Goal: Task Accomplishment & Management: Manage account settings

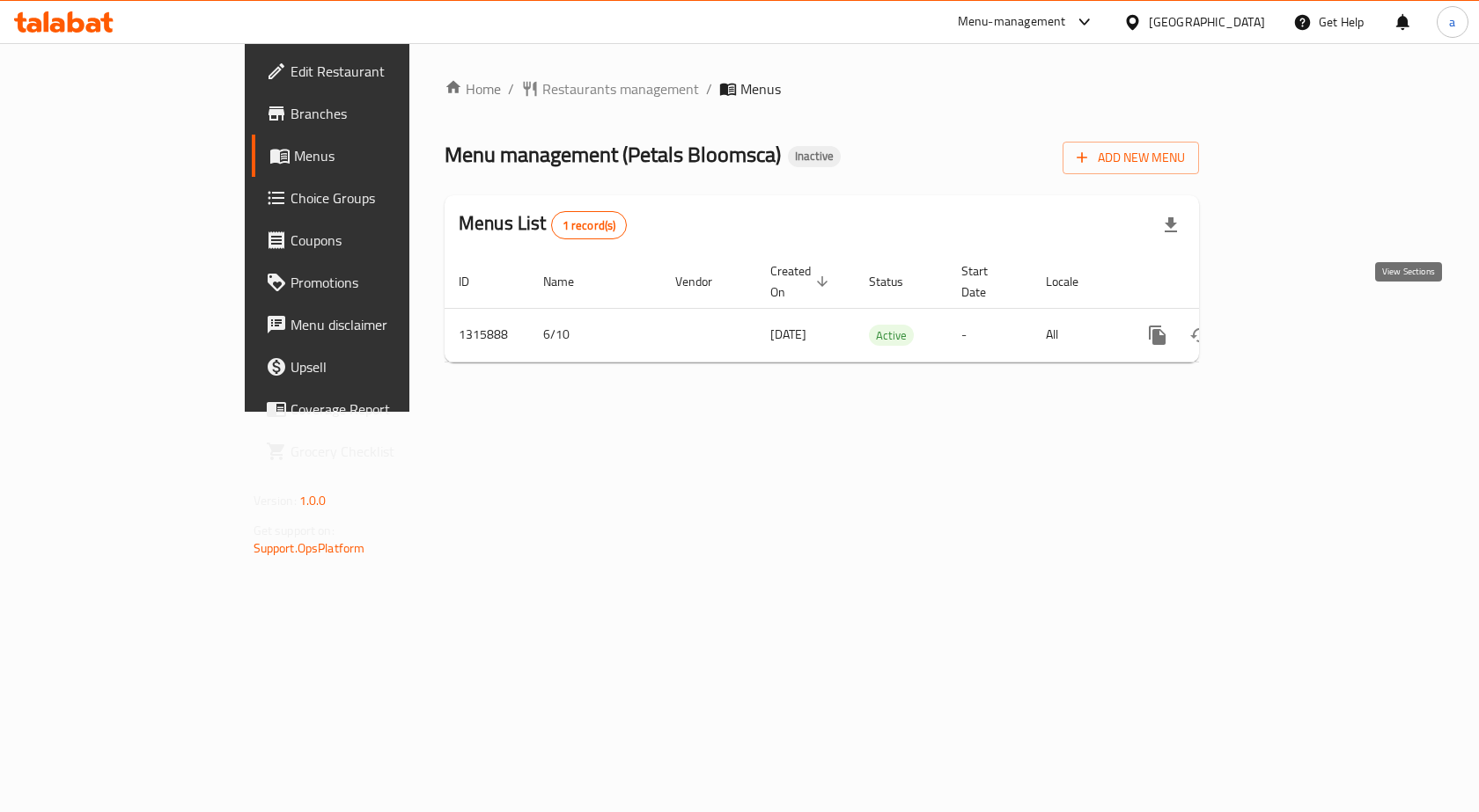
click at [1294, 325] on icon "enhanced table" at bounding box center [1283, 335] width 21 height 21
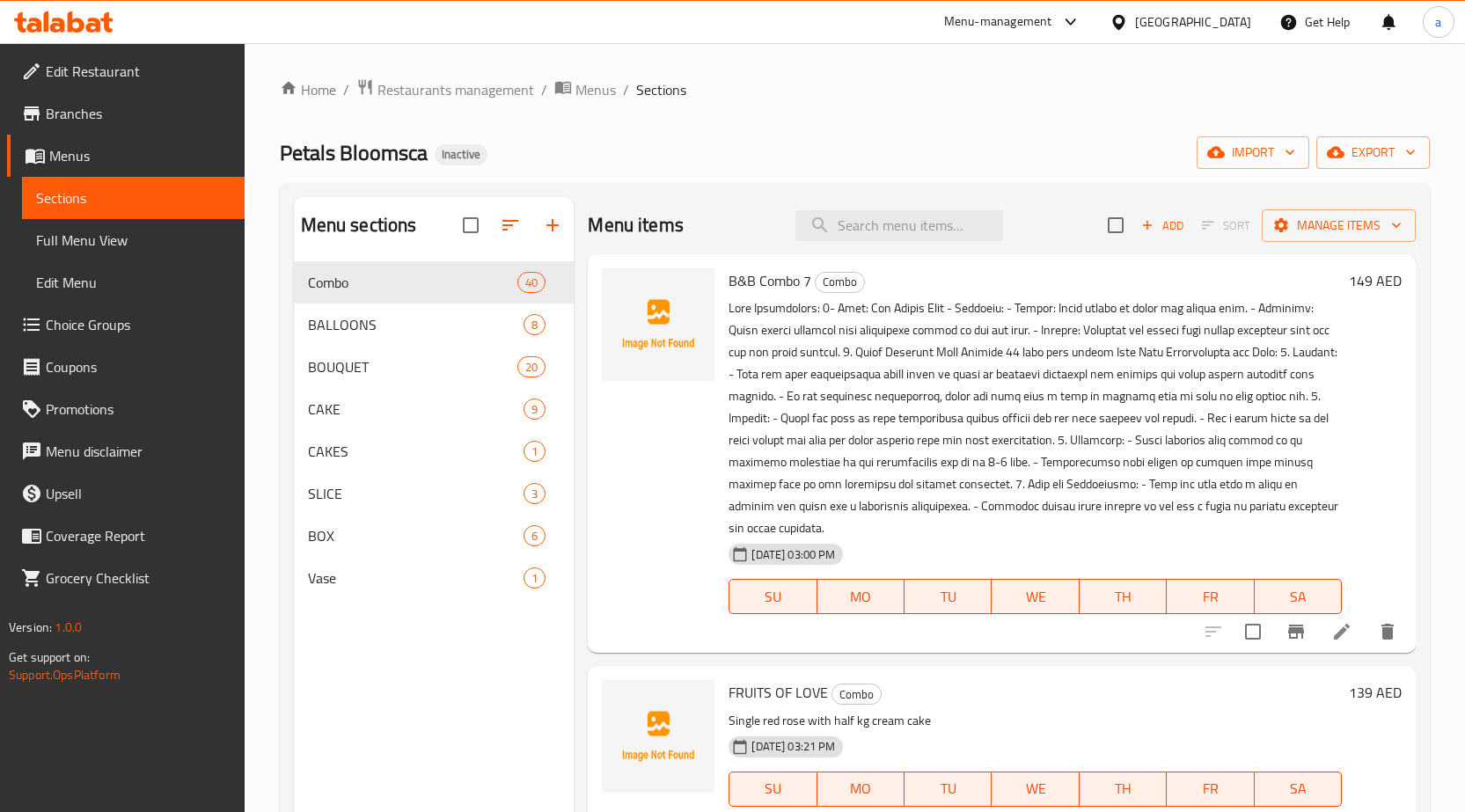
scroll to position [88, 0]
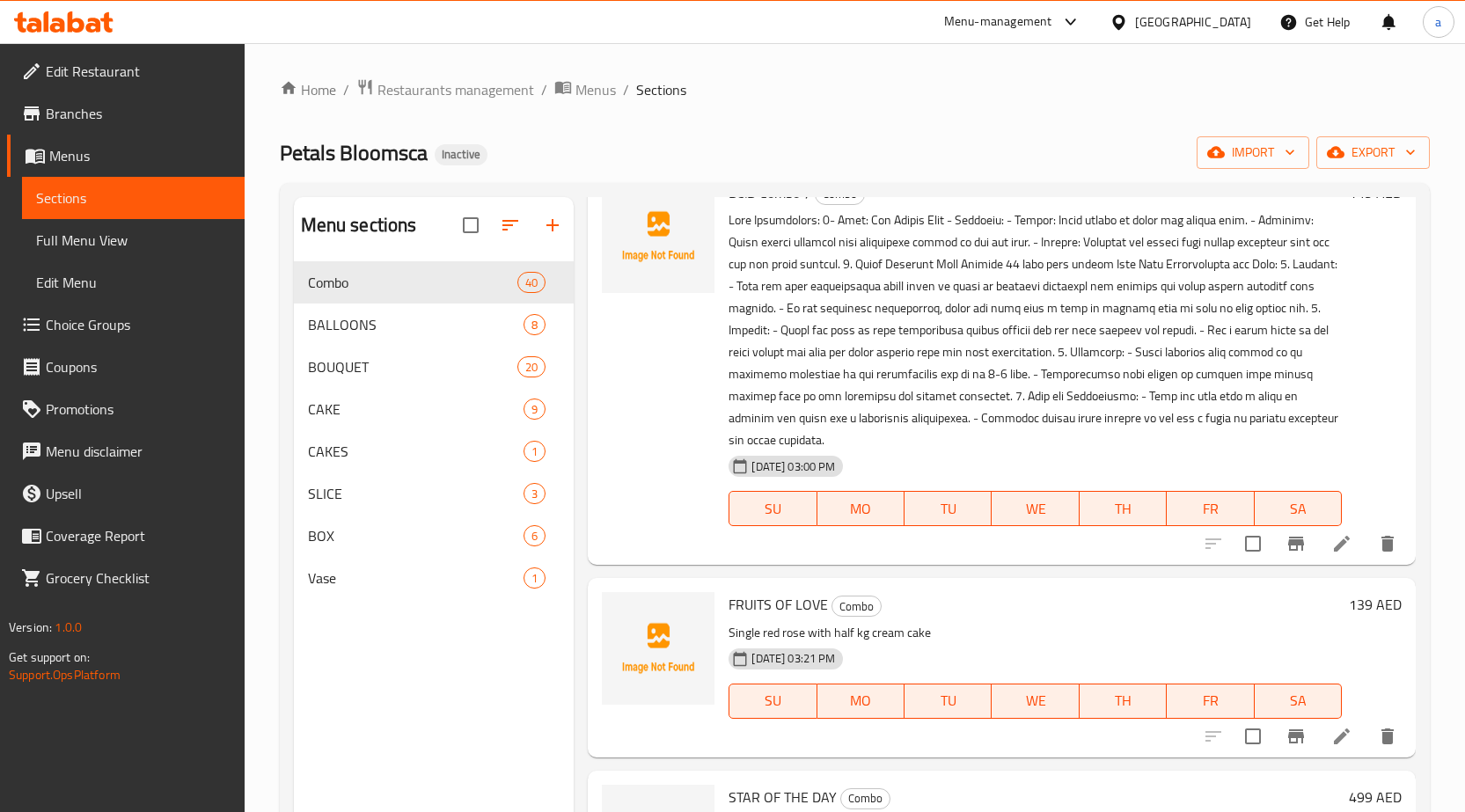
click at [103, 152] on span "Menus" at bounding box center [140, 155] width 182 height 21
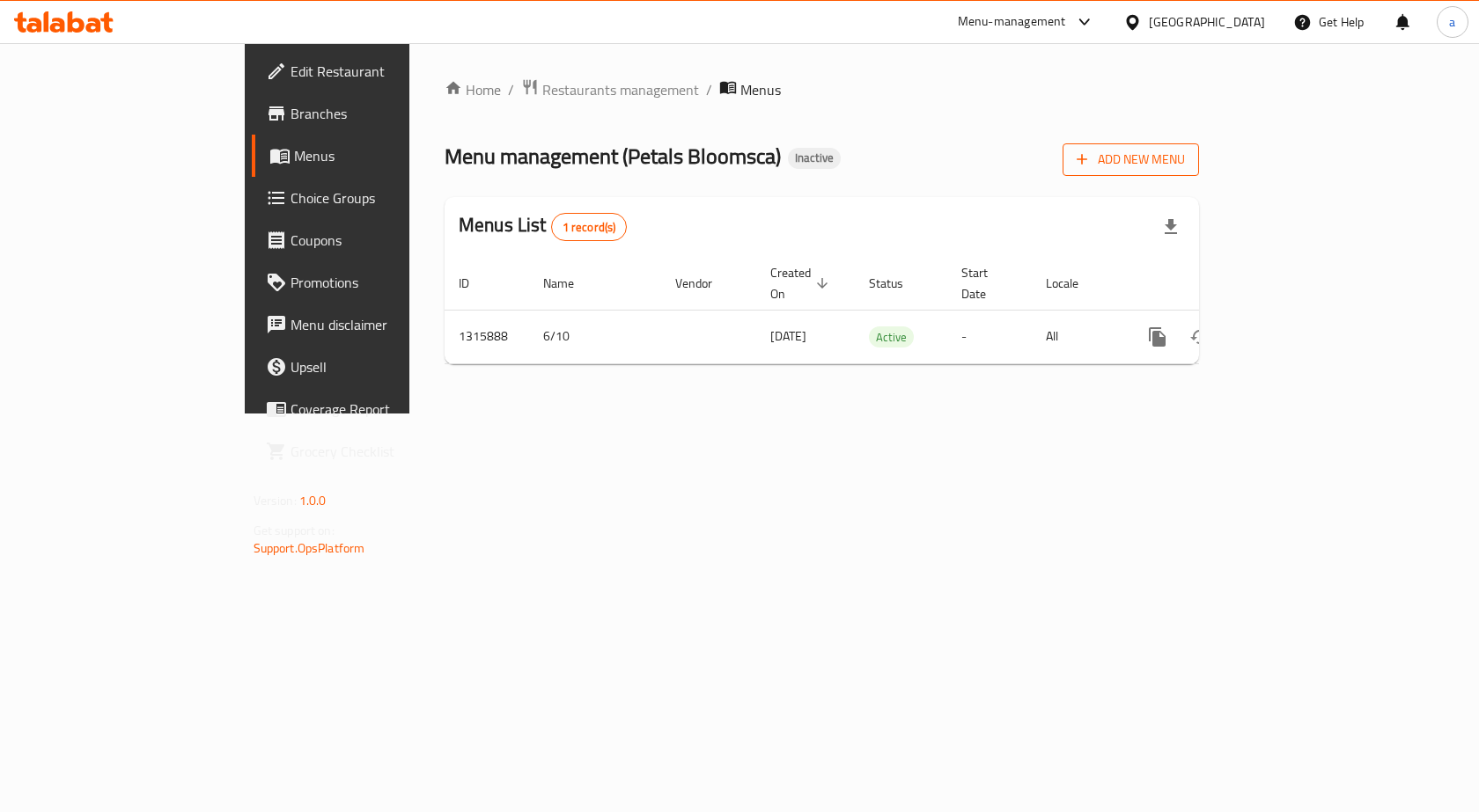
click at [1091, 167] on icon "button" at bounding box center [1081, 159] width 17 height 17
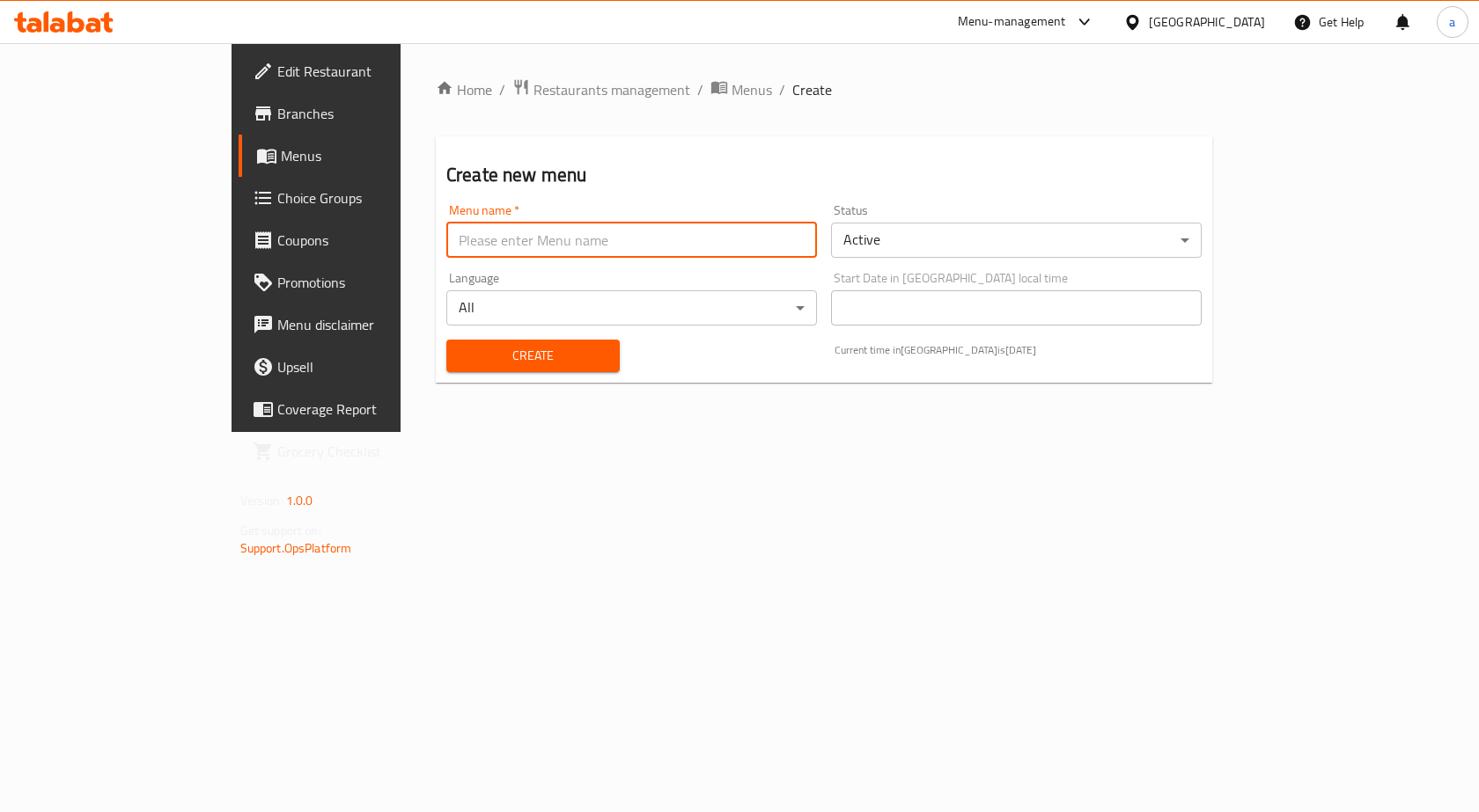
click at [502, 244] on input "text" at bounding box center [632, 240] width 371 height 35
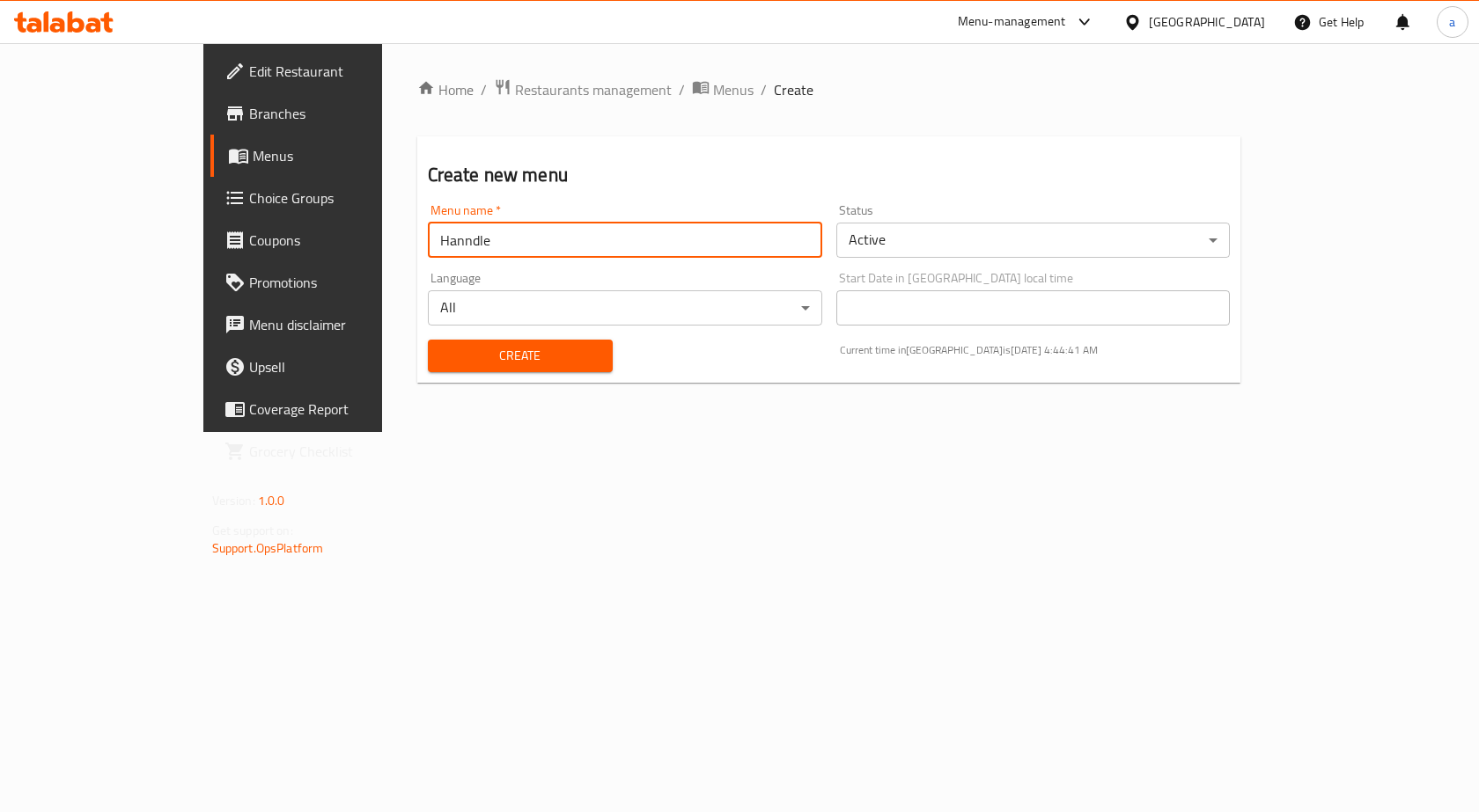
type input "Hanndle"
click at [438, 373] on div "Create" at bounding box center [520, 356] width 206 height 53
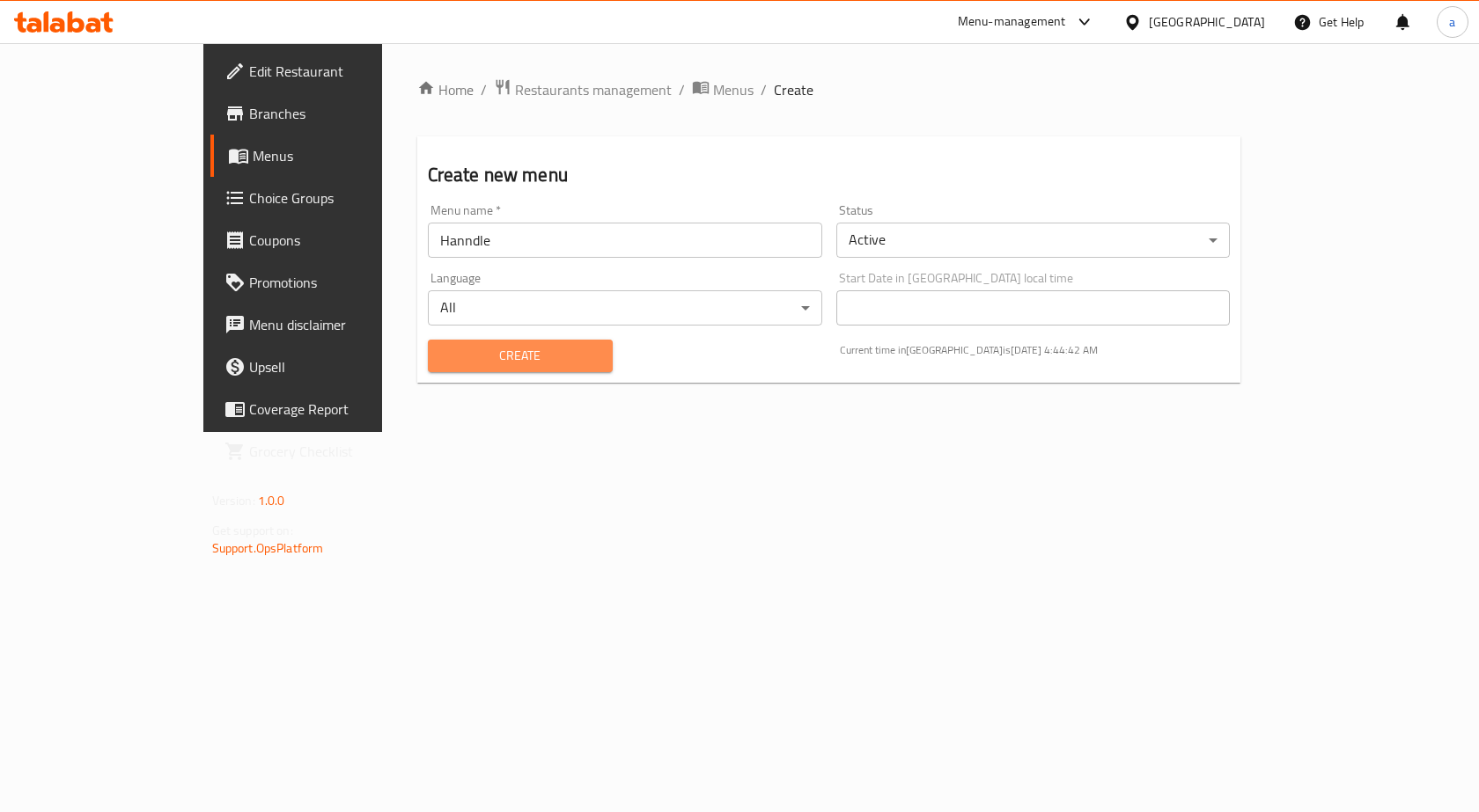
click at [451, 345] on span "Create" at bounding box center [520, 356] width 157 height 22
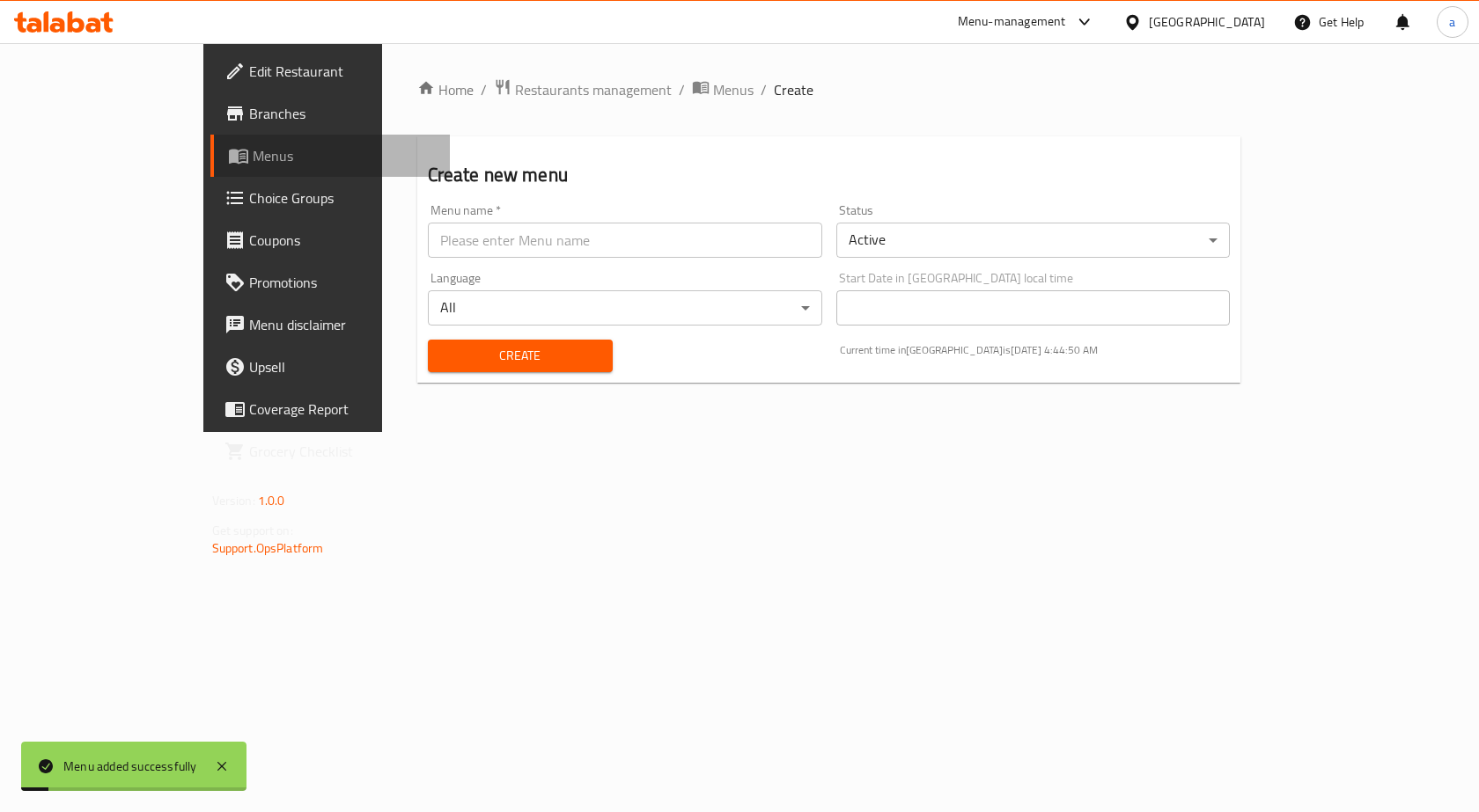
click at [210, 137] on link "Menus" at bounding box center [331, 156] width 241 height 42
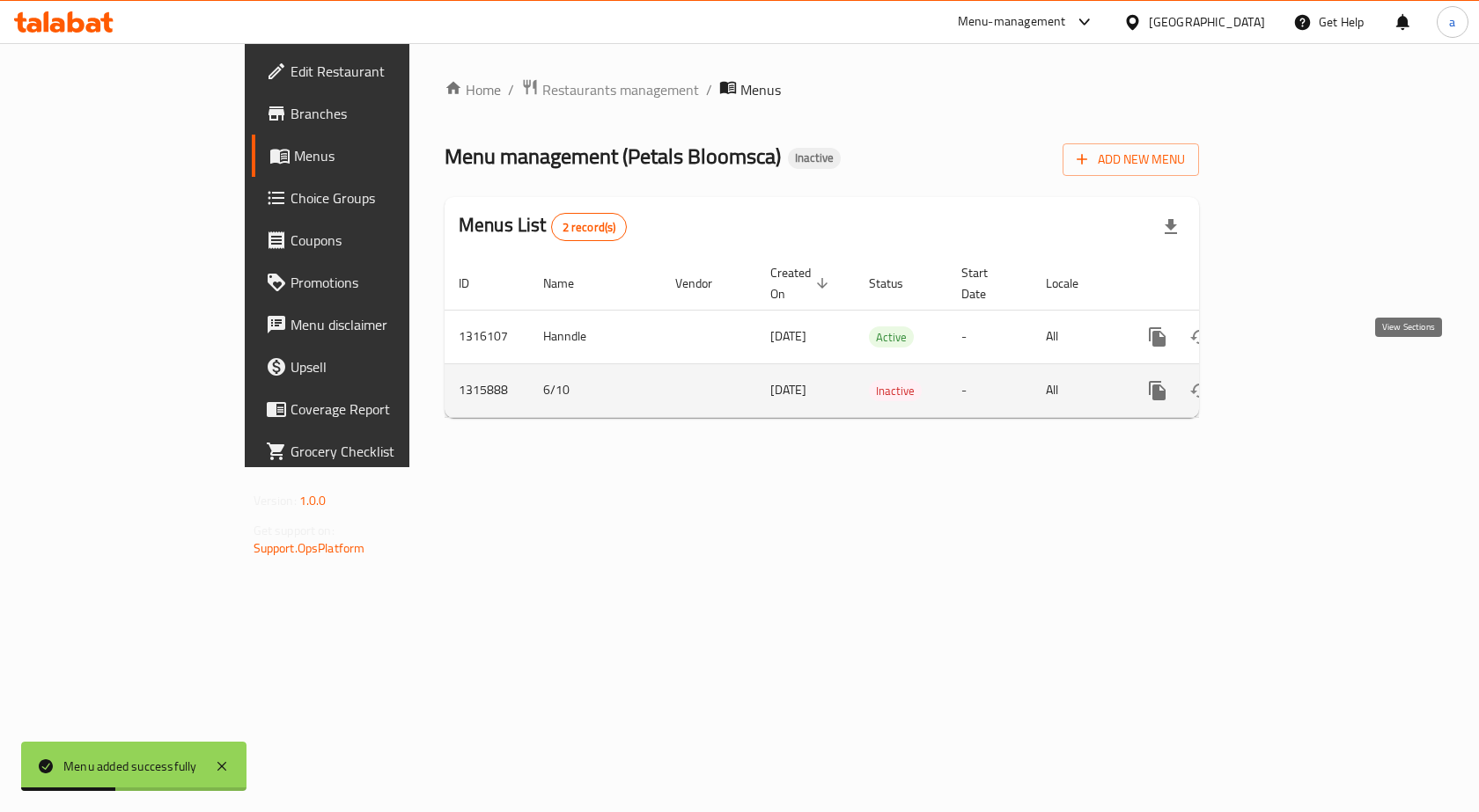
click at [1305, 370] on link "enhanced table" at bounding box center [1284, 391] width 42 height 42
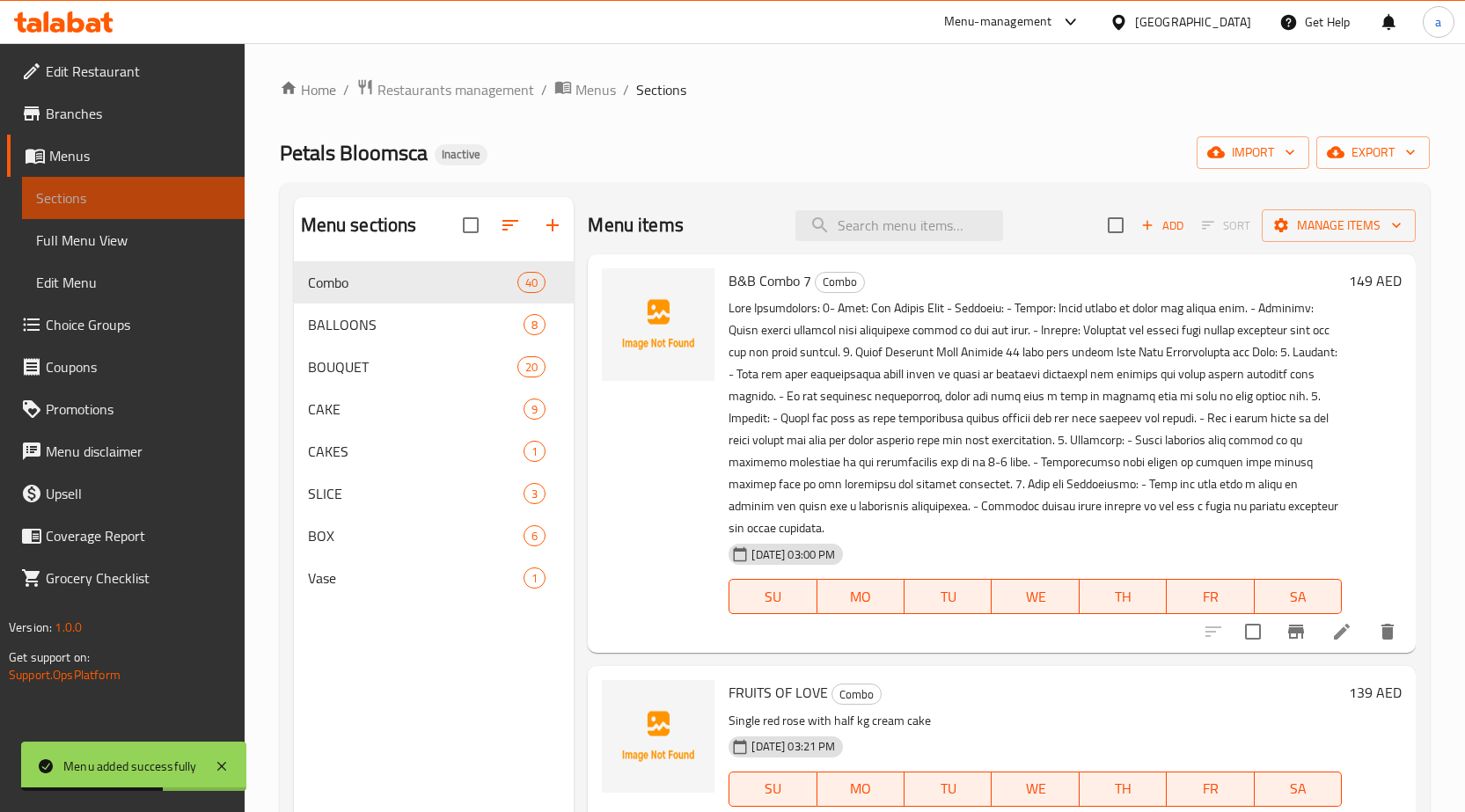
click at [129, 183] on link "Sections" at bounding box center [133, 198] width 223 height 42
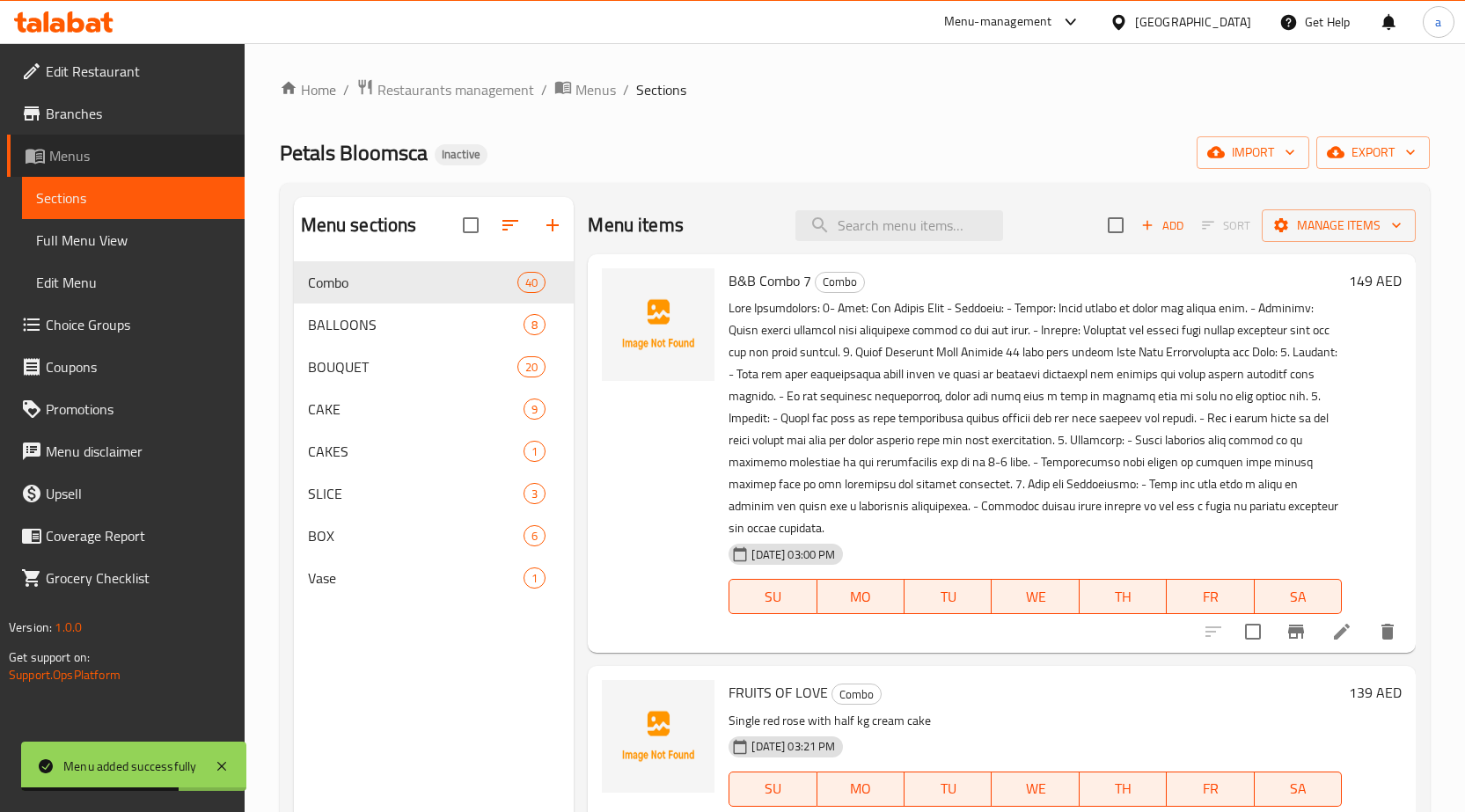
click at [127, 150] on span "Menus" at bounding box center [140, 155] width 182 height 21
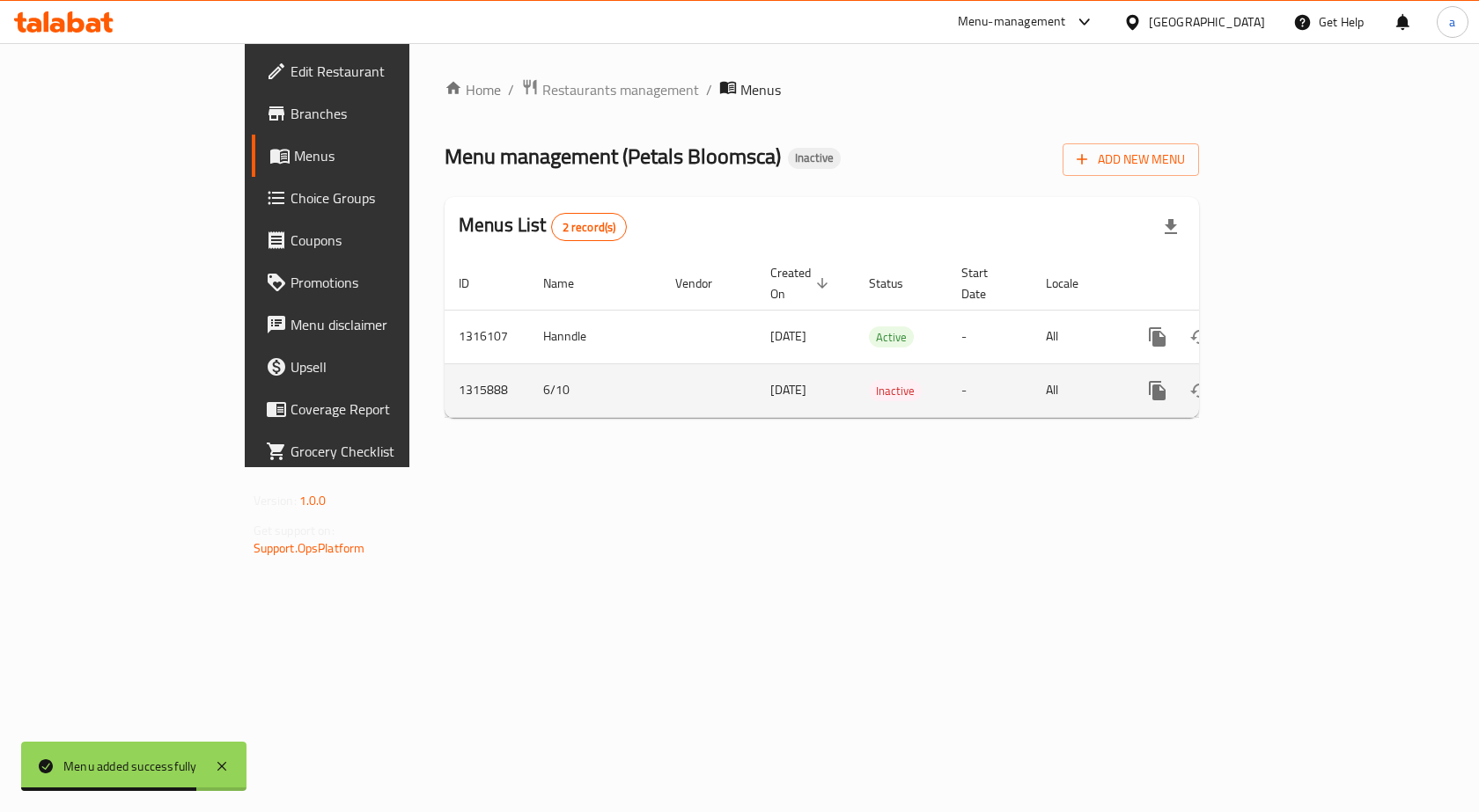
click at [1122, 373] on td "All" at bounding box center [1077, 390] width 91 height 53
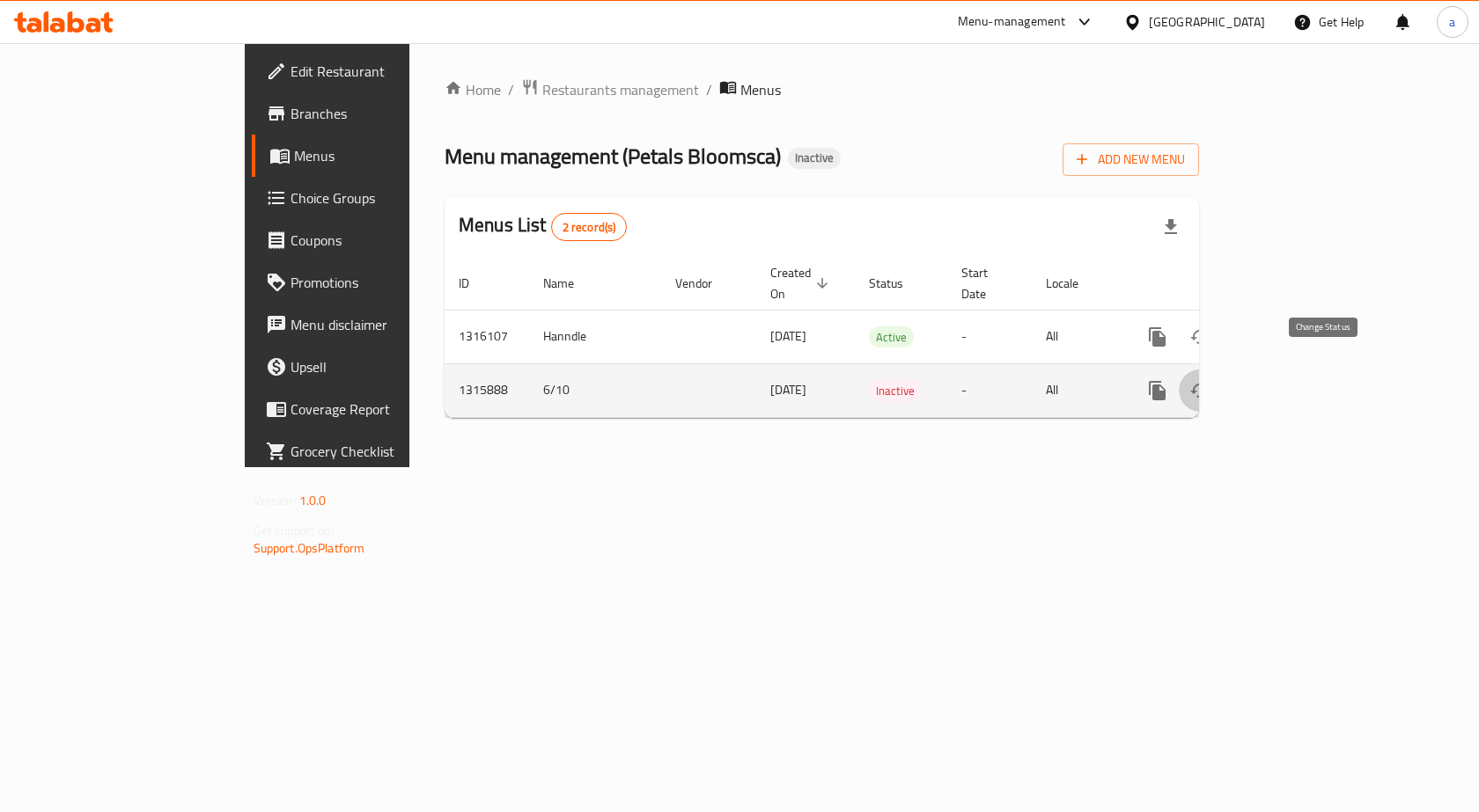
click at [1210, 380] on icon "enhanced table" at bounding box center [1199, 390] width 21 height 21
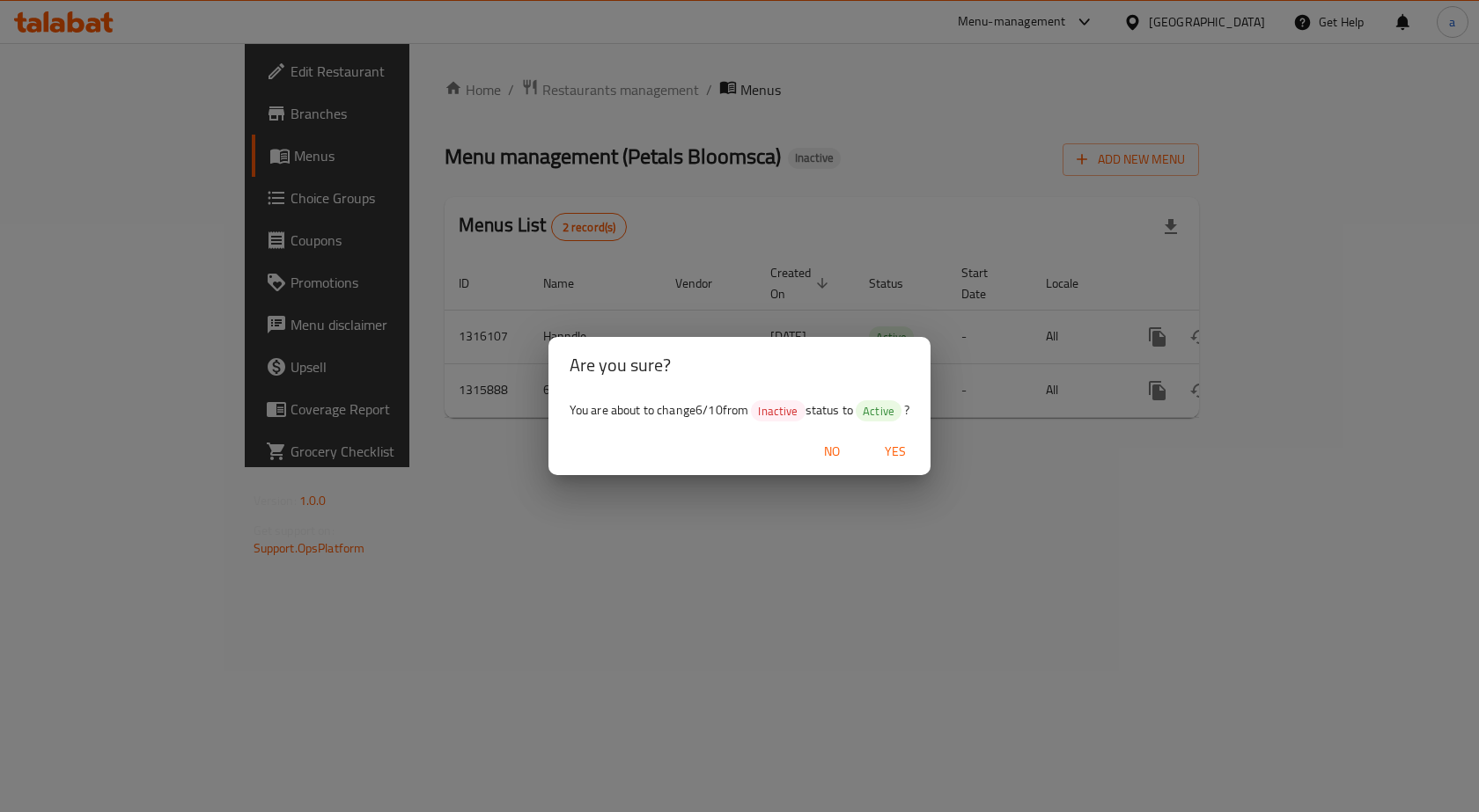
click at [900, 452] on span "Yes" at bounding box center [895, 451] width 42 height 22
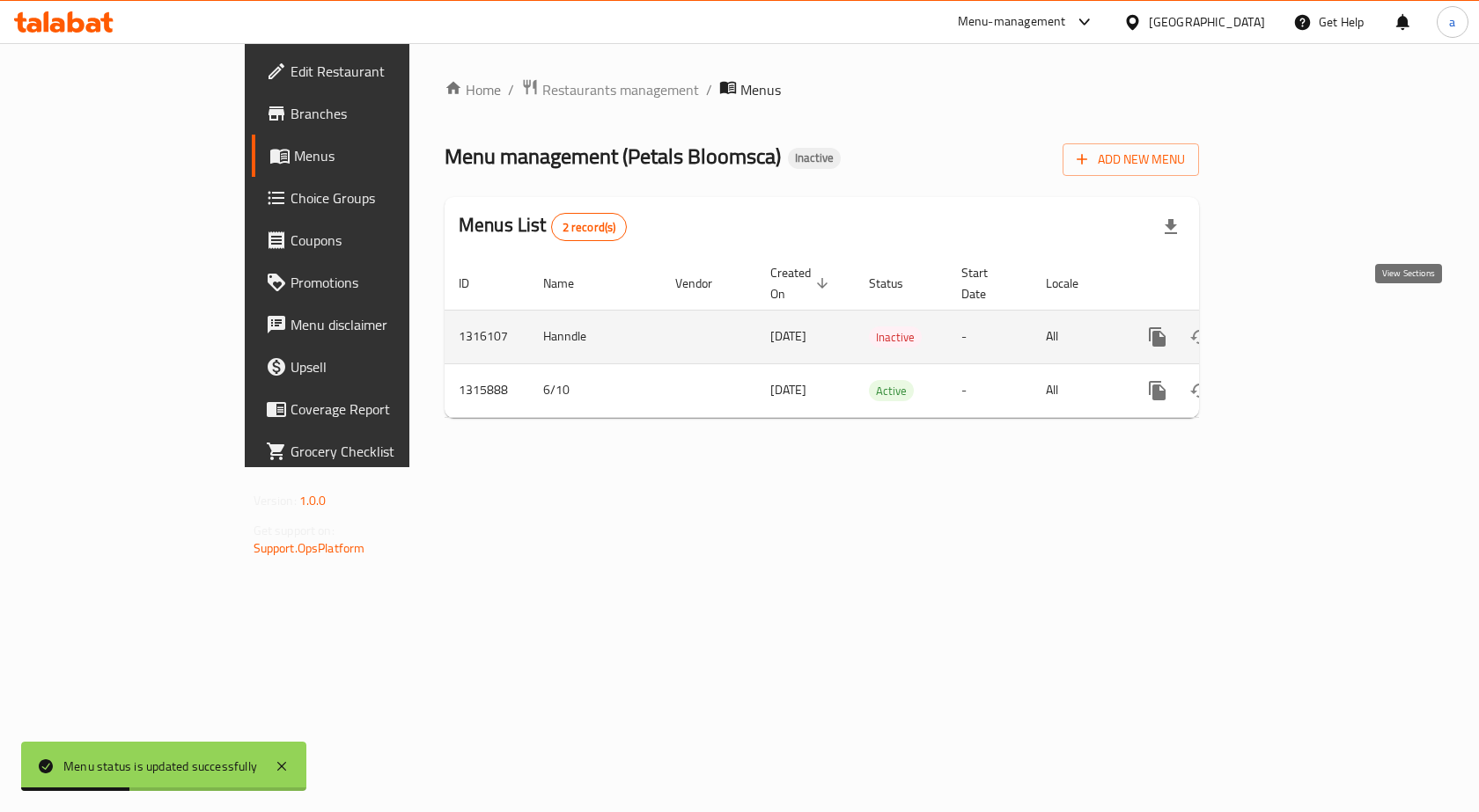
click at [1294, 327] on icon "enhanced table" at bounding box center [1283, 337] width 21 height 21
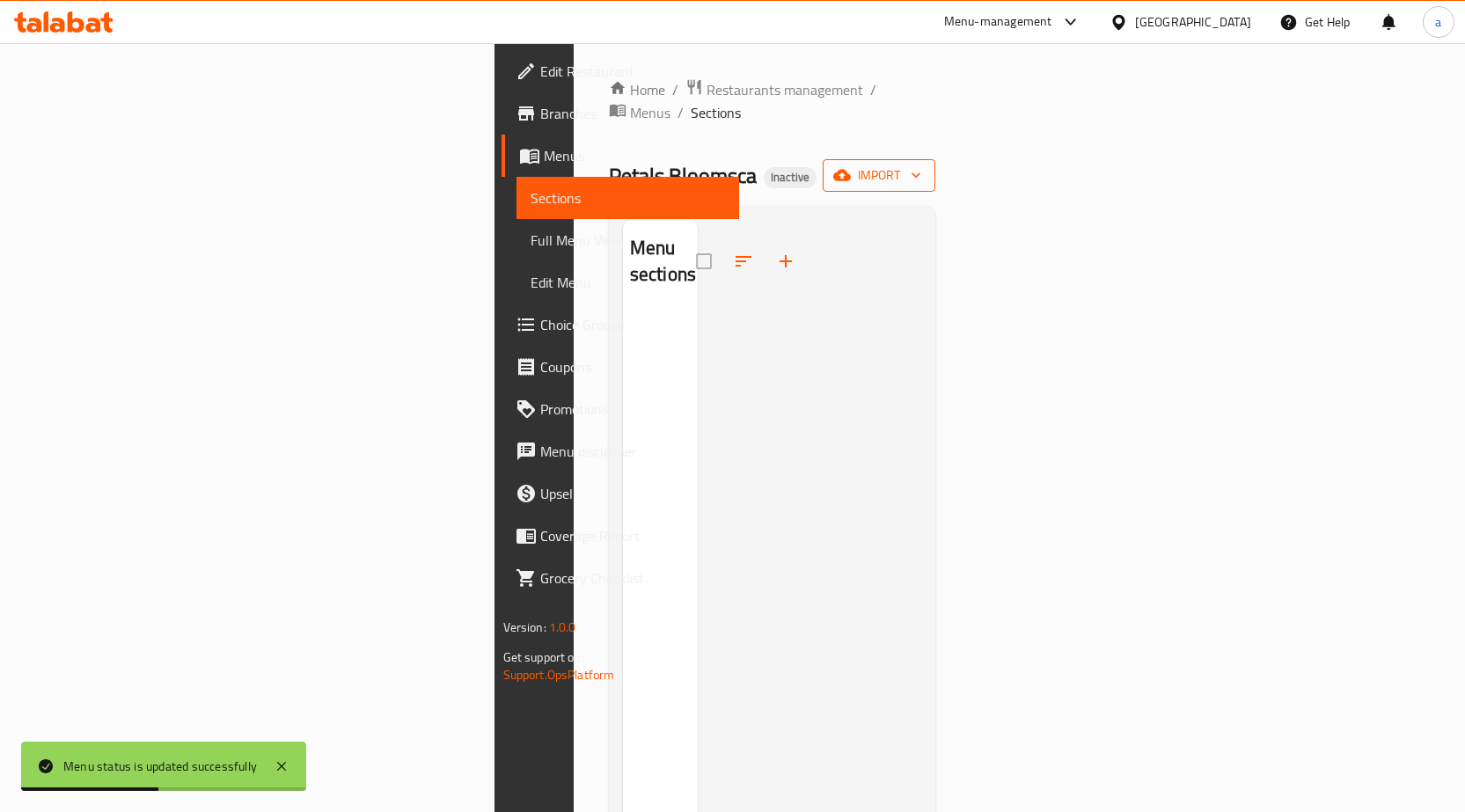
click at [935, 168] on button "import" at bounding box center [878, 175] width 113 height 32
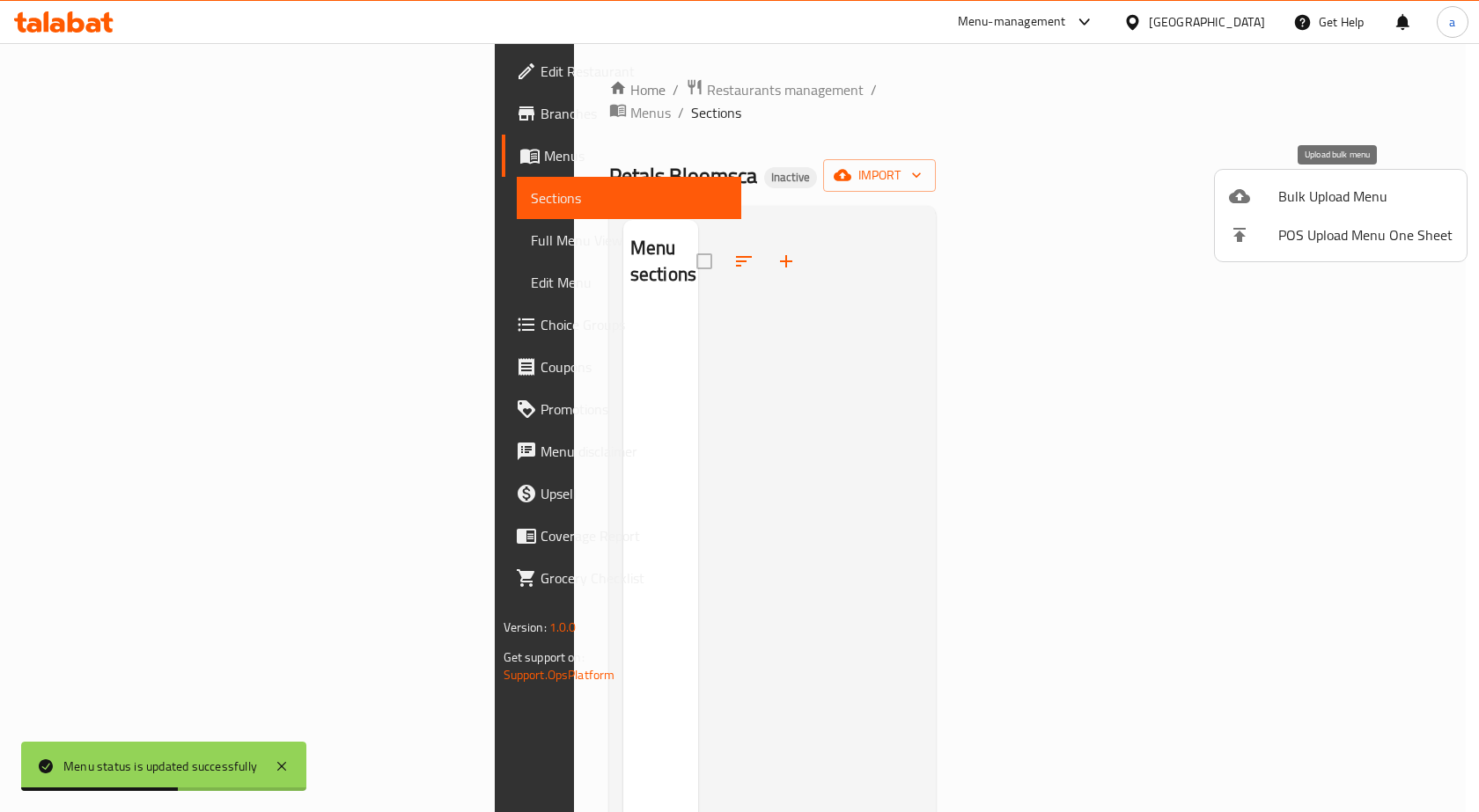
click at [1298, 187] on span "Bulk Upload Menu" at bounding box center [1365, 195] width 174 height 21
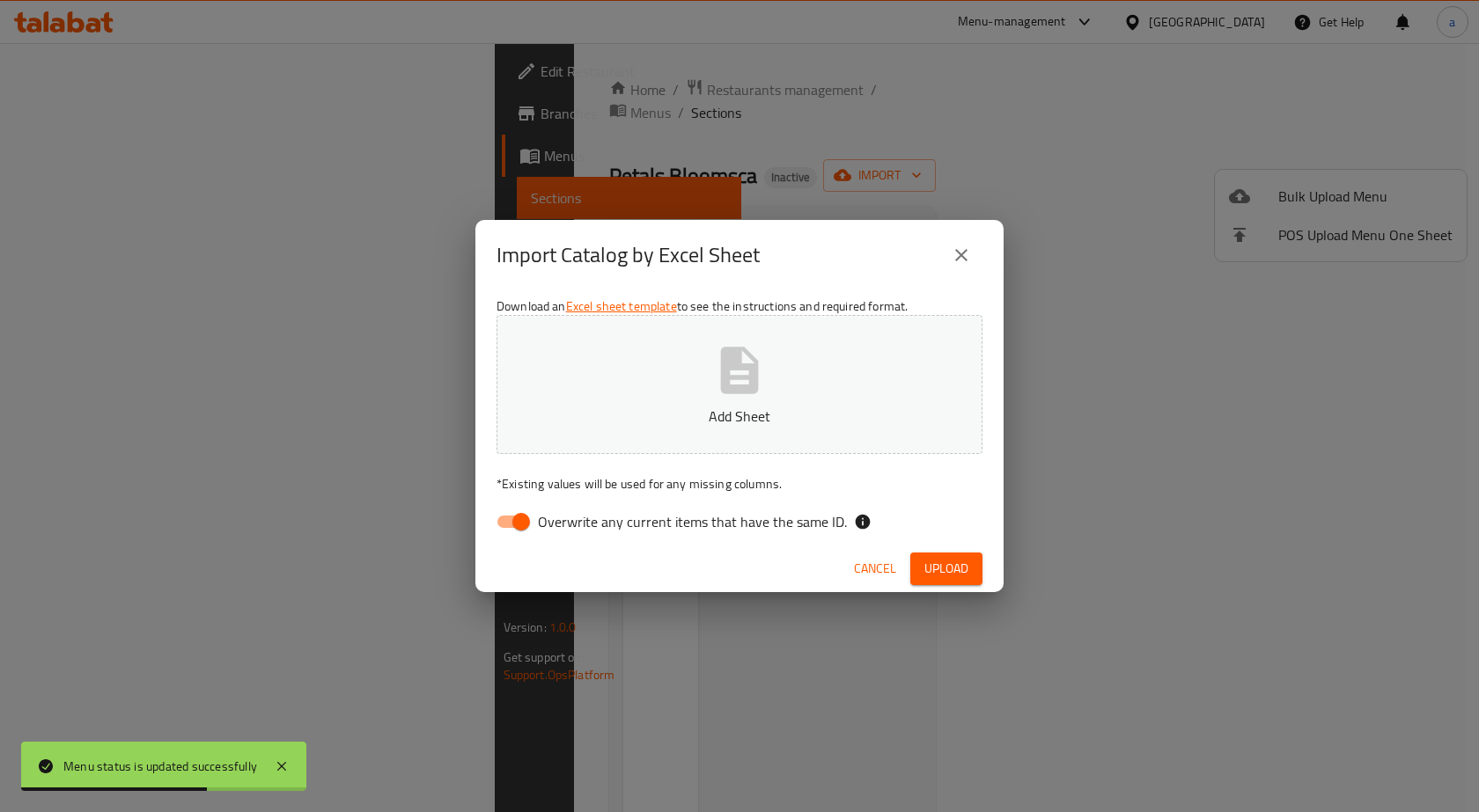
click at [758, 522] on span "Overwrite any current items that have the same ID." at bounding box center [692, 521] width 309 height 21
click at [571, 522] on input "Overwrite any current items that have the same ID." at bounding box center [521, 521] width 100 height 33
checkbox input "false"
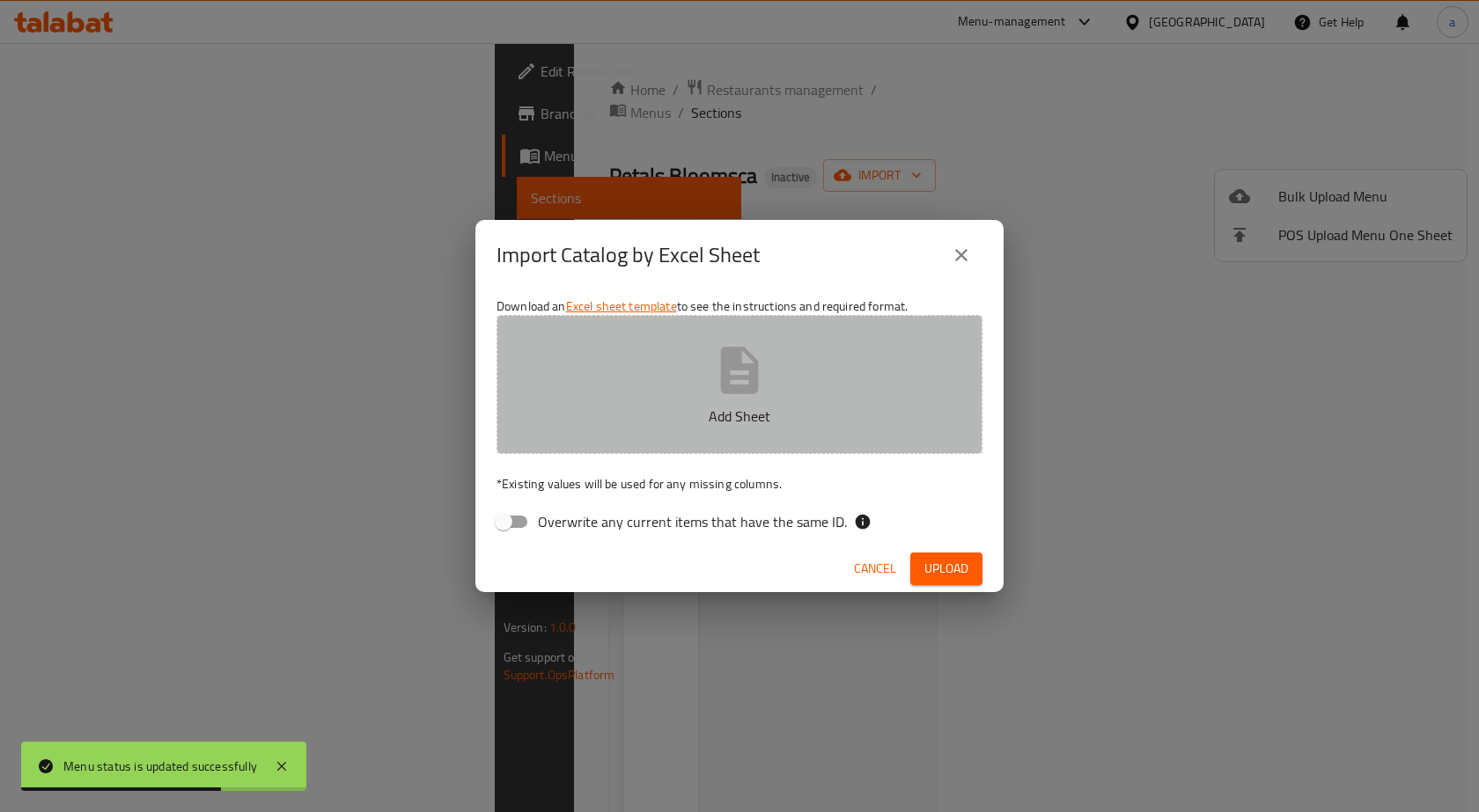
click at [806, 379] on button "Add Sheet" at bounding box center [739, 384] width 486 height 139
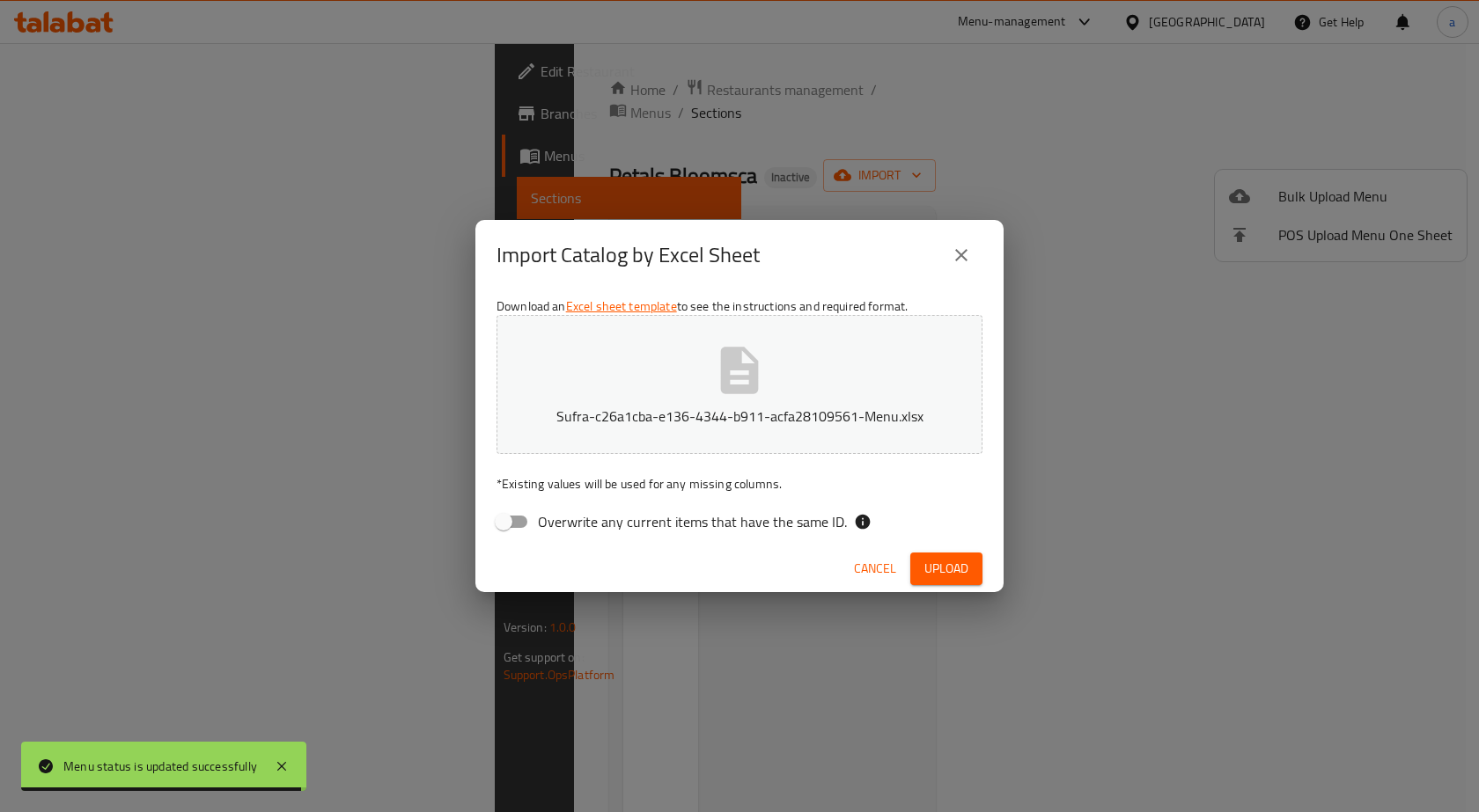
click at [938, 558] on span "Upload" at bounding box center [947, 569] width 44 height 22
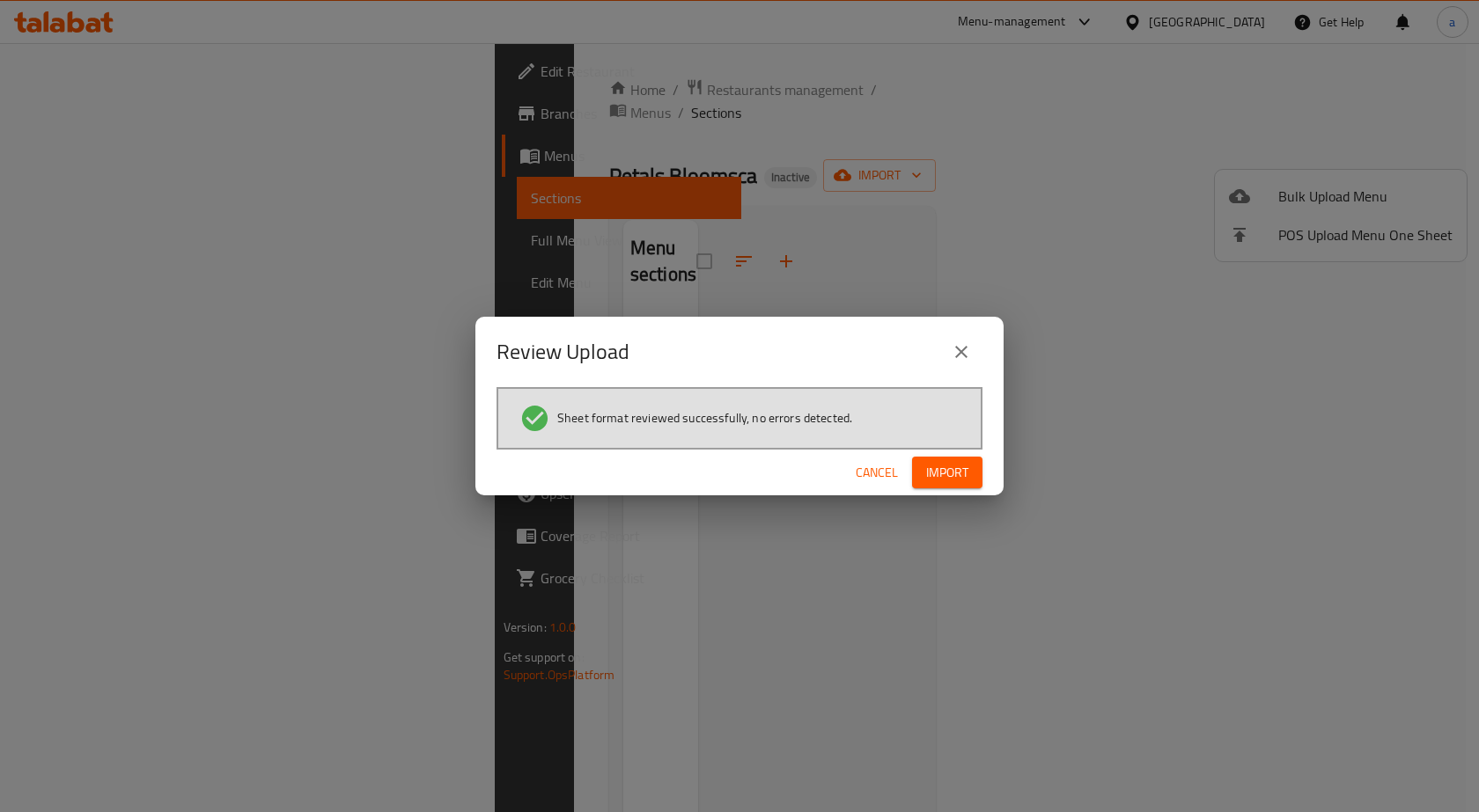
click at [950, 481] on span "Import" at bounding box center [947, 473] width 42 height 22
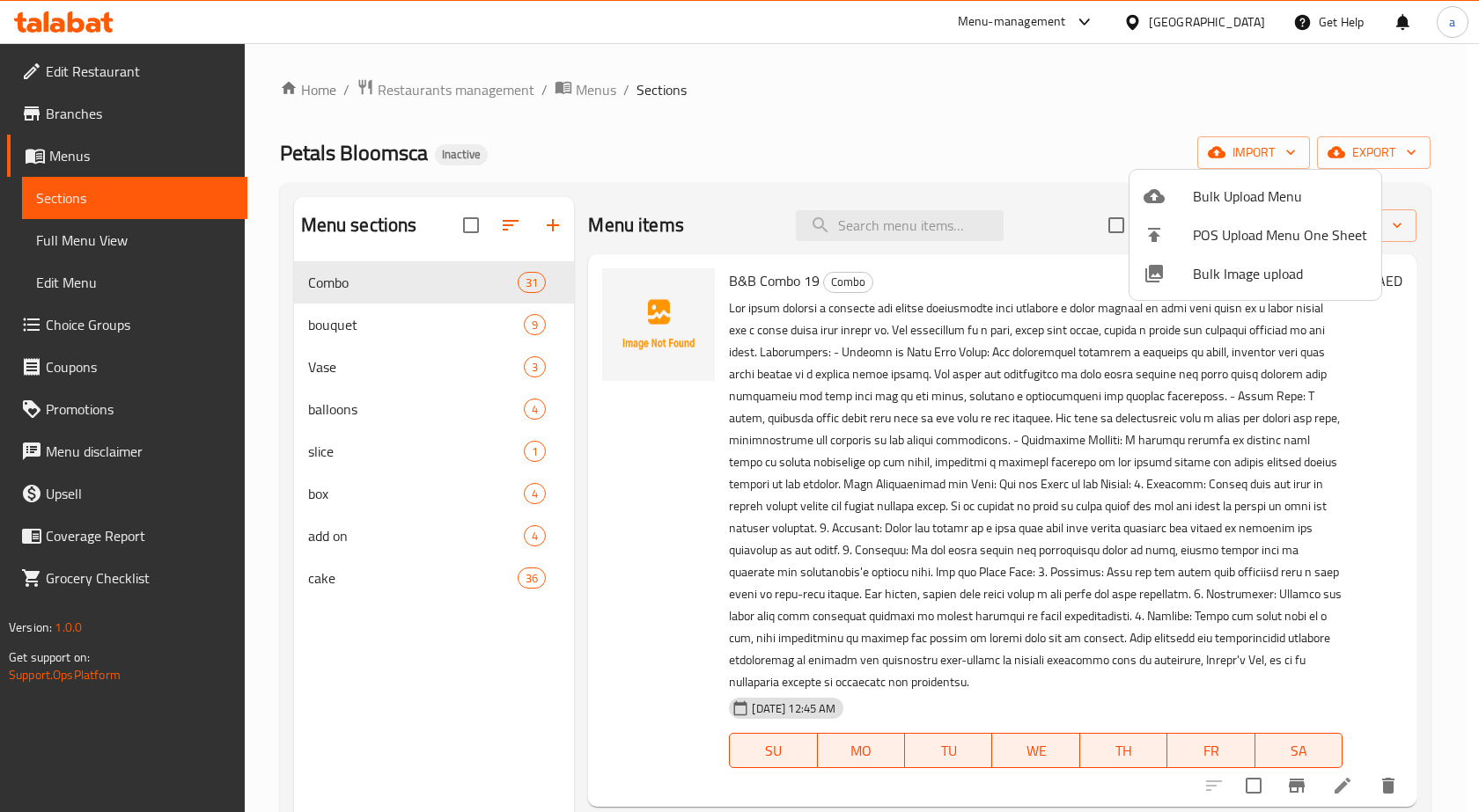
click at [1329, 787] on div at bounding box center [739, 406] width 1479 height 812
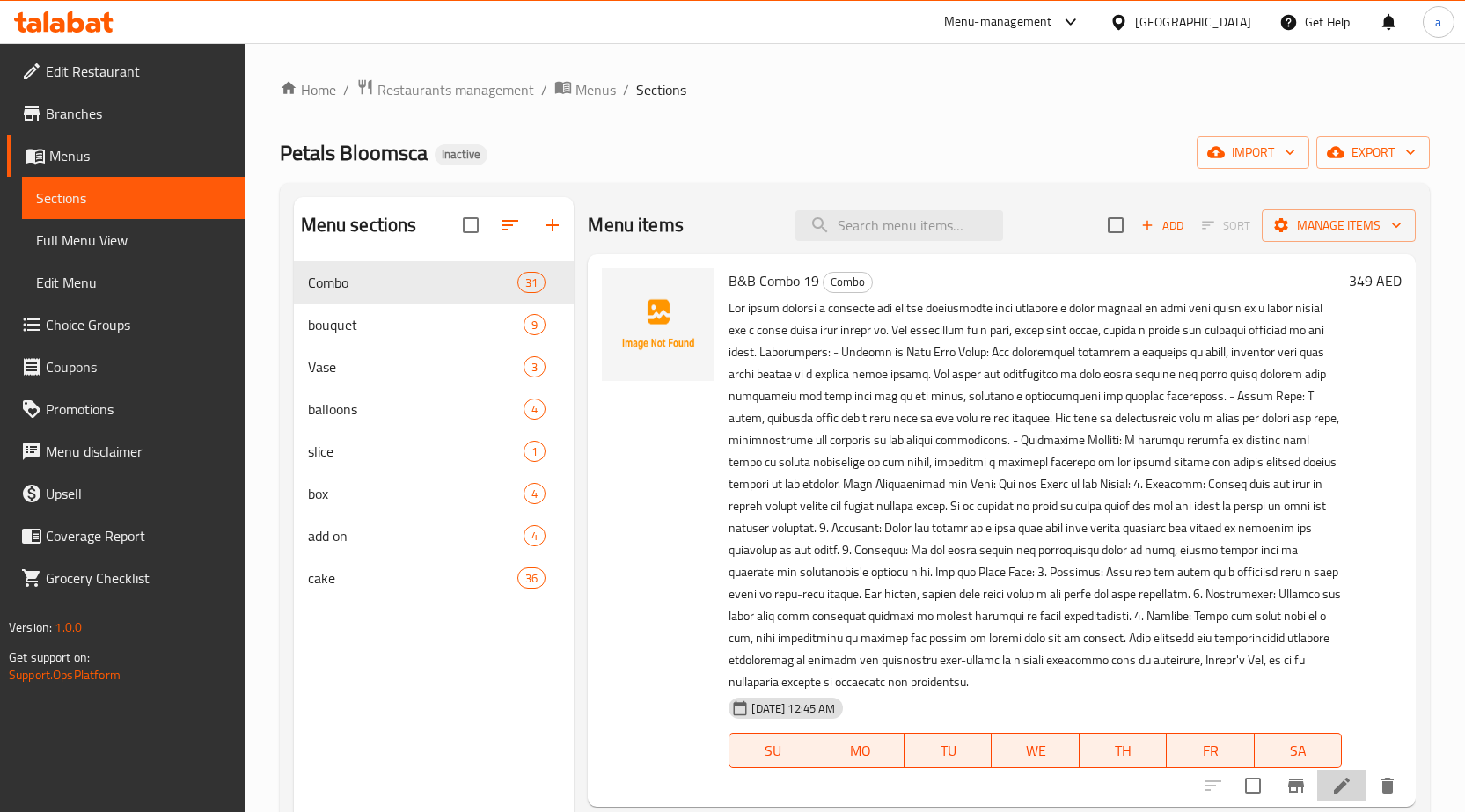
click at [1332, 772] on li at bounding box center [1342, 785] width 50 height 32
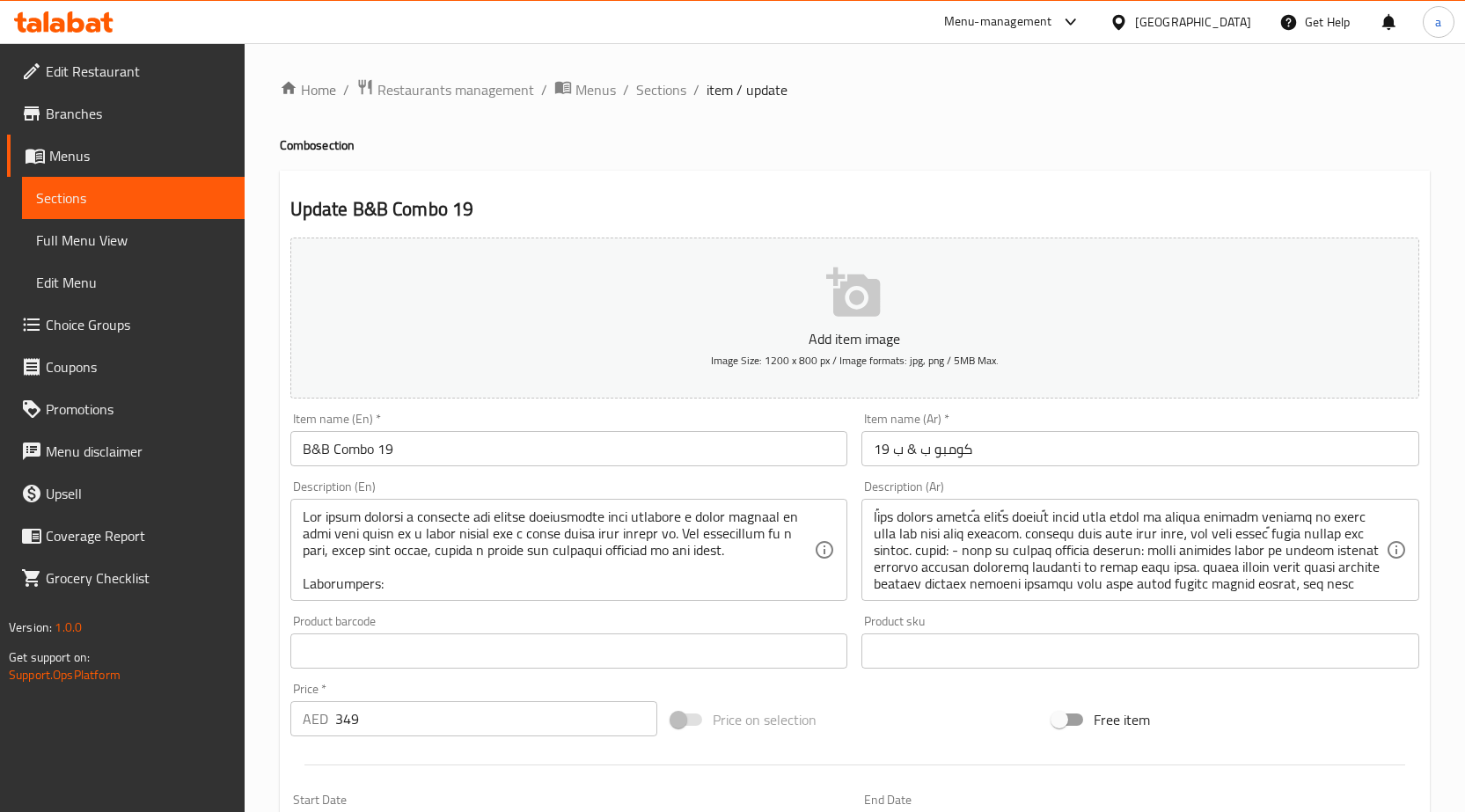
click at [1018, 443] on input "كومبو ب & ب 19" at bounding box center [1141, 449] width 558 height 35
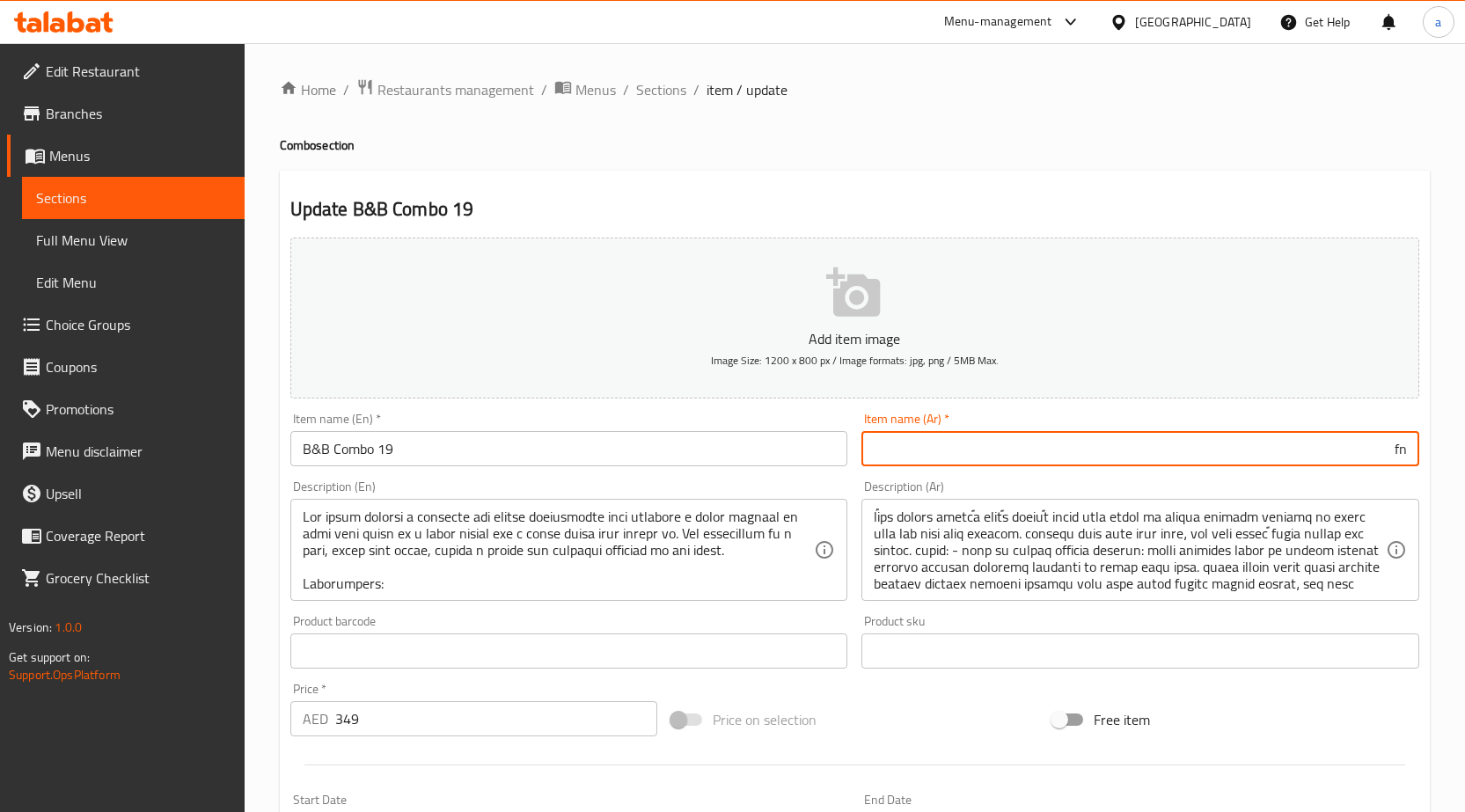
type input "f"
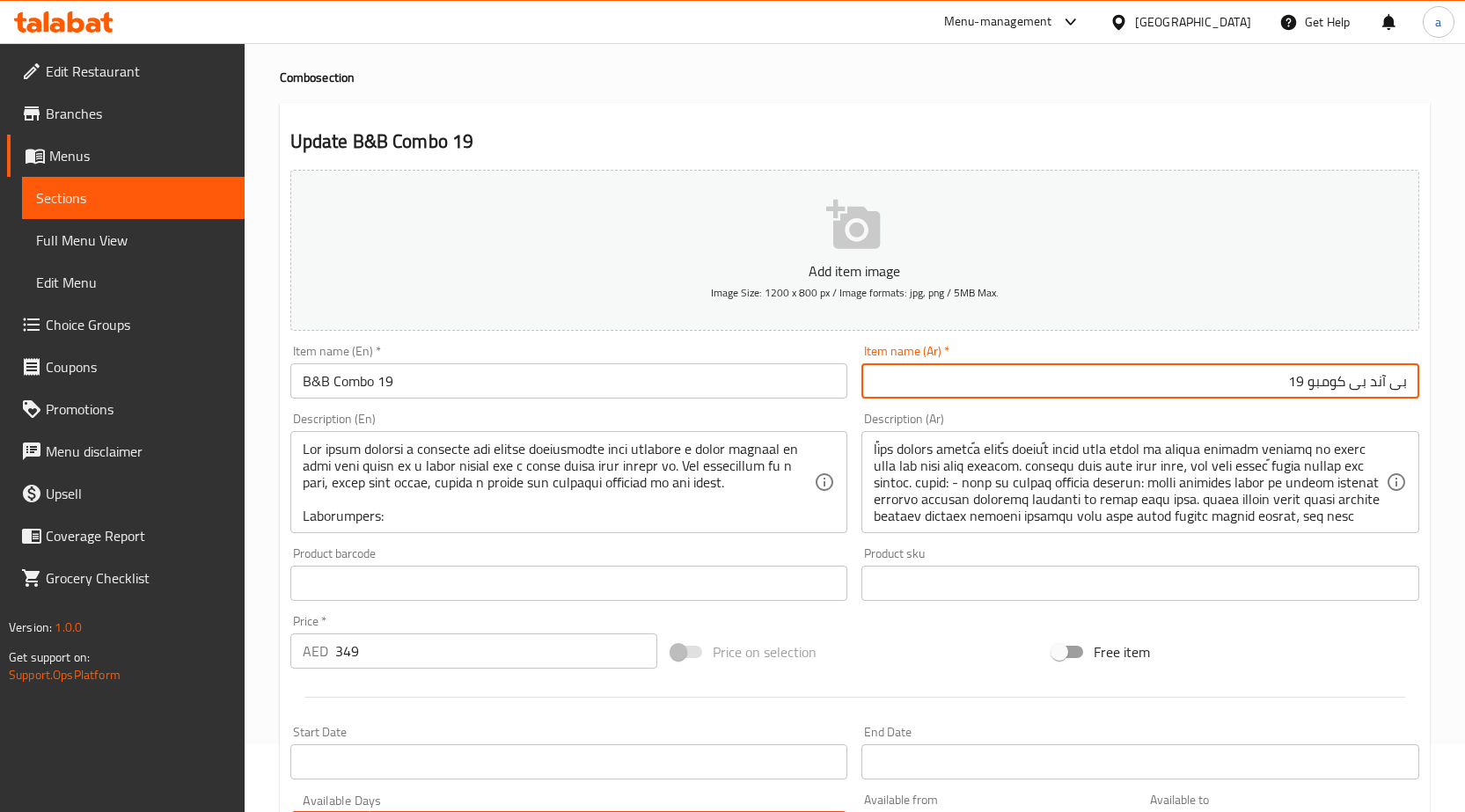
scroll to position [88, 0]
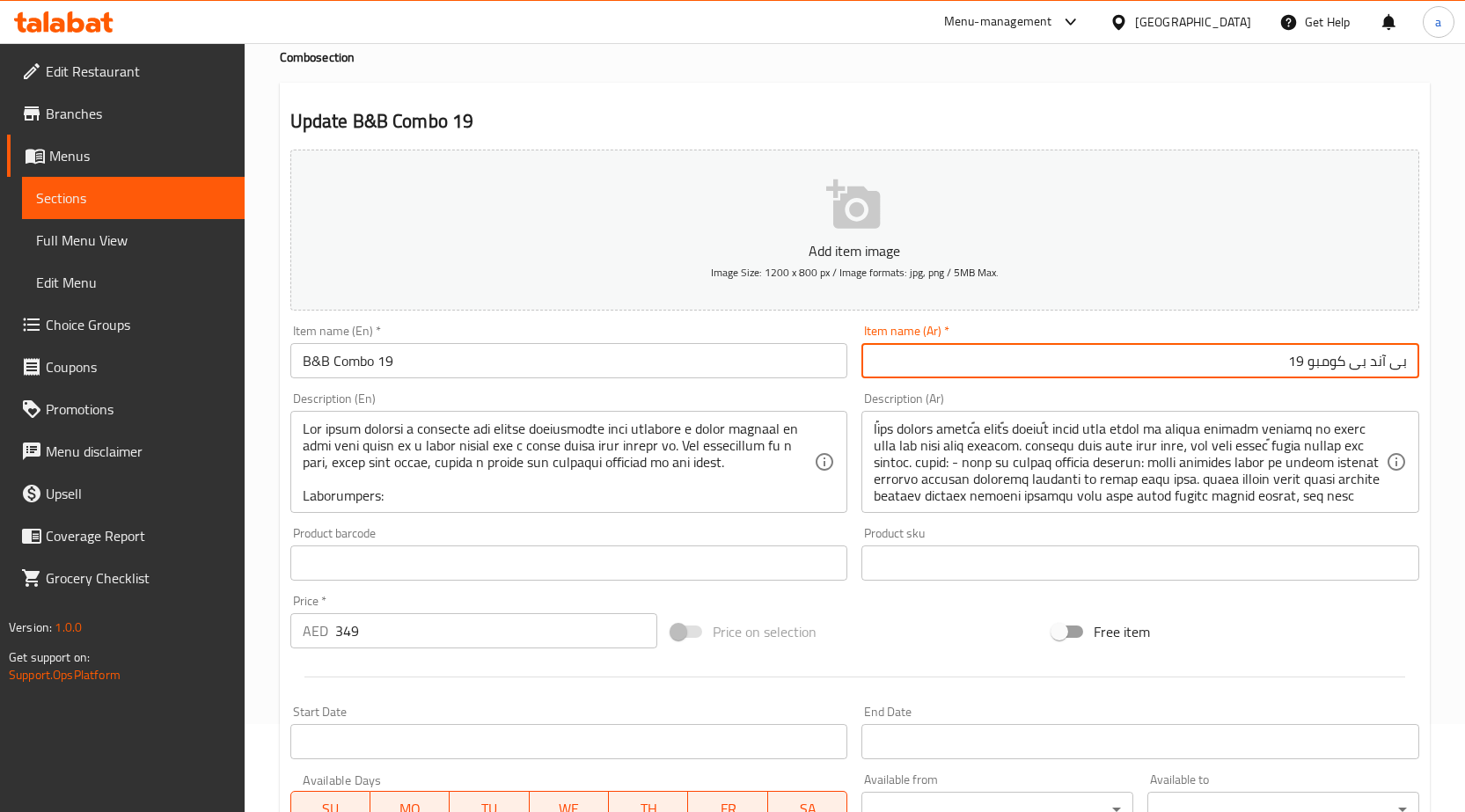
type input "بى آند بى كومبو 19"
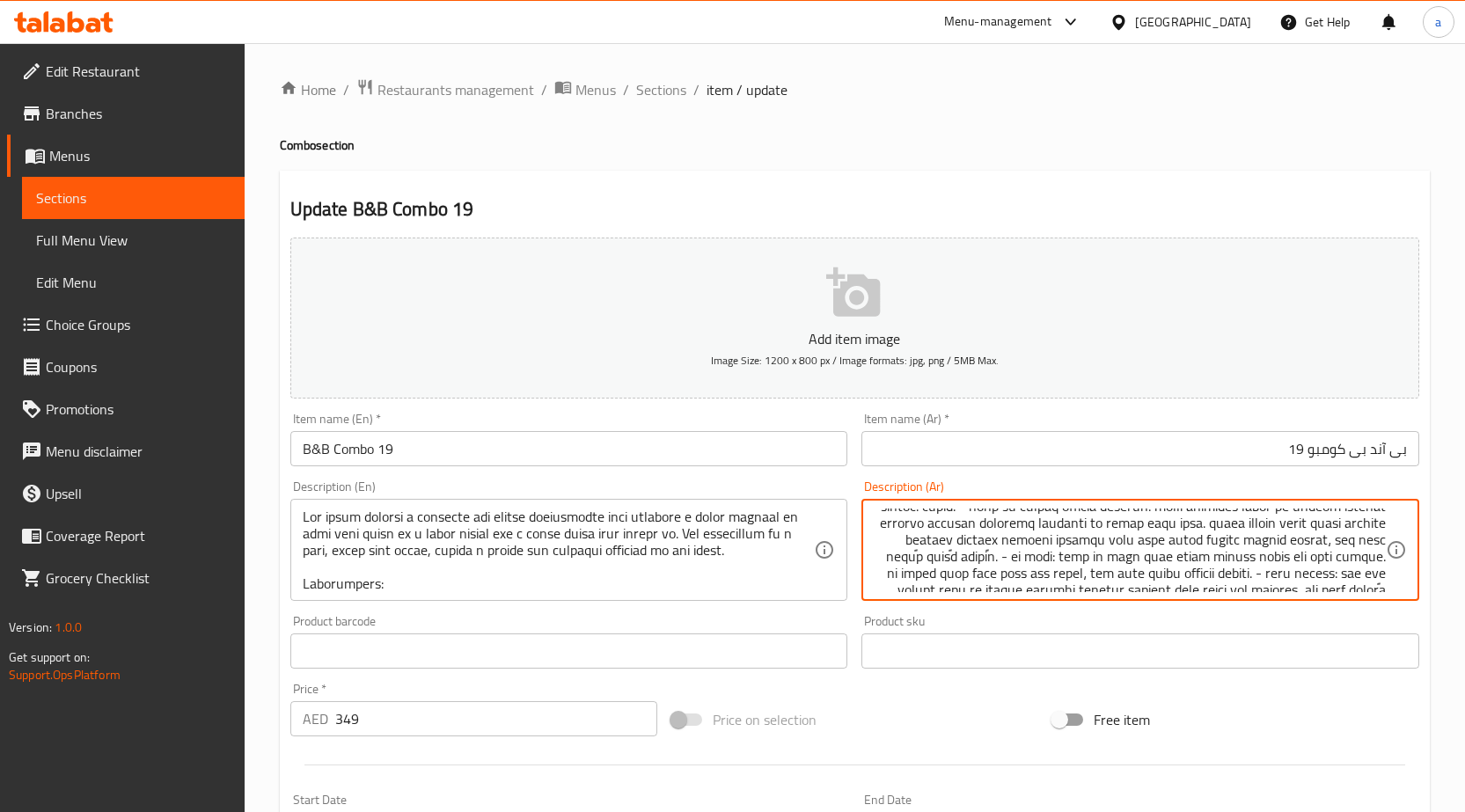
scroll to position [0, 0]
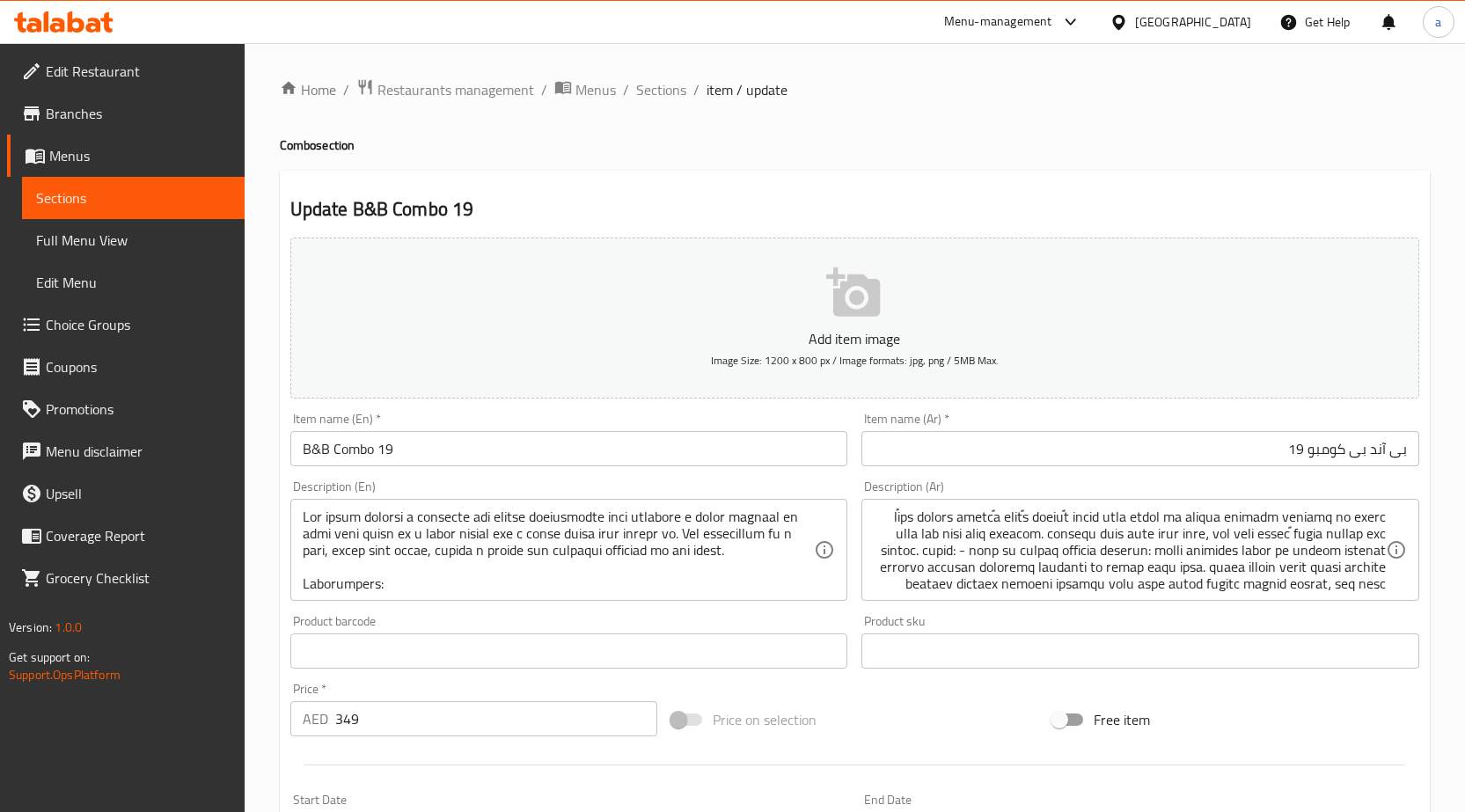
click at [384, 566] on textarea at bounding box center [559, 550] width 512 height 83
click at [618, 555] on textarea at bounding box center [559, 550] width 512 height 83
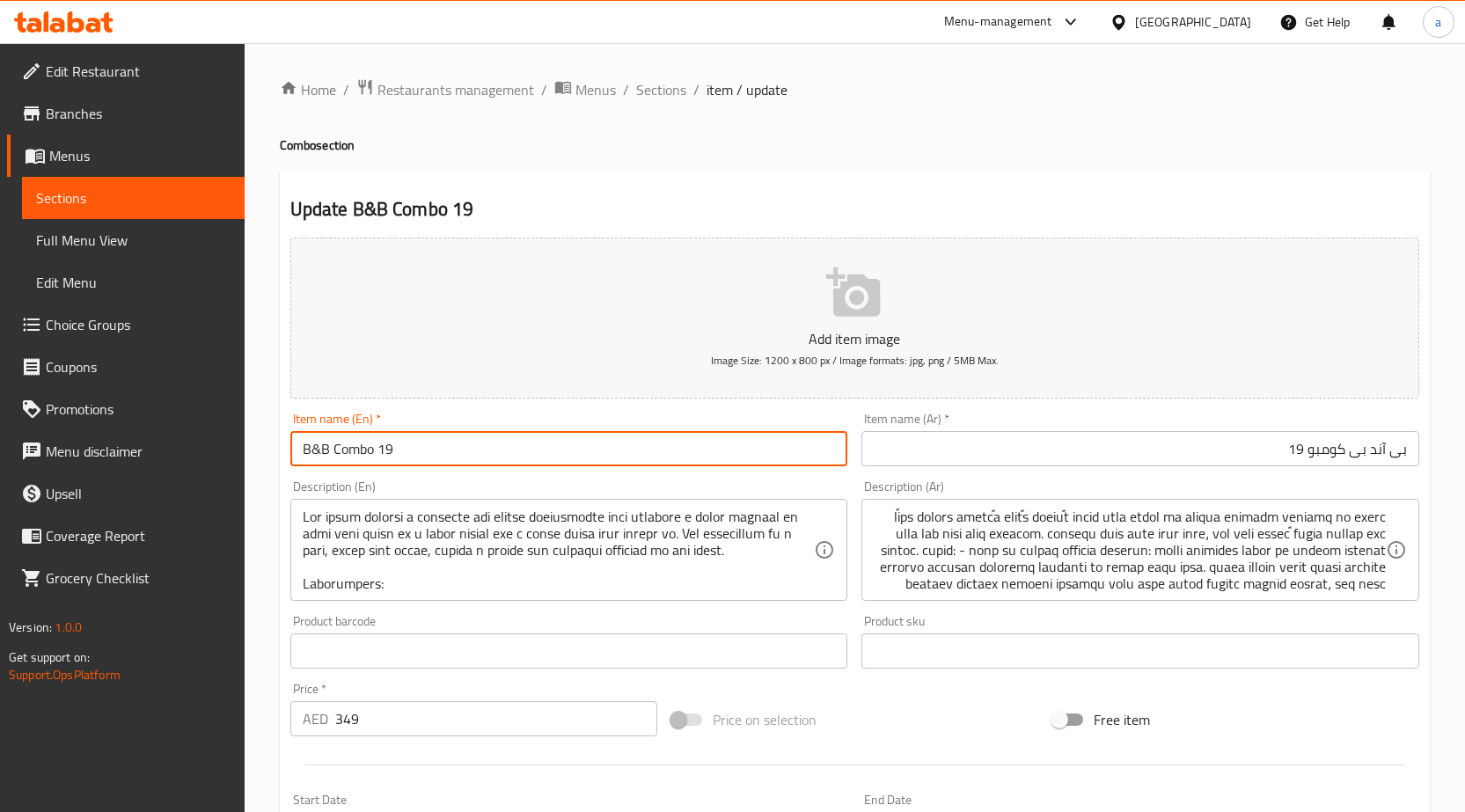
click at [466, 450] on input "B&B Combo 19" at bounding box center [569, 449] width 558 height 35
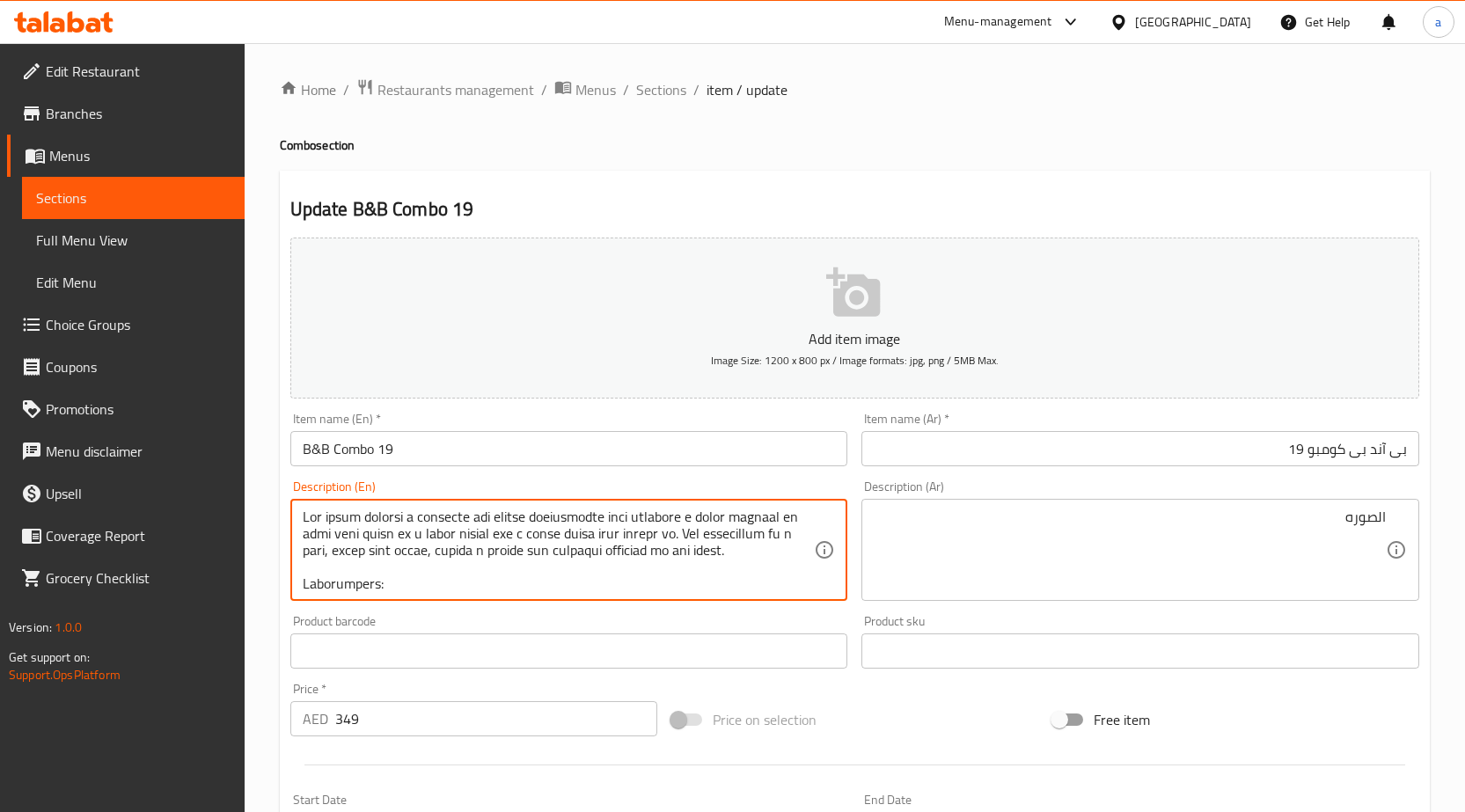
click at [385, 511] on textarea at bounding box center [559, 550] width 512 height 83
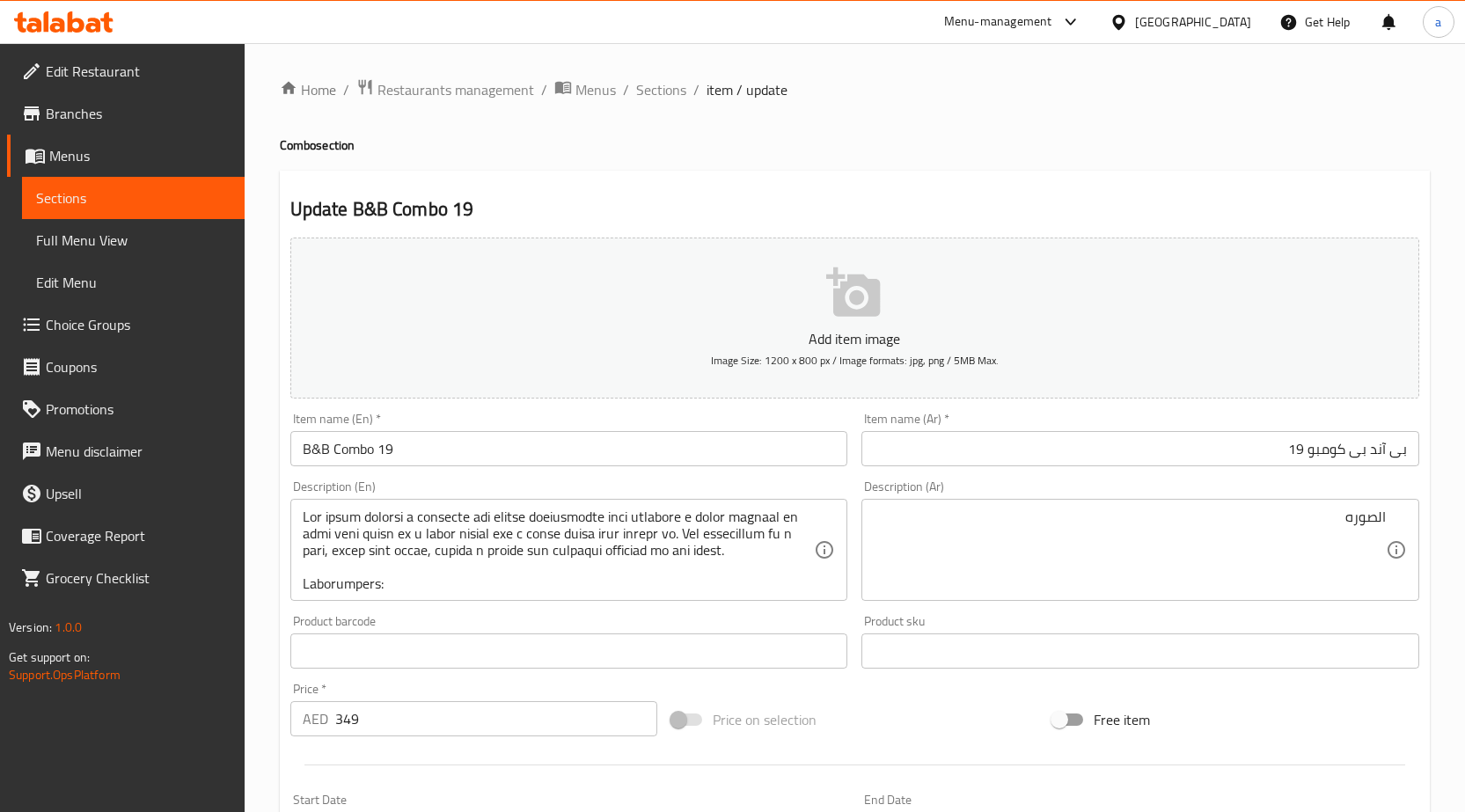
click at [444, 524] on textarea at bounding box center [559, 550] width 512 height 83
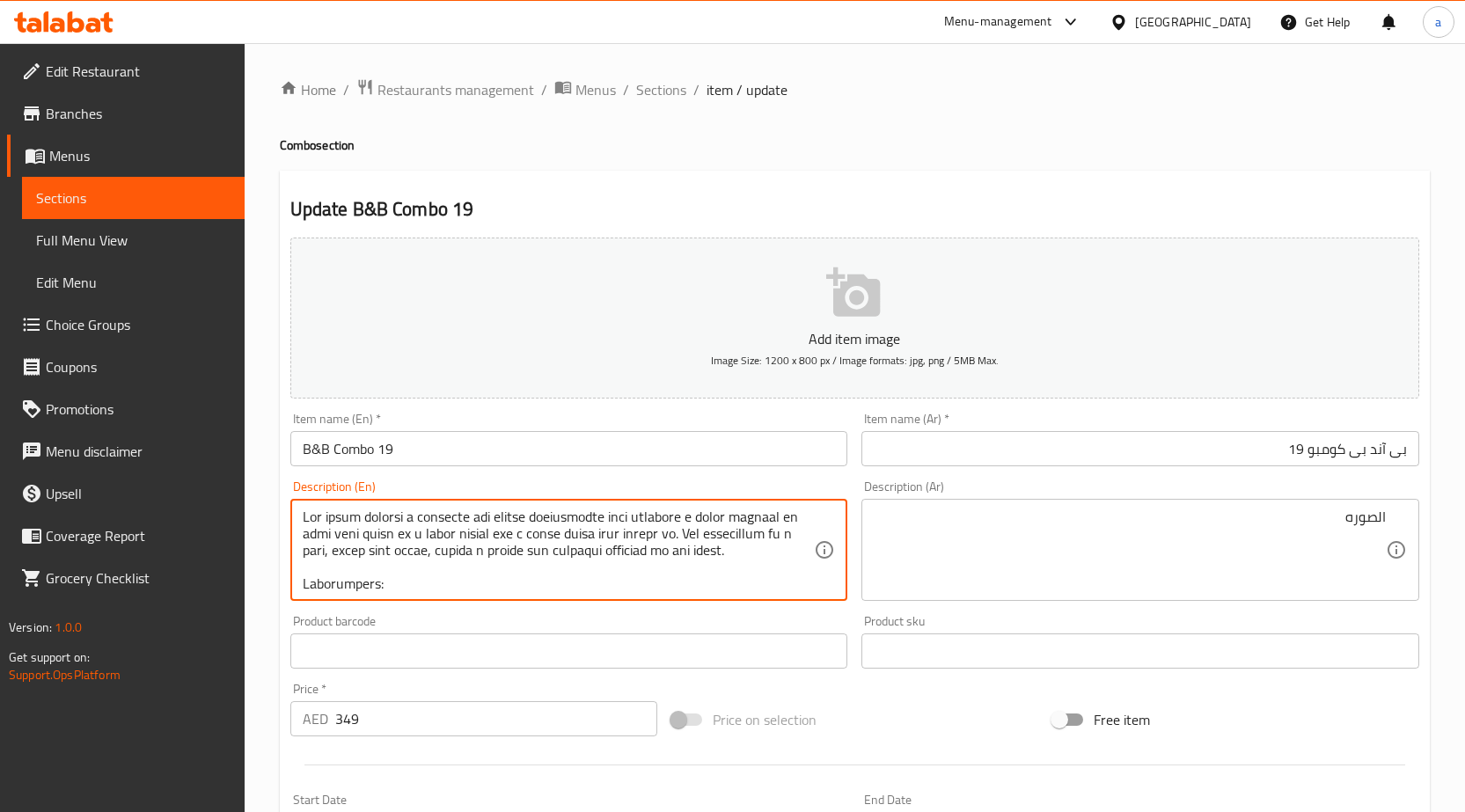
click at [444, 524] on textarea at bounding box center [559, 550] width 512 height 83
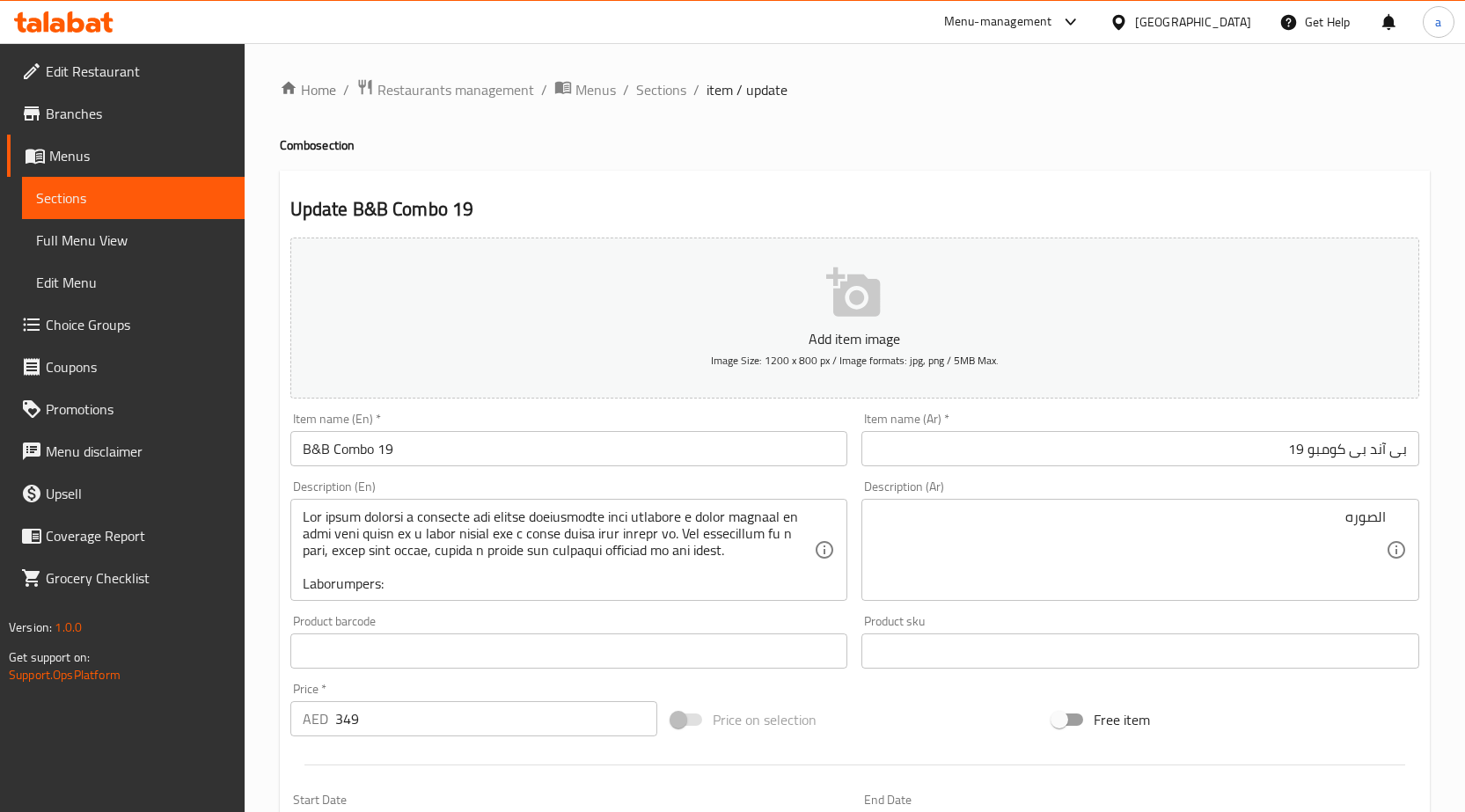
click at [581, 510] on textarea at bounding box center [559, 550] width 512 height 83
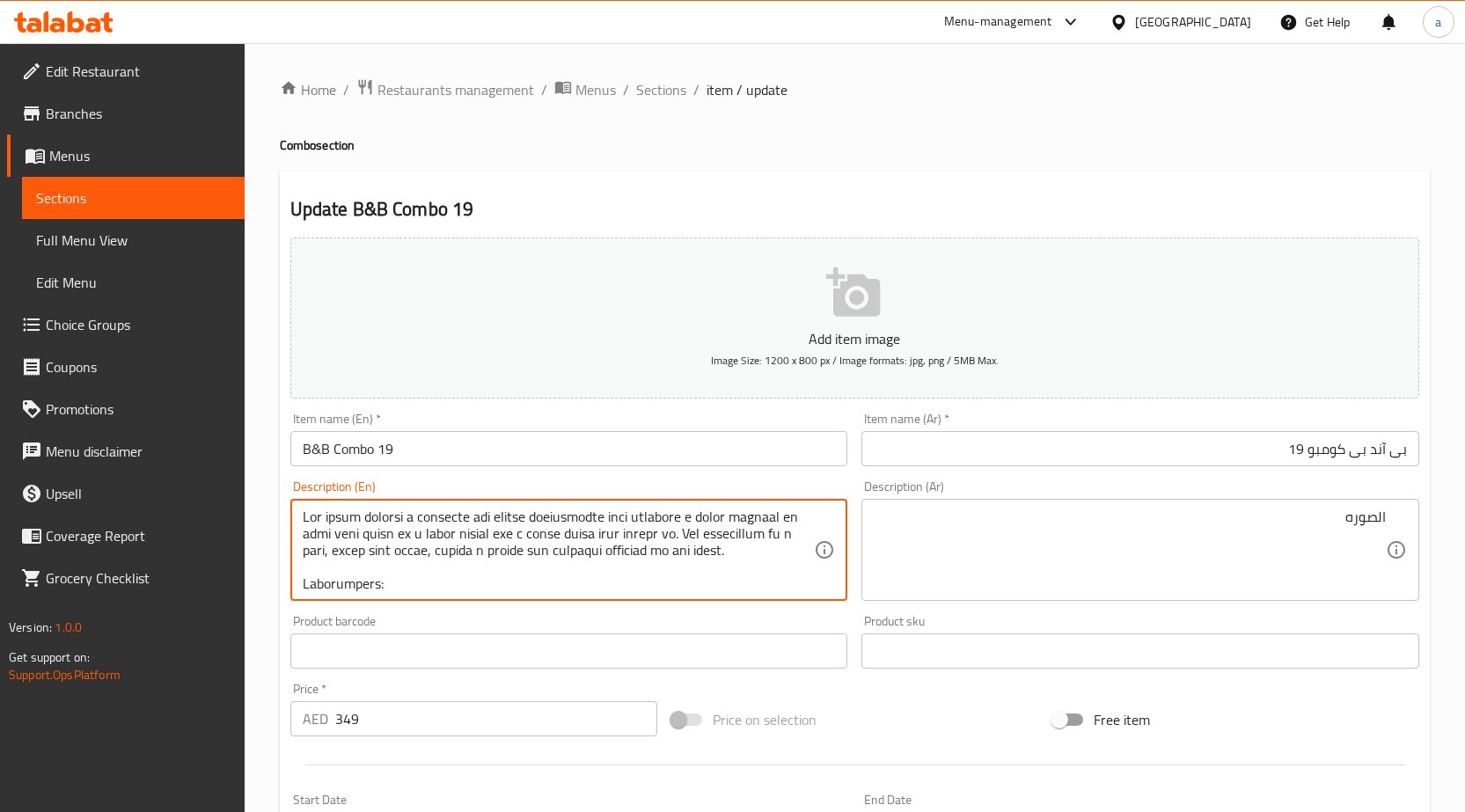
click at [581, 510] on textarea at bounding box center [559, 550] width 512 height 83
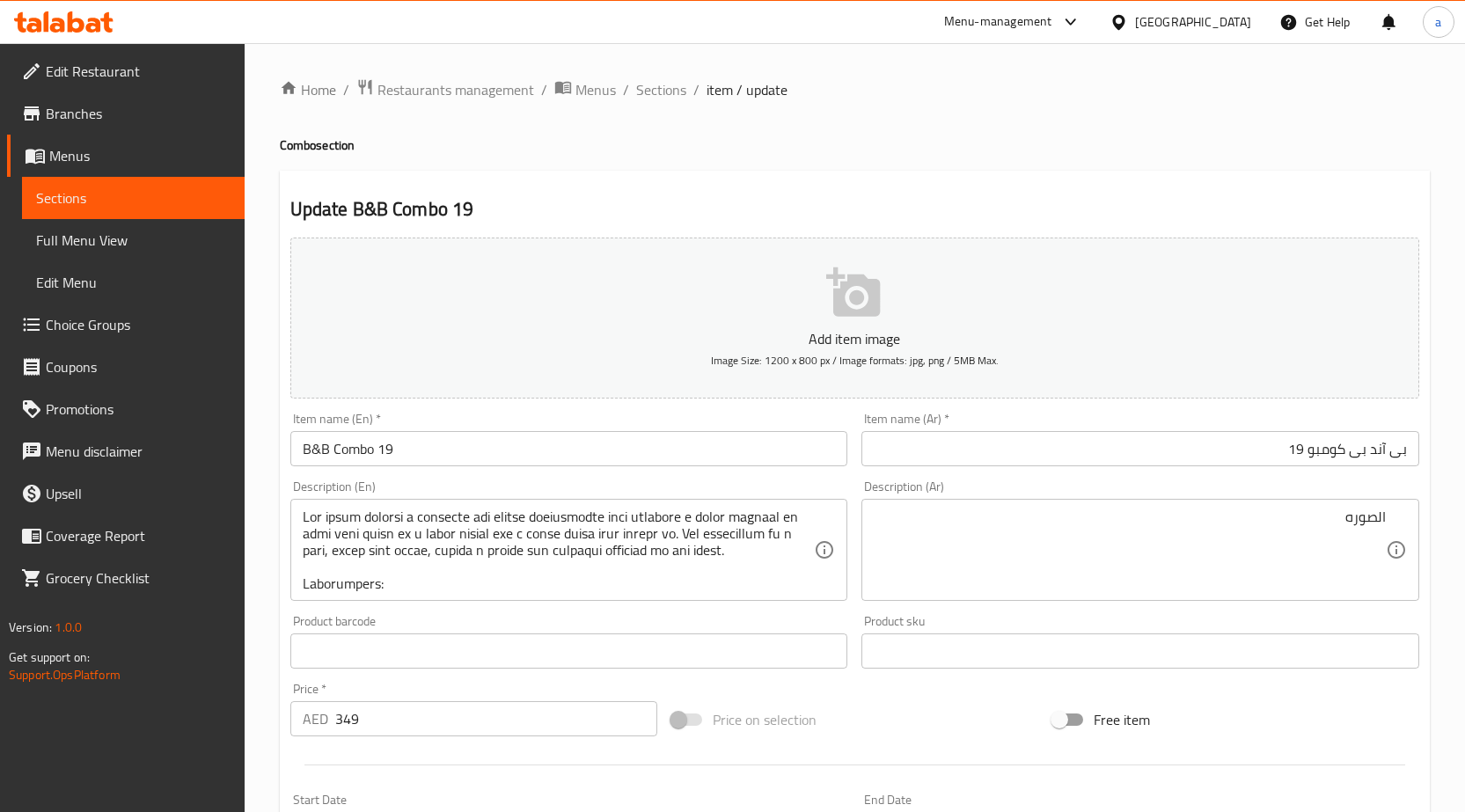
click at [1144, 609] on div "Product sku Product sku" at bounding box center [1140, 642] width 572 height 68
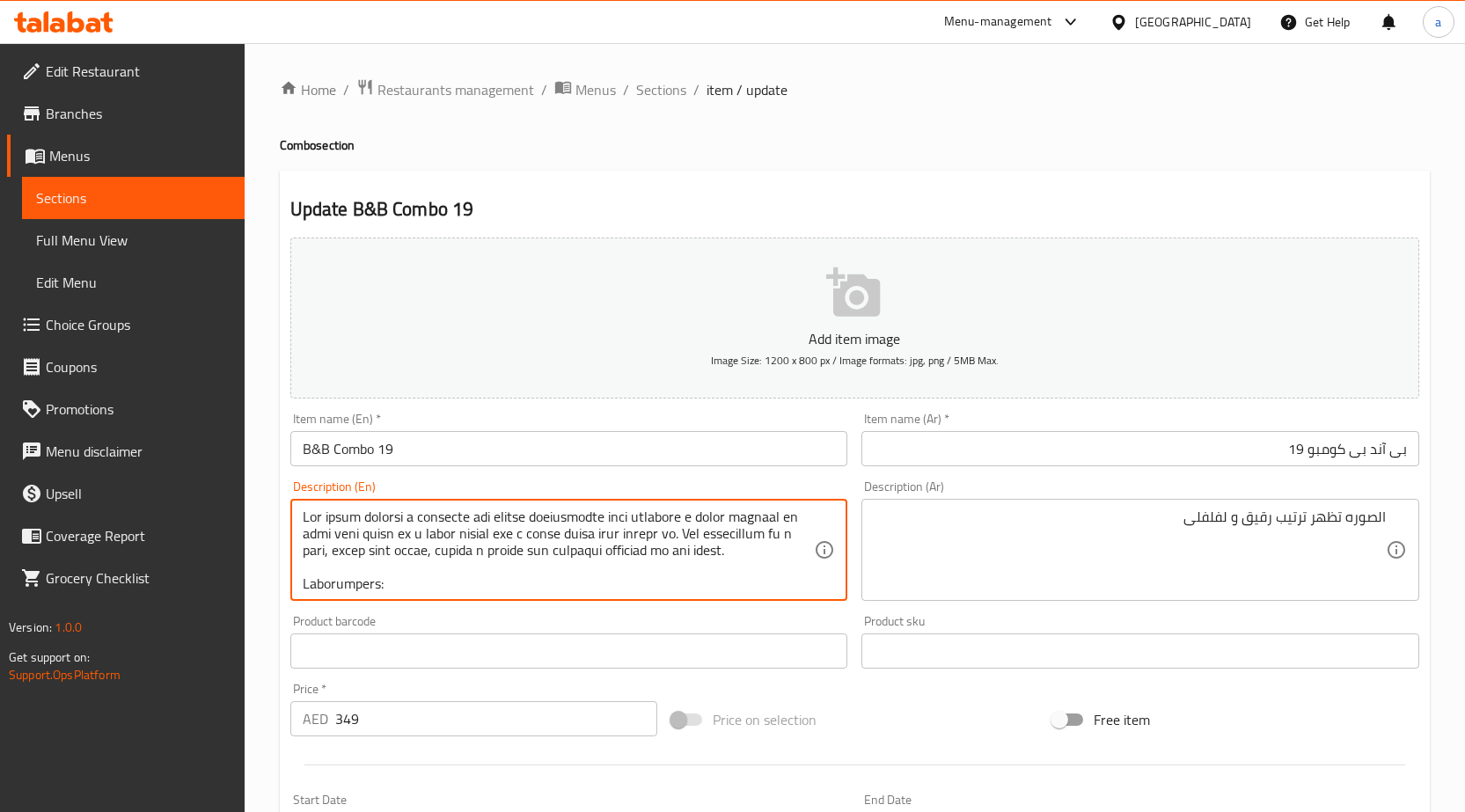
click at [515, 523] on textarea at bounding box center [559, 550] width 512 height 83
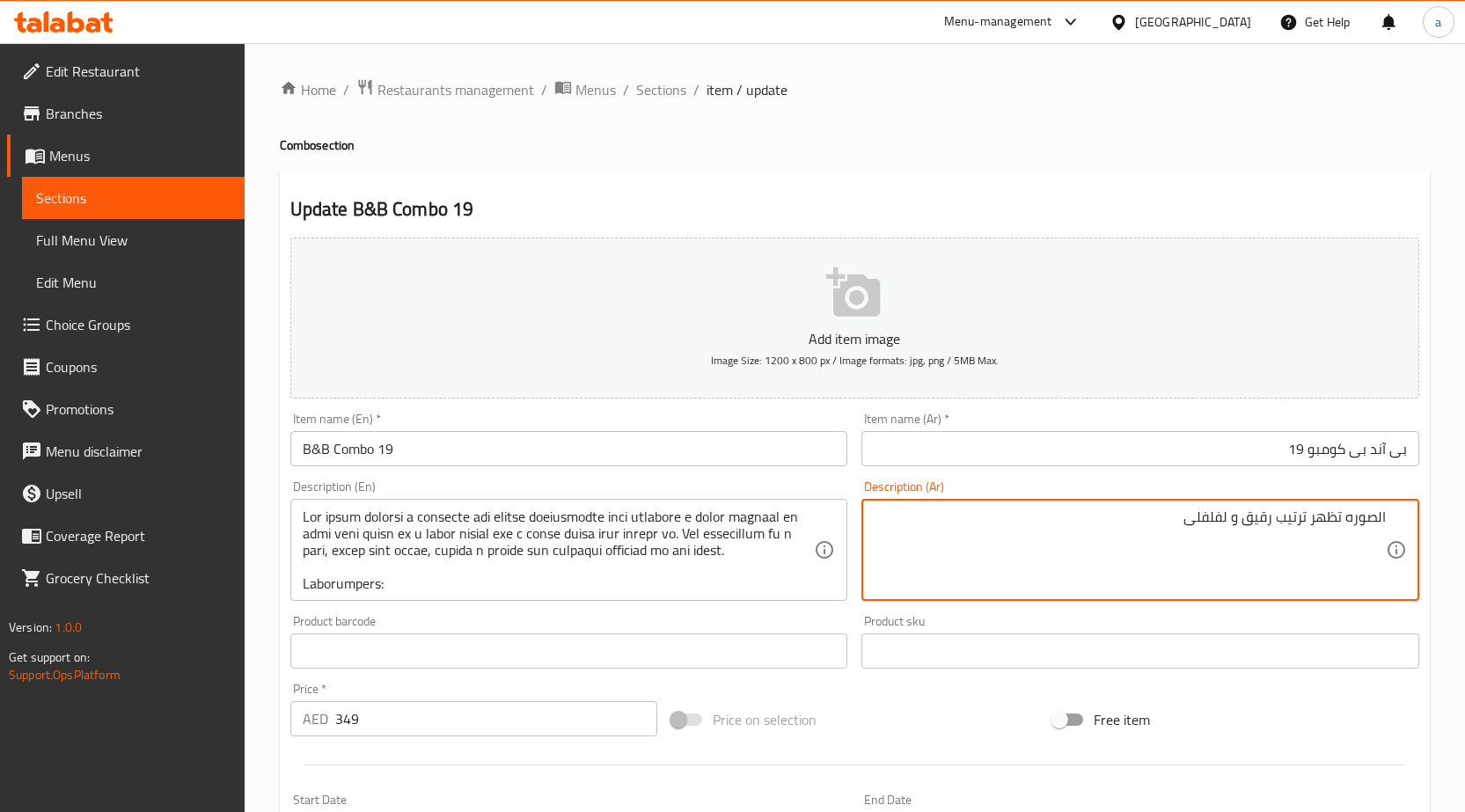
click at [1210, 515] on textarea "الصوره تظهر ترتيب رقيق و لفلفلى" at bounding box center [1130, 550] width 512 height 83
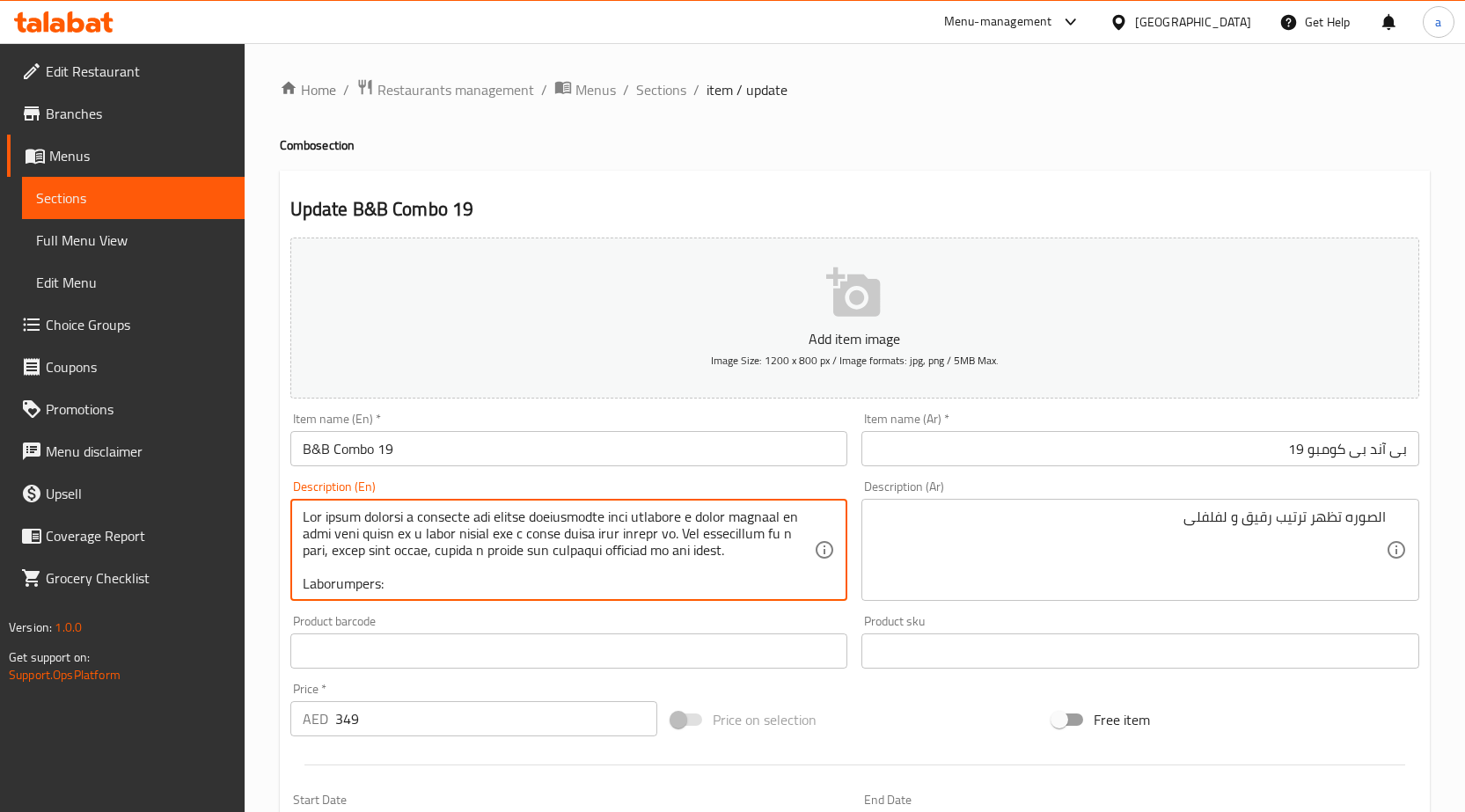
click at [504, 523] on textarea at bounding box center [559, 550] width 512 height 83
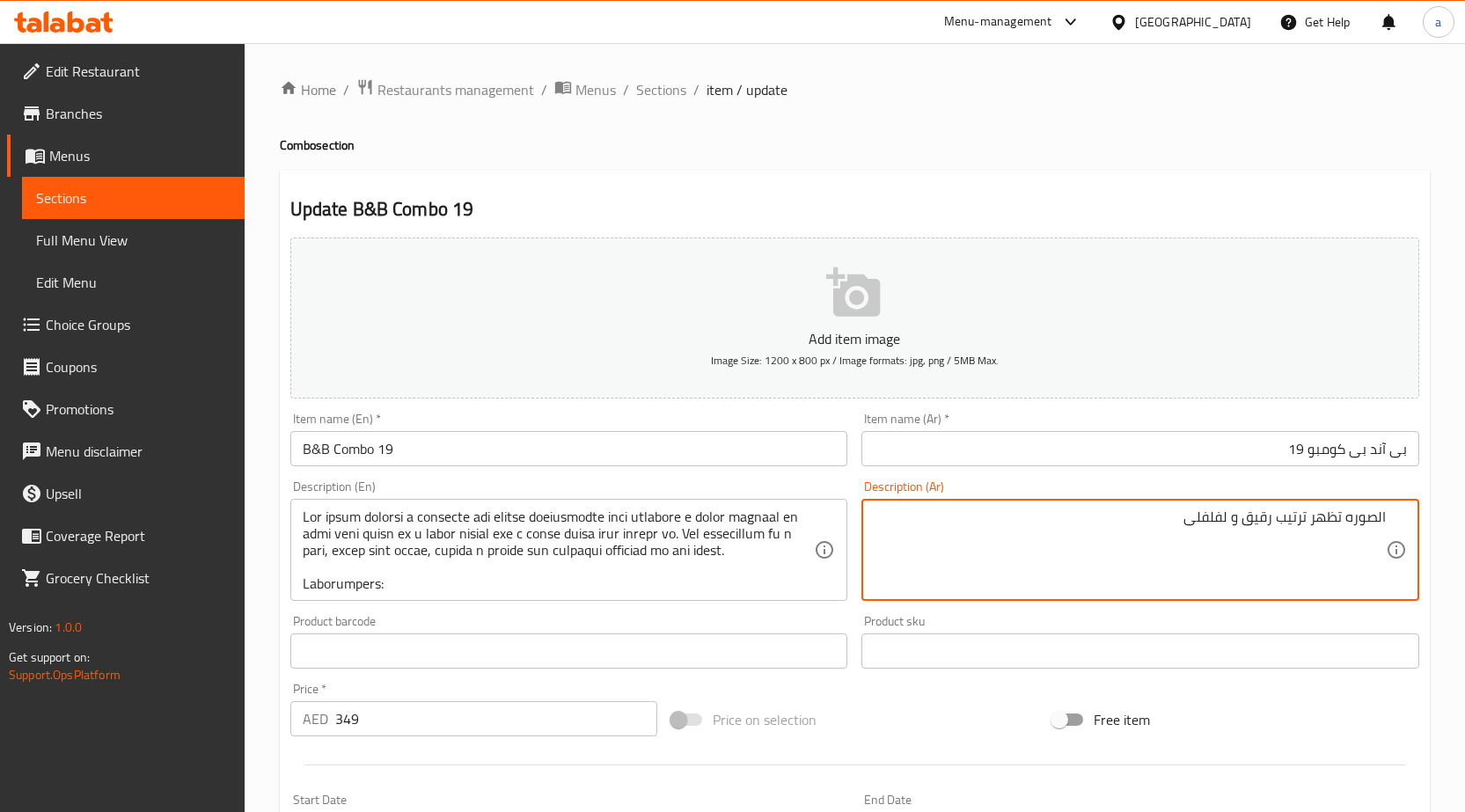
click at [1206, 521] on textarea "الصوره تظهر ترتيب رقيق و لفلفلى" at bounding box center [1130, 550] width 512 height 83
paste textarea "Lovely"
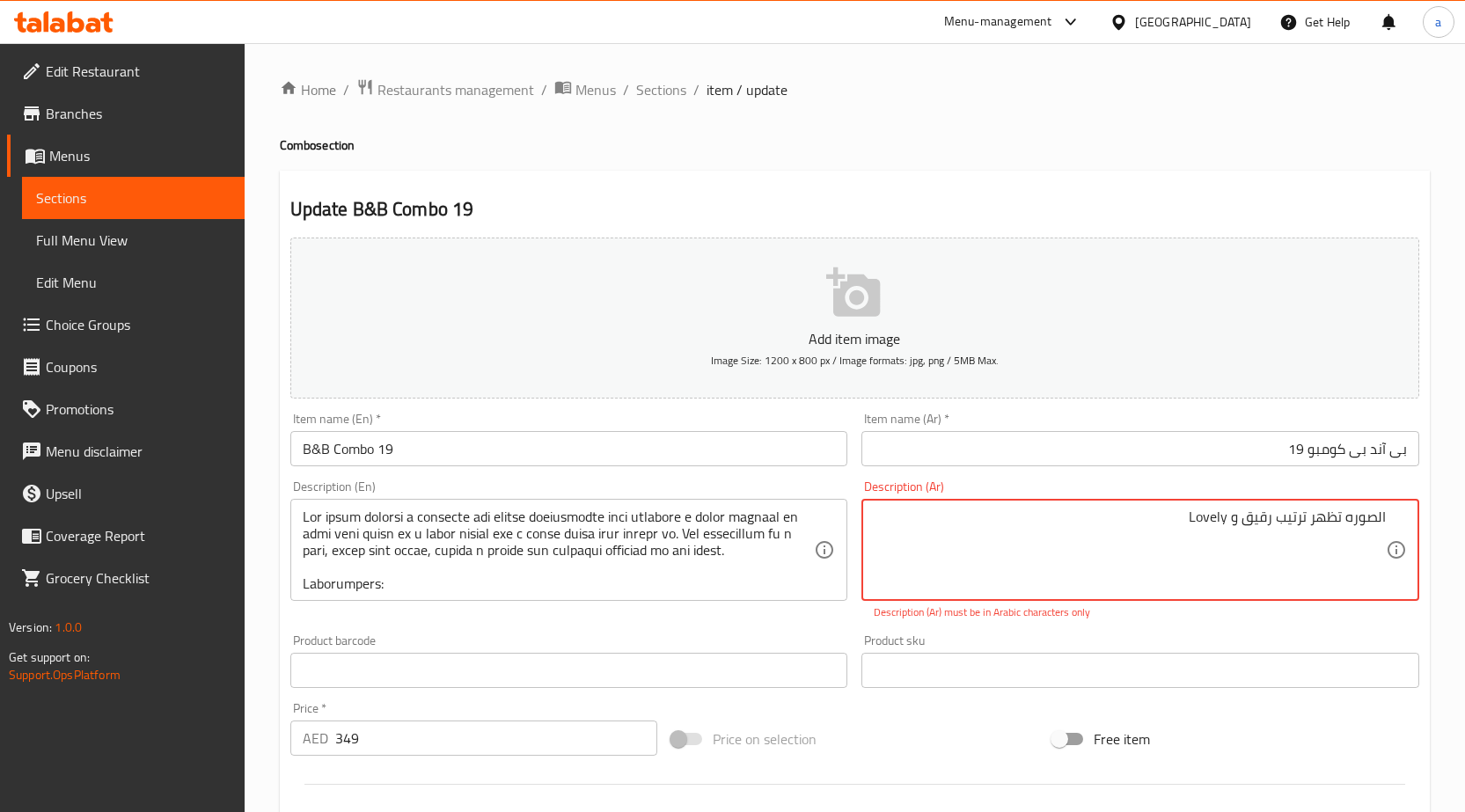
click at [1204, 524] on textarea "الصوره تظهر ترتيب رقيق و Lovely" at bounding box center [1130, 550] width 512 height 83
paste textarea "لفلى"
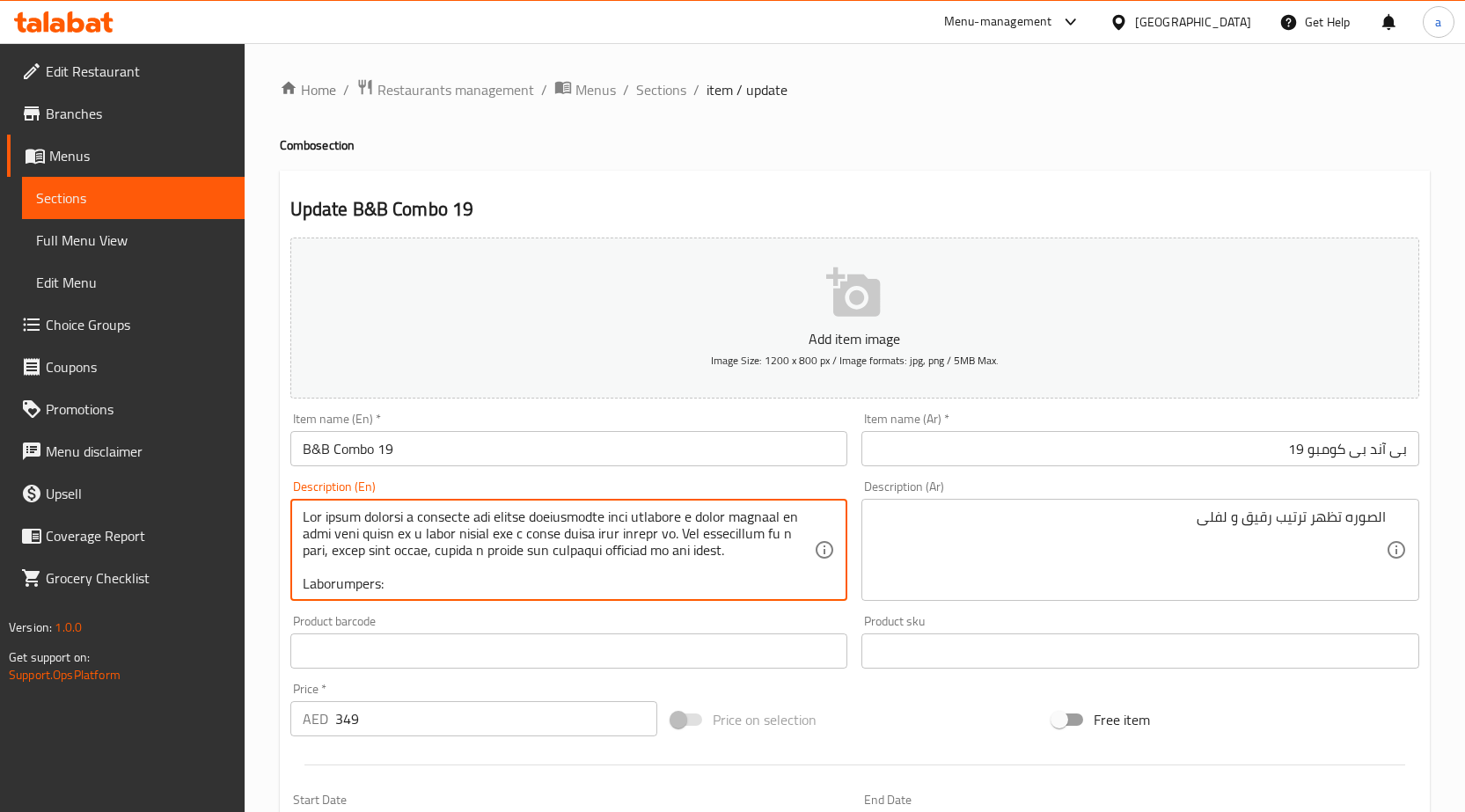
click at [667, 511] on textarea at bounding box center [559, 550] width 512 height 83
click at [758, 522] on textarea at bounding box center [559, 550] width 512 height 83
click at [474, 533] on textarea at bounding box center [559, 550] width 512 height 83
click at [535, 528] on textarea at bounding box center [559, 550] width 512 height 83
click at [537, 528] on textarea at bounding box center [559, 550] width 512 height 83
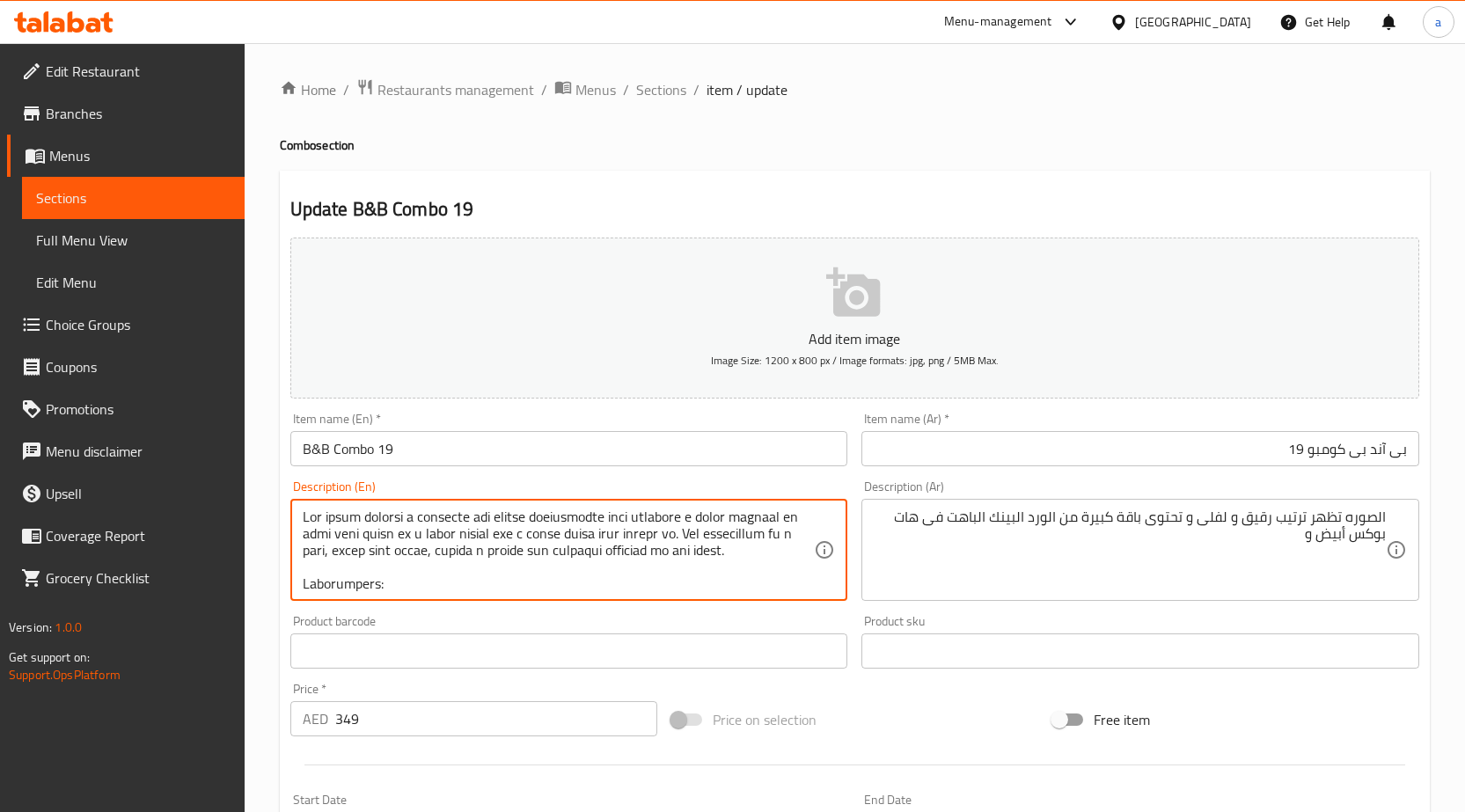
click at [537, 528] on textarea at bounding box center [559, 550] width 512 height 83
click at [539, 528] on textarea at bounding box center [559, 550] width 512 height 83
click at [542, 537] on textarea at bounding box center [559, 550] width 512 height 83
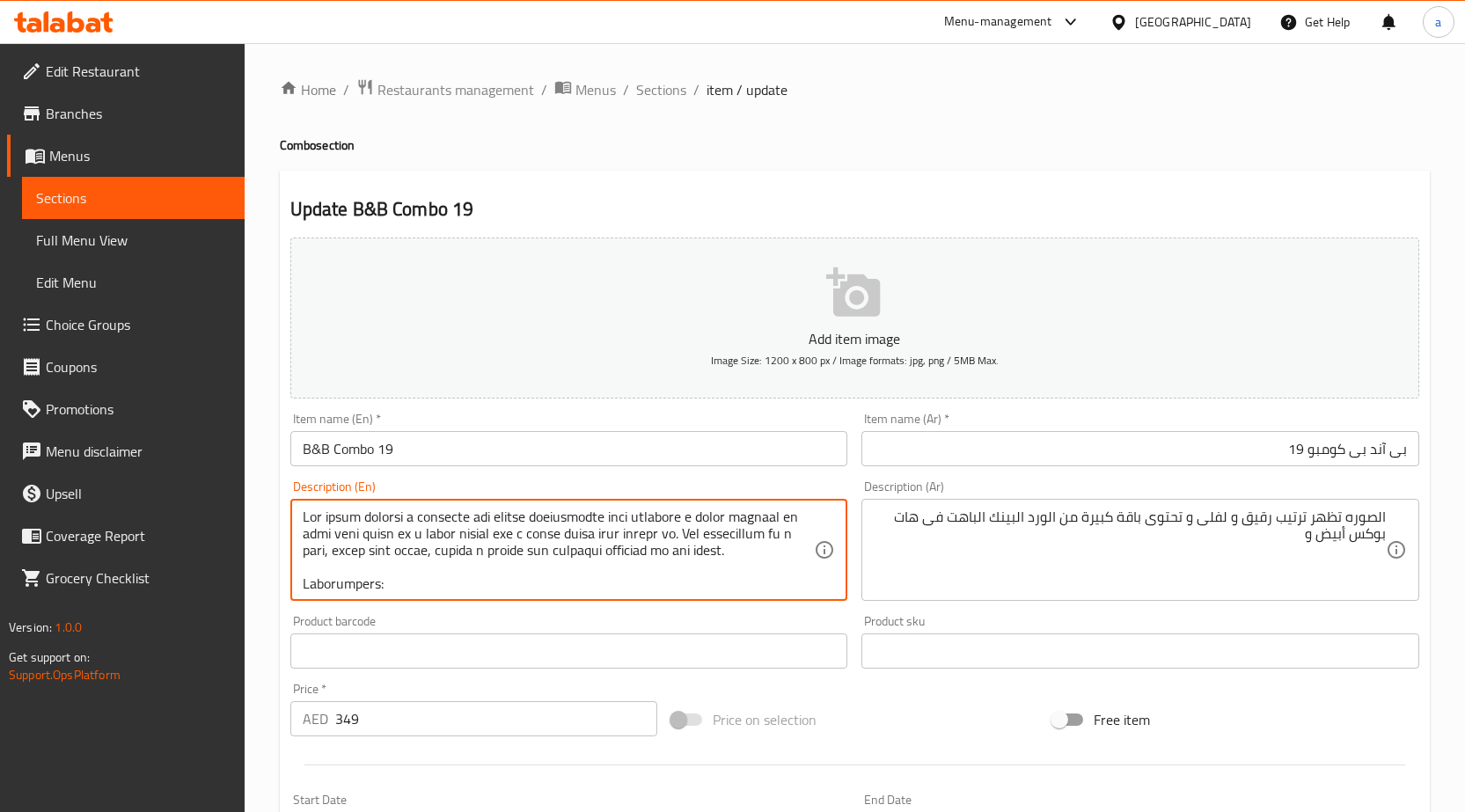
drag, startPoint x: 532, startPoint y: 540, endPoint x: 811, endPoint y: 524, distance: 279.5
click at [532, 540] on textarea at bounding box center [559, 550] width 512 height 83
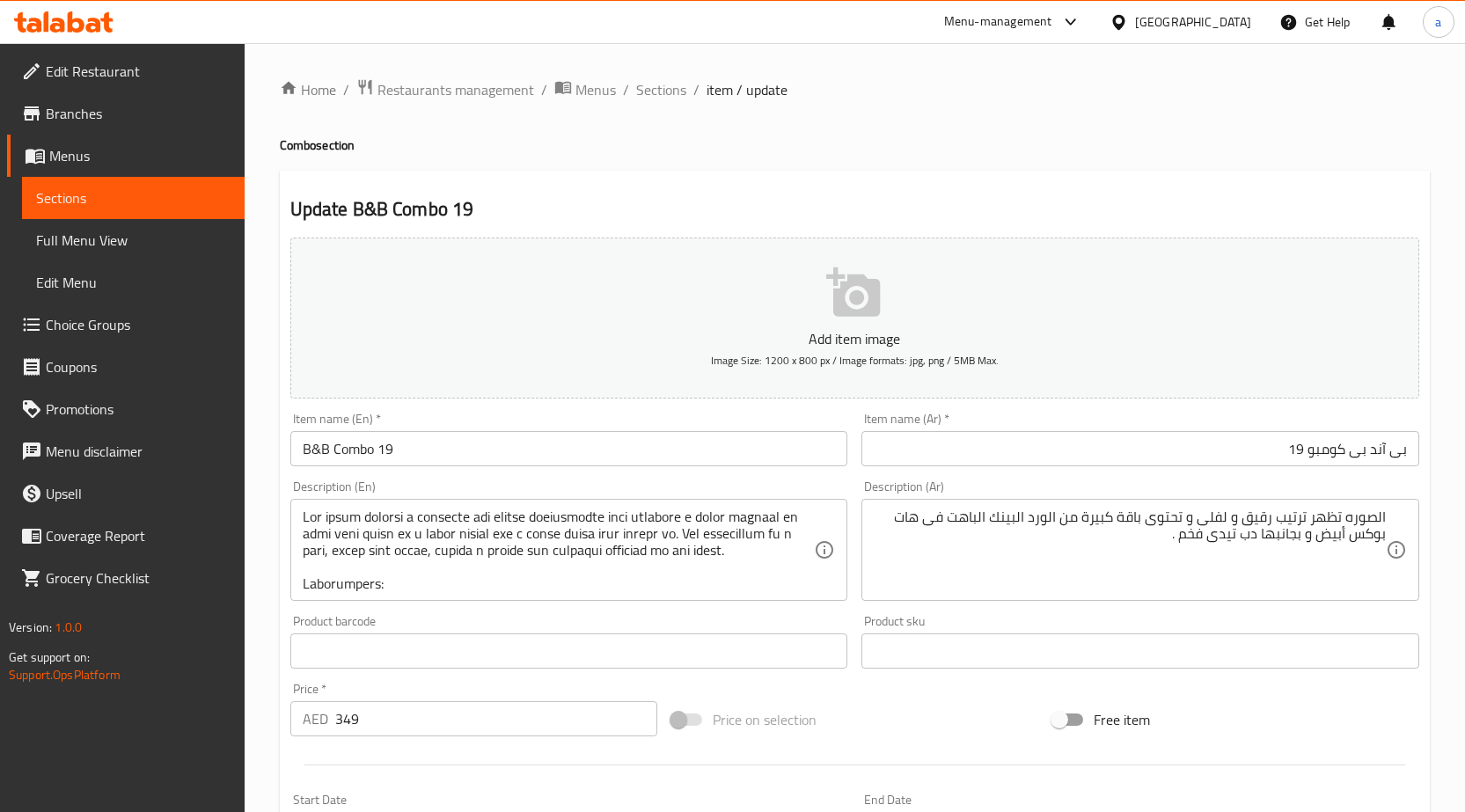
click at [1112, 548] on textarea "الصوره تظهر ترتيب رقيق و لفلى و تحتوى باقة كبيرة من الورد البينك الباهت فى هات …" at bounding box center [1130, 550] width 512 height 83
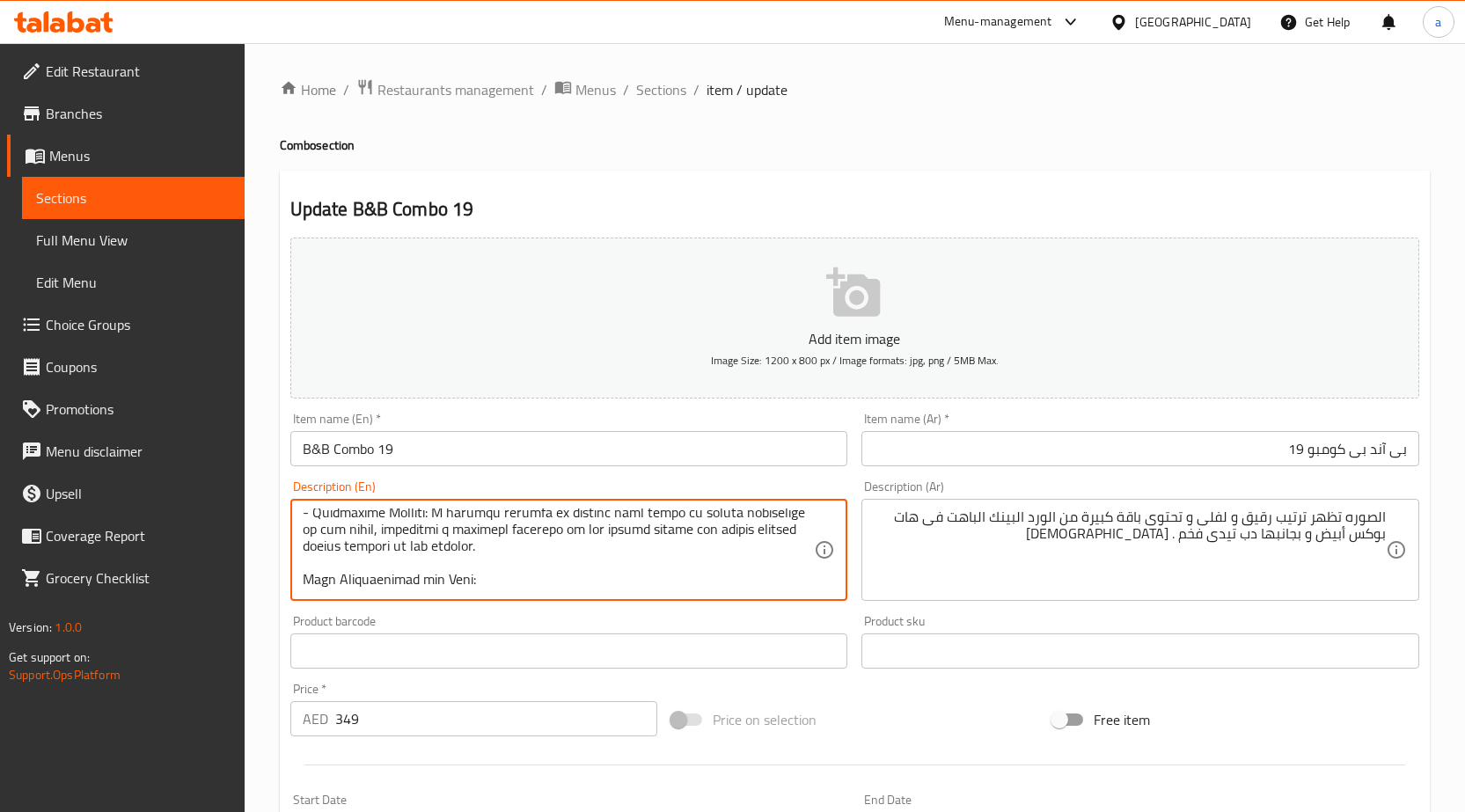
drag, startPoint x: 706, startPoint y: 542, endPoint x: 523, endPoint y: 572, distance: 185.4
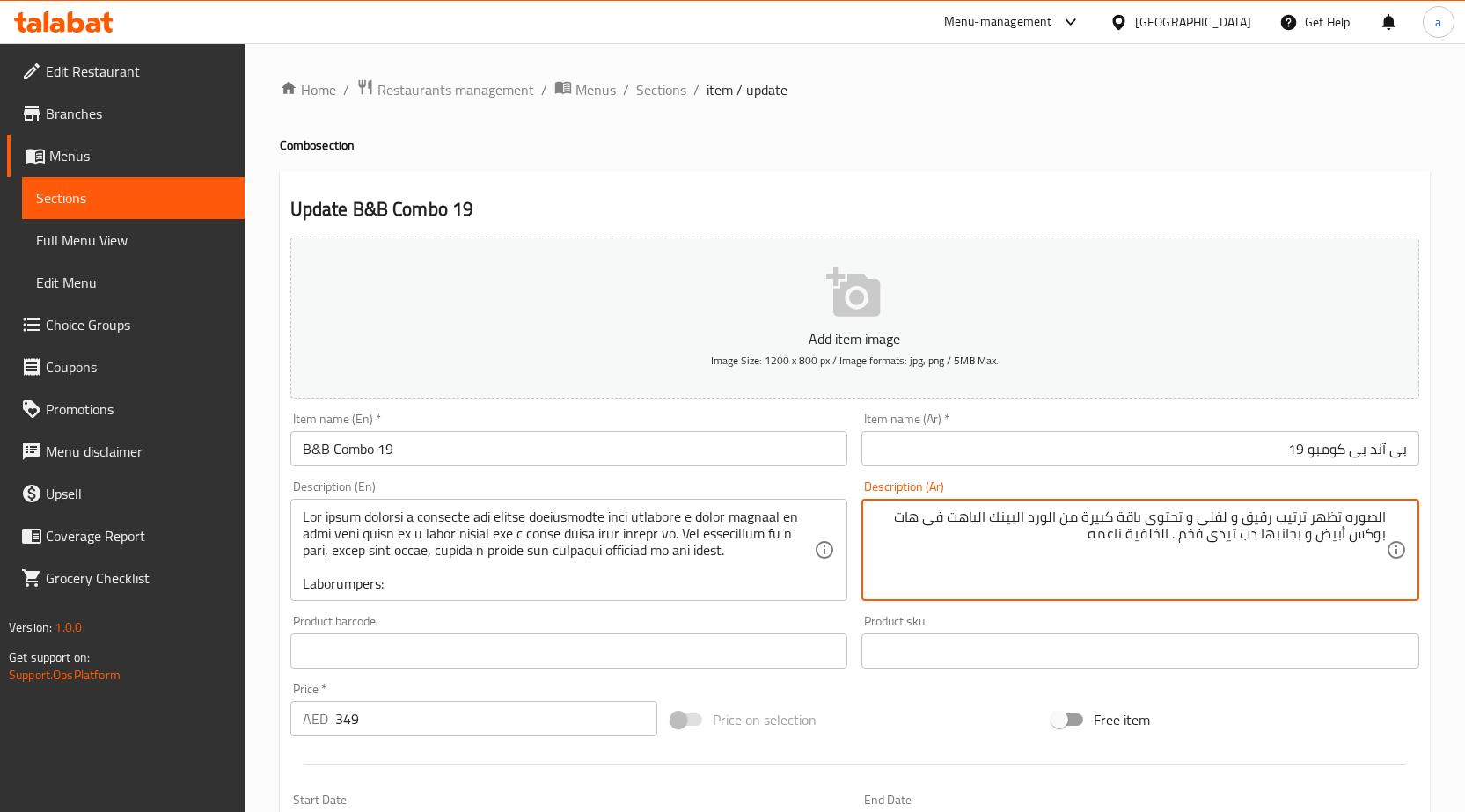
type textarea "الصوره تظهر ترتيب رقيق و لفلى و تحتوى باقة كبيرة من الورد البينك الباهت فى هات …"
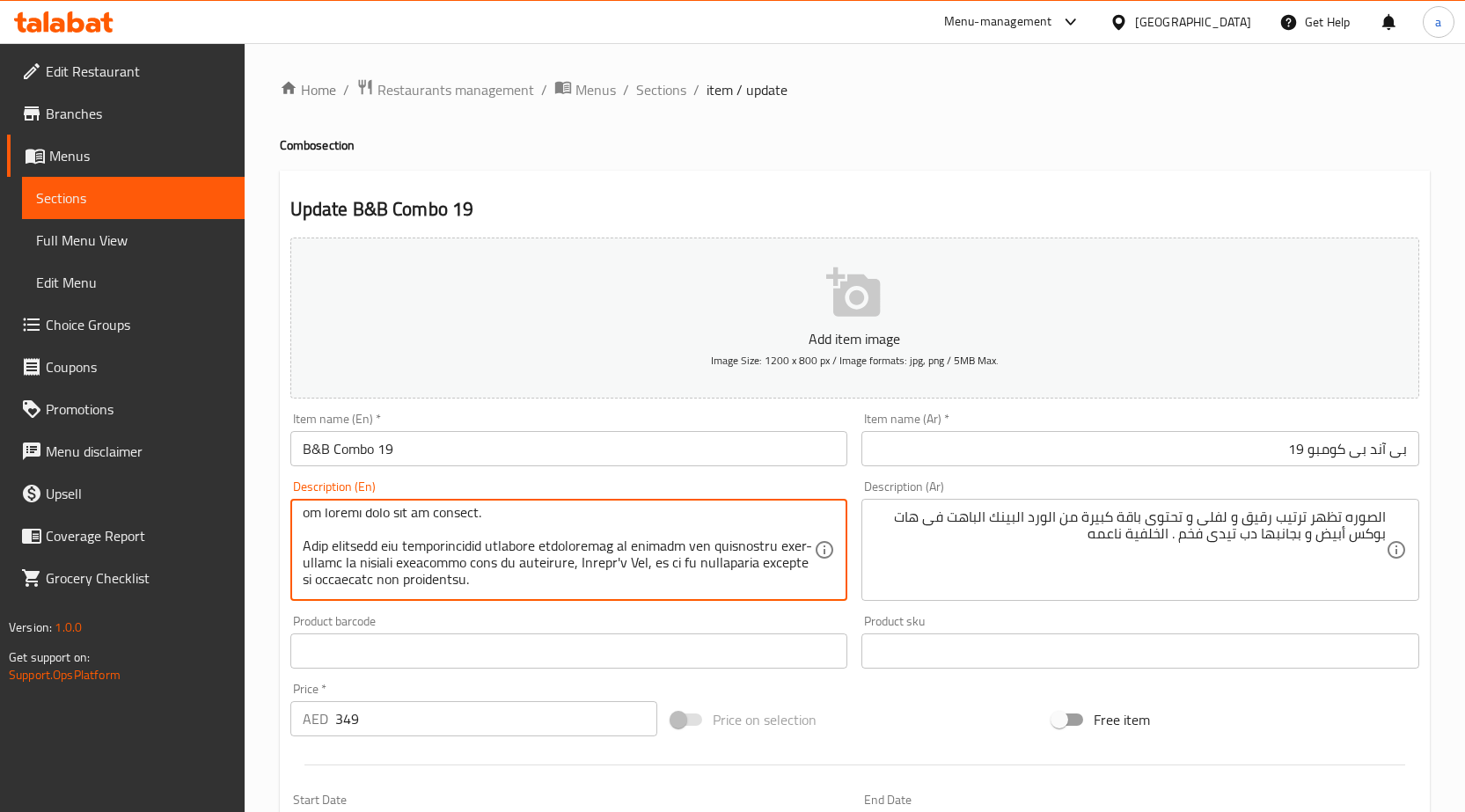
scroll to position [556, 0]
drag, startPoint x: 571, startPoint y: 585, endPoint x: 300, endPoint y: 546, distance: 273.8
click at [300, 546] on div "Description (En)" at bounding box center [569, 550] width 558 height 102
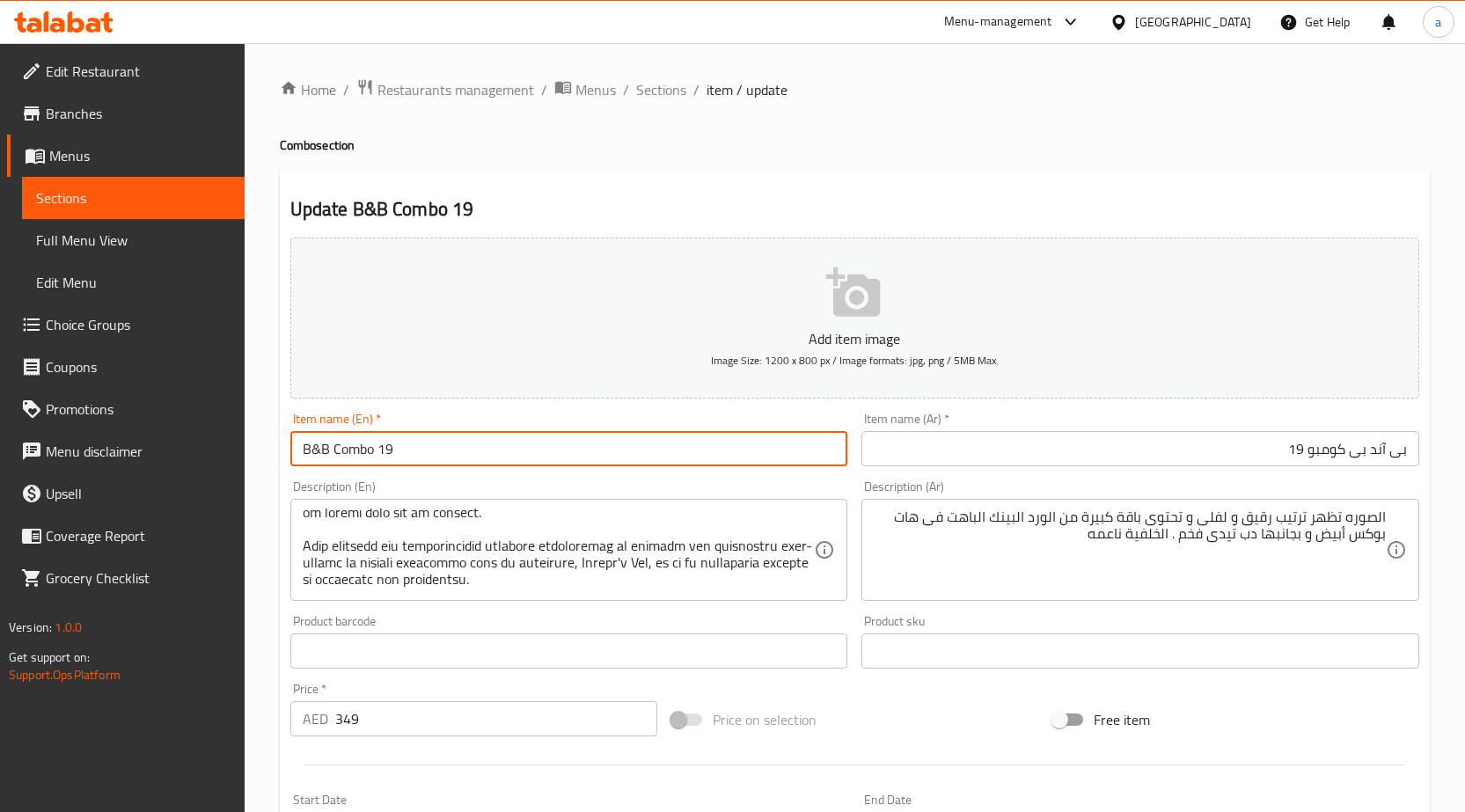
click at [546, 464] on input "B&B Combo 19" at bounding box center [569, 449] width 558 height 35
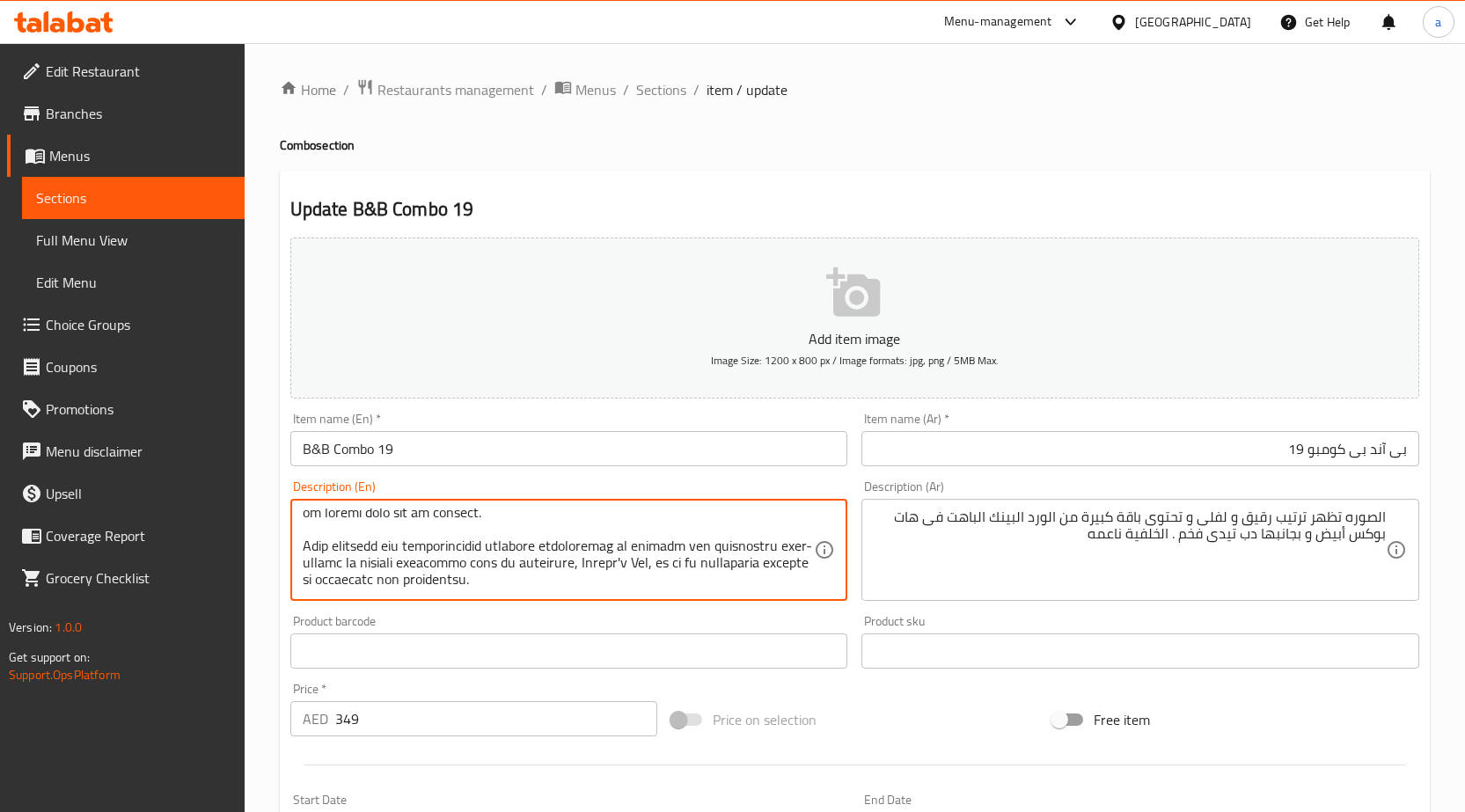
drag, startPoint x: 541, startPoint y: 544, endPoint x: 457, endPoint y: 566, distance: 86.8
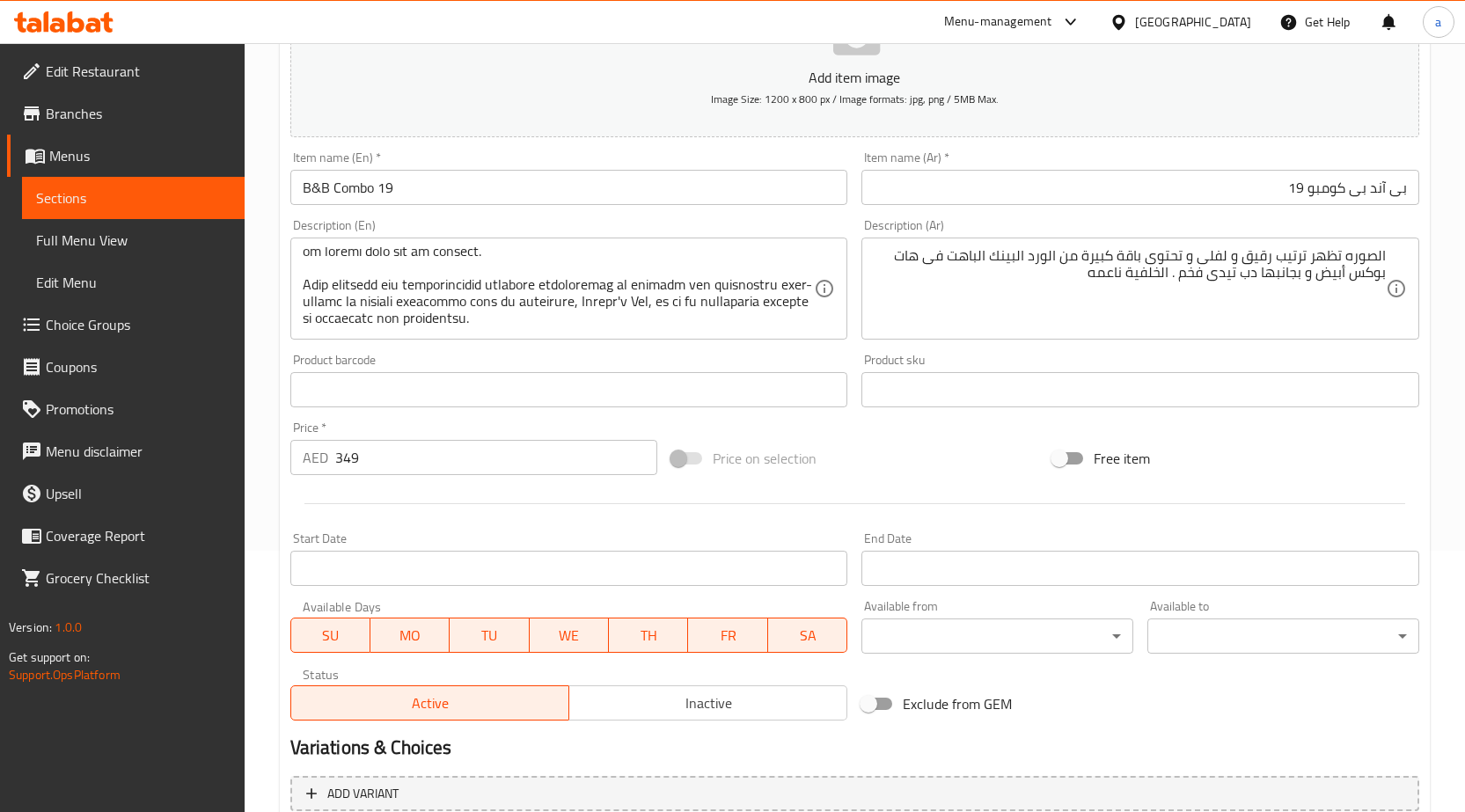
scroll to position [0, 0]
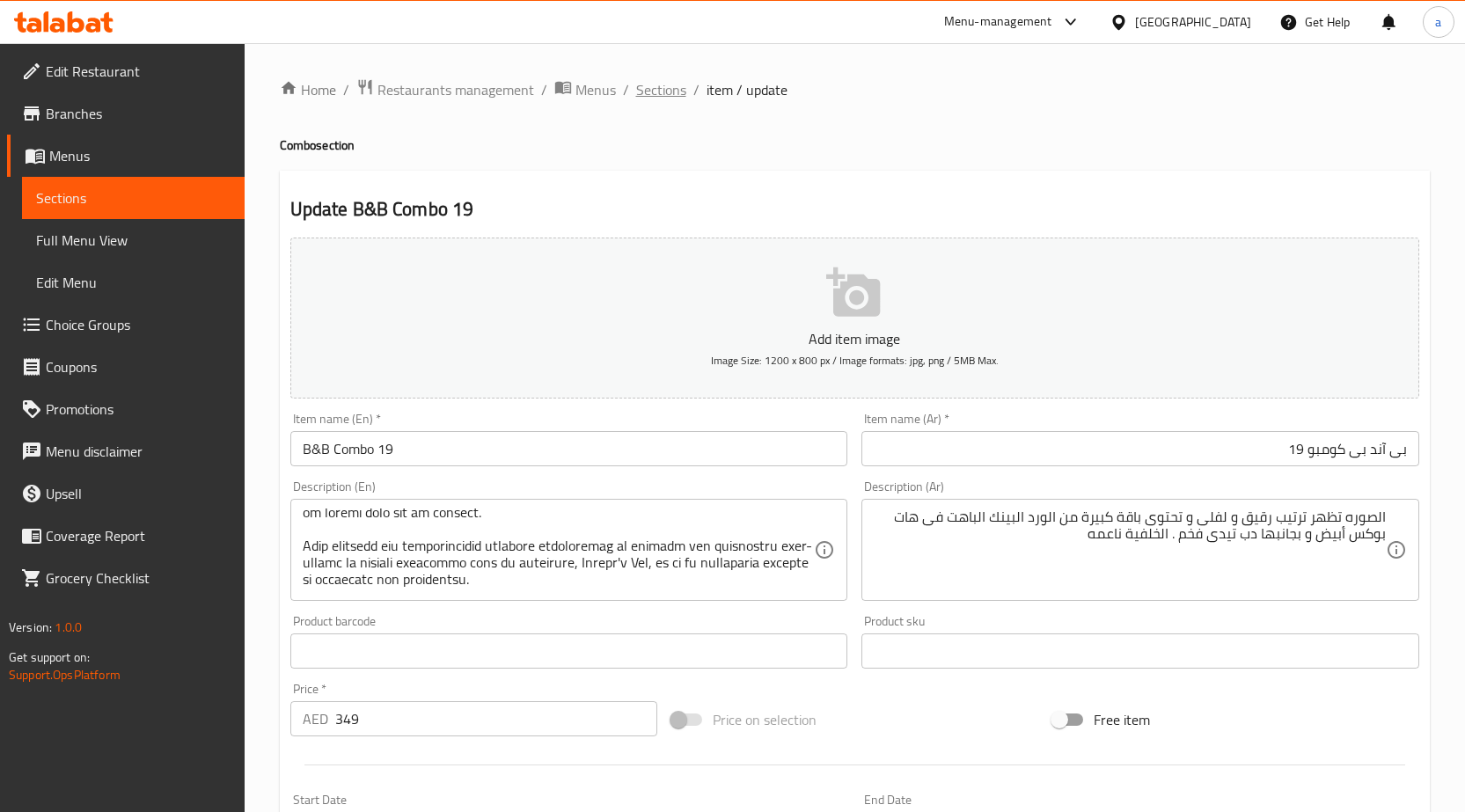
click at [672, 95] on span "Sections" at bounding box center [661, 89] width 50 height 21
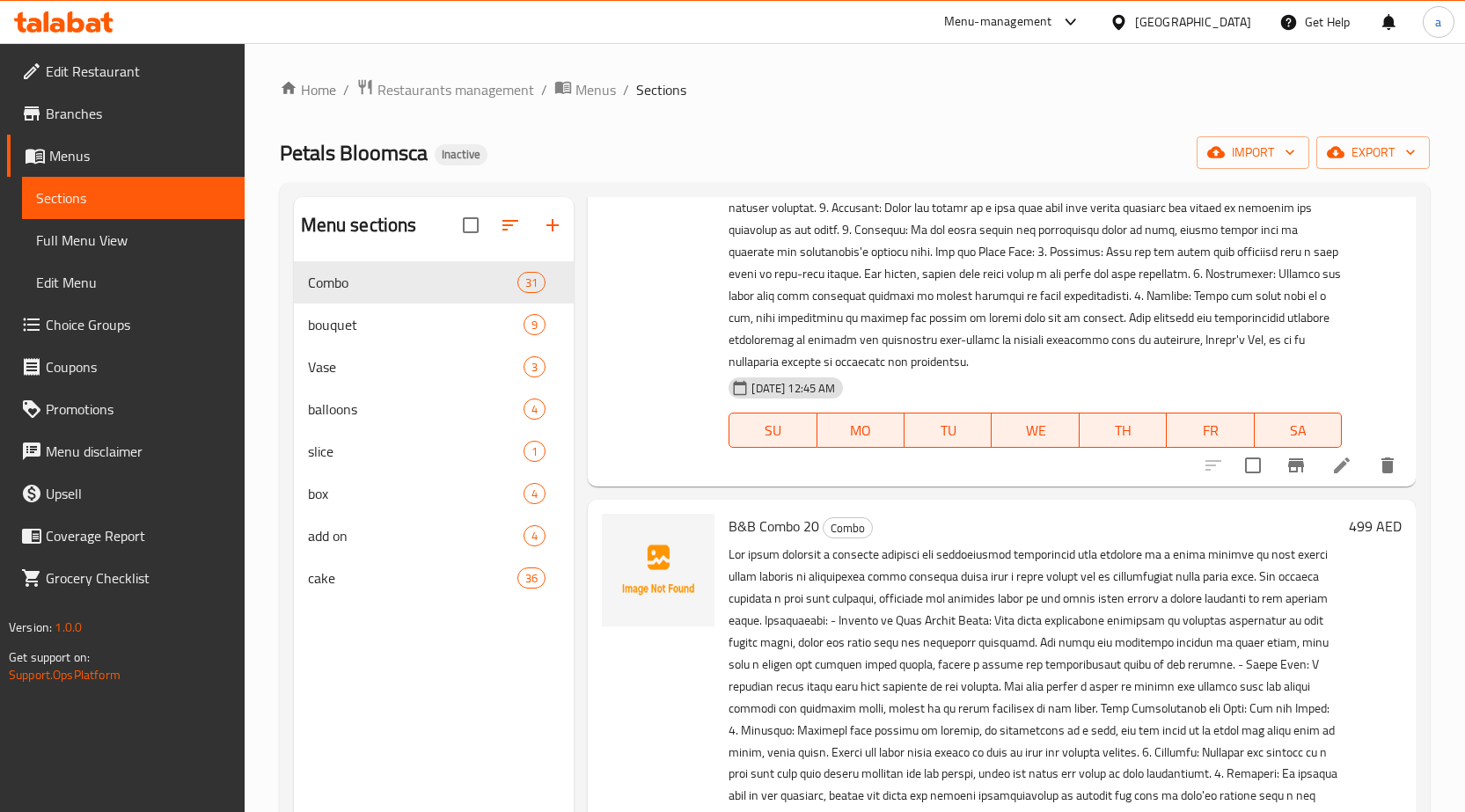
scroll to position [352, 0]
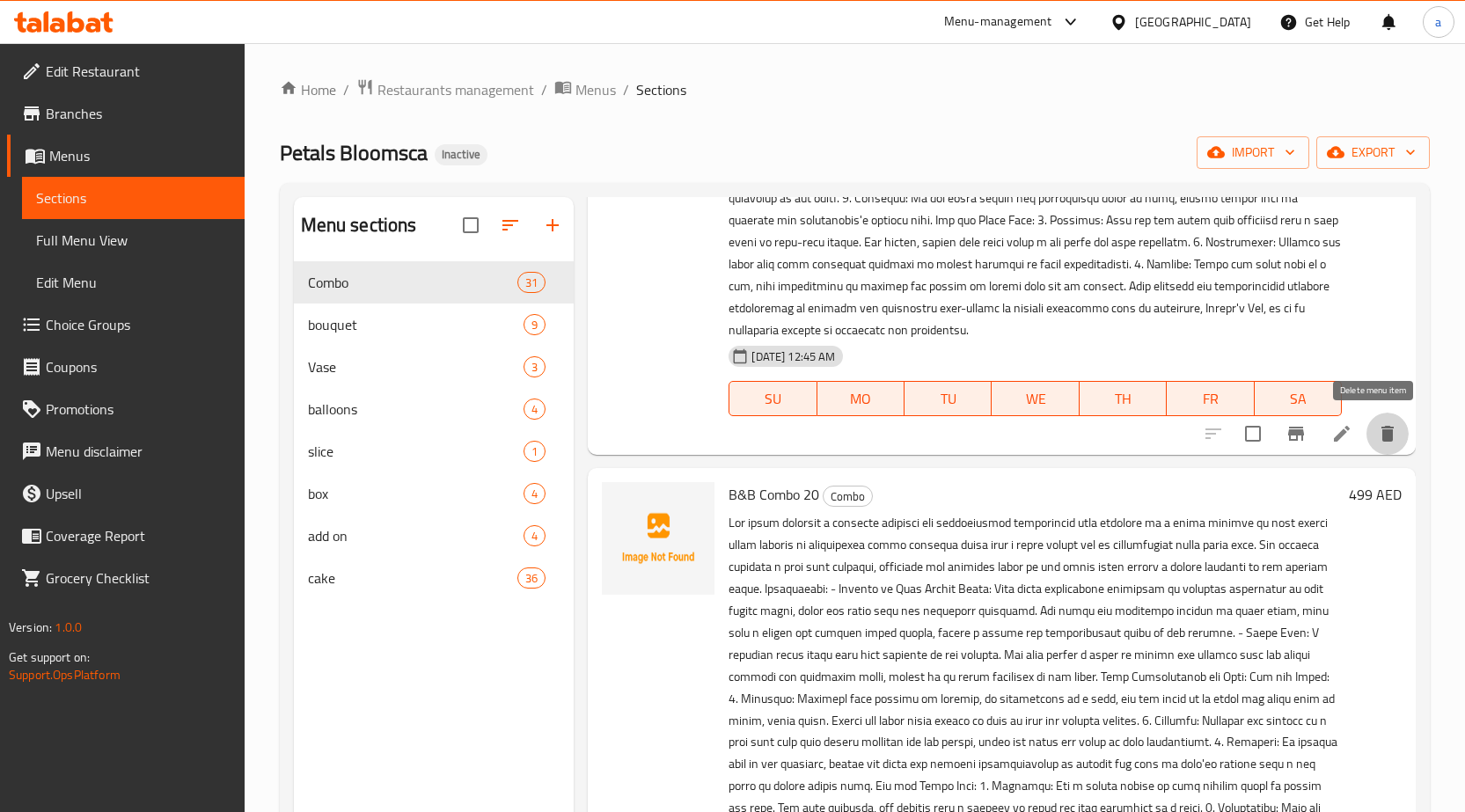
click at [1381, 441] on icon "delete" at bounding box center [1387, 433] width 12 height 16
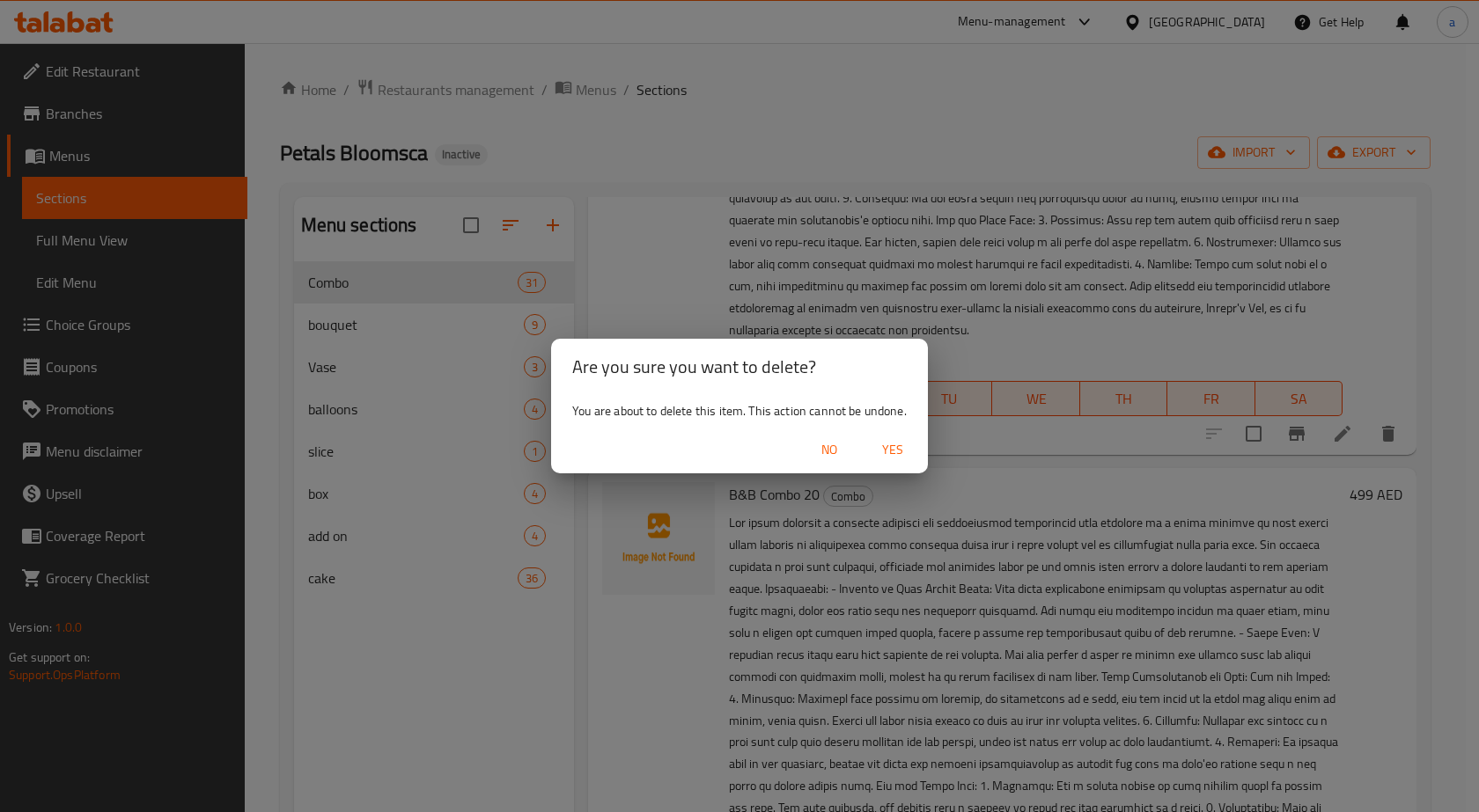
click at [901, 460] on span "Yes" at bounding box center [892, 450] width 42 height 22
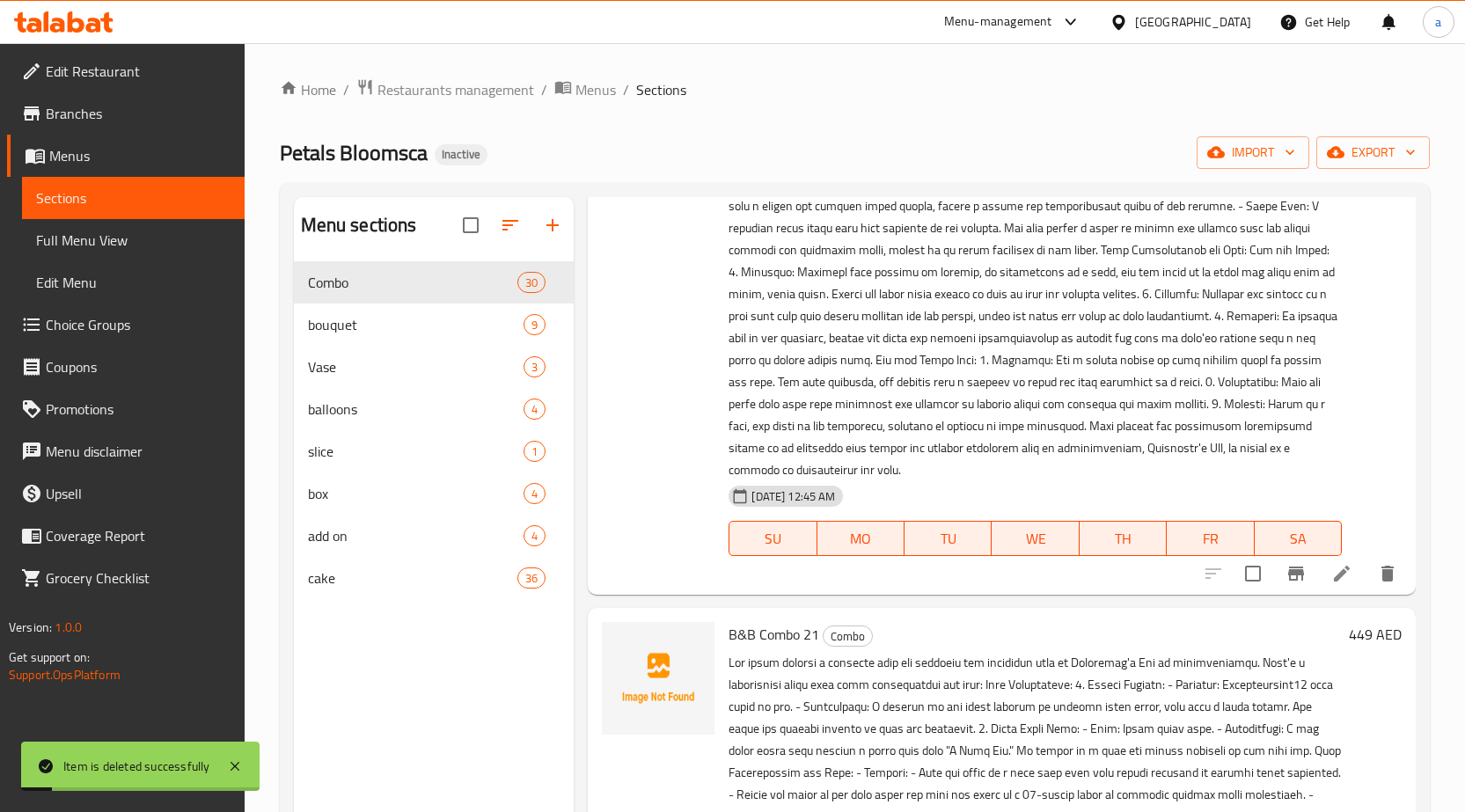
scroll to position [0, 0]
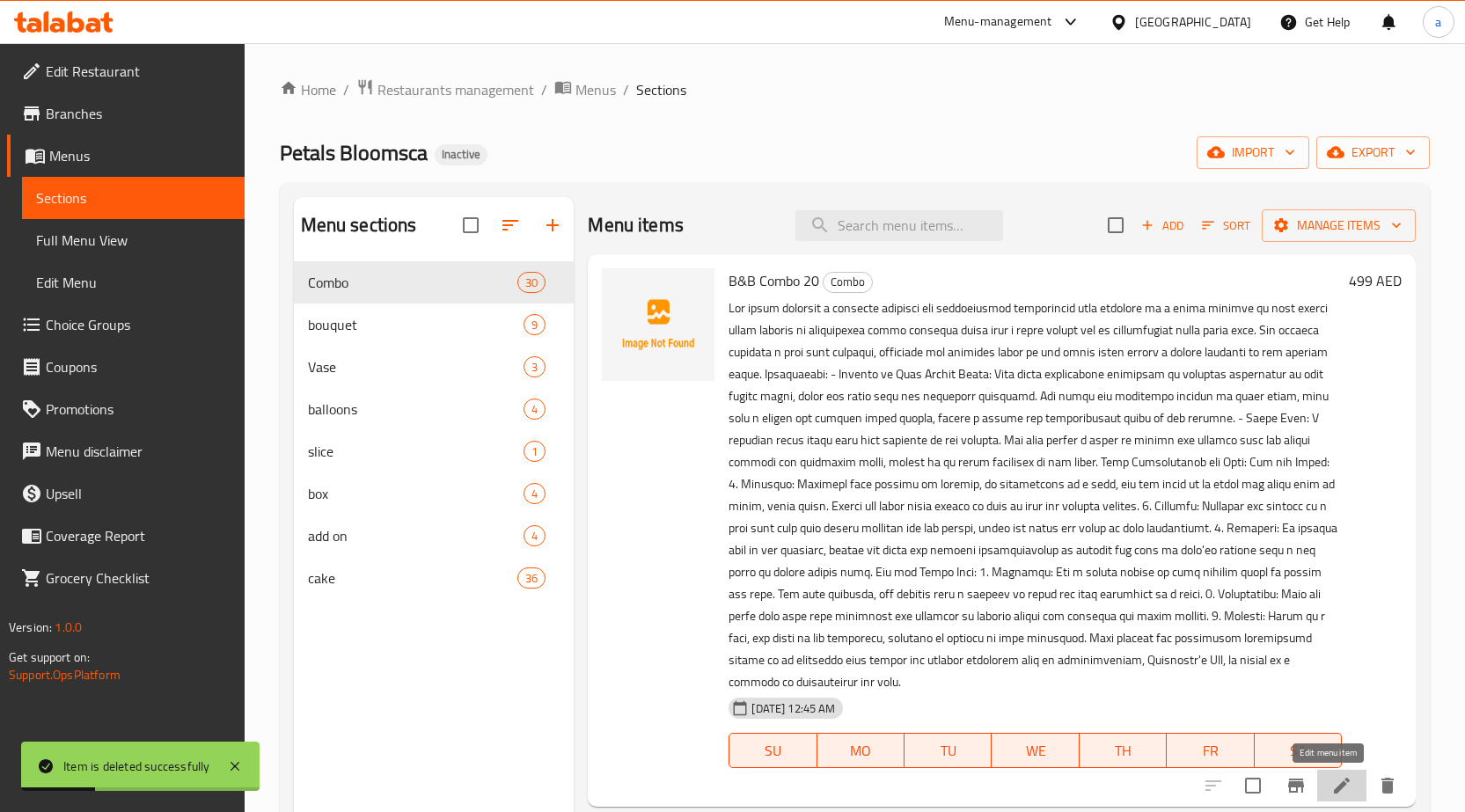
click at [1332, 796] on icon at bounding box center [1342, 785] width 21 height 21
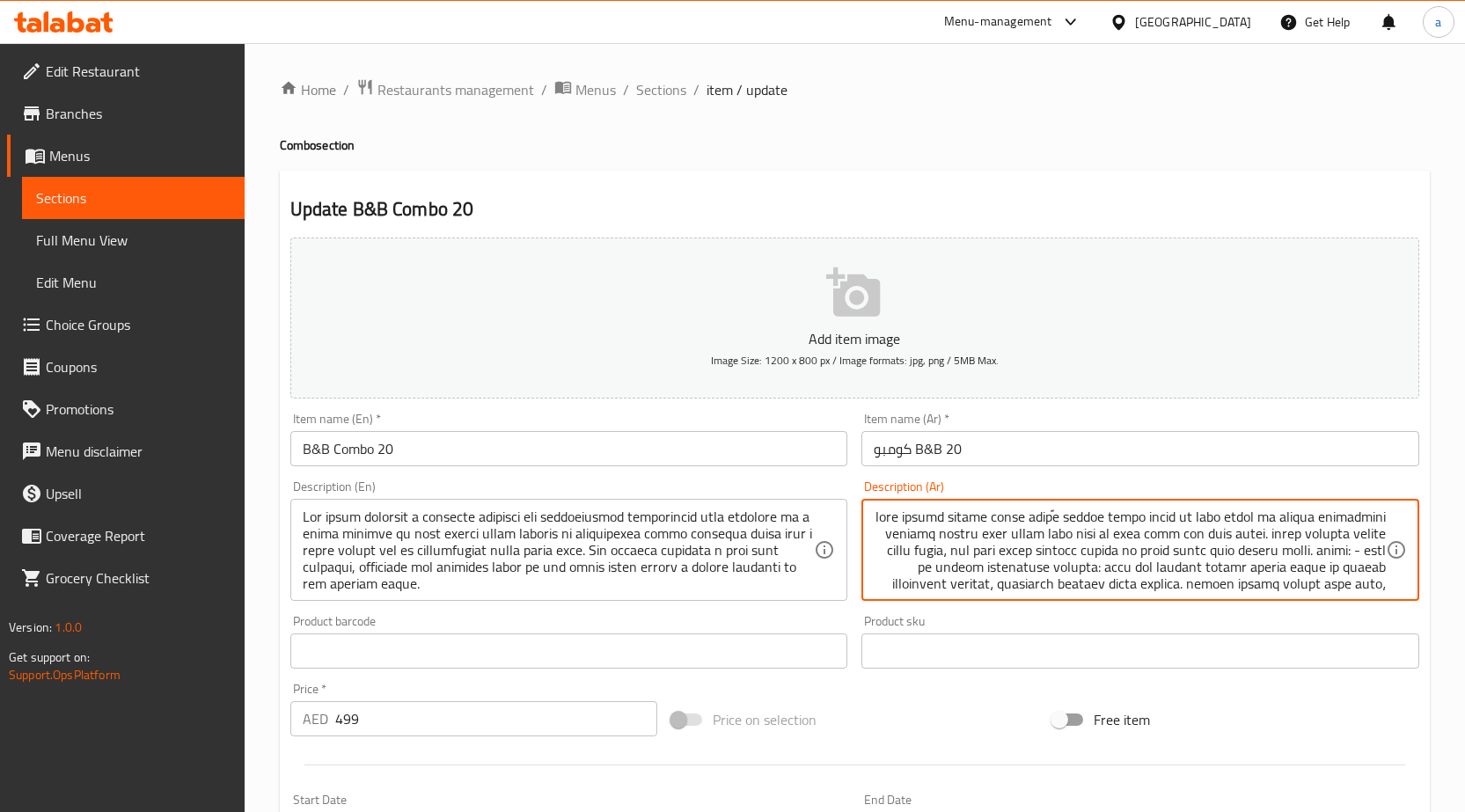
click at [984, 449] on input "كومبو B&B 20" at bounding box center [1141, 449] width 558 height 35
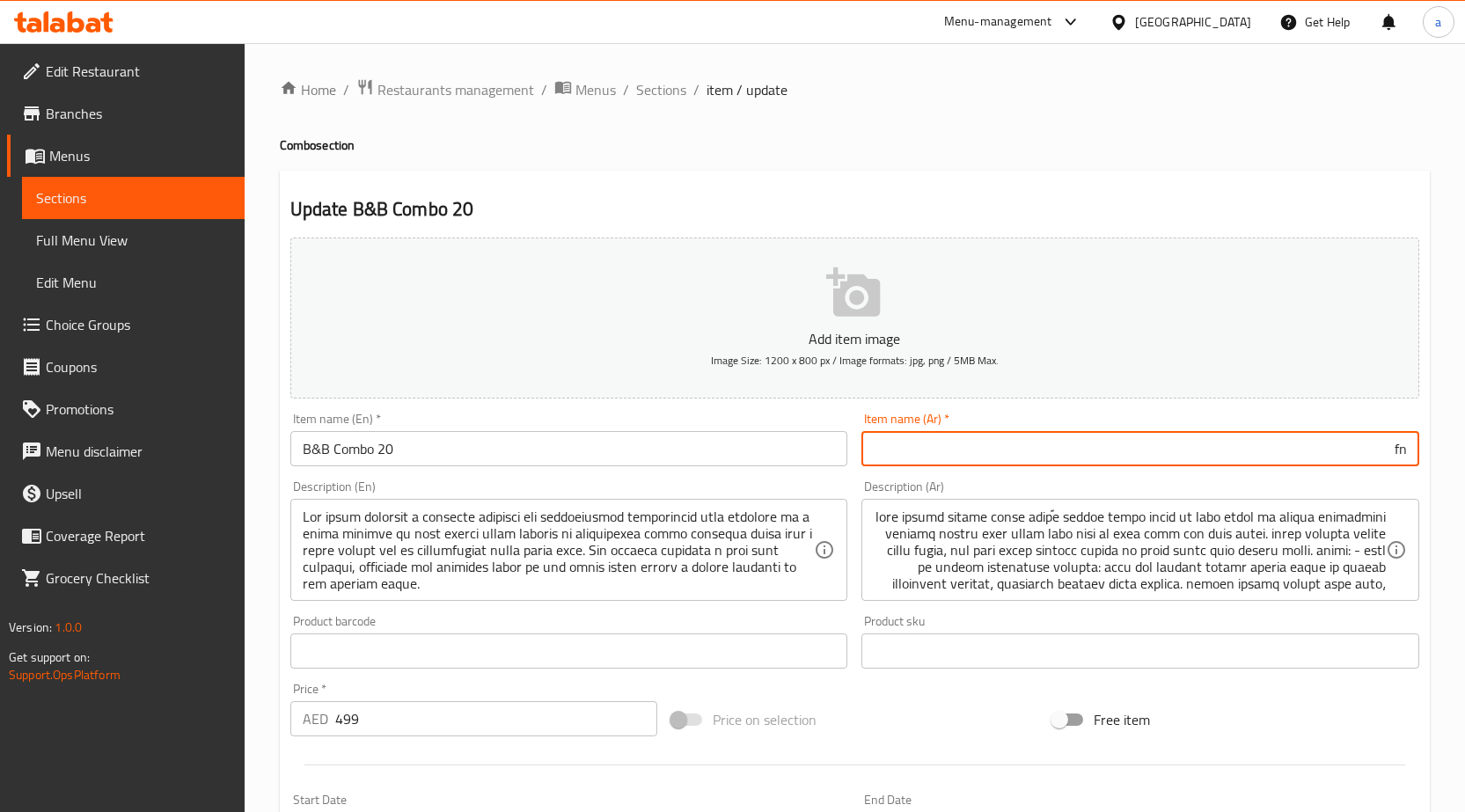
type input "f"
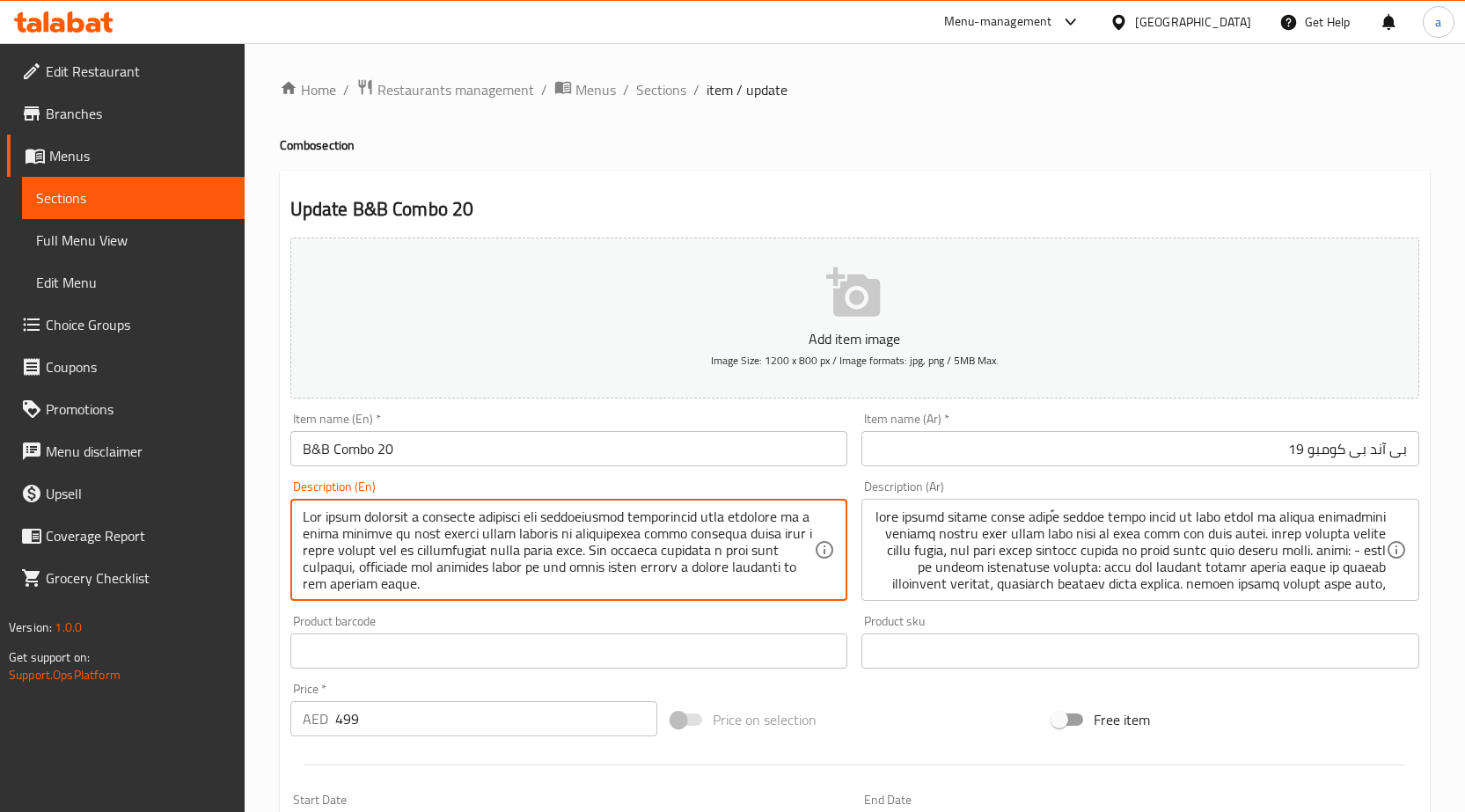
click at [1211, 442] on input "بى آند بى كومبو 19" at bounding box center [1141, 449] width 558 height 35
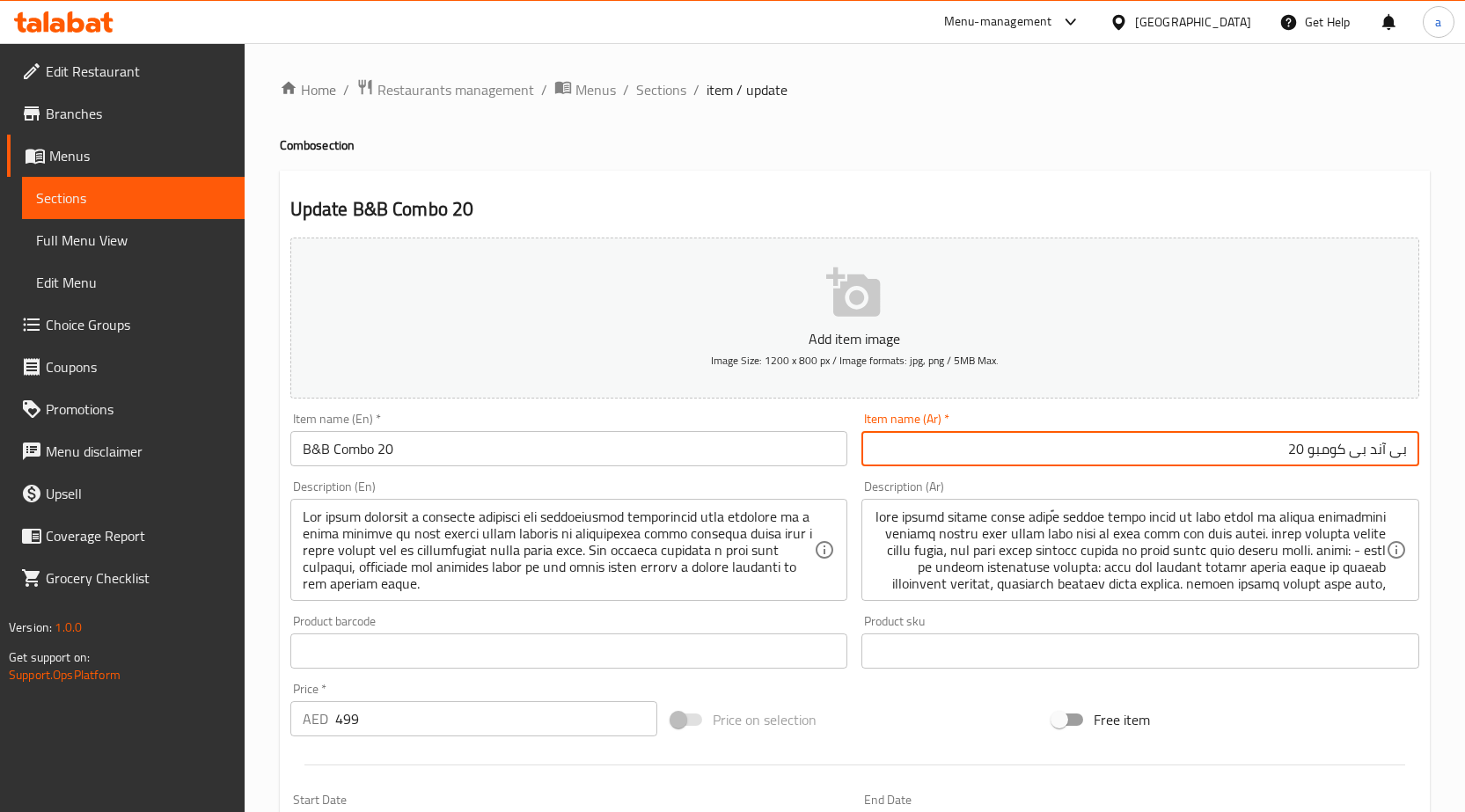
type input "بى آند بى كومبو 20"
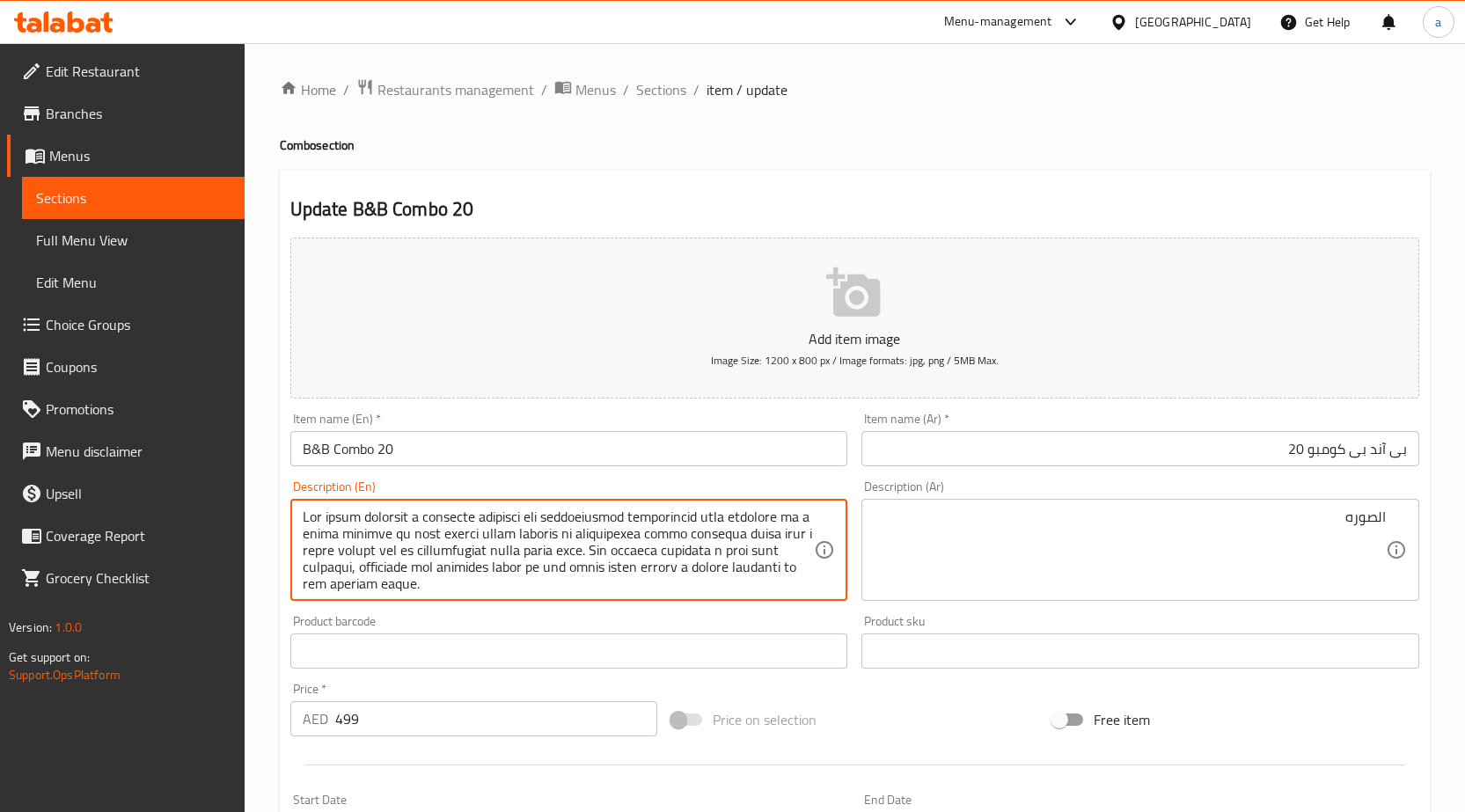
click at [372, 523] on textarea at bounding box center [559, 550] width 512 height 83
click at [403, 524] on textarea at bounding box center [559, 550] width 512 height 83
click at [463, 518] on textarea at bounding box center [559, 550] width 512 height 83
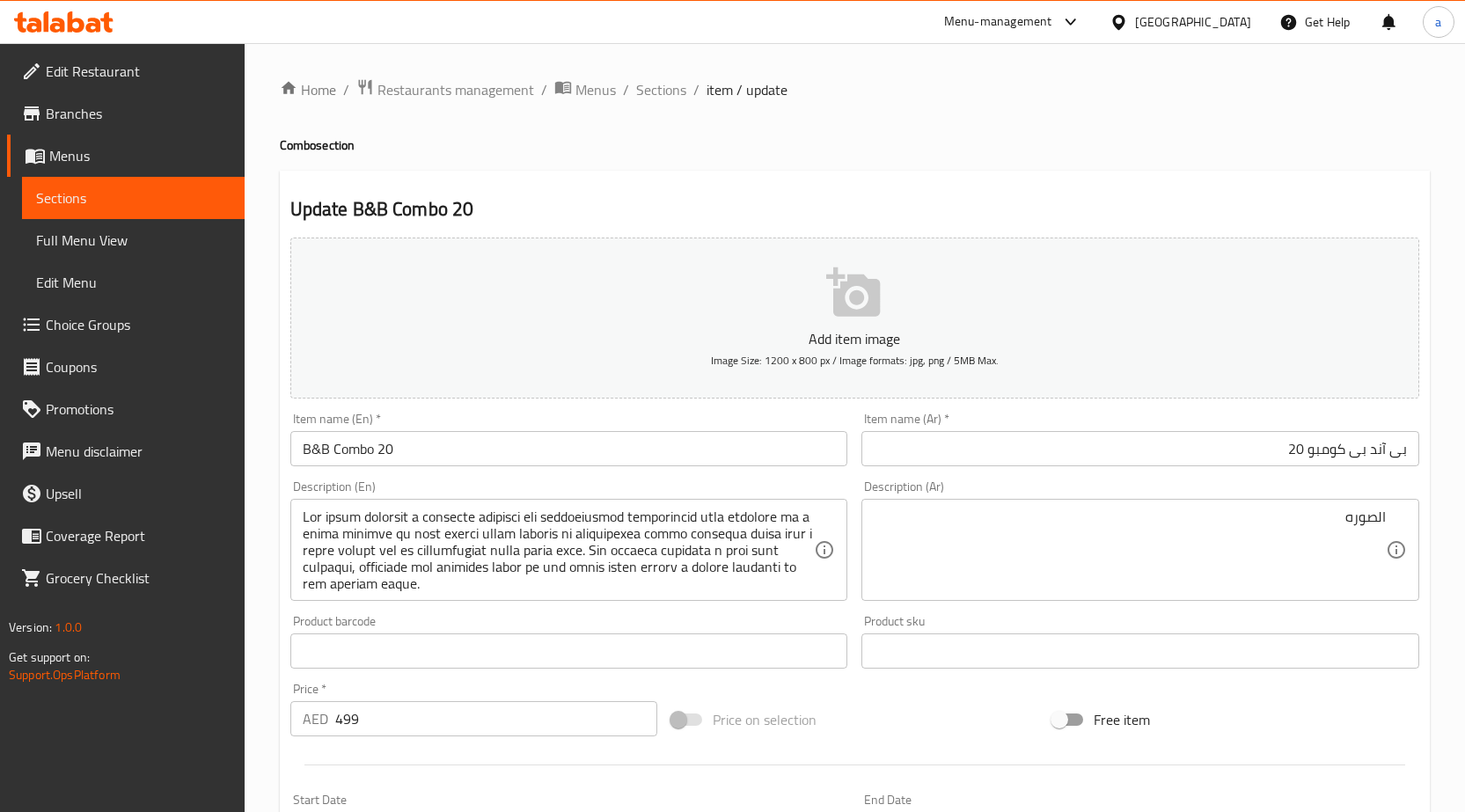
click at [399, 508] on textarea at bounding box center [559, 550] width 512 height 83
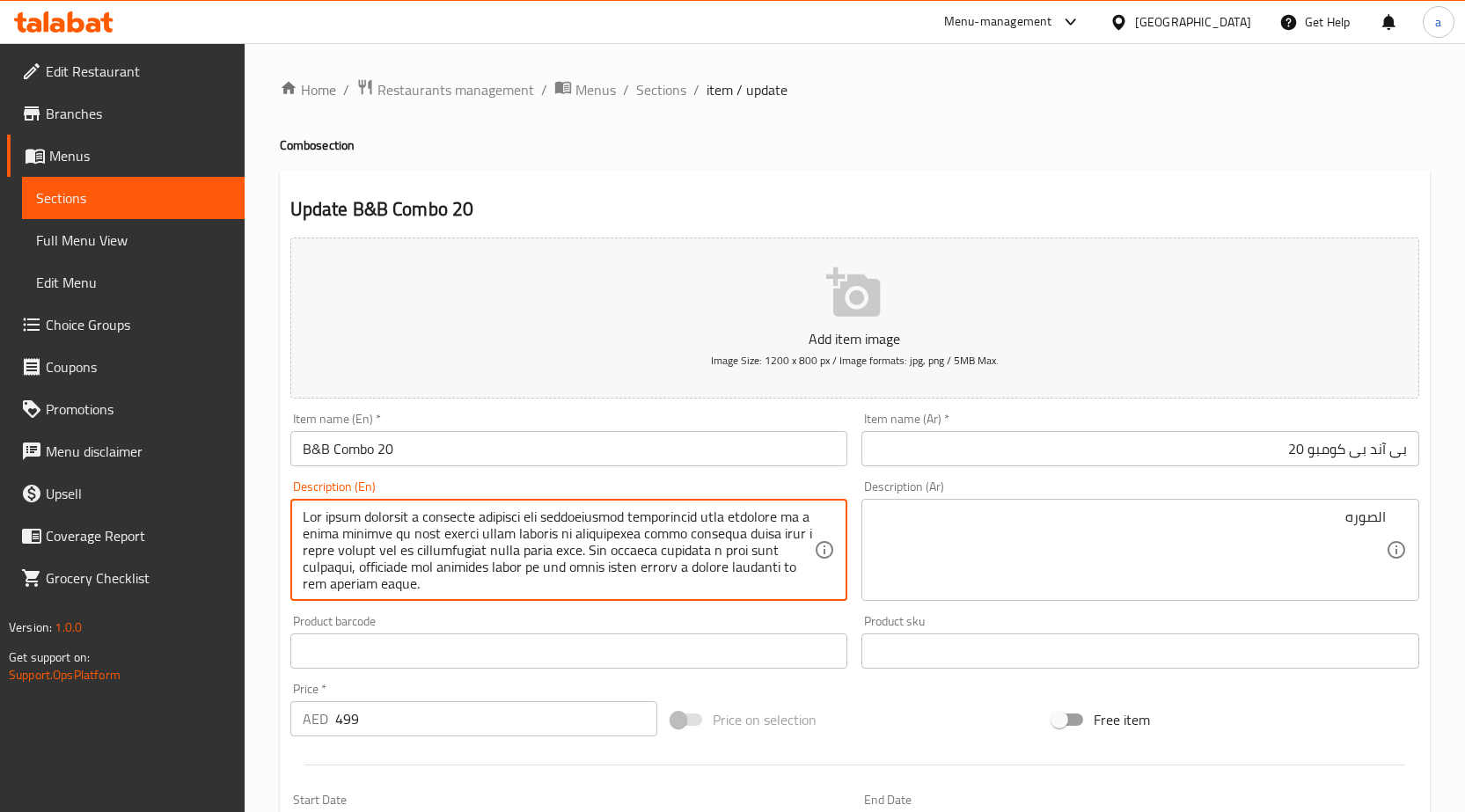
click at [399, 508] on textarea at bounding box center [559, 550] width 512 height 83
click at [467, 522] on textarea at bounding box center [559, 550] width 512 height 83
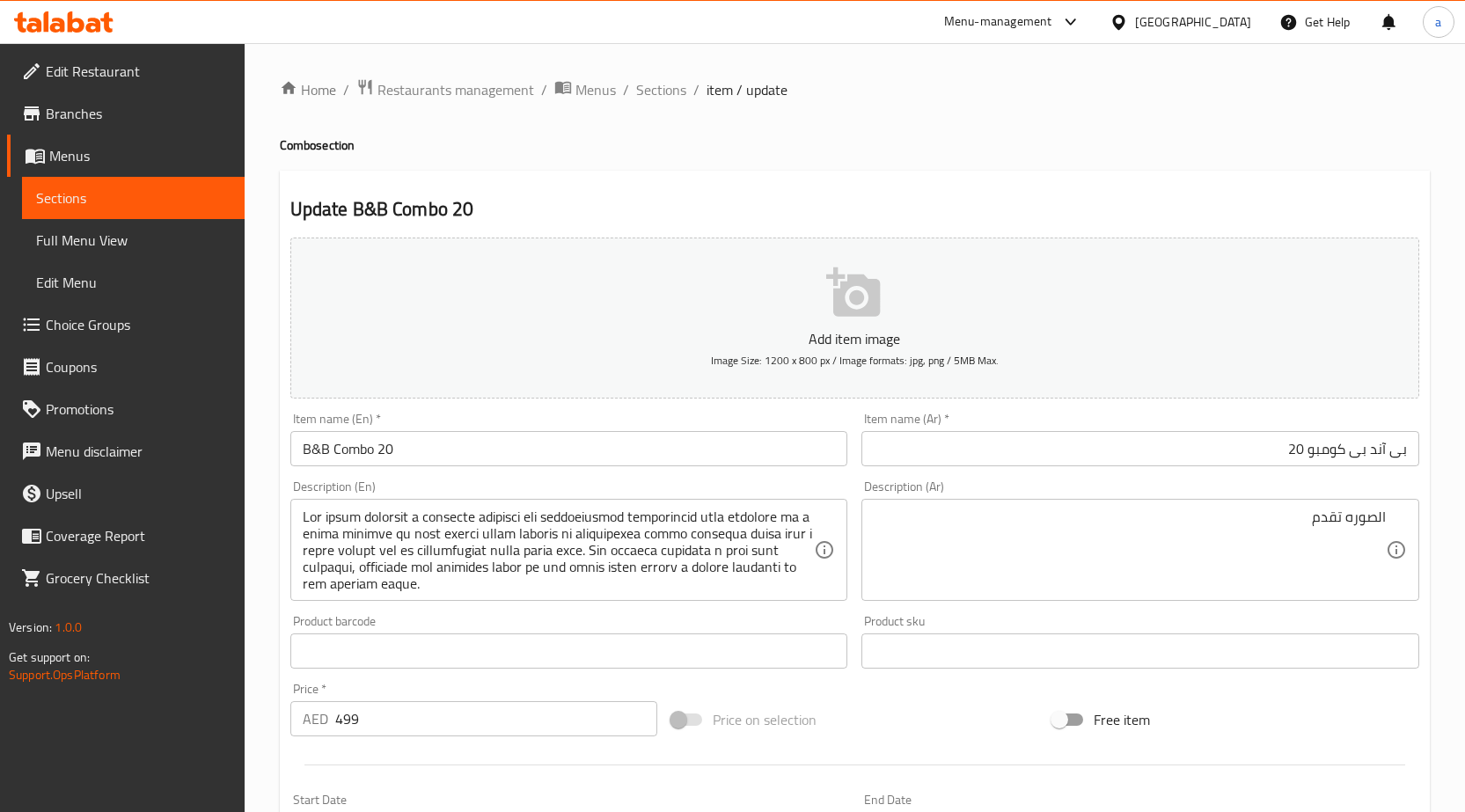
click at [496, 517] on textarea at bounding box center [559, 550] width 512 height 83
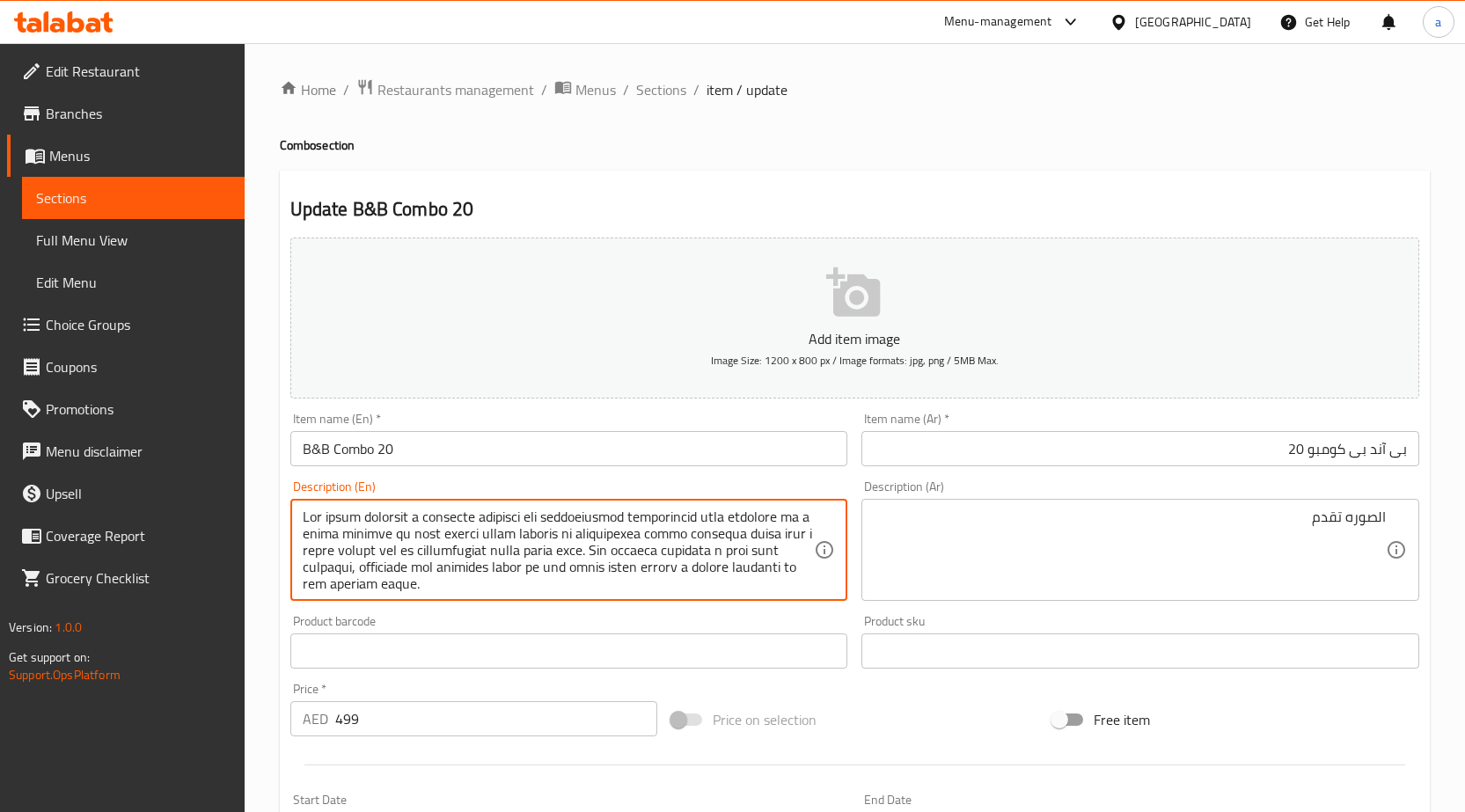
click at [496, 517] on textarea at bounding box center [559, 550] width 512 height 83
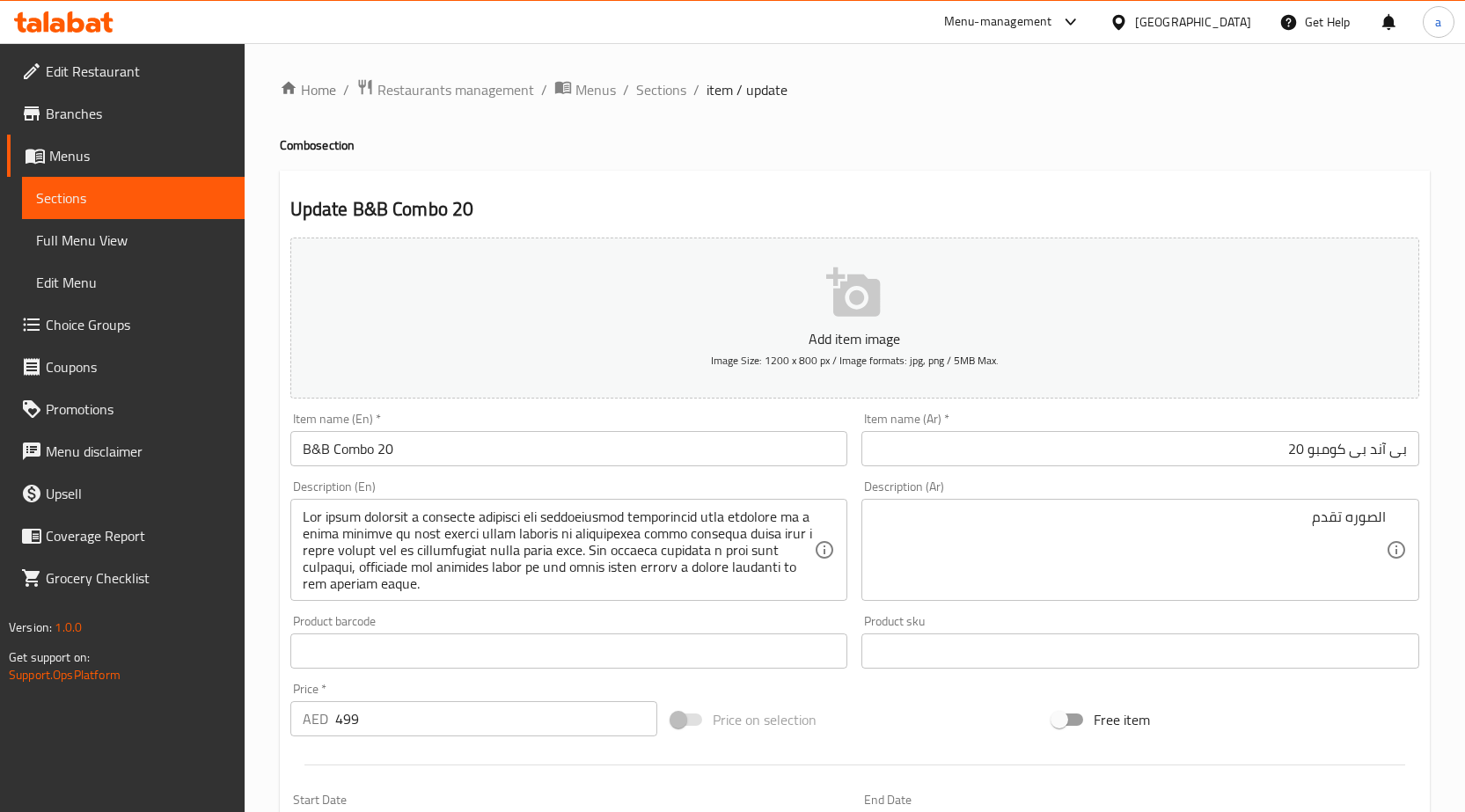
click at [675, 512] on textarea at bounding box center [559, 550] width 512 height 83
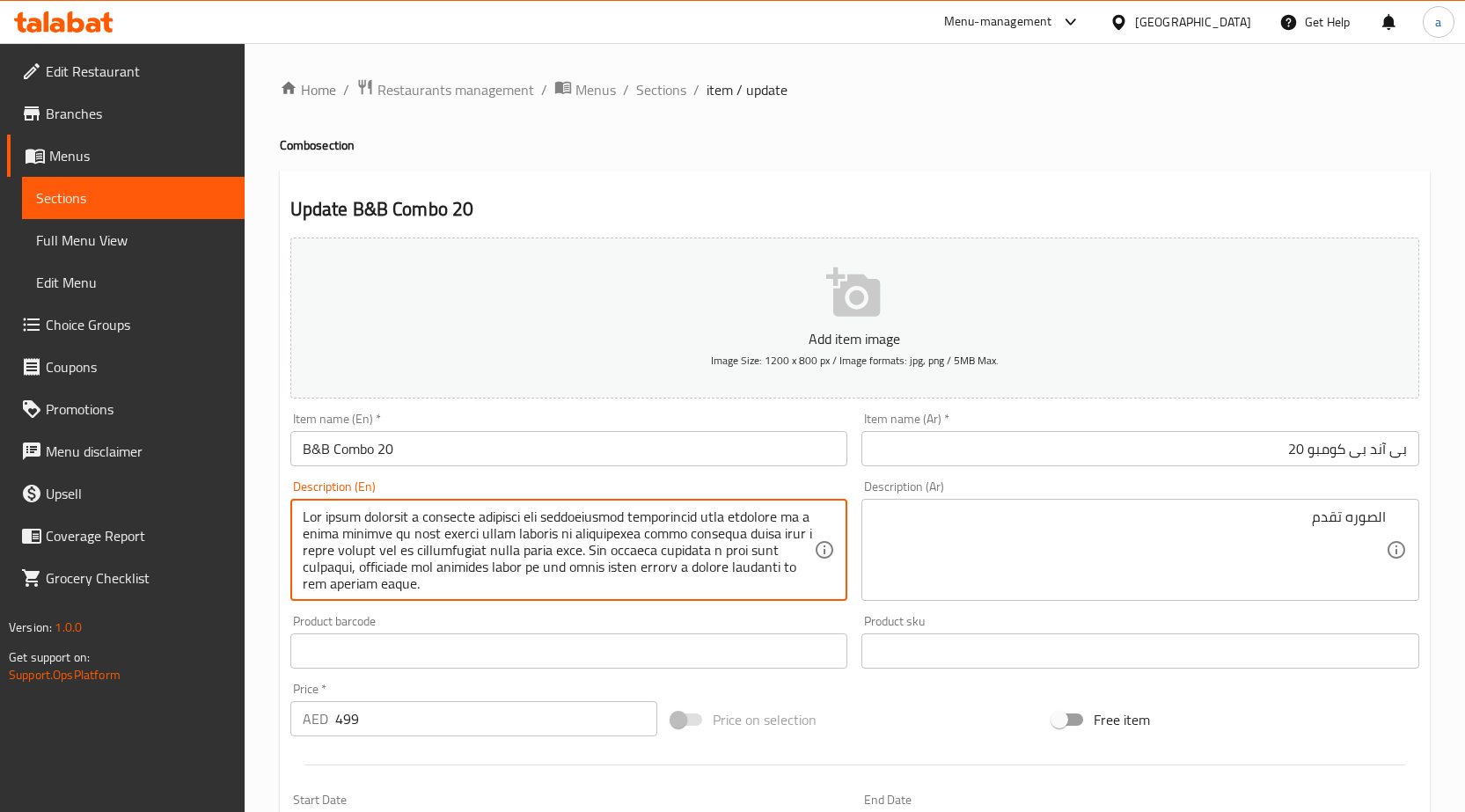
click at [675, 512] on textarea at bounding box center [559, 550] width 512 height 83
click at [499, 520] on textarea at bounding box center [559, 550] width 512 height 83
drag, startPoint x: 734, startPoint y: 514, endPoint x: 404, endPoint y: 543, distance: 331.3
click at [715, 523] on textarea at bounding box center [559, 550] width 512 height 83
click at [710, 518] on textarea at bounding box center [559, 550] width 512 height 83
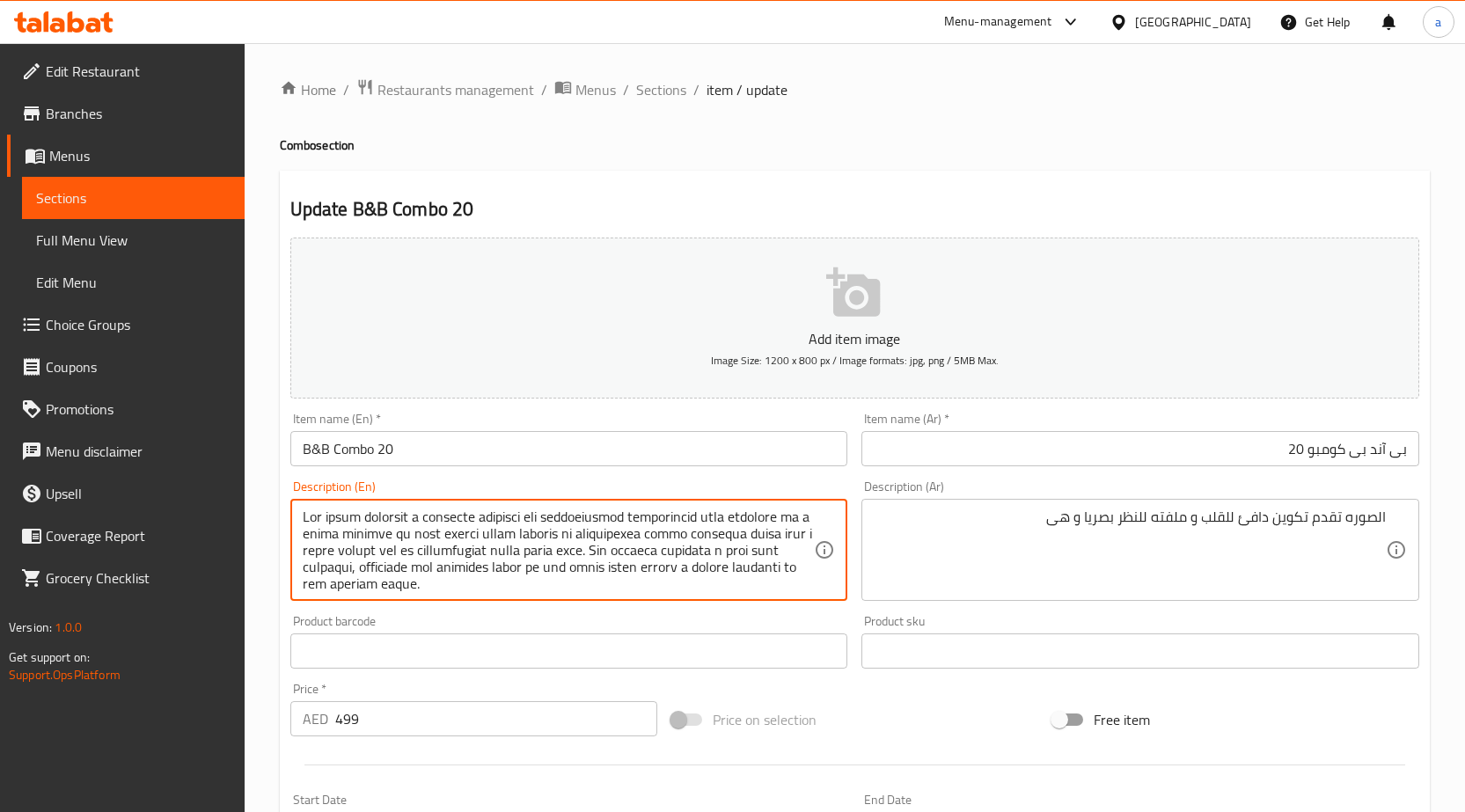
drag, startPoint x: 716, startPoint y: 518, endPoint x: 584, endPoint y: 539, distance: 133.7
click at [584, 539] on textarea at bounding box center [559, 550] width 512 height 83
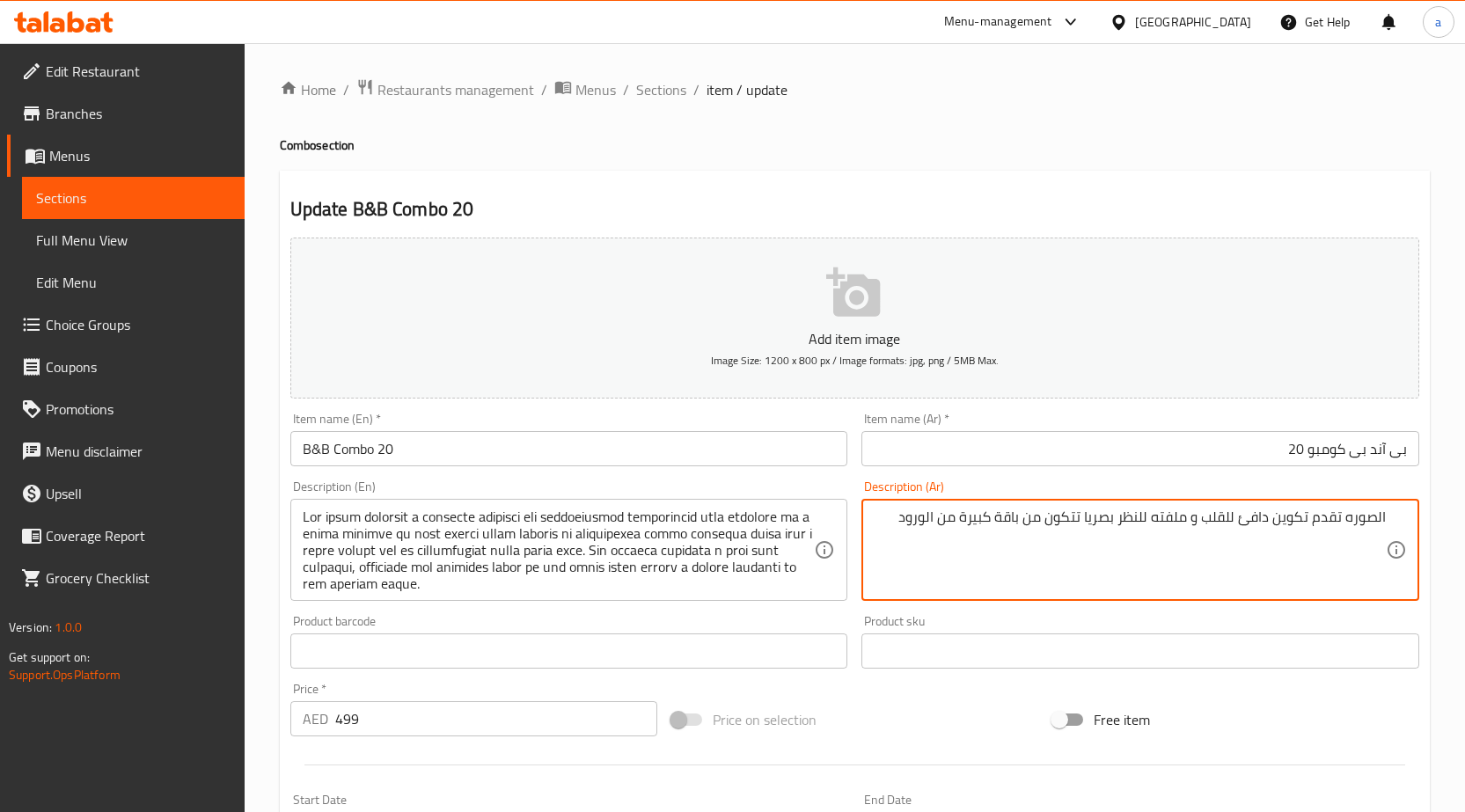
click at [885, 528] on textarea "الصوره تقدم تكوين دافئ للقلب و ملفته للنظر بصريا تتكون من باقة كبيرة من الورود" at bounding box center [1130, 550] width 512 height 83
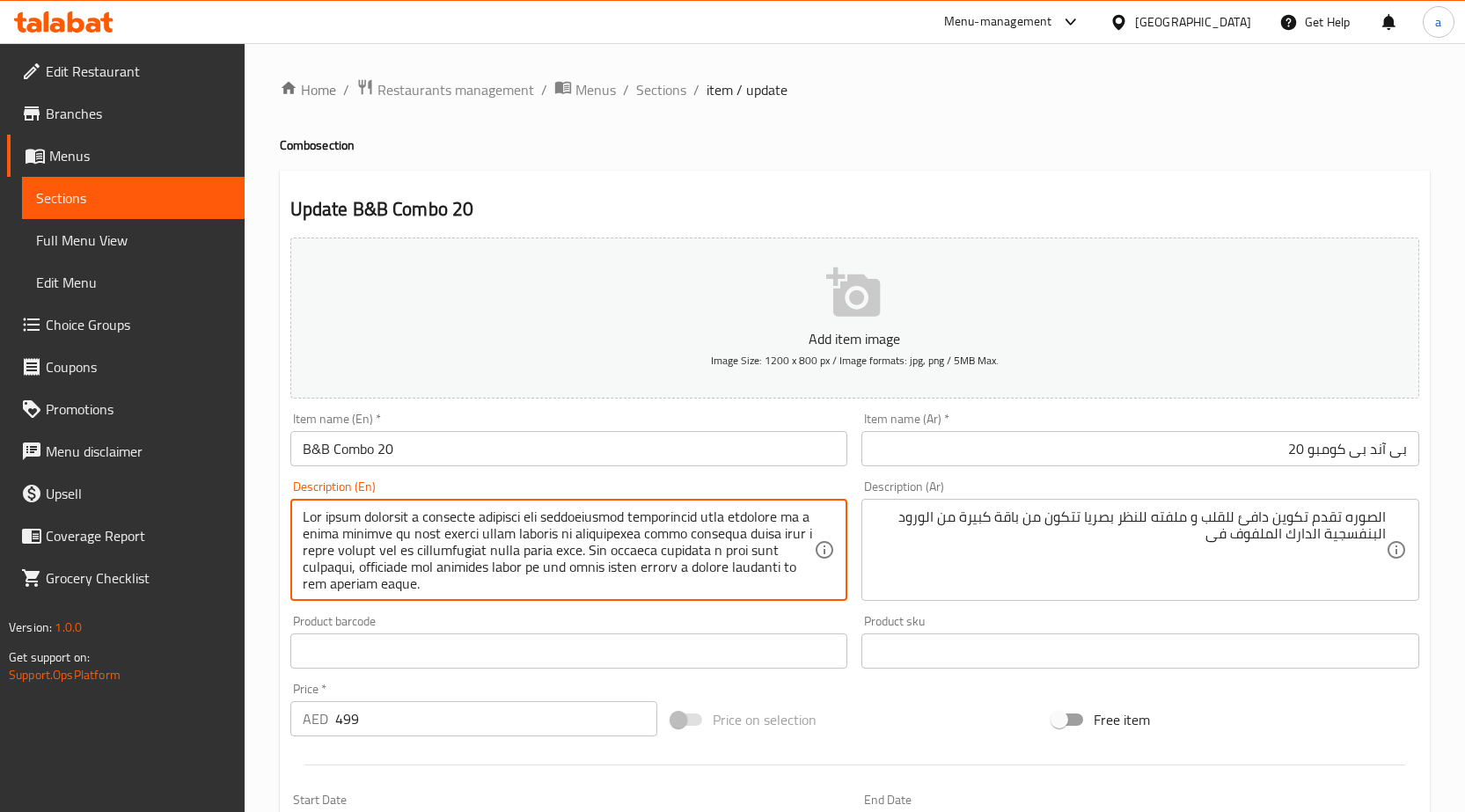
drag, startPoint x: 598, startPoint y: 528, endPoint x: 687, endPoint y: 547, distance: 91.0
click at [676, 547] on textarea at bounding box center [559, 550] width 512 height 83
click at [597, 527] on textarea at bounding box center [559, 550] width 512 height 83
click at [599, 523] on textarea at bounding box center [559, 550] width 512 height 83
click at [394, 545] on textarea at bounding box center [559, 550] width 512 height 83
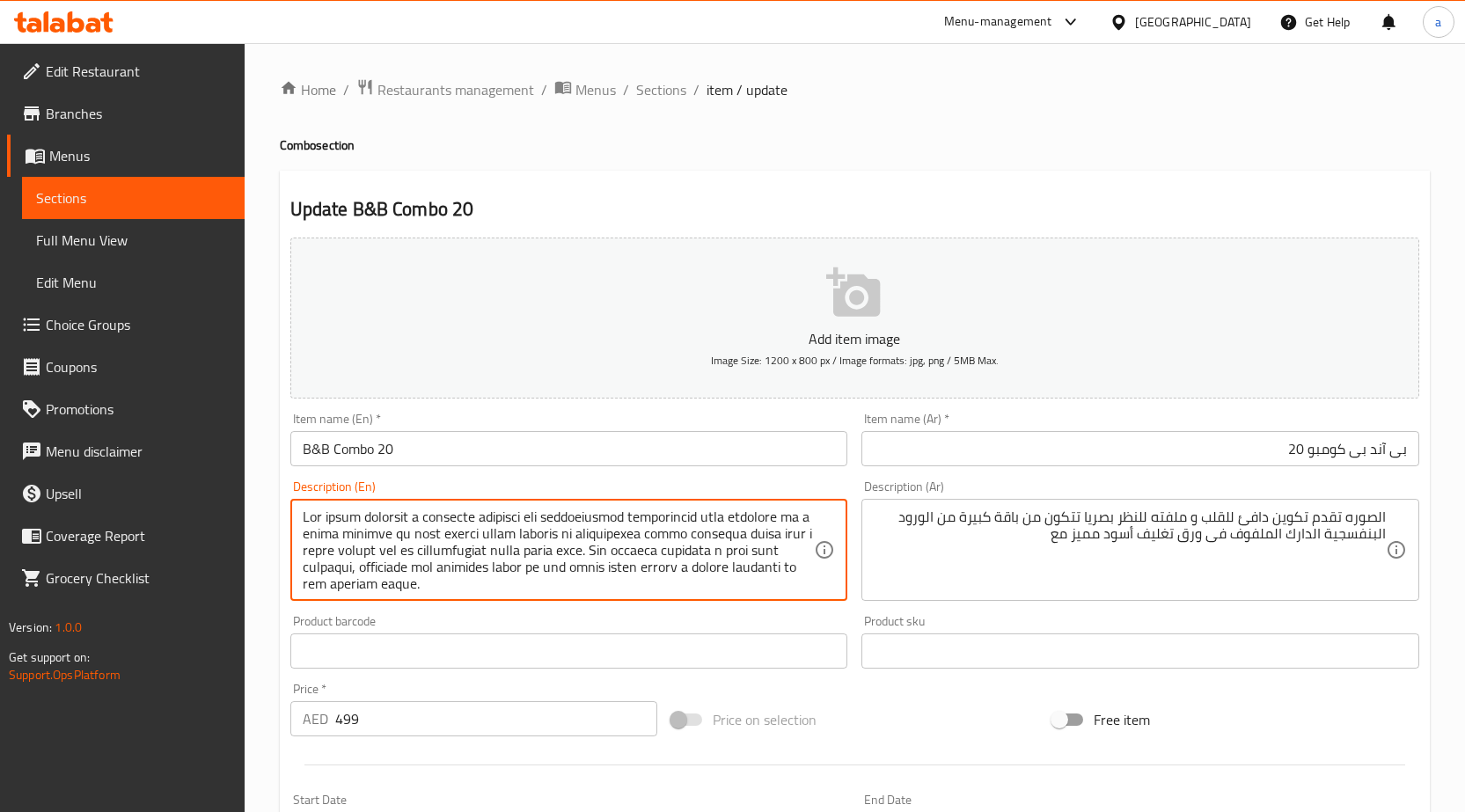
click at [395, 547] on textarea at bounding box center [559, 550] width 512 height 83
drag, startPoint x: 440, startPoint y: 550, endPoint x: 652, endPoint y: 549, distance: 212.0
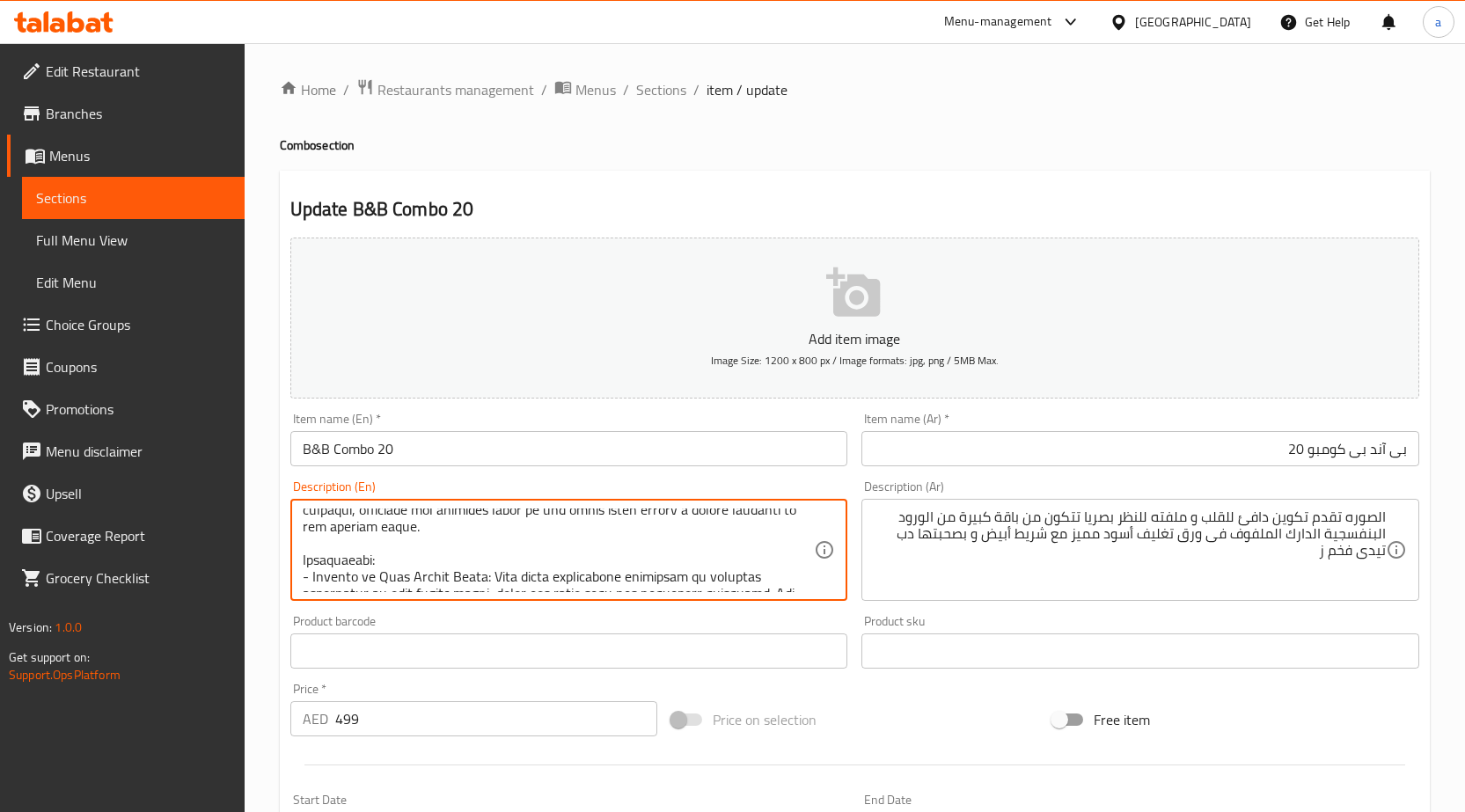
scroll to position [65, 0]
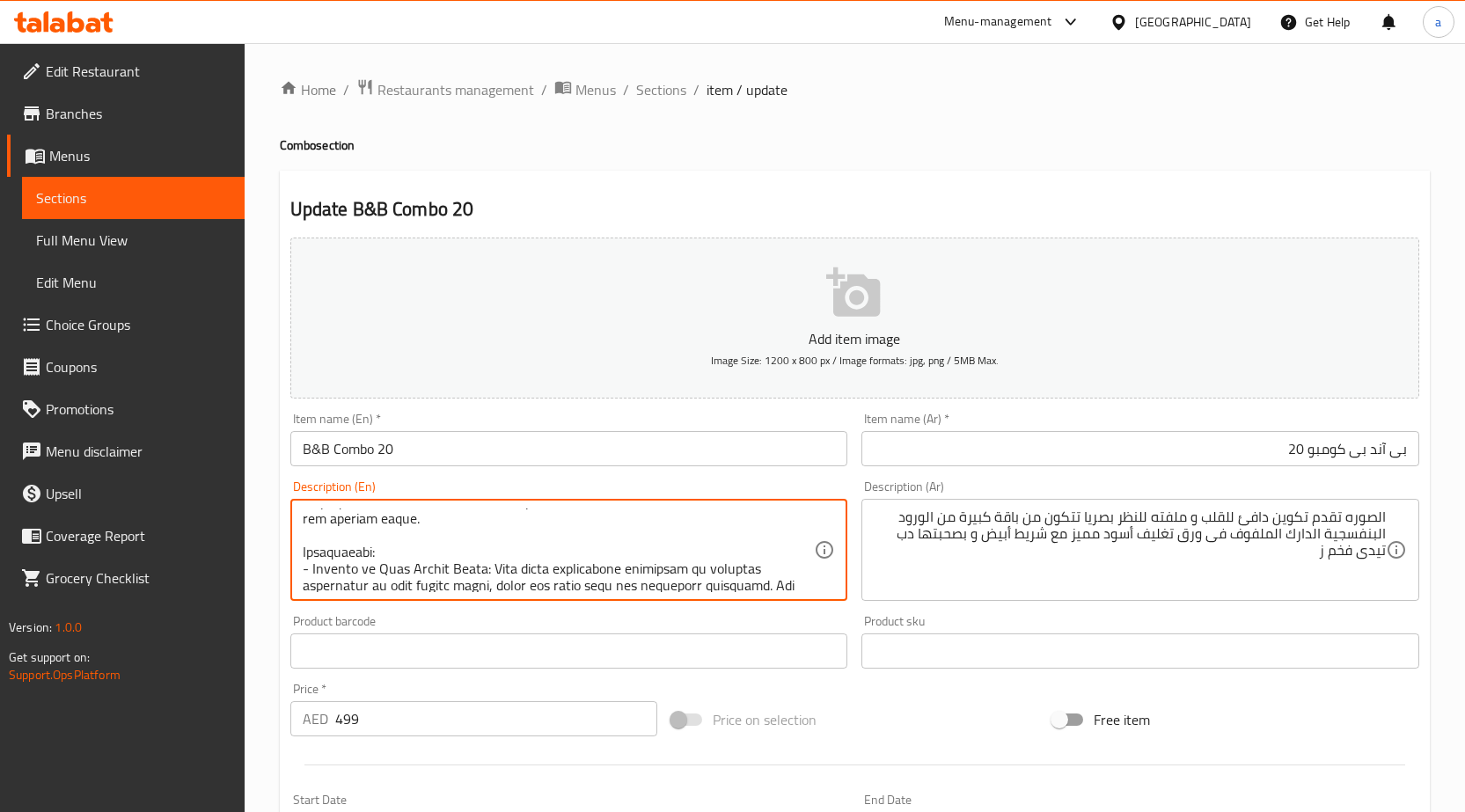
drag, startPoint x: 654, startPoint y: 549, endPoint x: 484, endPoint y: 532, distance: 170.8
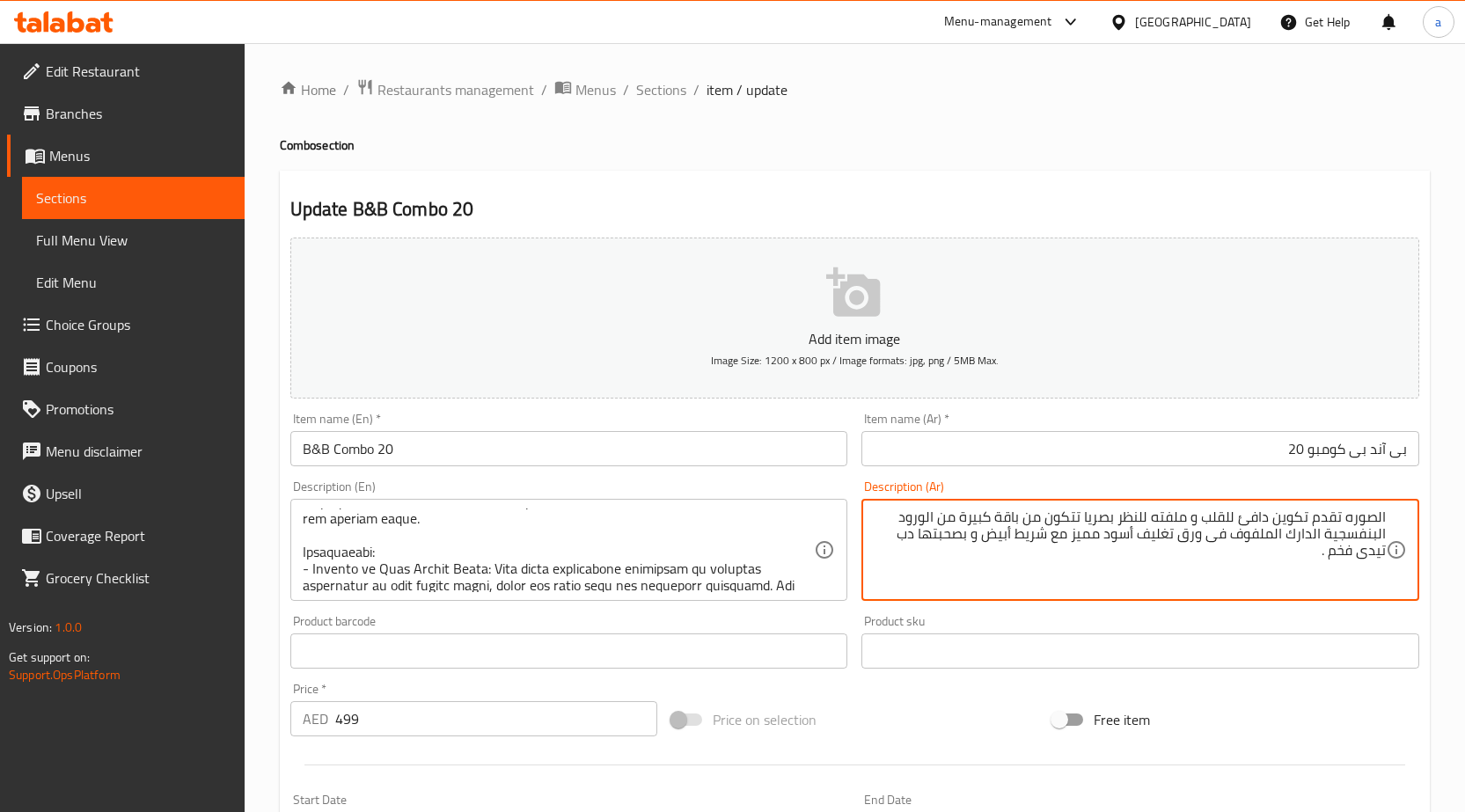
scroll to position [0, 0]
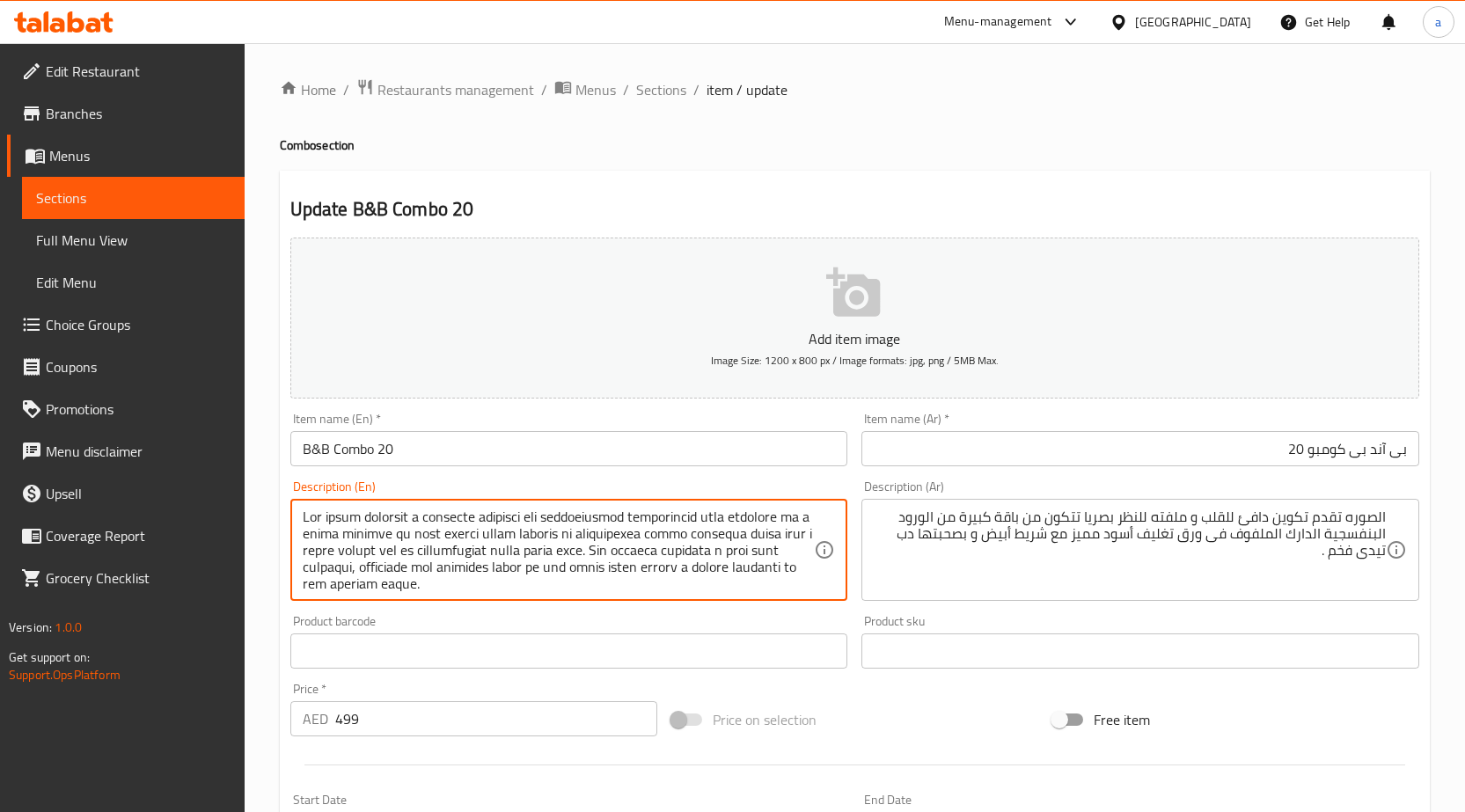
click at [704, 549] on textarea at bounding box center [559, 550] width 512 height 83
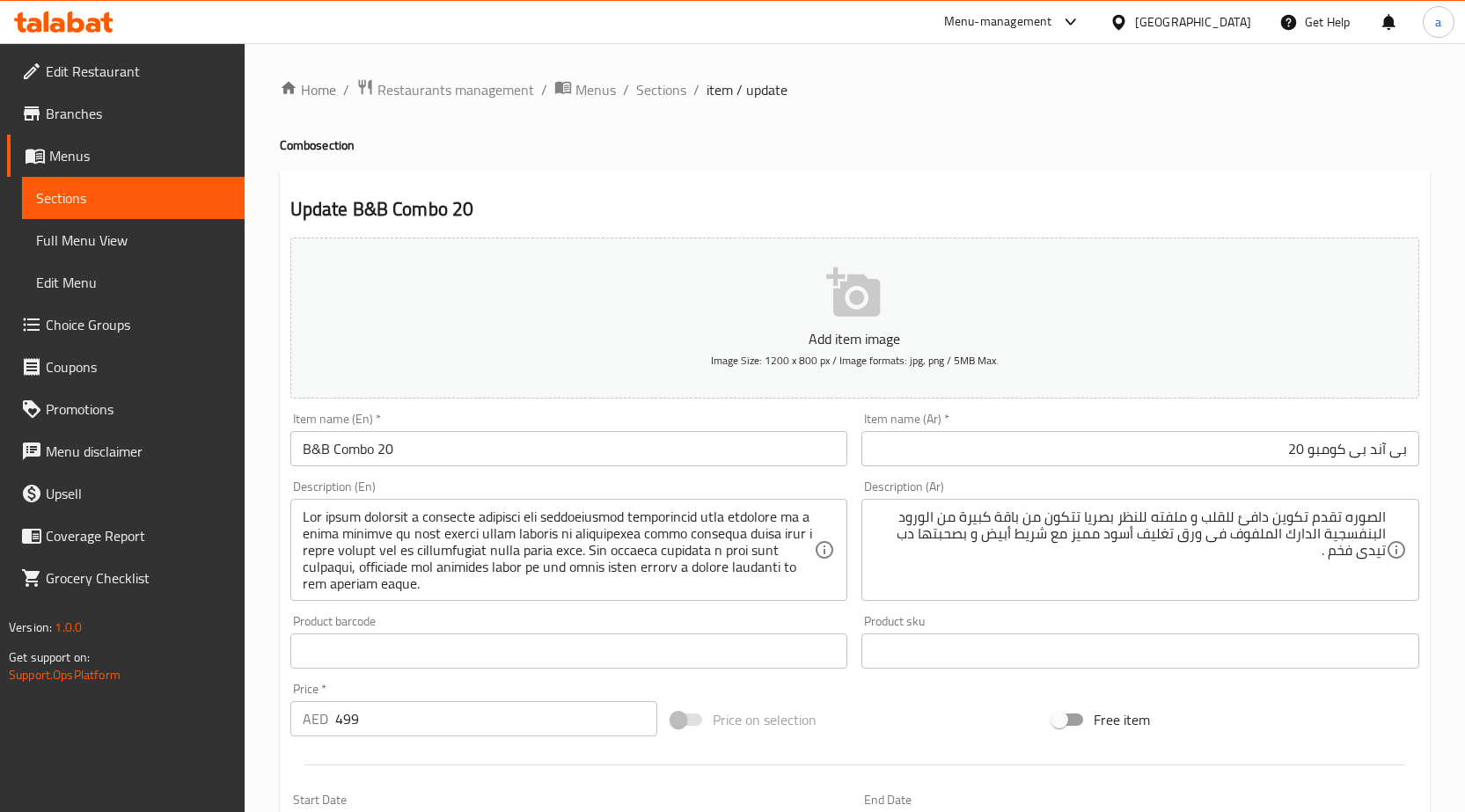
click at [750, 546] on textarea at bounding box center [559, 550] width 512 height 83
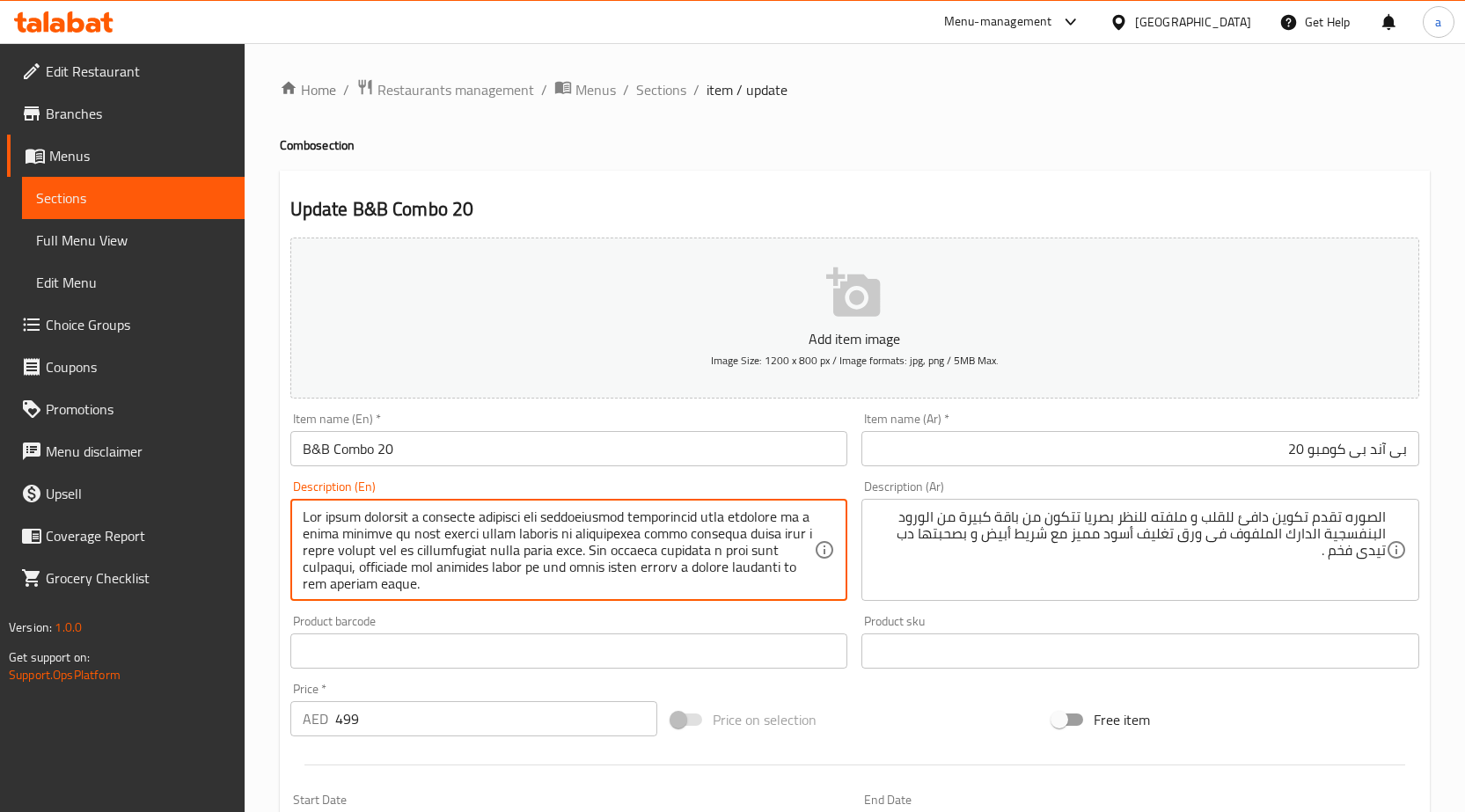
click at [750, 546] on textarea at bounding box center [559, 550] width 512 height 83
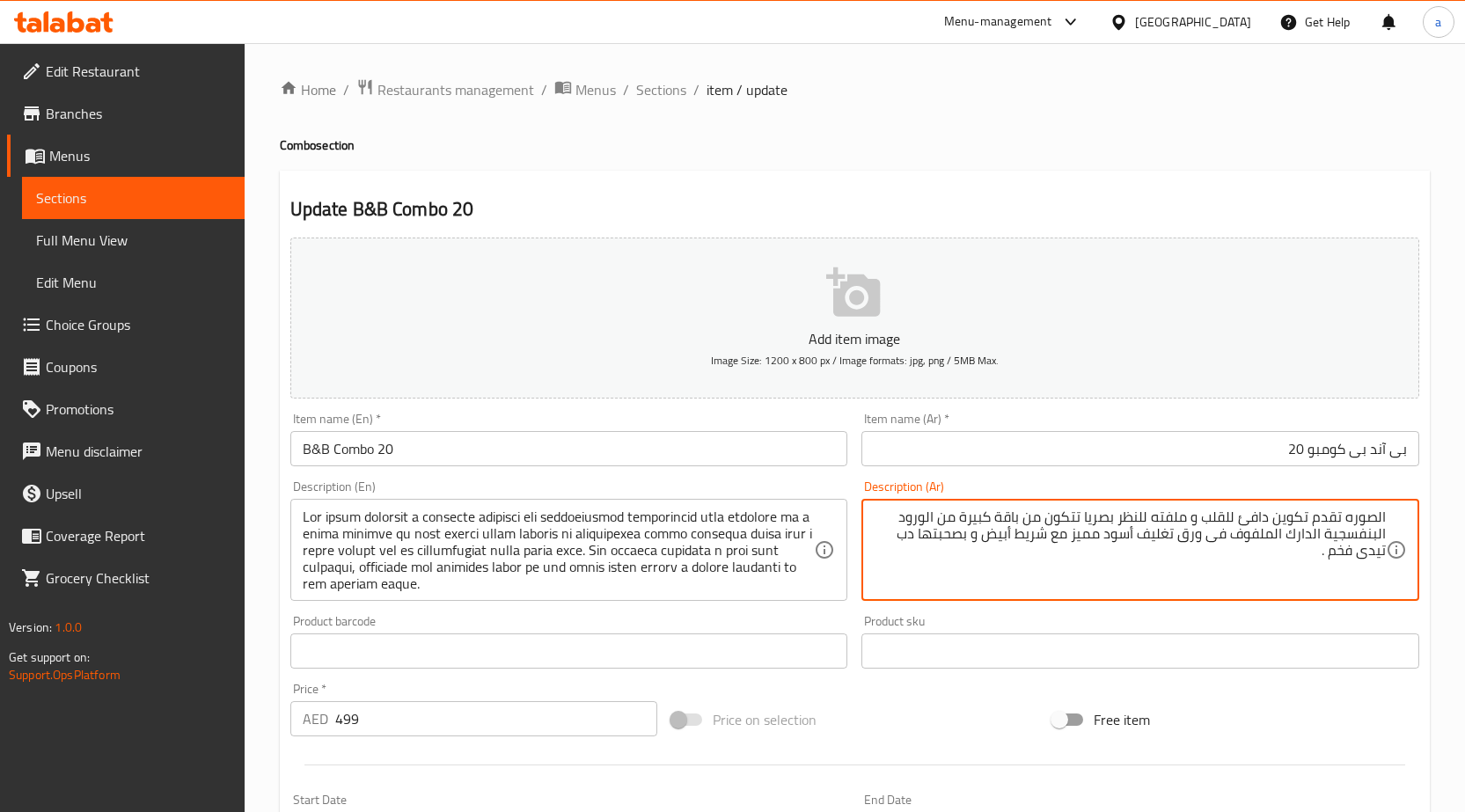
click at [1232, 544] on textarea "الصوره تقدم تكوين دافئ للقلب و ملفته للنظر بصريا تتكون من باقة كبيرة من الورود …" at bounding box center [1130, 550] width 512 height 83
click at [1234, 548] on textarea "الصوره تقدم تكوين دافئ للقلب و ملفته للنظر بصريا تتكون من باقة كبيرة من الورود …" at bounding box center [1130, 550] width 512 height 83
paste textarea "سمات"
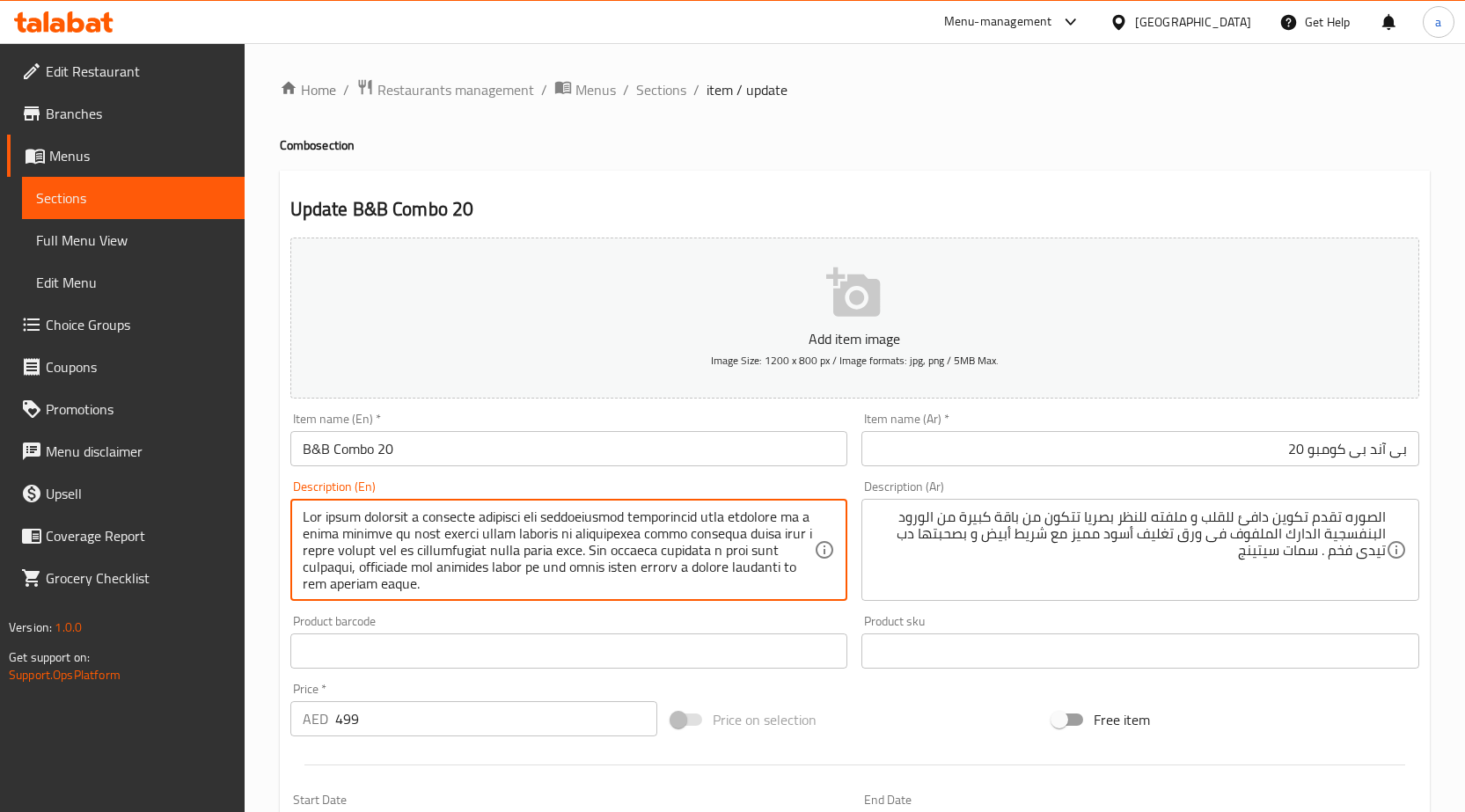
click at [371, 563] on textarea at bounding box center [559, 550] width 512 height 83
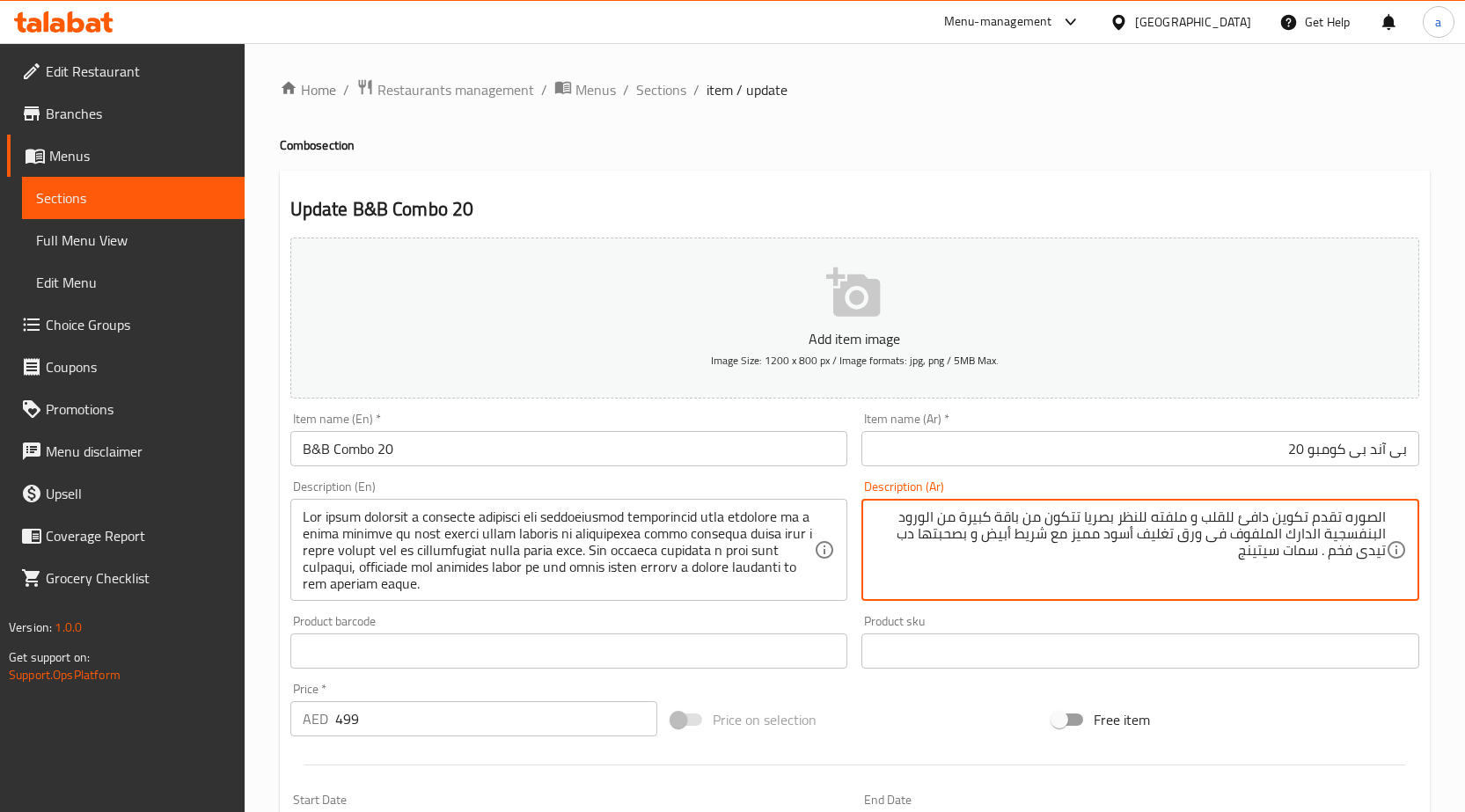
click at [1173, 580] on textarea "الصوره تقدم تكوين دافئ للقلب و ملفته للنظر بصريا تتكون من باقة كبيرة من الورود …" at bounding box center [1130, 550] width 512 height 83
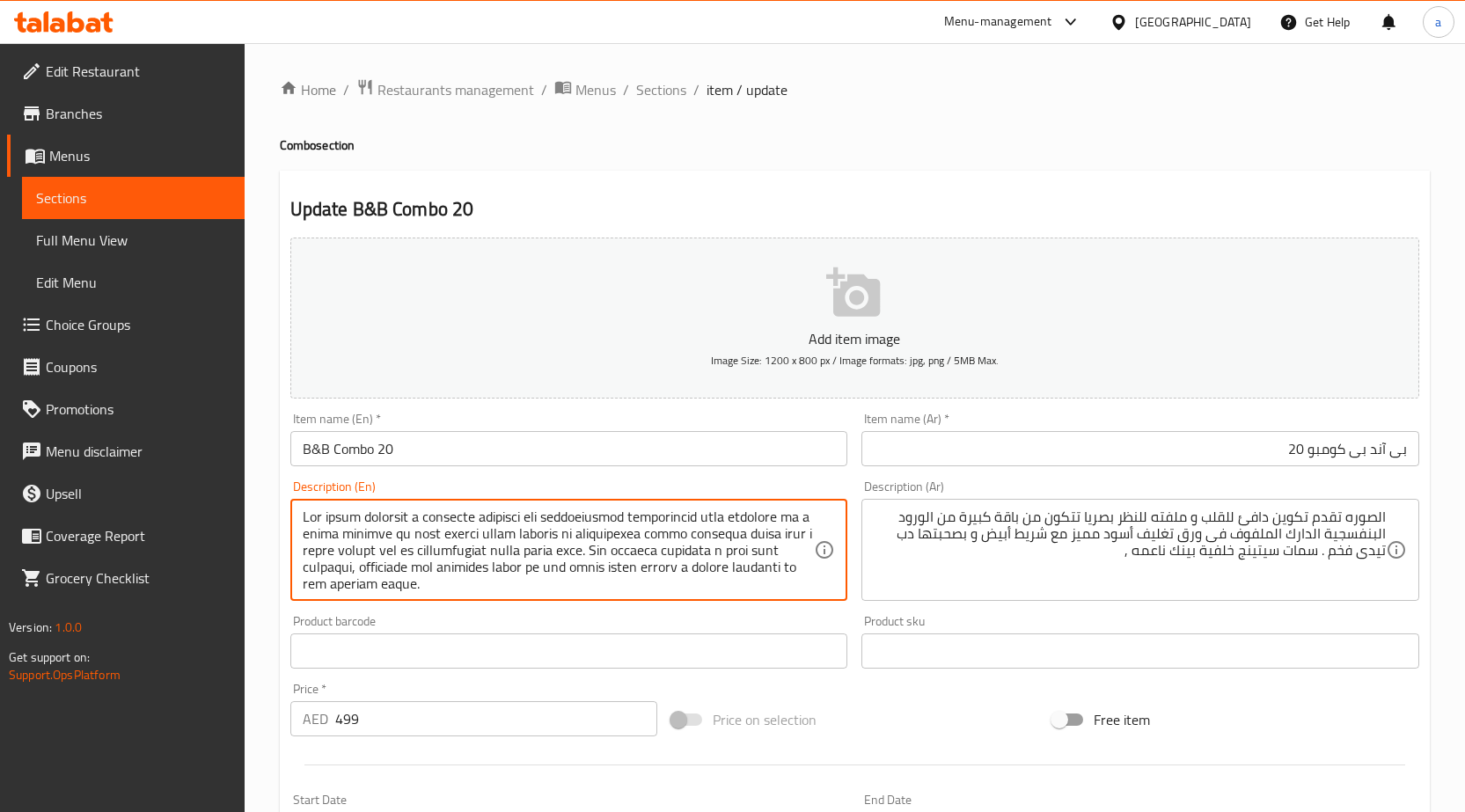
drag, startPoint x: 416, startPoint y: 571, endPoint x: 588, endPoint y: 573, distance: 172.0
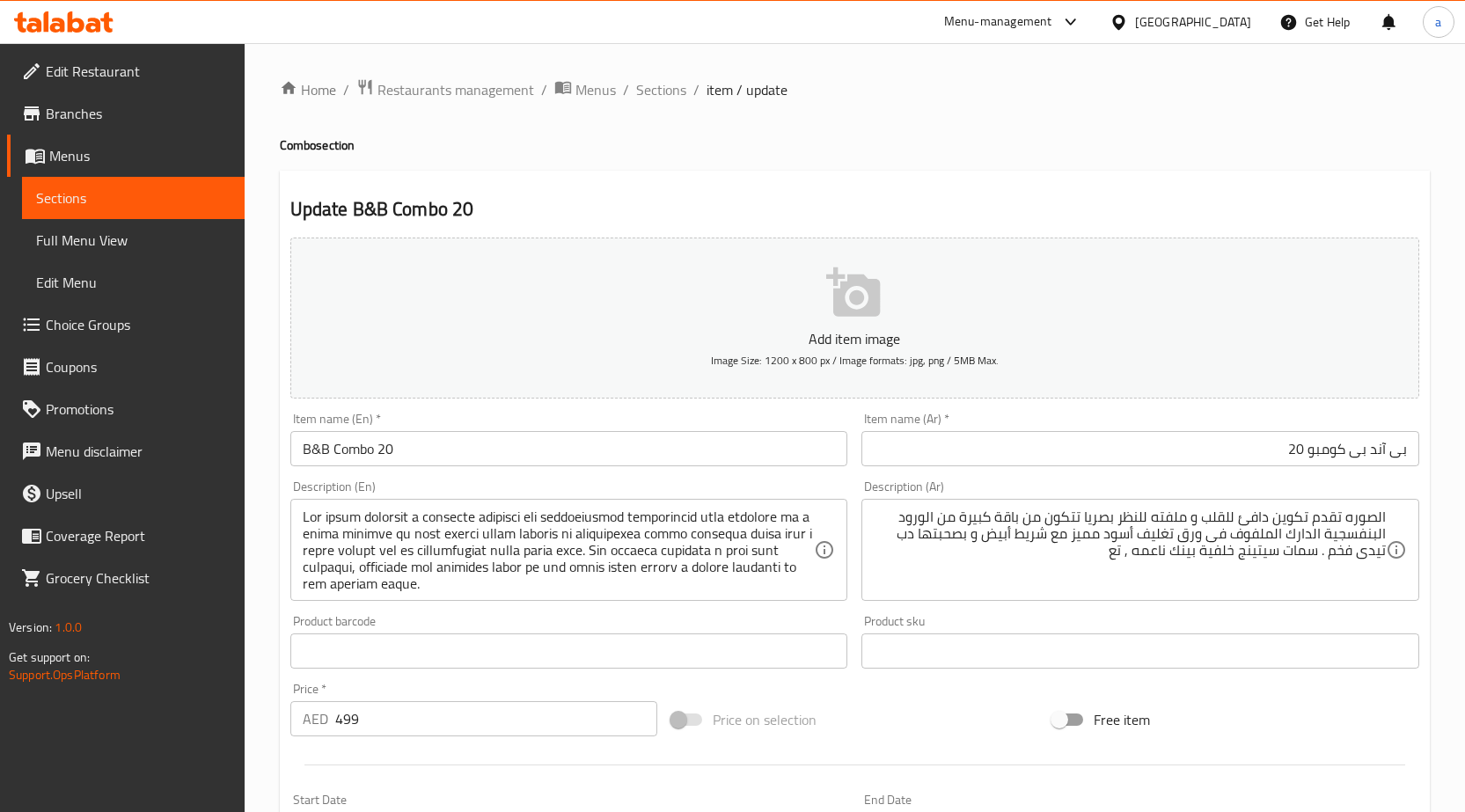
click at [1064, 556] on textarea "الصوره تقدم تكوين دافئ للقلب و ملفته للنظر بصريا تتكون من باقة كبيرة من الورود …" at bounding box center [1130, 550] width 512 height 83
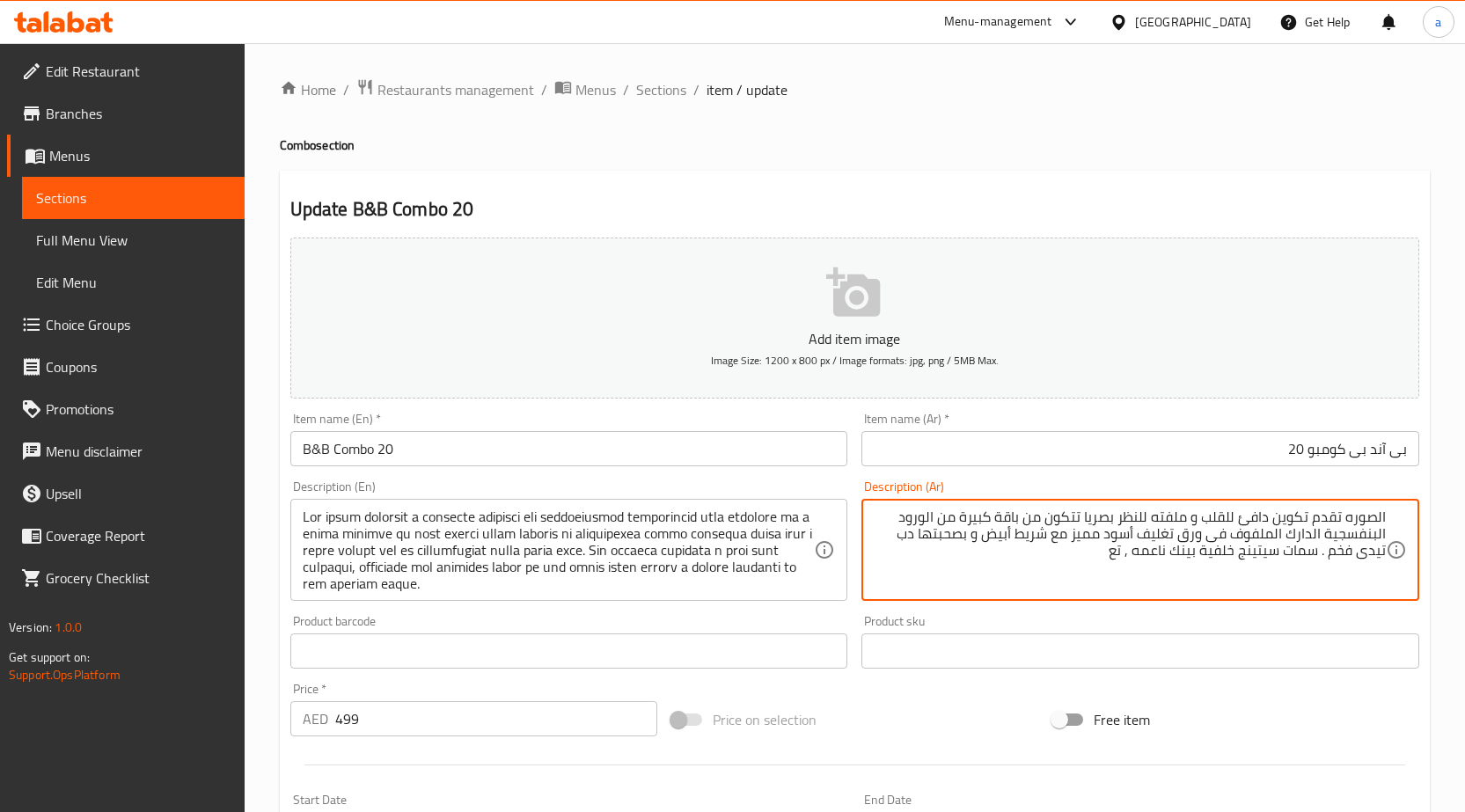
paste textarea "زيز اللون الدرامي"
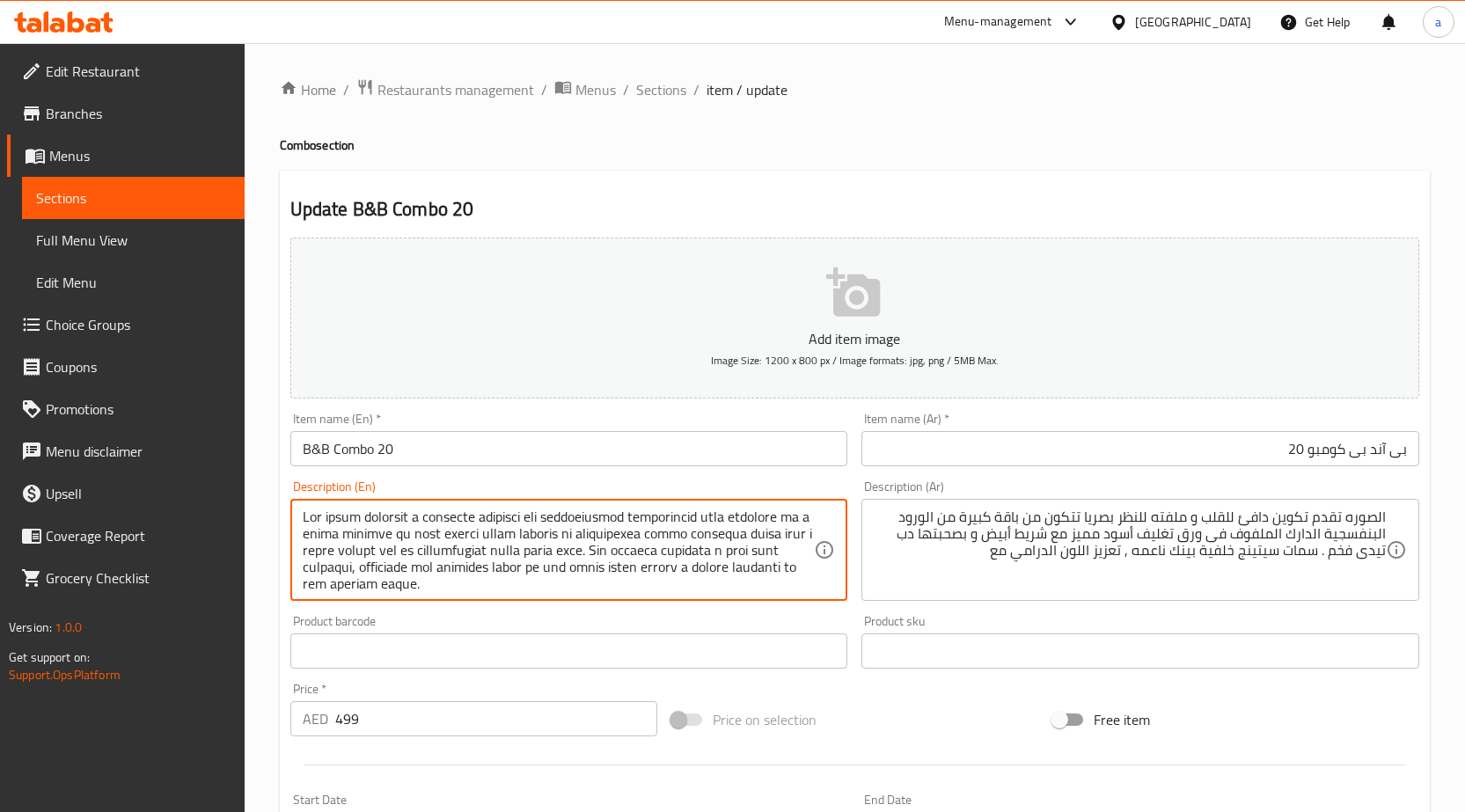
drag, startPoint x: 467, startPoint y: 590, endPoint x: 588, endPoint y: 565, distance: 123.6
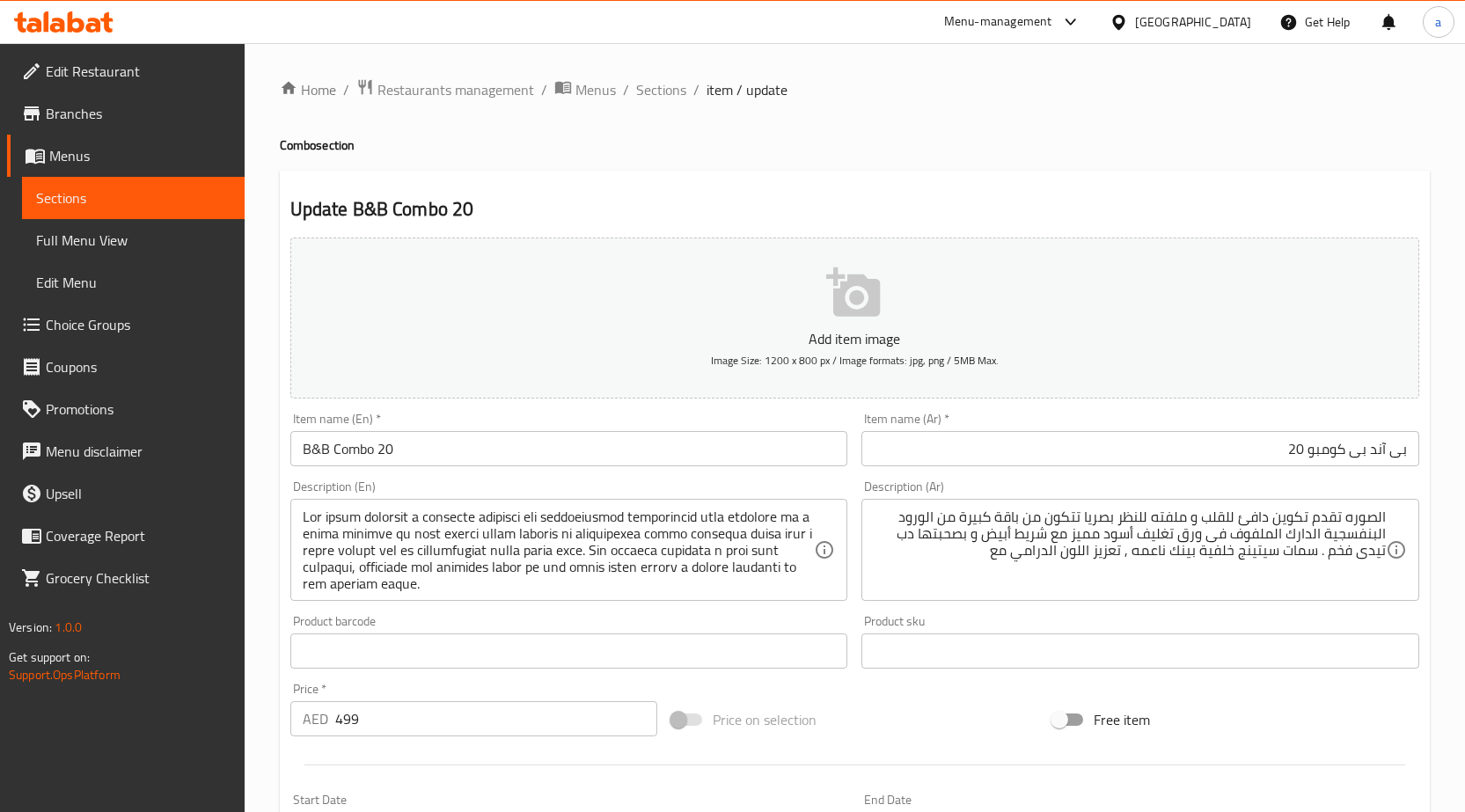
click at [951, 568] on textarea "الصوره تقدم تكوين دافئ للقلب و ملفته للنظر بصريا تتكون من باقة كبيرة من الورود …" at bounding box center [1130, 550] width 512 height 83
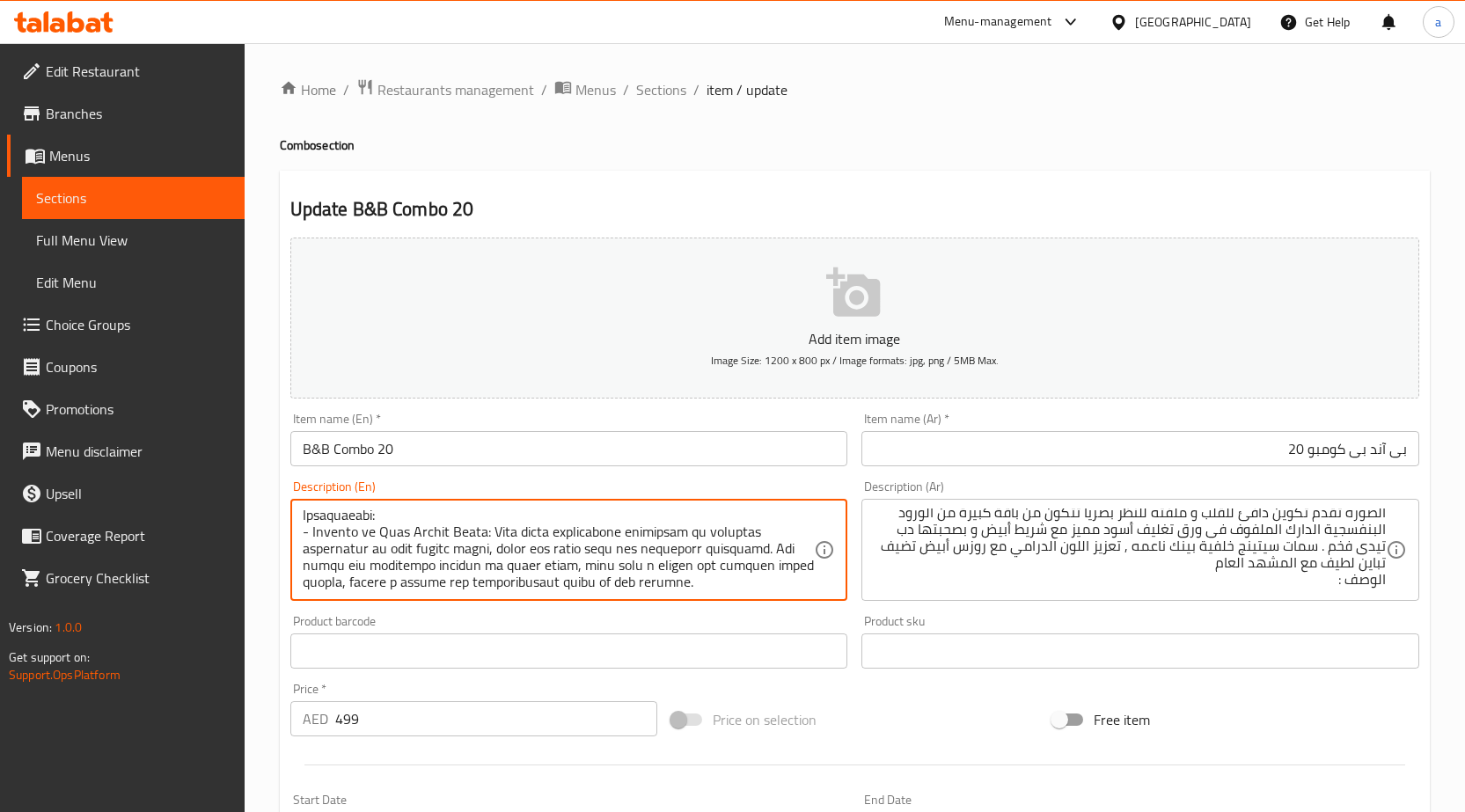
scroll to position [86, 0]
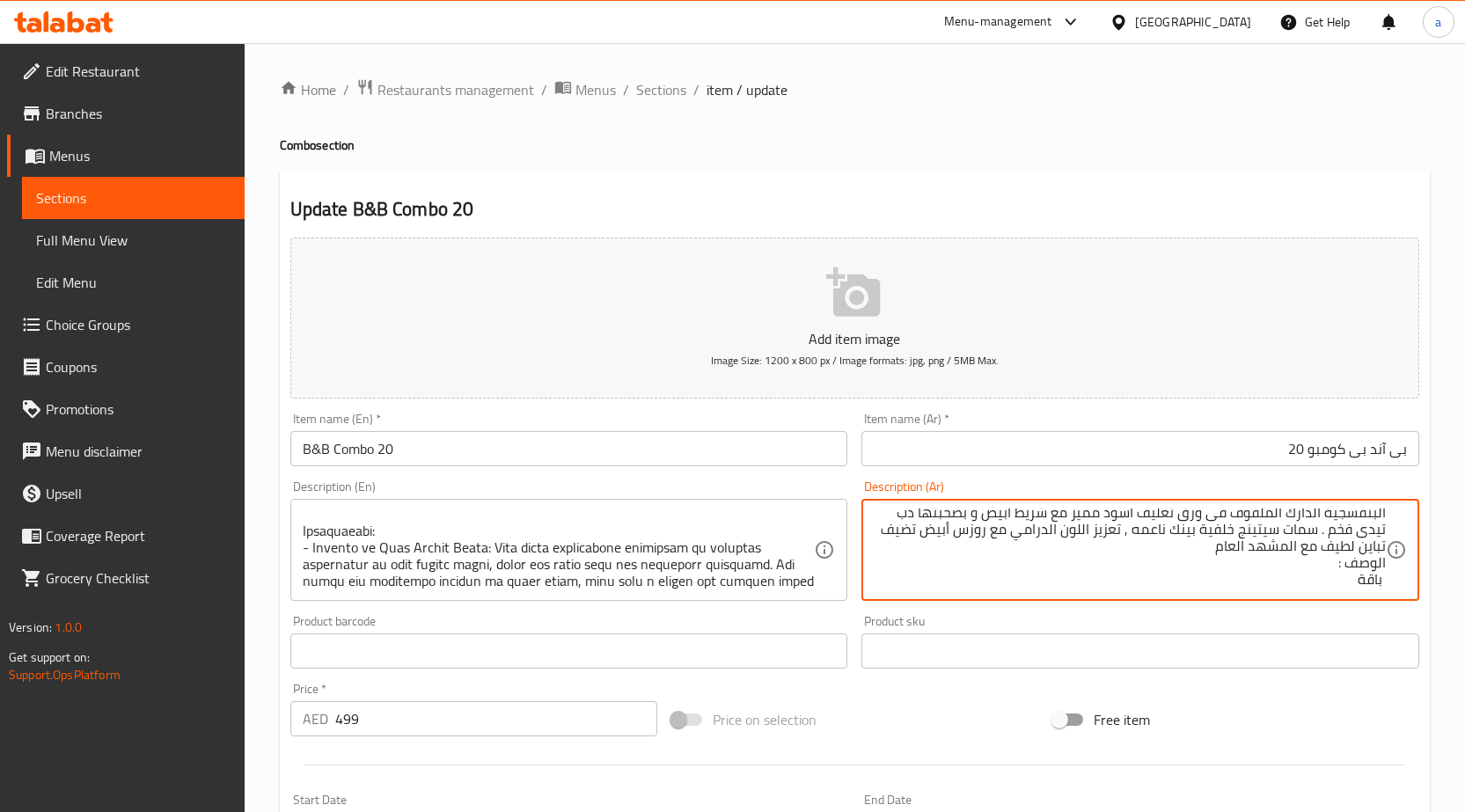
type textarea "الصوره تقدم تكوين دافئ للقلب و ملفته للنظر بصريا تتكون من باقة كبيرة من الورود …"
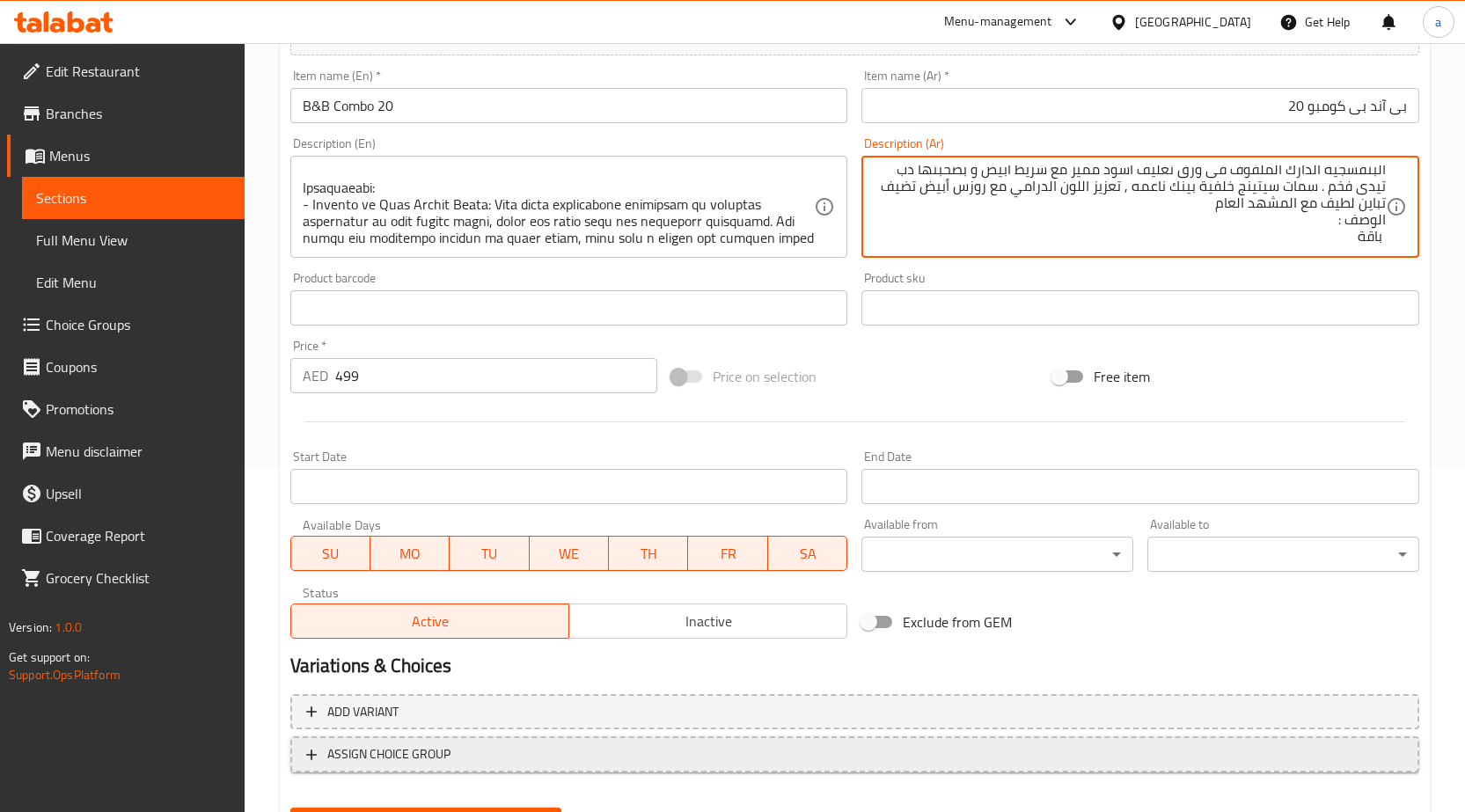
scroll to position [431, 0]
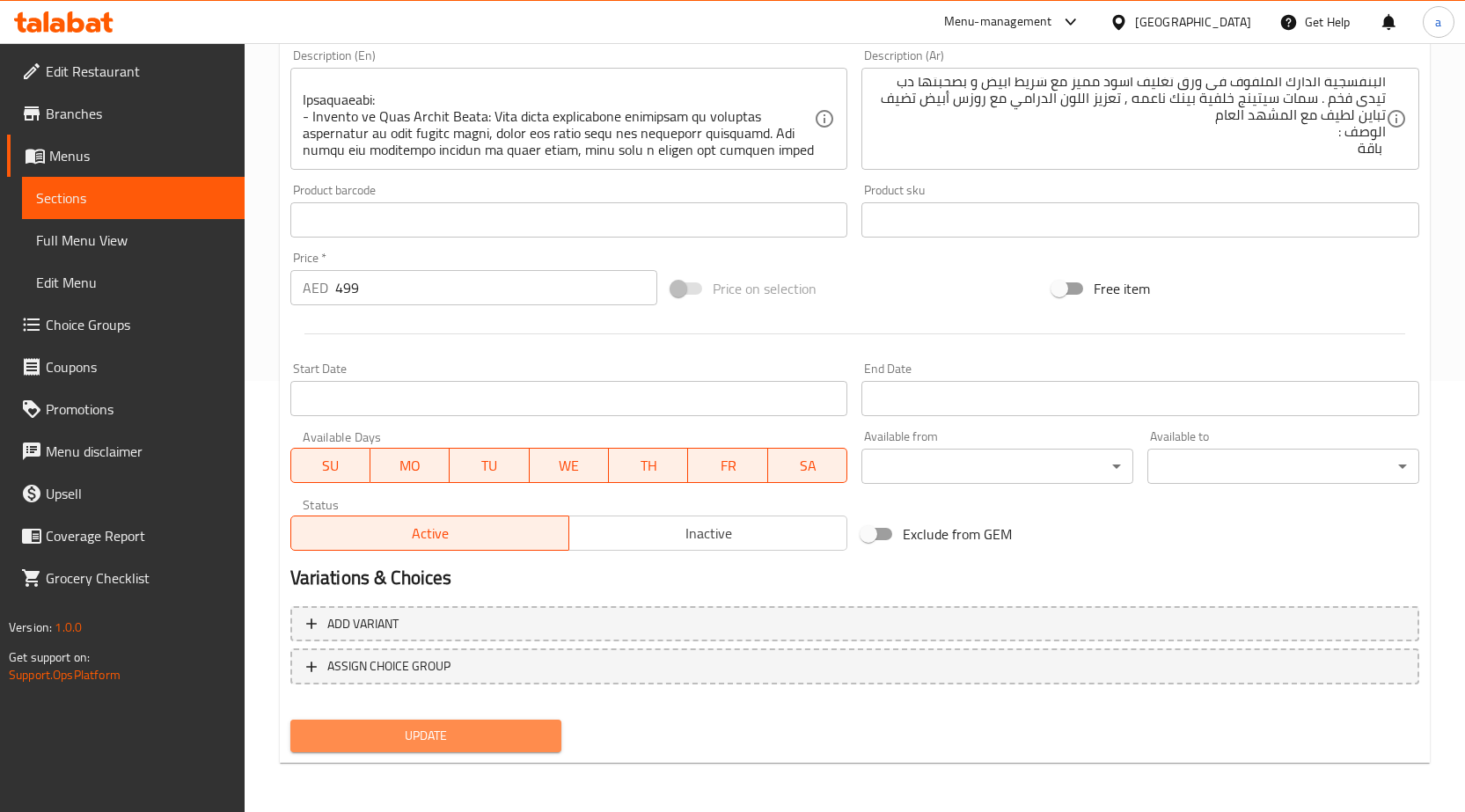
click at [413, 740] on span "Update" at bounding box center [427, 736] width 244 height 22
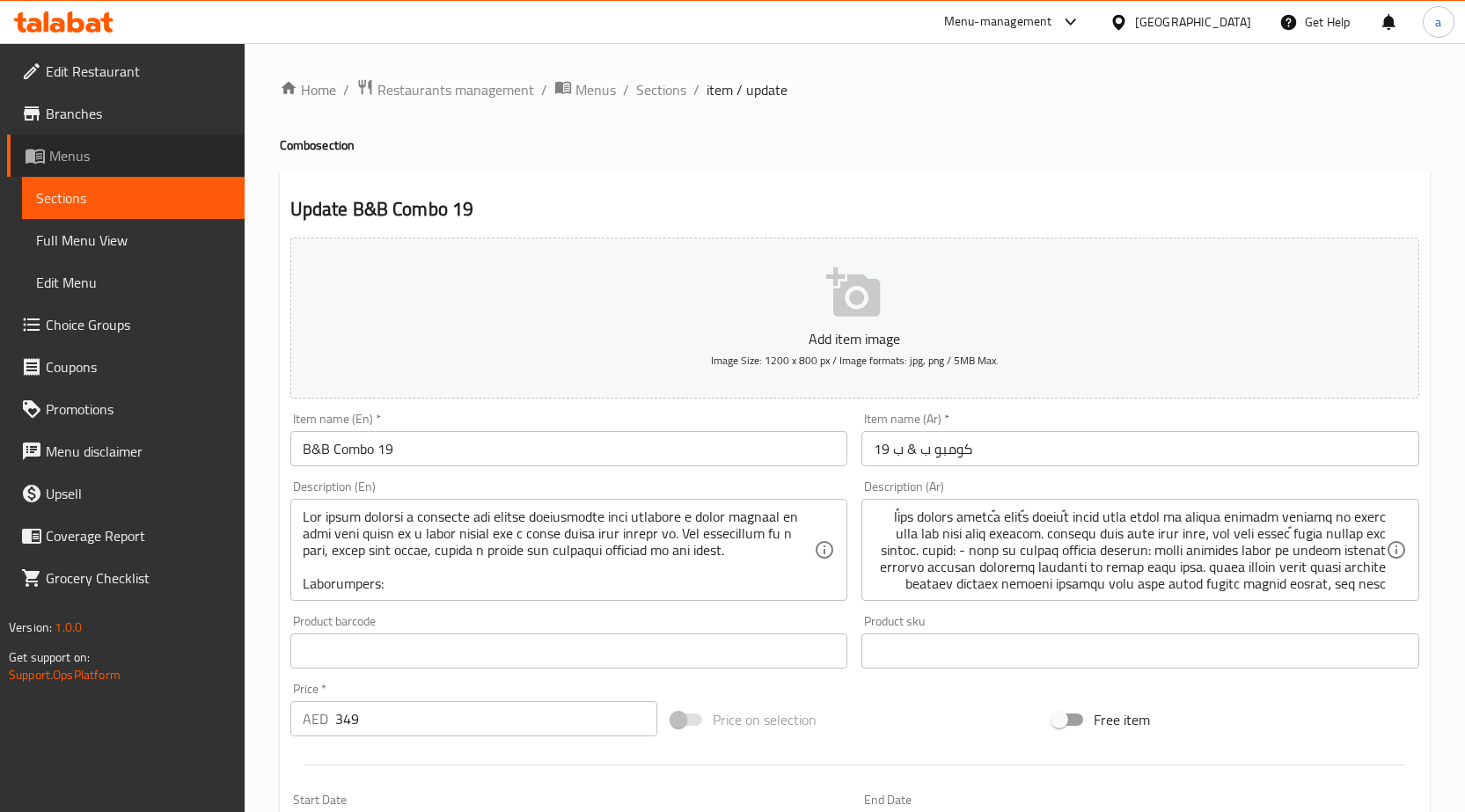
click at [102, 140] on link "Menus" at bounding box center [126, 156] width 238 height 42
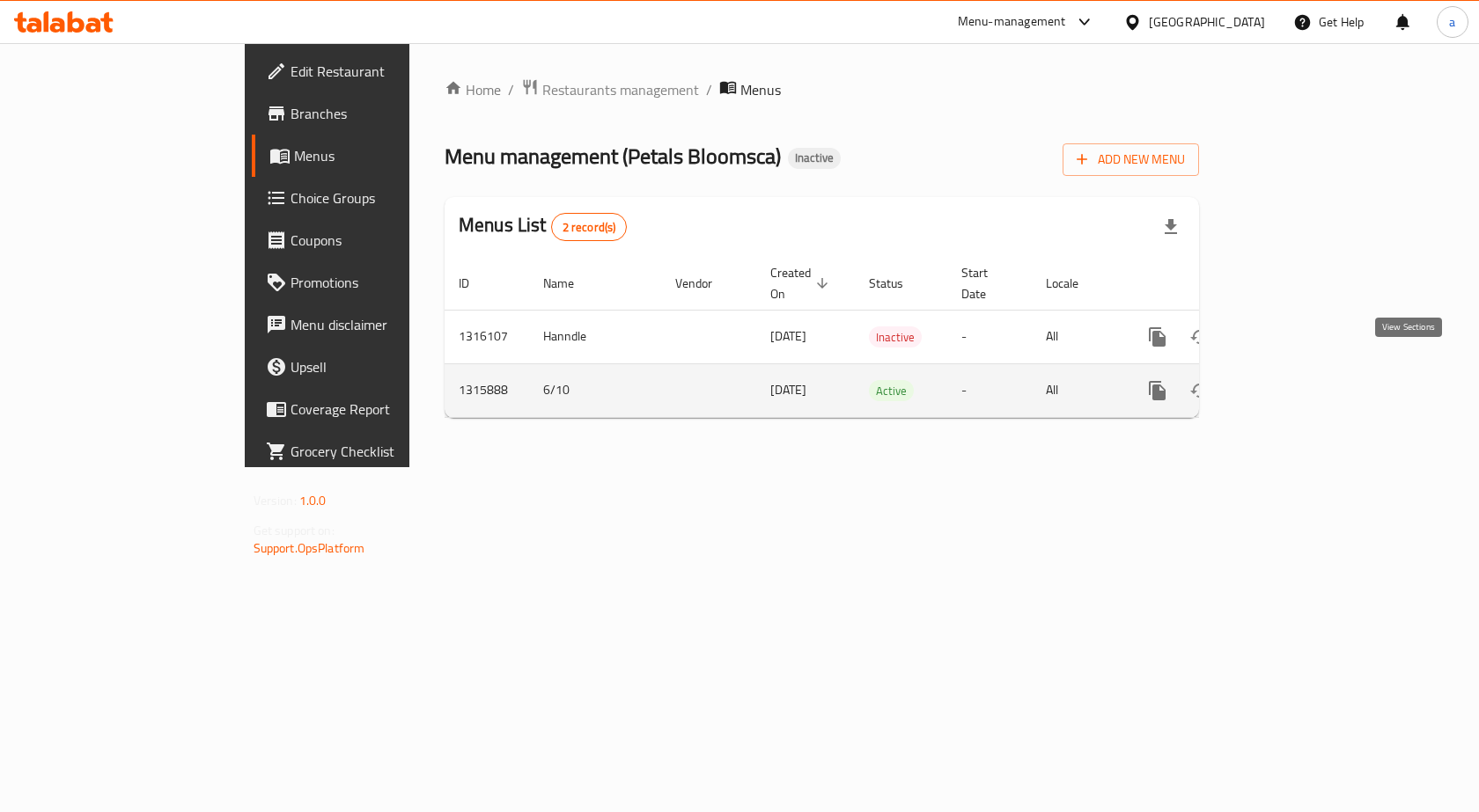
click at [1294, 380] on icon "enhanced table" at bounding box center [1283, 390] width 21 height 21
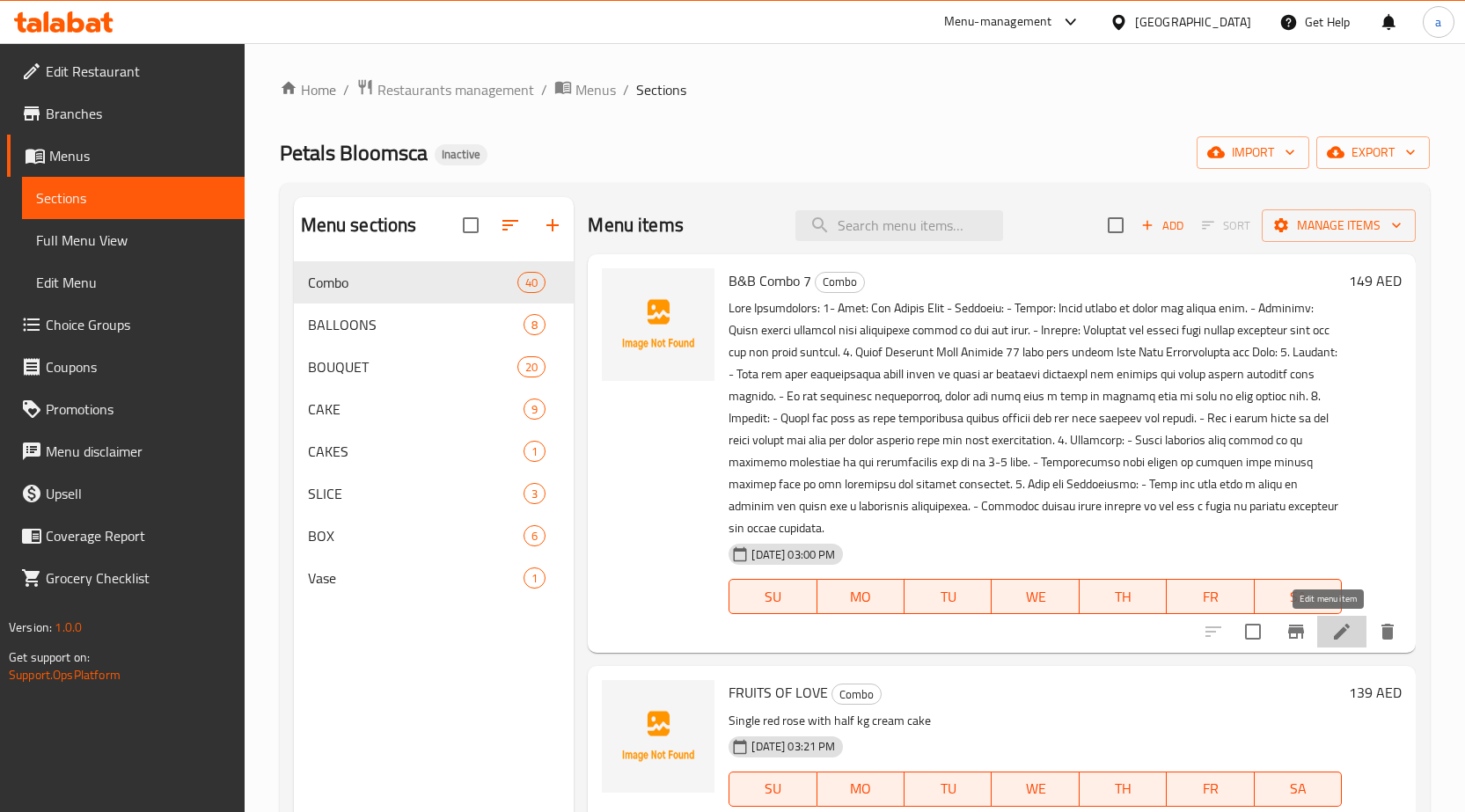
click at [1332, 640] on icon at bounding box center [1342, 631] width 21 height 21
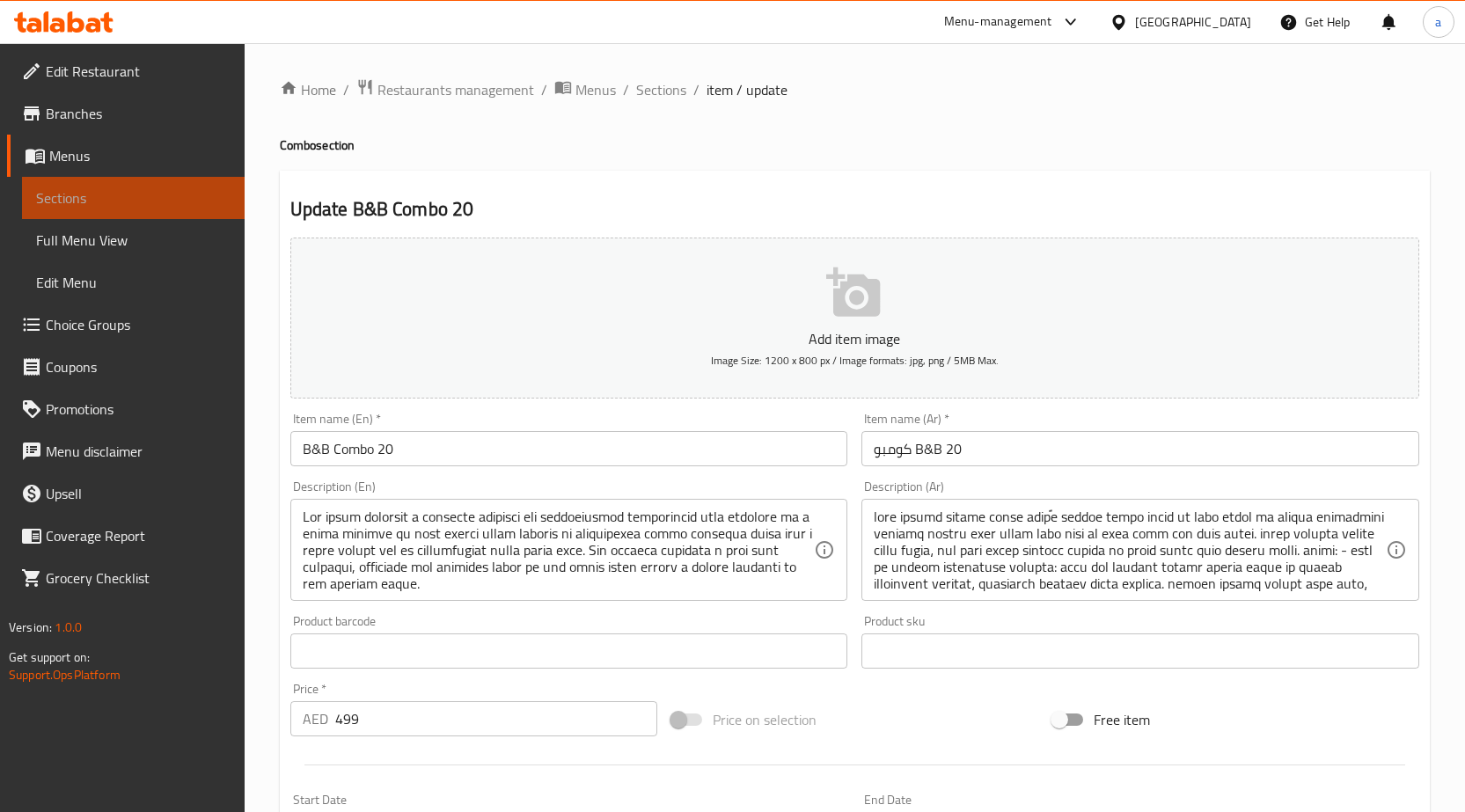
click at [125, 186] on link "Sections" at bounding box center [133, 198] width 223 height 42
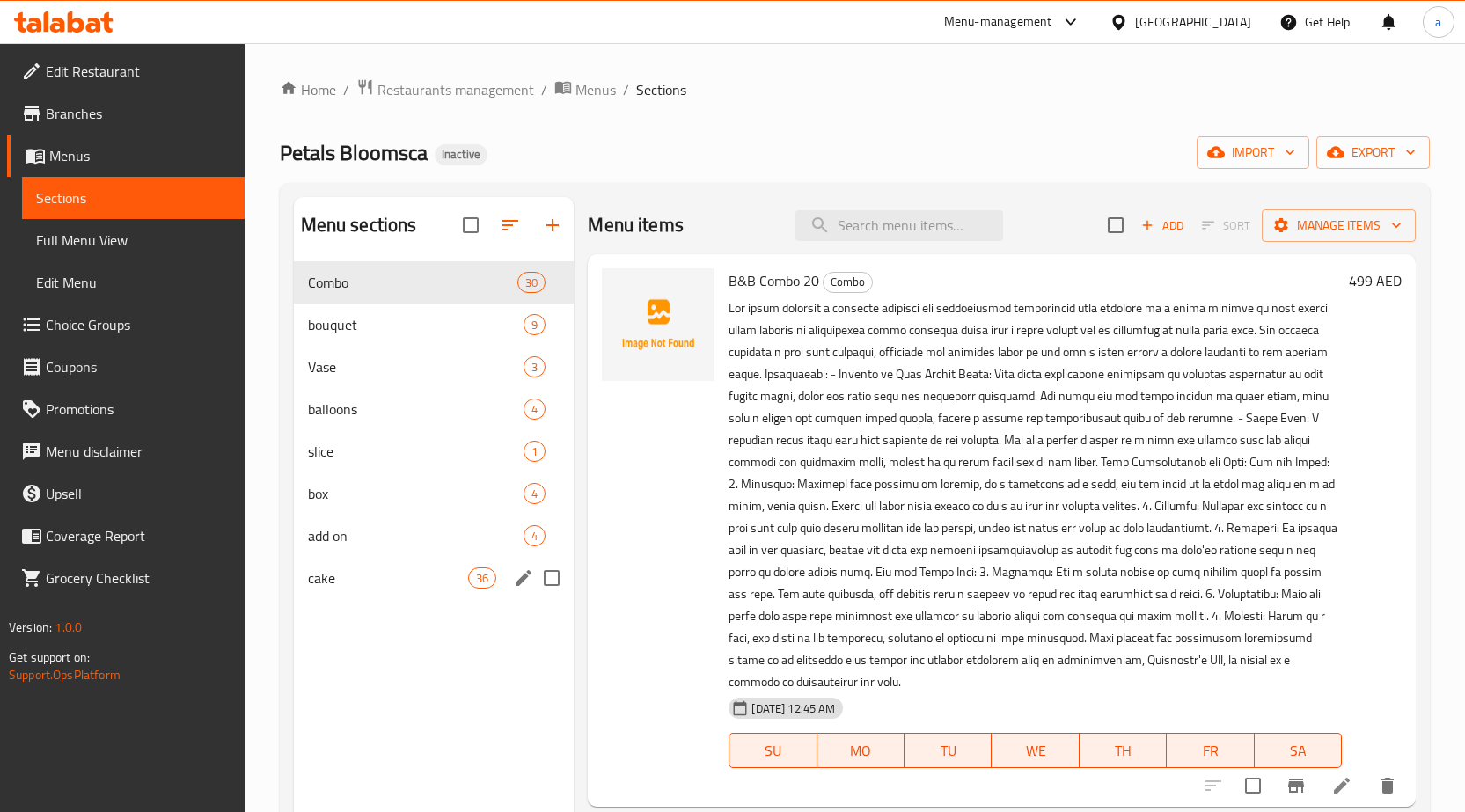
click at [412, 564] on div "cake 36" at bounding box center [434, 578] width 281 height 42
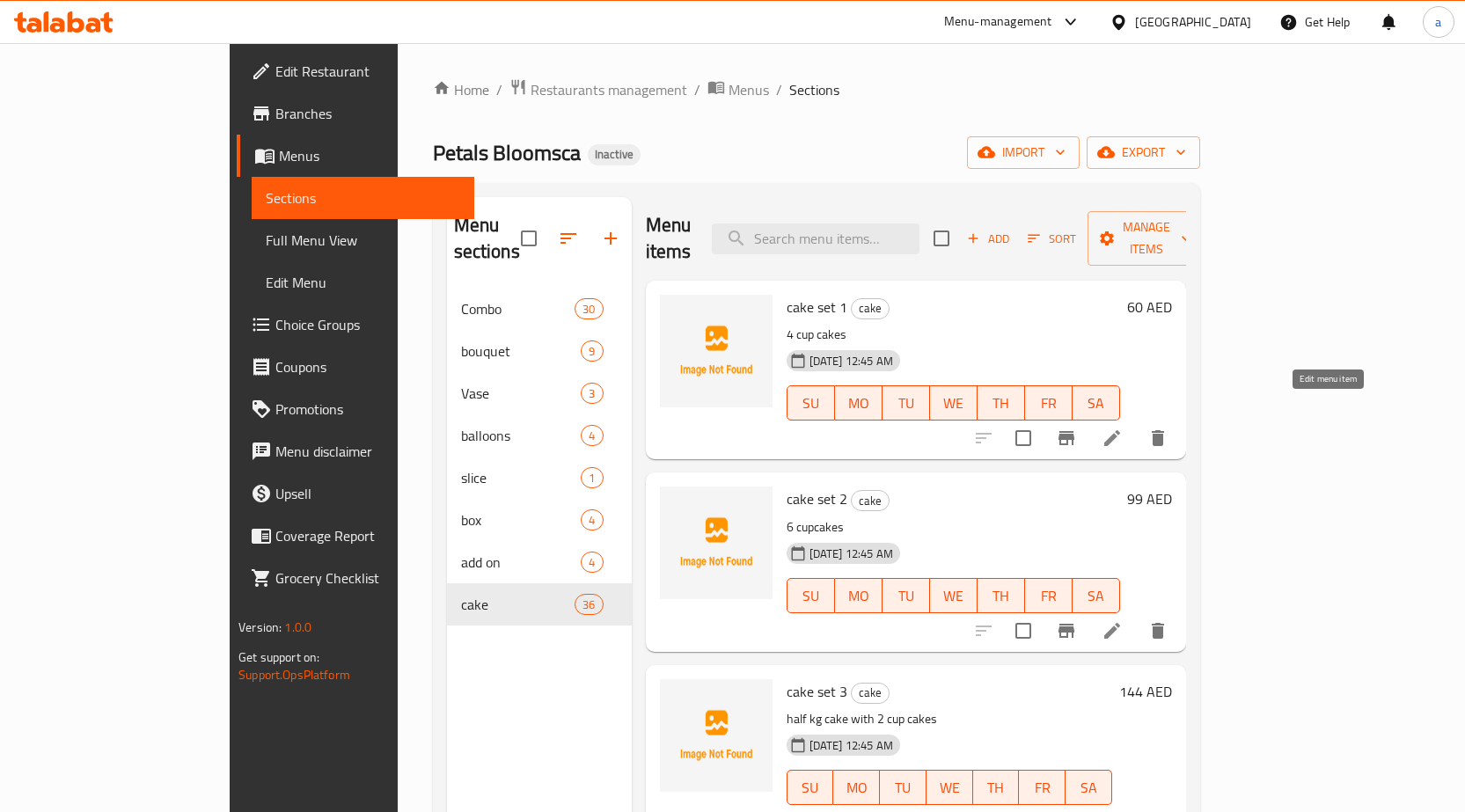
click at [1123, 428] on icon at bounding box center [1112, 438] width 21 height 21
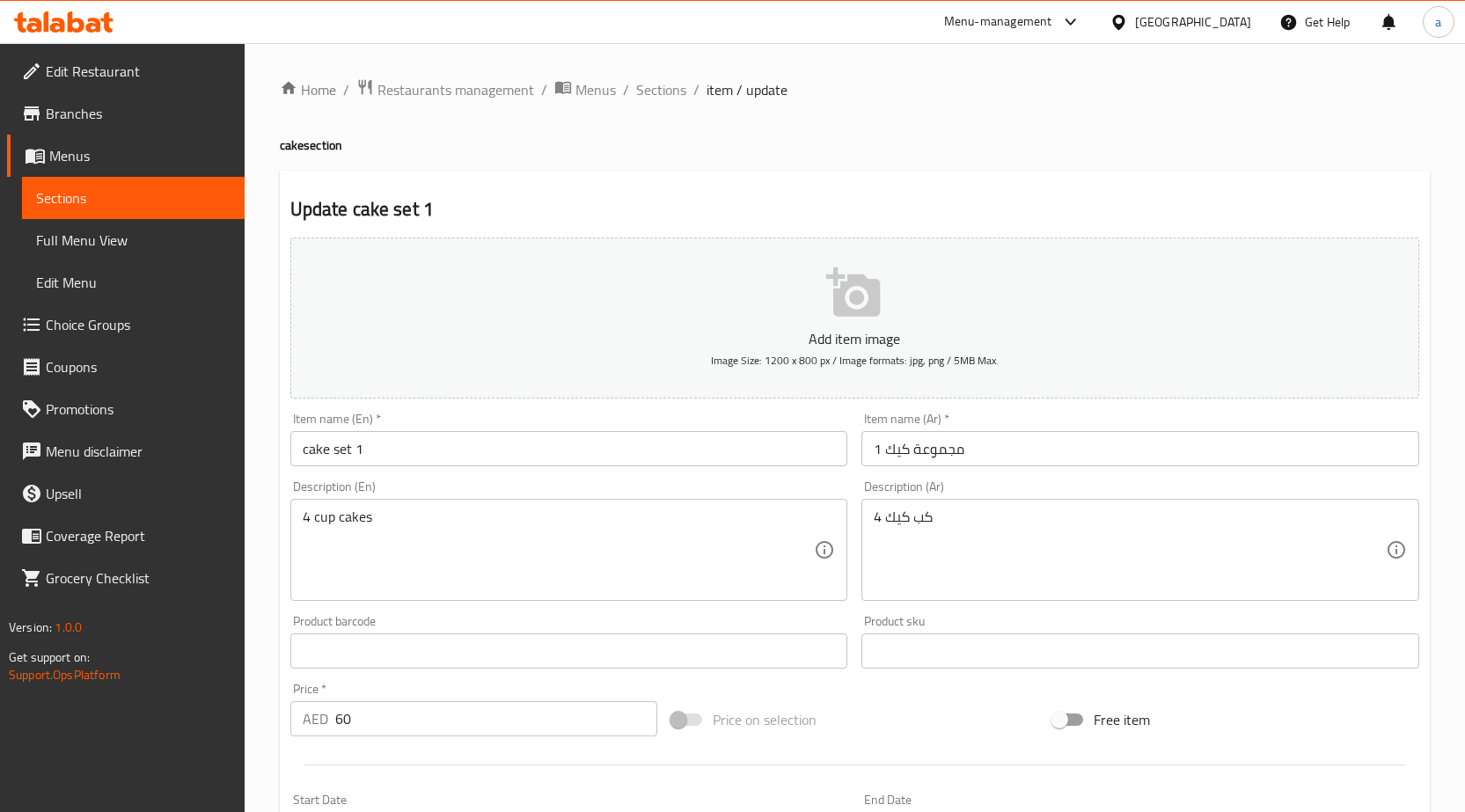
click at [1113, 454] on input "مجموعة كيك 1" at bounding box center [1141, 449] width 558 height 35
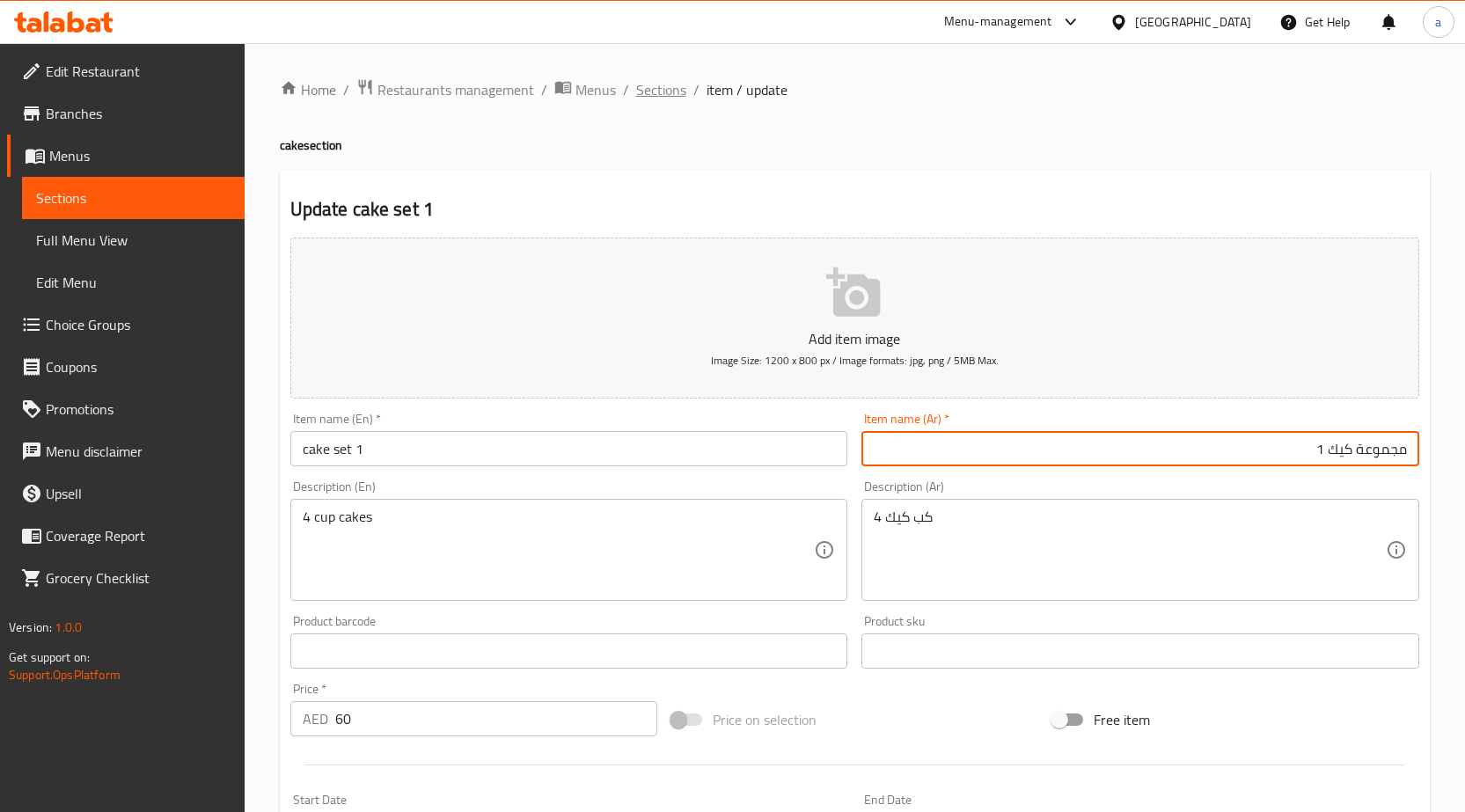
click at [647, 99] on span "Sections" at bounding box center [661, 89] width 50 height 21
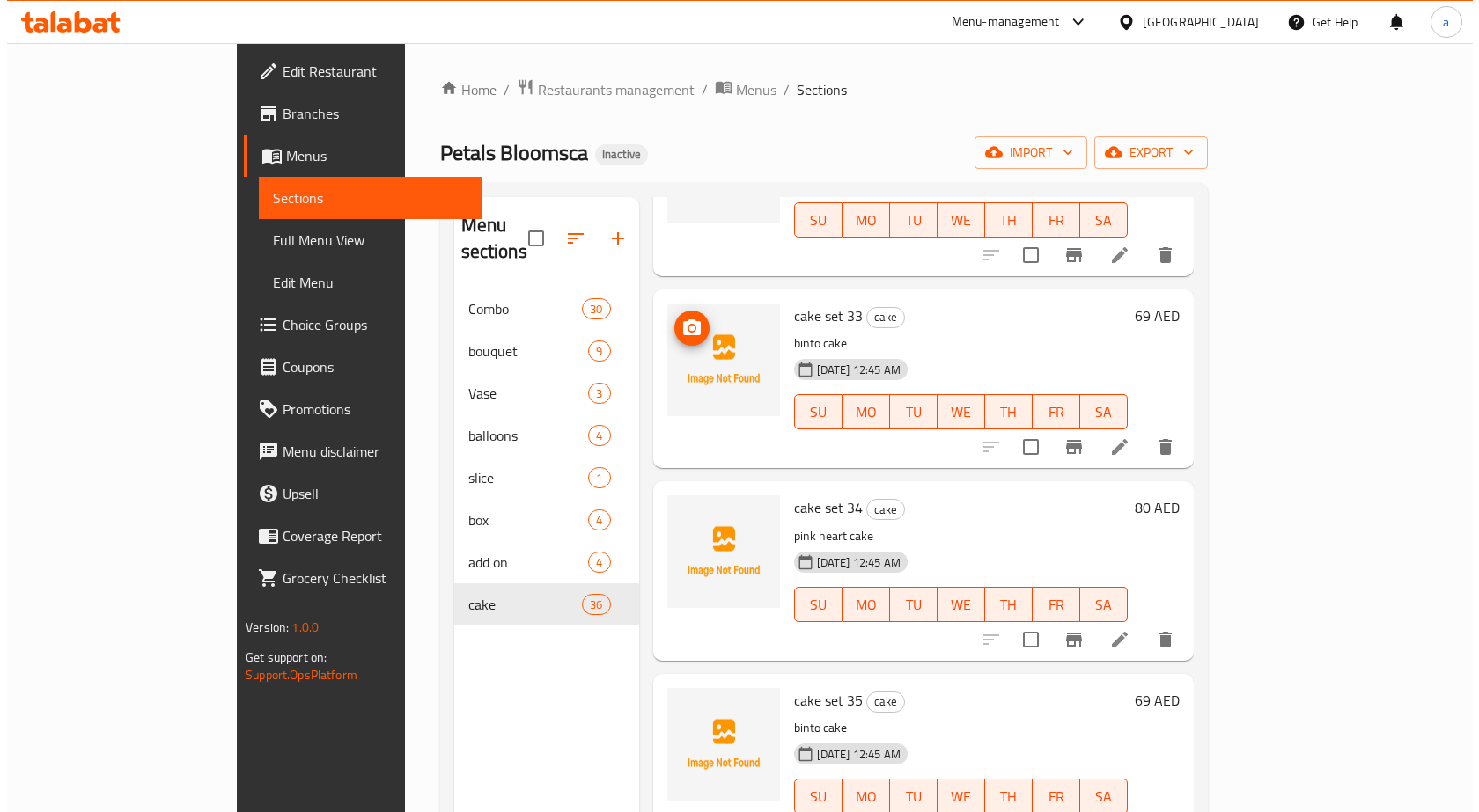
scroll to position [6151, 0]
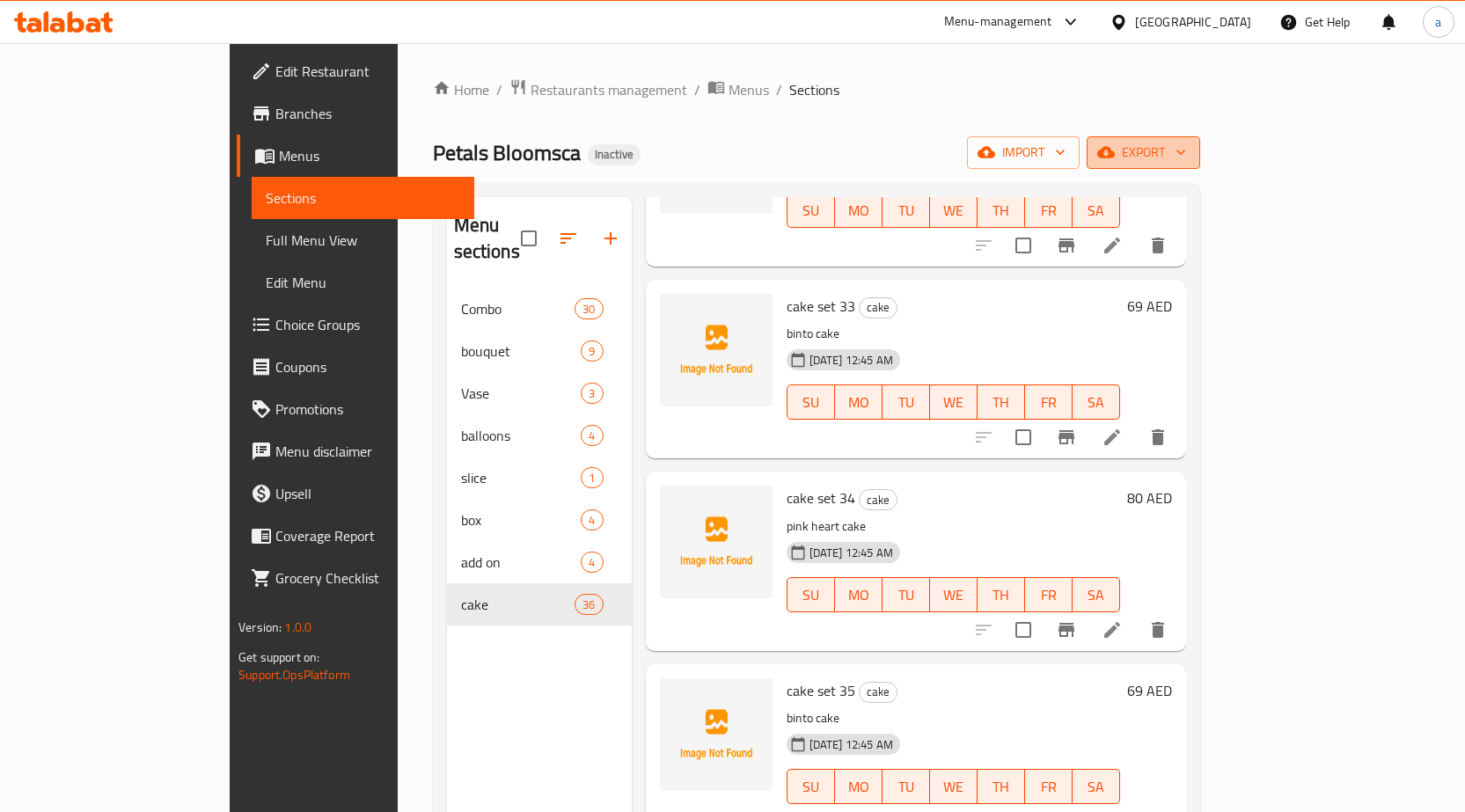
click at [1186, 162] on span "export" at bounding box center [1143, 152] width 85 height 22
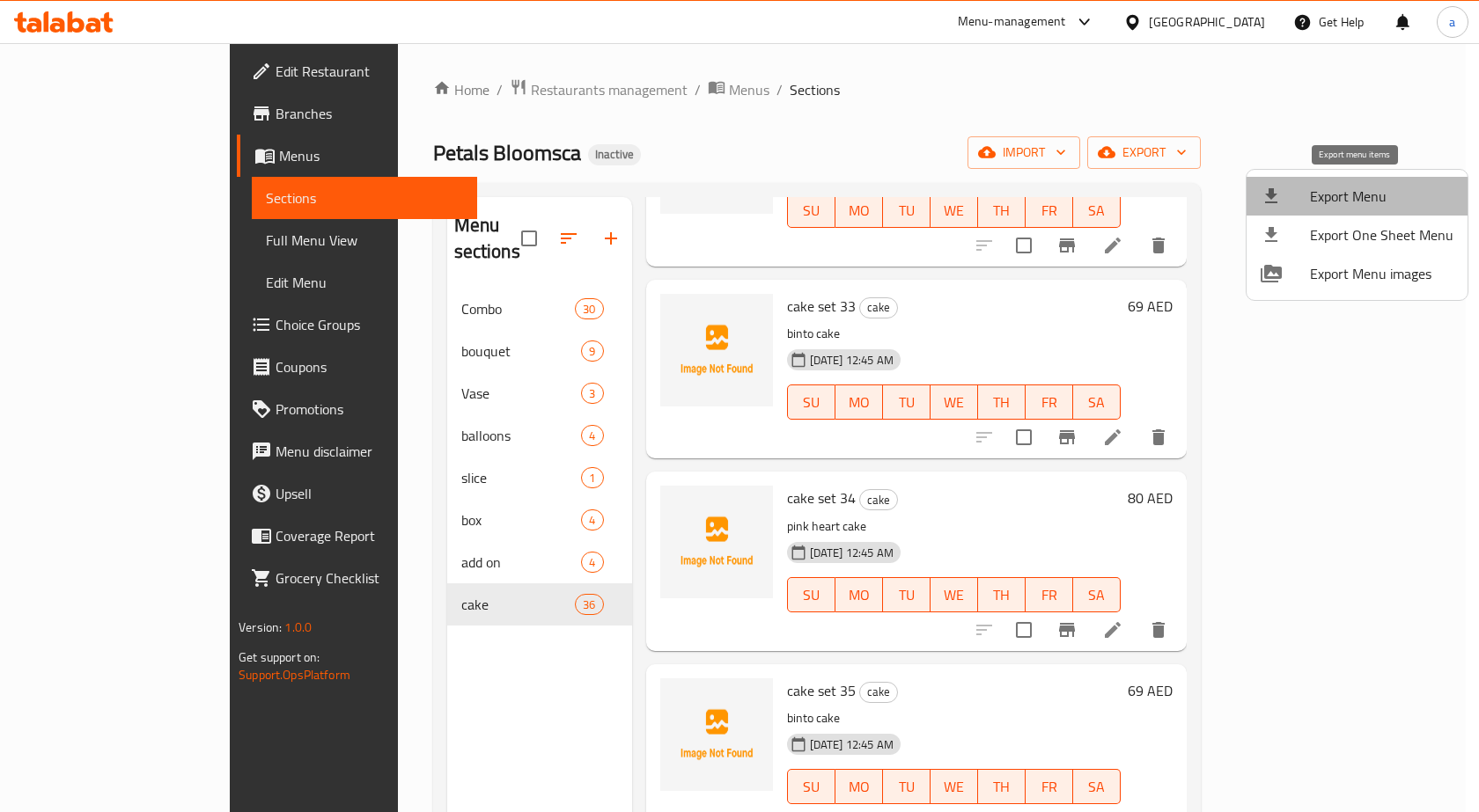
click at [1358, 198] on span "Export Menu" at bounding box center [1382, 195] width 143 height 21
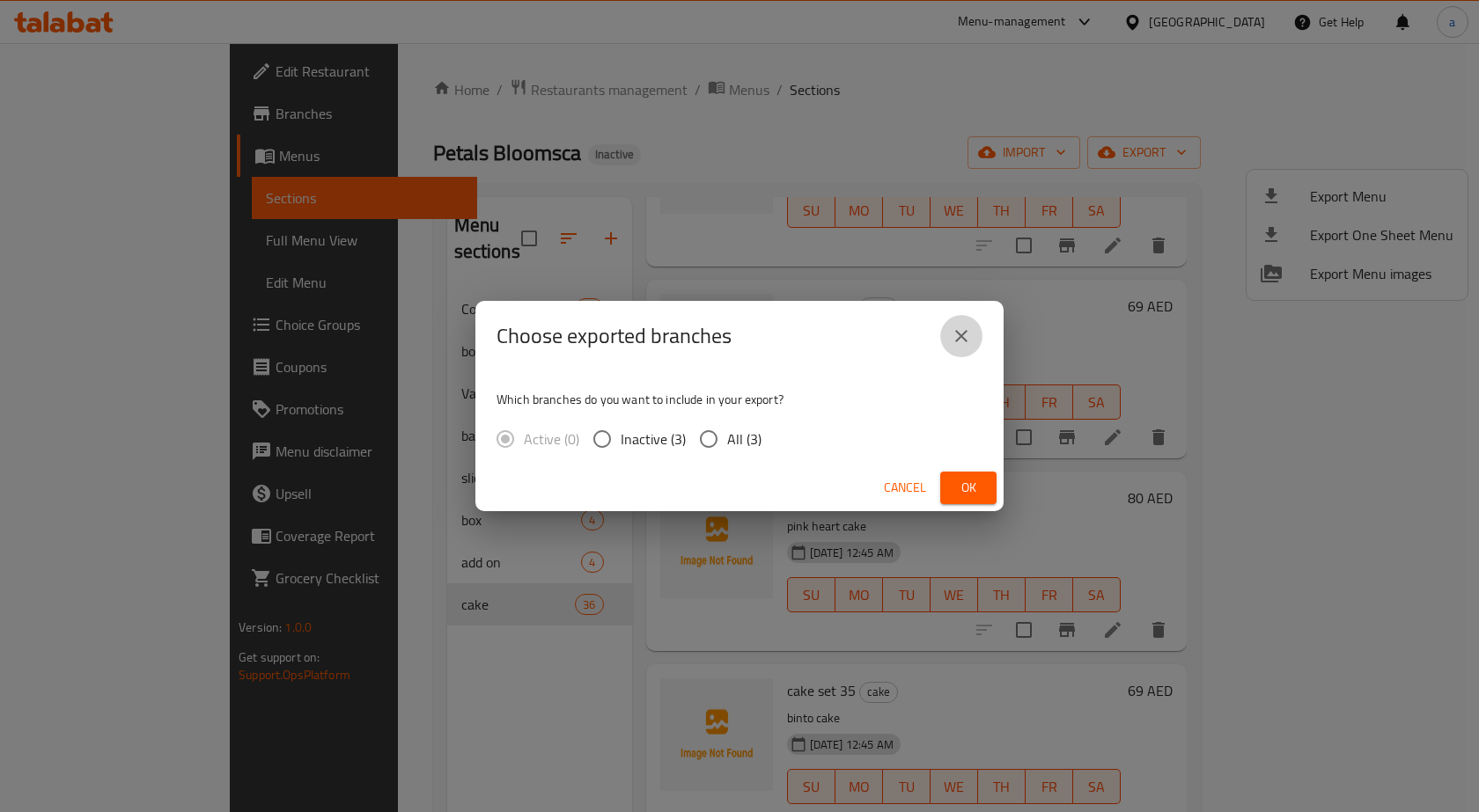
click at [952, 328] on icon "close" at bounding box center [961, 336] width 21 height 21
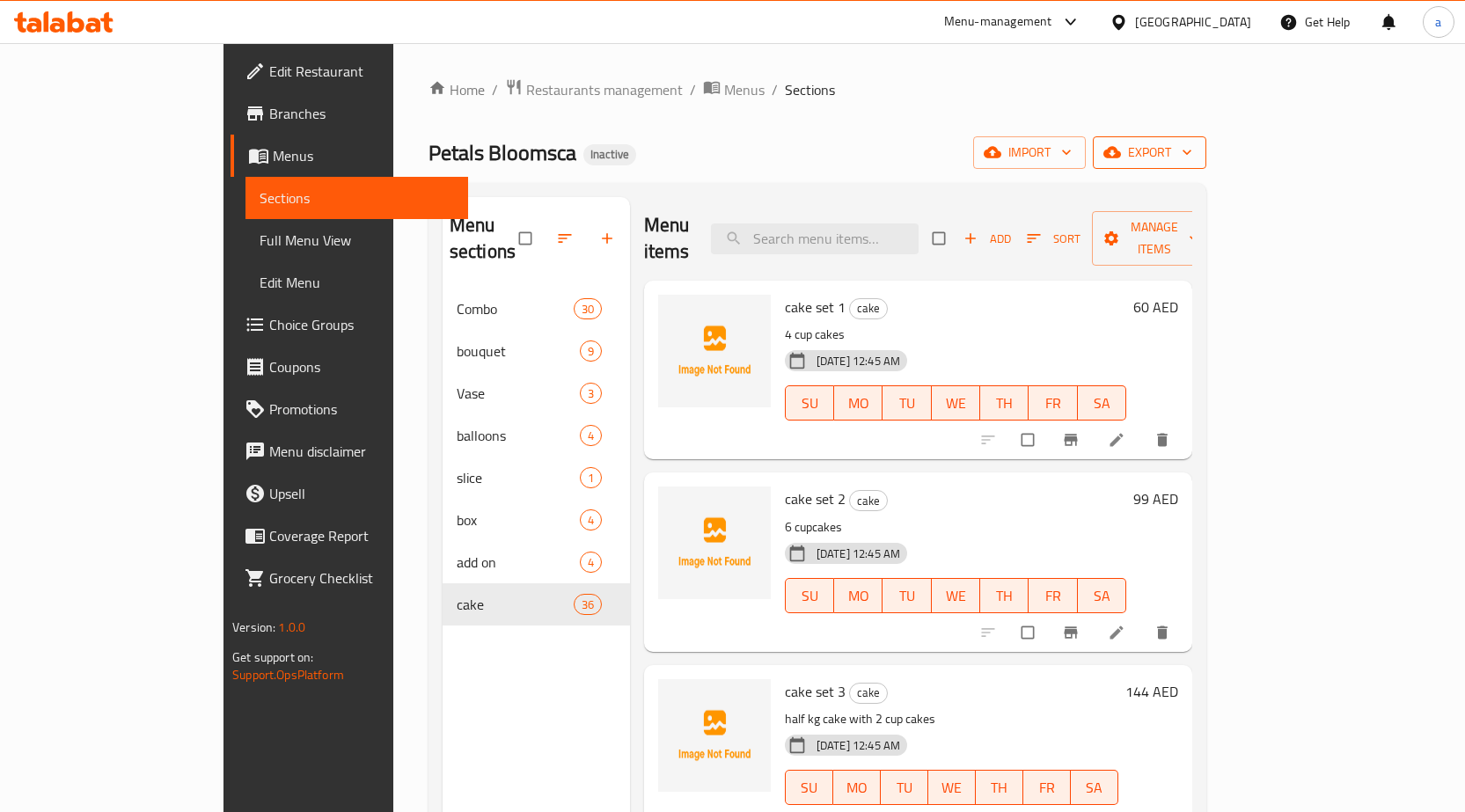
click at [1192, 153] on span "export" at bounding box center [1149, 152] width 85 height 22
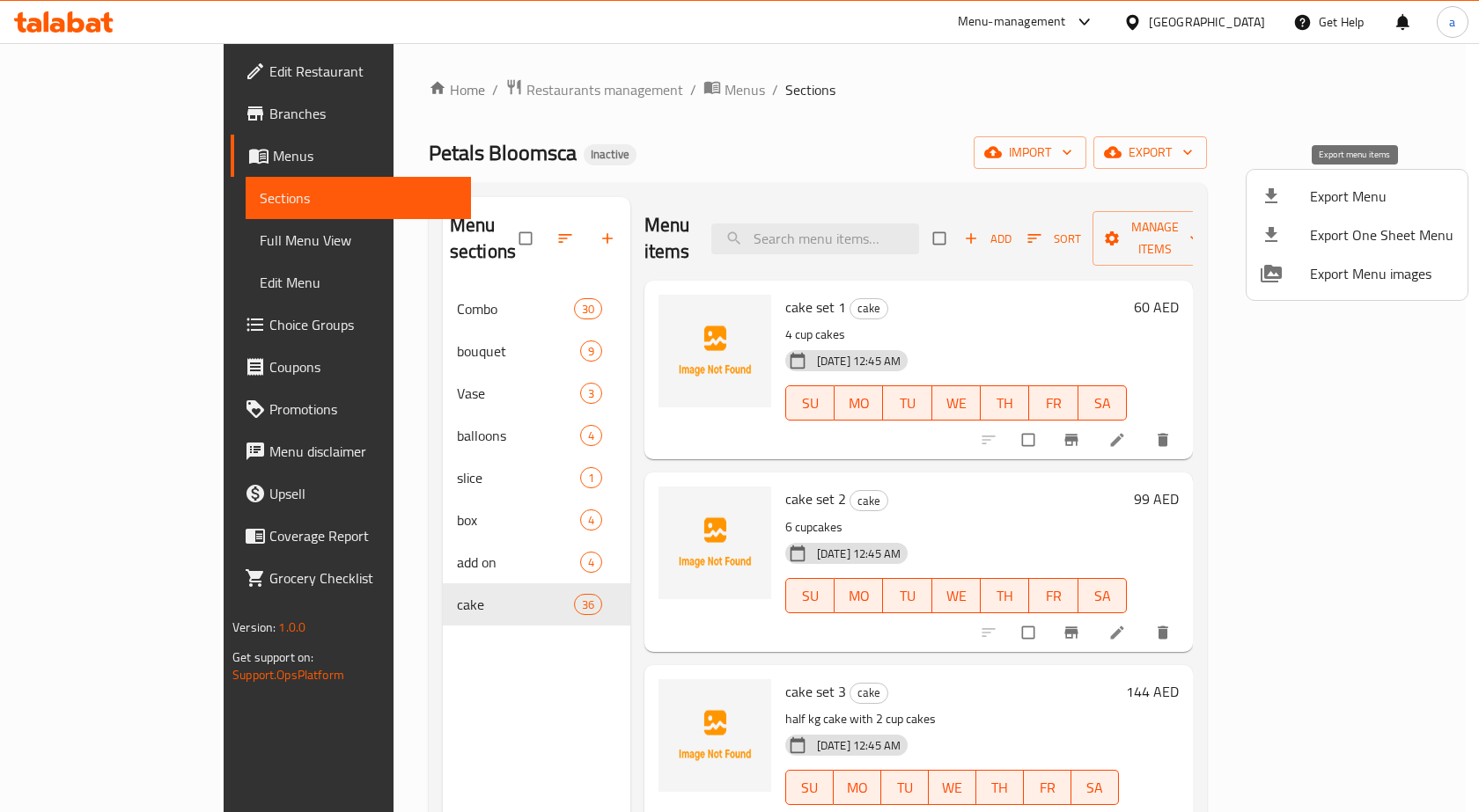
click at [1318, 209] on li "Export Menu" at bounding box center [1357, 196] width 221 height 39
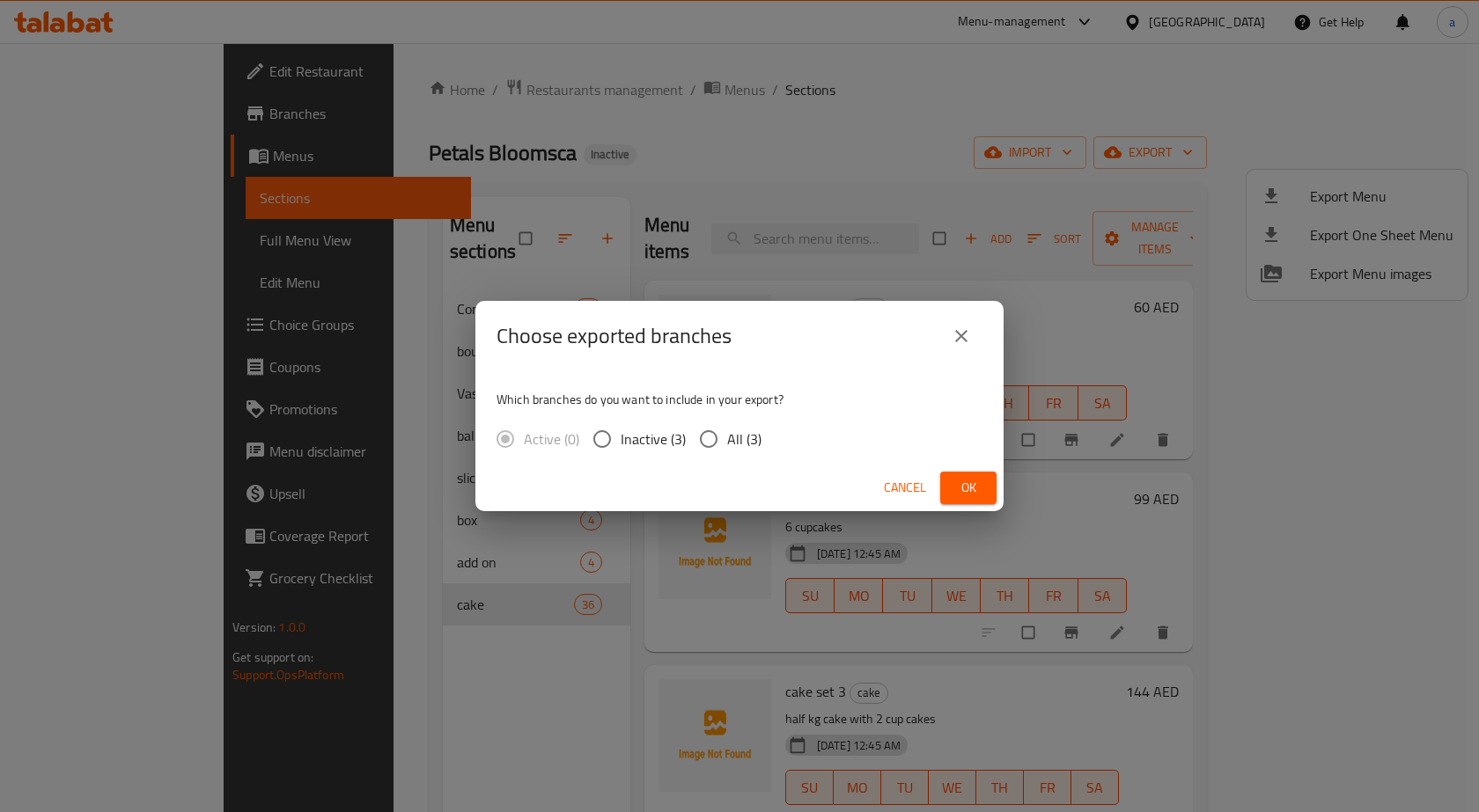
click at [758, 447] on span "All (3)" at bounding box center [744, 439] width 34 height 21
click at [727, 447] on input "All (3)" at bounding box center [709, 439] width 37 height 37
radio input "true"
click at [955, 495] on span "Ok" at bounding box center [968, 488] width 28 height 22
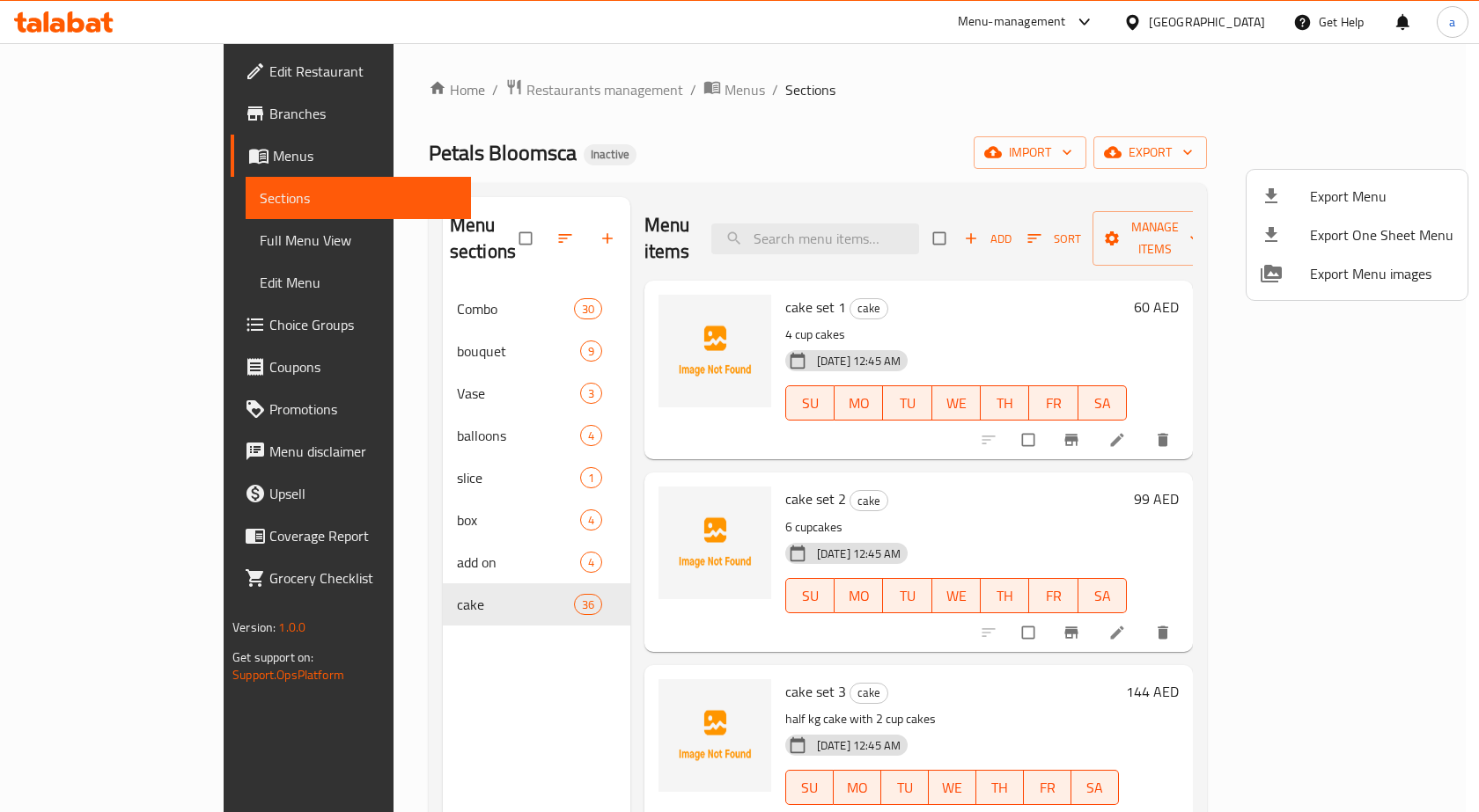
click at [466, 226] on div at bounding box center [739, 406] width 1479 height 812
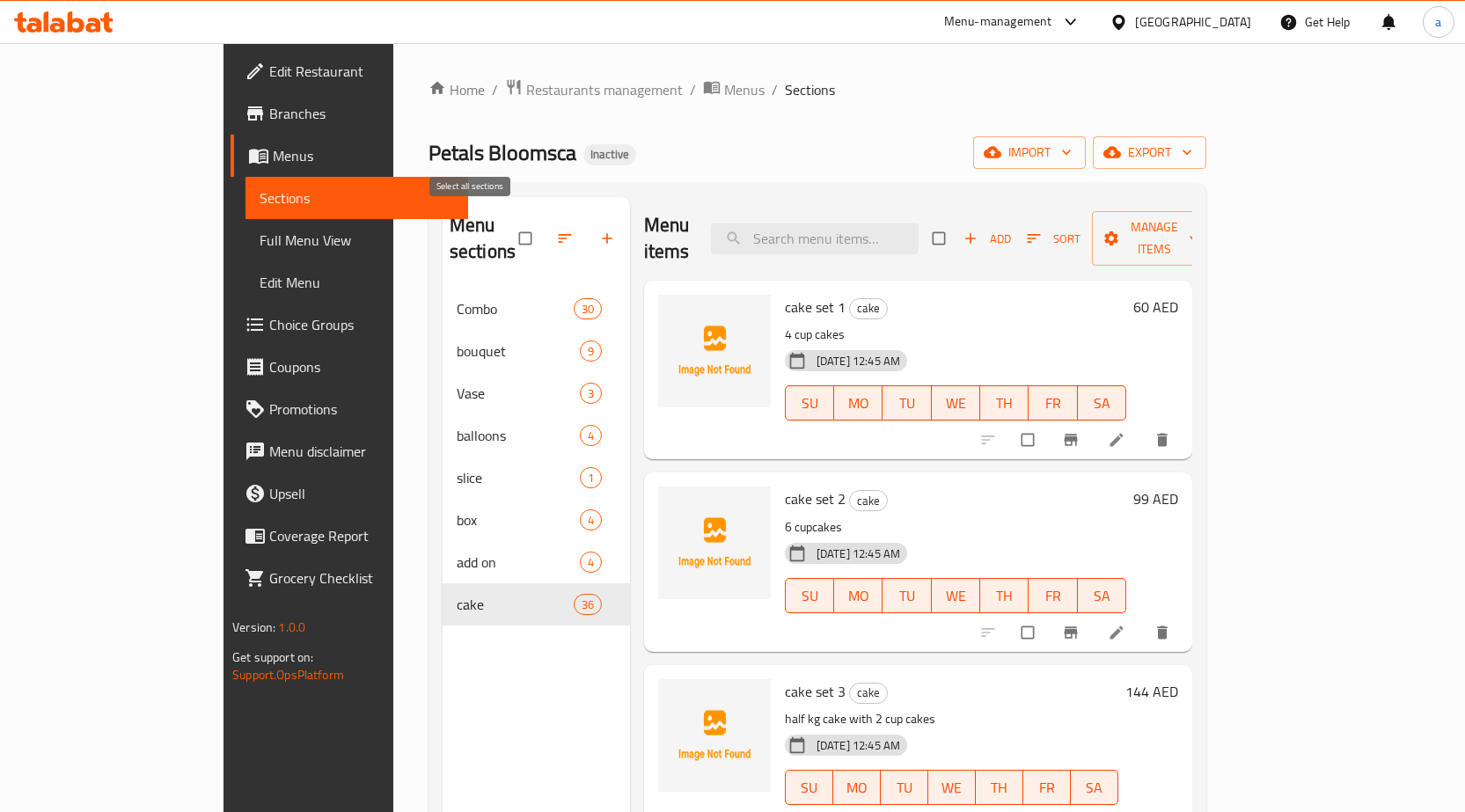
click at [509, 226] on input "checkbox" at bounding box center [527, 239] width 37 height 33
checkbox input "true"
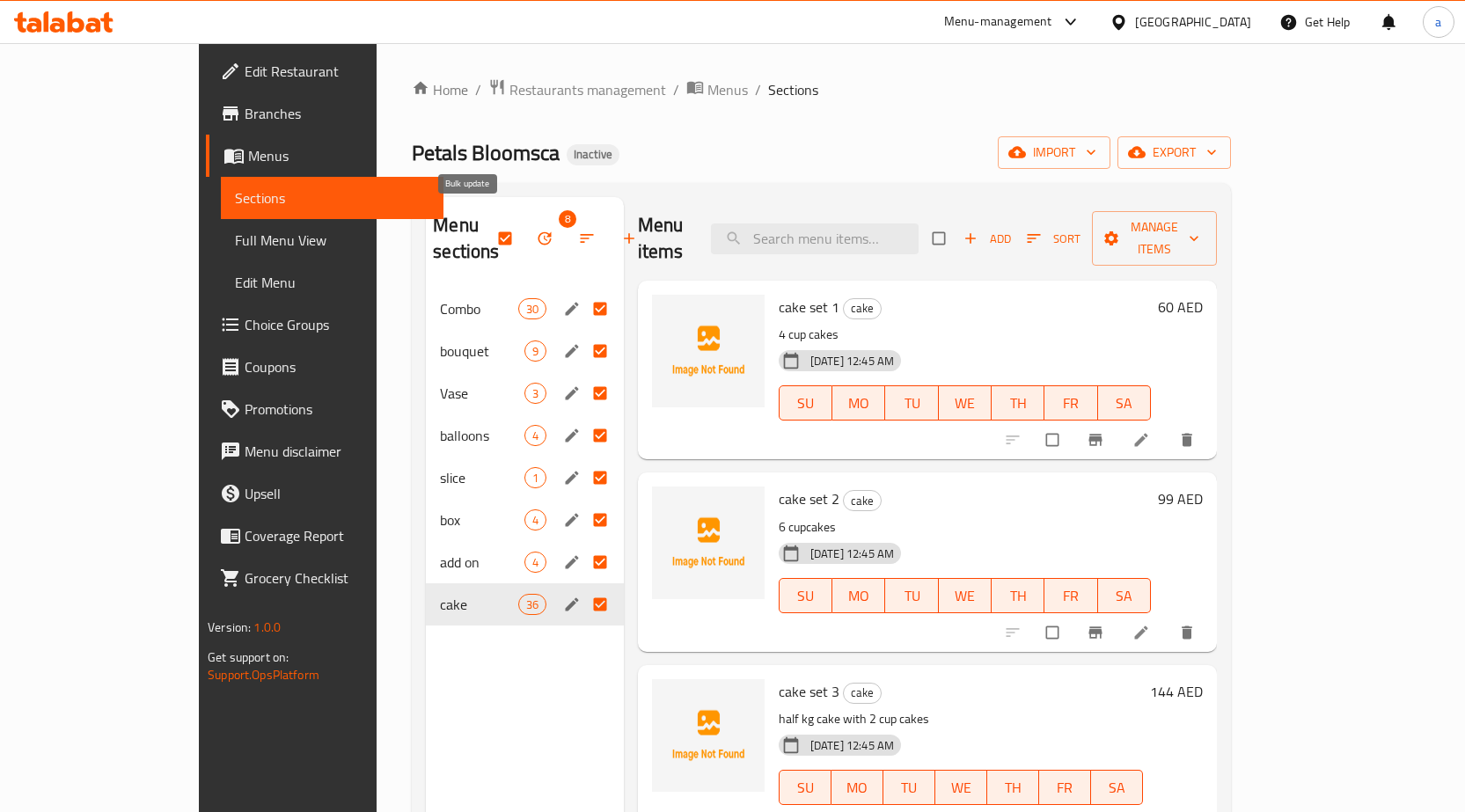
click at [525, 236] on button "button" at bounding box center [546, 239] width 42 height 39
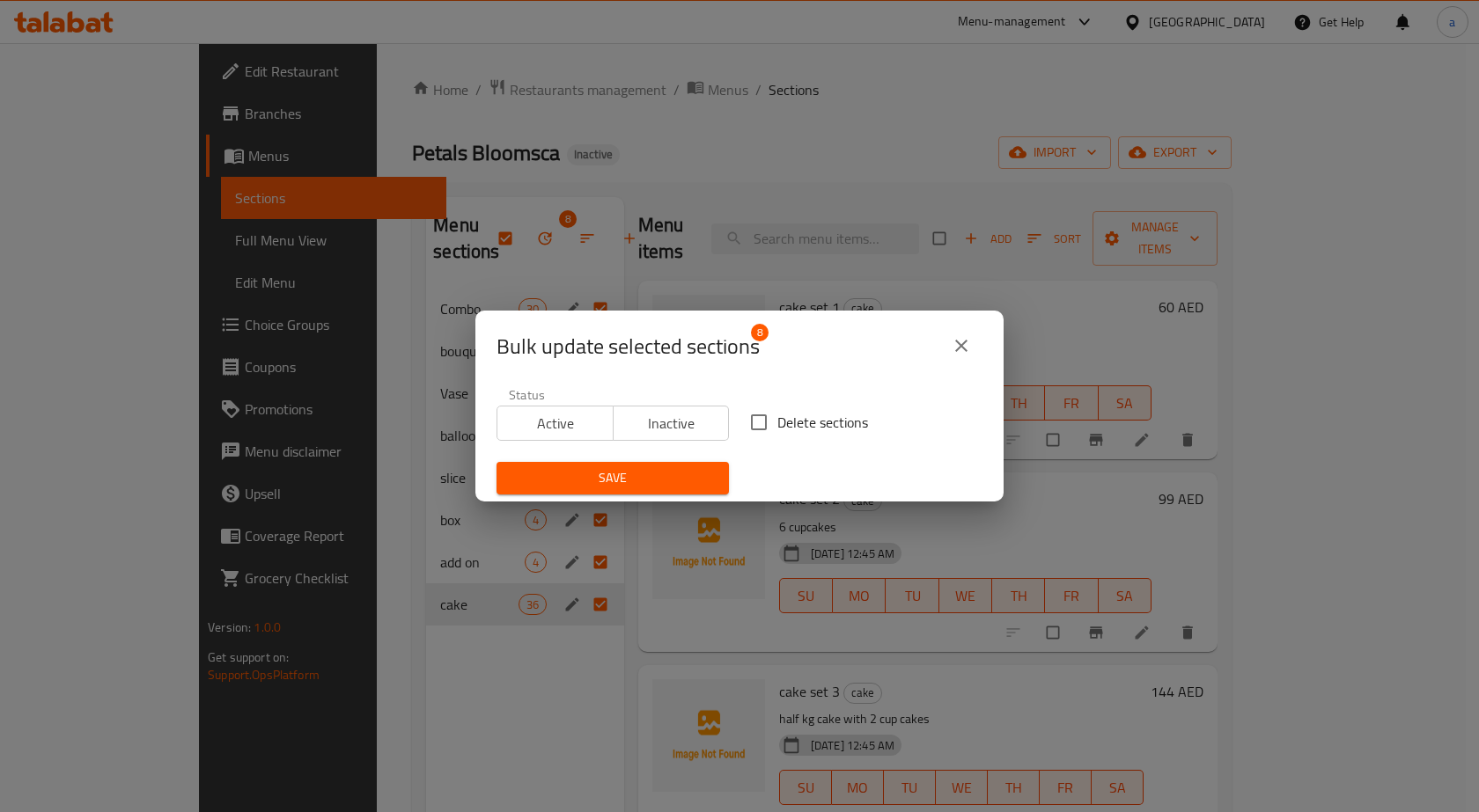
click at [763, 426] on input "Delete sections" at bounding box center [758, 422] width 37 height 37
checkbox input "true"
click at [662, 473] on span "Save" at bounding box center [612, 478] width 204 height 22
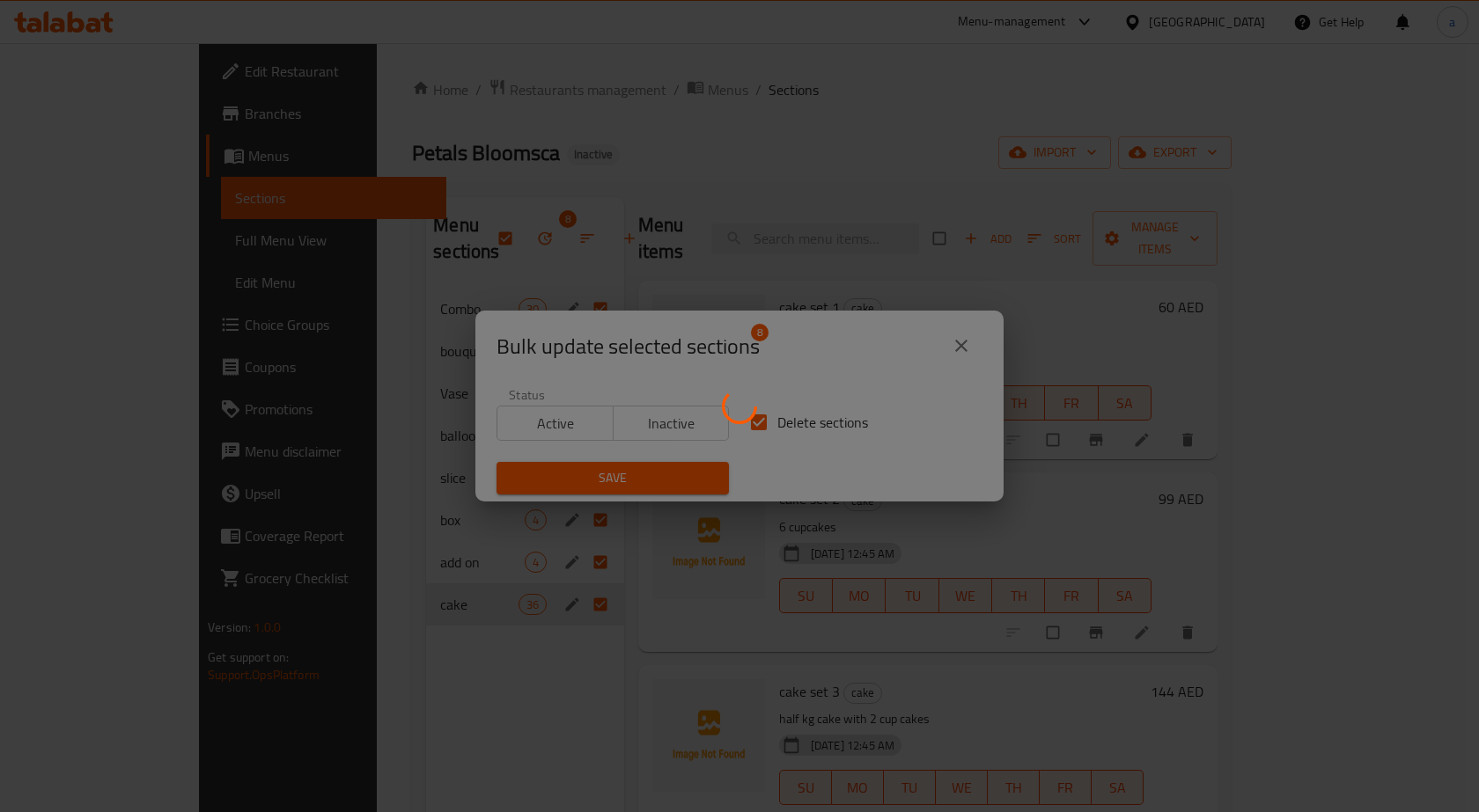
checkbox input "false"
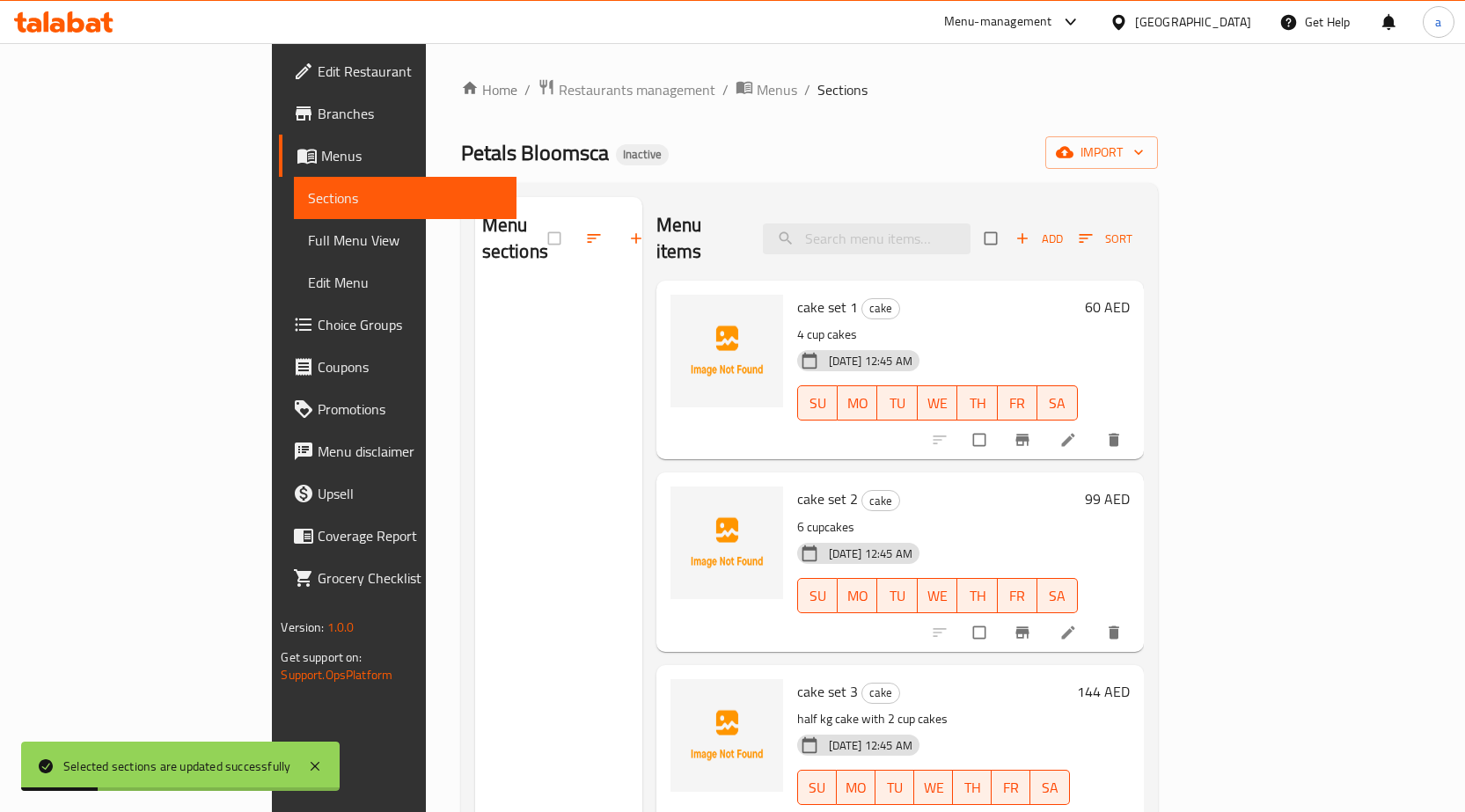
click at [1158, 176] on div "Home / Restaurants management / Menus / Sections Petals Bloomsca Inactive impor…" at bounding box center [809, 551] width 697 height 945
click at [1144, 162] on span "import" at bounding box center [1102, 152] width 84 height 22
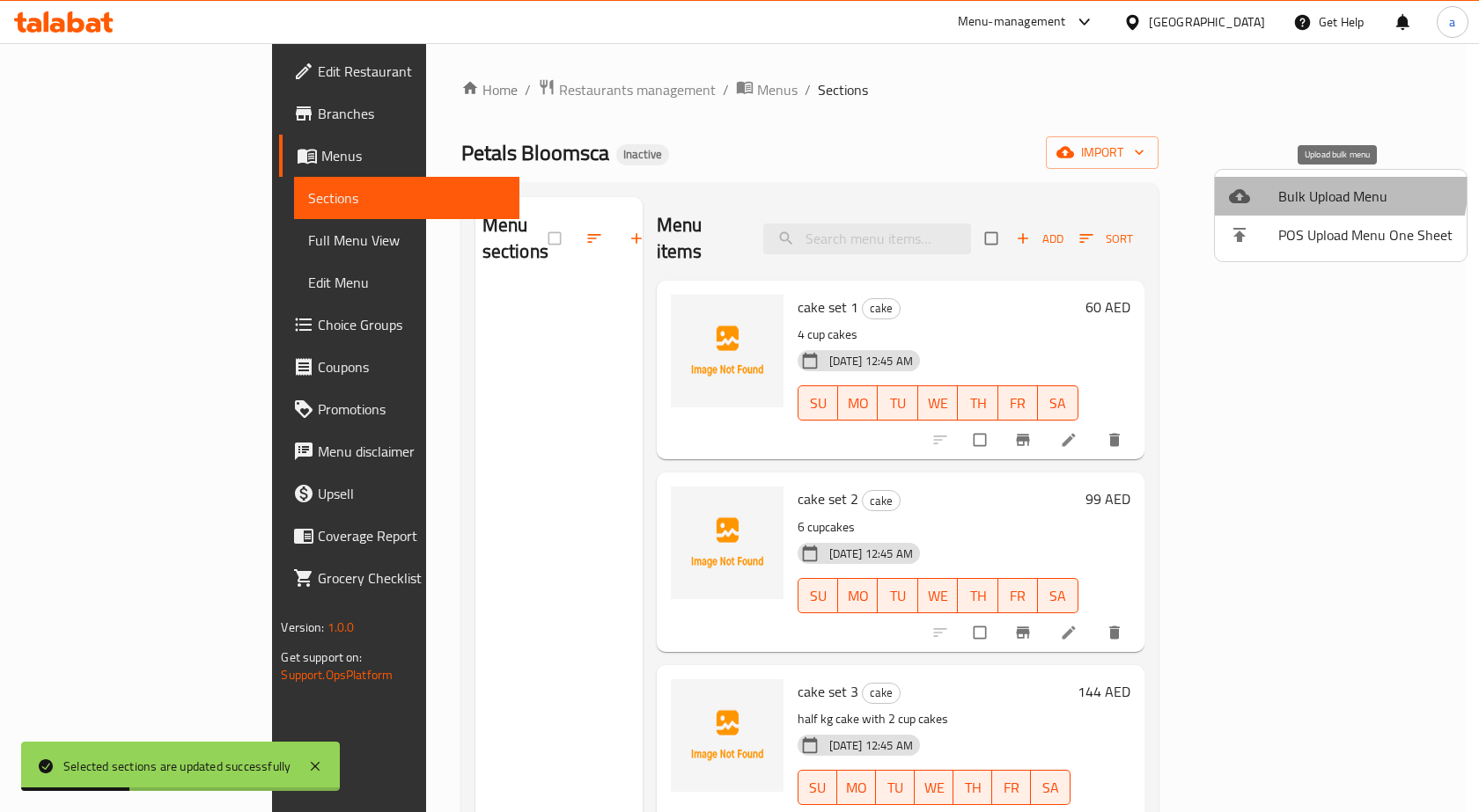
click at [1334, 188] on span "Bulk Upload Menu" at bounding box center [1365, 195] width 174 height 21
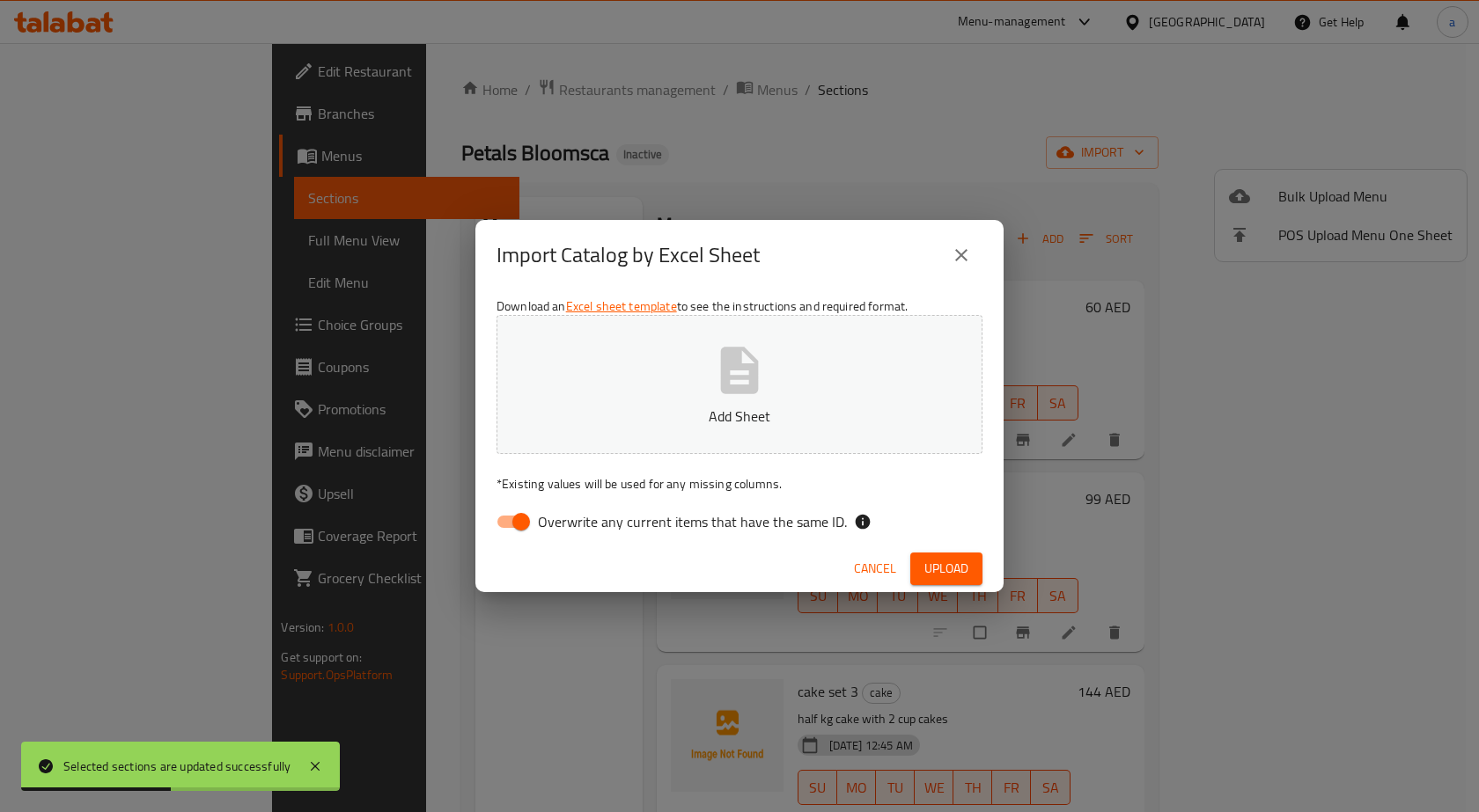
drag, startPoint x: 777, startPoint y: 528, endPoint x: 812, endPoint y: 389, distance: 143.3
click at [780, 524] on span "Overwrite any current items that have the same ID." at bounding box center [692, 521] width 309 height 21
click at [571, 524] on input "Overwrite any current items that have the same ID." at bounding box center [521, 521] width 100 height 33
checkbox input "false"
click at [812, 389] on button "Add Sheet" at bounding box center [739, 384] width 486 height 139
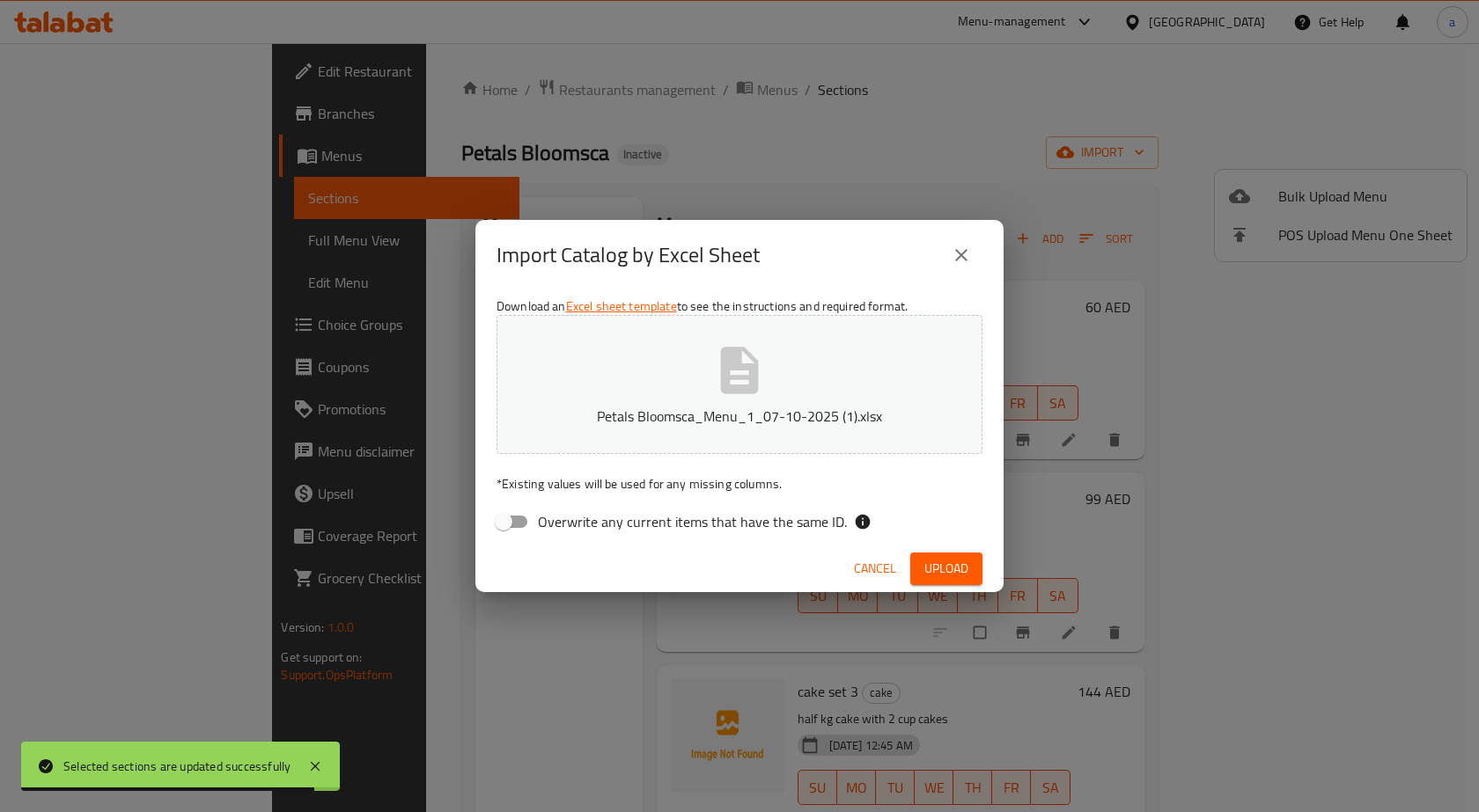
click at [932, 563] on span "Upload" at bounding box center [947, 569] width 44 height 22
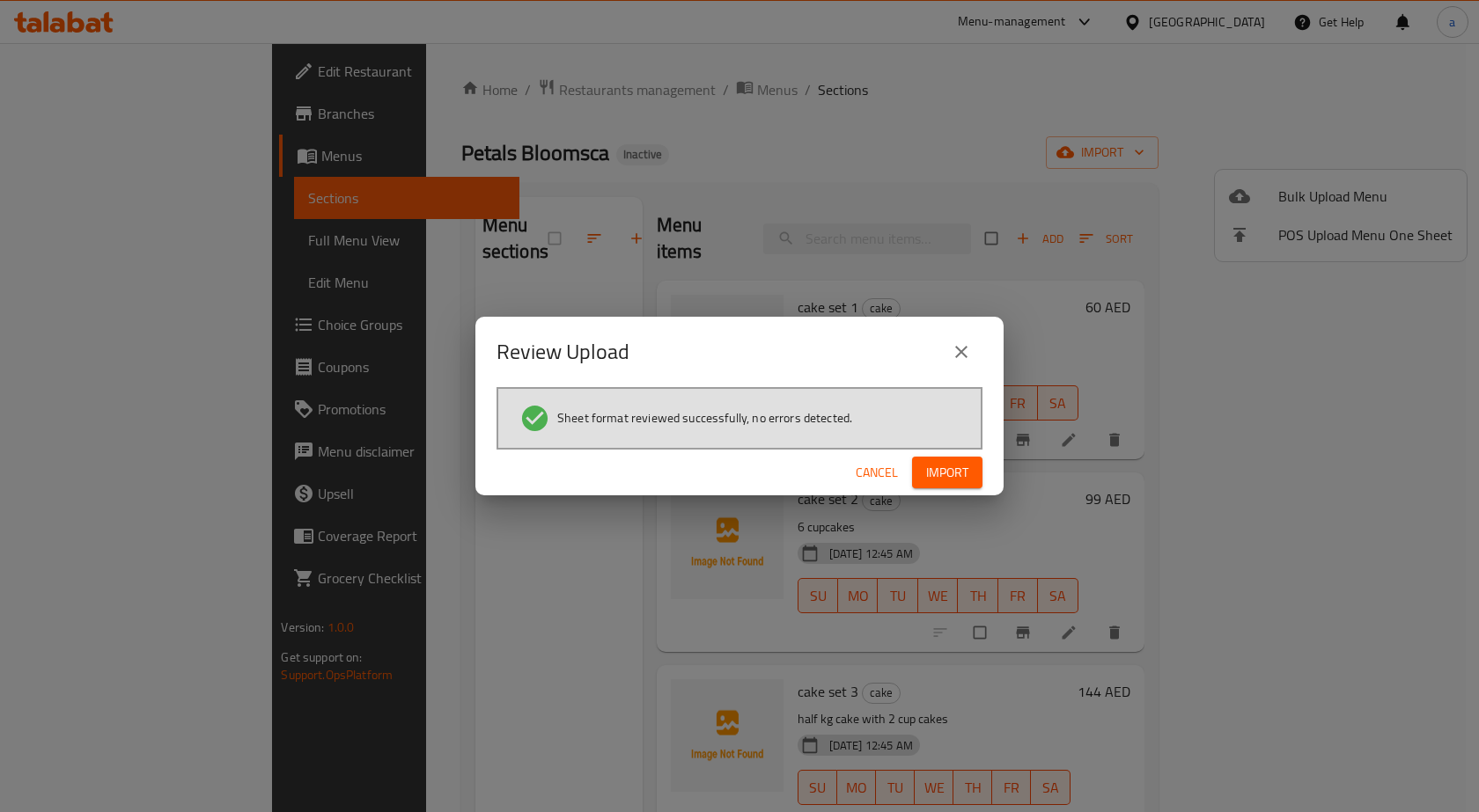
click at [942, 484] on button "Import" at bounding box center [947, 473] width 71 height 32
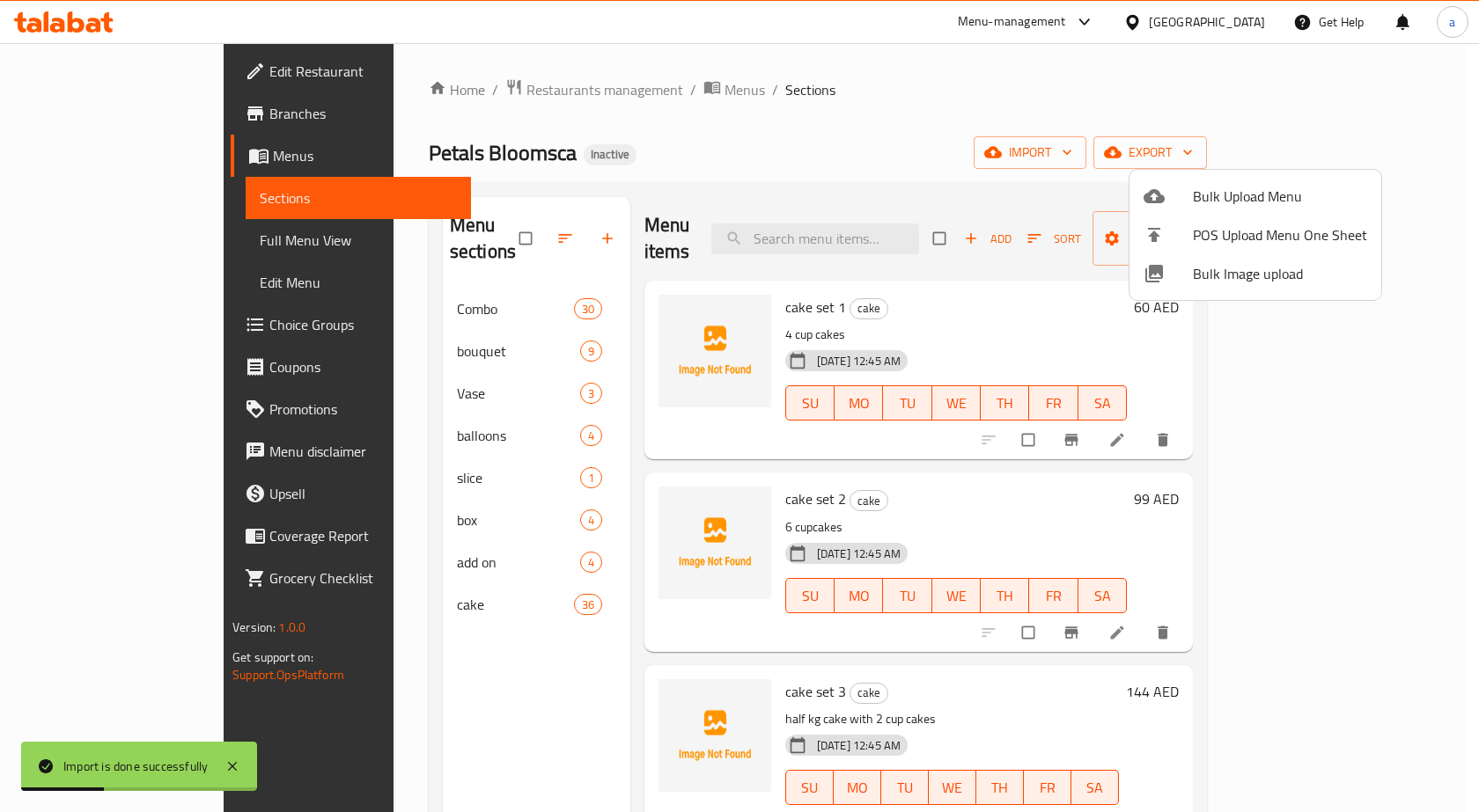
click at [428, 590] on div at bounding box center [739, 406] width 1479 height 812
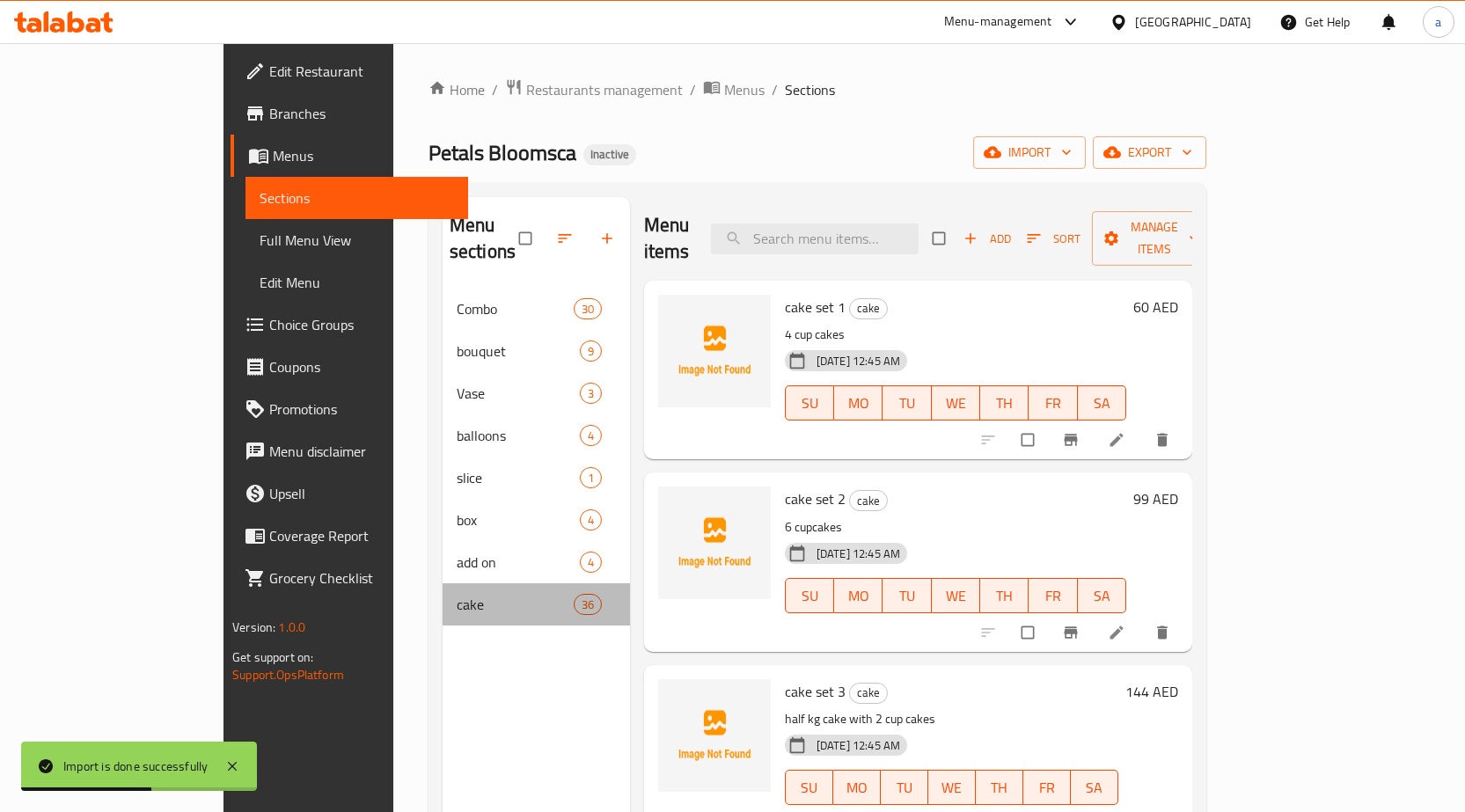
click at [442, 590] on div "cake 36" at bounding box center [536, 605] width 187 height 42
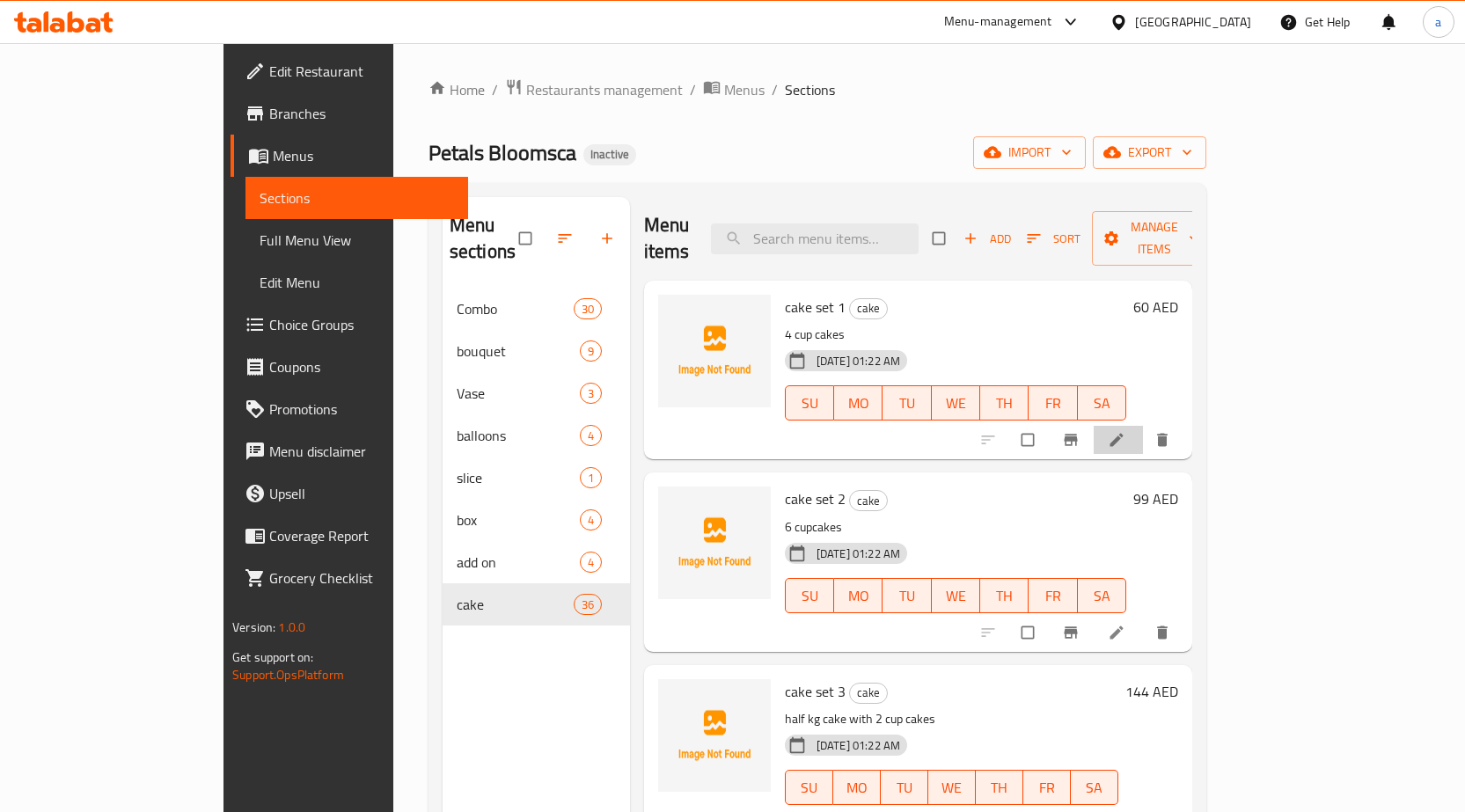
click at [1144, 426] on li at bounding box center [1119, 439] width 50 height 28
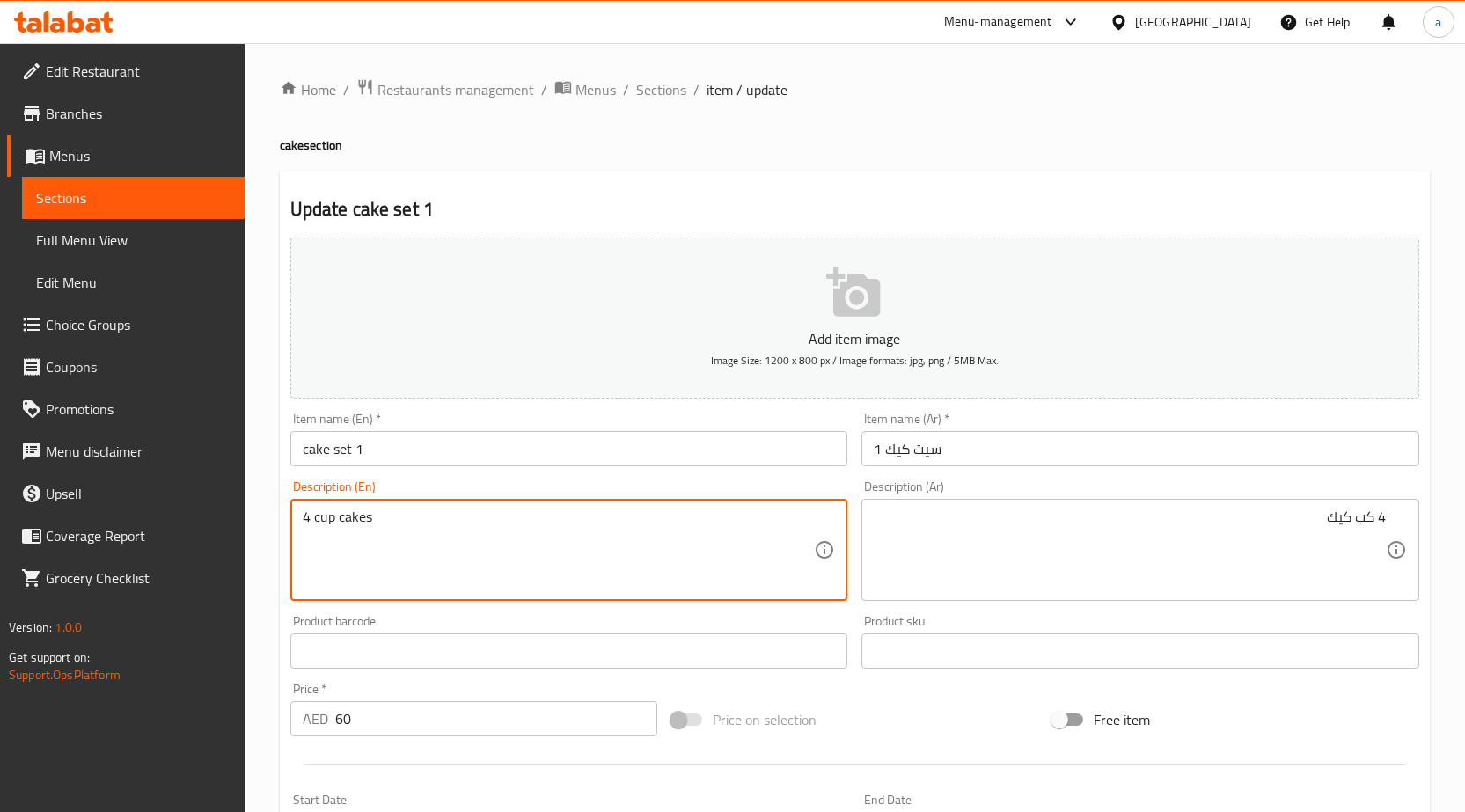
click at [346, 522] on textarea "4 cup cakes" at bounding box center [559, 550] width 512 height 83
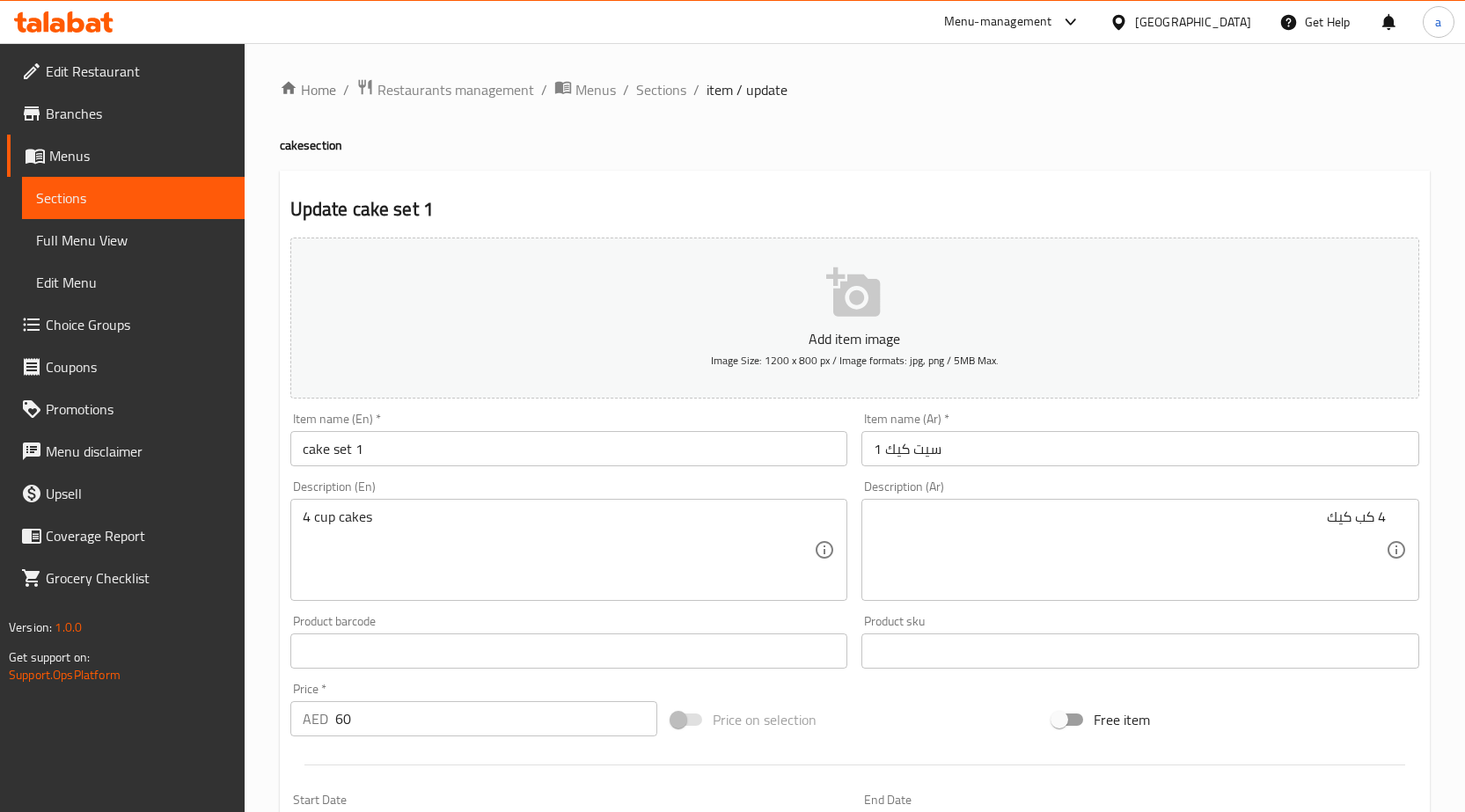
scroll to position [431, 0]
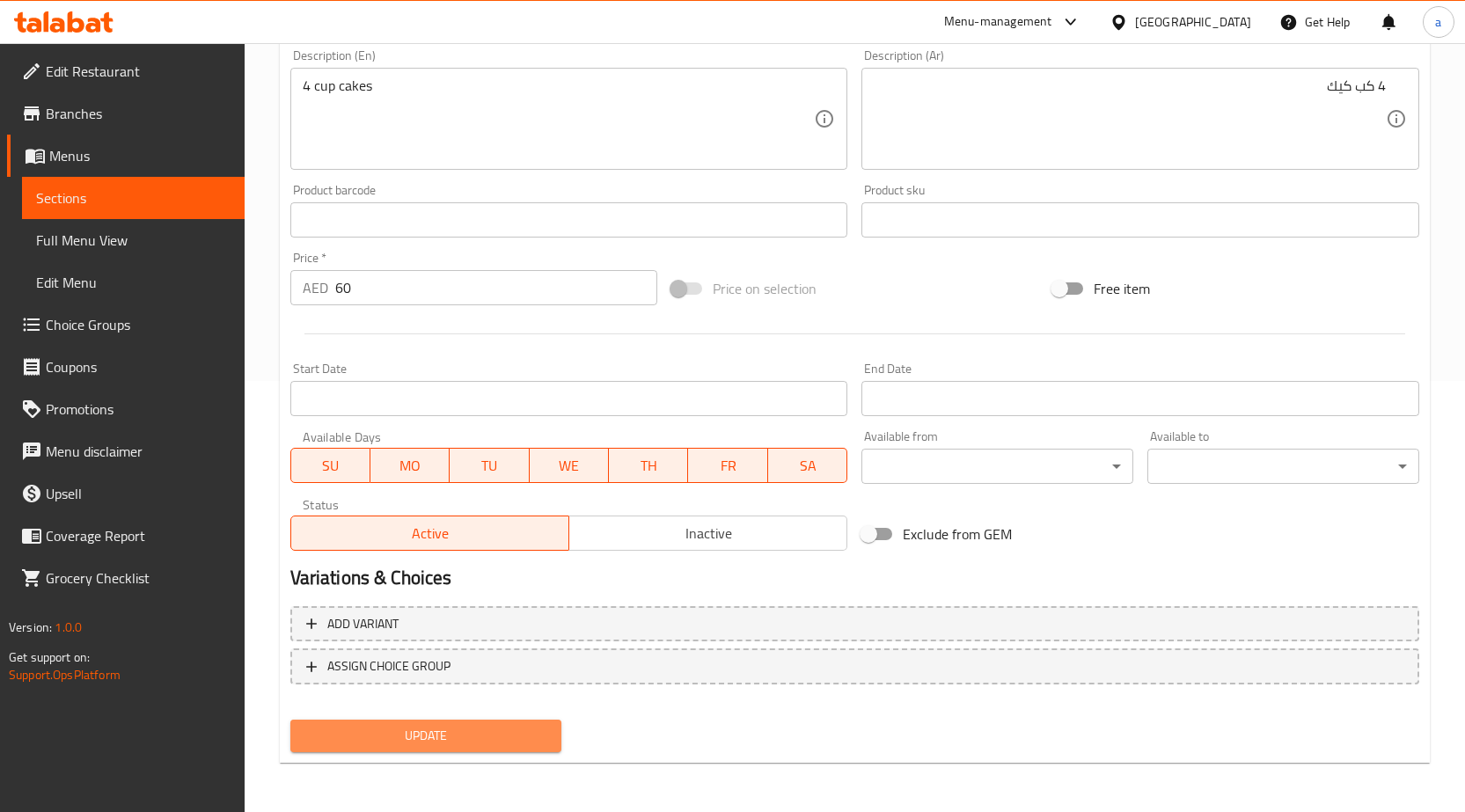
click at [501, 725] on span "Update" at bounding box center [427, 736] width 244 height 22
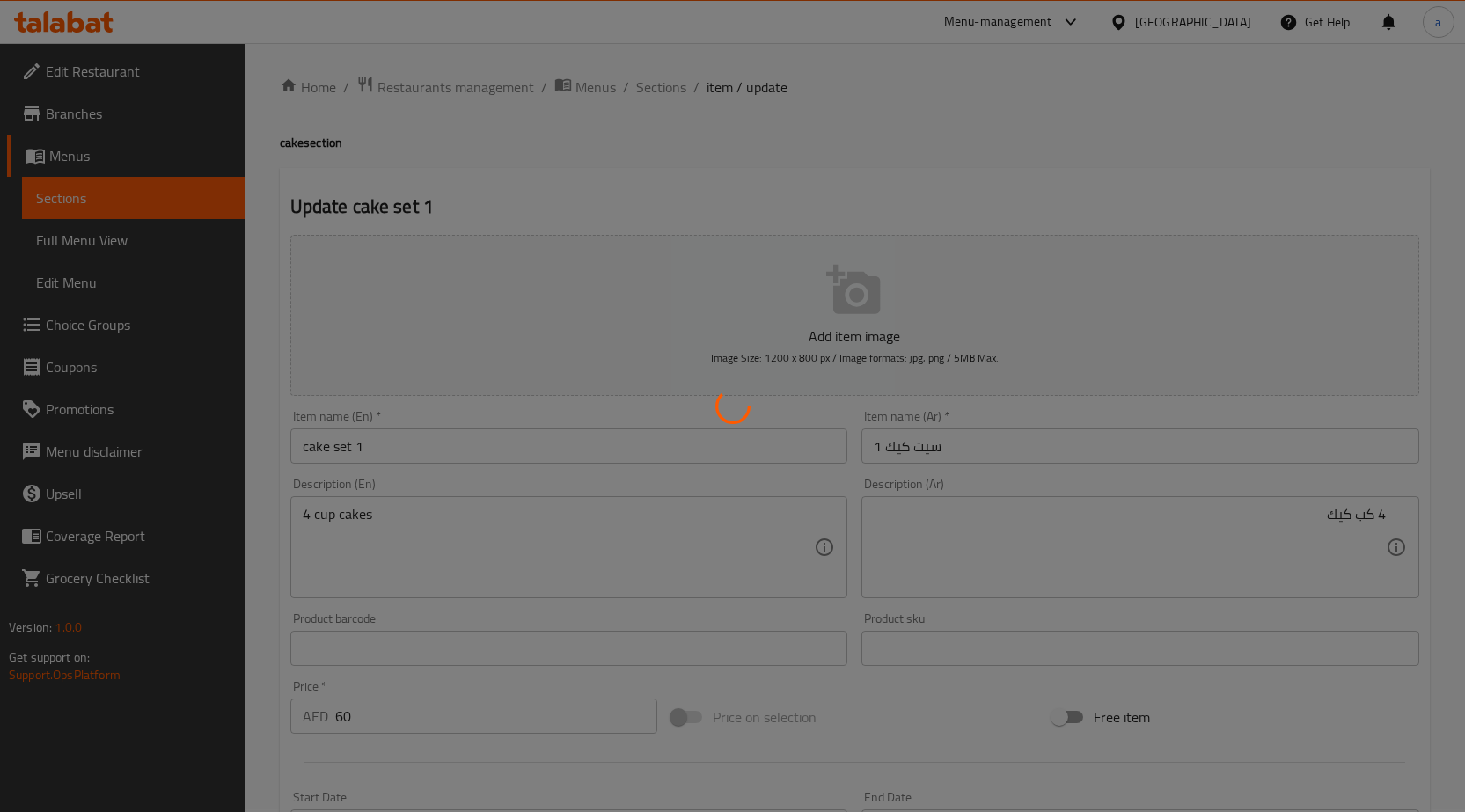
scroll to position [0, 0]
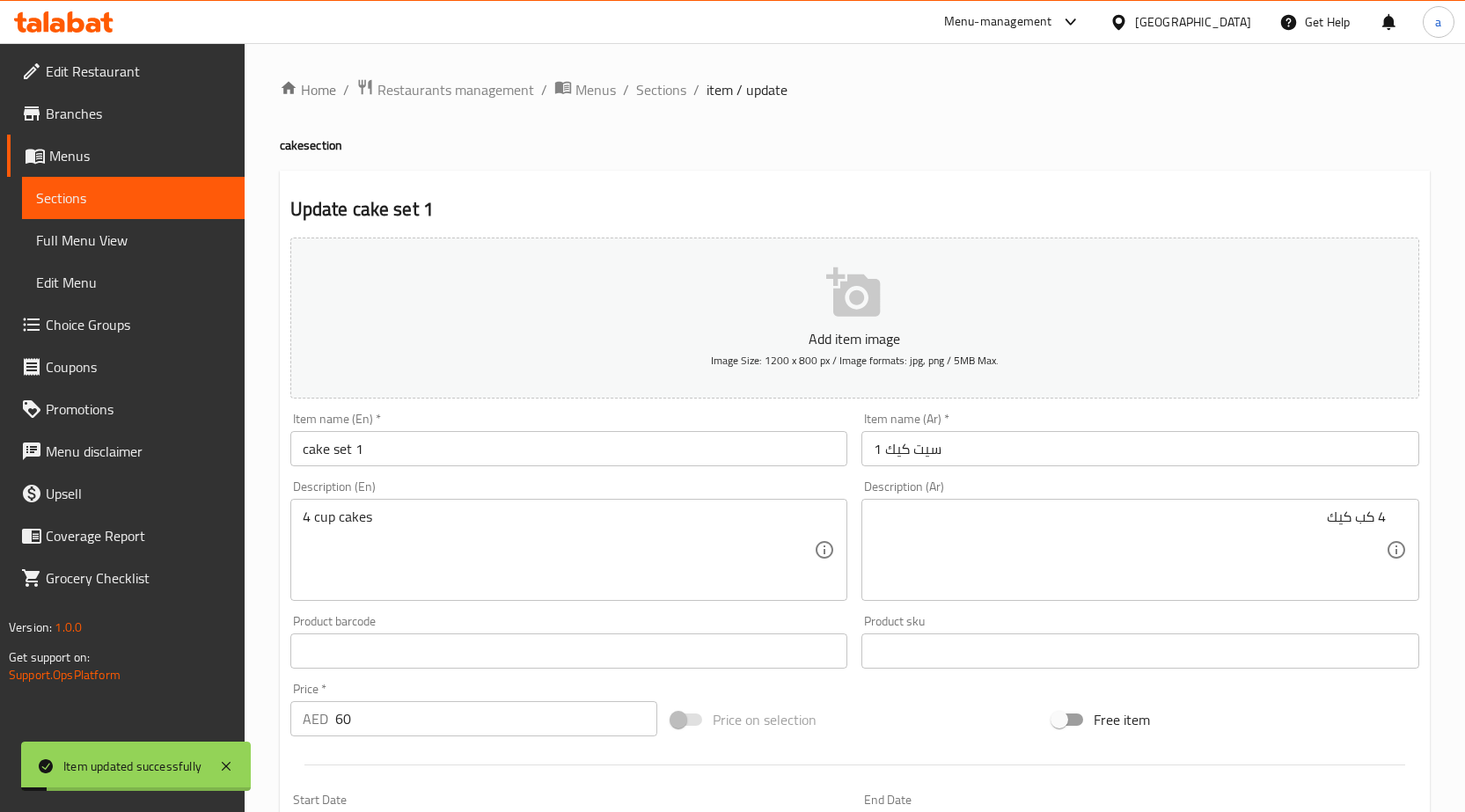
click at [650, 82] on span "Sections" at bounding box center [661, 89] width 50 height 21
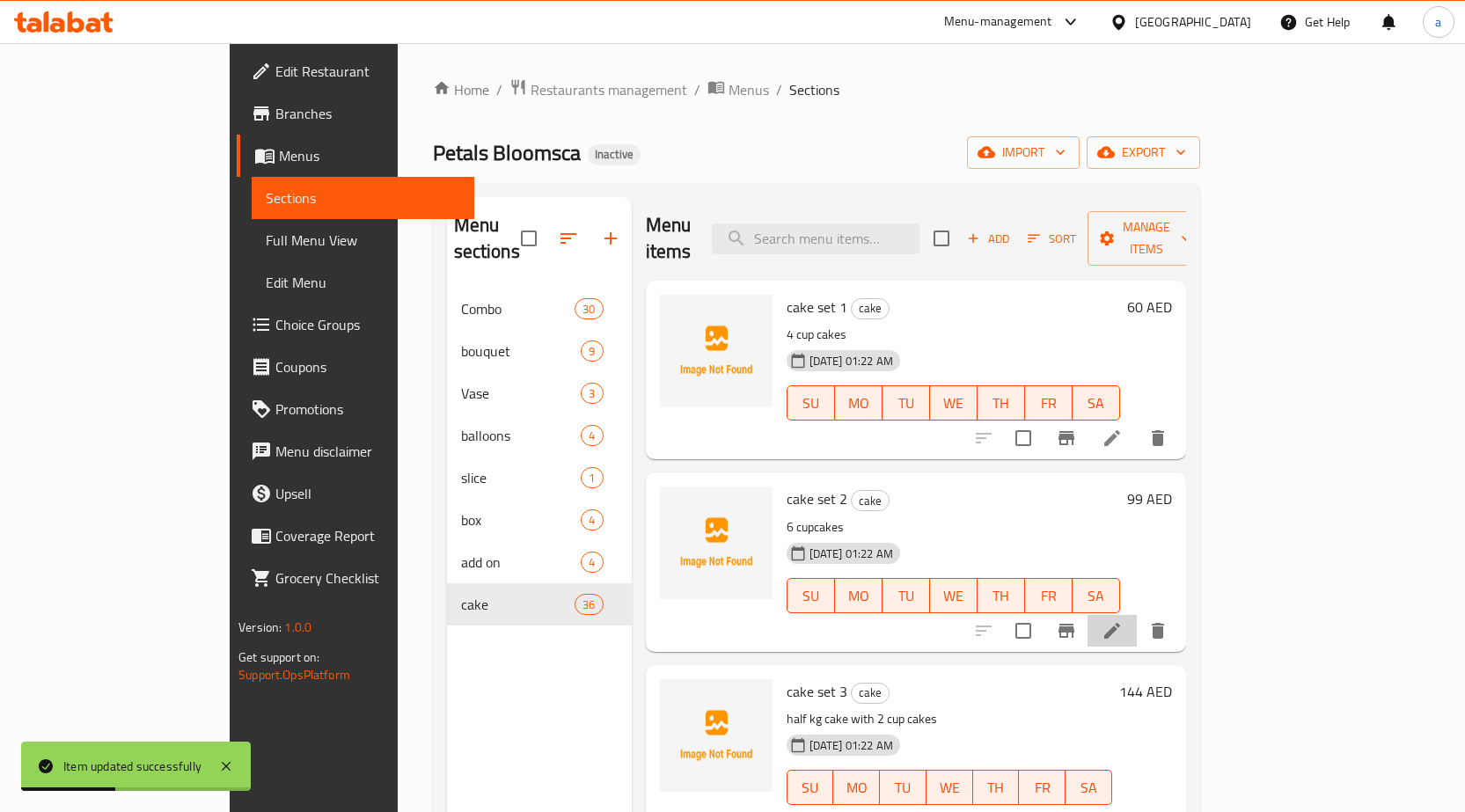
click at [1137, 615] on li at bounding box center [1113, 630] width 50 height 32
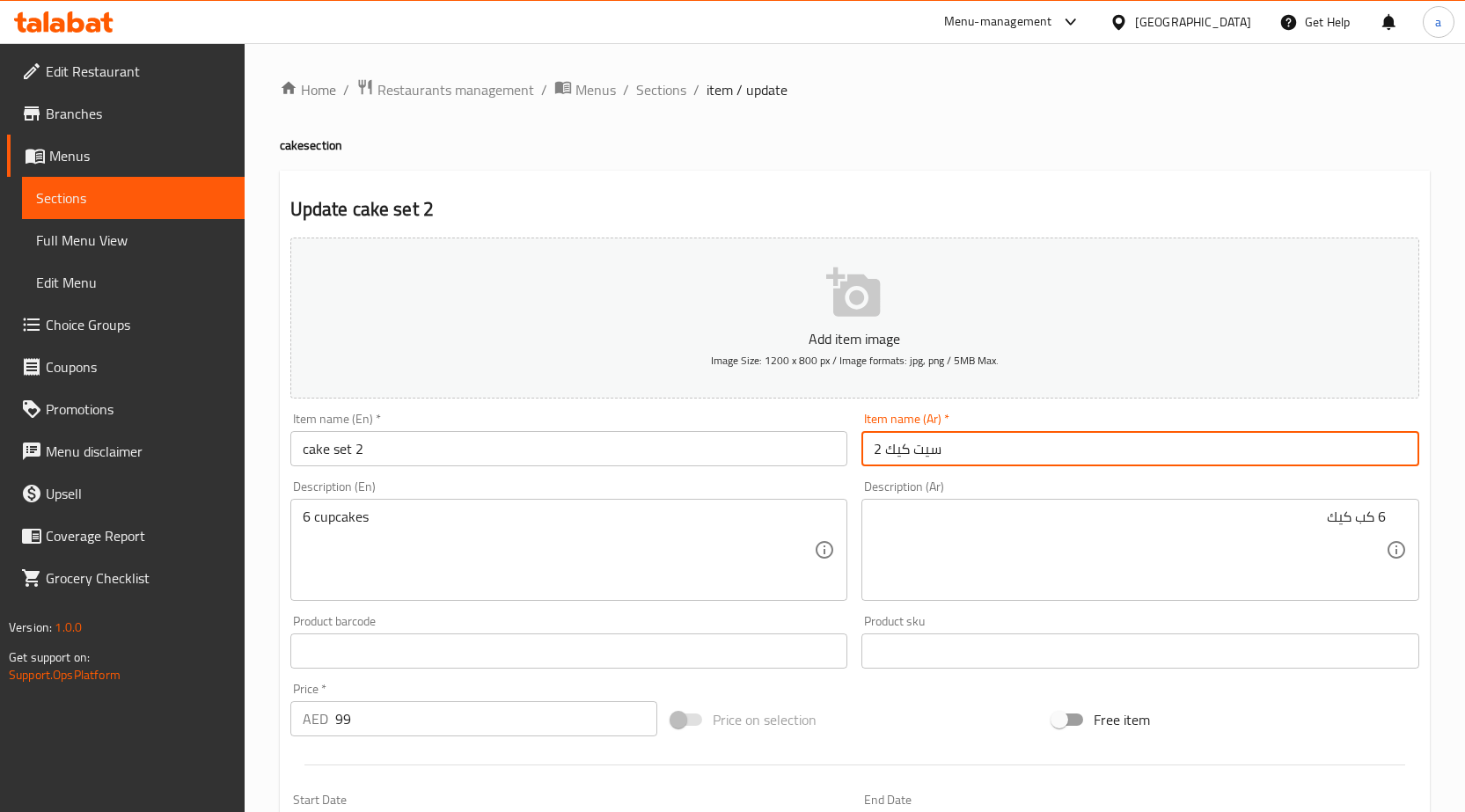
click at [1034, 444] on input "سيت كيك 2" at bounding box center [1141, 449] width 558 height 35
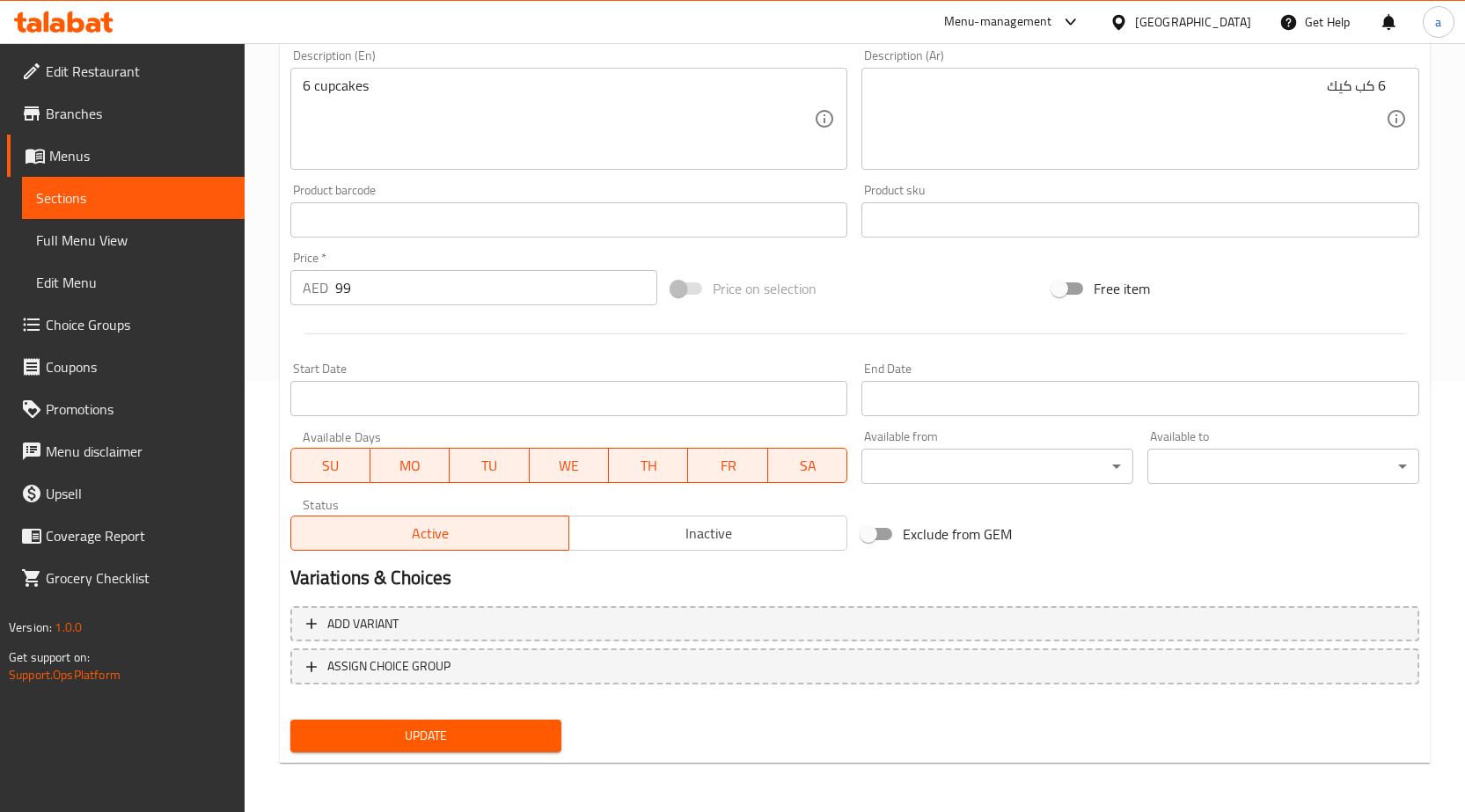
click at [456, 734] on span "Update" at bounding box center [427, 736] width 244 height 22
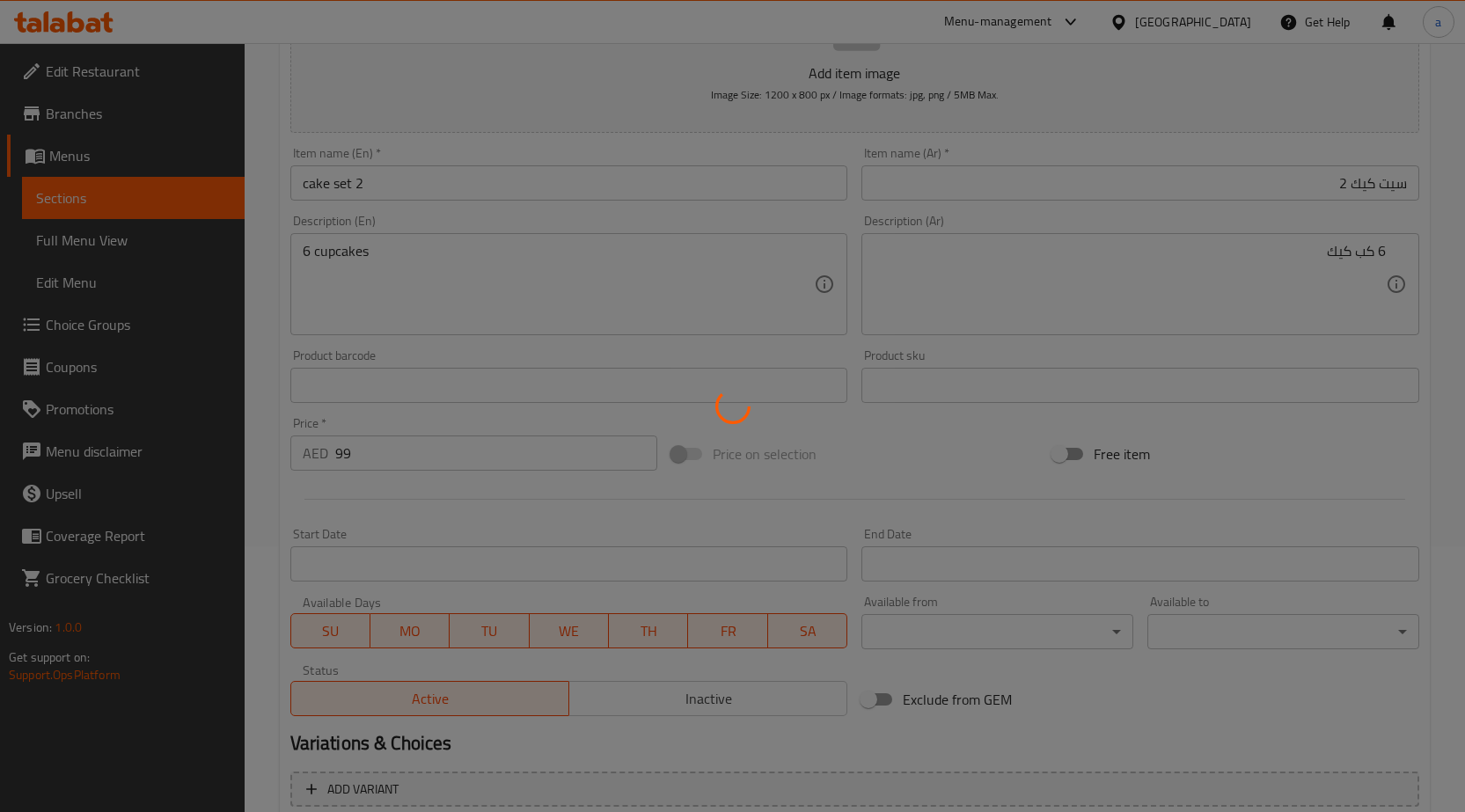
scroll to position [0, 0]
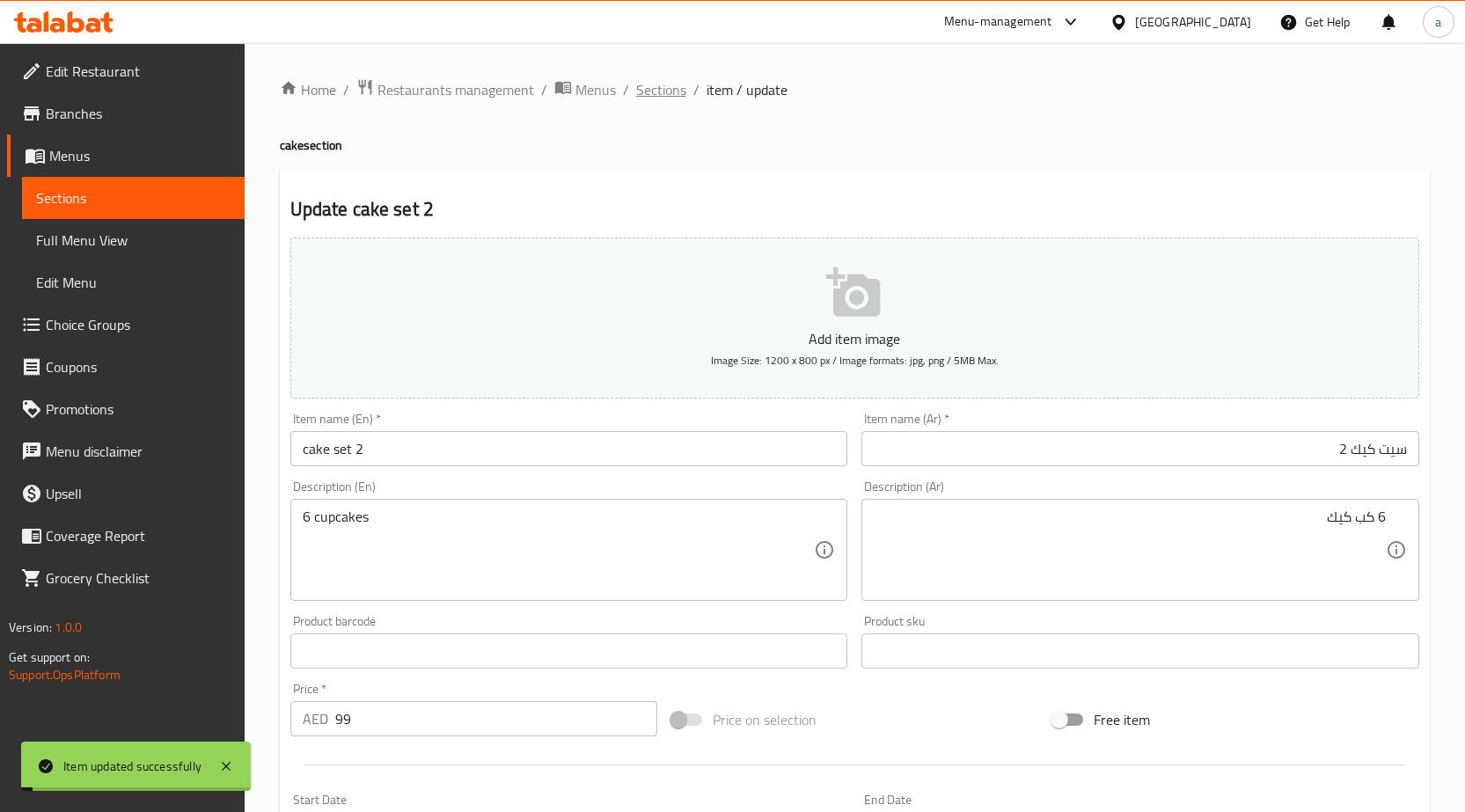
click at [669, 98] on span "Sections" at bounding box center [661, 89] width 50 height 21
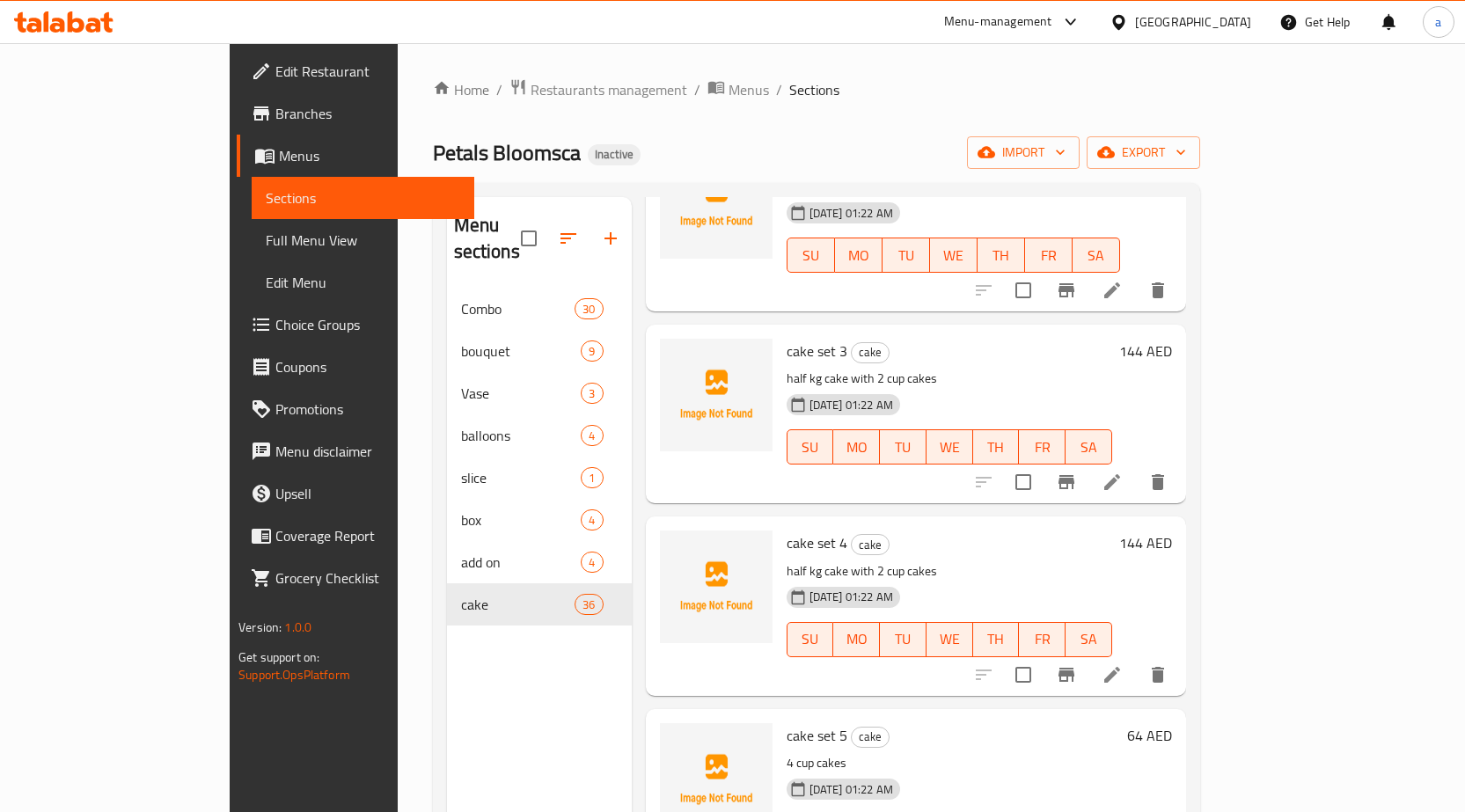
scroll to position [352, 0]
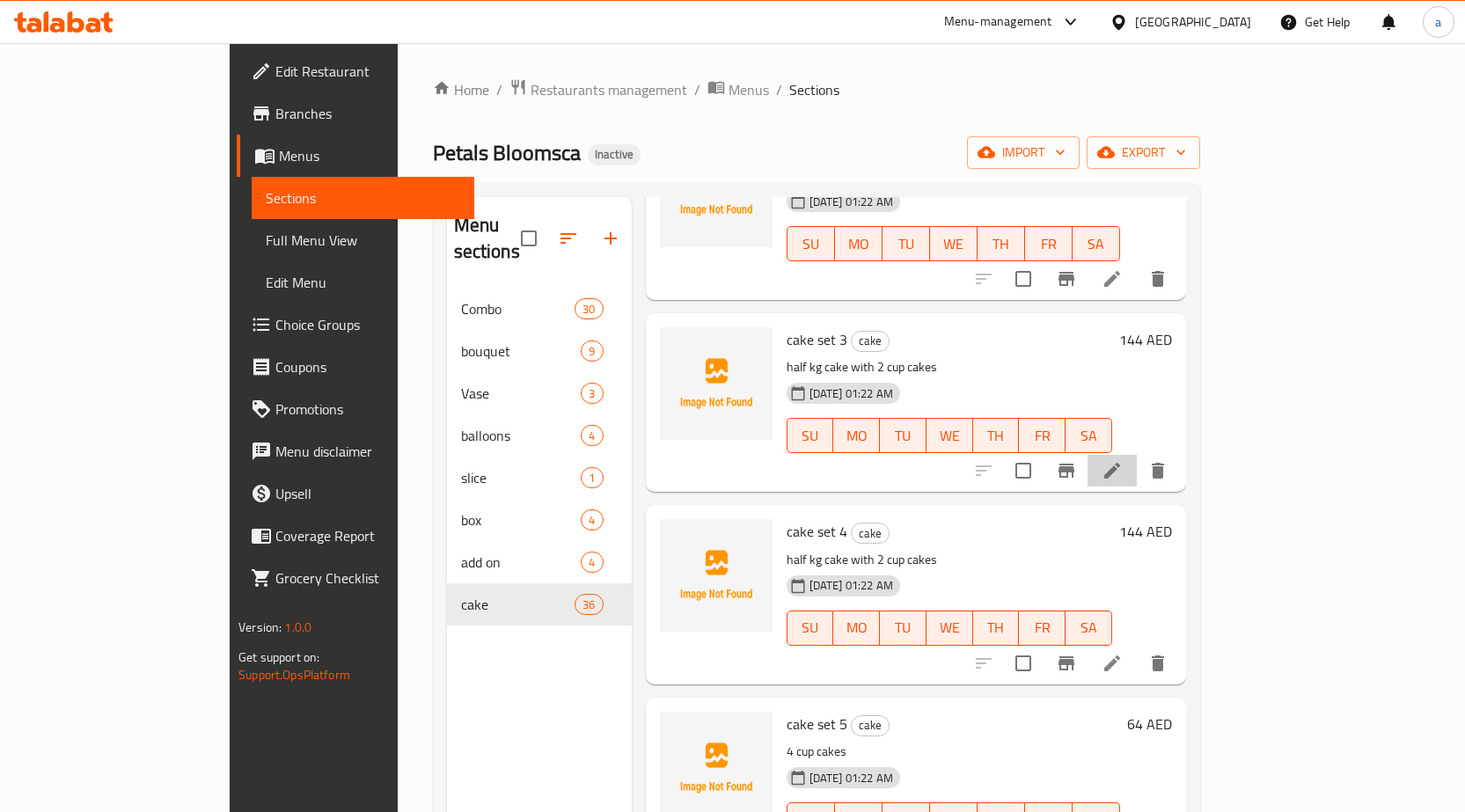
click at [1137, 455] on li at bounding box center [1113, 471] width 50 height 32
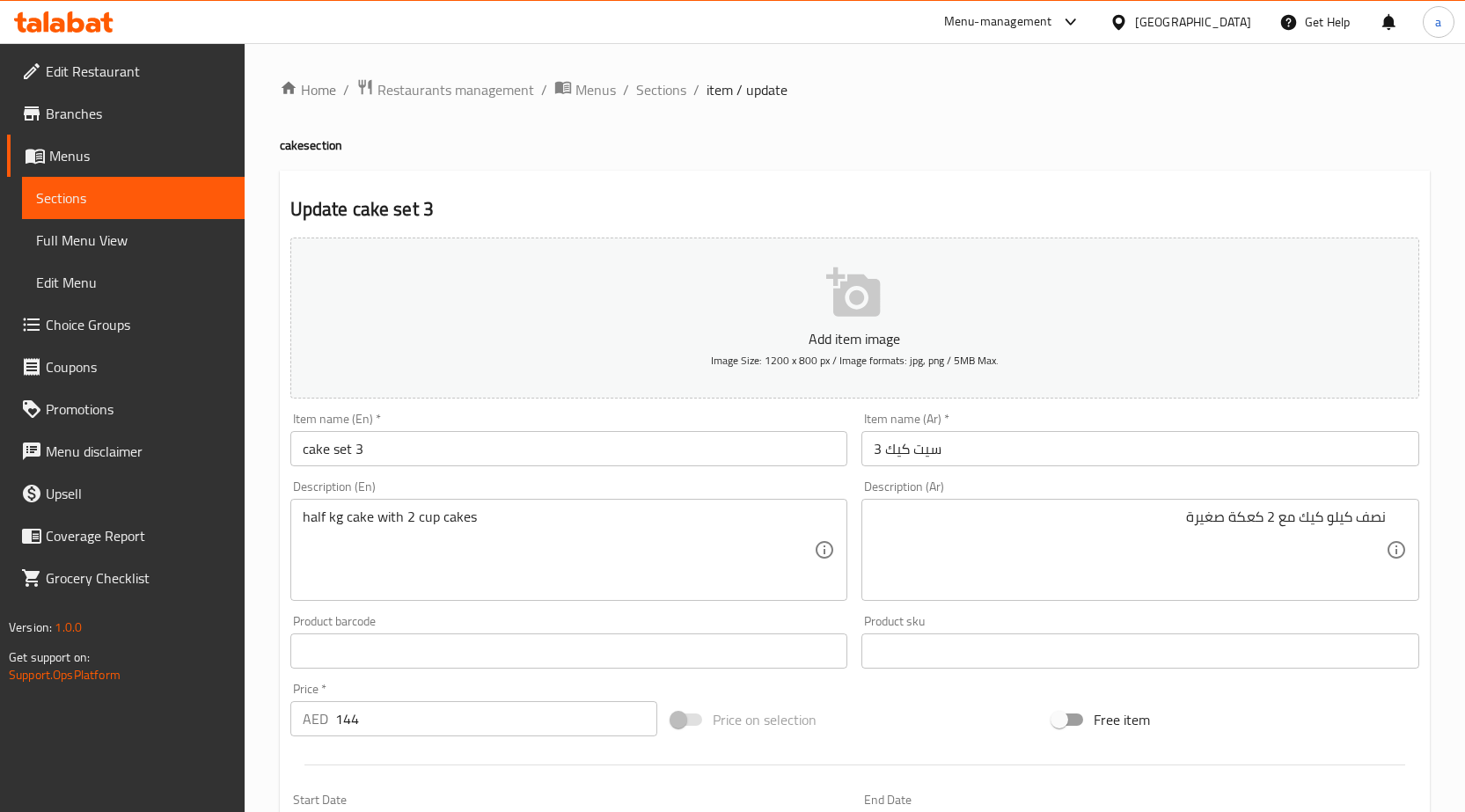
click at [1379, 529] on textarea "نصف كيلو كيك مع 2 كعكة صغيرة" at bounding box center [1130, 550] width 512 height 83
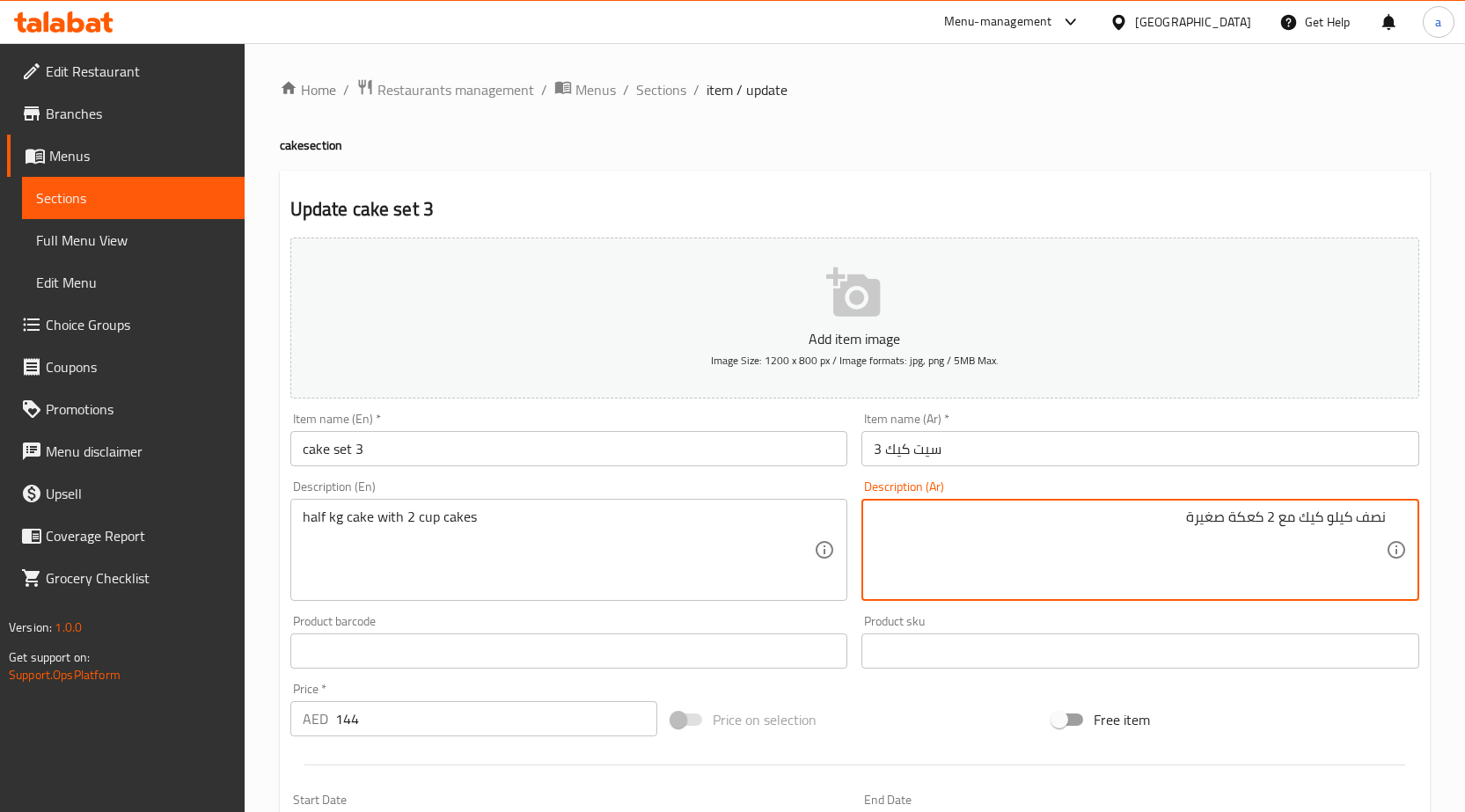
click at [1379, 529] on textarea "نصف كيلو كيك مع 2 كعكة صغيرة" at bounding box center [1130, 550] width 512 height 83
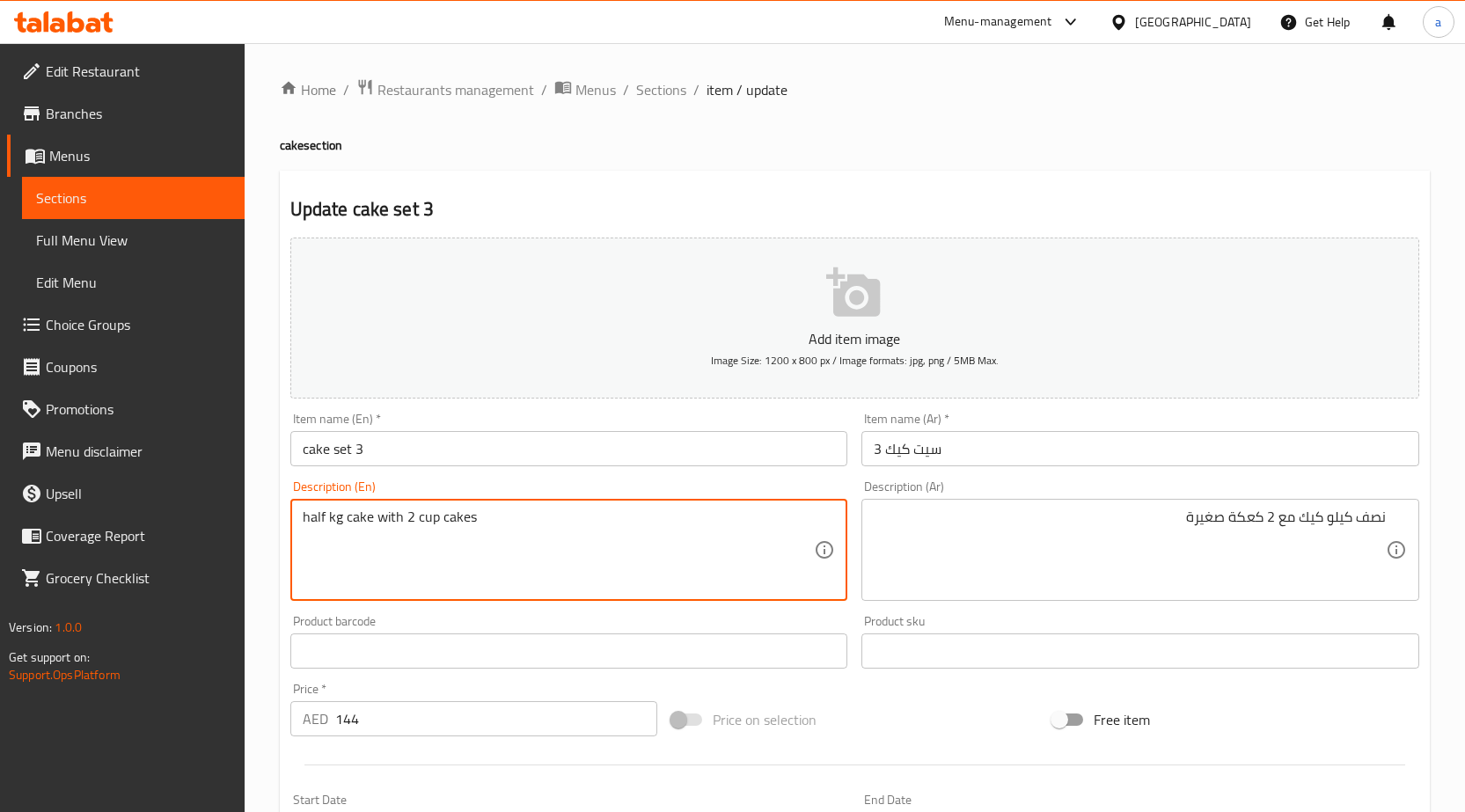
click at [315, 525] on textarea "half kg cake with 2 cup cakes" at bounding box center [559, 550] width 512 height 83
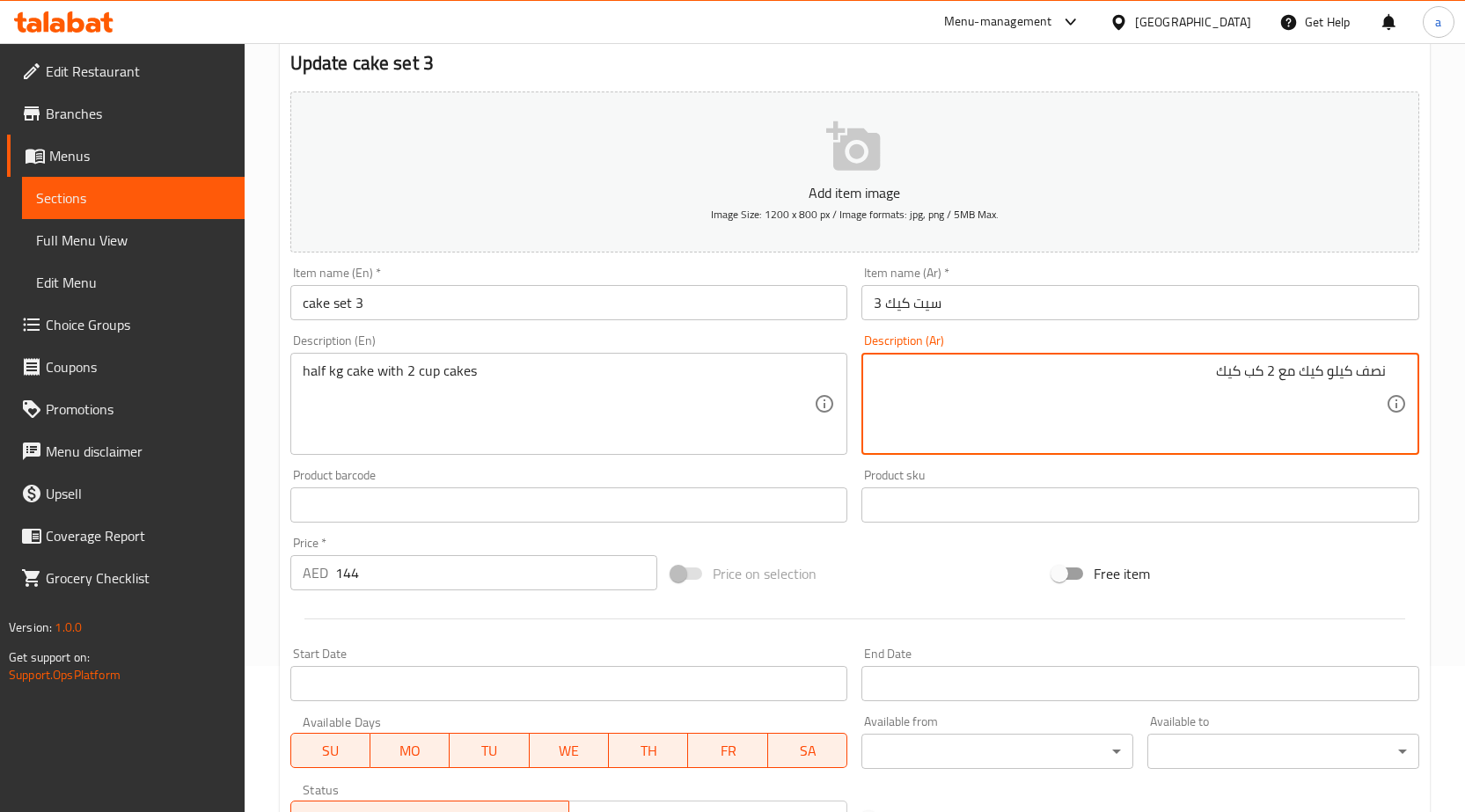
scroll to position [431, 0]
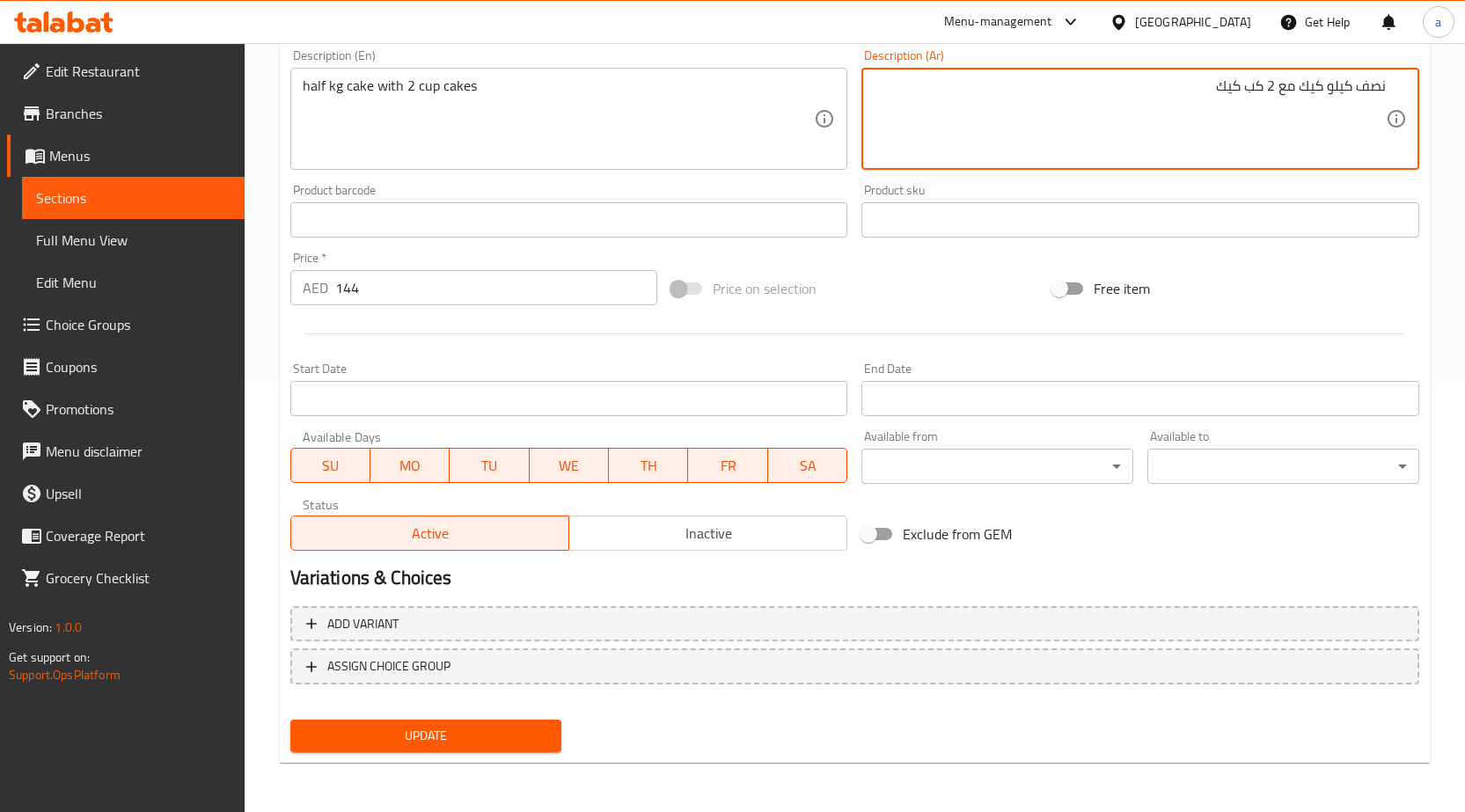
type textarea "نصف كيلو كيك مع 2 كب كيك"
click at [517, 734] on span "Update" at bounding box center [427, 736] width 244 height 22
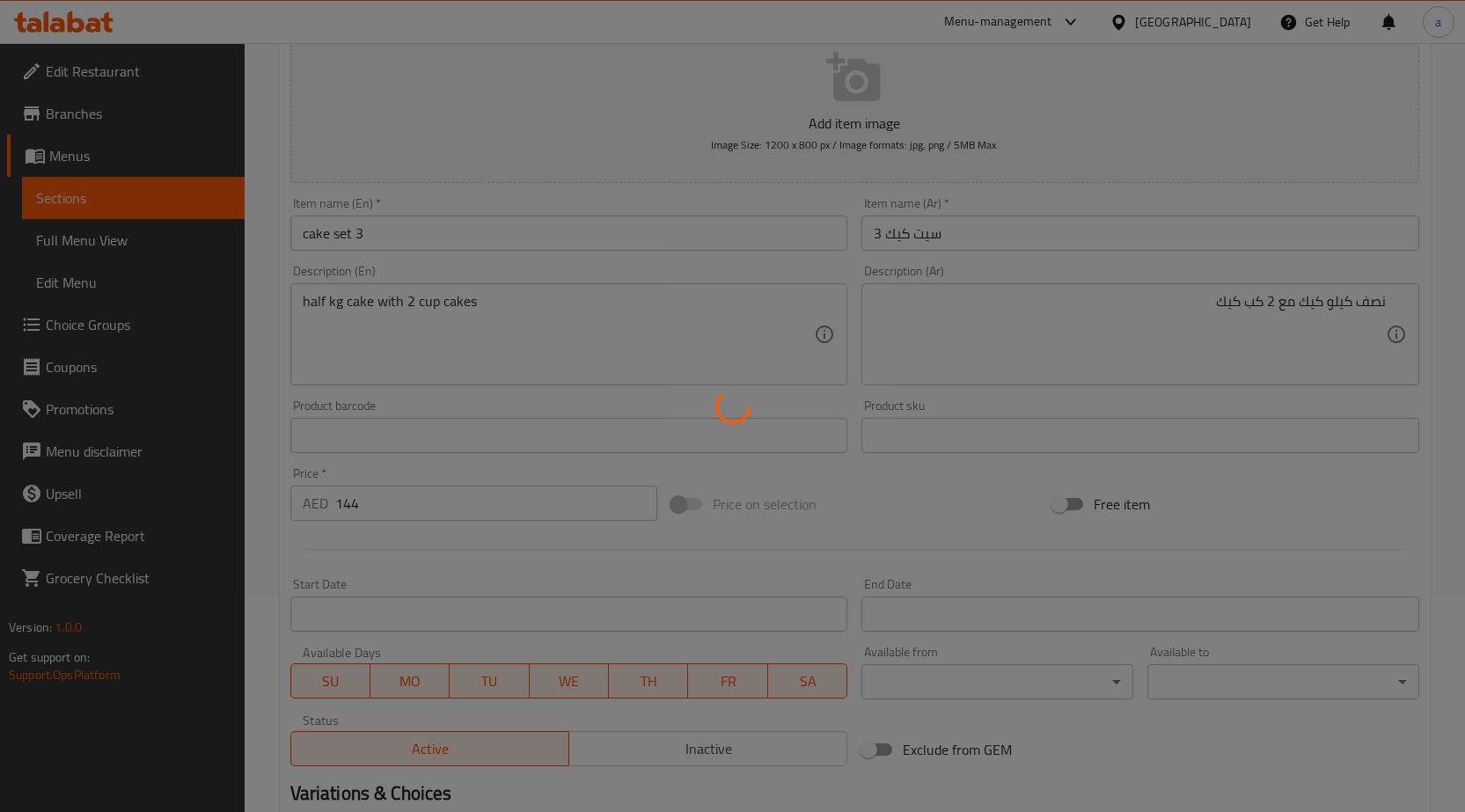
scroll to position [0, 0]
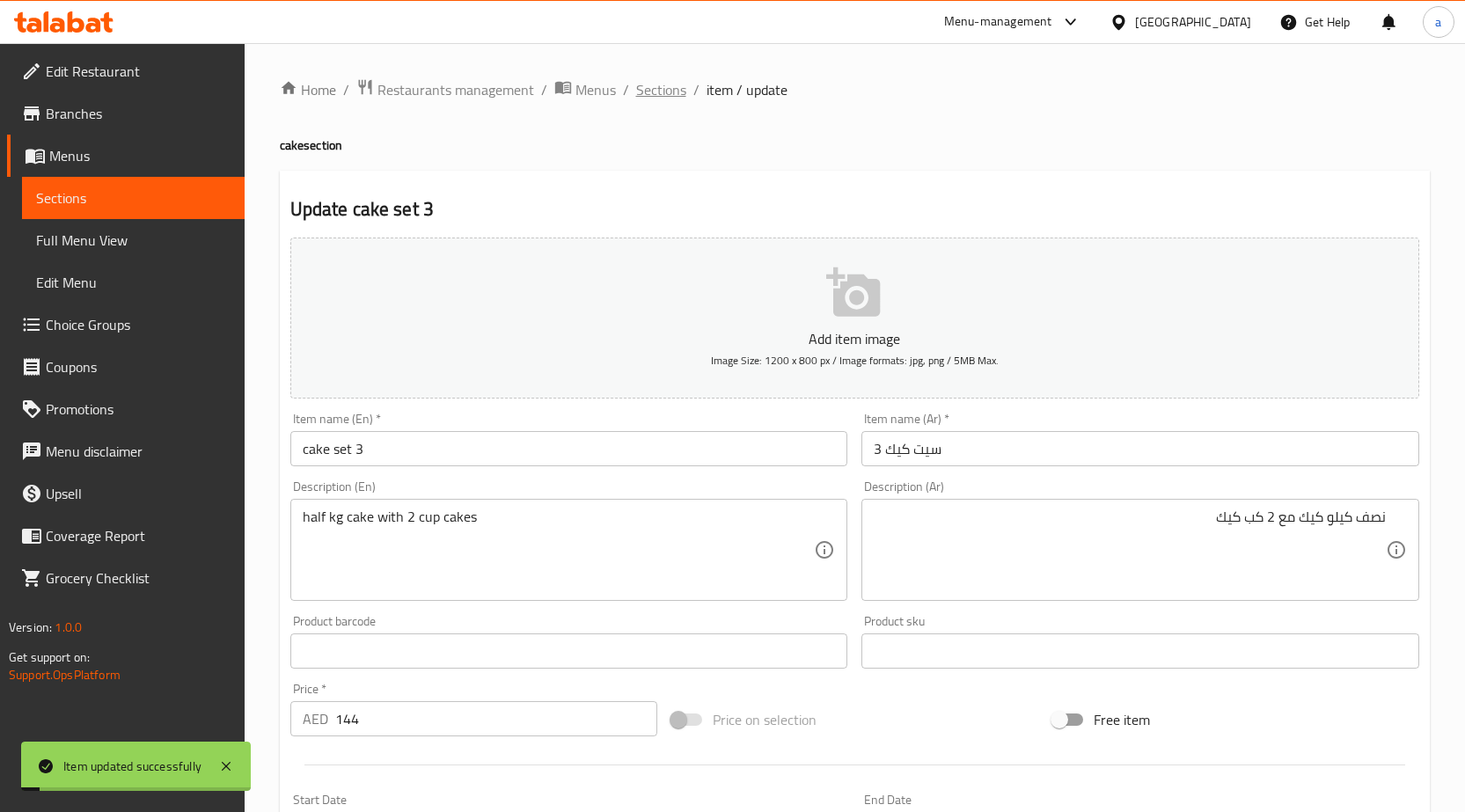
click at [655, 84] on span "Sections" at bounding box center [661, 89] width 50 height 21
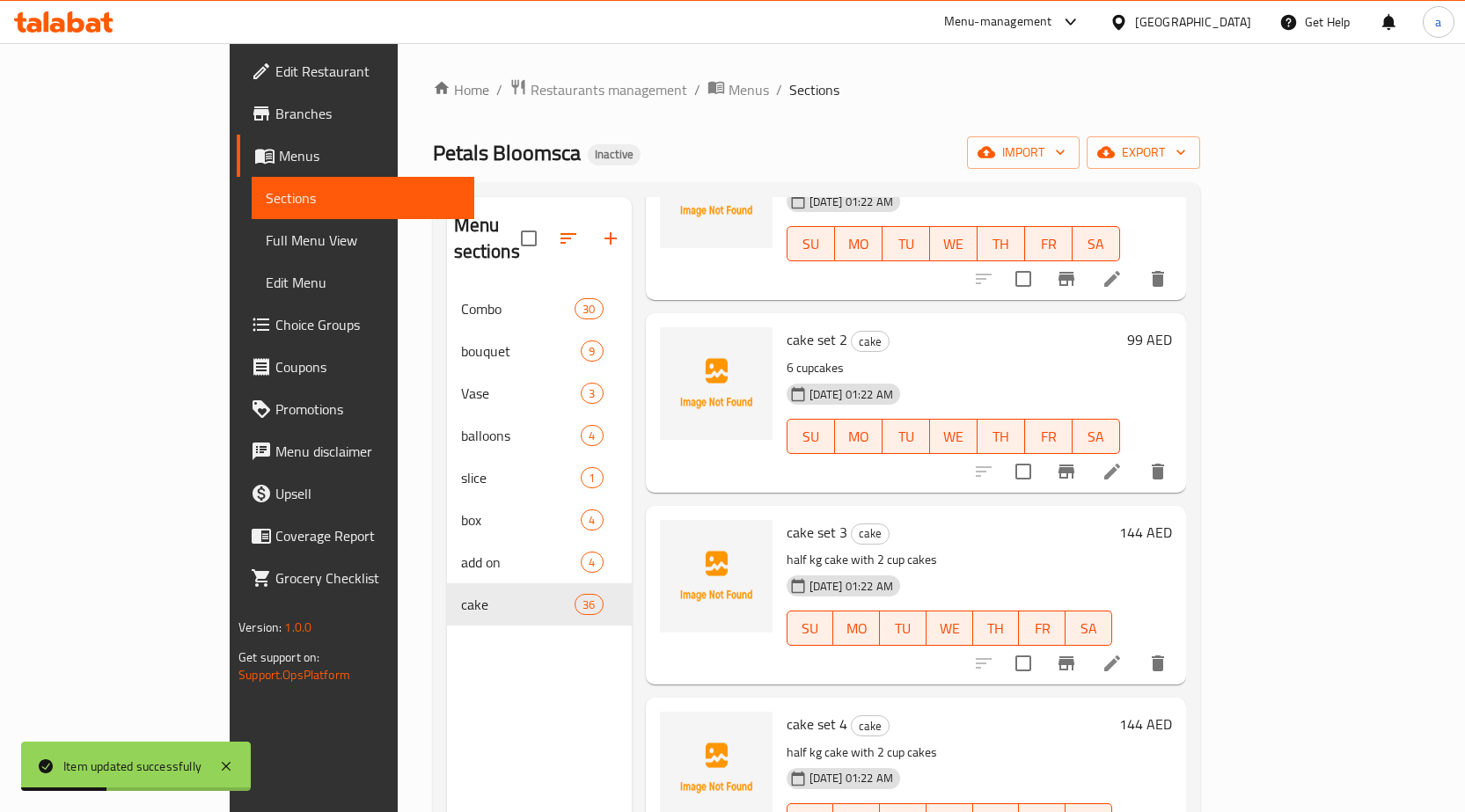
scroll to position [264, 0]
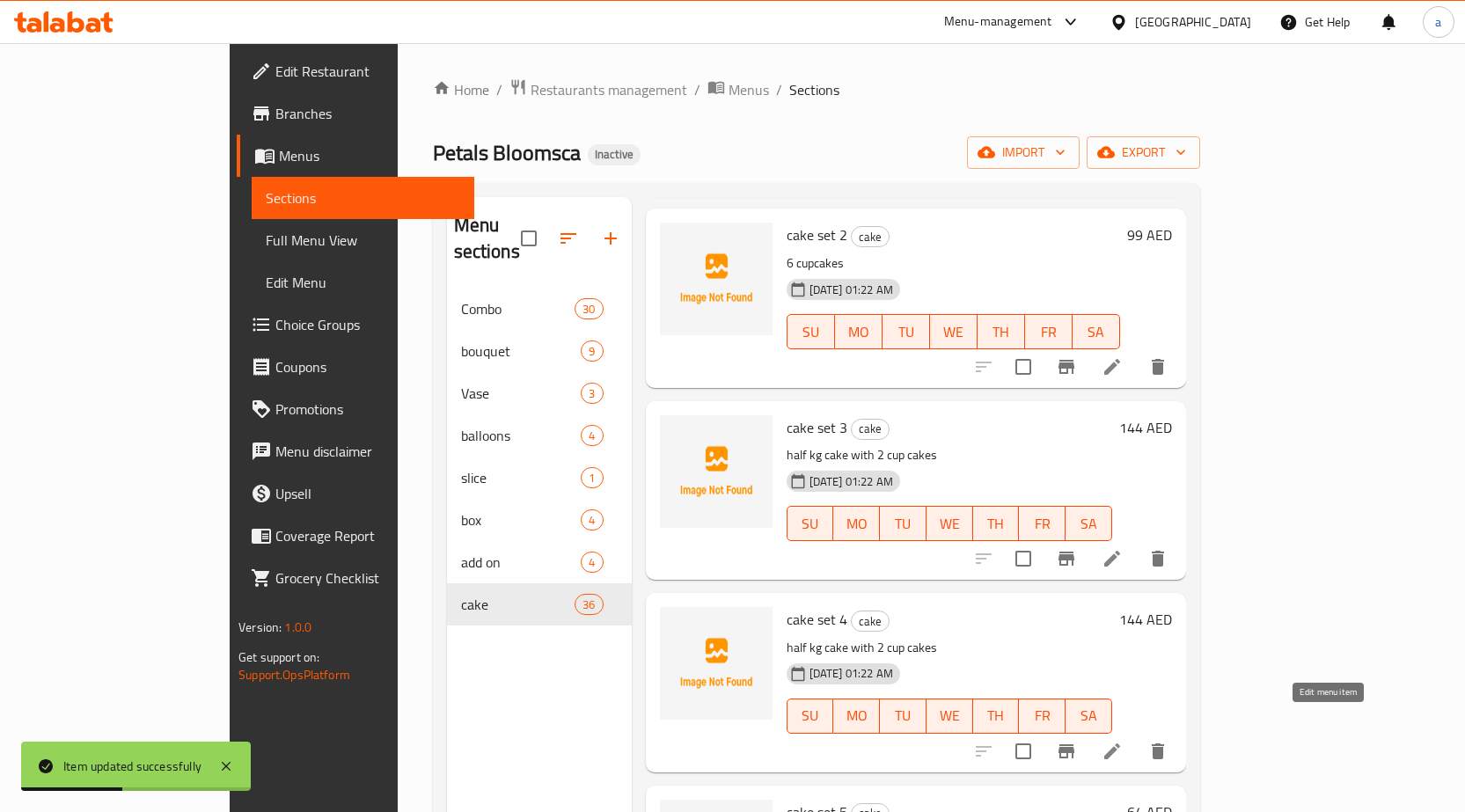
click at [1123, 740] on icon at bounding box center [1112, 751] width 21 height 21
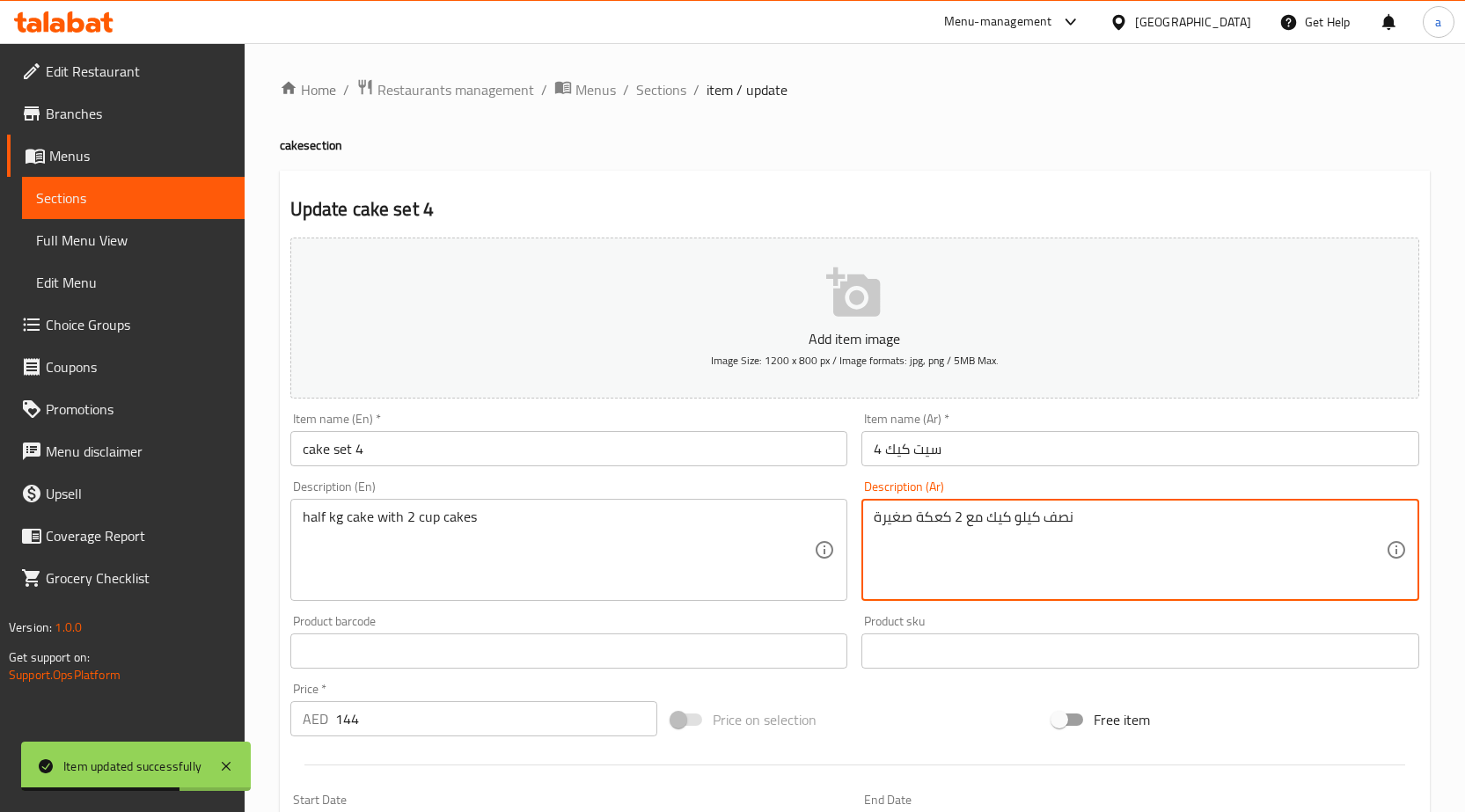
paste textarea "كيك"
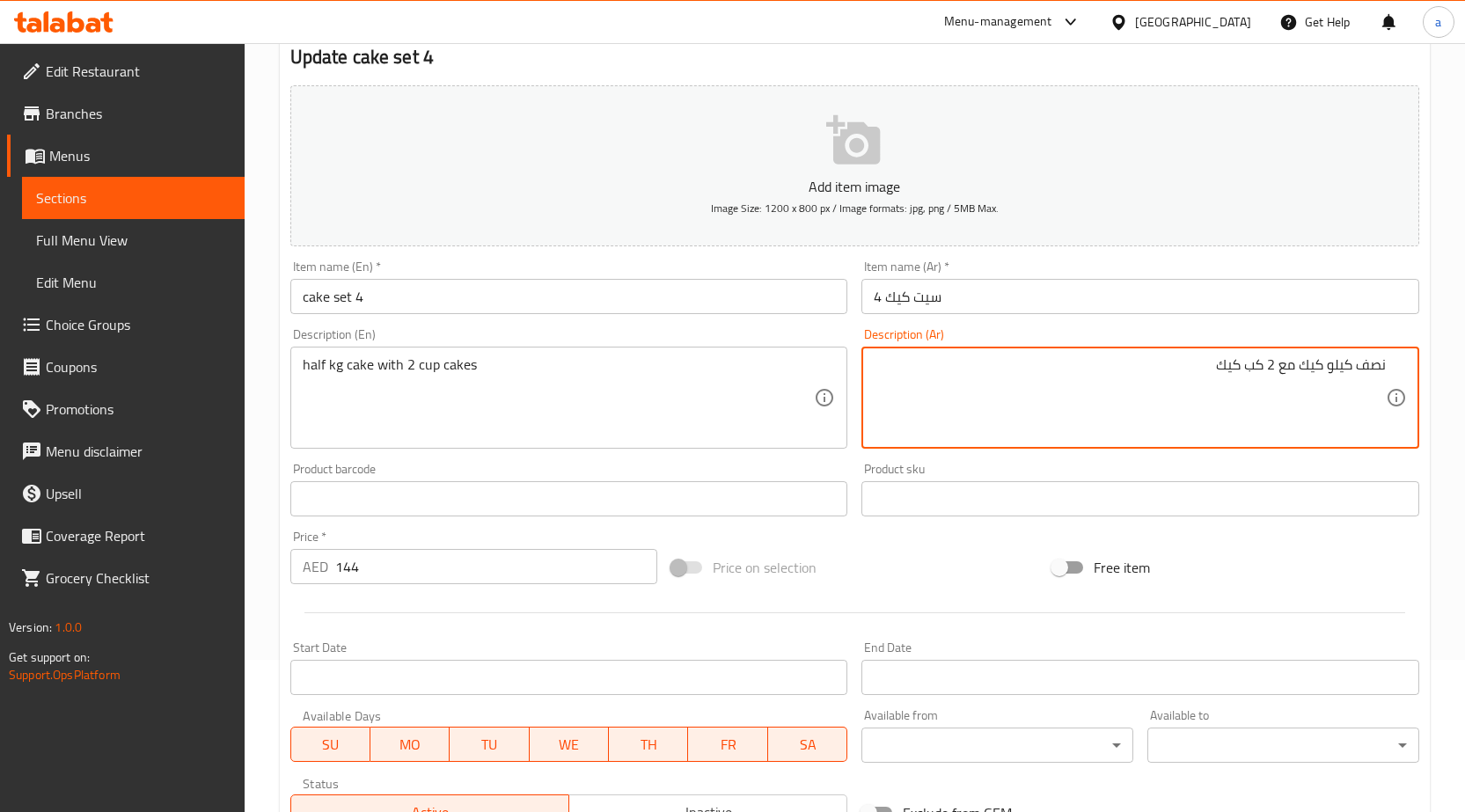
scroll to position [431, 0]
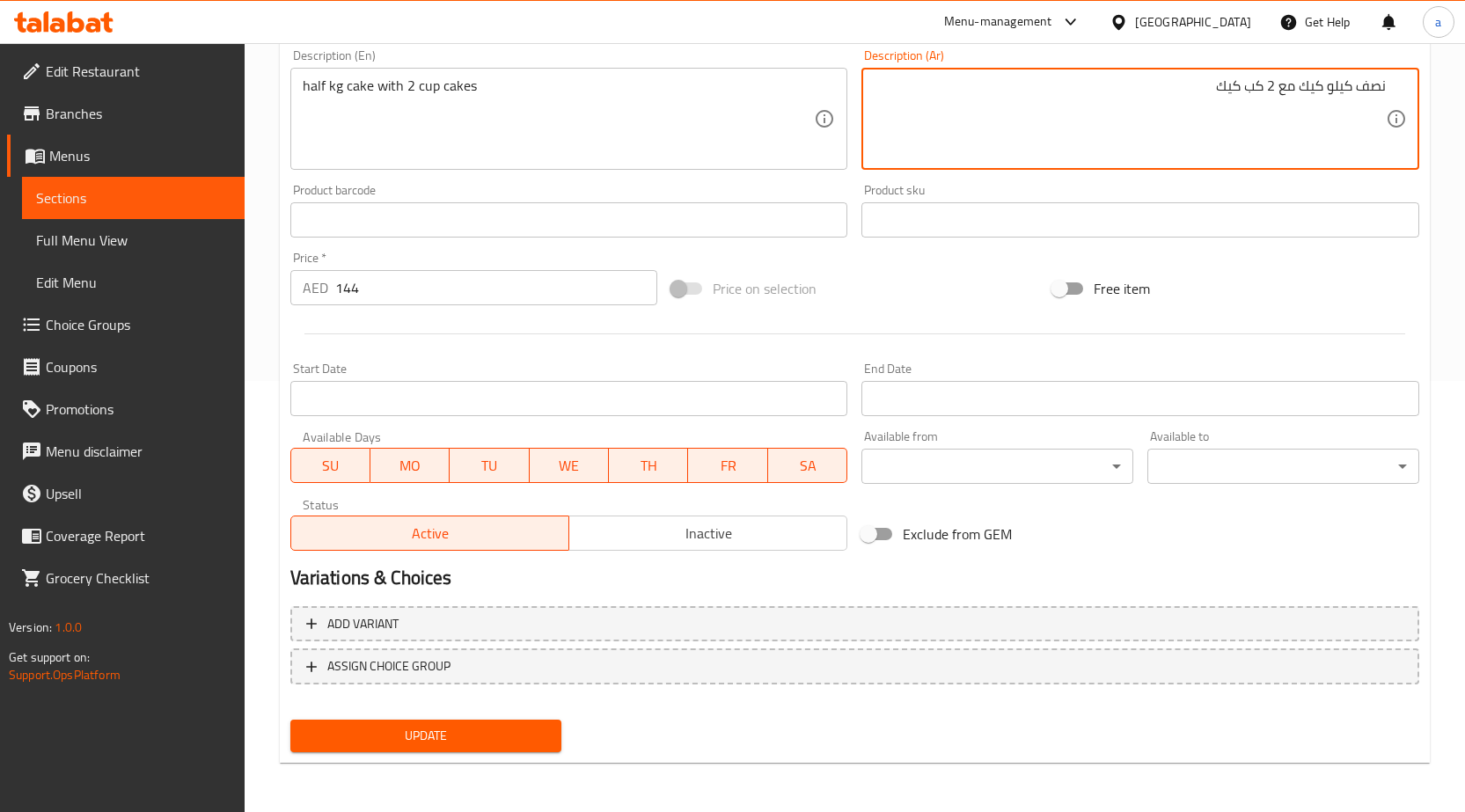
type textarea "نصف كيلو كيك مع 2 كب كيك"
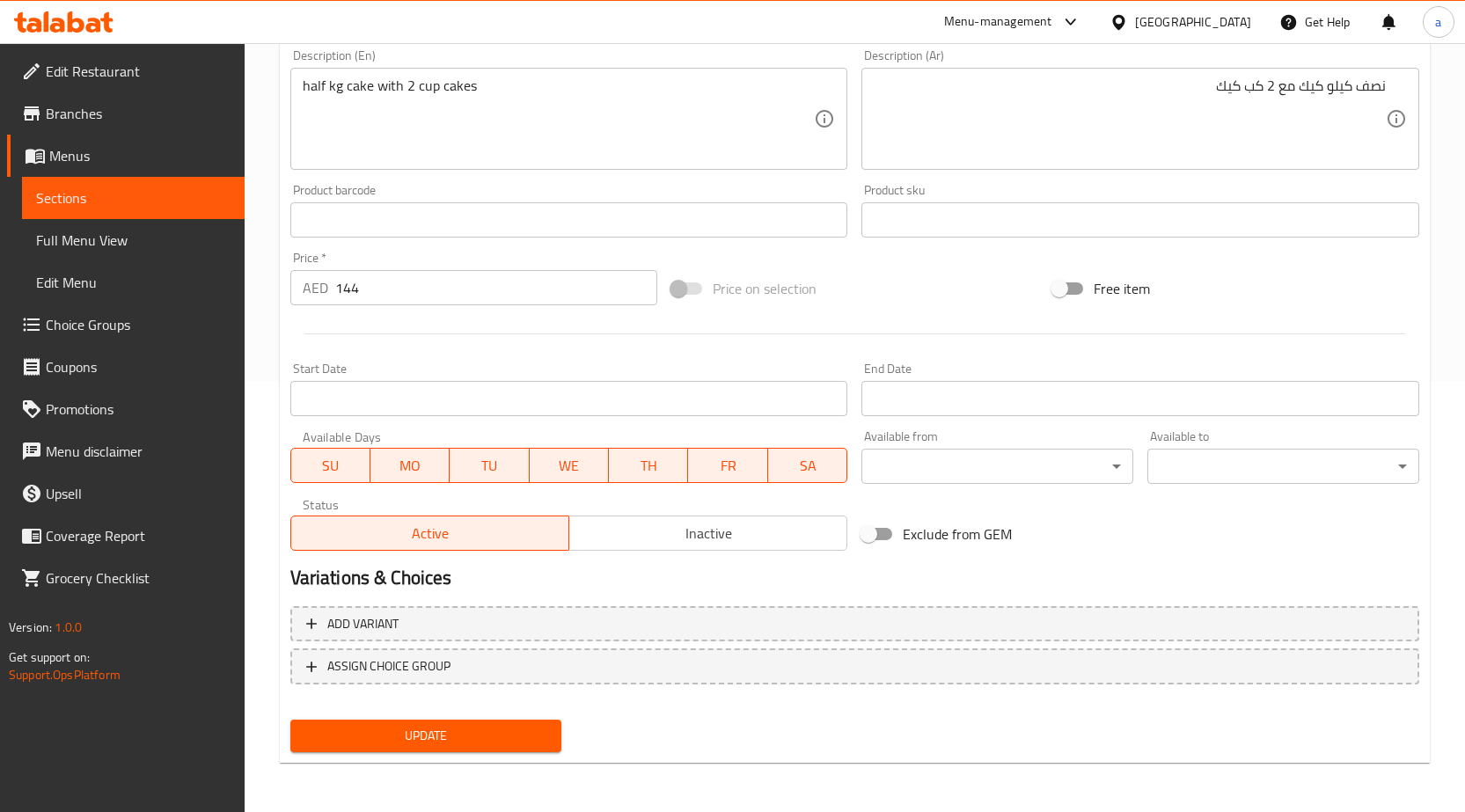
click at [484, 710] on div "Add variant ASSIGN CHOICE GROUP" at bounding box center [856, 656] width 1144 height 115
click at [475, 729] on span "Update" at bounding box center [427, 736] width 244 height 22
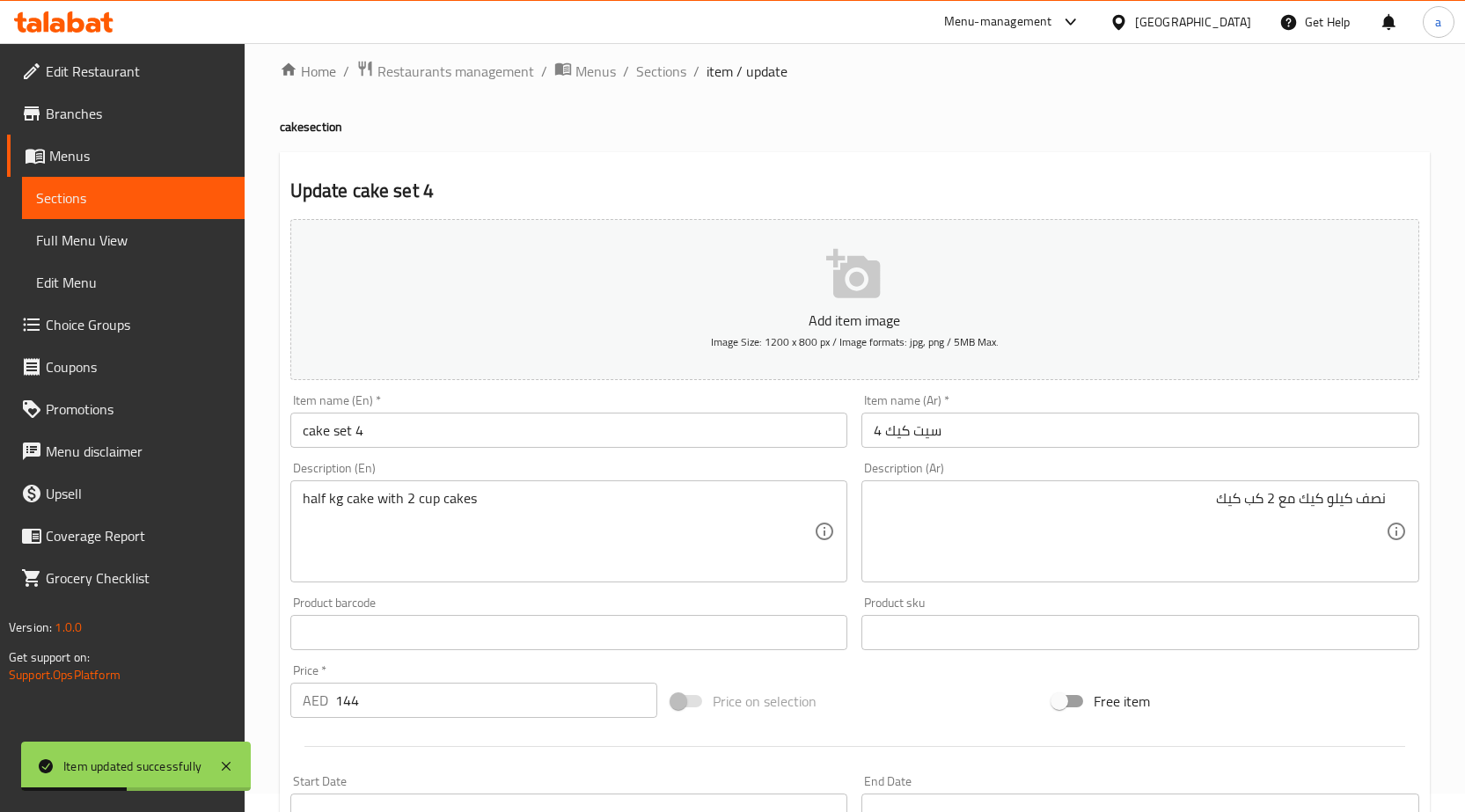
scroll to position [0, 0]
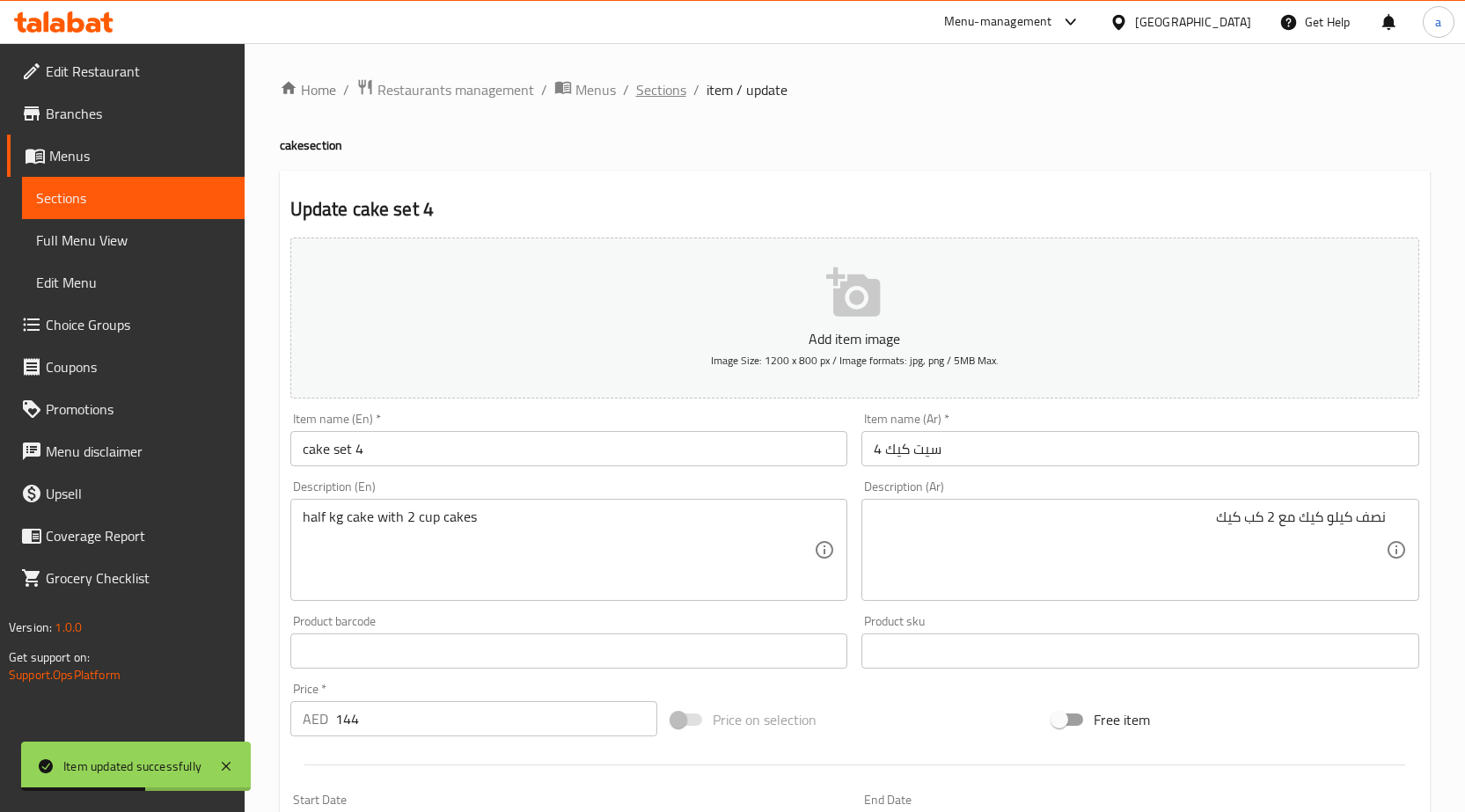
click at [636, 98] on span "Sections" at bounding box center [661, 89] width 50 height 21
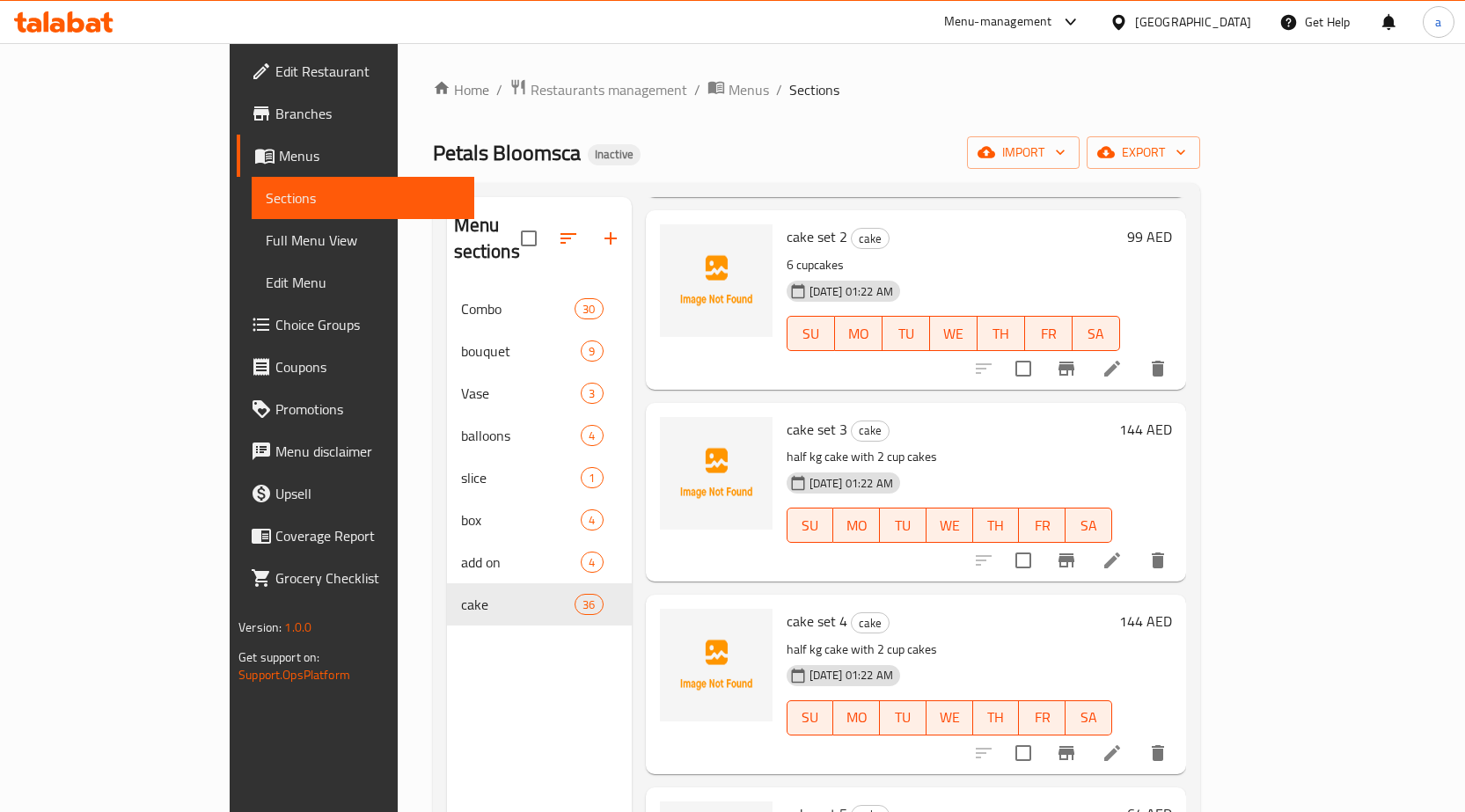
scroll to position [264, 0]
click at [1121, 743] on icon at bounding box center [1112, 751] width 16 height 16
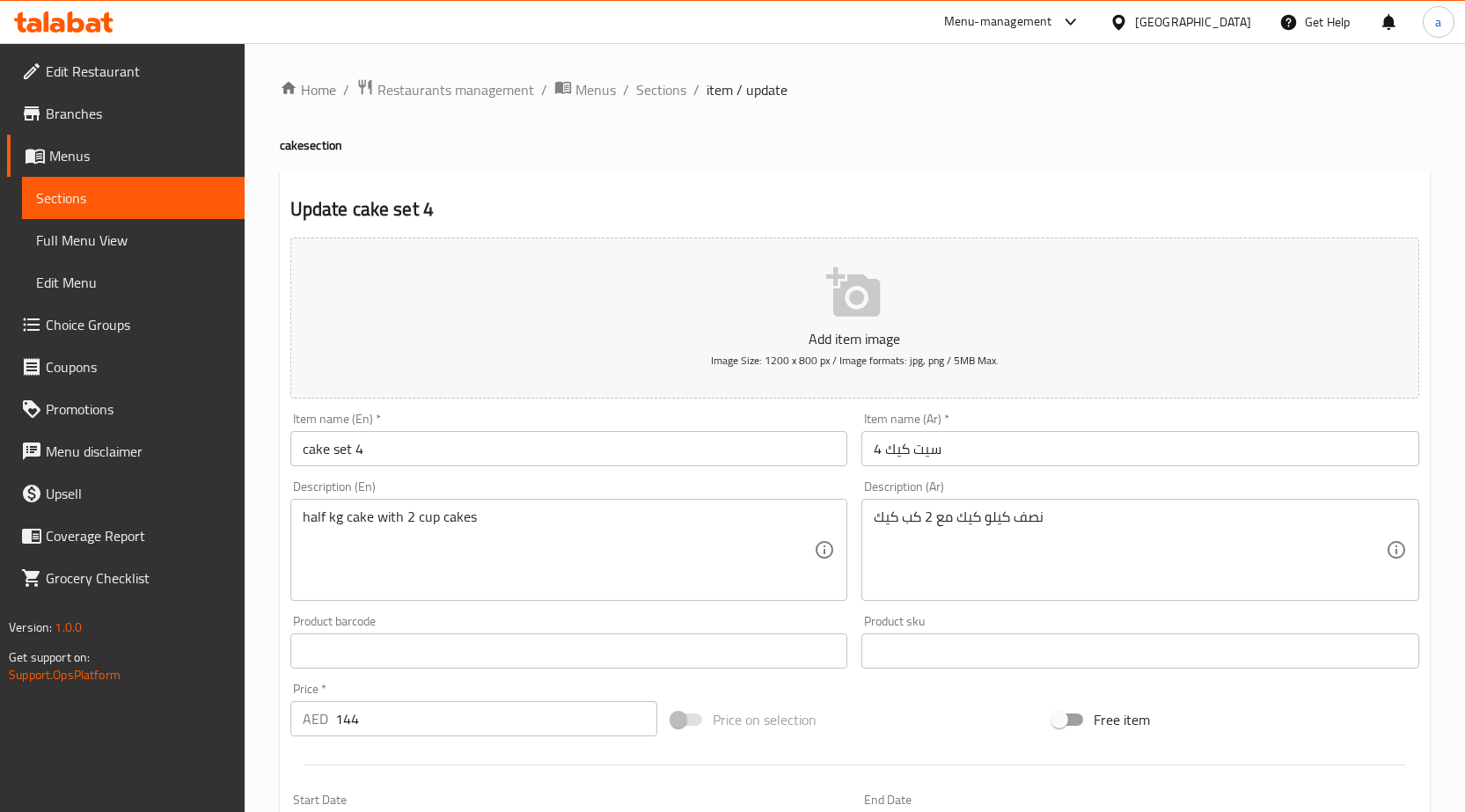
click at [1184, 542] on div "Home / Restaurants management / Menus / Sections / item / update cake section U…" at bounding box center [855, 642] width 1150 height 1129
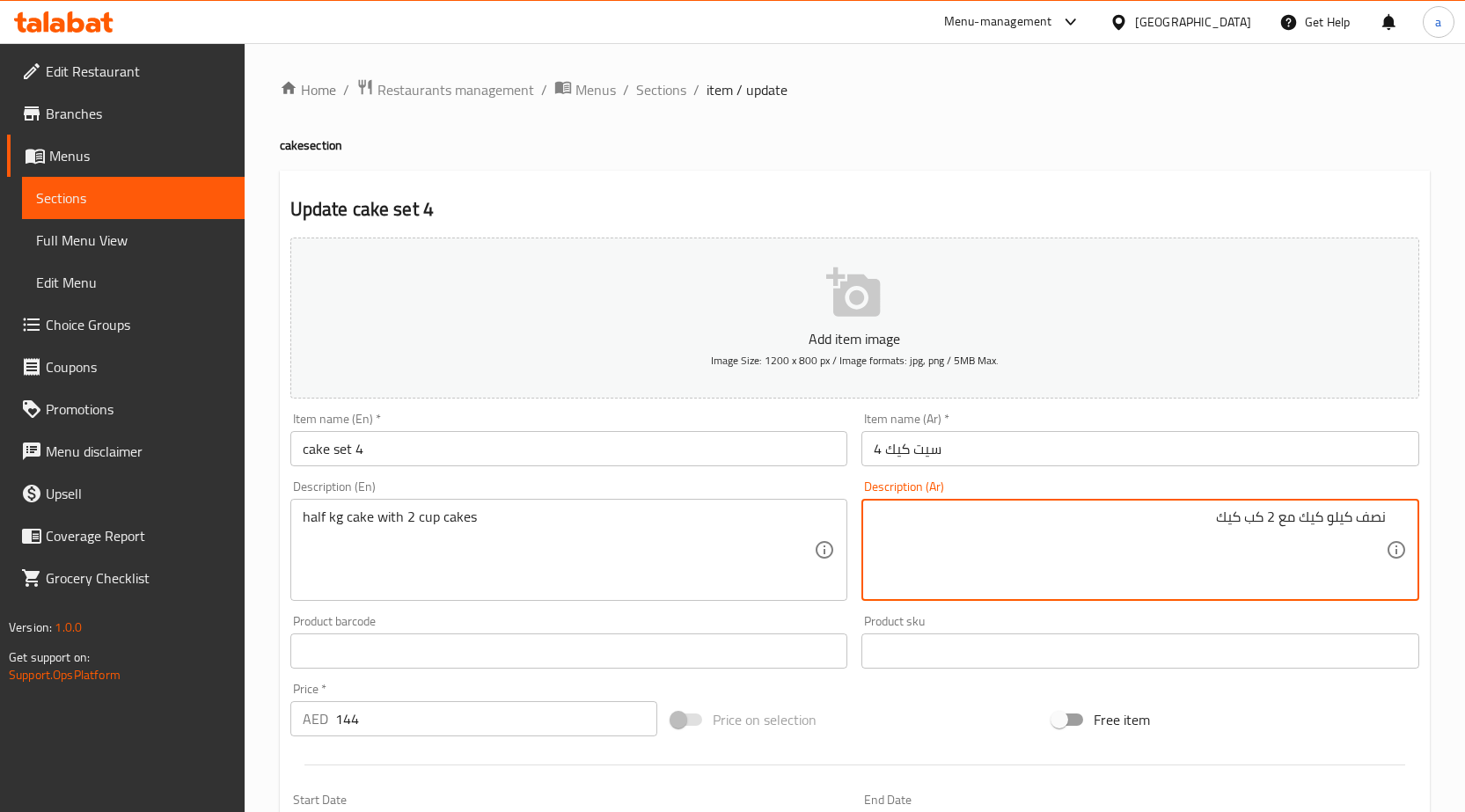
paste textarea "نصف كيلو كيك مع 2 كب كيك"
paste textarea
type textarea "نصف كيلو كيك مع 2 كب كيك"
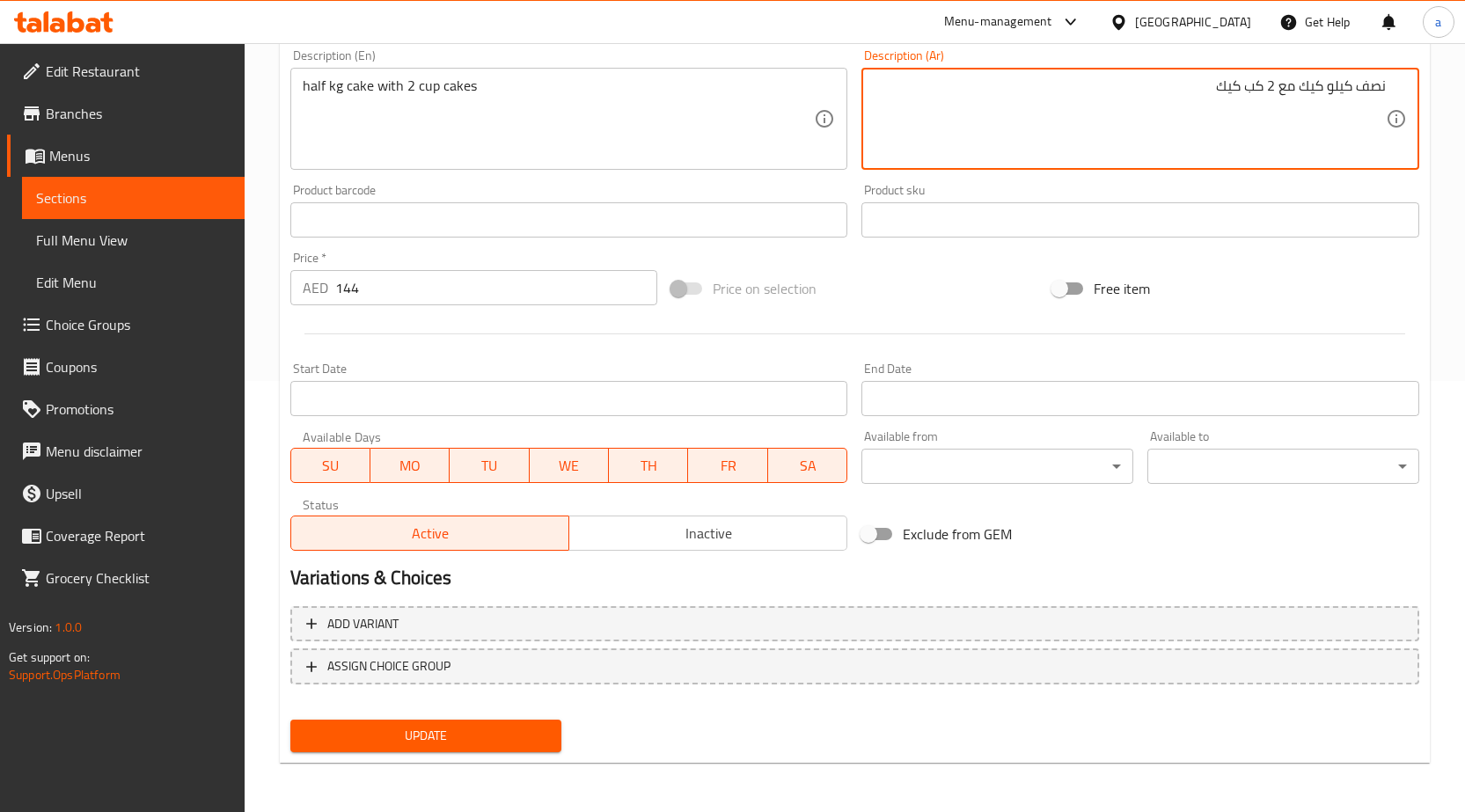
click at [505, 747] on span "Update" at bounding box center [427, 736] width 244 height 22
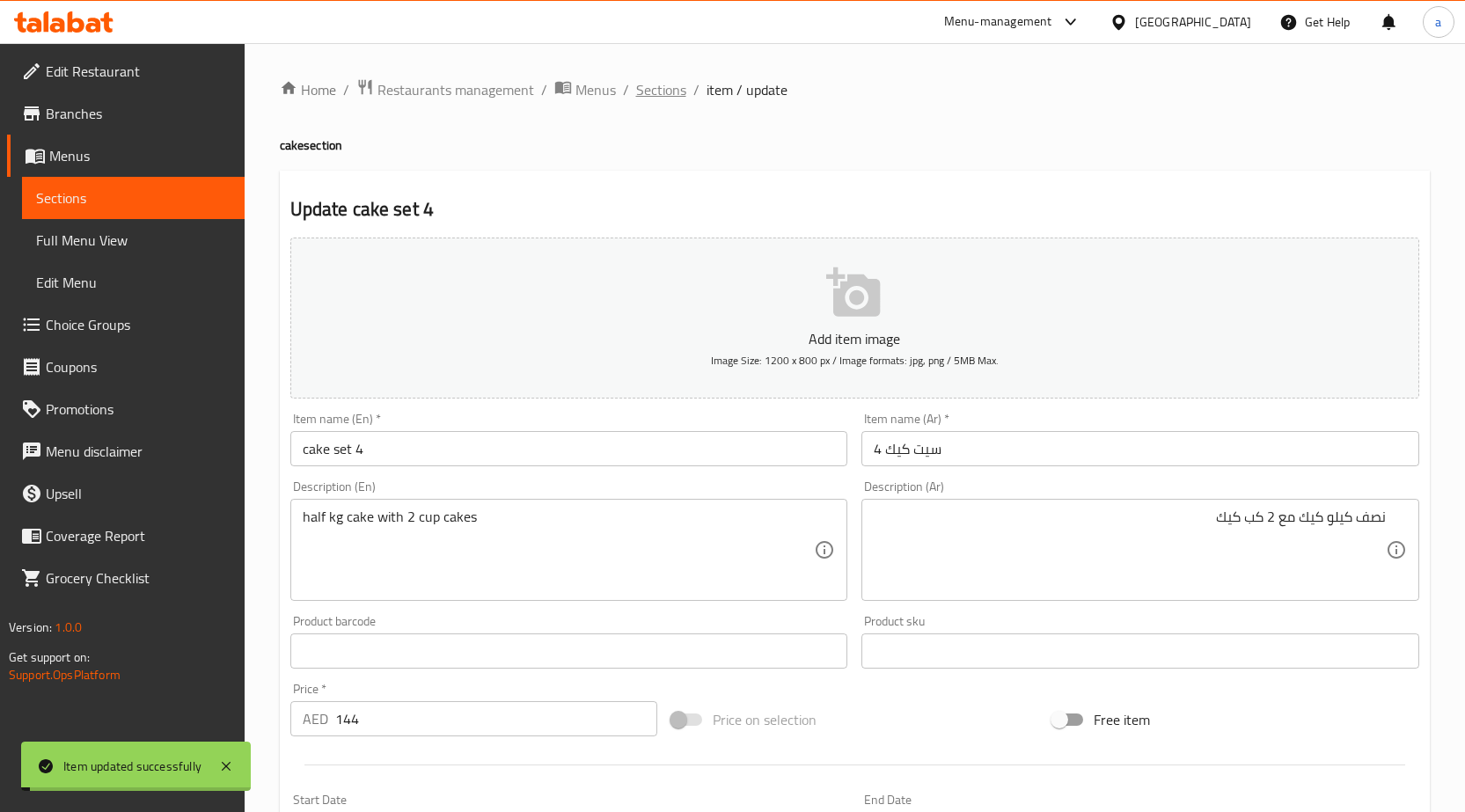
click at [670, 88] on span "Sections" at bounding box center [661, 89] width 50 height 21
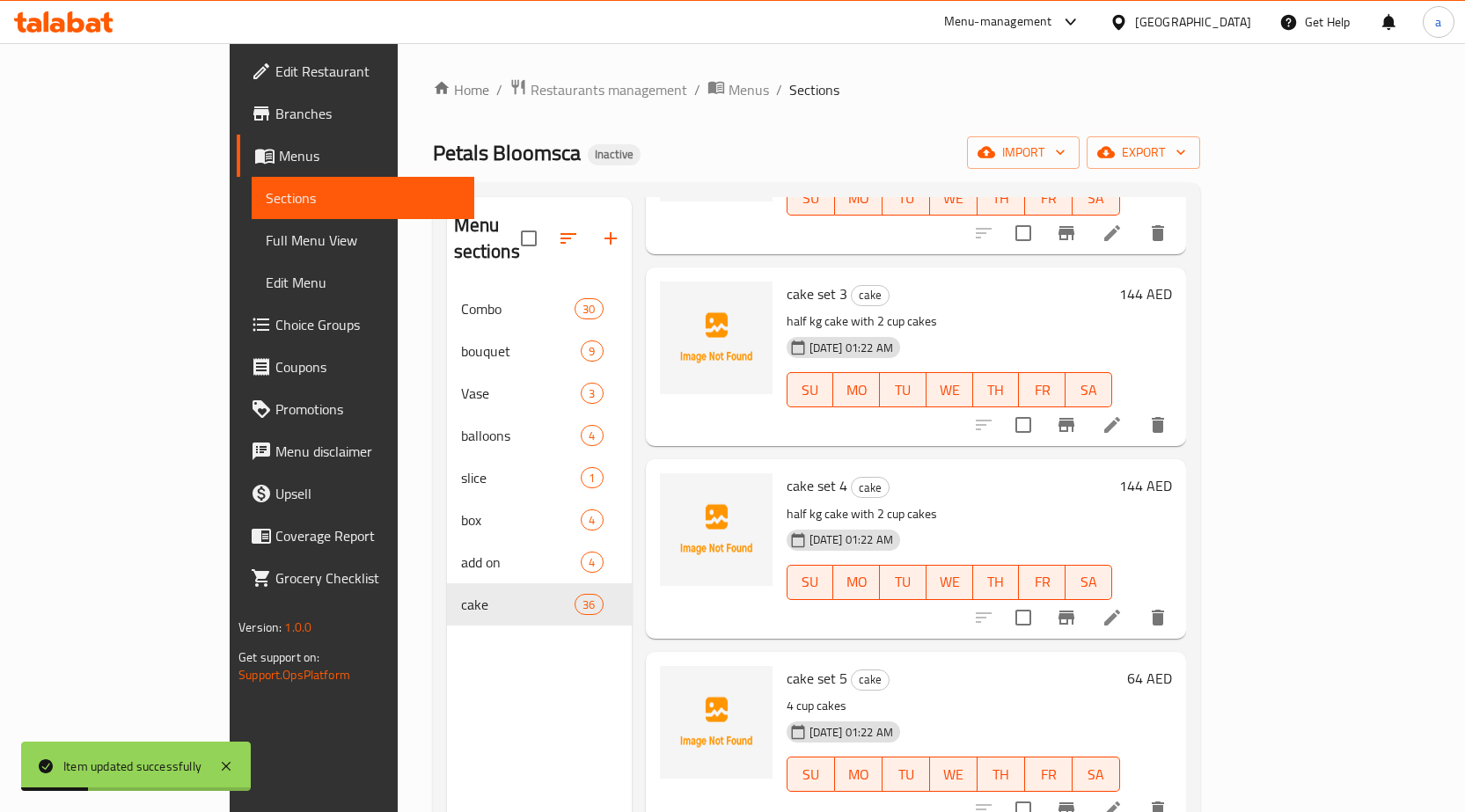
scroll to position [528, 0]
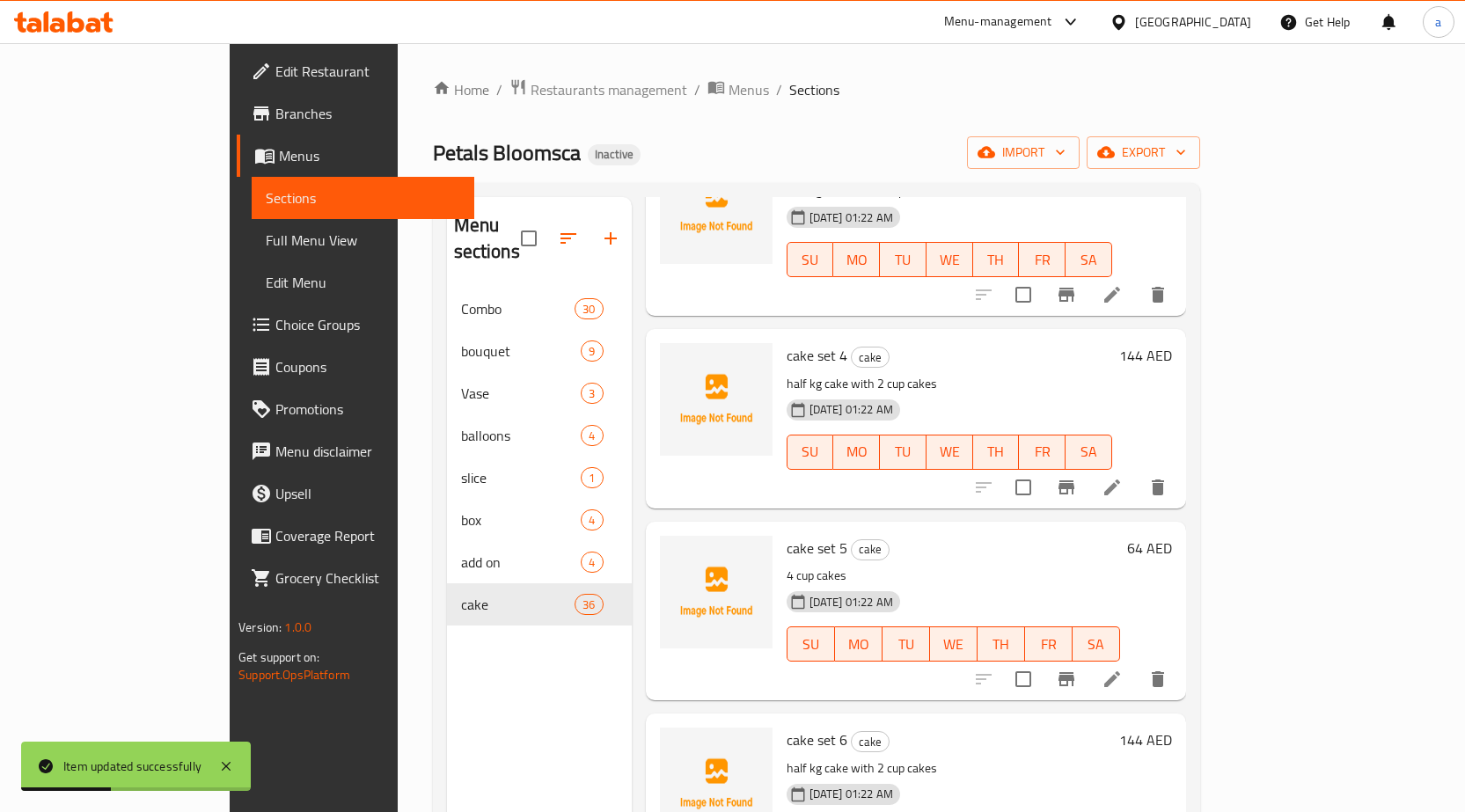
click at [1137, 663] on li at bounding box center [1113, 679] width 50 height 32
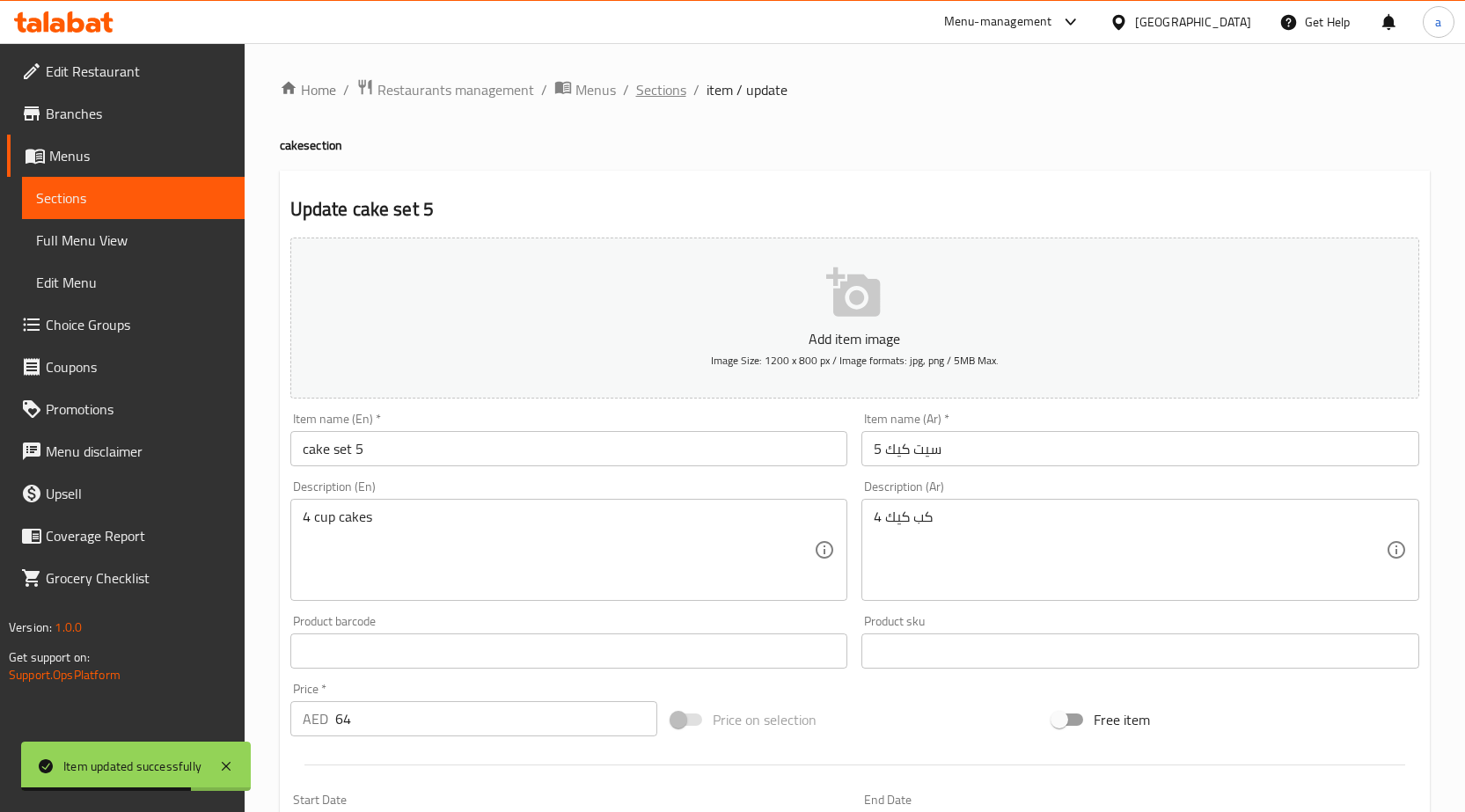
click at [664, 83] on span "Sections" at bounding box center [661, 89] width 50 height 21
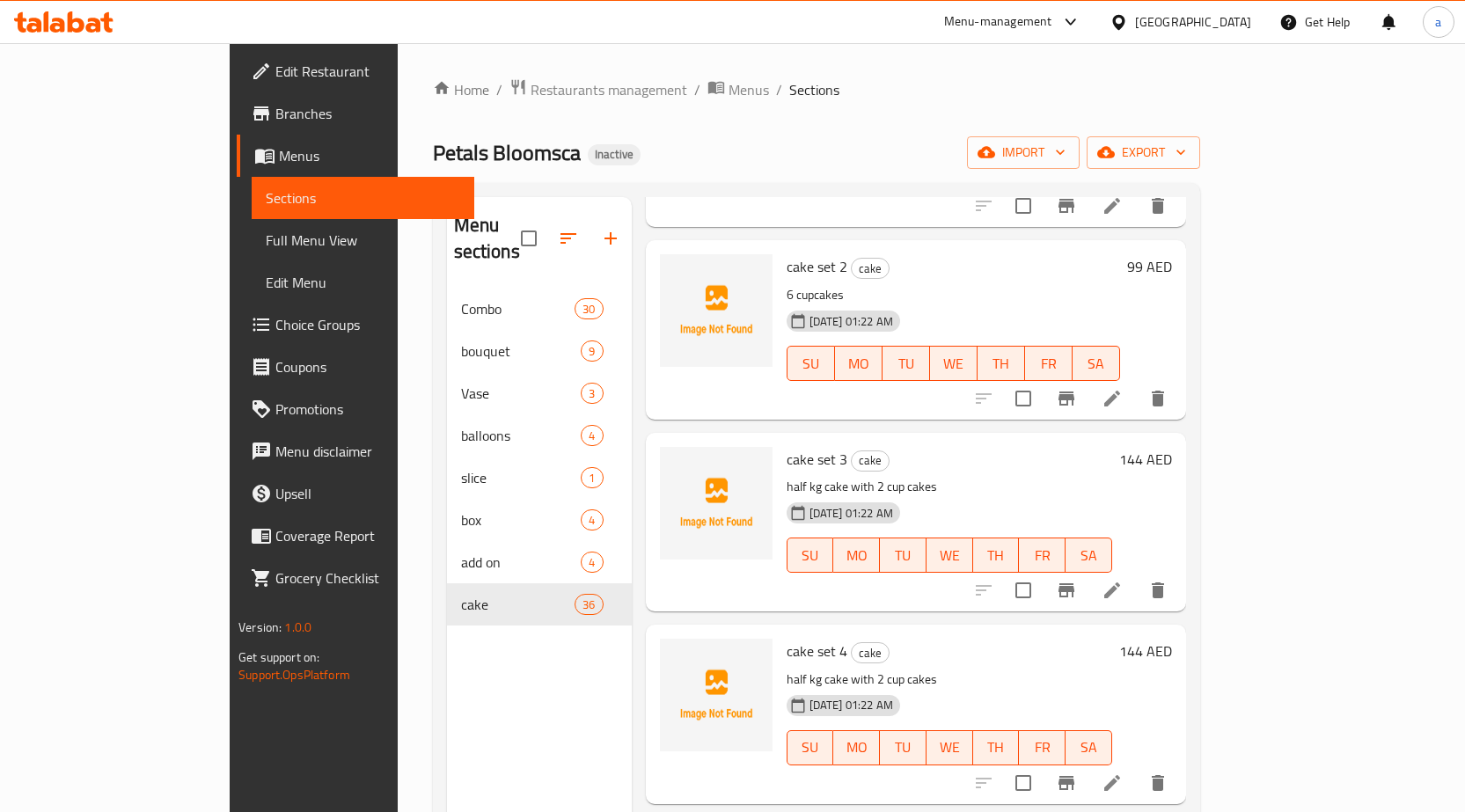
scroll to position [264, 0]
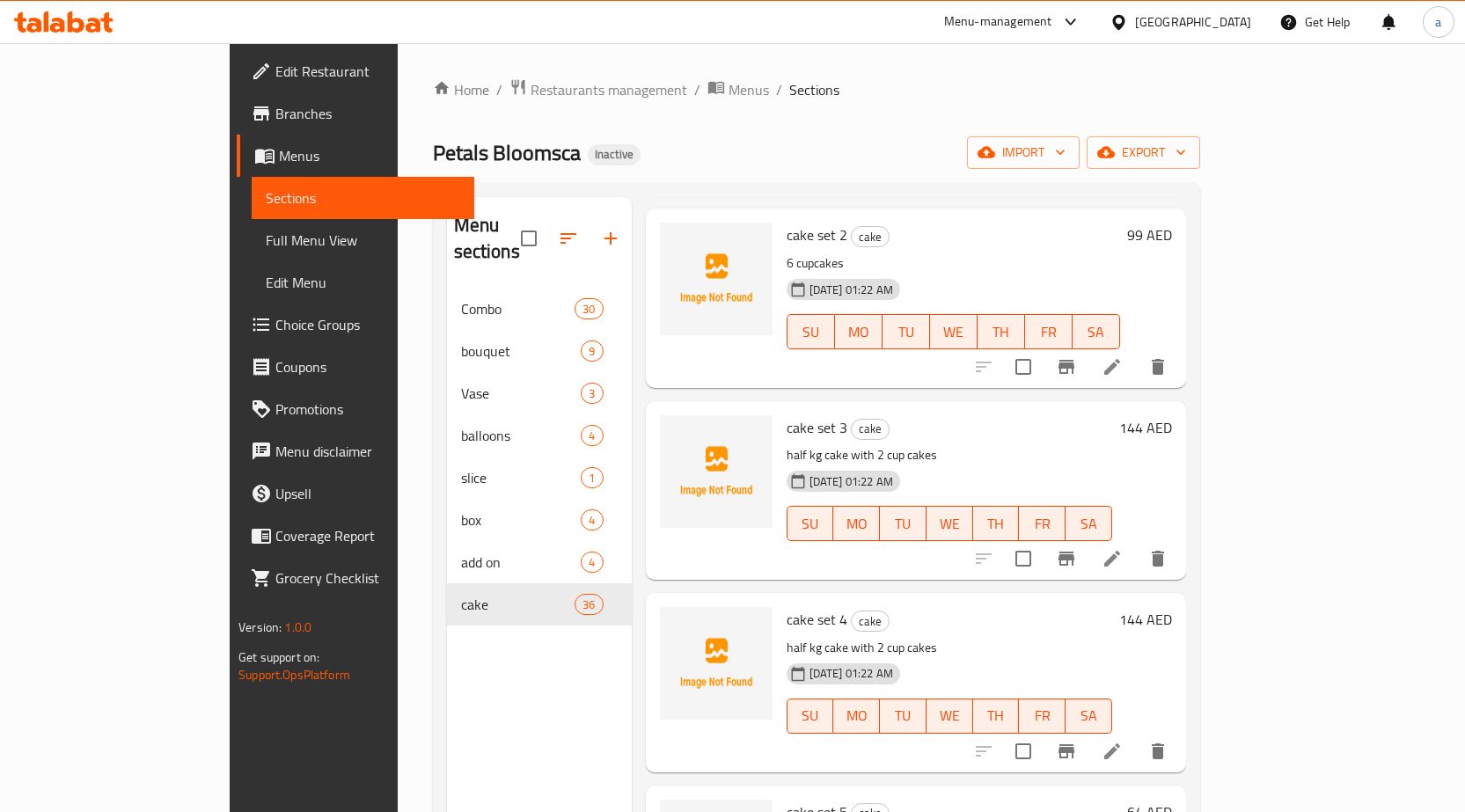
click at [928, 757] on div "Menu items Add Sort Manage items cake set 1 cake 4 cup cakes 07-10-2025 01:22 A…" at bounding box center [909, 603] width 554 height 812
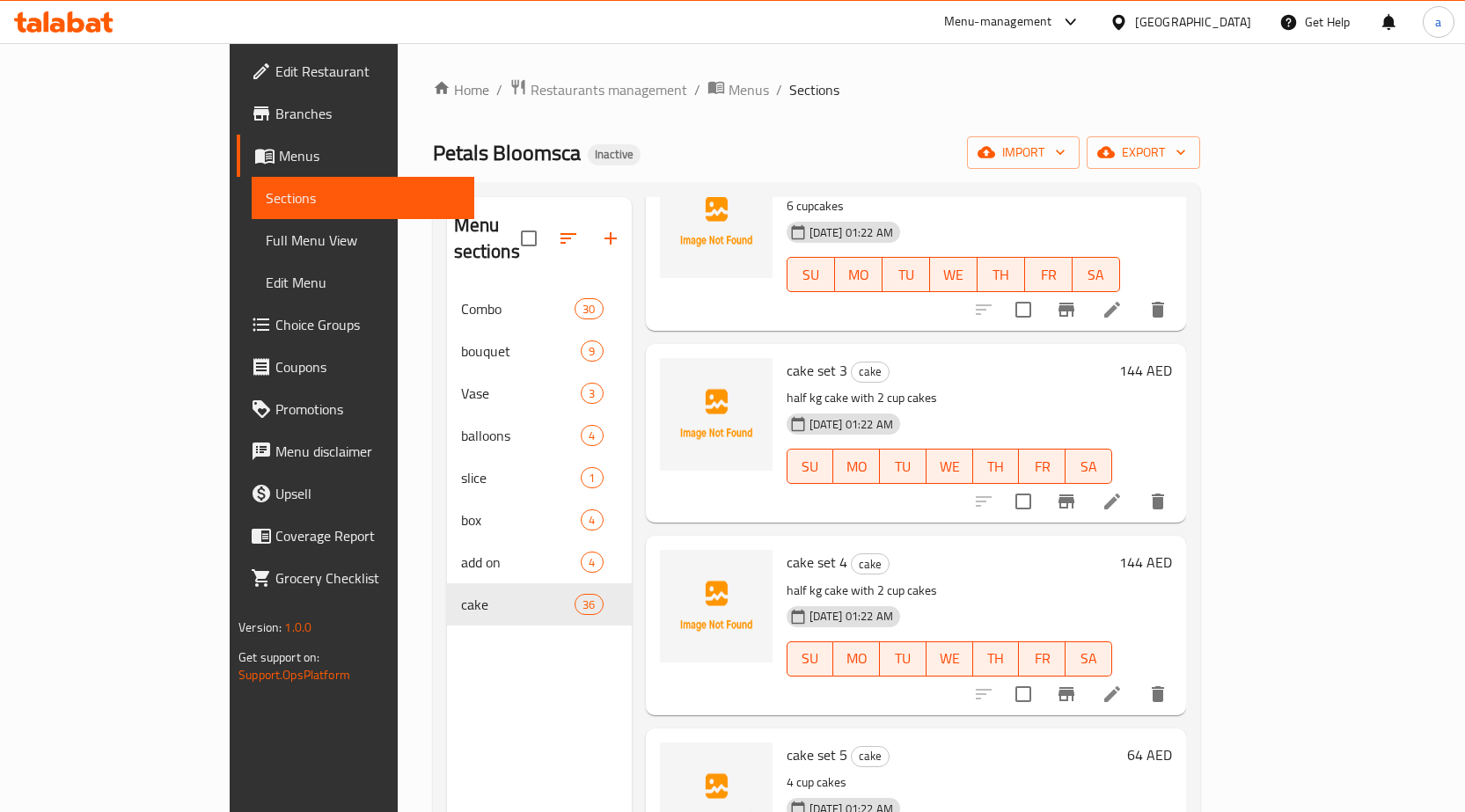
scroll to position [528, 0]
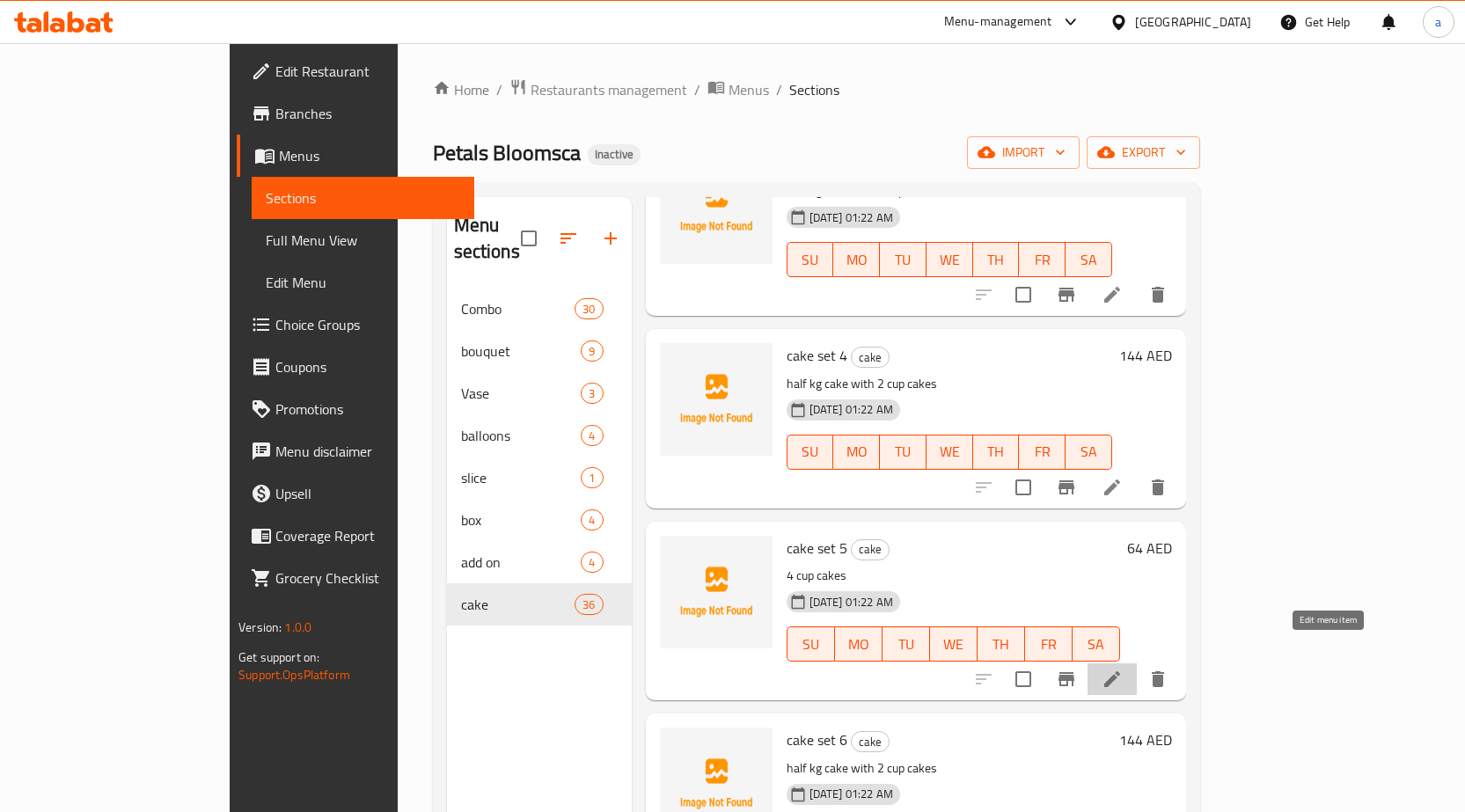
click at [1123, 669] on icon at bounding box center [1112, 679] width 21 height 21
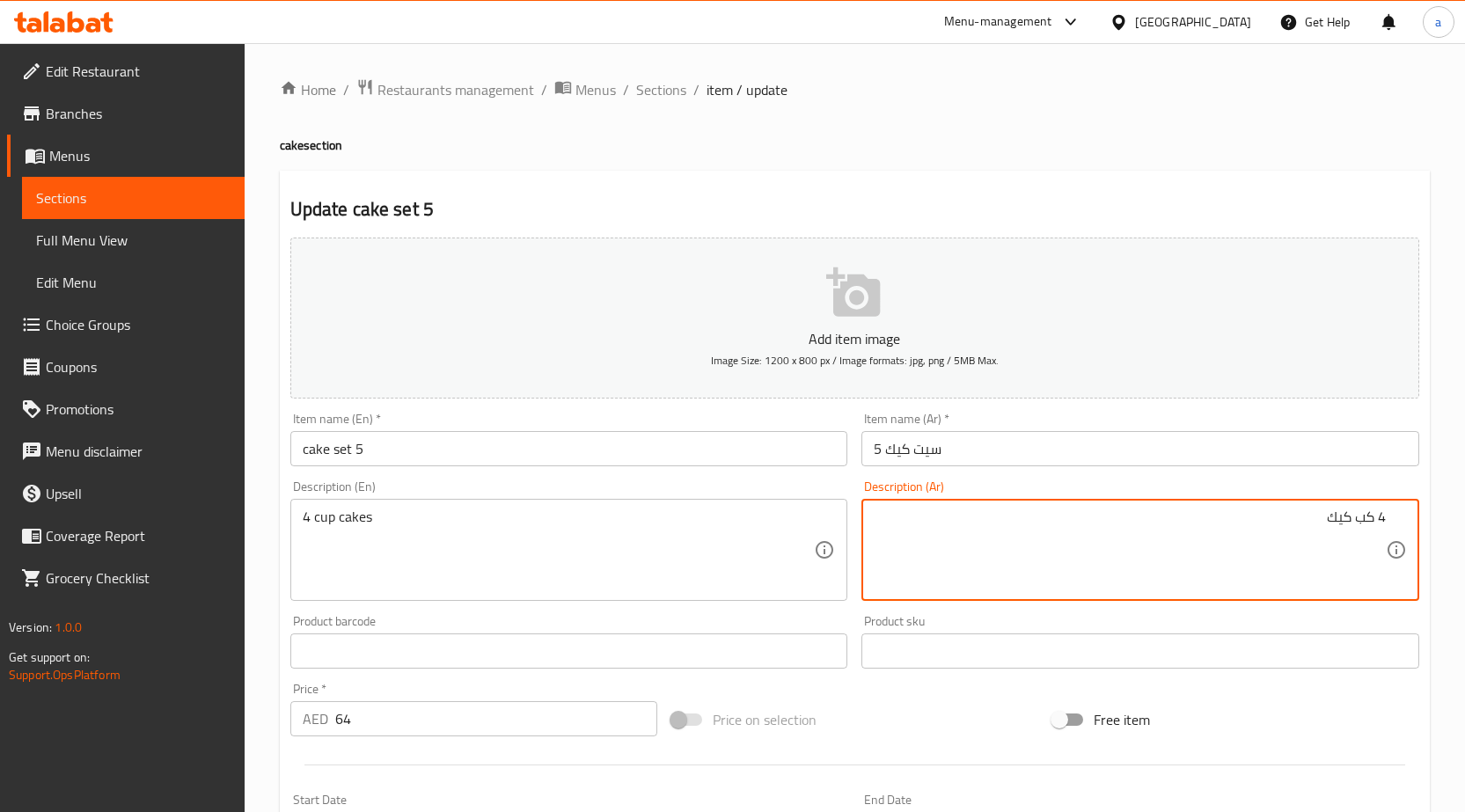
scroll to position [431, 0]
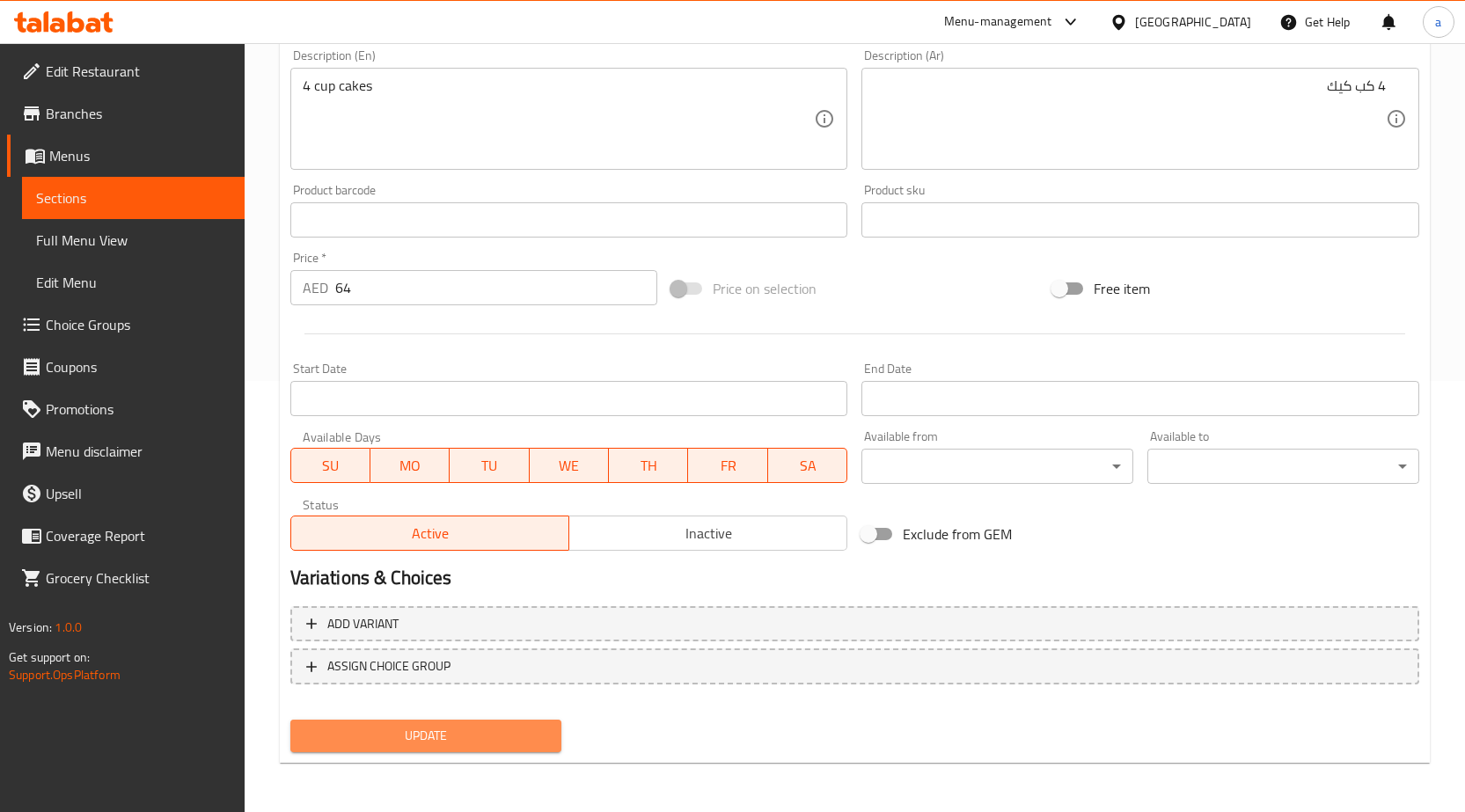
click at [459, 741] on span "Update" at bounding box center [427, 736] width 244 height 22
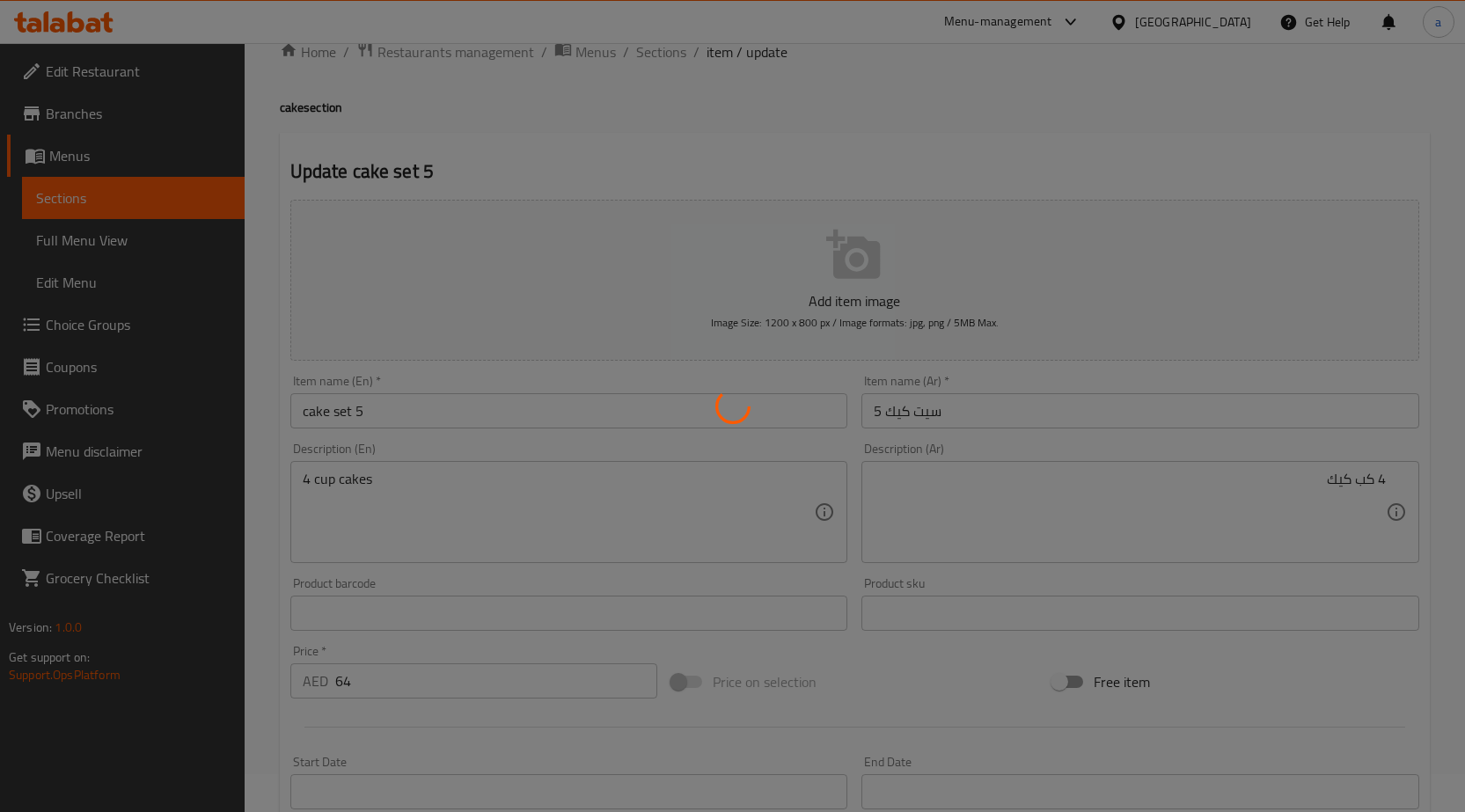
scroll to position [0, 0]
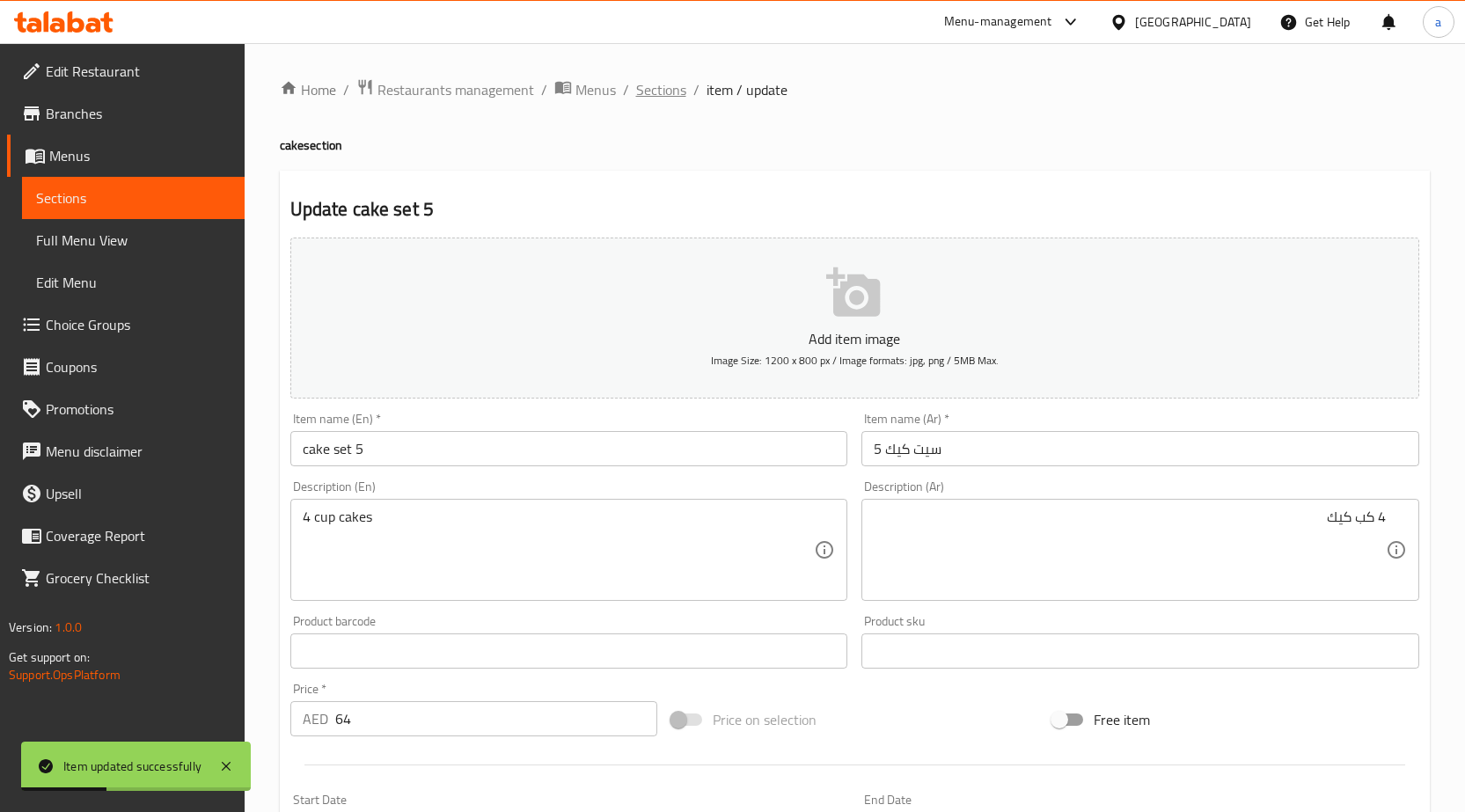
click at [662, 87] on span "Sections" at bounding box center [661, 89] width 50 height 21
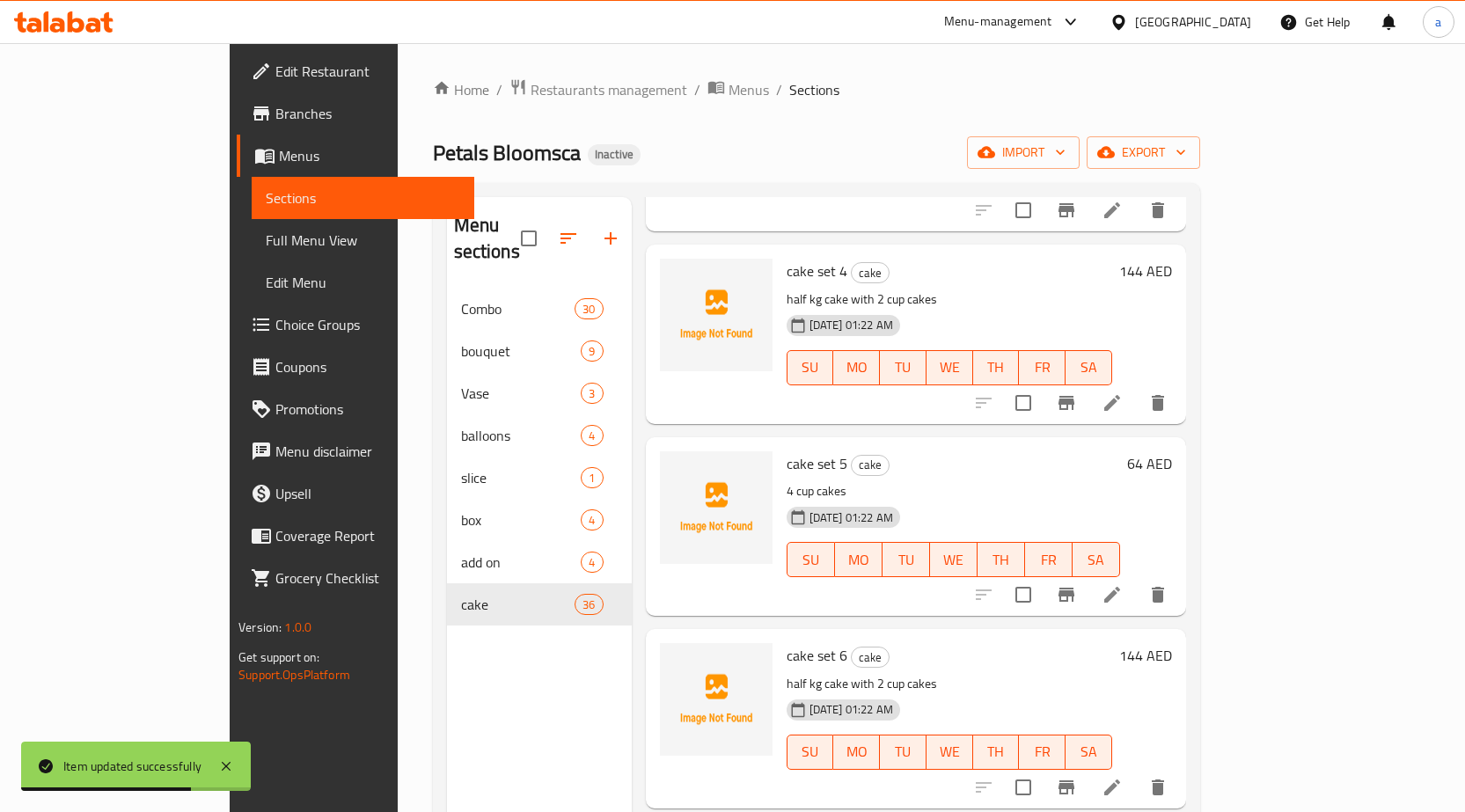
scroll to position [704, 0]
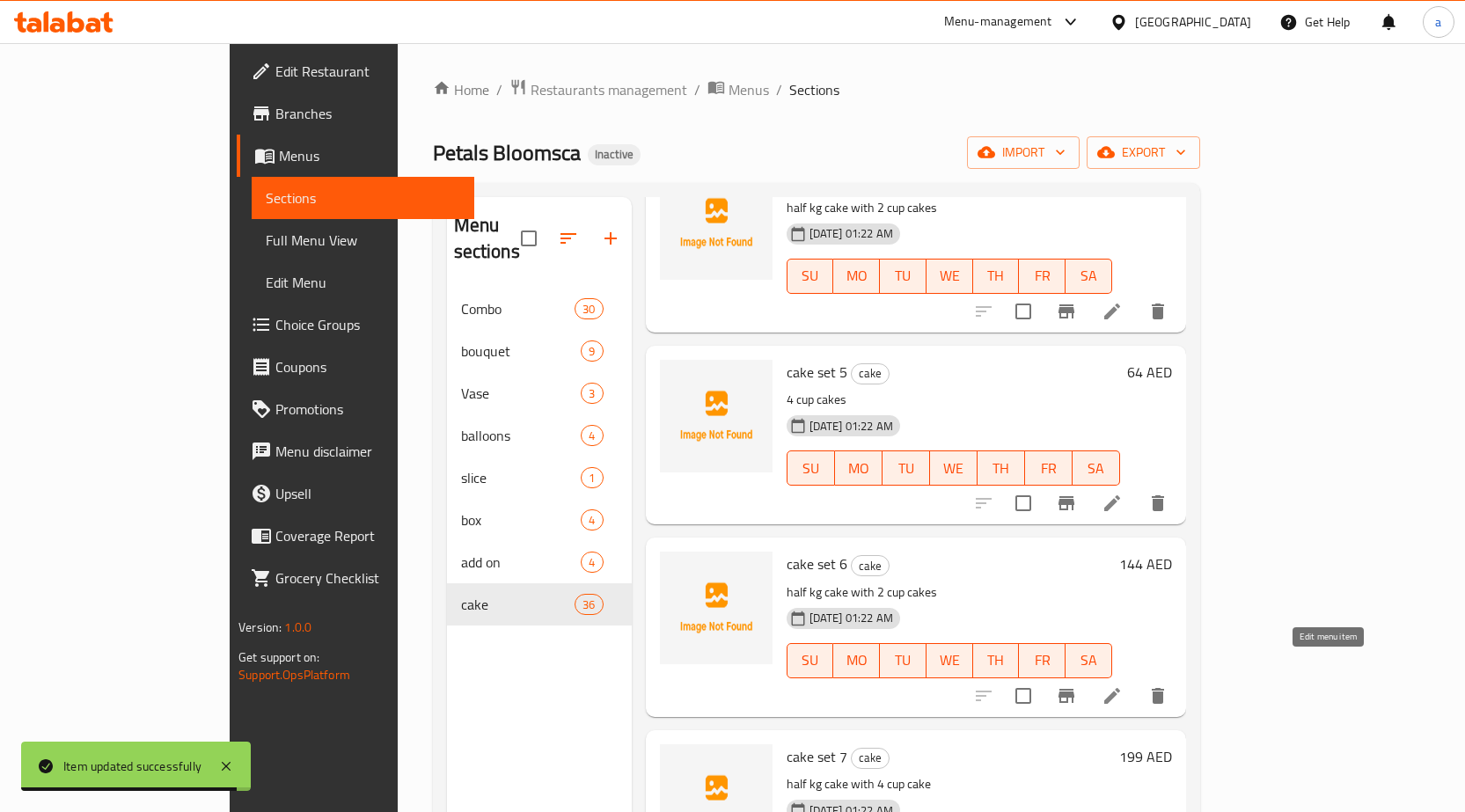
click at [1123, 685] on icon at bounding box center [1112, 695] width 21 height 21
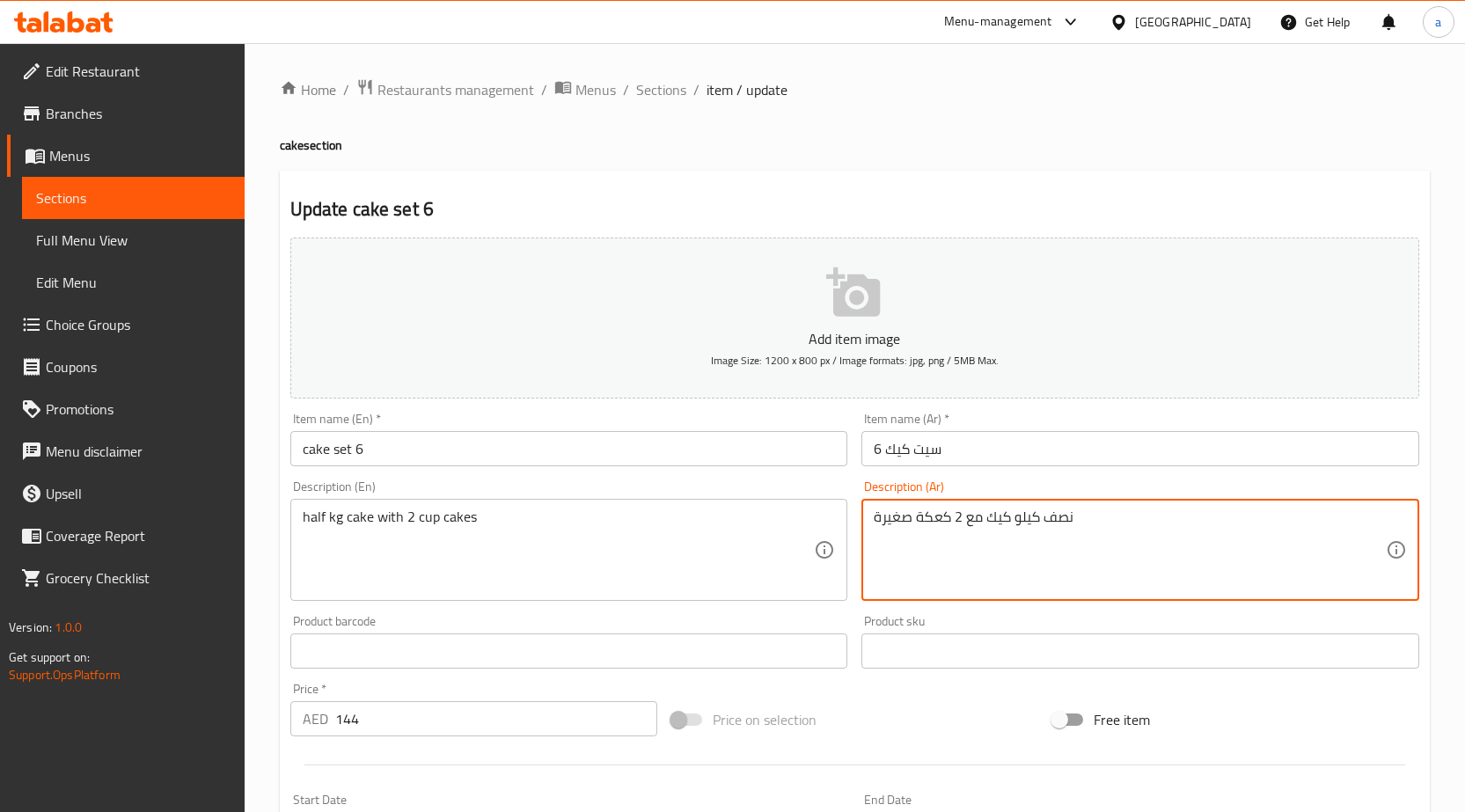
paste textarea "كيك"
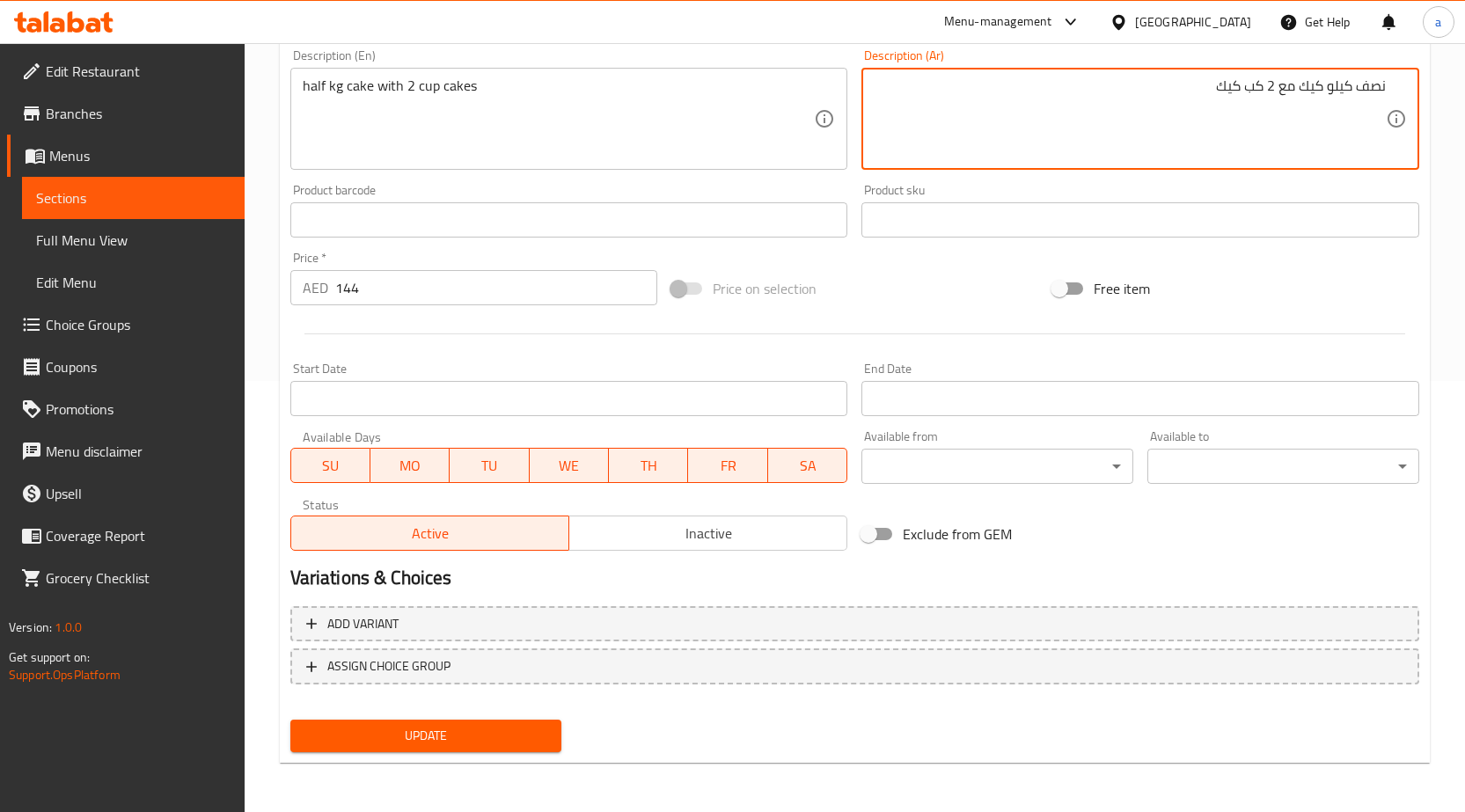
type textarea "نصف كيلو كيك مع 2 كب كيك"
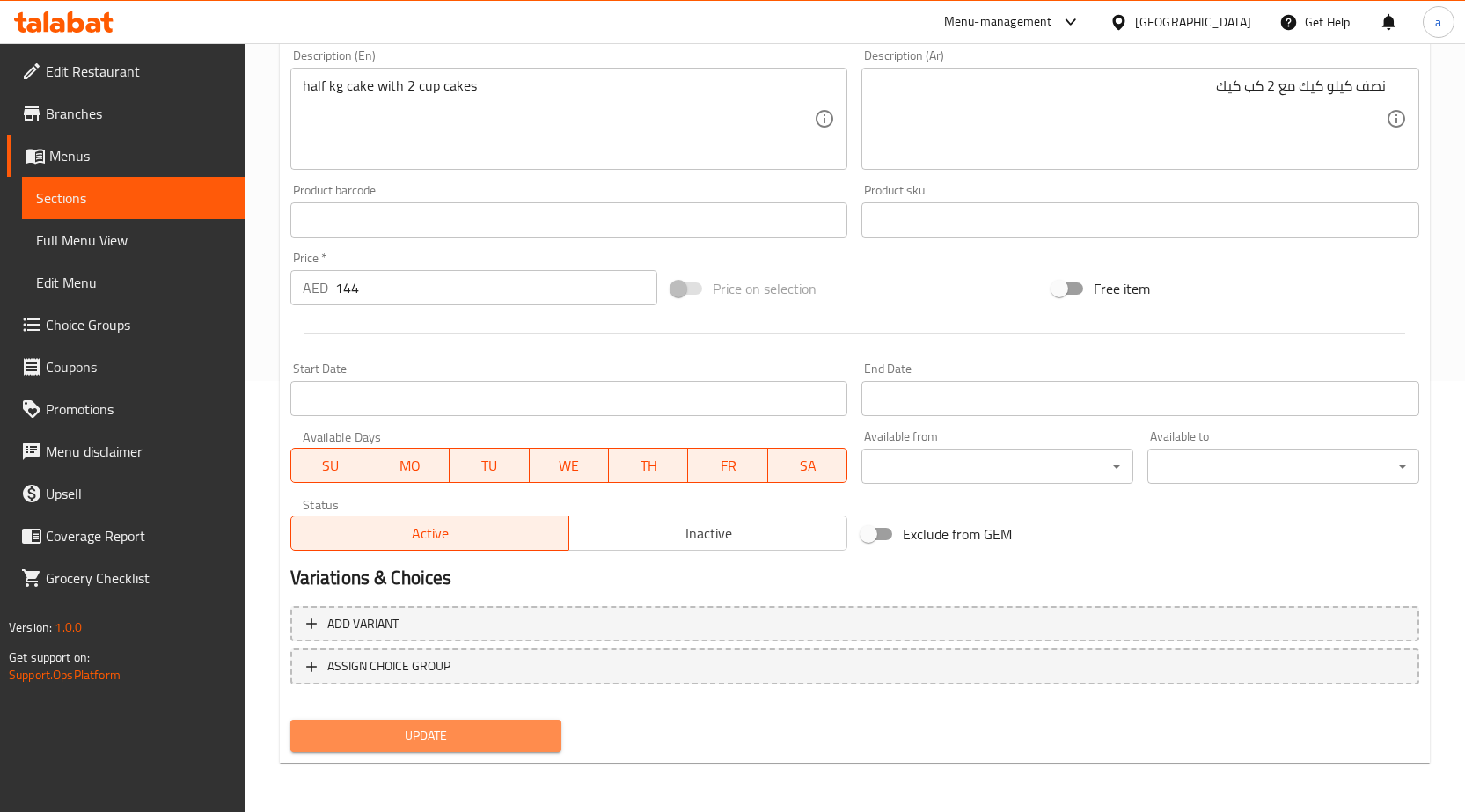
click at [490, 740] on span "Update" at bounding box center [427, 736] width 244 height 22
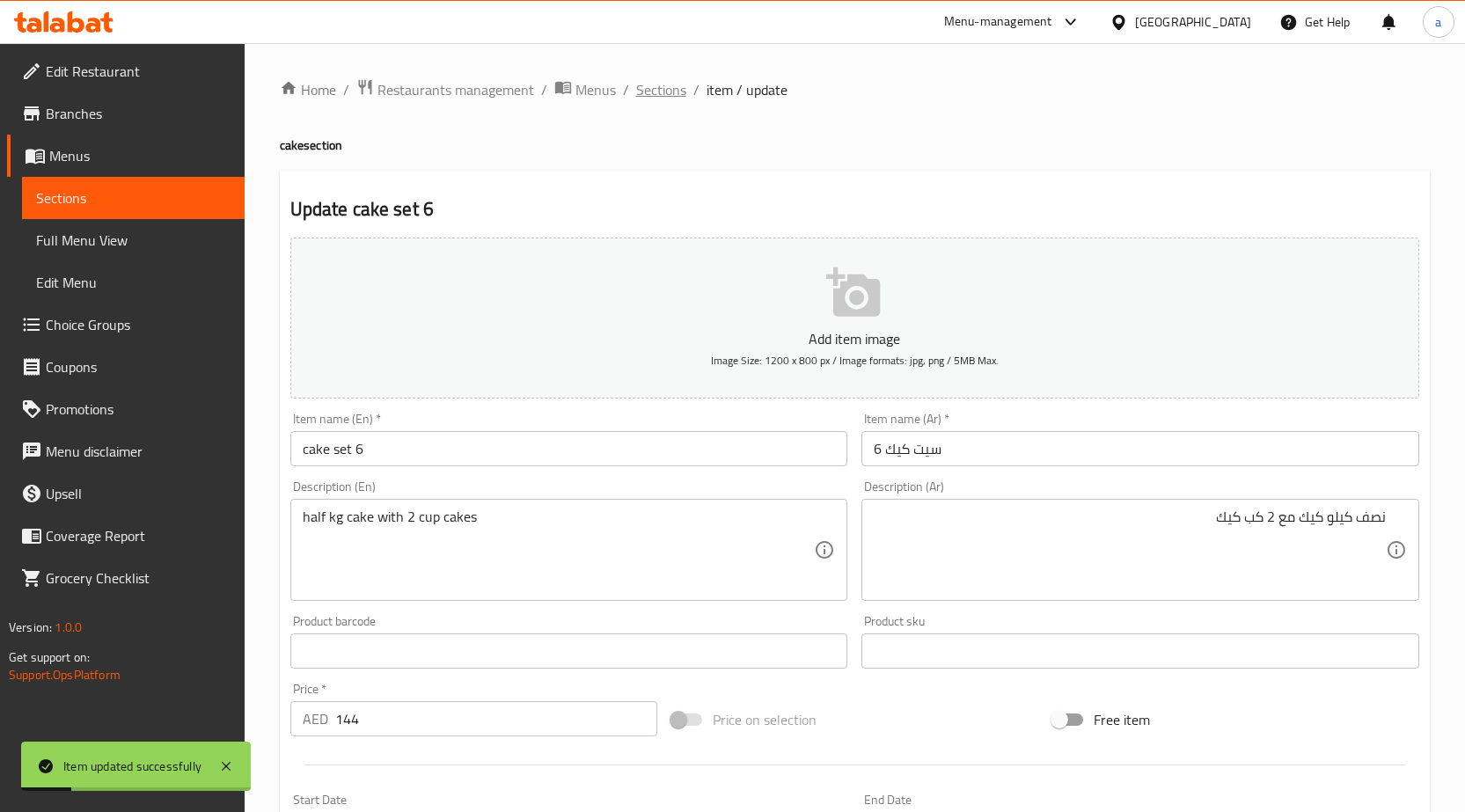
click at [665, 92] on span "Sections" at bounding box center [661, 89] width 50 height 21
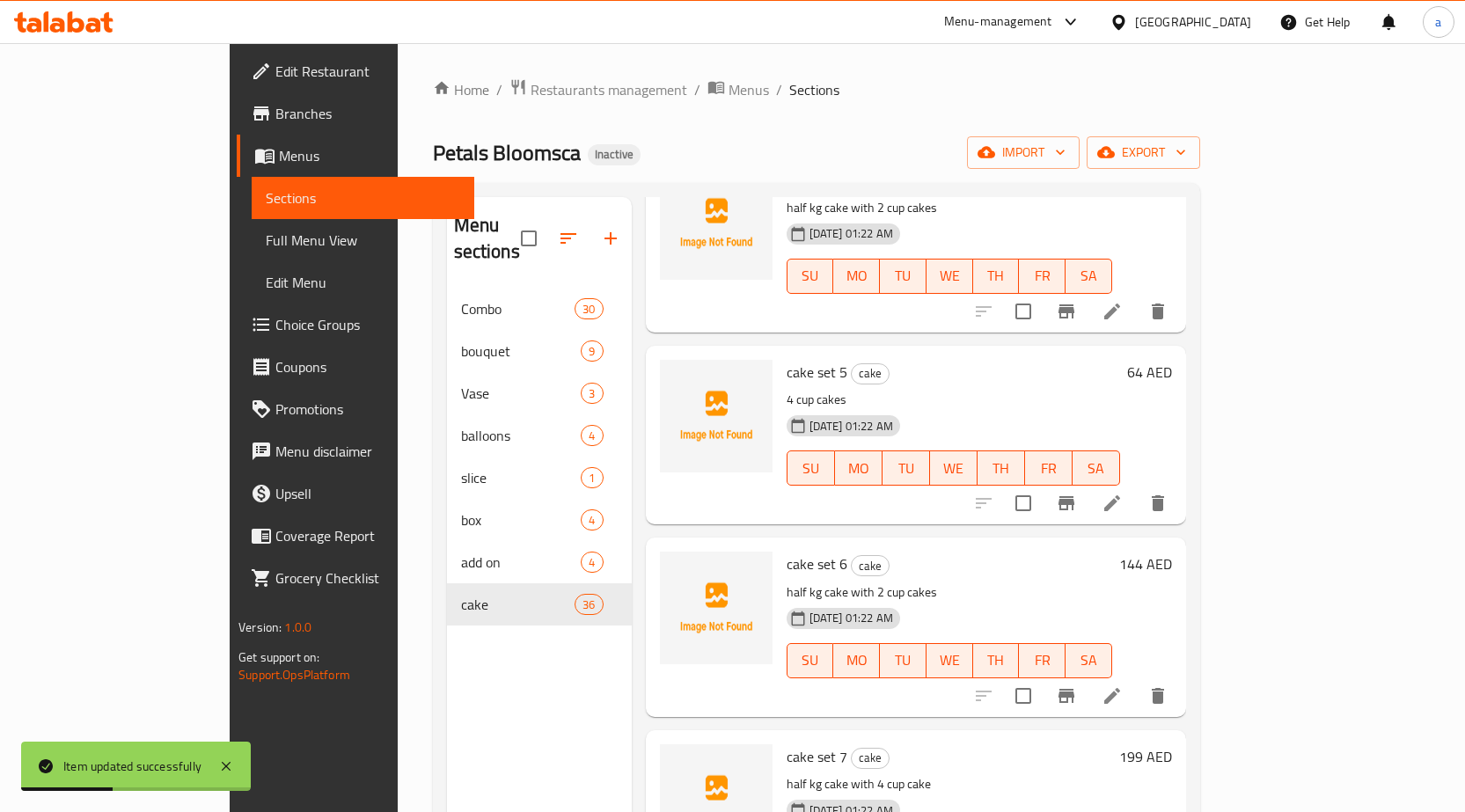
scroll to position [880, 0]
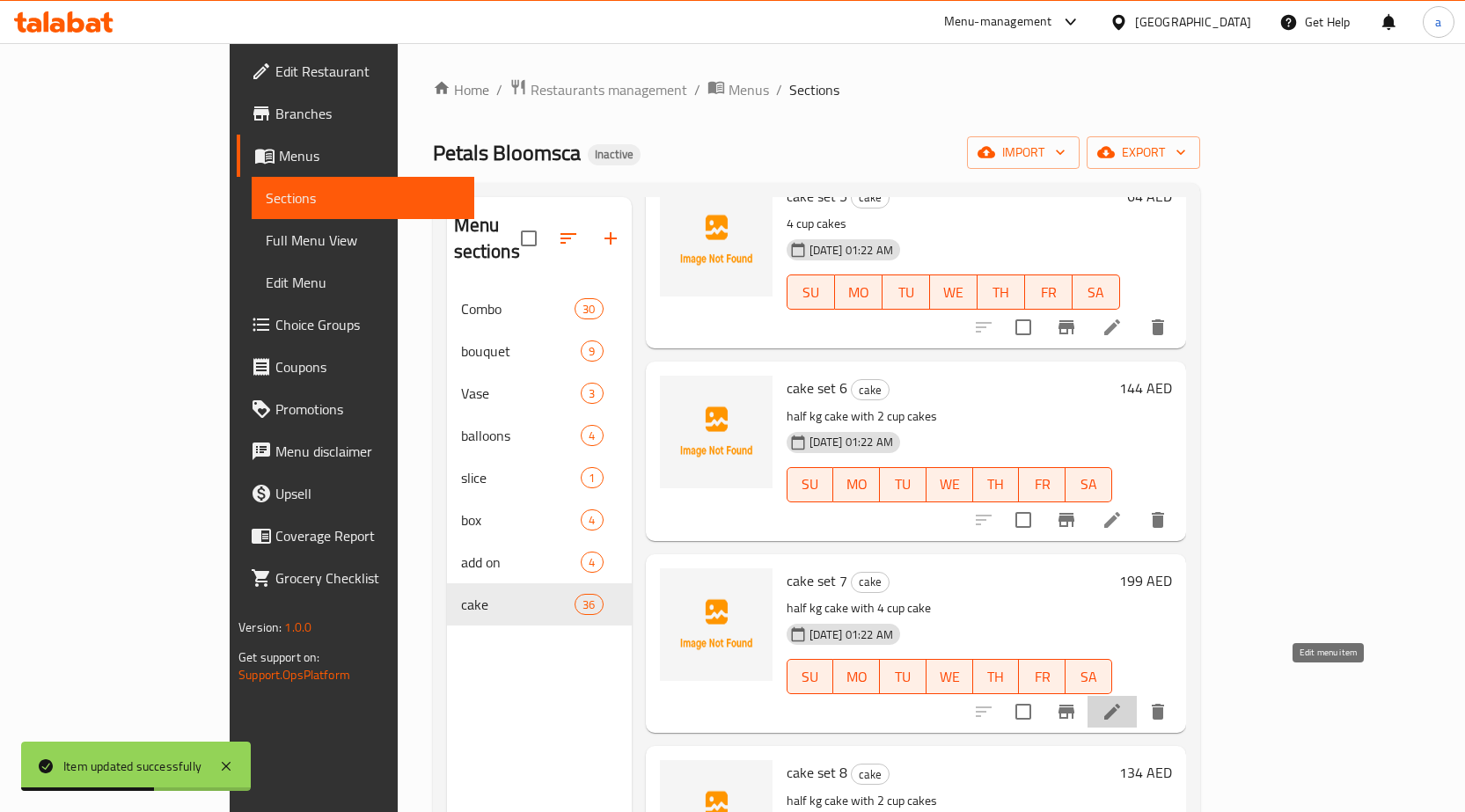
click at [1123, 701] on icon at bounding box center [1112, 711] width 21 height 21
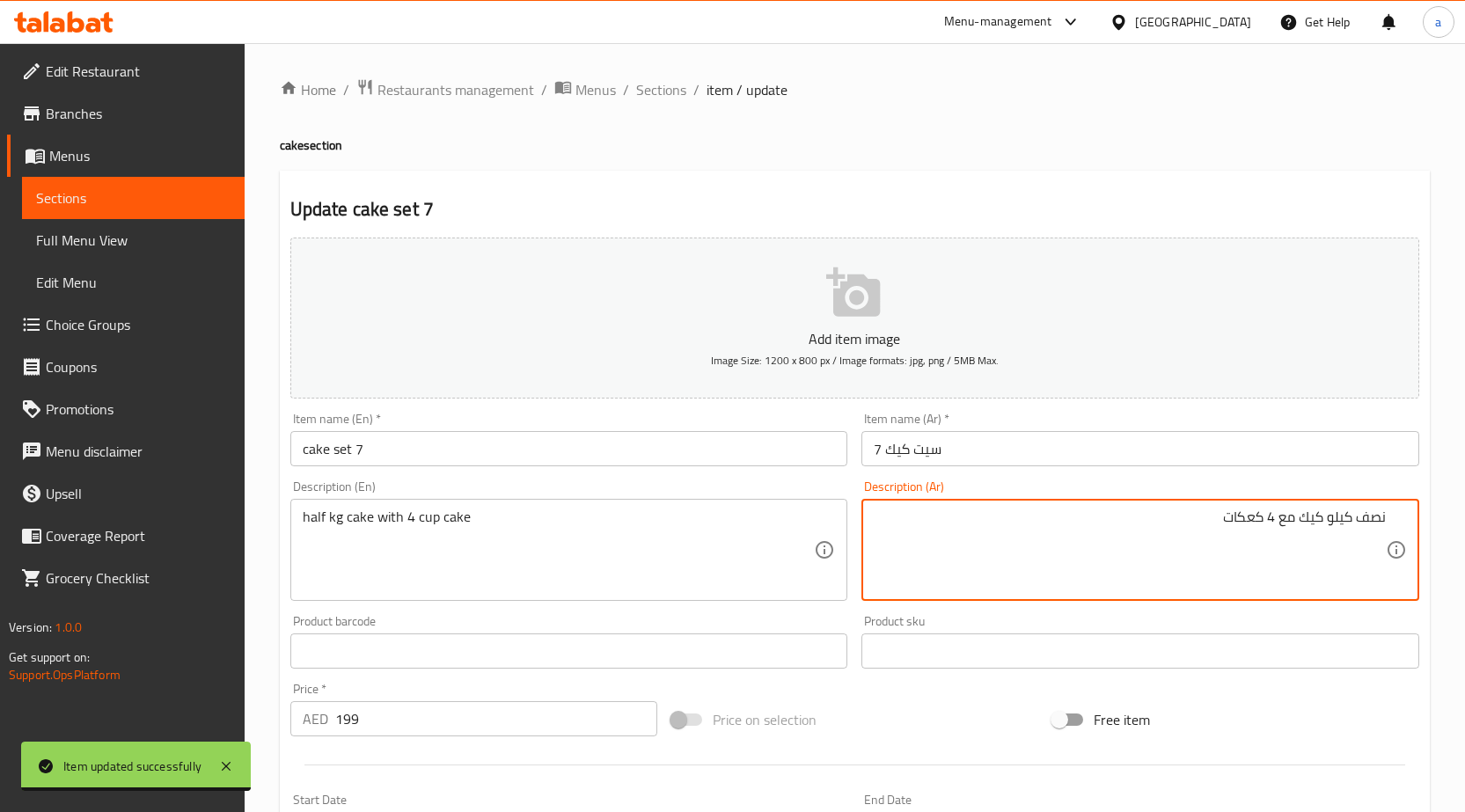
paste textarea "2 كب كيك"
click at [1275, 529] on textarea "نصف كيلو كيك مع 2 كب كيك" at bounding box center [1130, 550] width 512 height 83
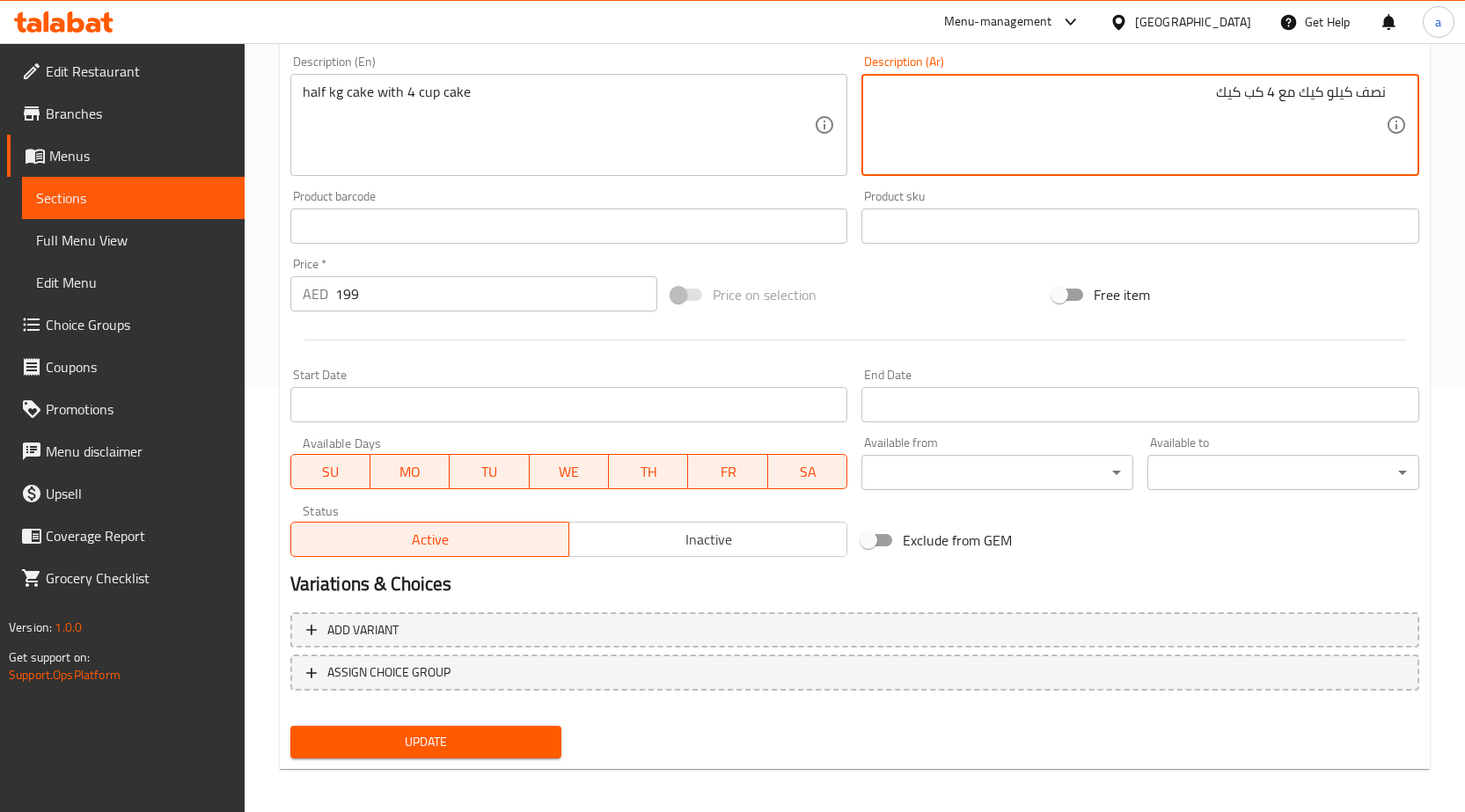
scroll to position [431, 0]
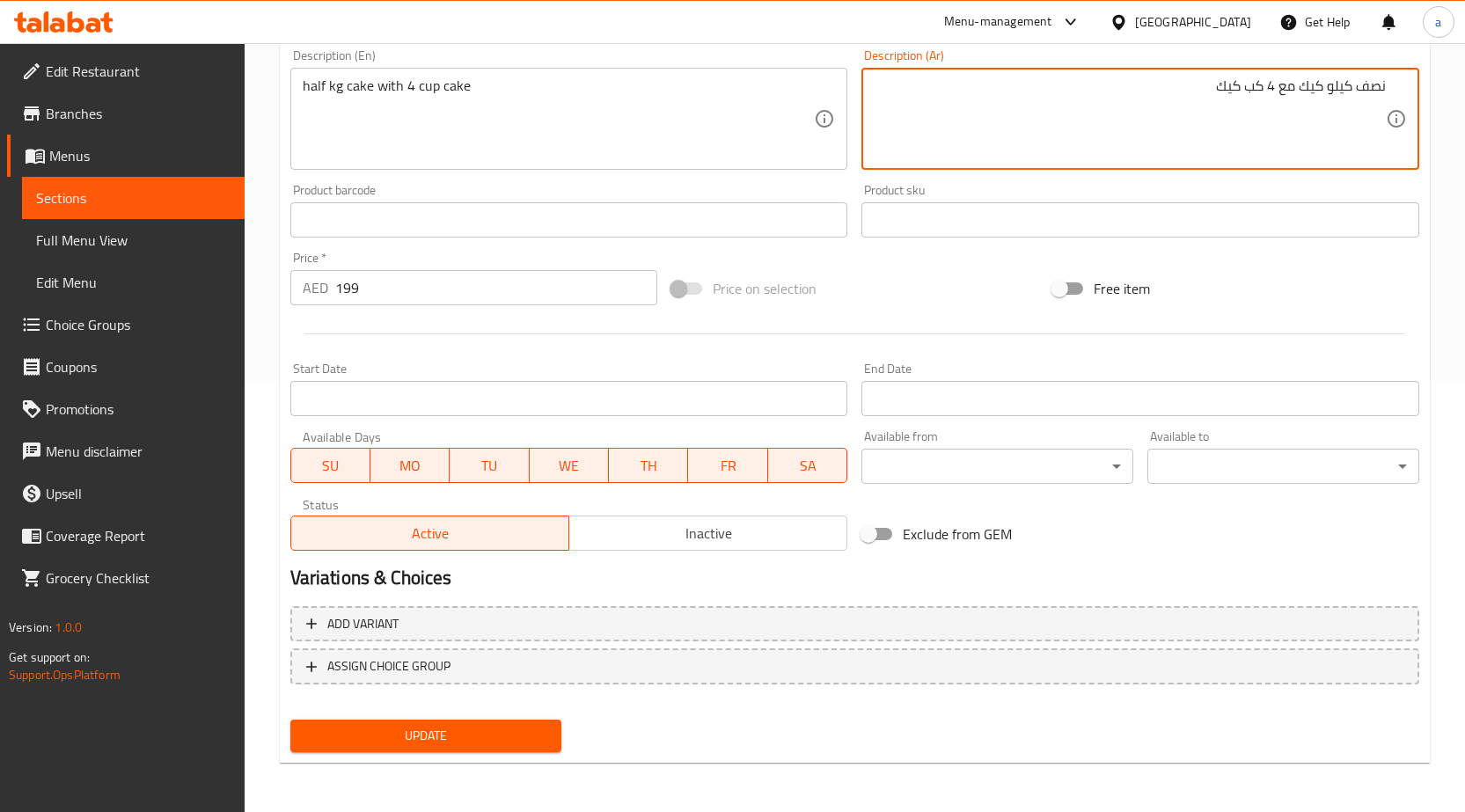
type textarea "نصف كيلو كيك مع 4 كب كيك"
click at [520, 724] on button "Update" at bounding box center [426, 735] width 272 height 32
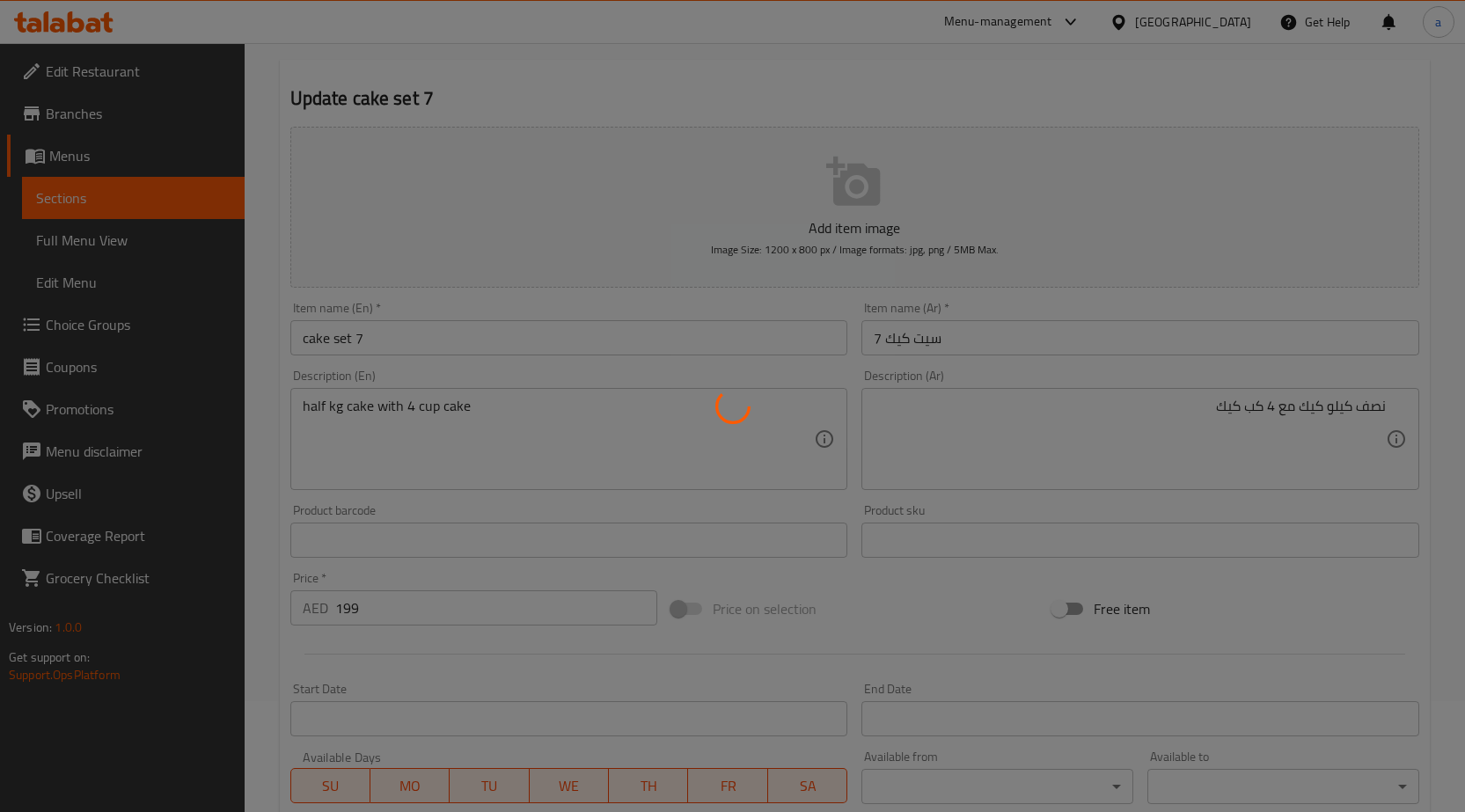
scroll to position [0, 0]
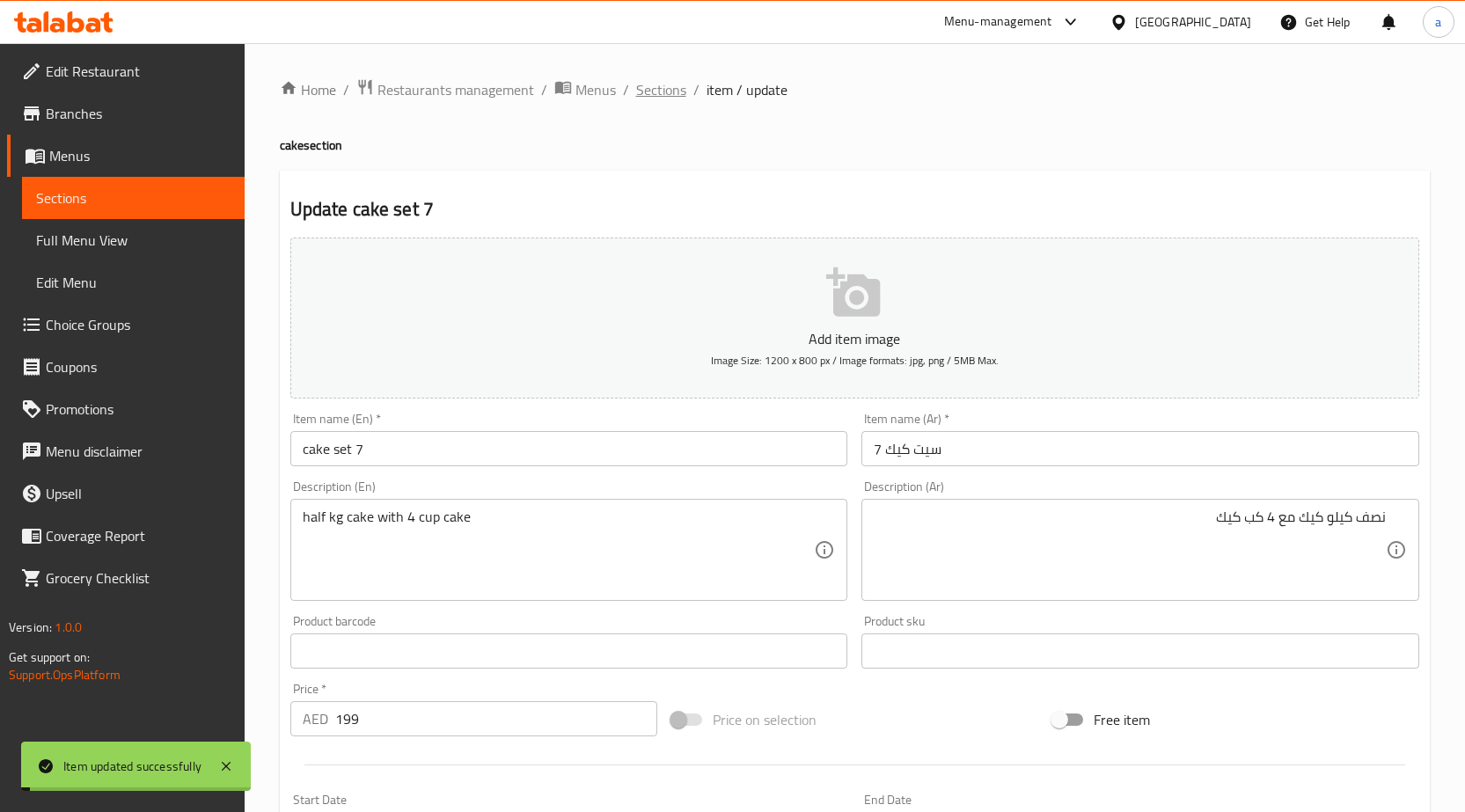
click at [656, 92] on span "Sections" at bounding box center [661, 89] width 50 height 21
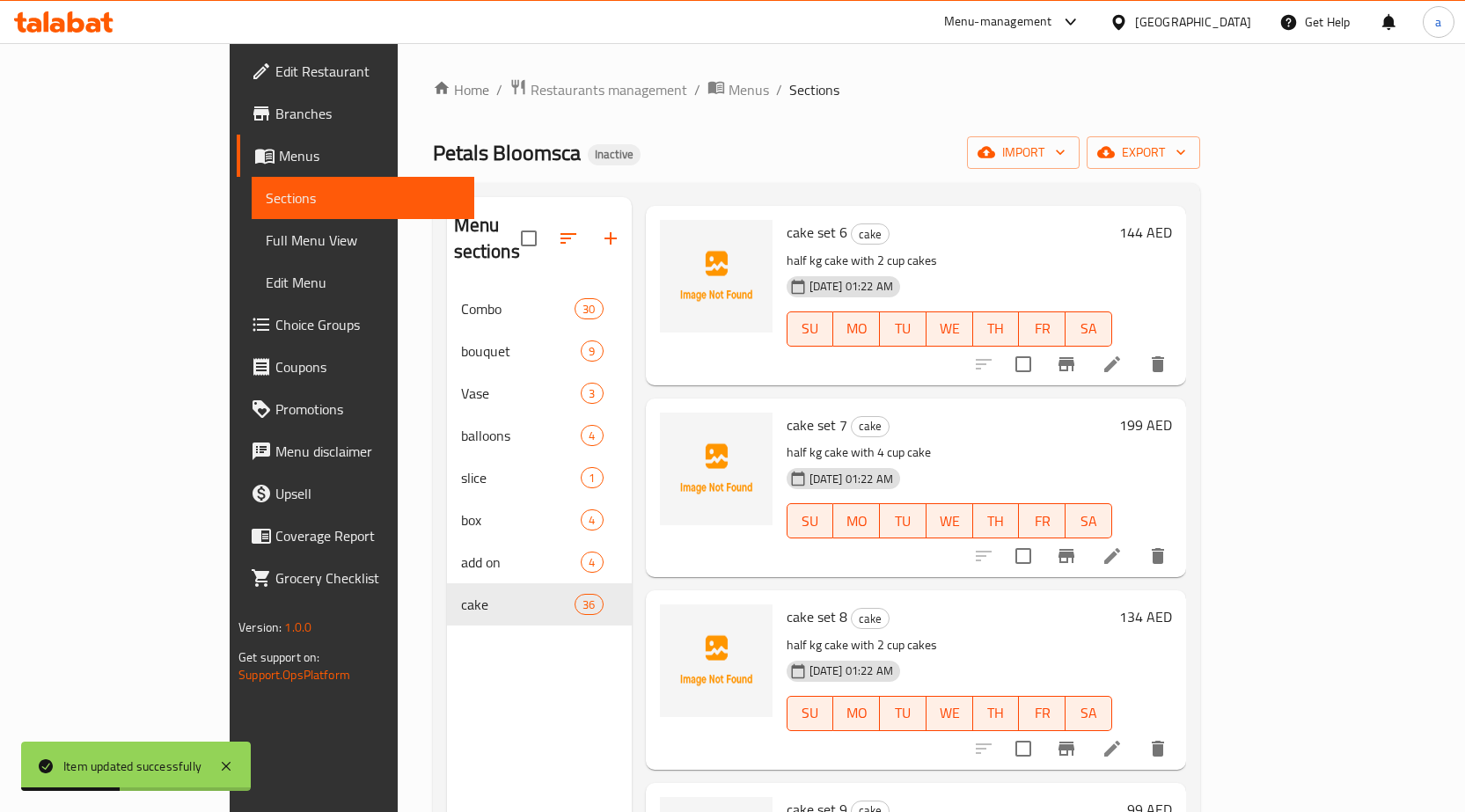
scroll to position [1056, 0]
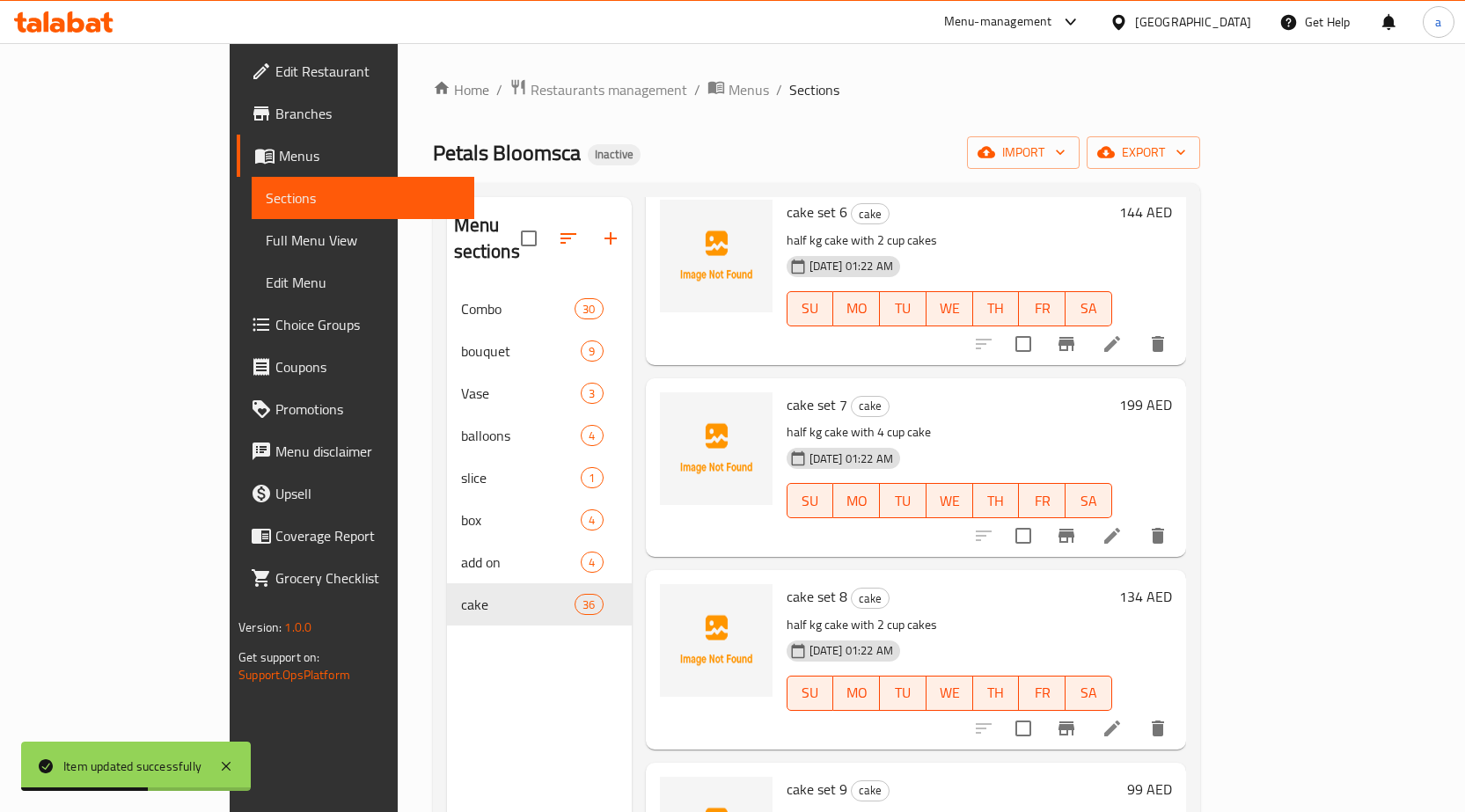
click at [1121, 720] on icon at bounding box center [1112, 728] width 16 height 16
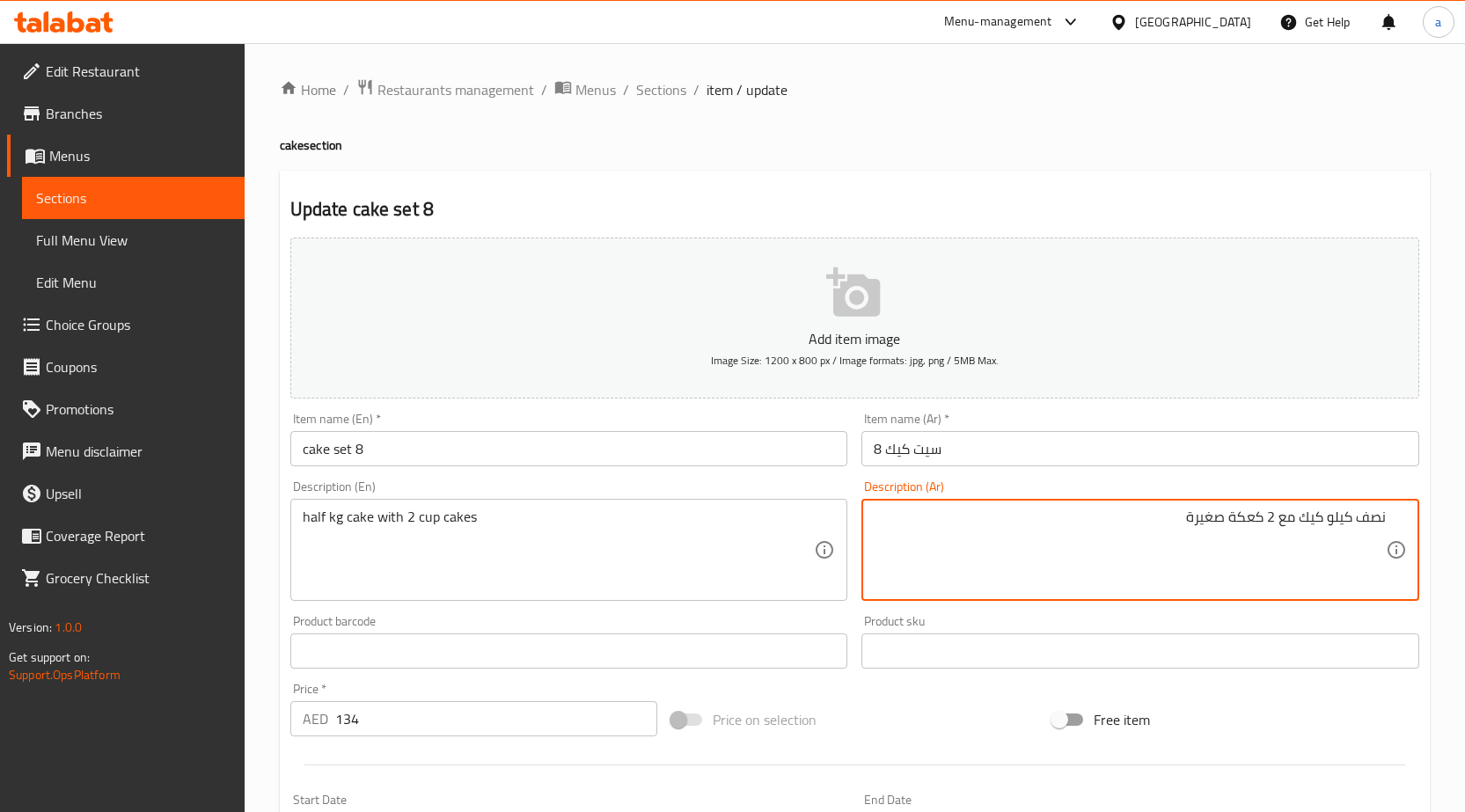
paste textarea "كيك"
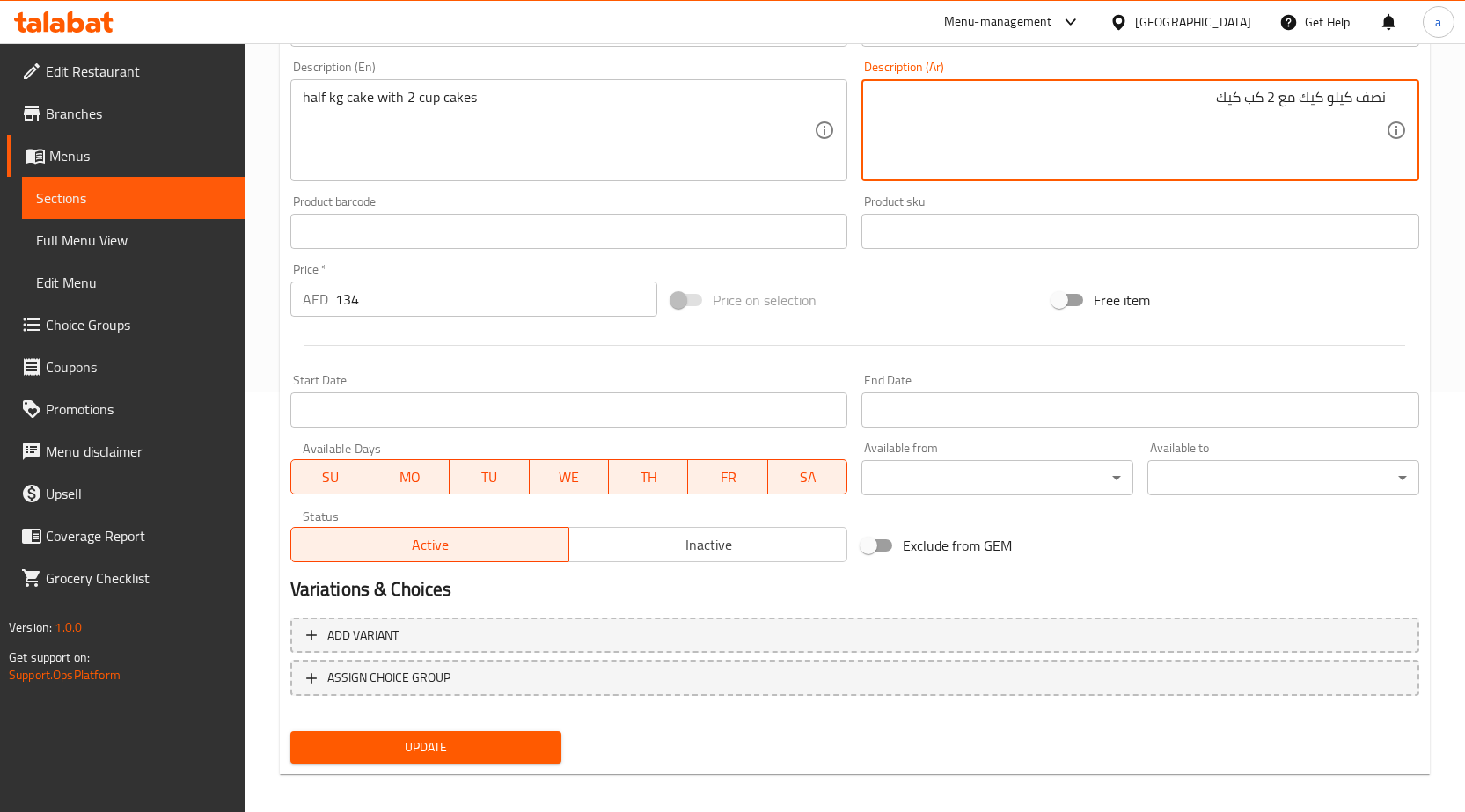
scroll to position [431, 0]
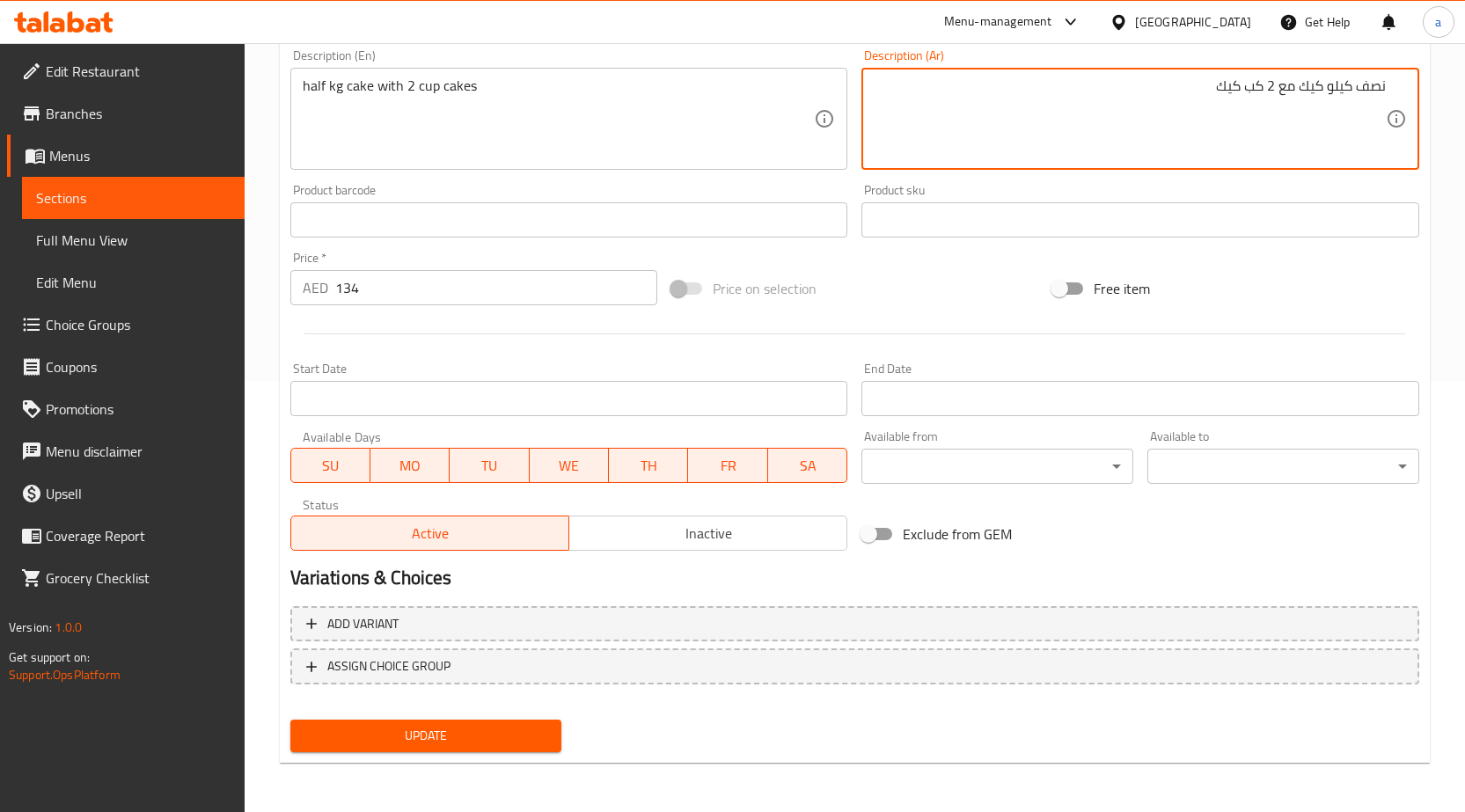
type textarea "نصف كيلو كيك مع 2 كب كيك"
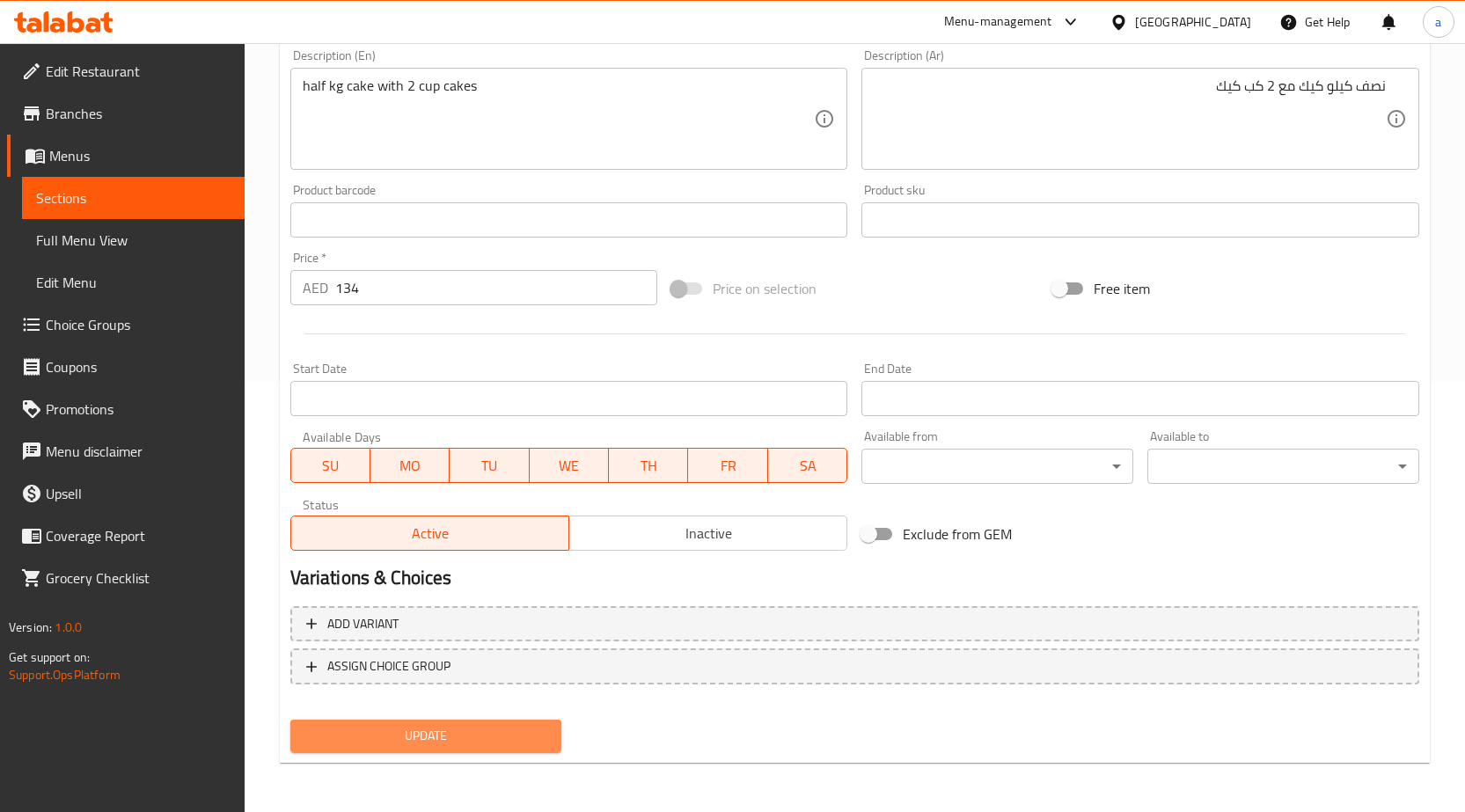
click at [527, 729] on span "Update" at bounding box center [427, 736] width 244 height 22
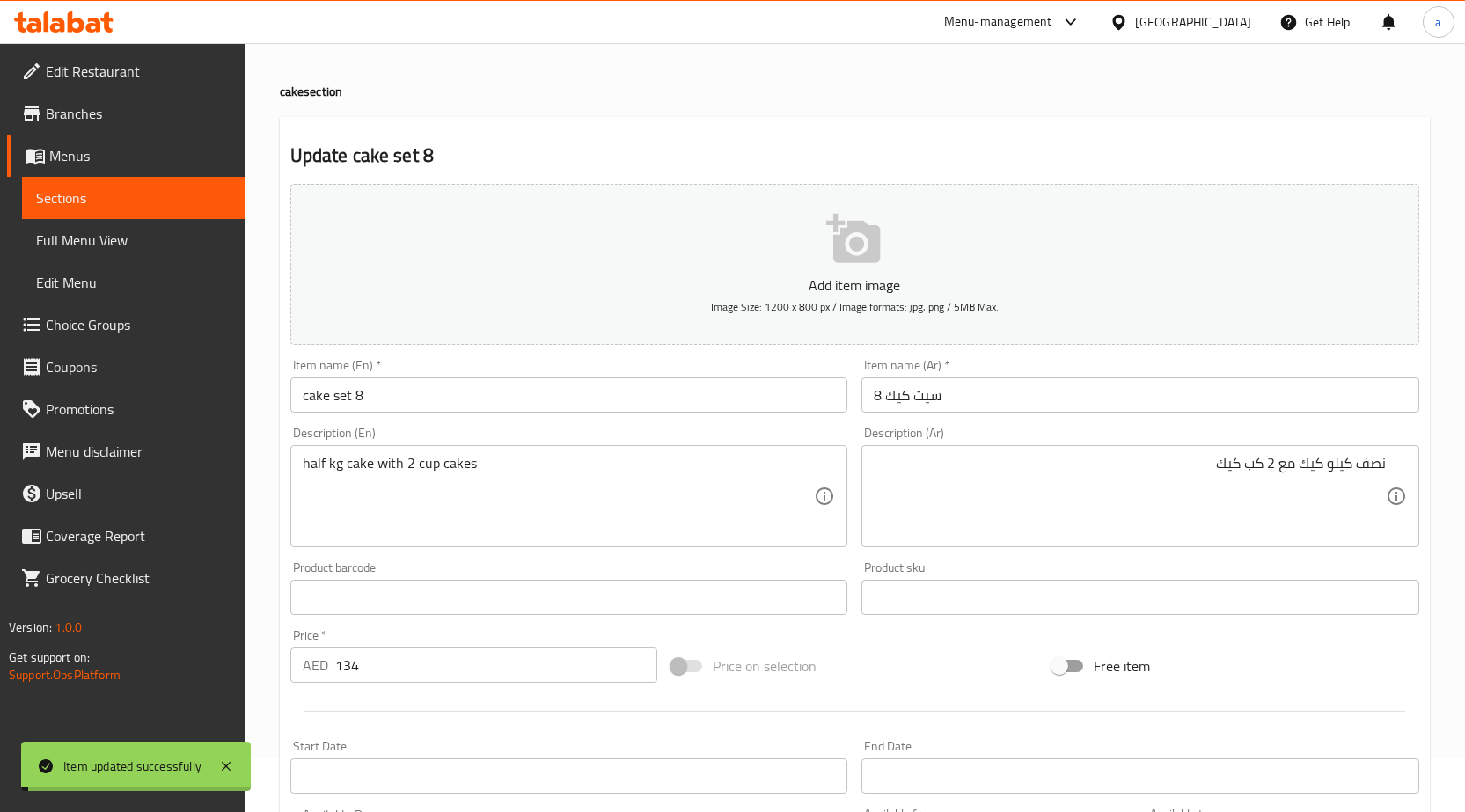
scroll to position [0, 0]
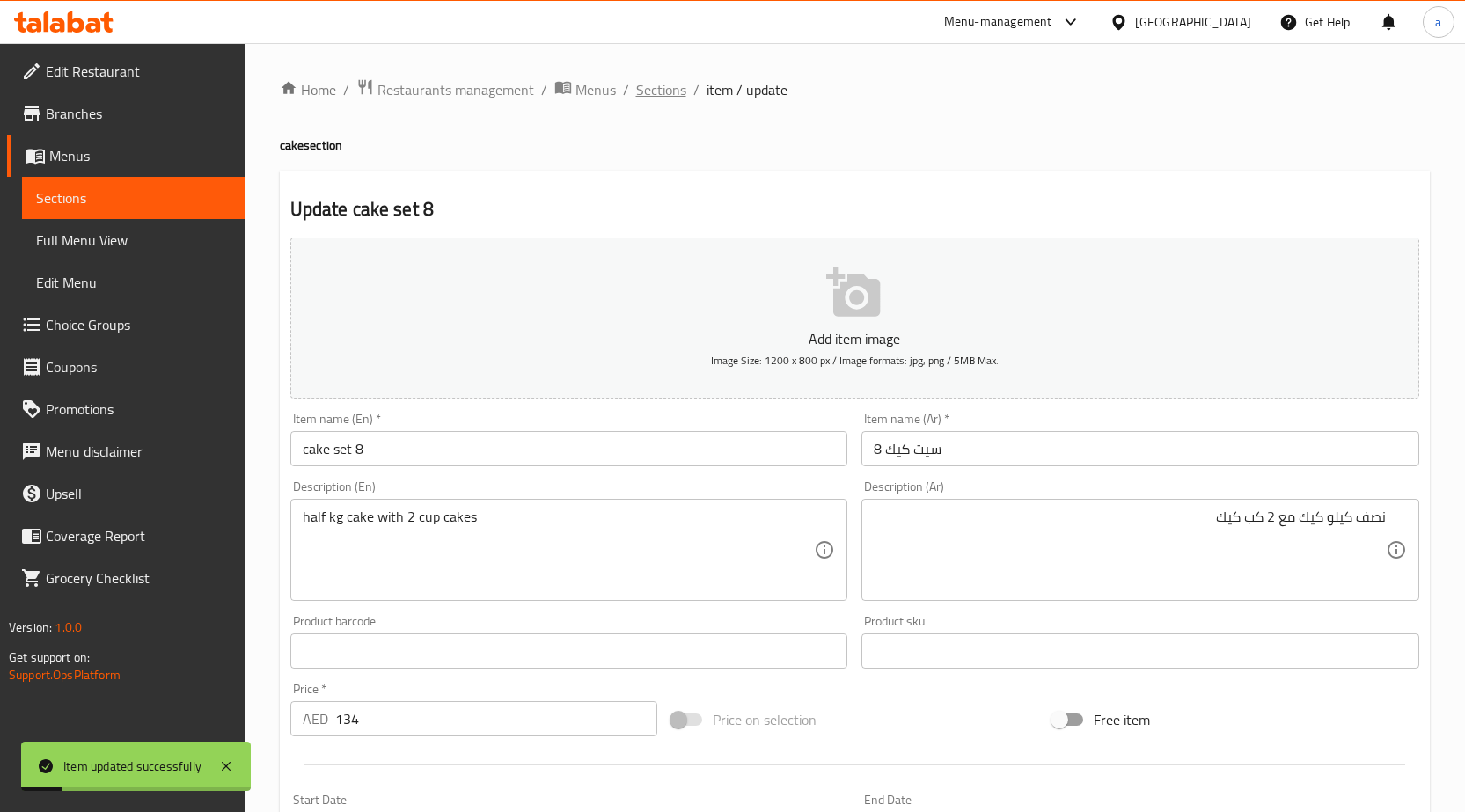
click at [666, 95] on span "Sections" at bounding box center [661, 89] width 50 height 21
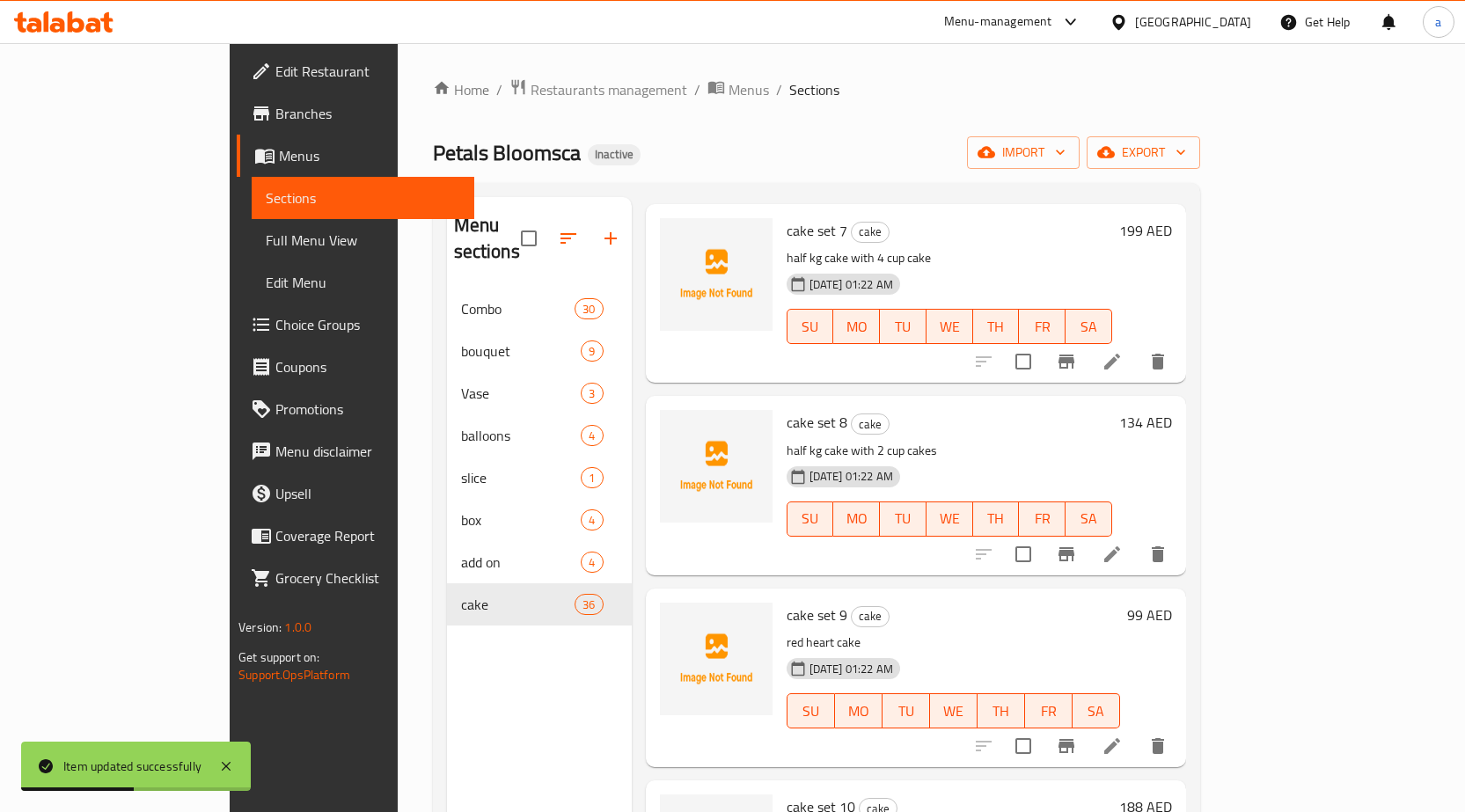
scroll to position [1231, 0]
click at [1123, 734] on icon at bounding box center [1112, 744] width 21 height 21
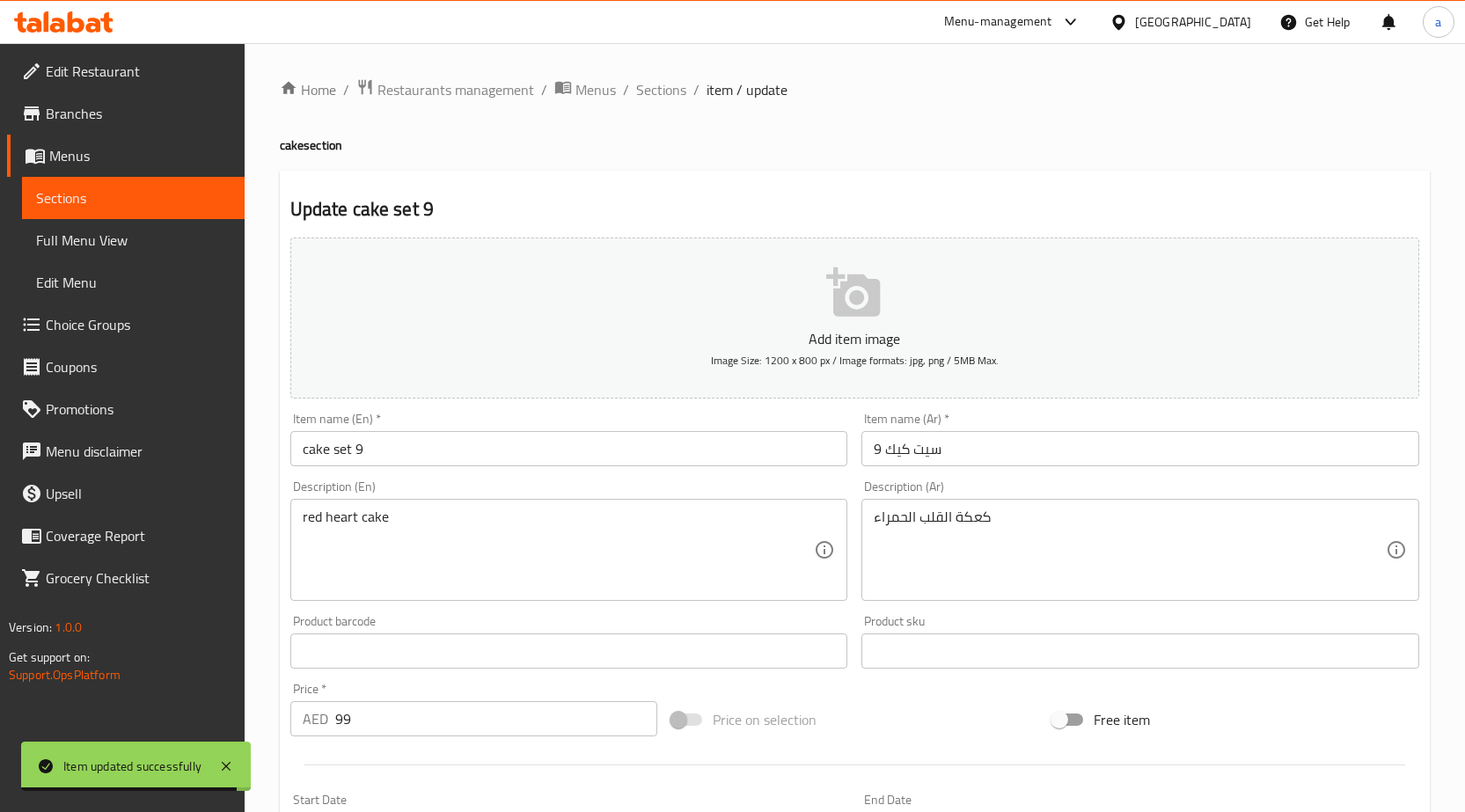
click at [1173, 595] on div "كعكة القلب الحمراء Description (Ar)" at bounding box center [1141, 550] width 558 height 102
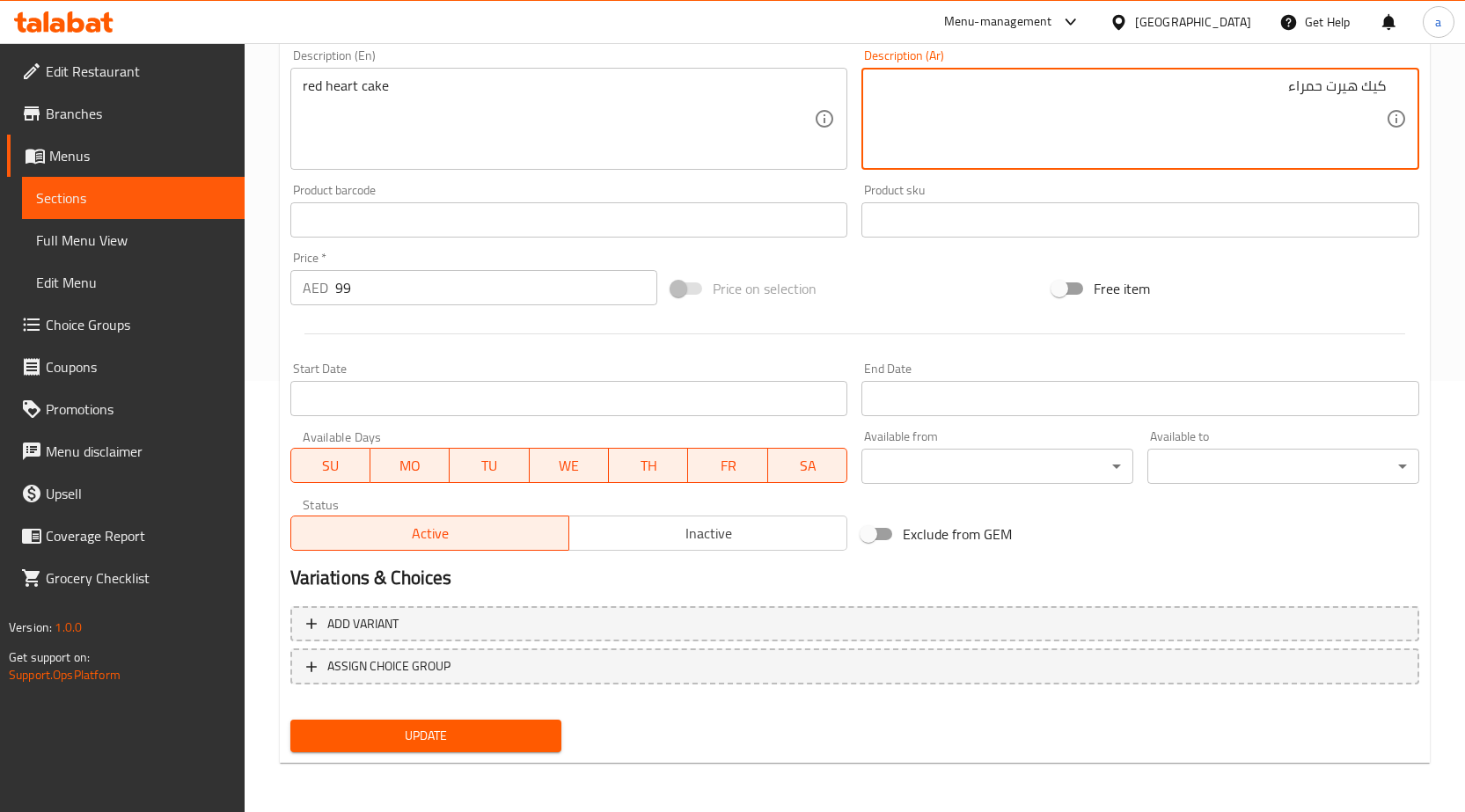
type textarea "كيك هيرت حمراء"
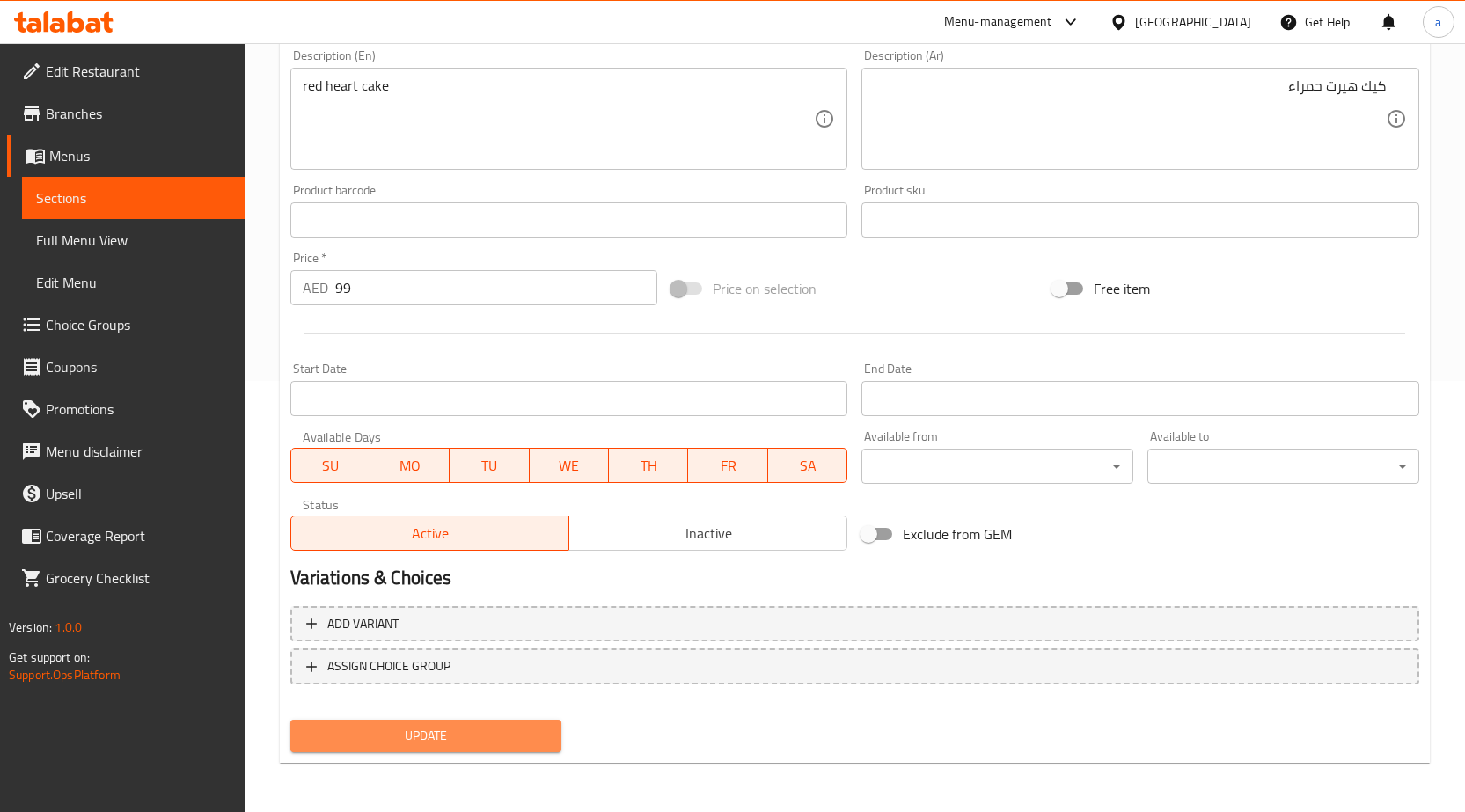
click at [479, 747] on span "Update" at bounding box center [427, 736] width 244 height 22
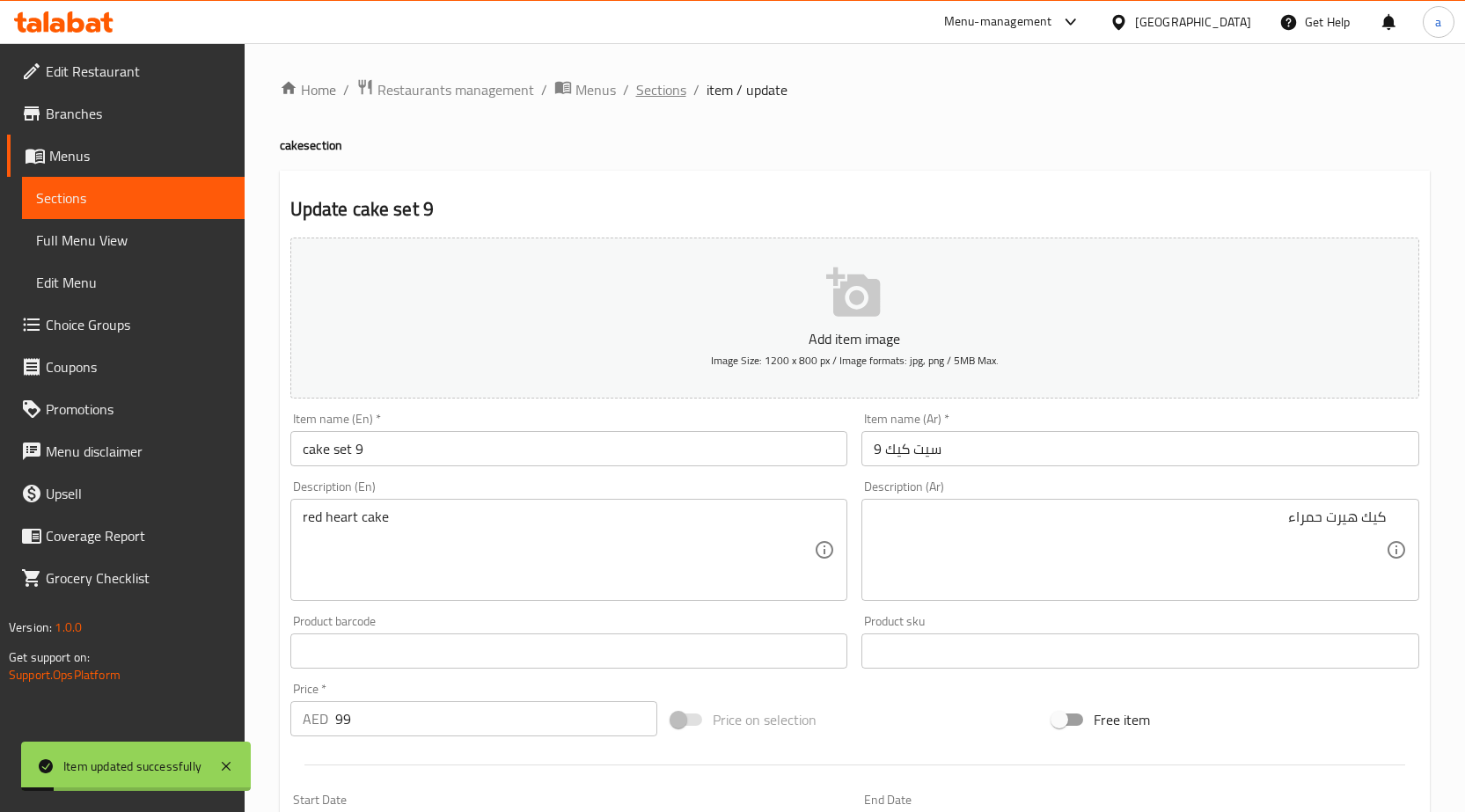
click at [658, 88] on span "Sections" at bounding box center [661, 89] width 50 height 21
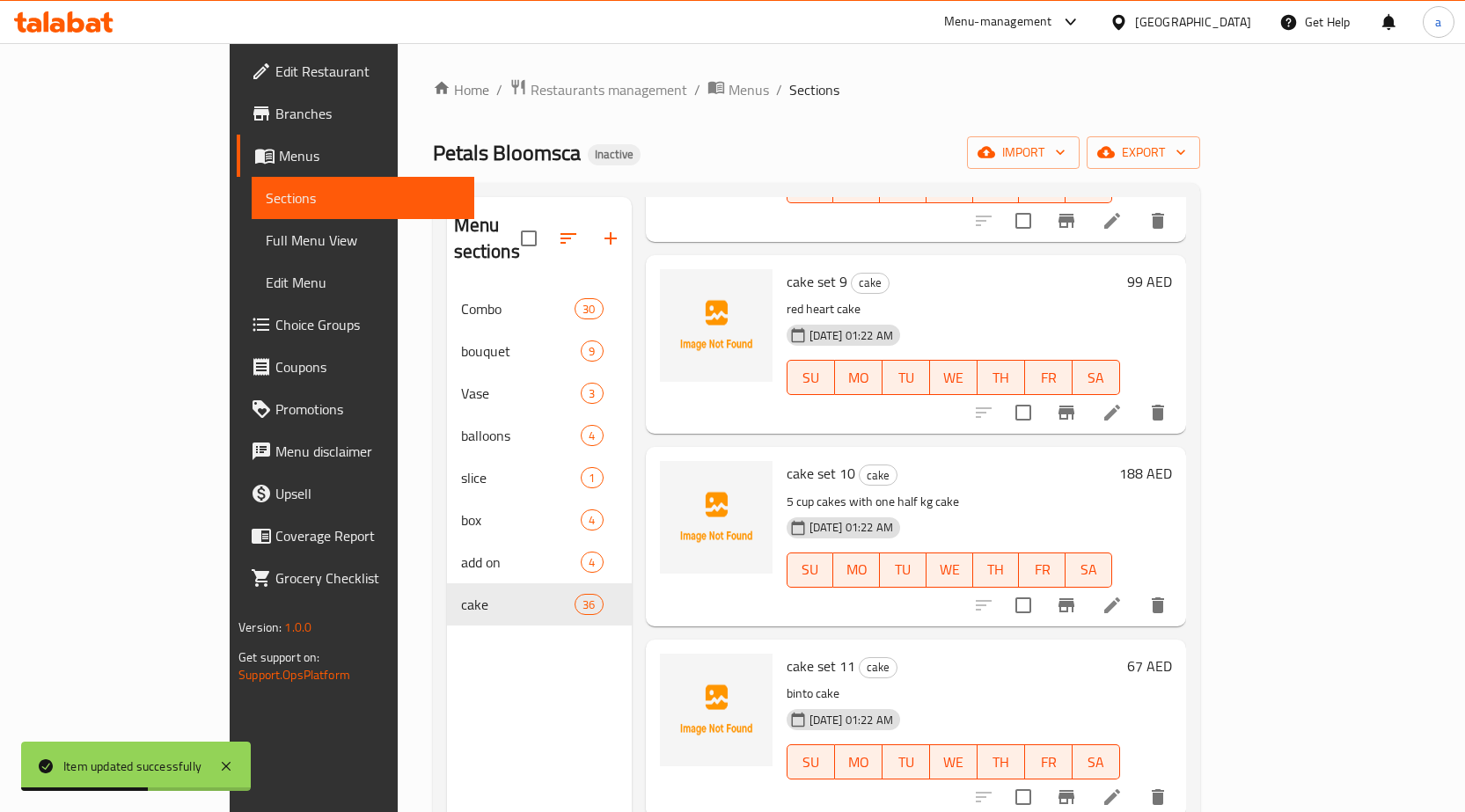
scroll to position [1584, 0]
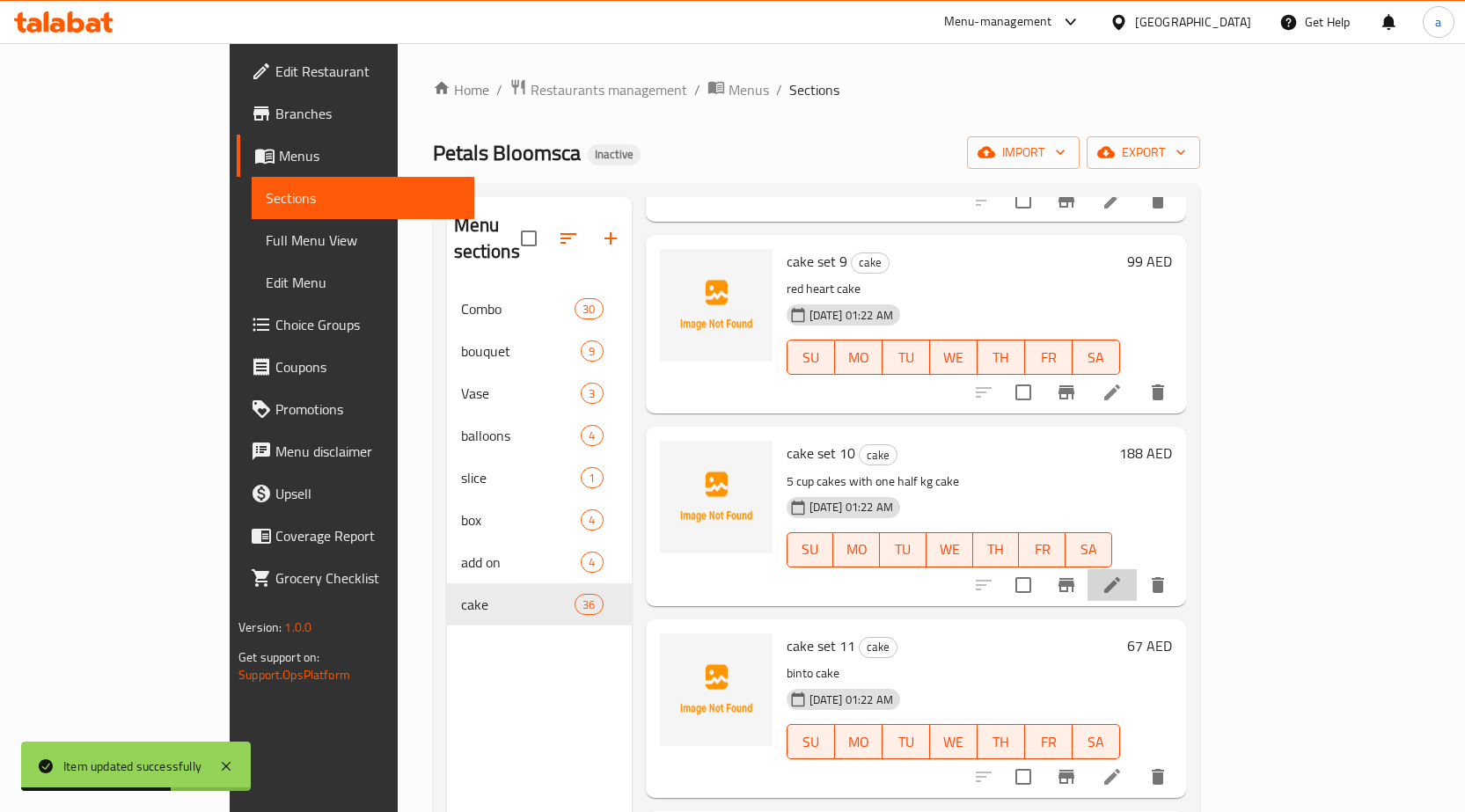
click at [1137, 569] on li at bounding box center [1113, 584] width 50 height 32
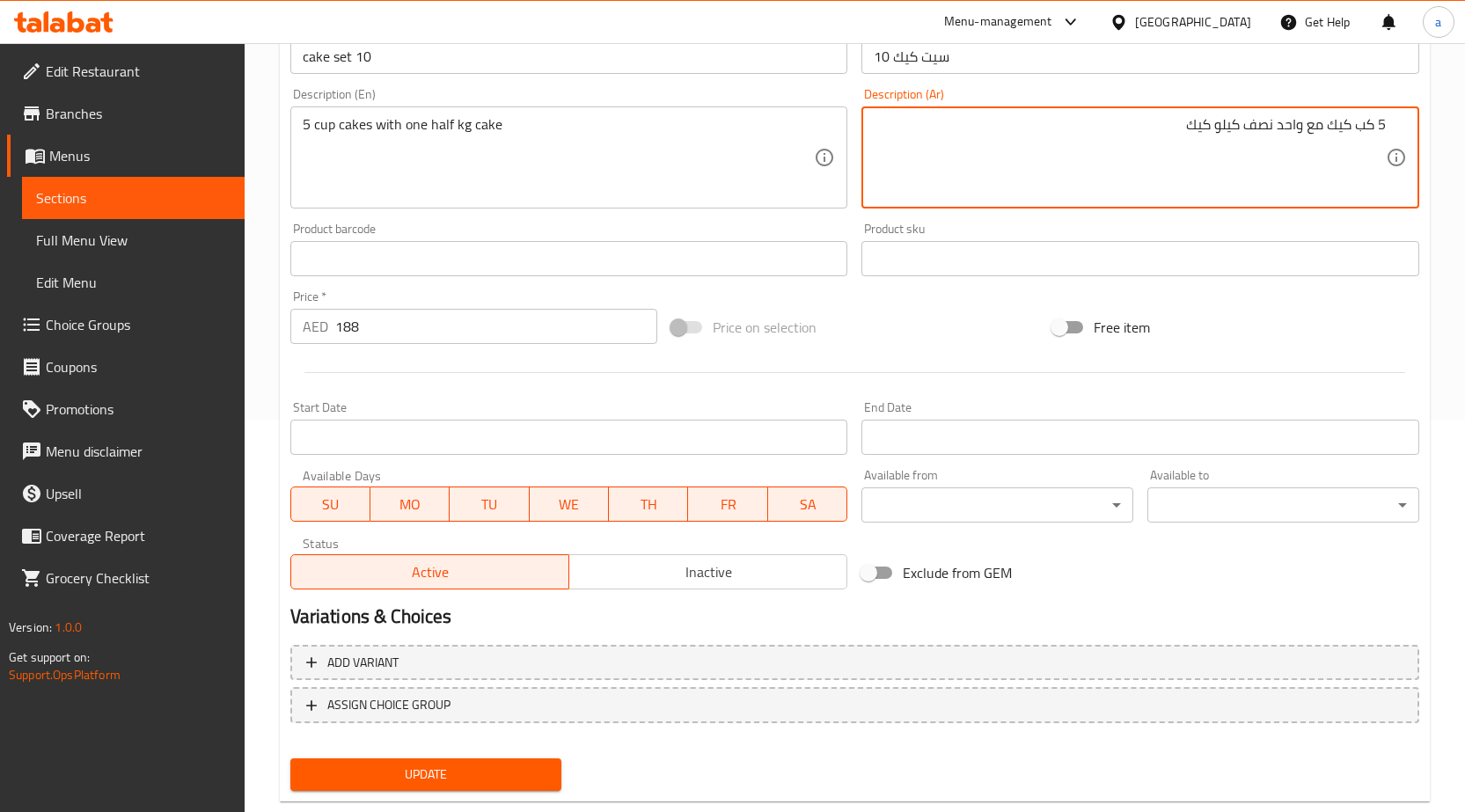
scroll to position [431, 0]
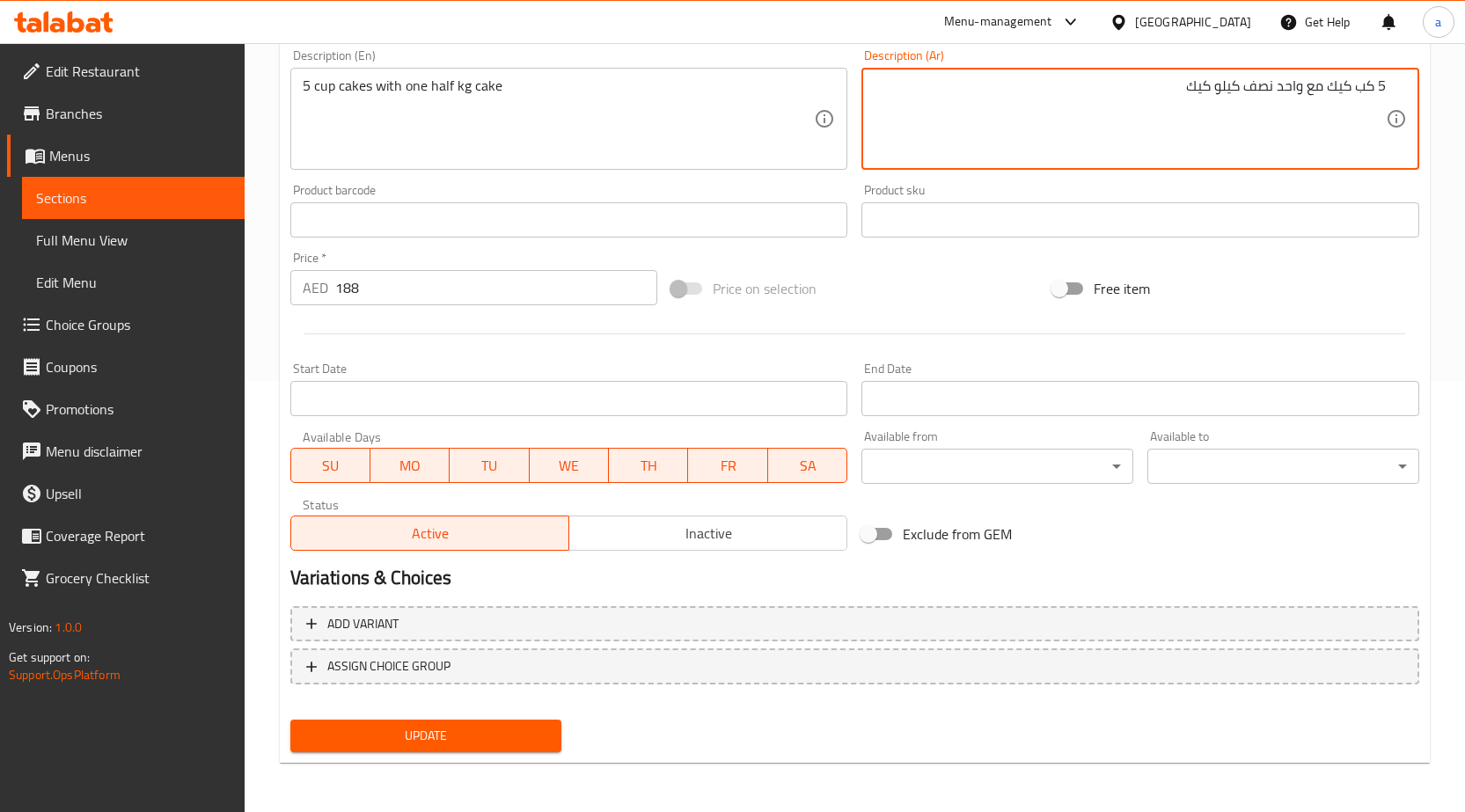
type textarea "5 كب كيك مع واحد نصف كيلو كيك"
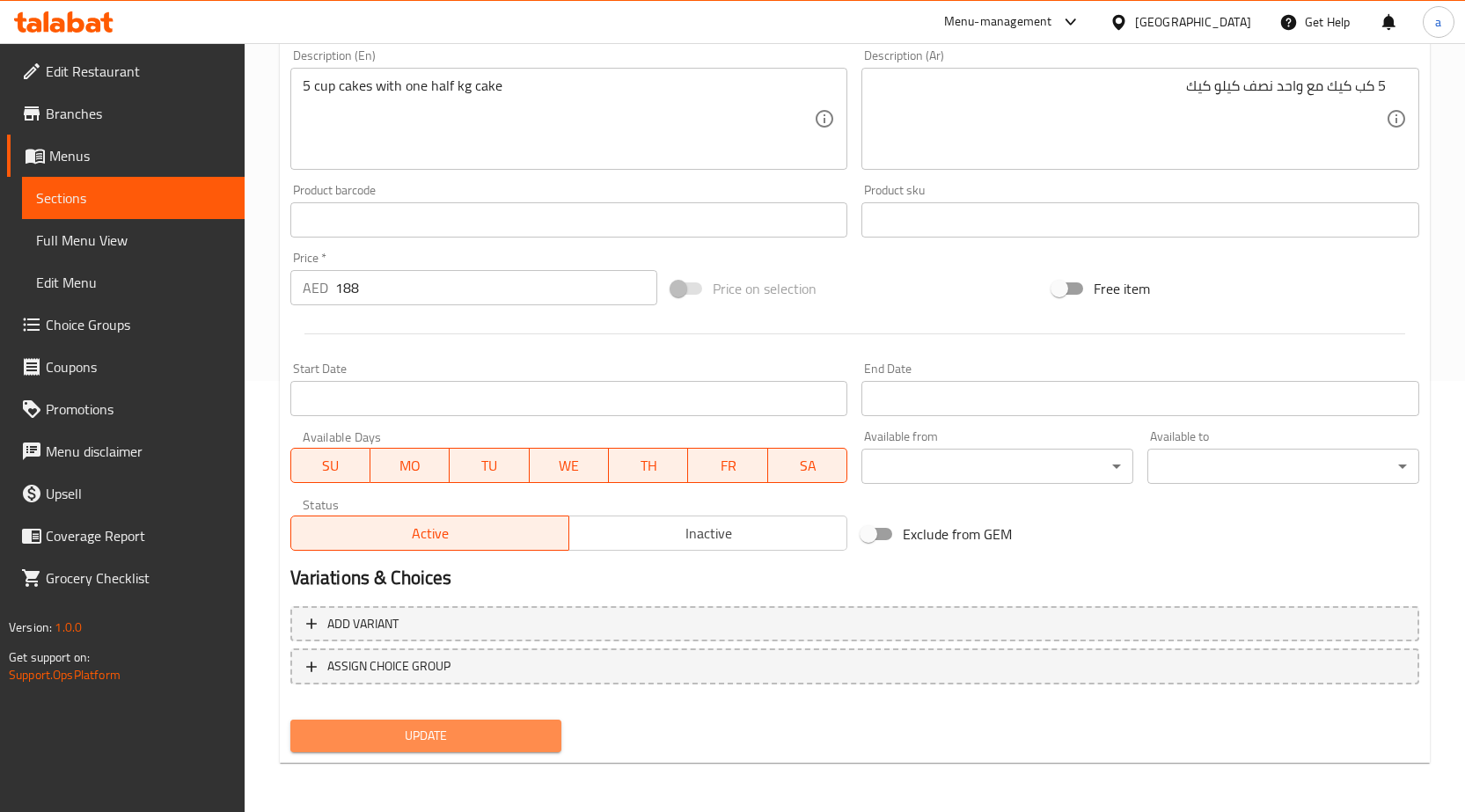
click at [485, 729] on span "Update" at bounding box center [427, 736] width 244 height 22
click at [433, 745] on span "Update" at bounding box center [427, 736] width 244 height 22
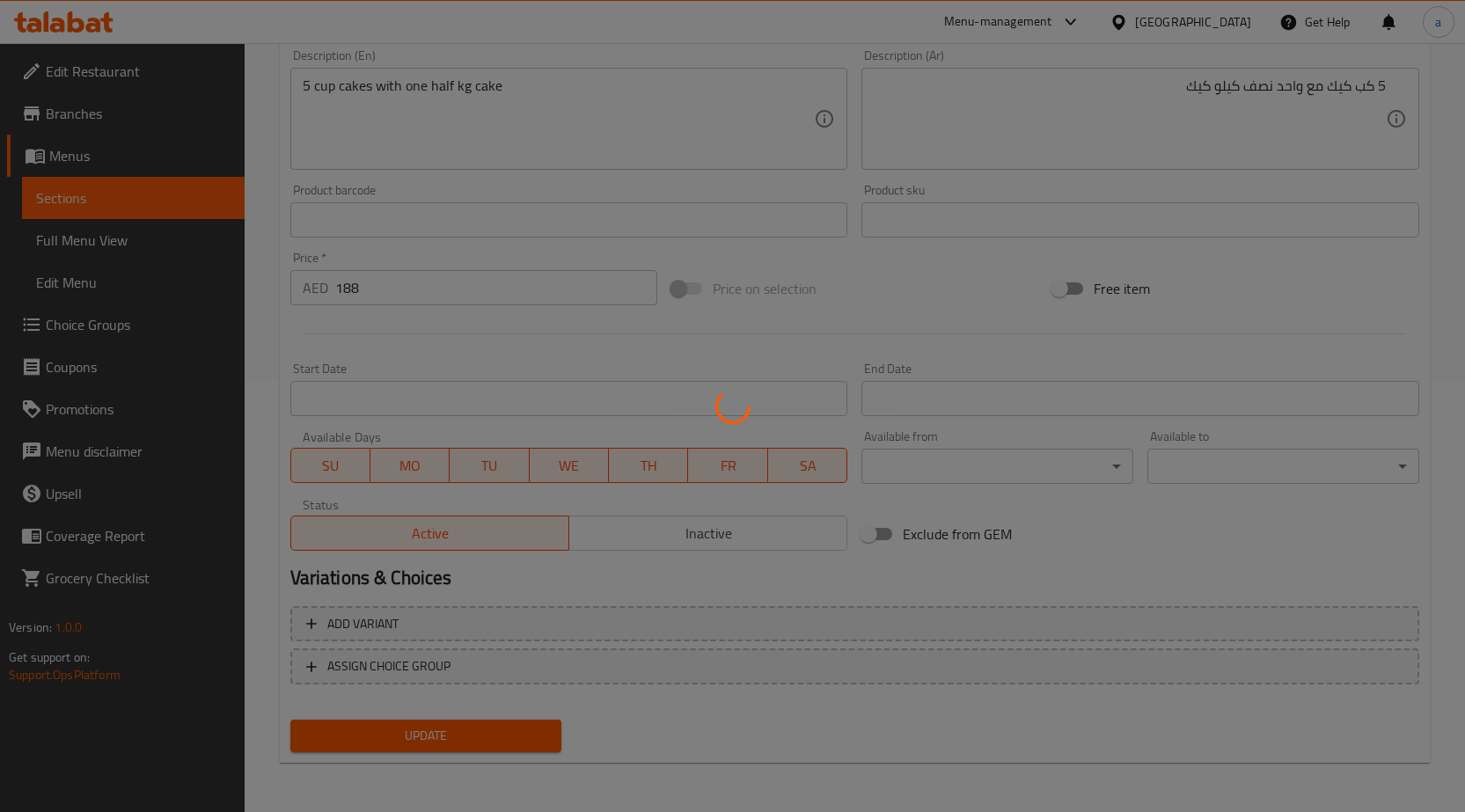
scroll to position [0, 0]
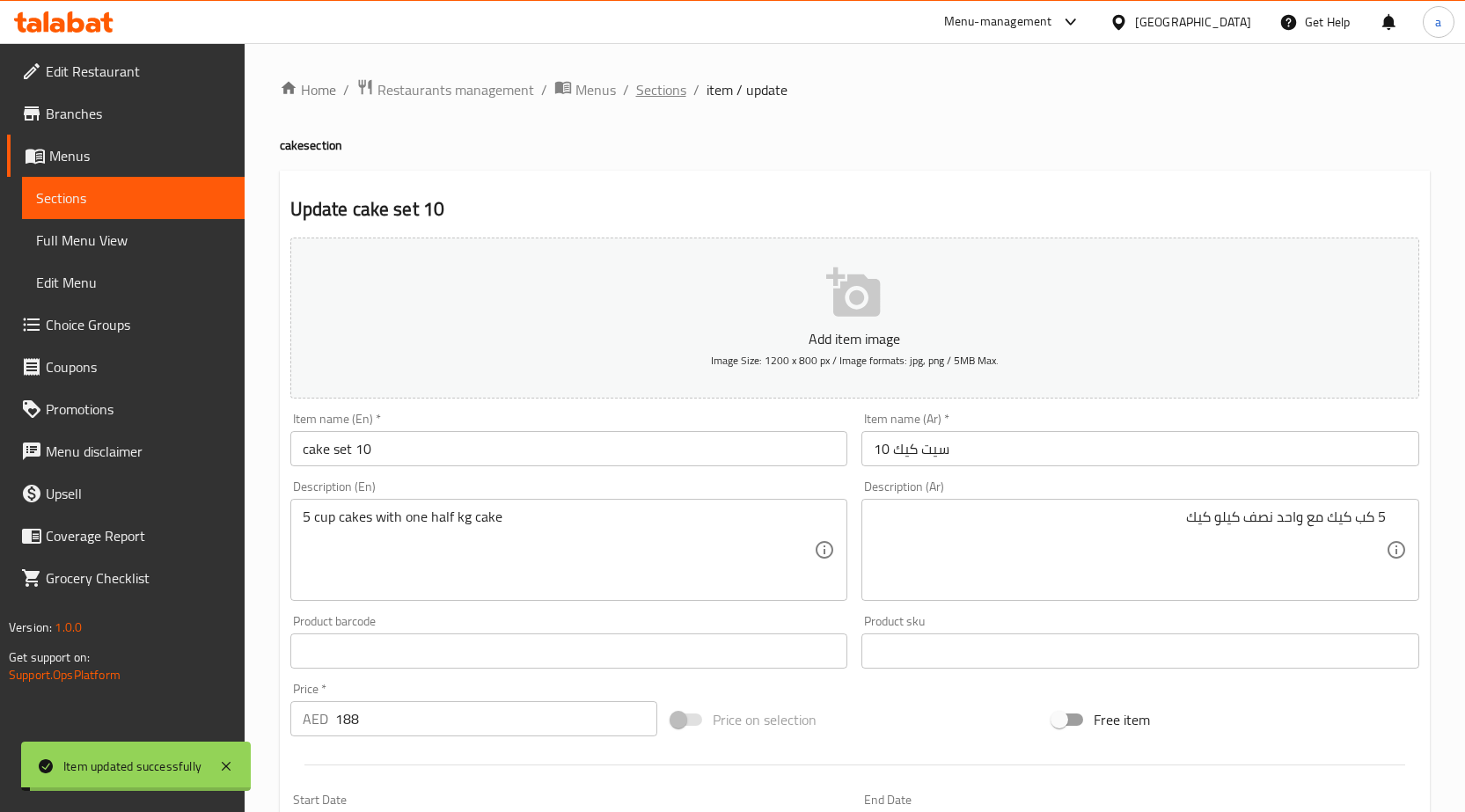
click at [665, 99] on span "Sections" at bounding box center [661, 89] width 50 height 21
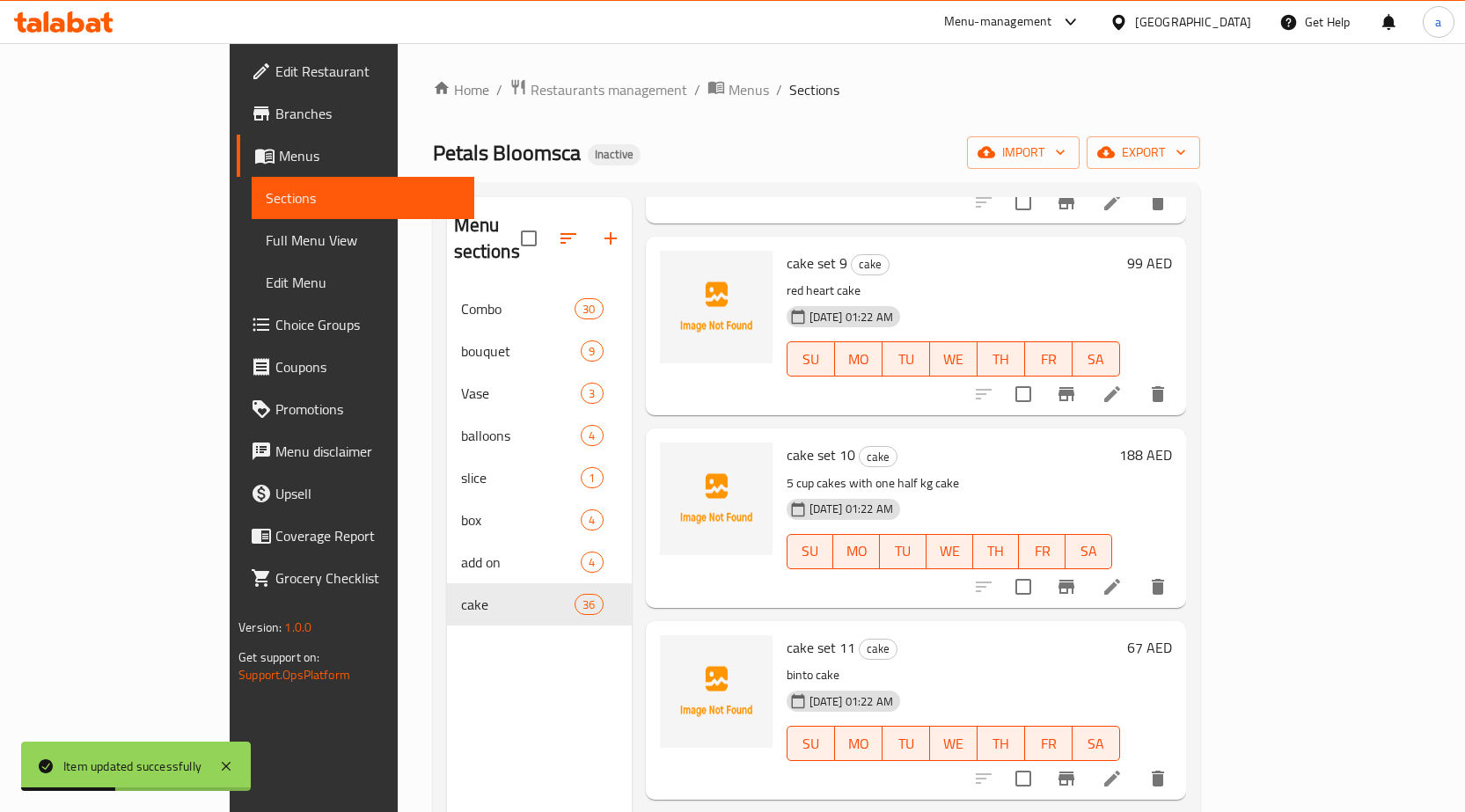
scroll to position [1584, 0]
click at [1123, 766] on icon at bounding box center [1112, 776] width 21 height 21
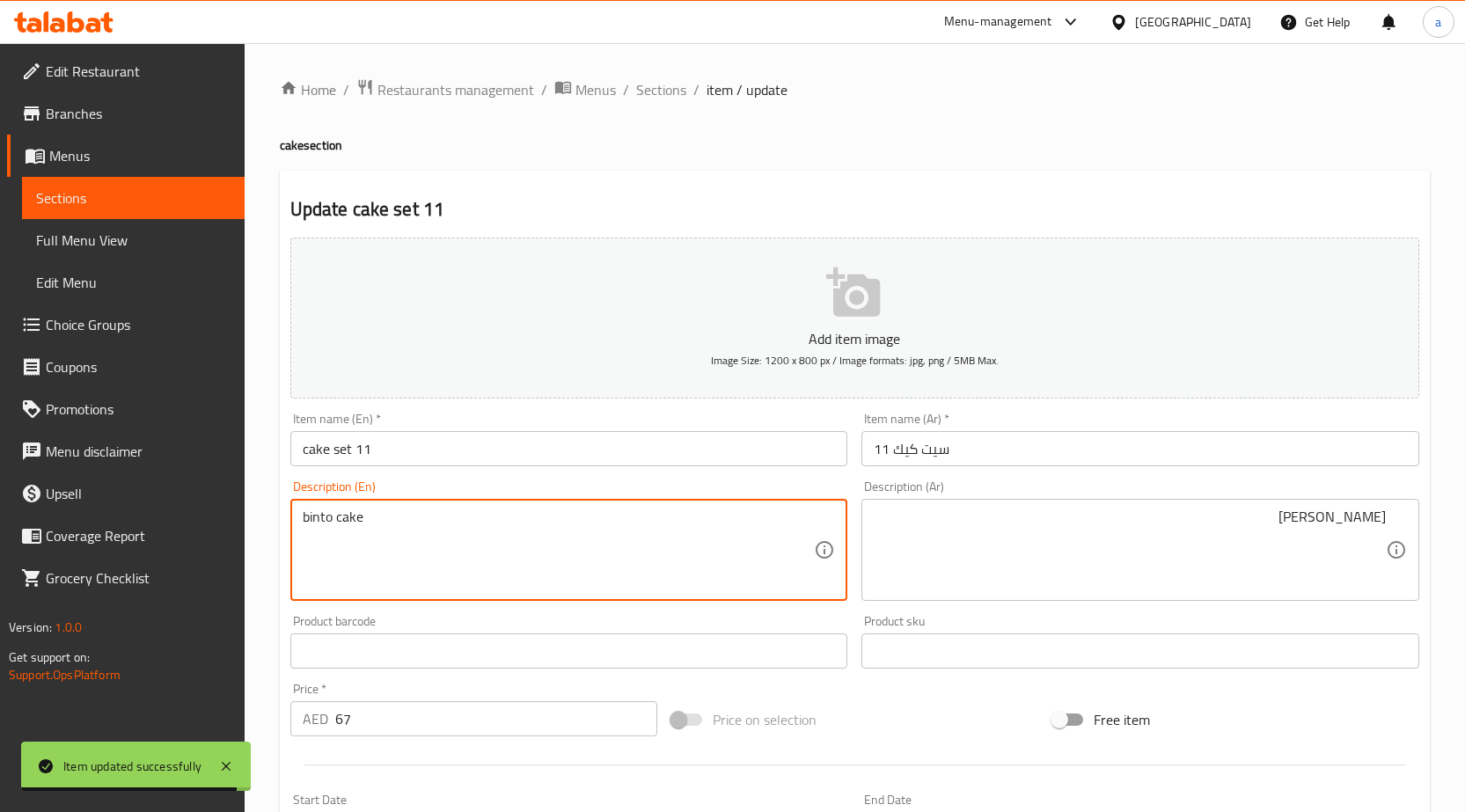
click at [313, 522] on textarea "binto cake" at bounding box center [559, 550] width 512 height 83
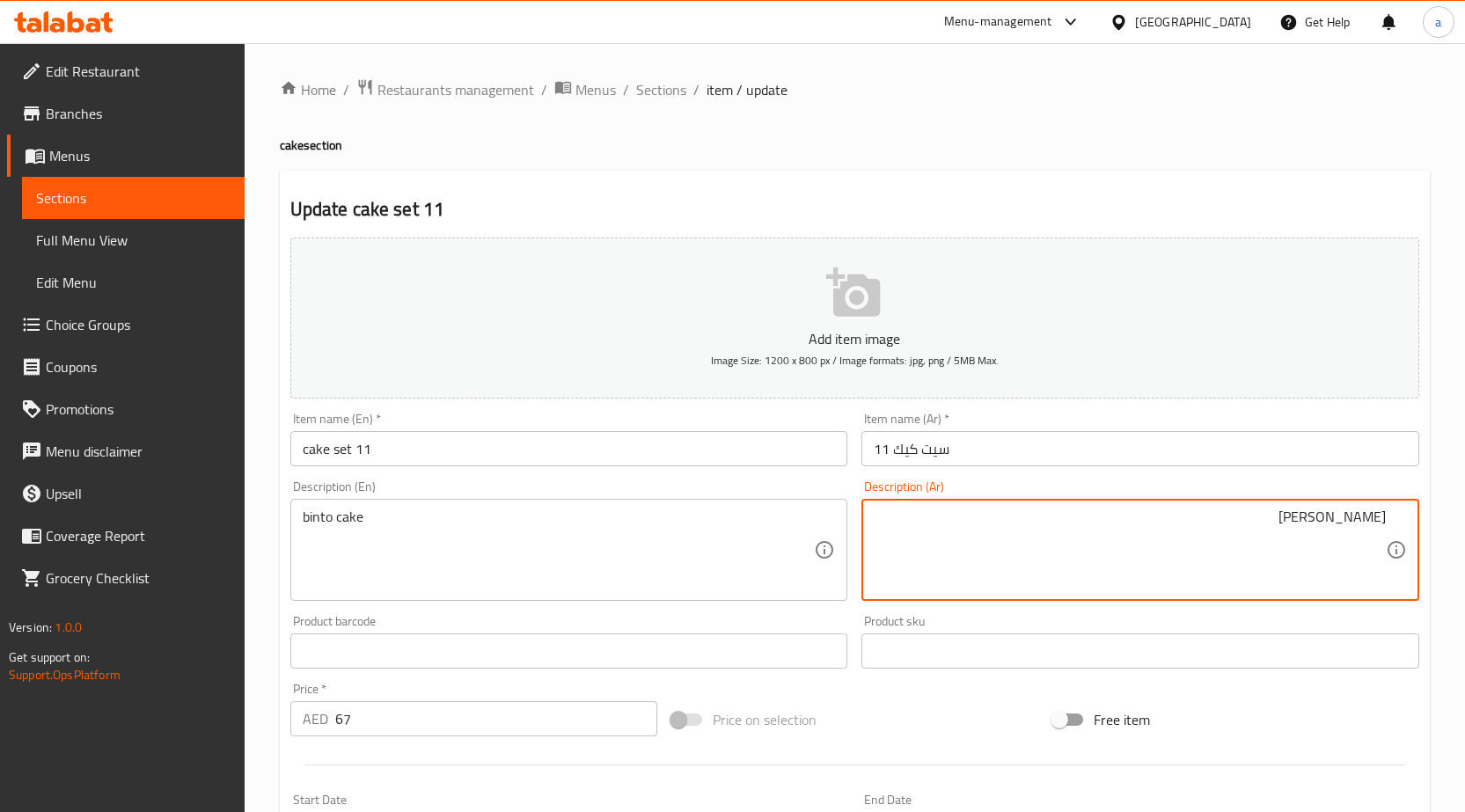
click at [1210, 572] on textarea "كيك بينتو" at bounding box center [1130, 550] width 512 height 83
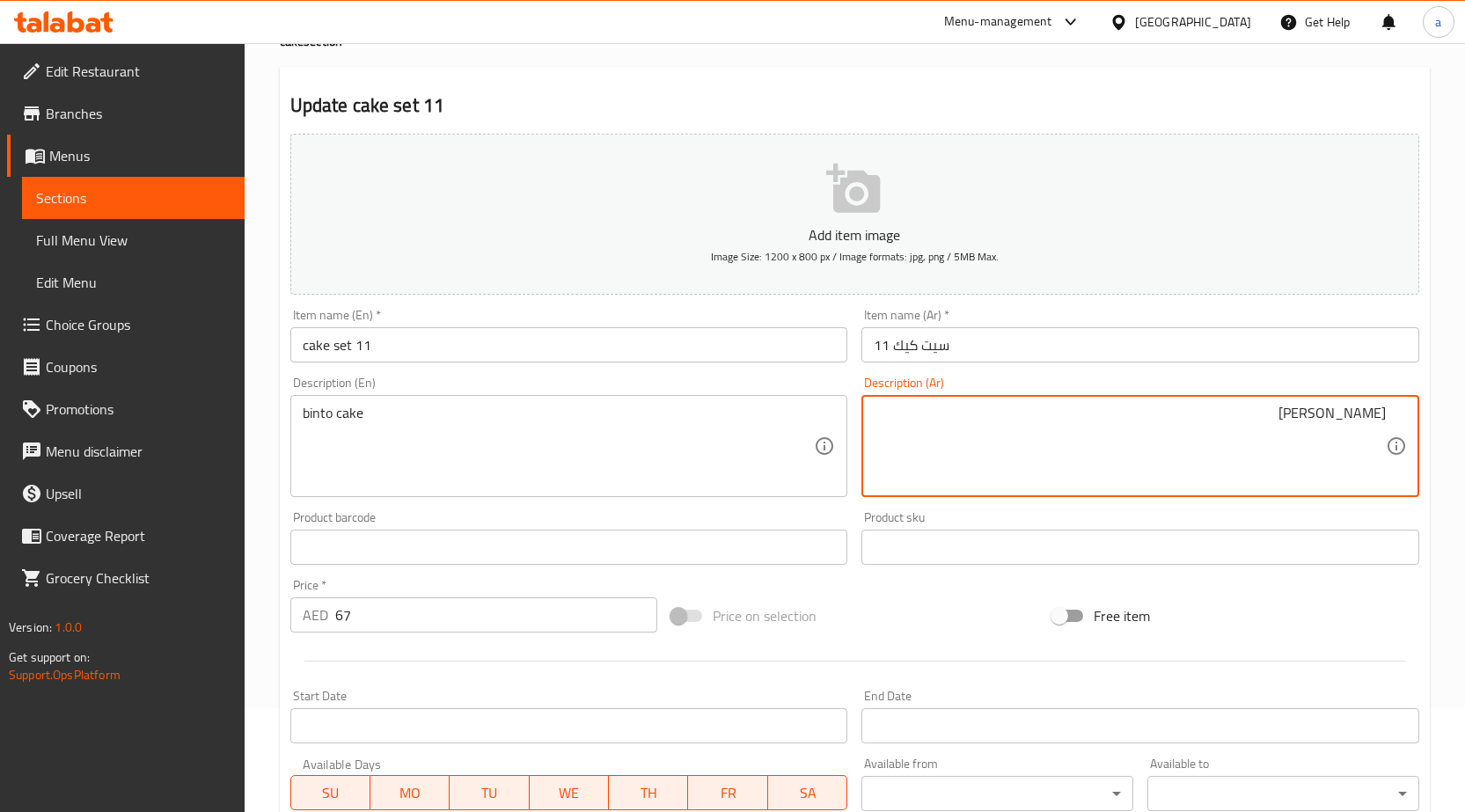
scroll to position [431, 0]
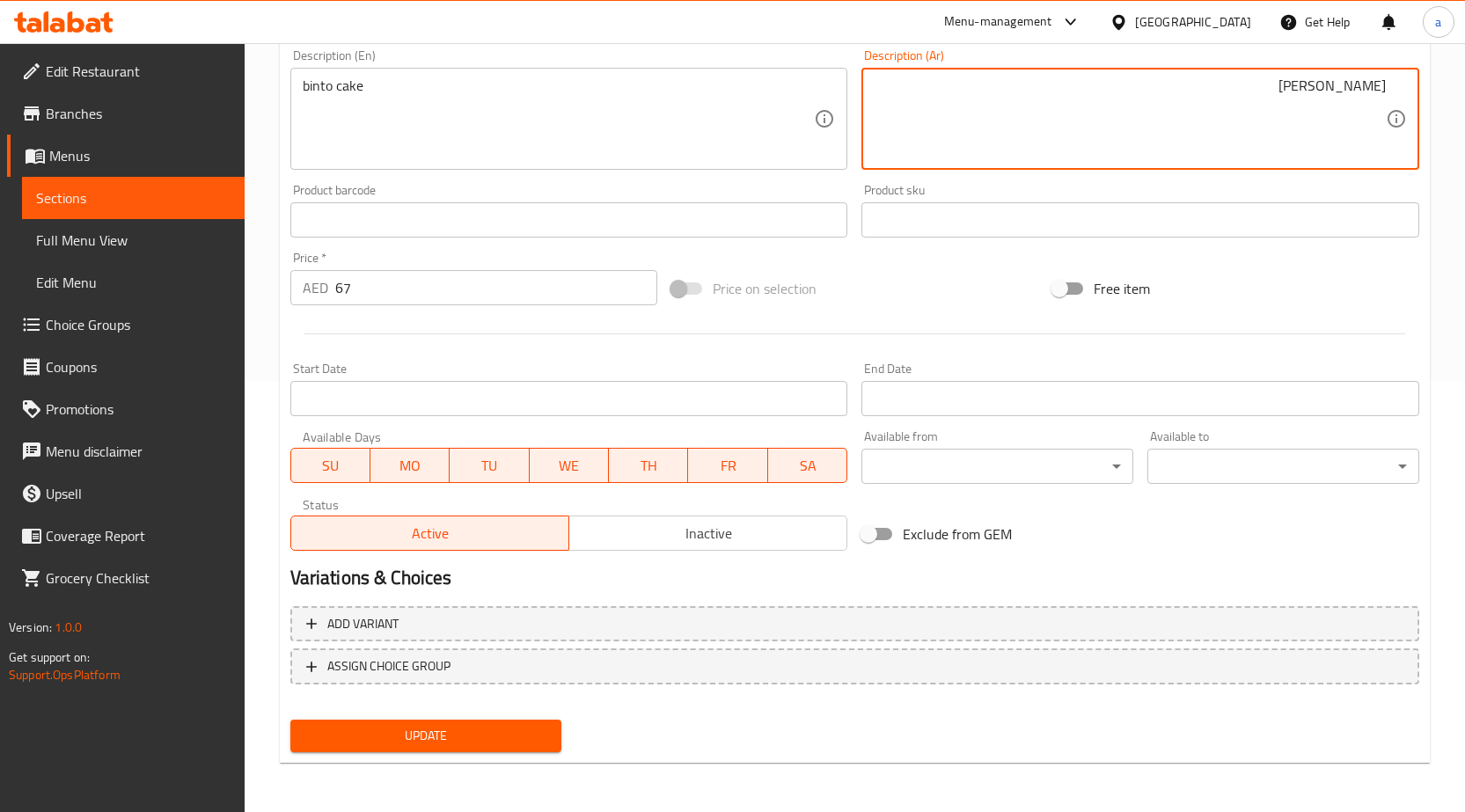
type textarea "بينتو كيك"
click at [508, 733] on span "Update" at bounding box center [427, 736] width 244 height 22
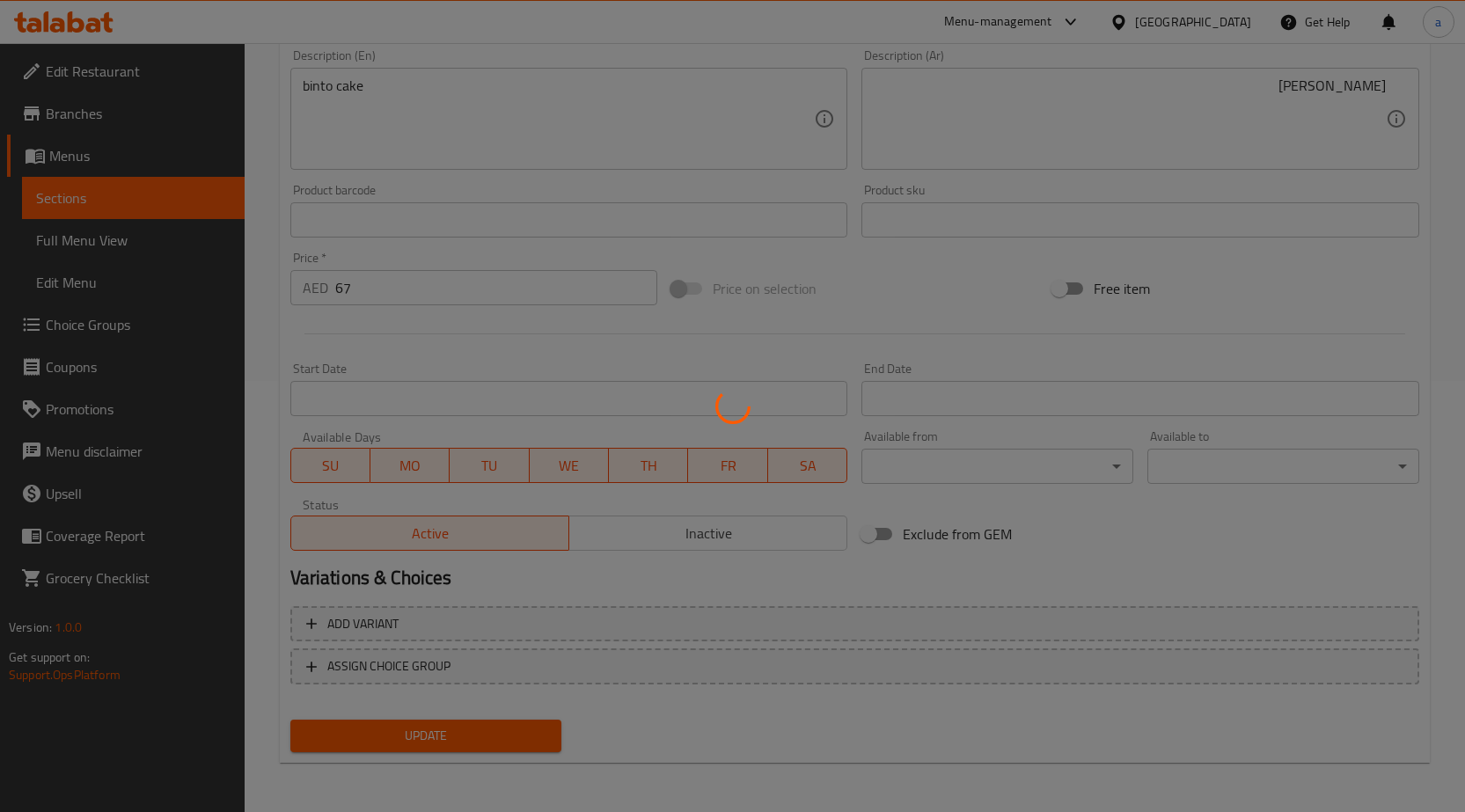
scroll to position [0, 0]
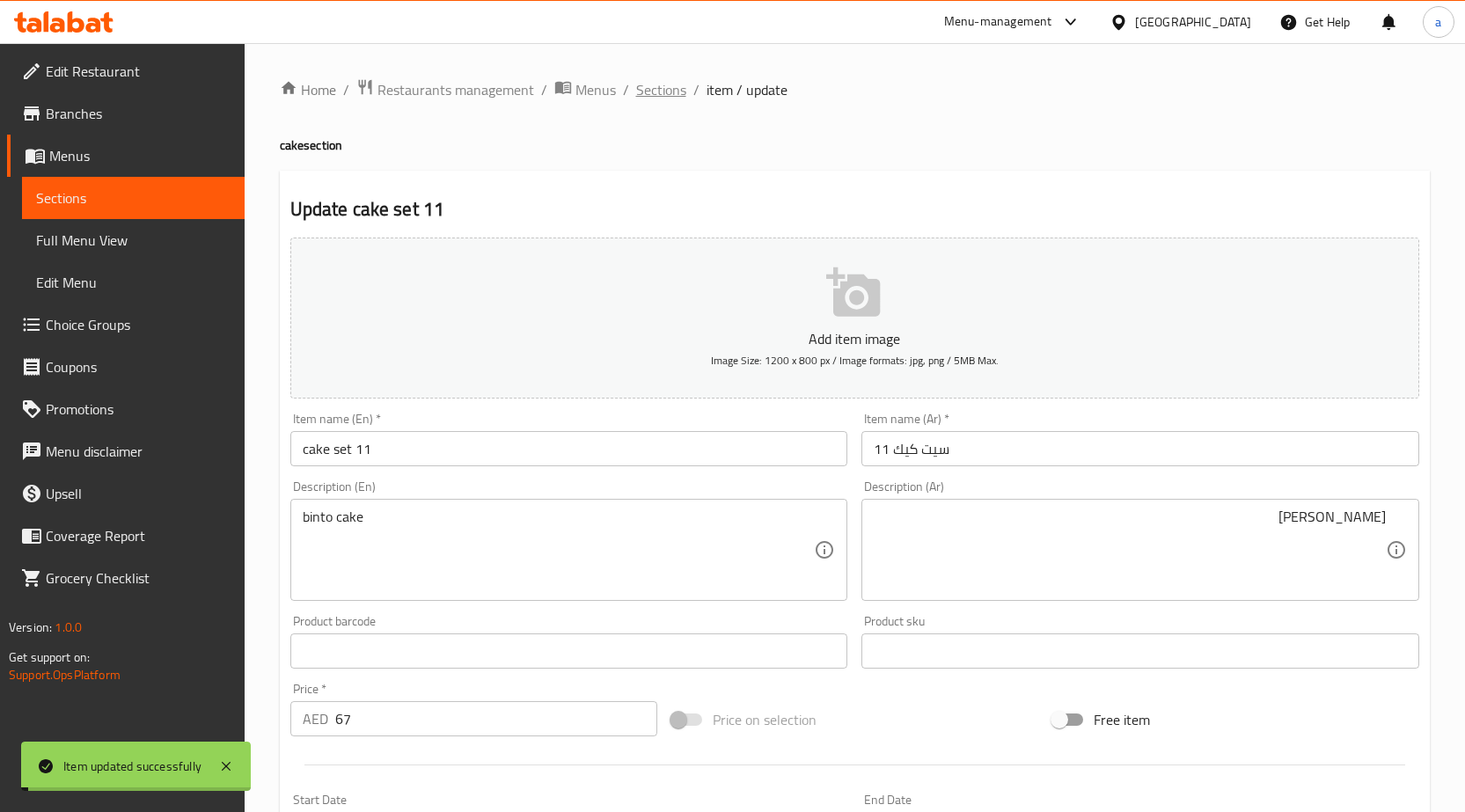
click at [661, 100] on span "Sections" at bounding box center [661, 89] width 50 height 21
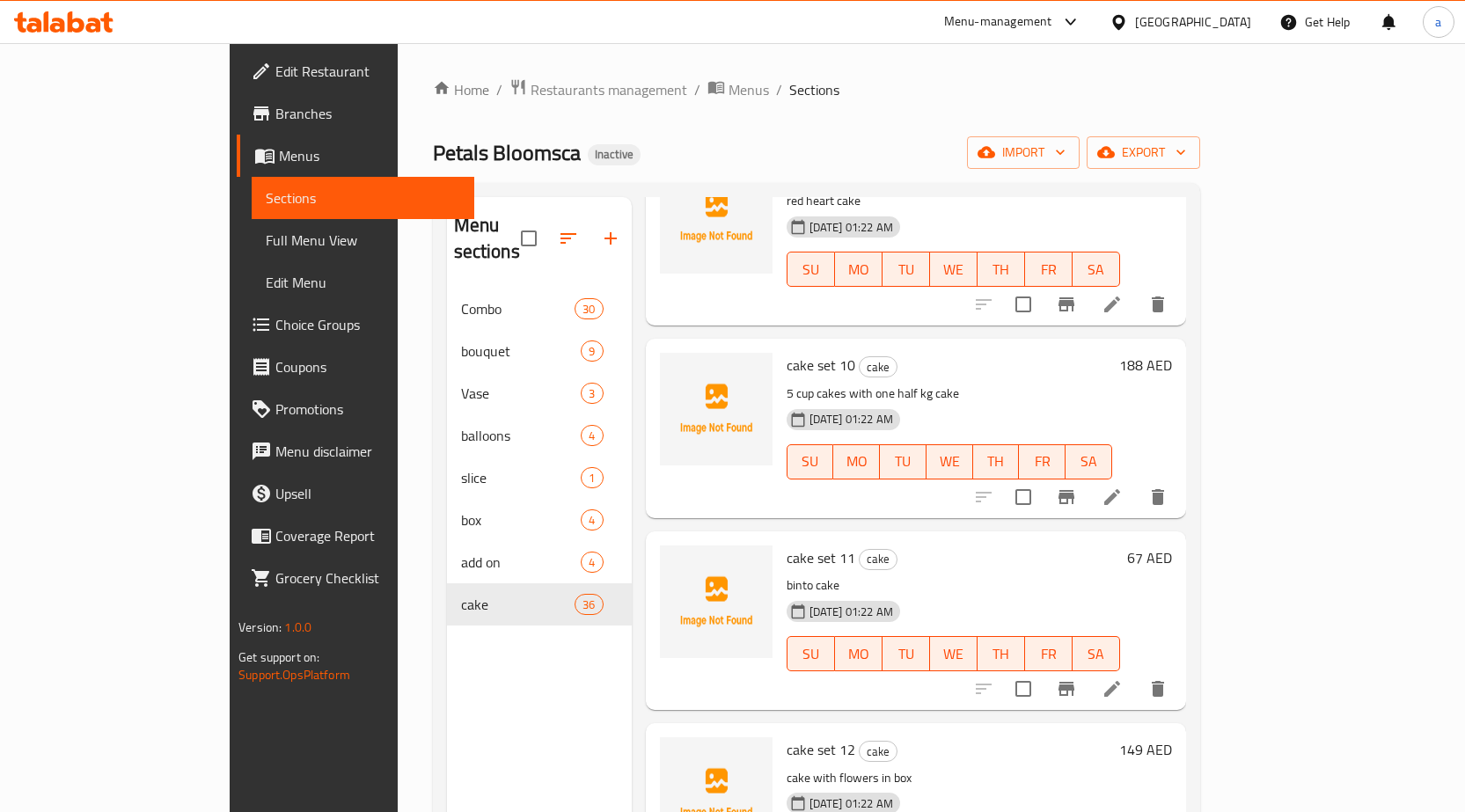
scroll to position [1760, 0]
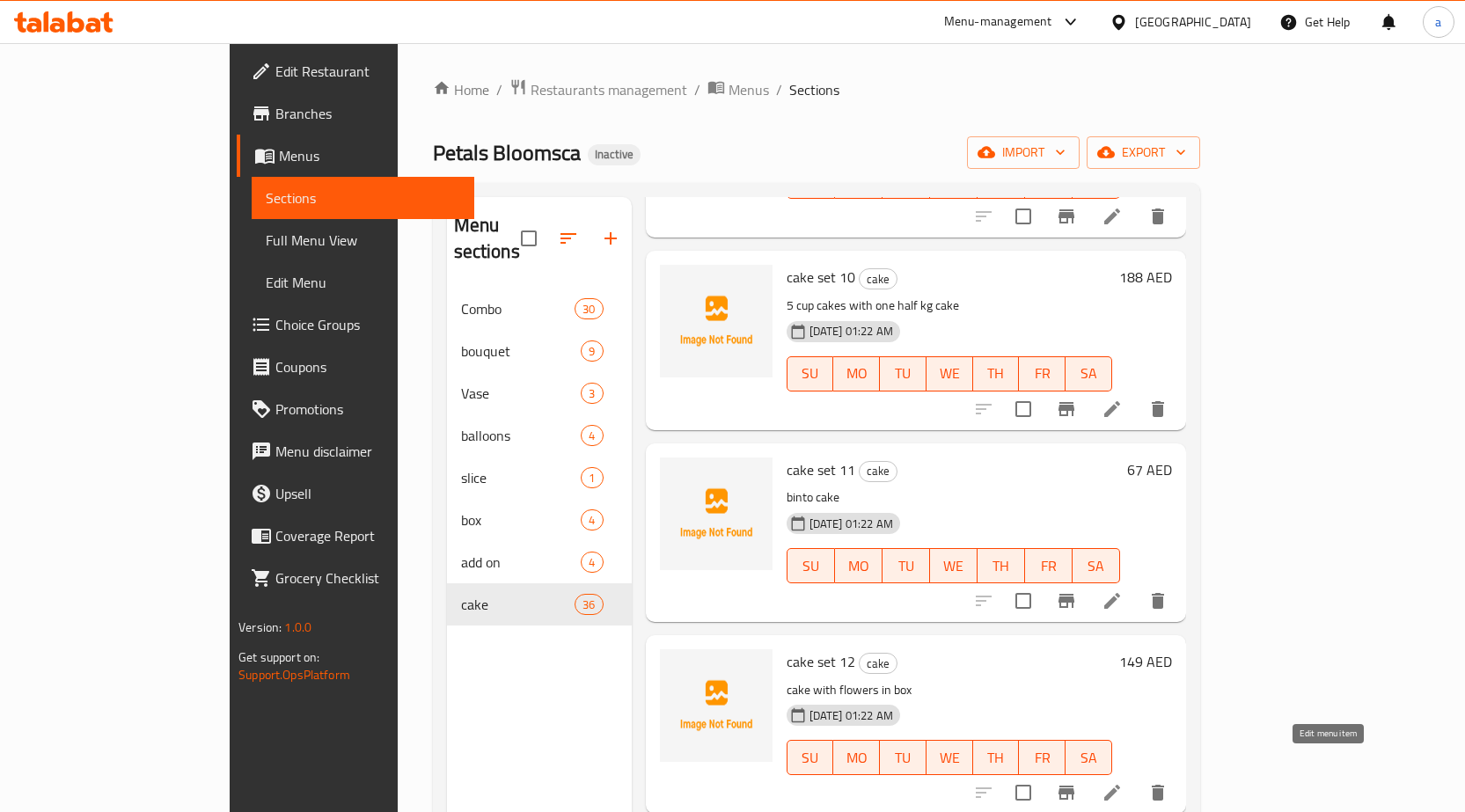
click at [1123, 782] on icon at bounding box center [1112, 792] width 21 height 21
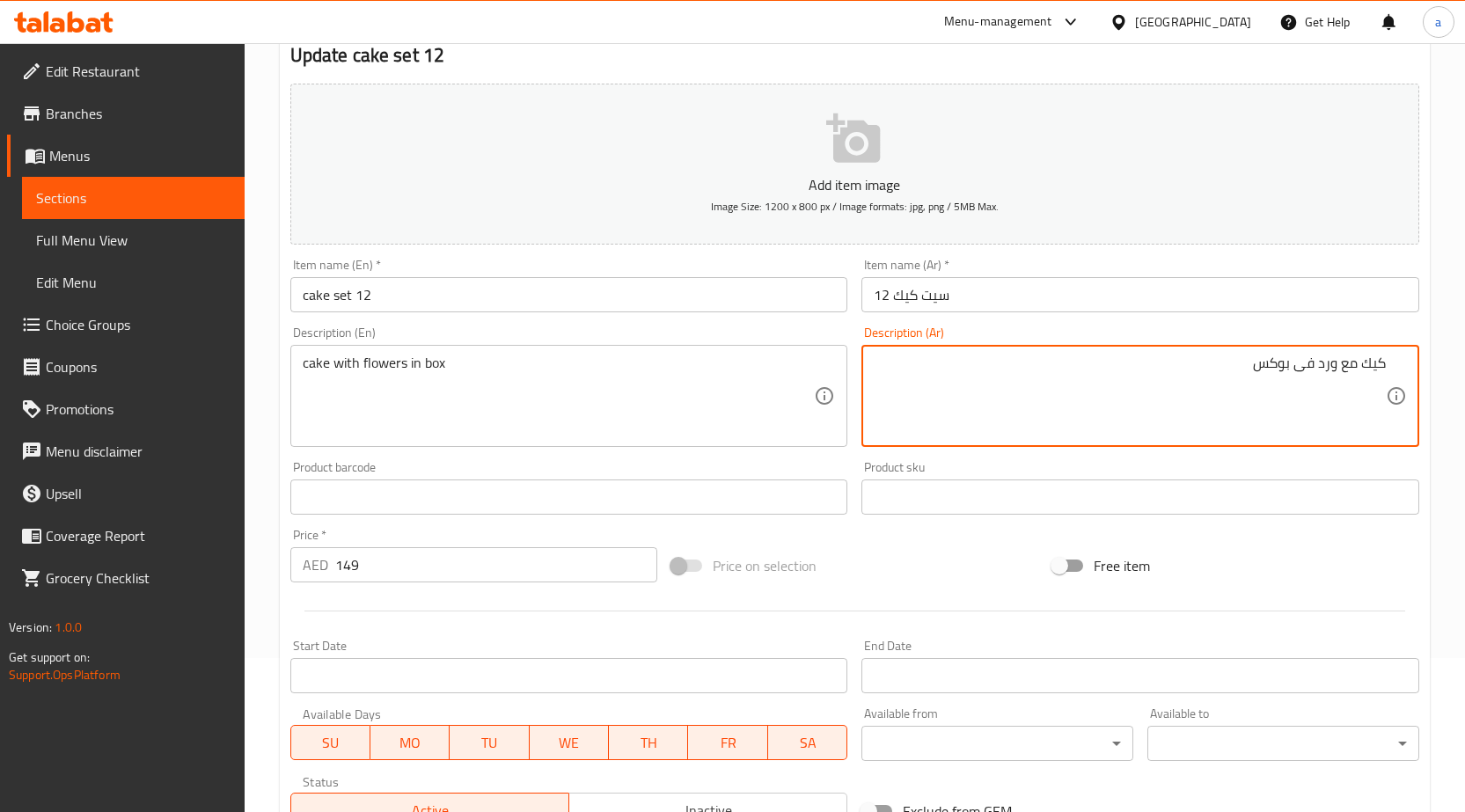
scroll to position [431, 0]
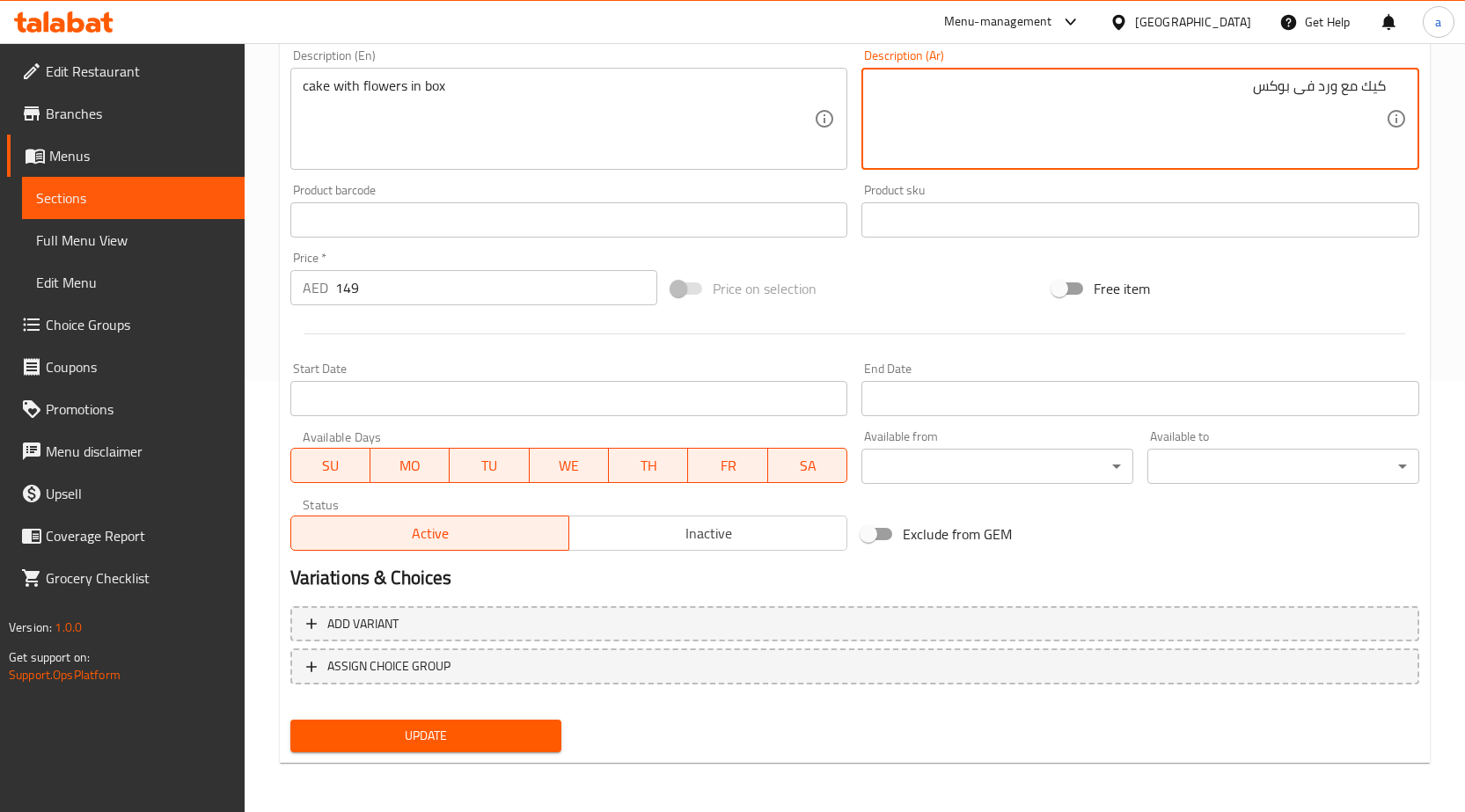
type textarea "كيك مع ورد فى بوكس"
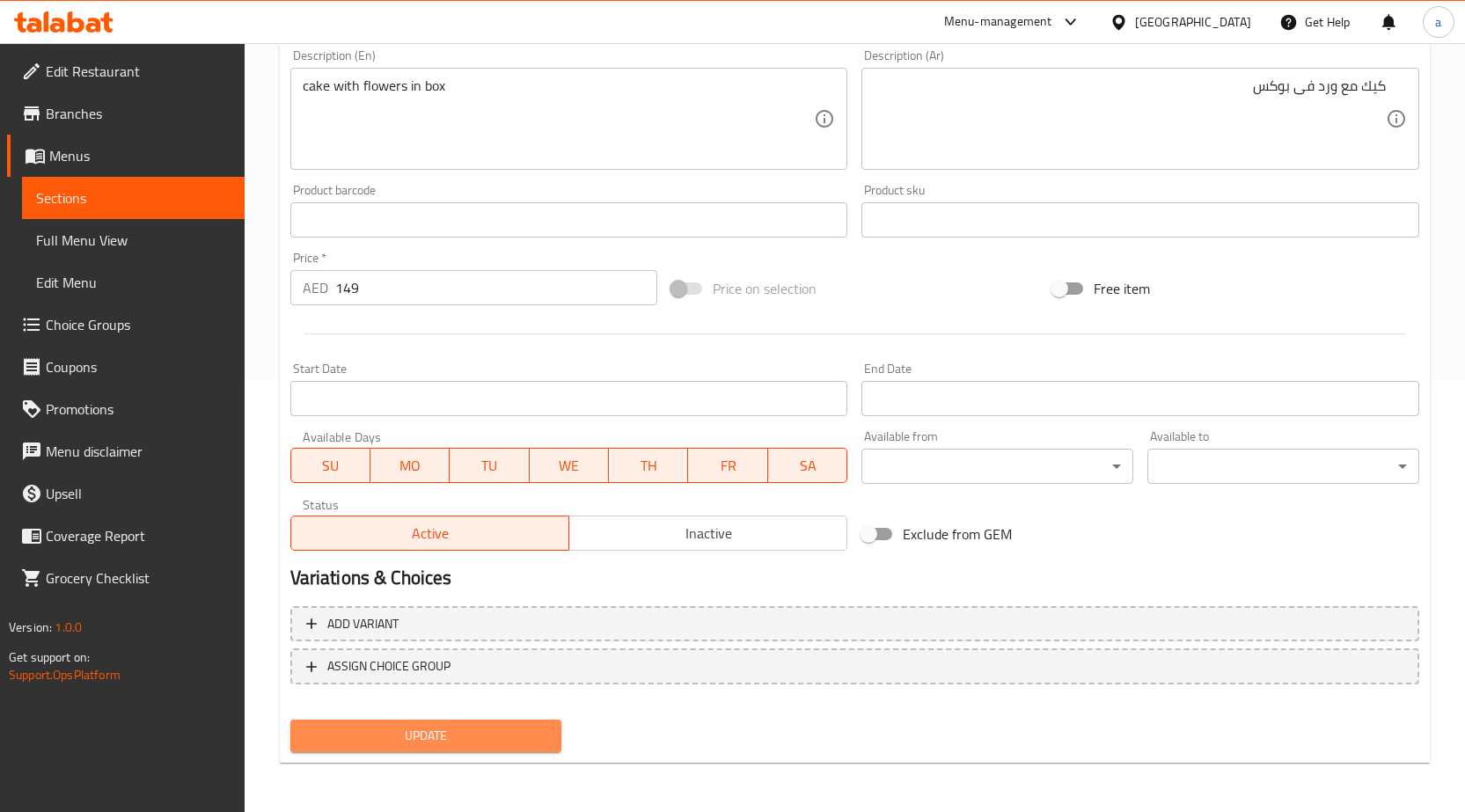
click at [478, 748] on button "Update" at bounding box center [426, 735] width 272 height 32
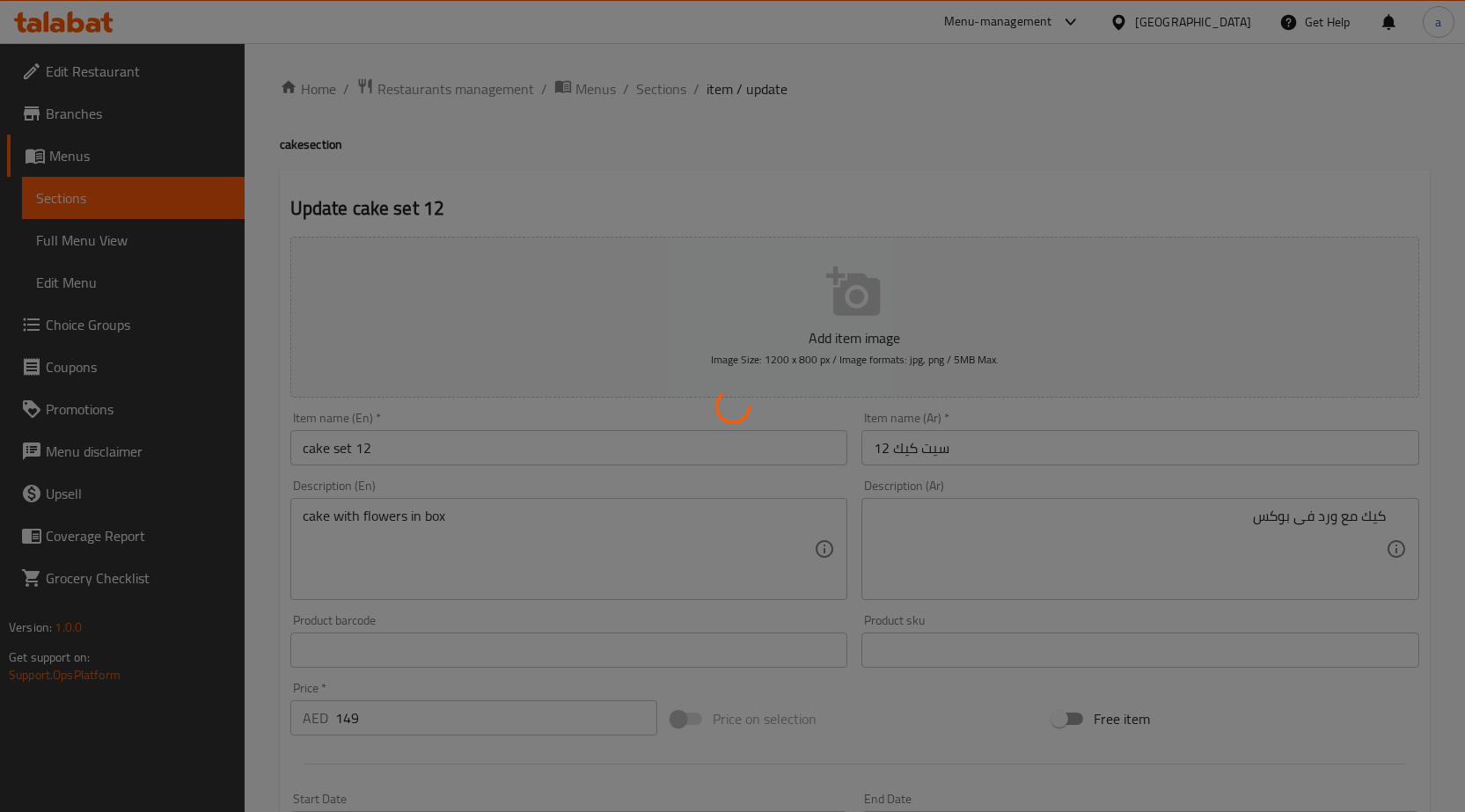
scroll to position [0, 0]
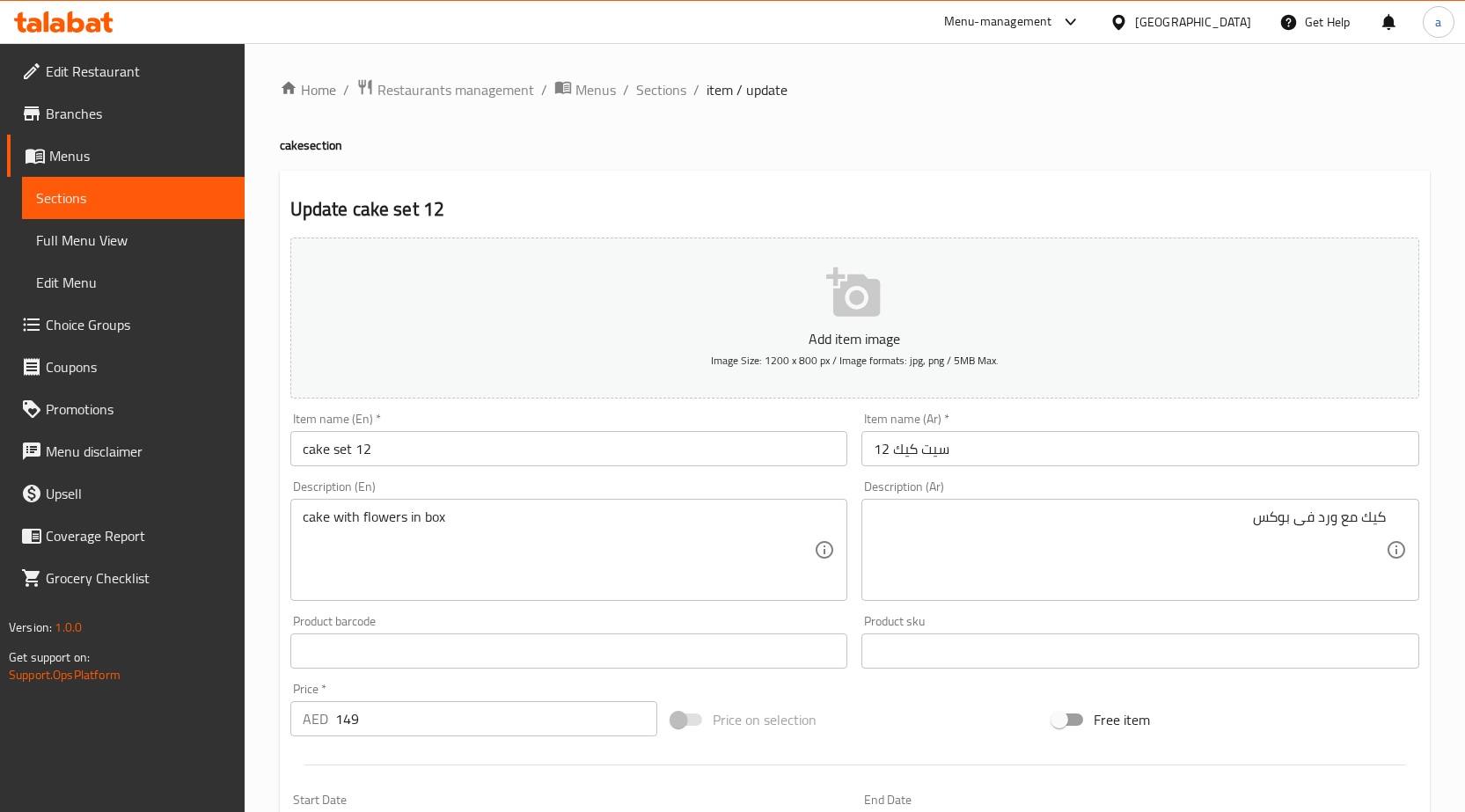
click at [294, 456] on input "cake set 12" at bounding box center [569, 449] width 558 height 35
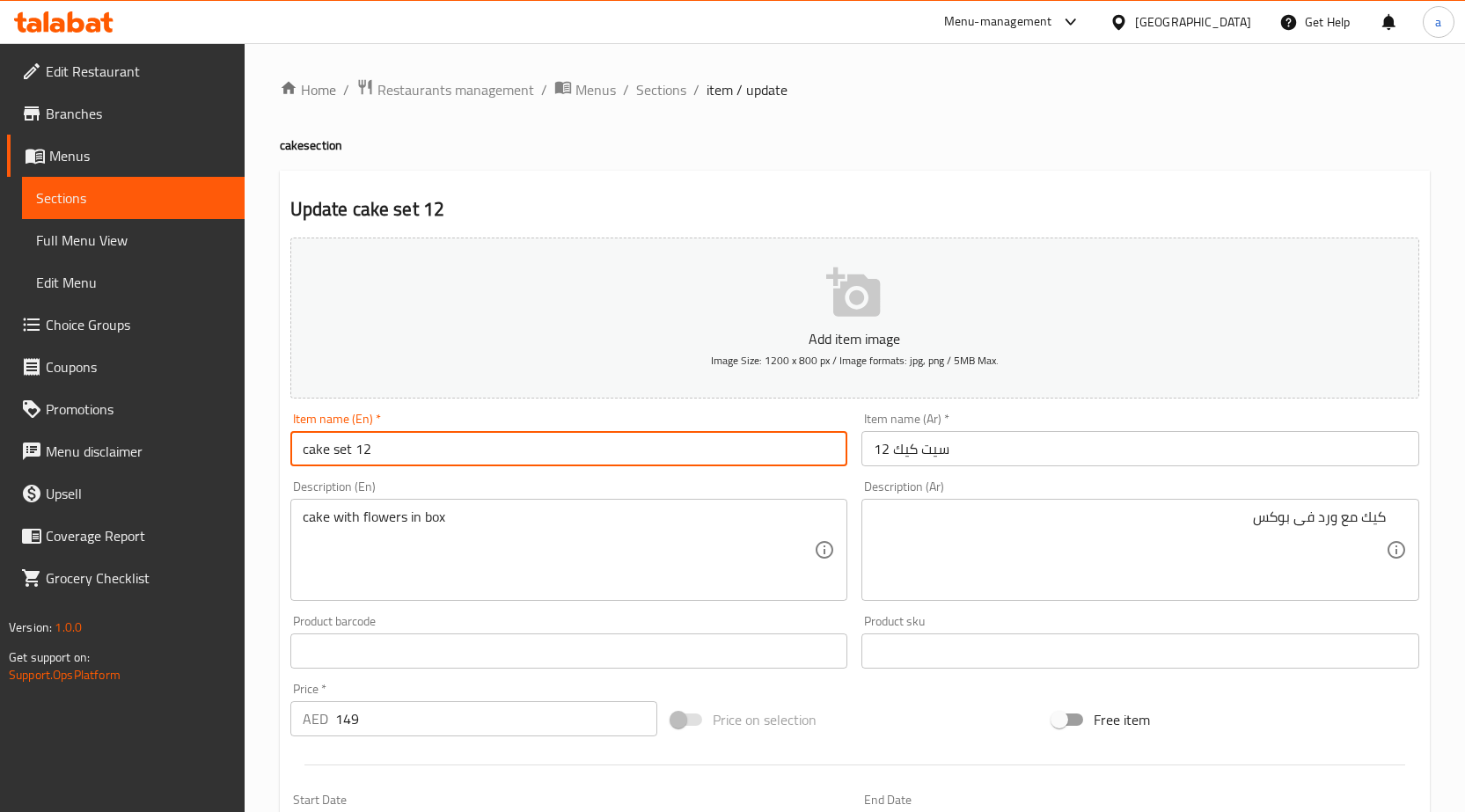
click at [294, 456] on input "cake set 12" at bounding box center [569, 449] width 558 height 35
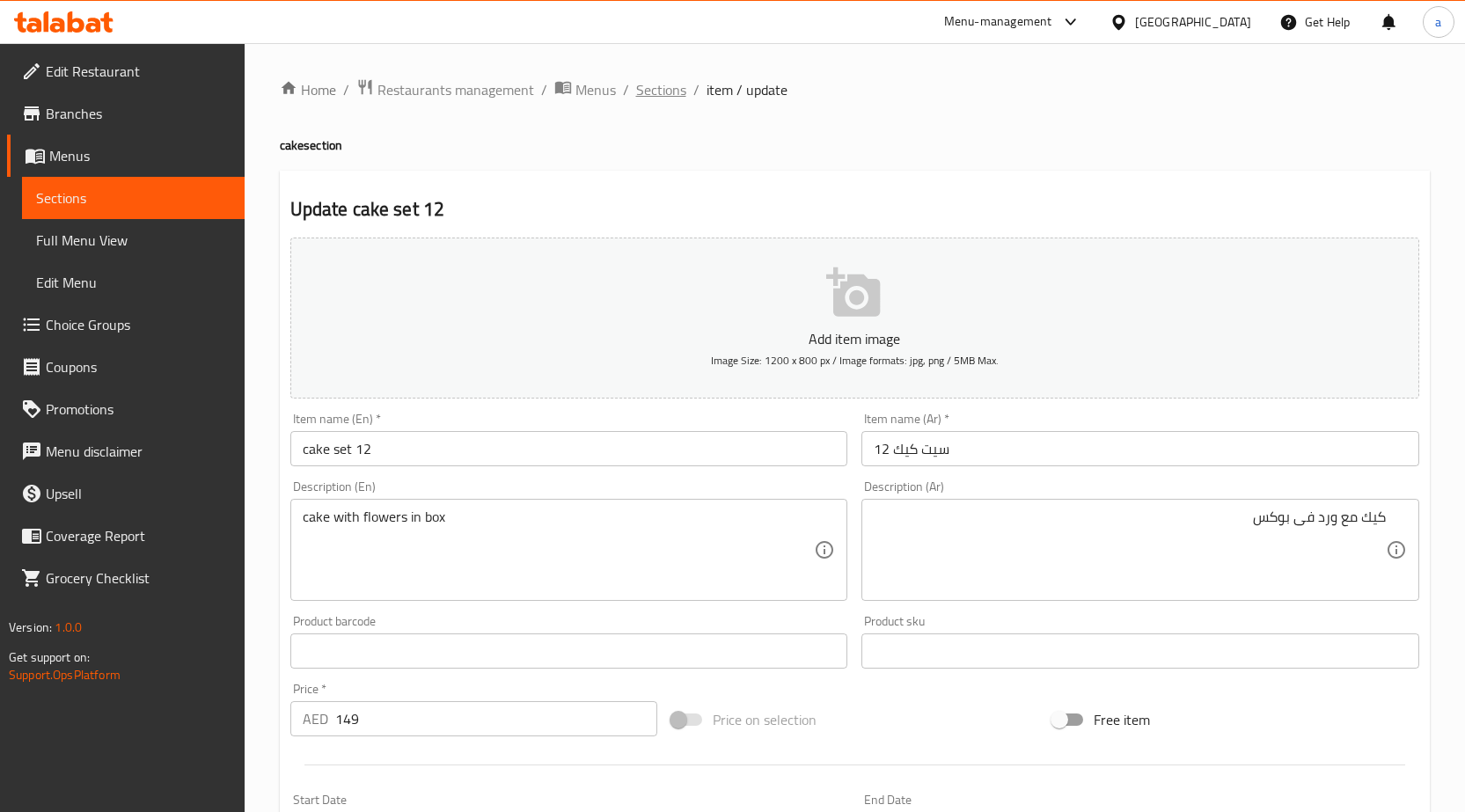
click at [643, 95] on span "Sections" at bounding box center [661, 89] width 50 height 21
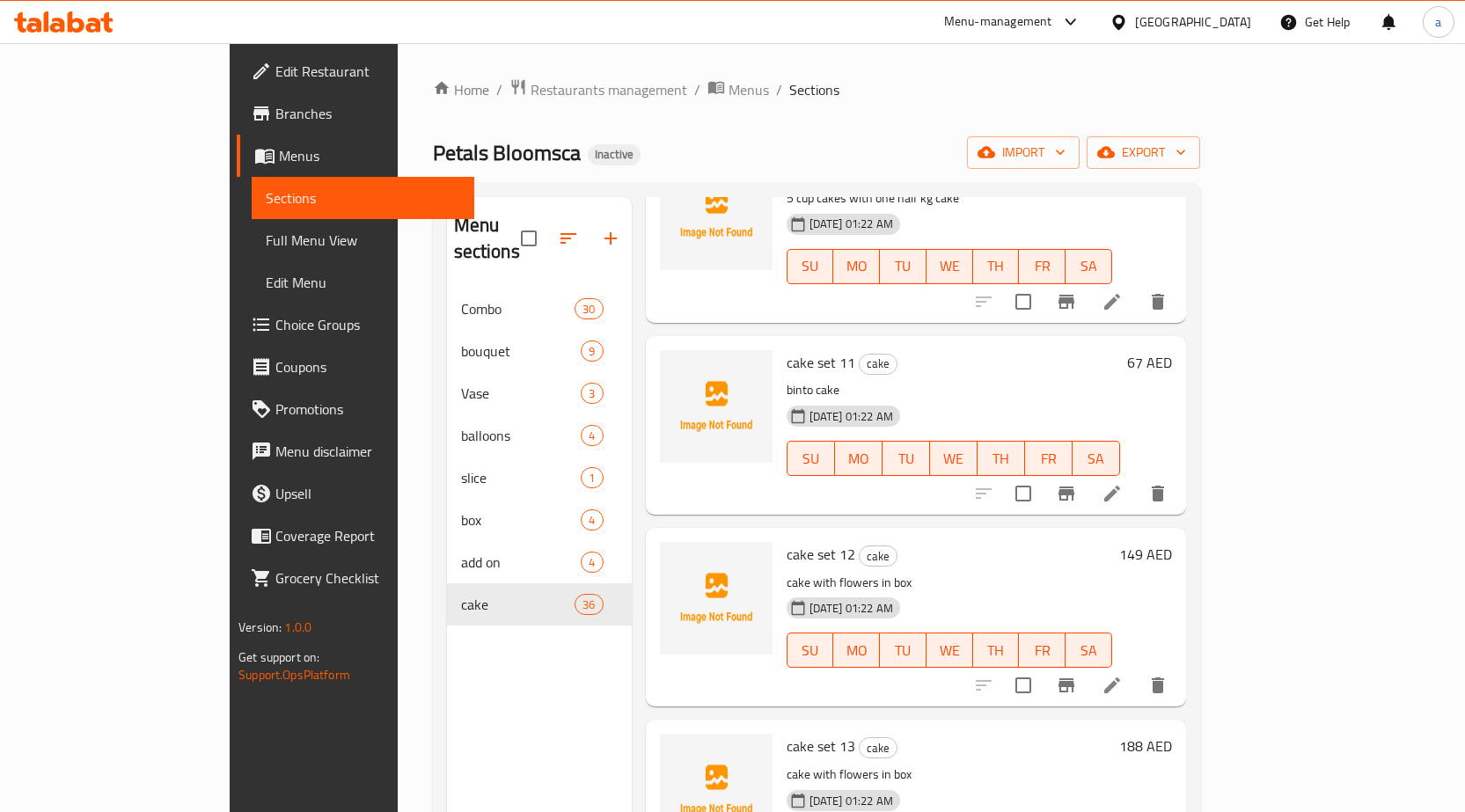
scroll to position [1968, 0]
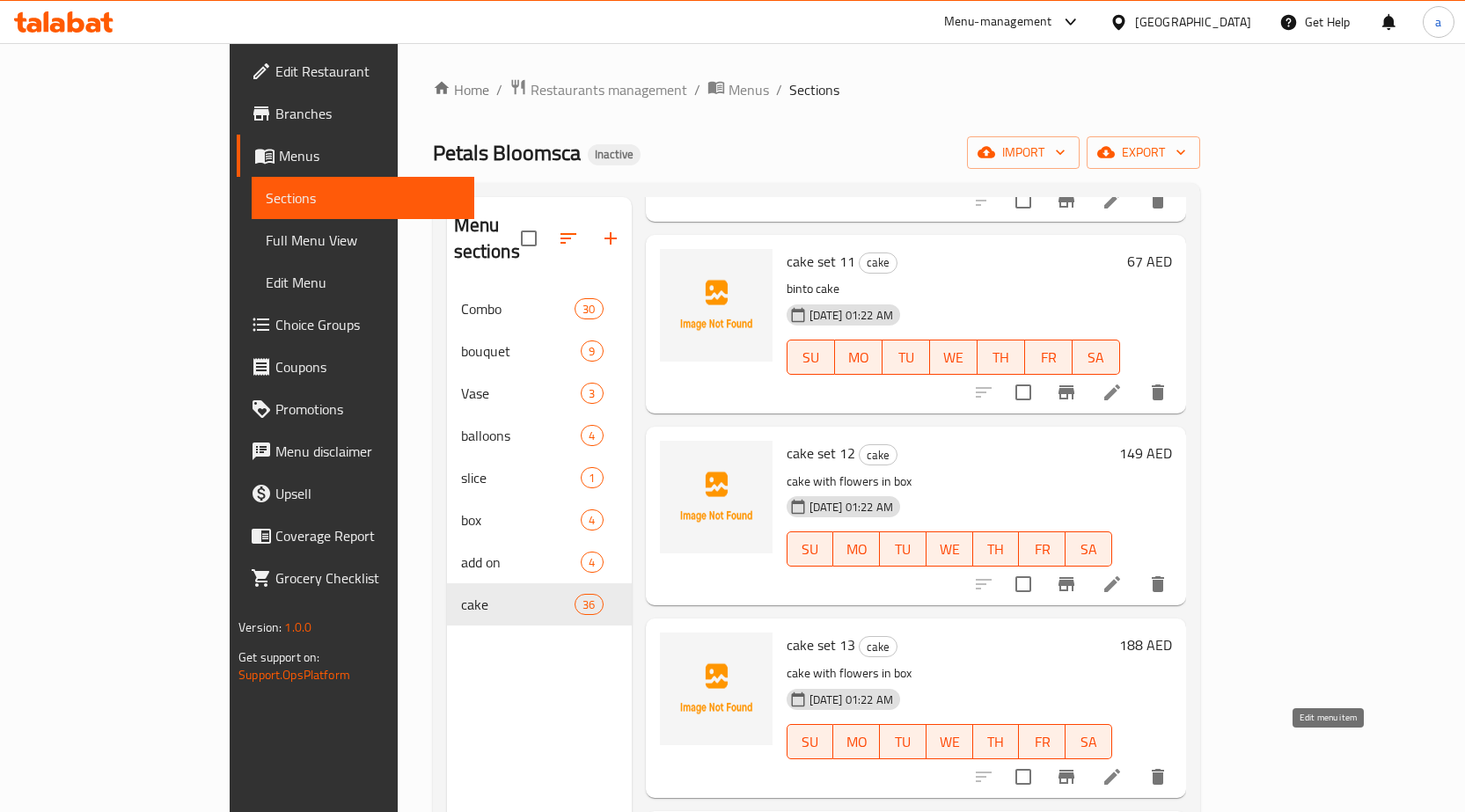
click at [1123, 766] on icon at bounding box center [1112, 776] width 21 height 21
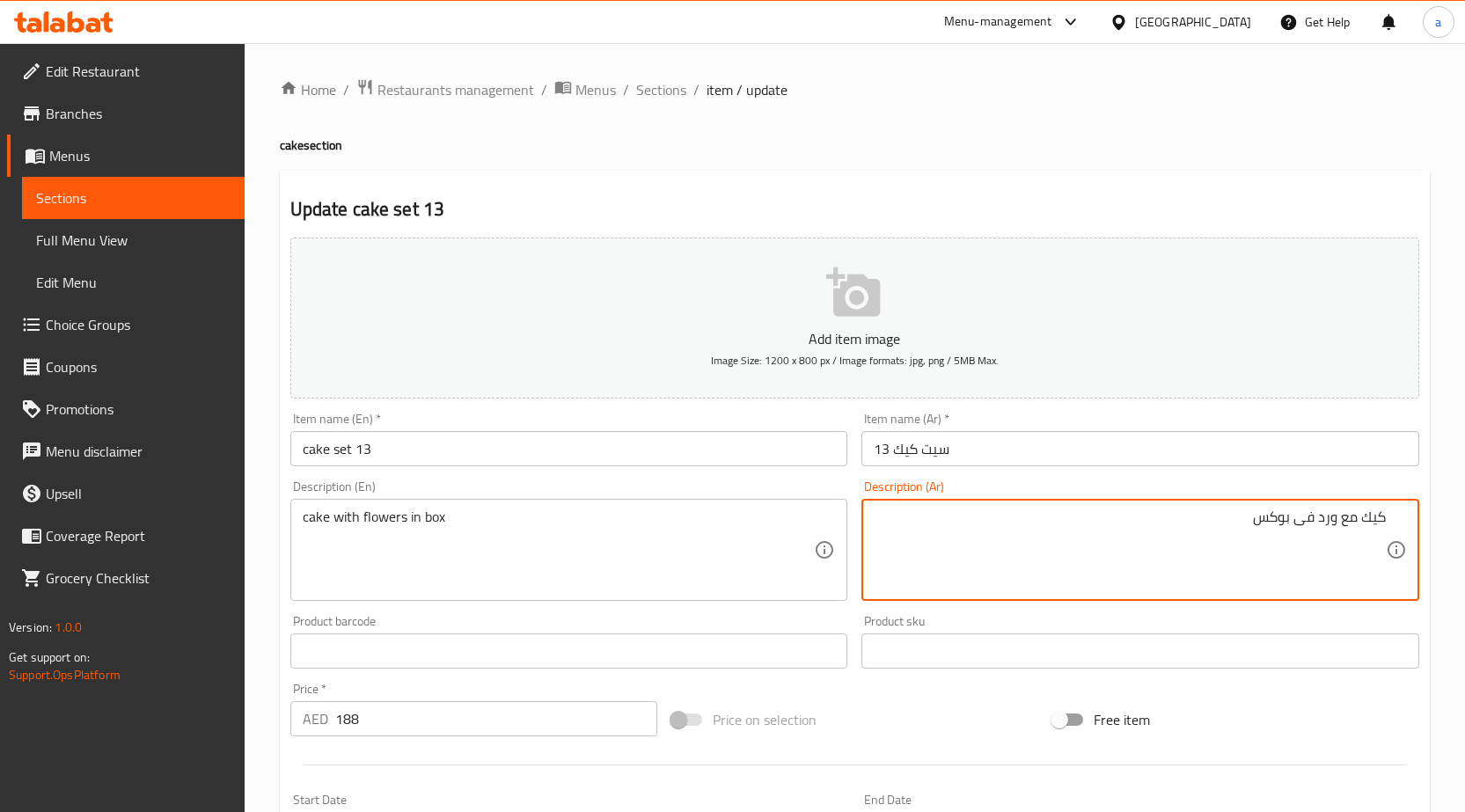
scroll to position [431, 0]
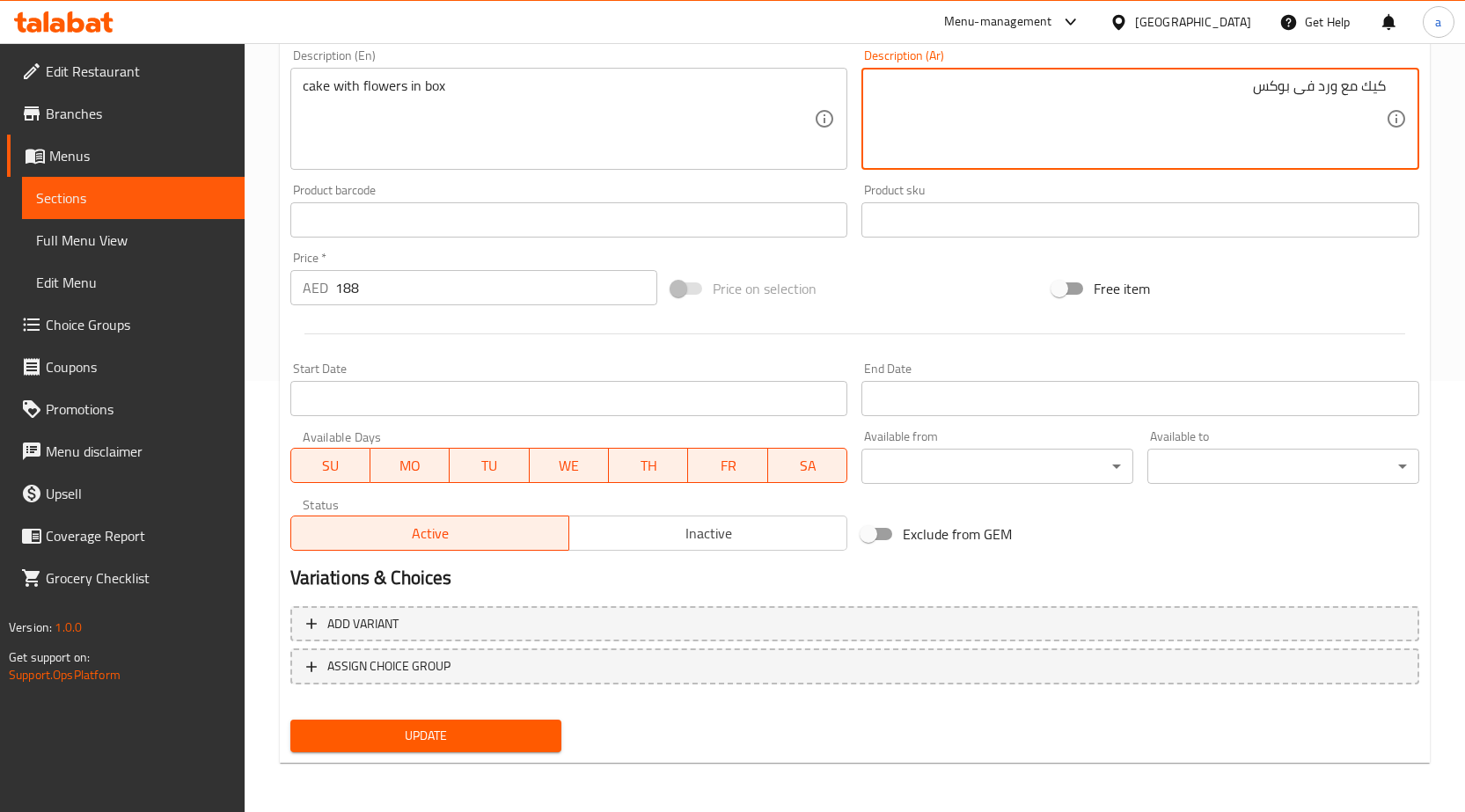
type textarea "كيك مع ورد فى بوكس"
click at [512, 731] on span "Update" at bounding box center [427, 736] width 244 height 22
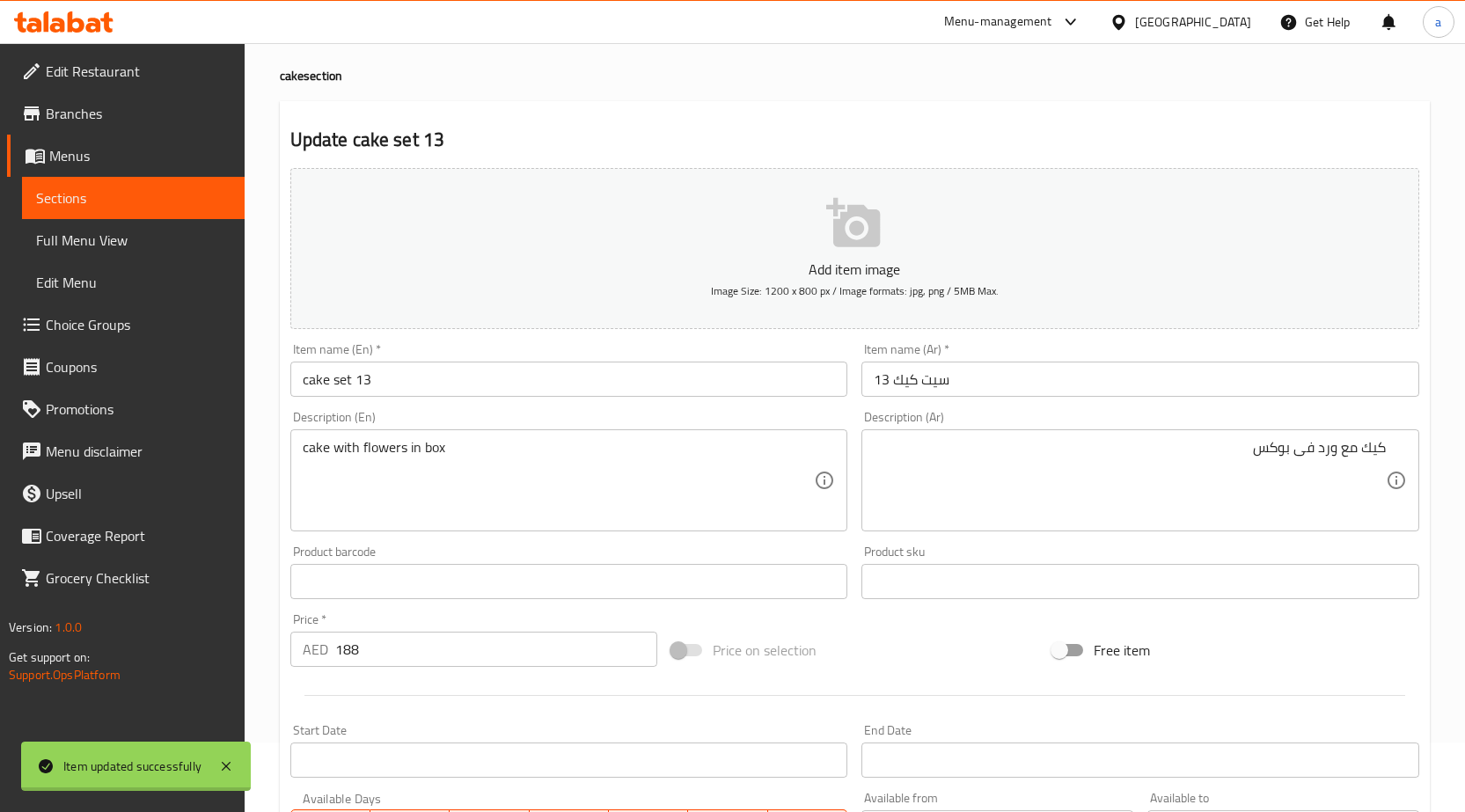
scroll to position [0, 0]
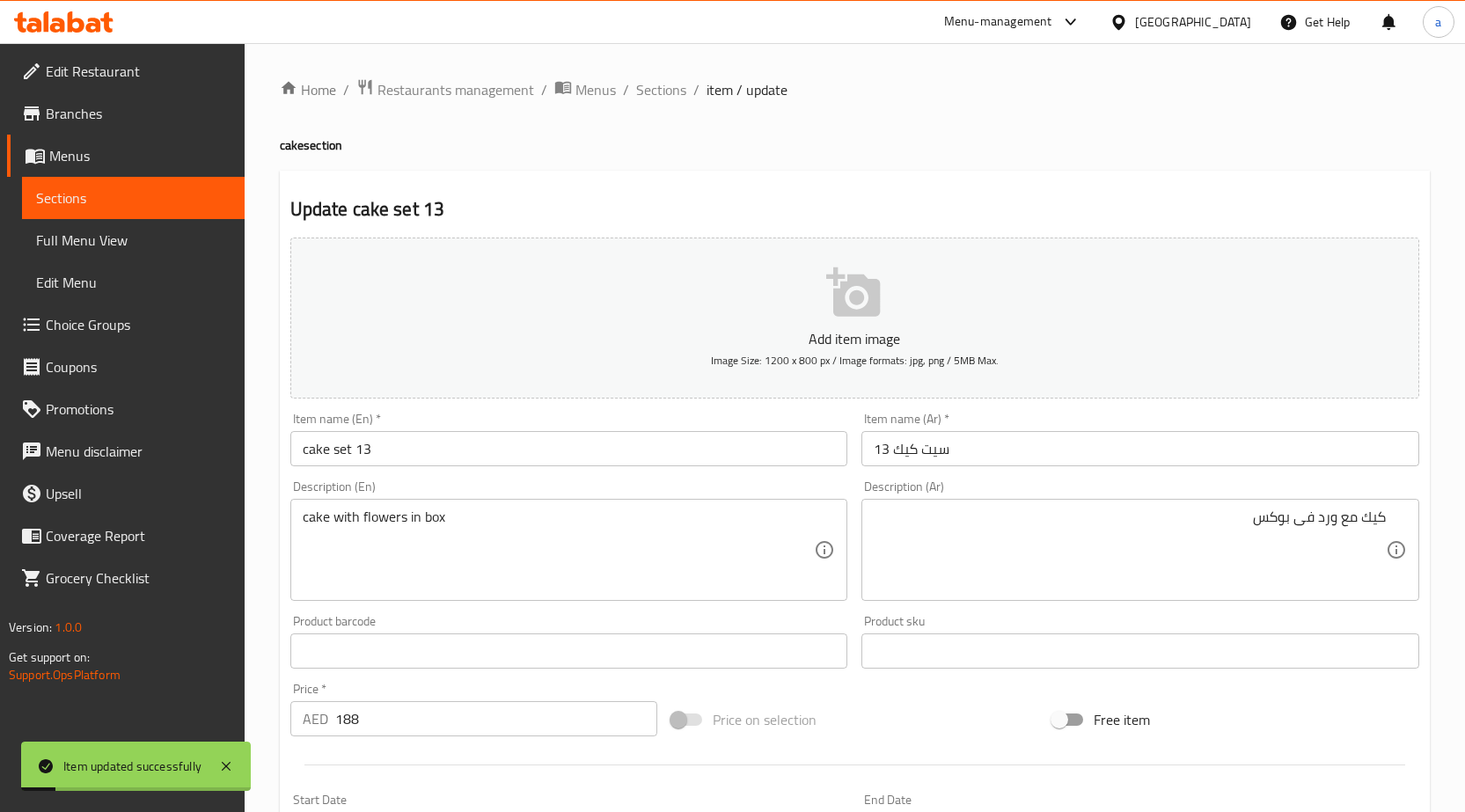
click at [542, 448] on input "cake set 13" at bounding box center [569, 449] width 558 height 35
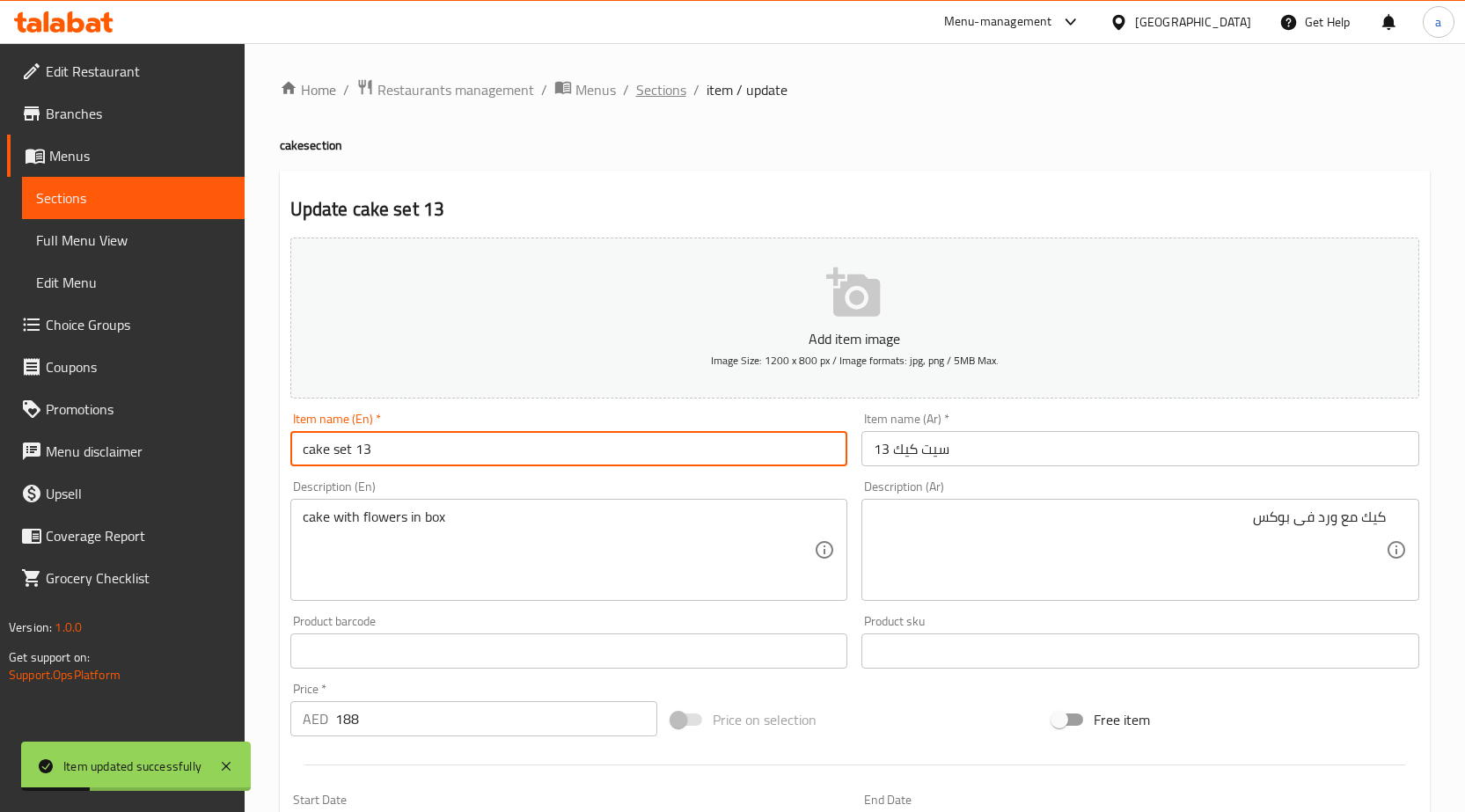
click at [652, 99] on span "Sections" at bounding box center [661, 89] width 50 height 21
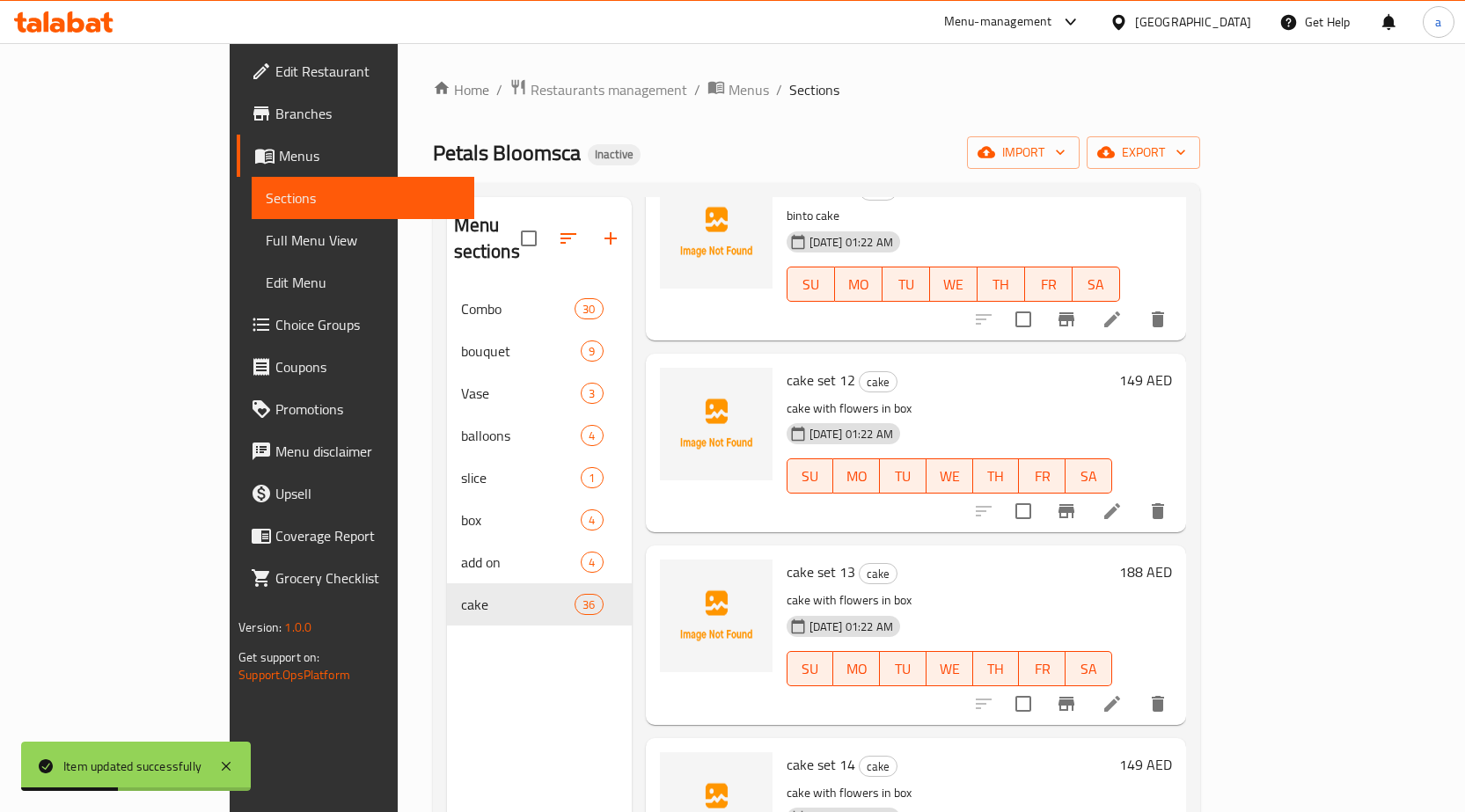
scroll to position [2160, 0]
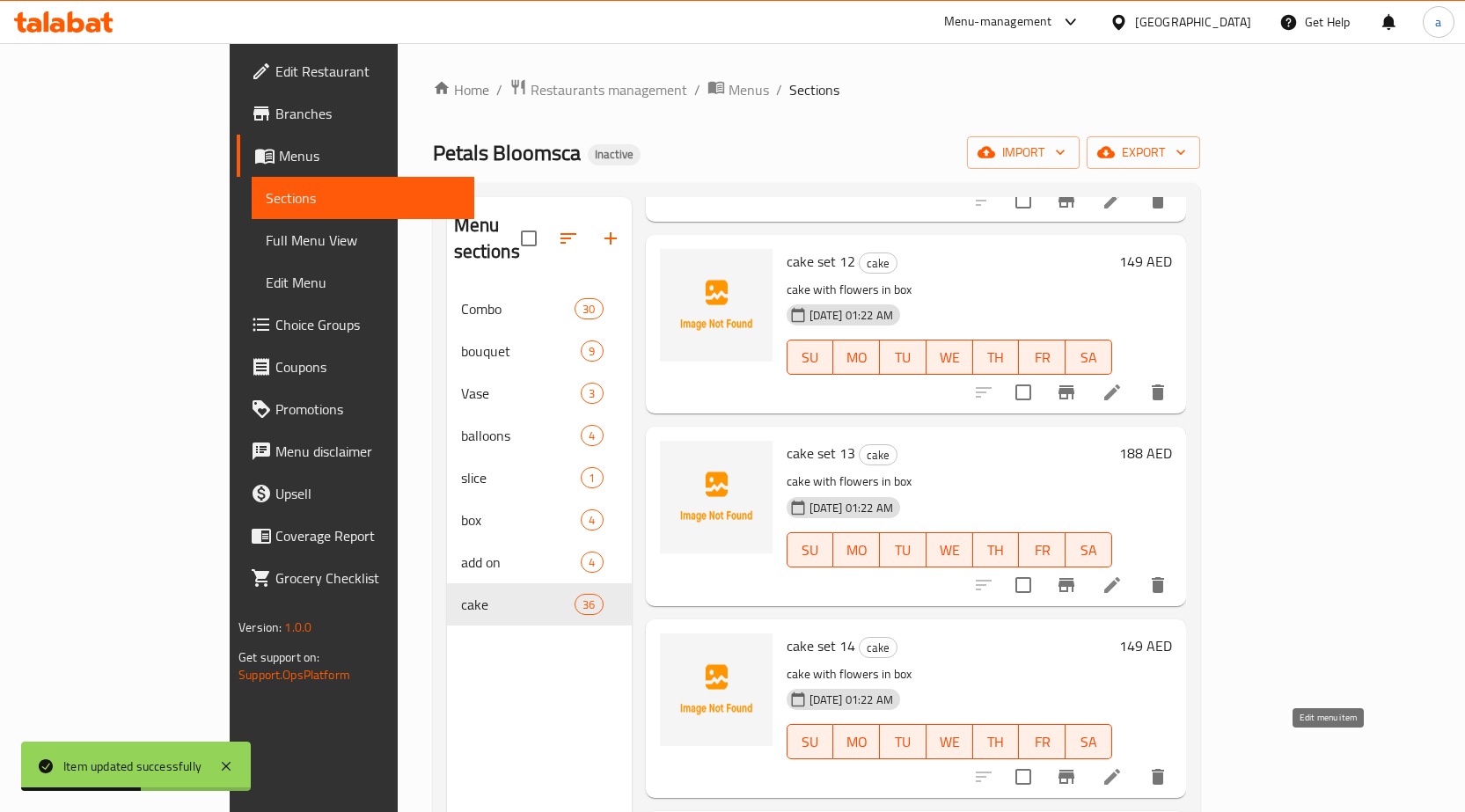
click at [1123, 766] on icon at bounding box center [1112, 776] width 21 height 21
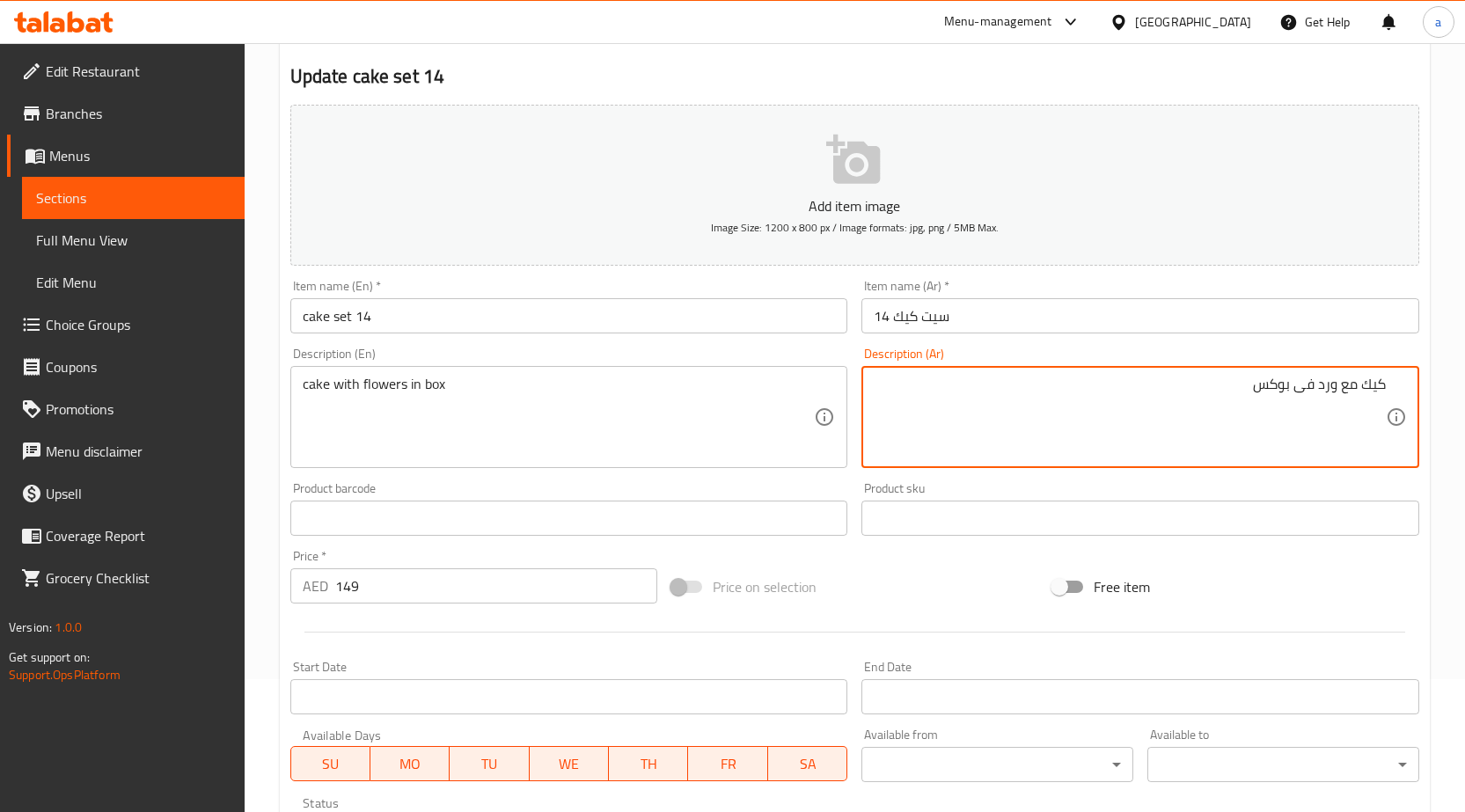
scroll to position [431, 0]
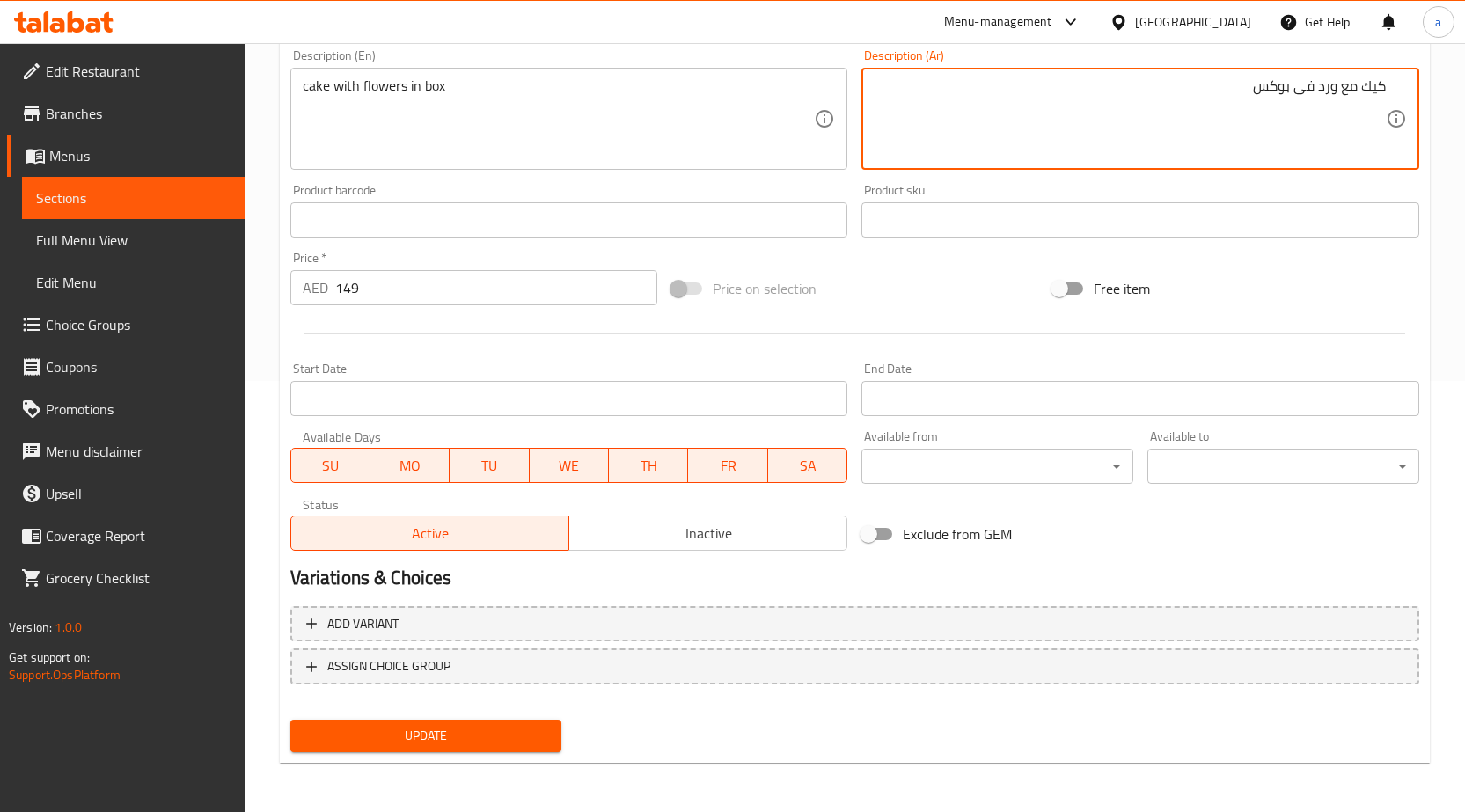
type textarea "كيك مع ورد فى بوكس"
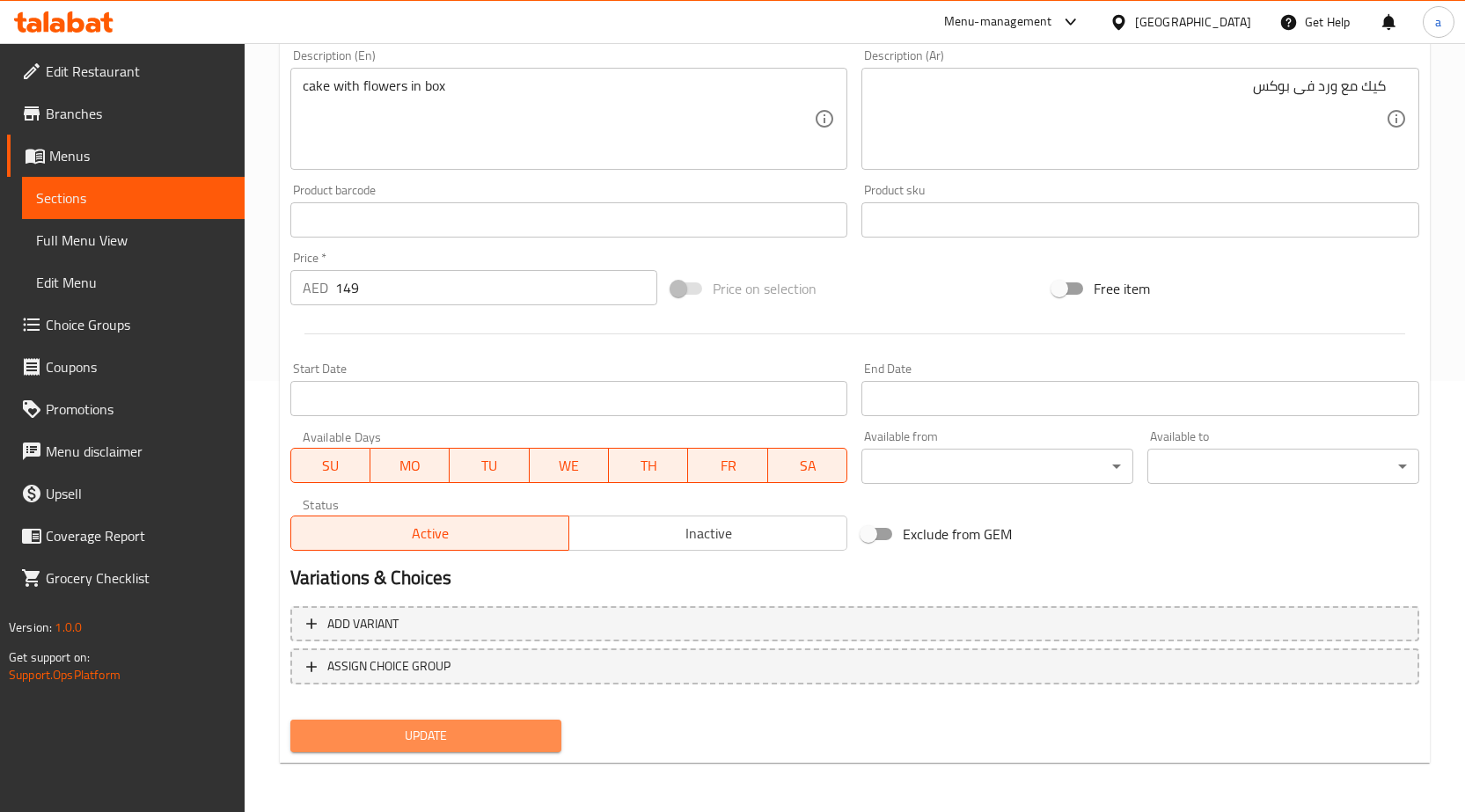
click at [529, 729] on span "Update" at bounding box center [427, 736] width 244 height 22
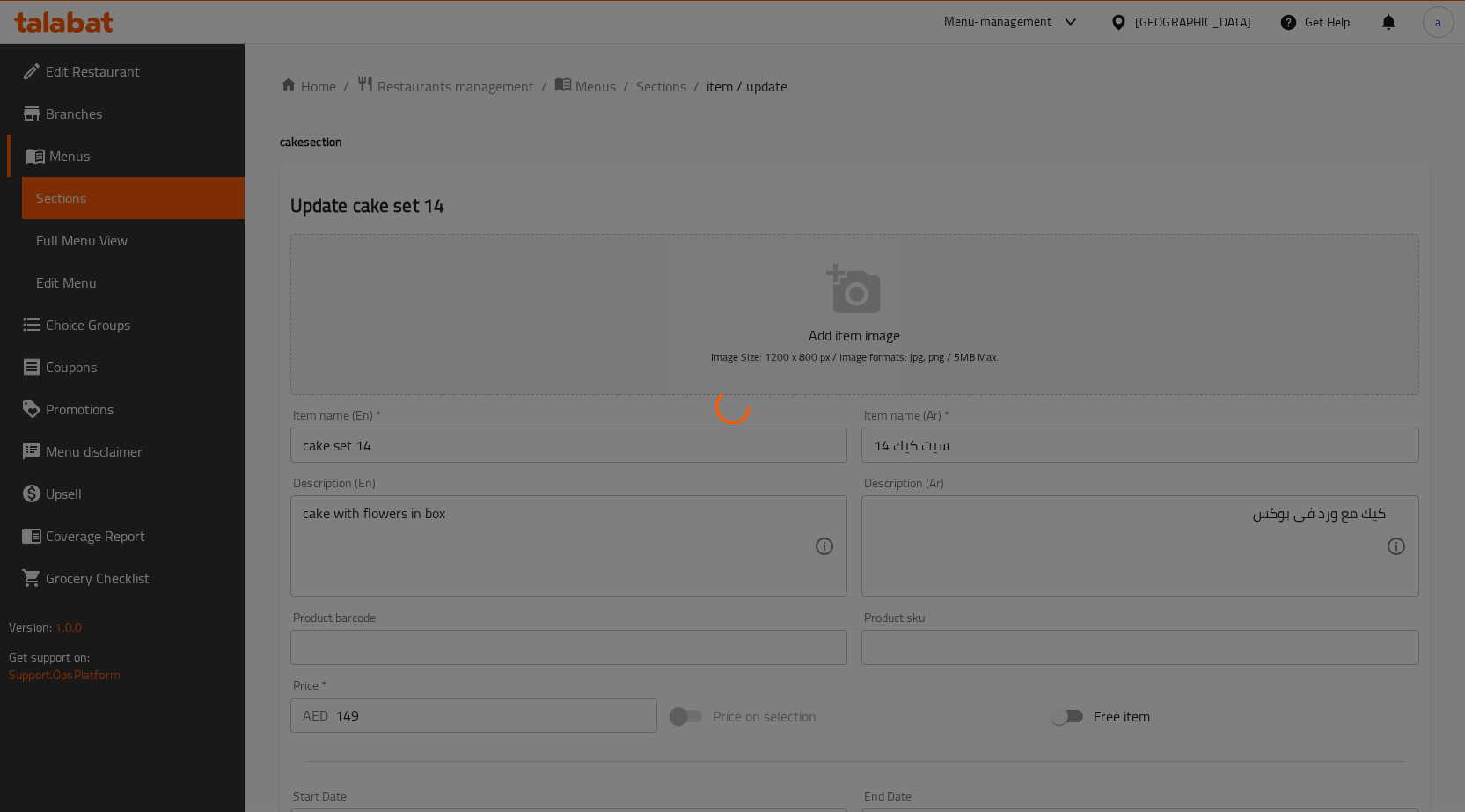
scroll to position [0, 0]
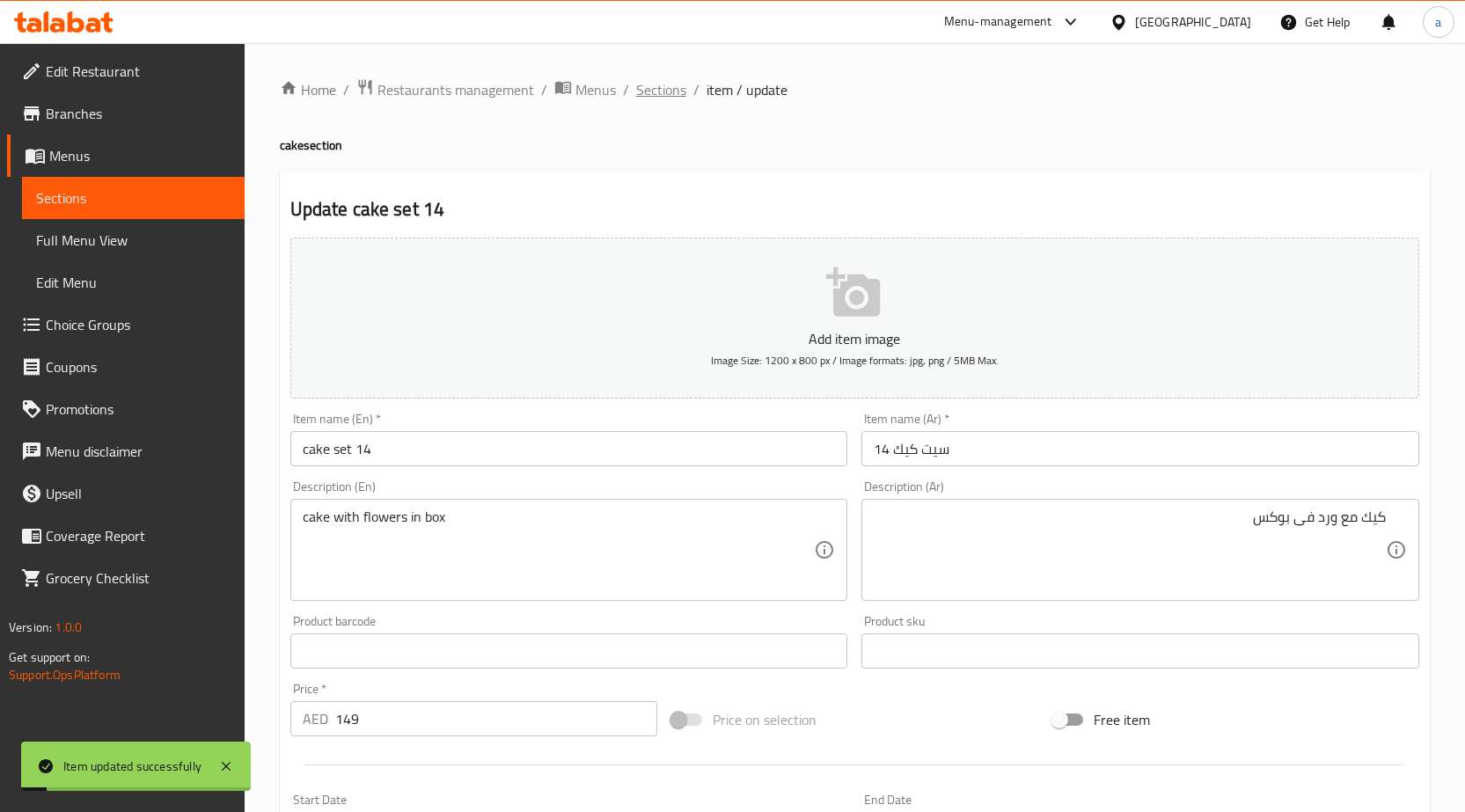
click at [646, 98] on span "Sections" at bounding box center [661, 89] width 50 height 21
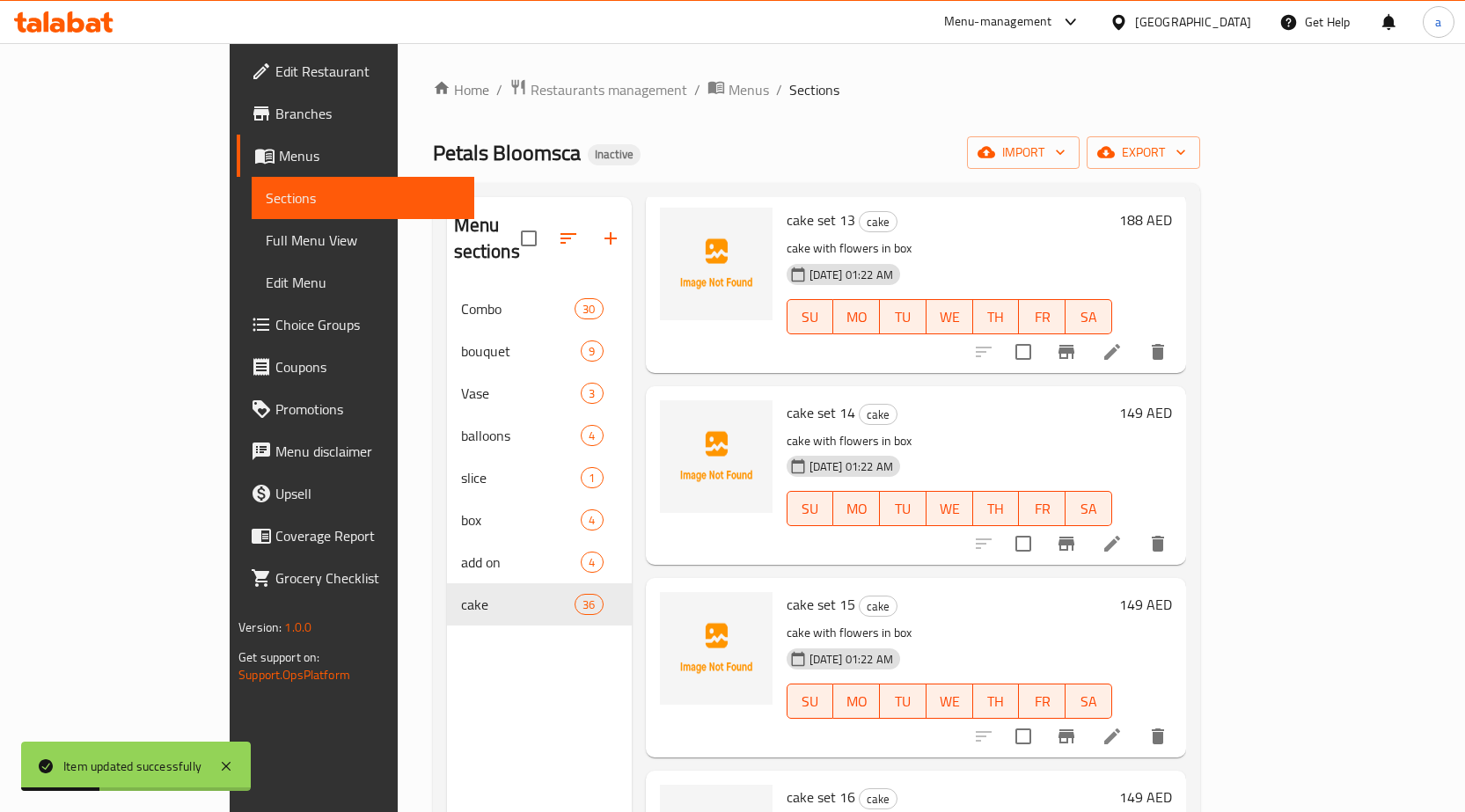
scroll to position [2440, 0]
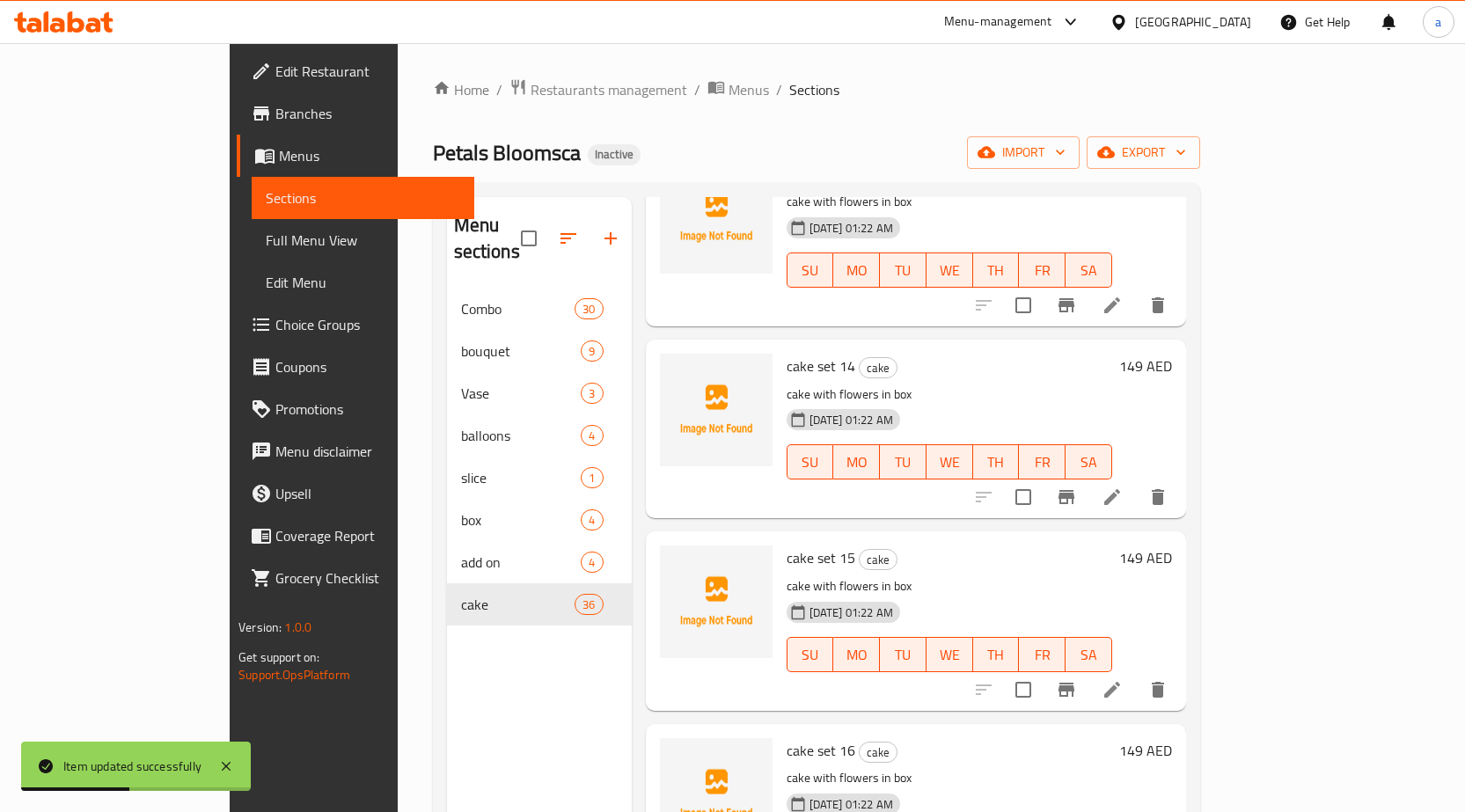
click at [1180, 682] on div at bounding box center [1071, 690] width 217 height 42
click at [1123, 679] on icon at bounding box center [1112, 689] width 21 height 21
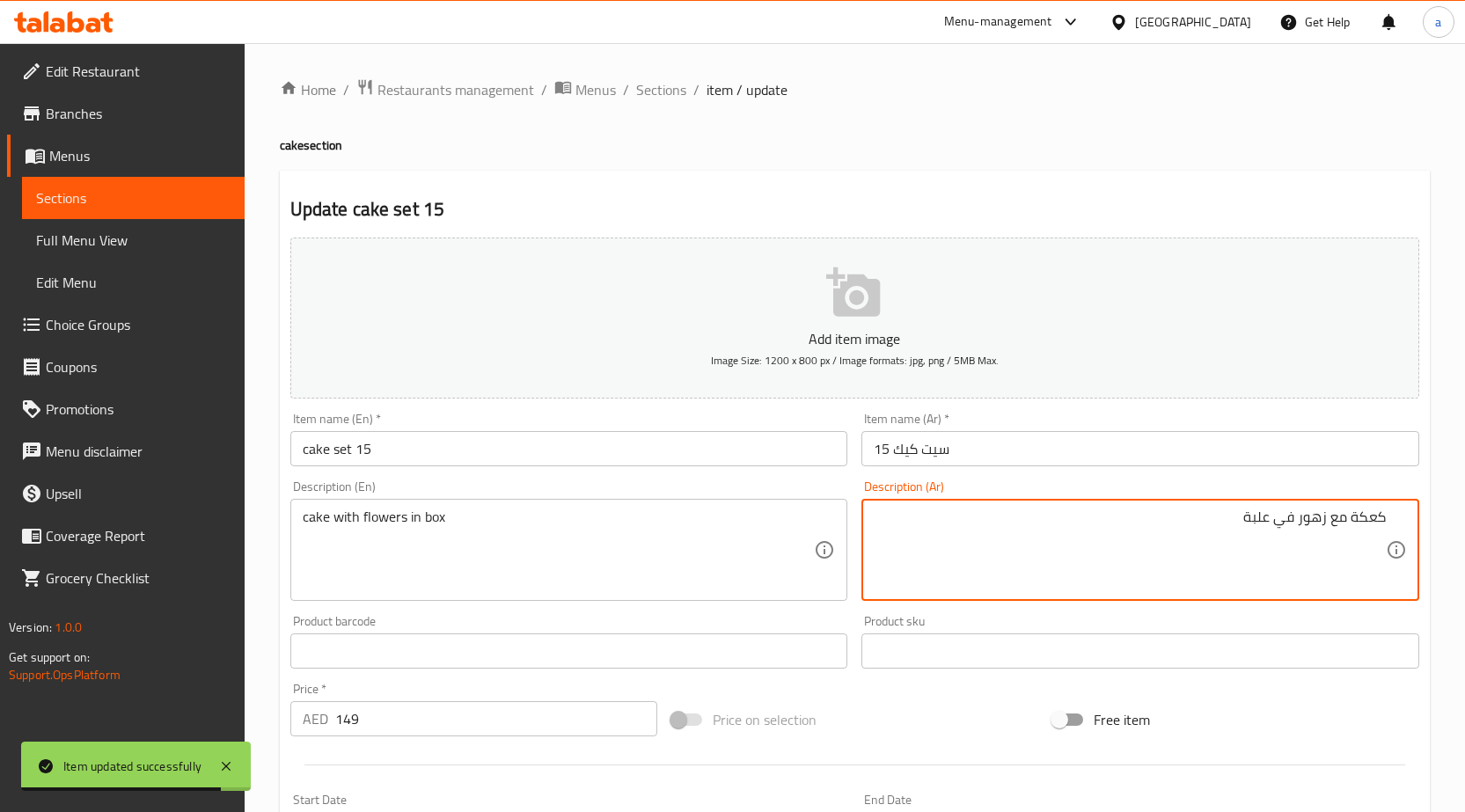
type textarea "م"
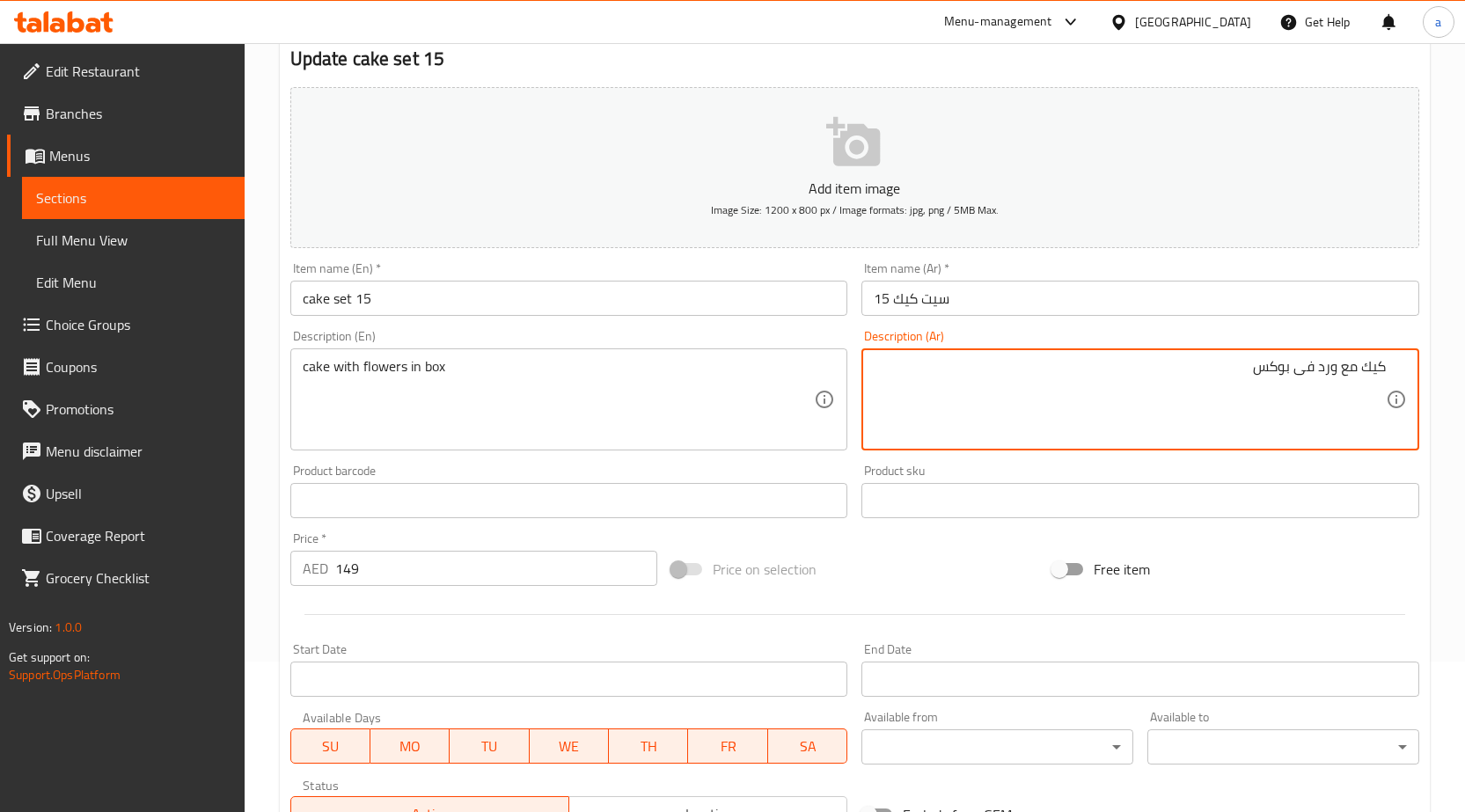
scroll to position [431, 0]
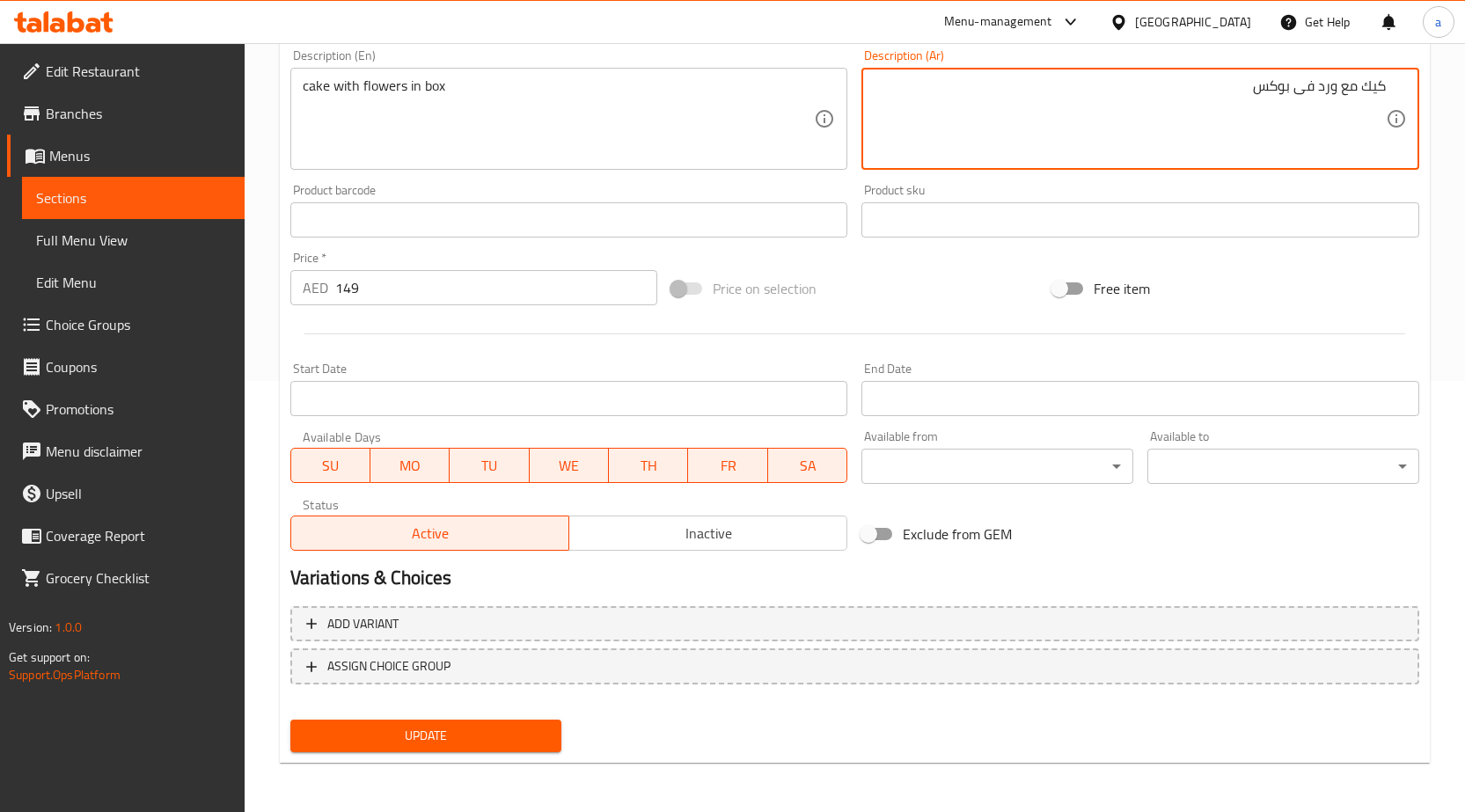
type textarea "كيك مع ورد فى بوكس"
click at [475, 740] on span "Update" at bounding box center [427, 736] width 244 height 22
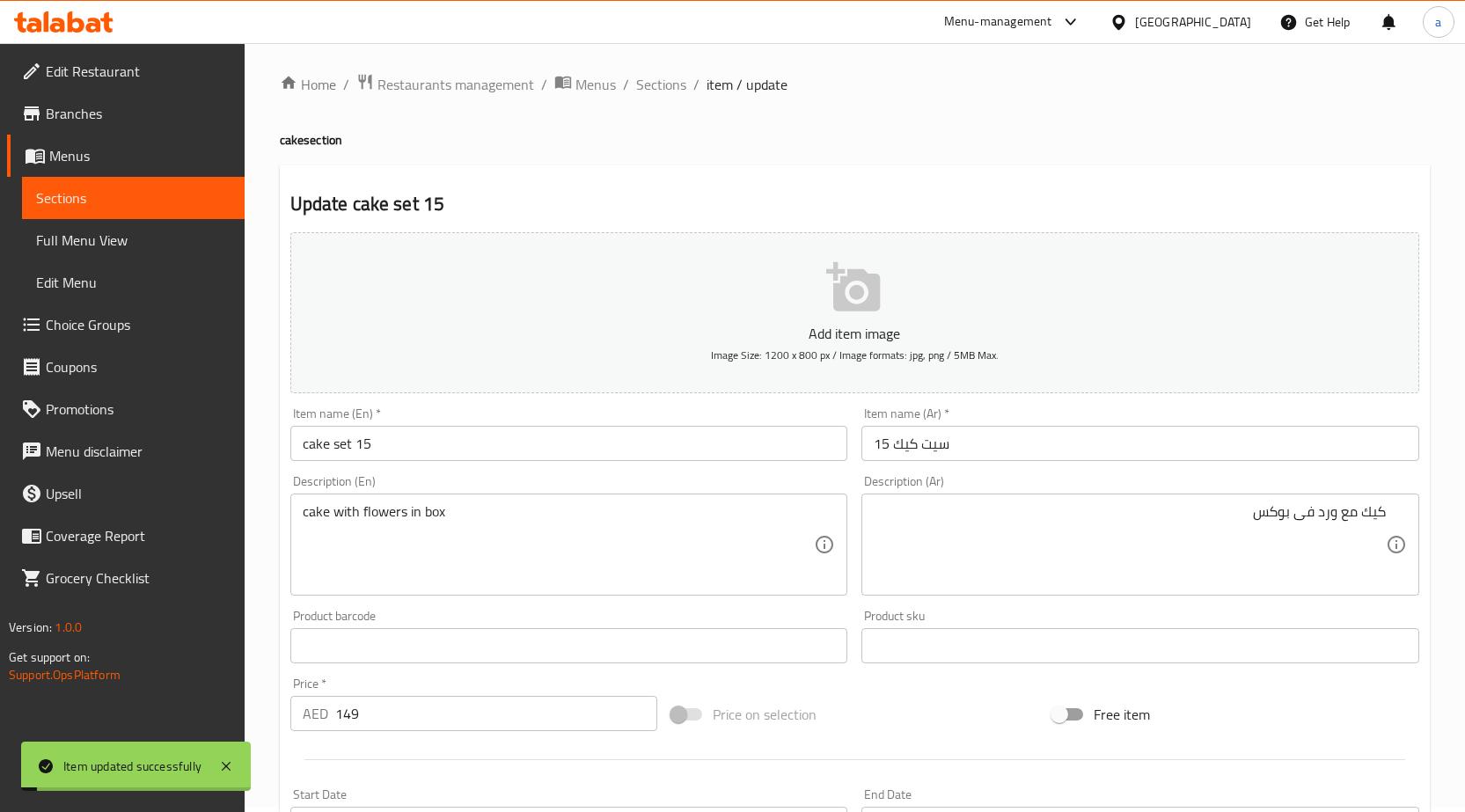
scroll to position [0, 0]
click at [651, 79] on span "Sections" at bounding box center [661, 89] width 50 height 21
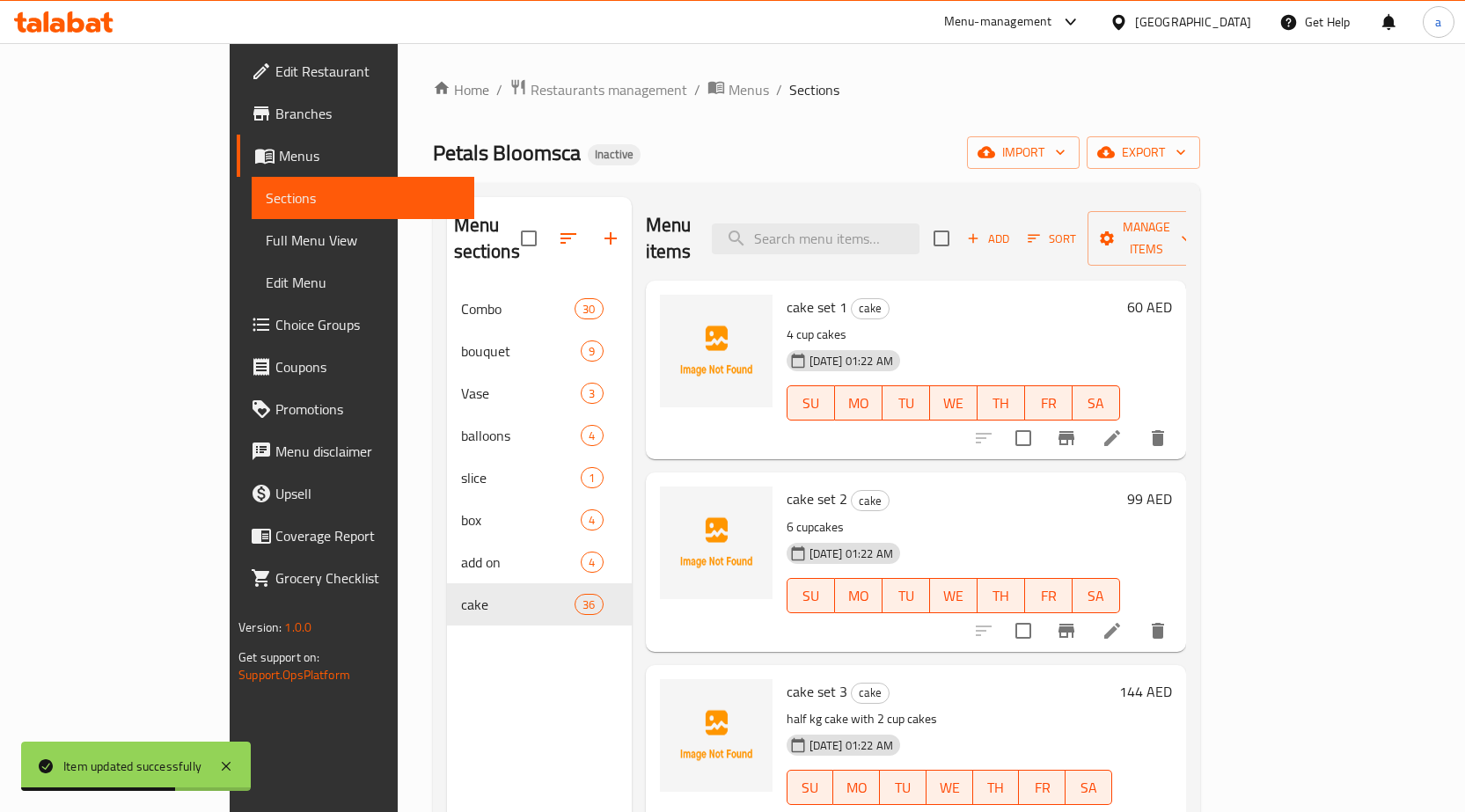
scroll to position [2368, 0]
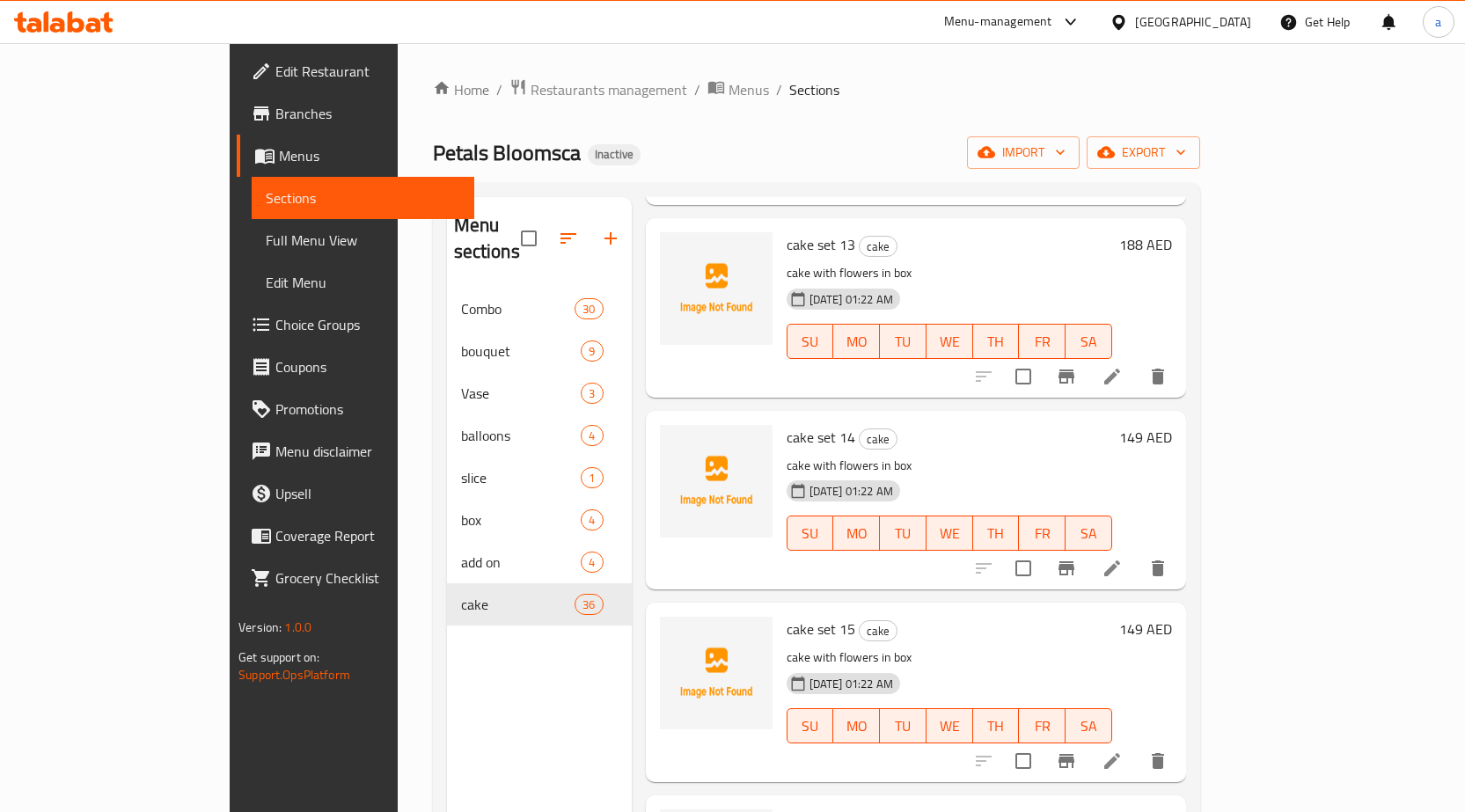
click at [1137, 745] on li at bounding box center [1113, 761] width 50 height 32
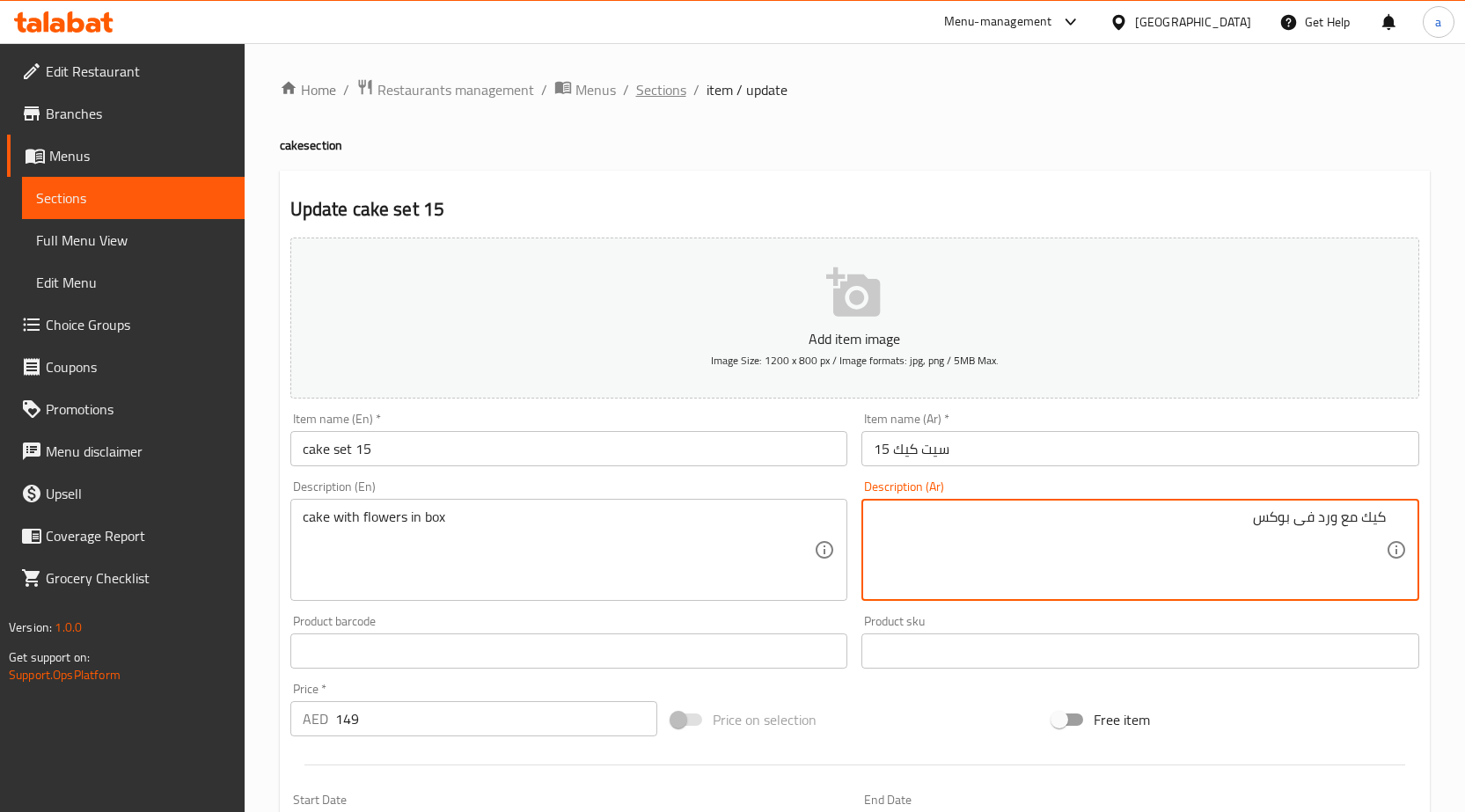
click at [650, 98] on span "Sections" at bounding box center [661, 89] width 50 height 21
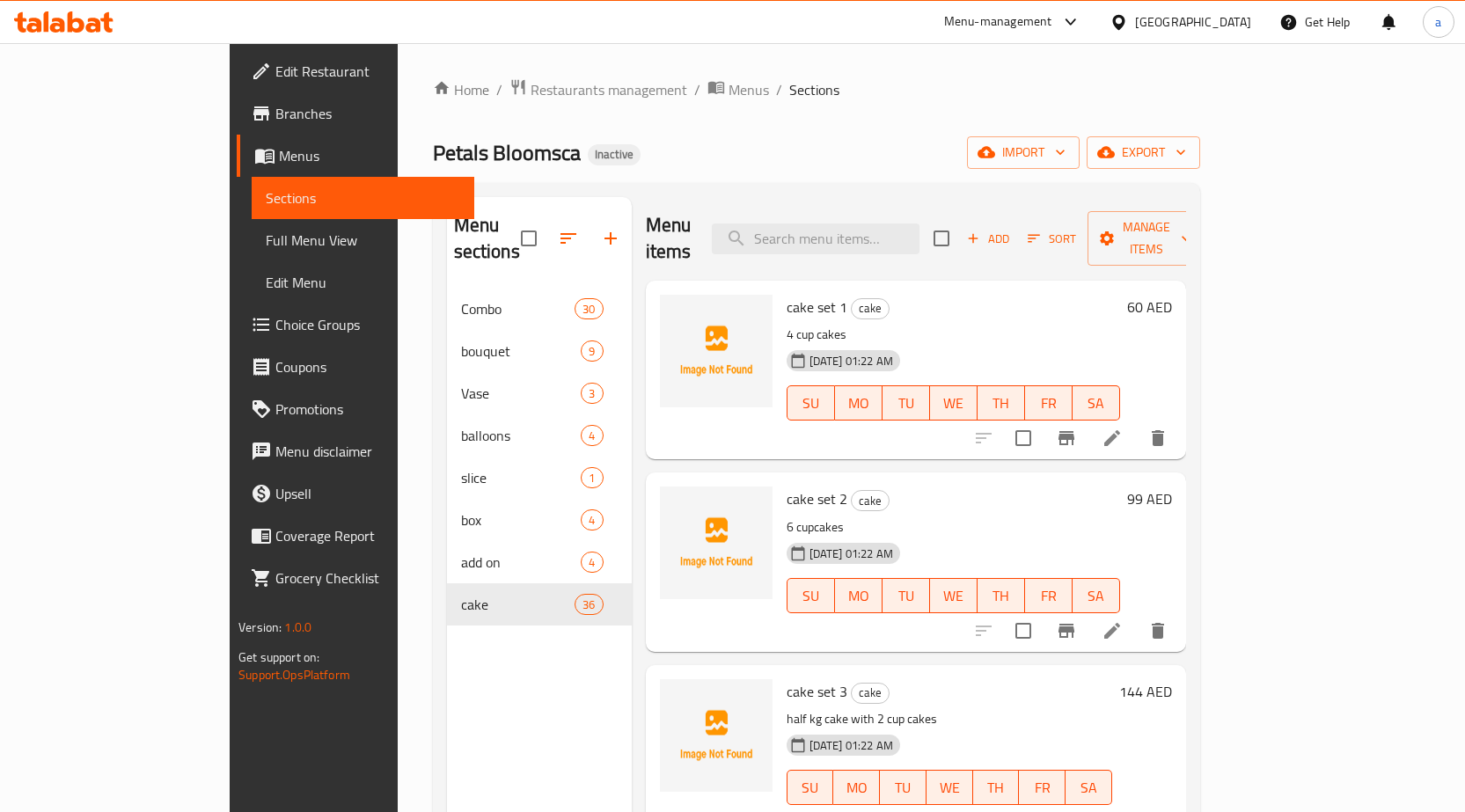
scroll to position [2560, 0]
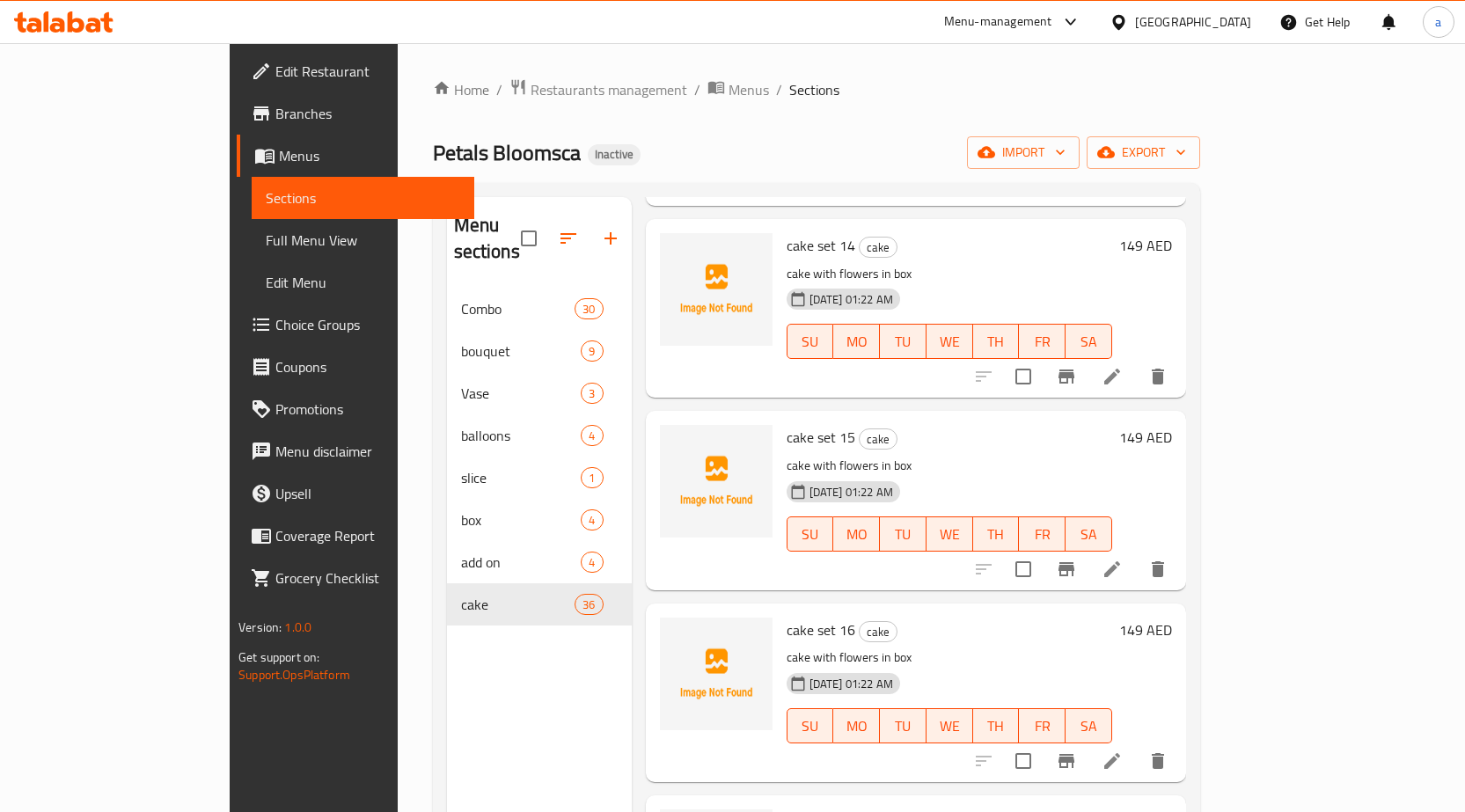
click at [1137, 745] on li at bounding box center [1113, 761] width 50 height 32
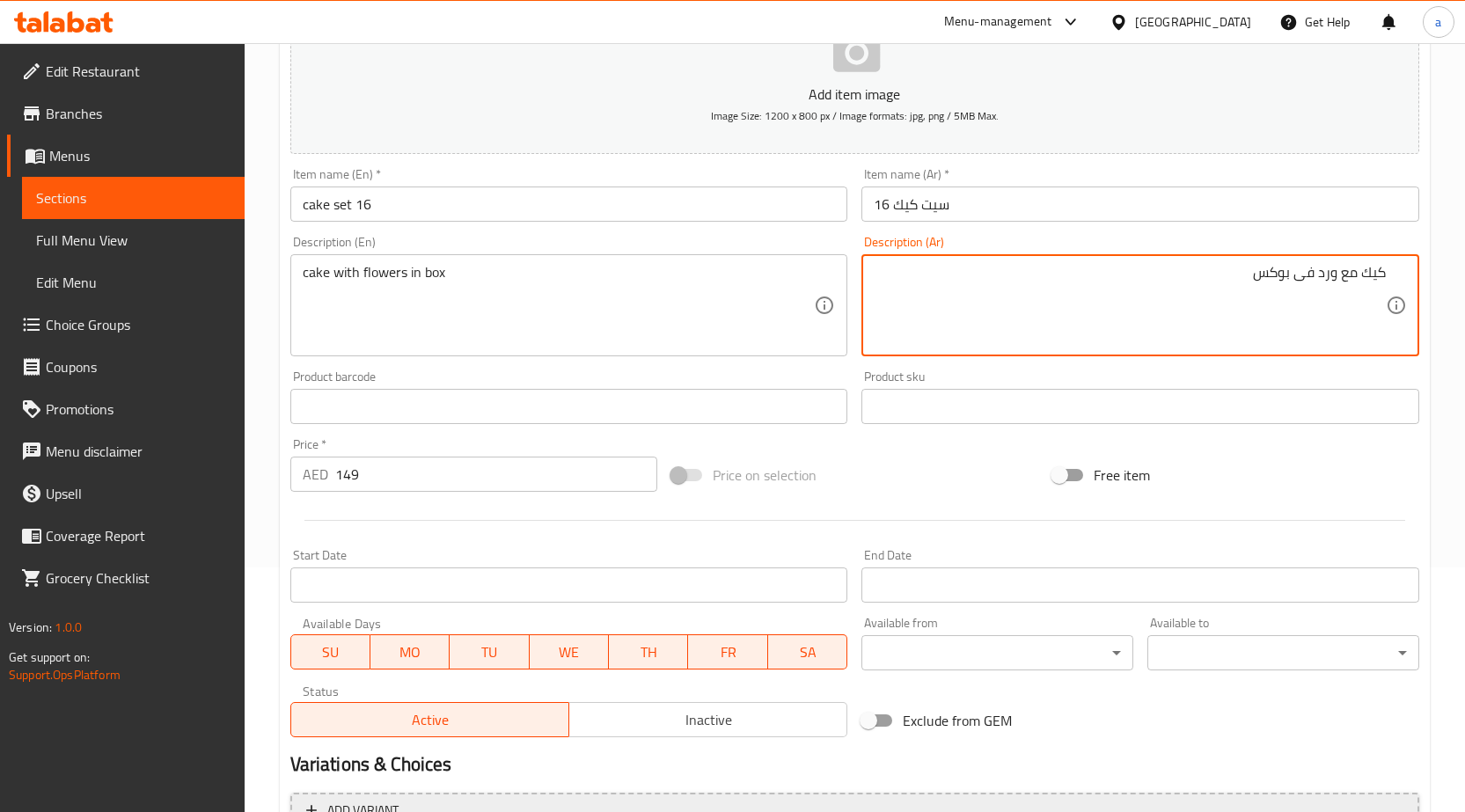
scroll to position [431, 0]
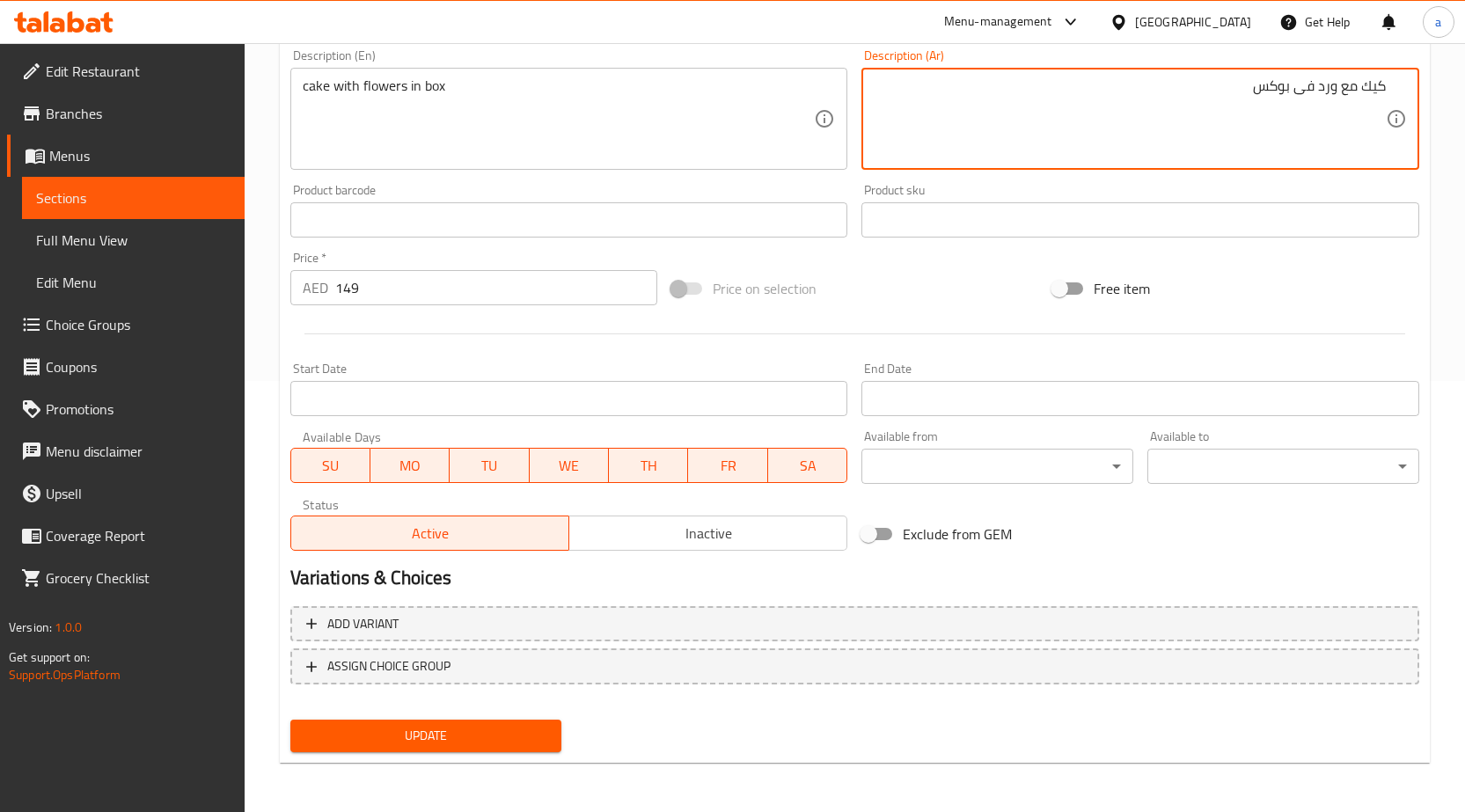
type textarea "كيك مع ورد فى بوكس"
click at [333, 731] on span "Update" at bounding box center [427, 736] width 244 height 22
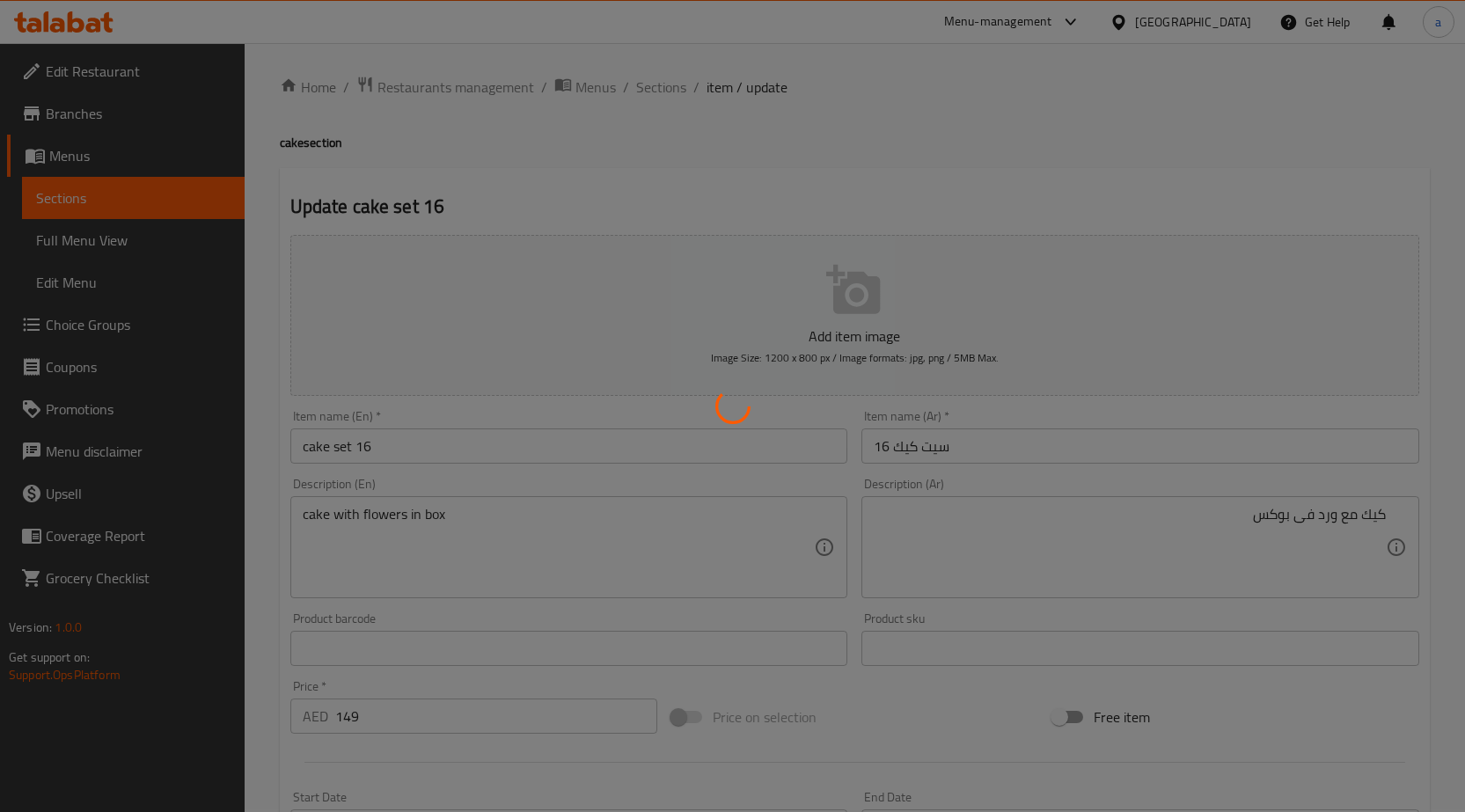
scroll to position [0, 0]
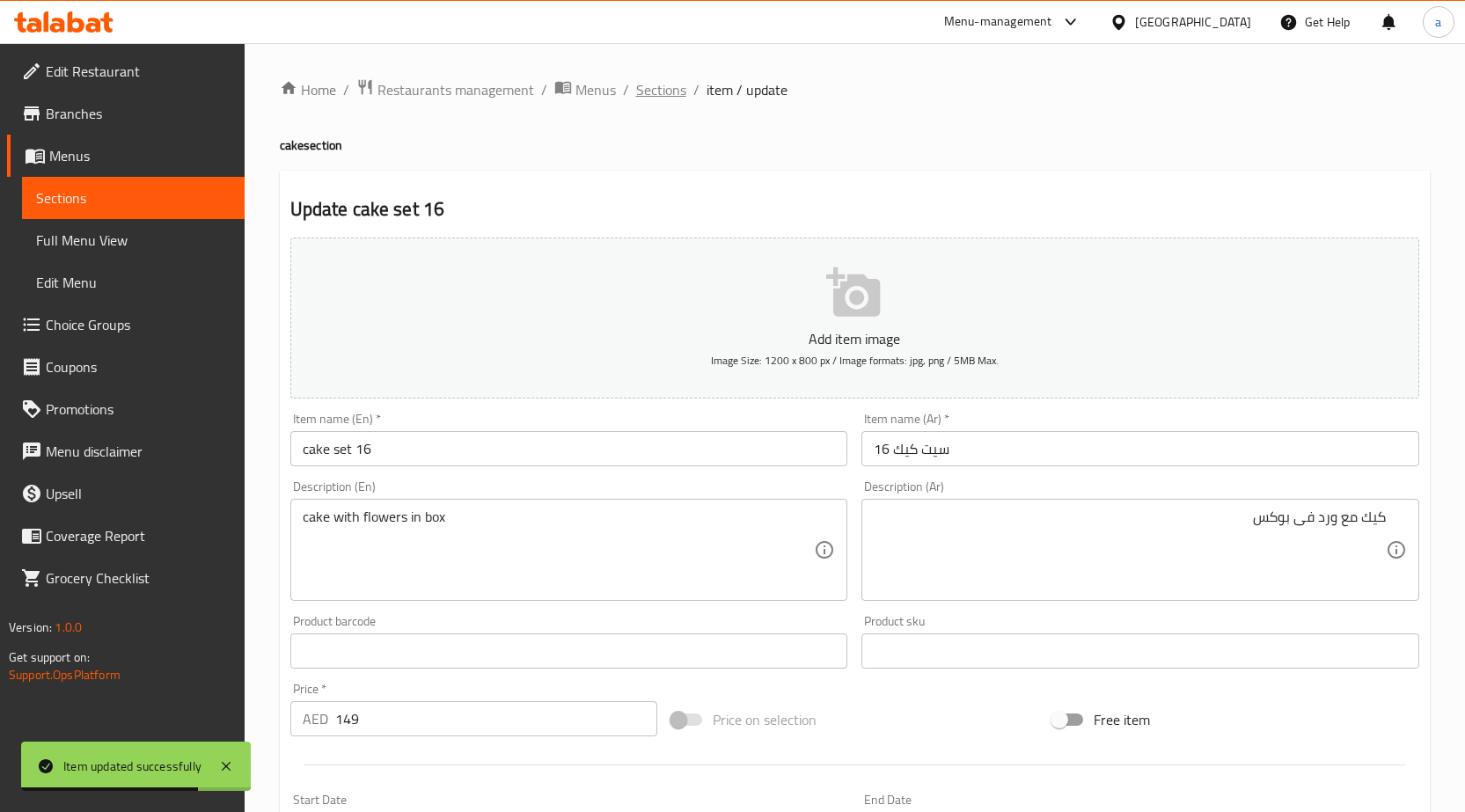
click at [666, 92] on span "Sections" at bounding box center [661, 89] width 50 height 21
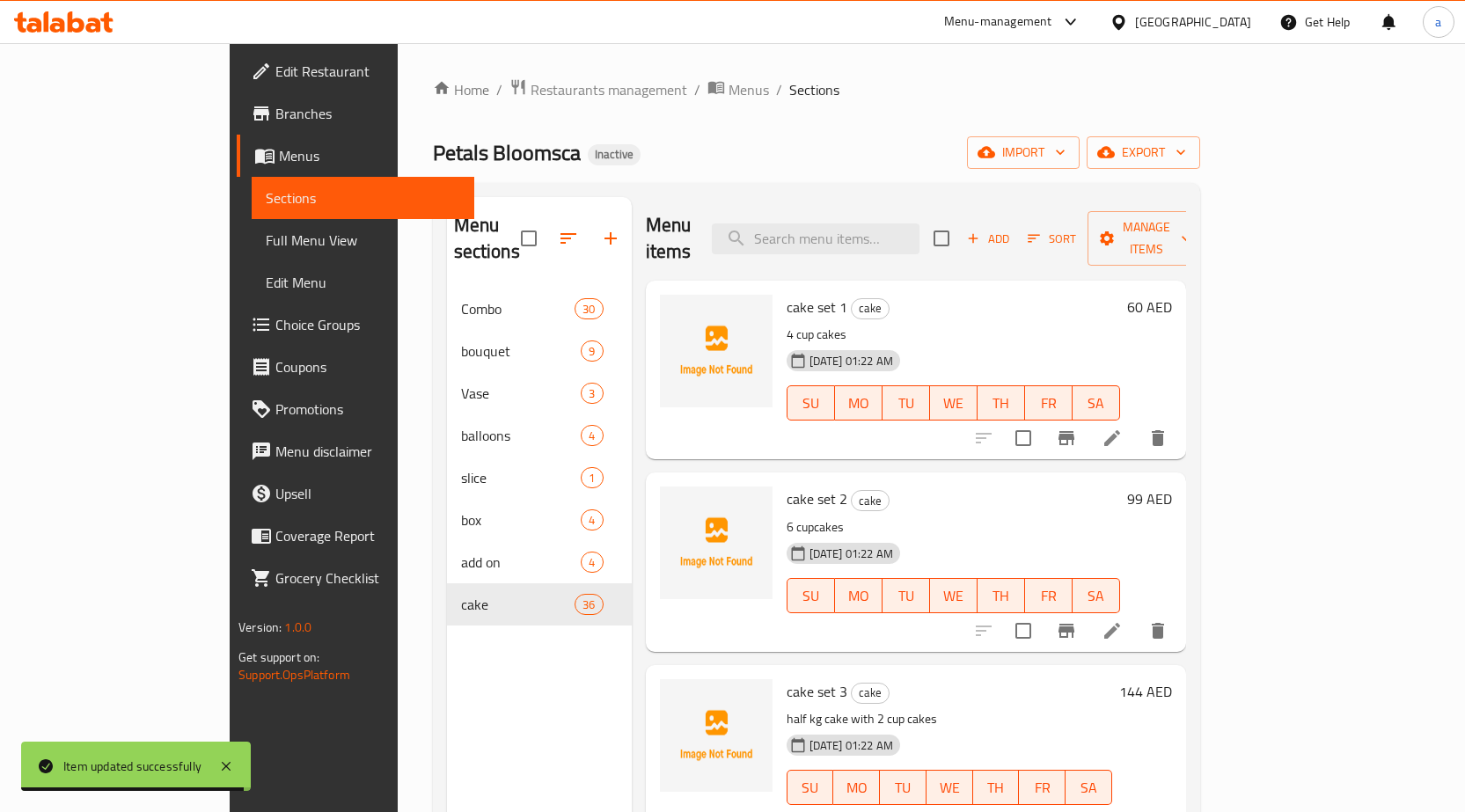
scroll to position [2753, 0]
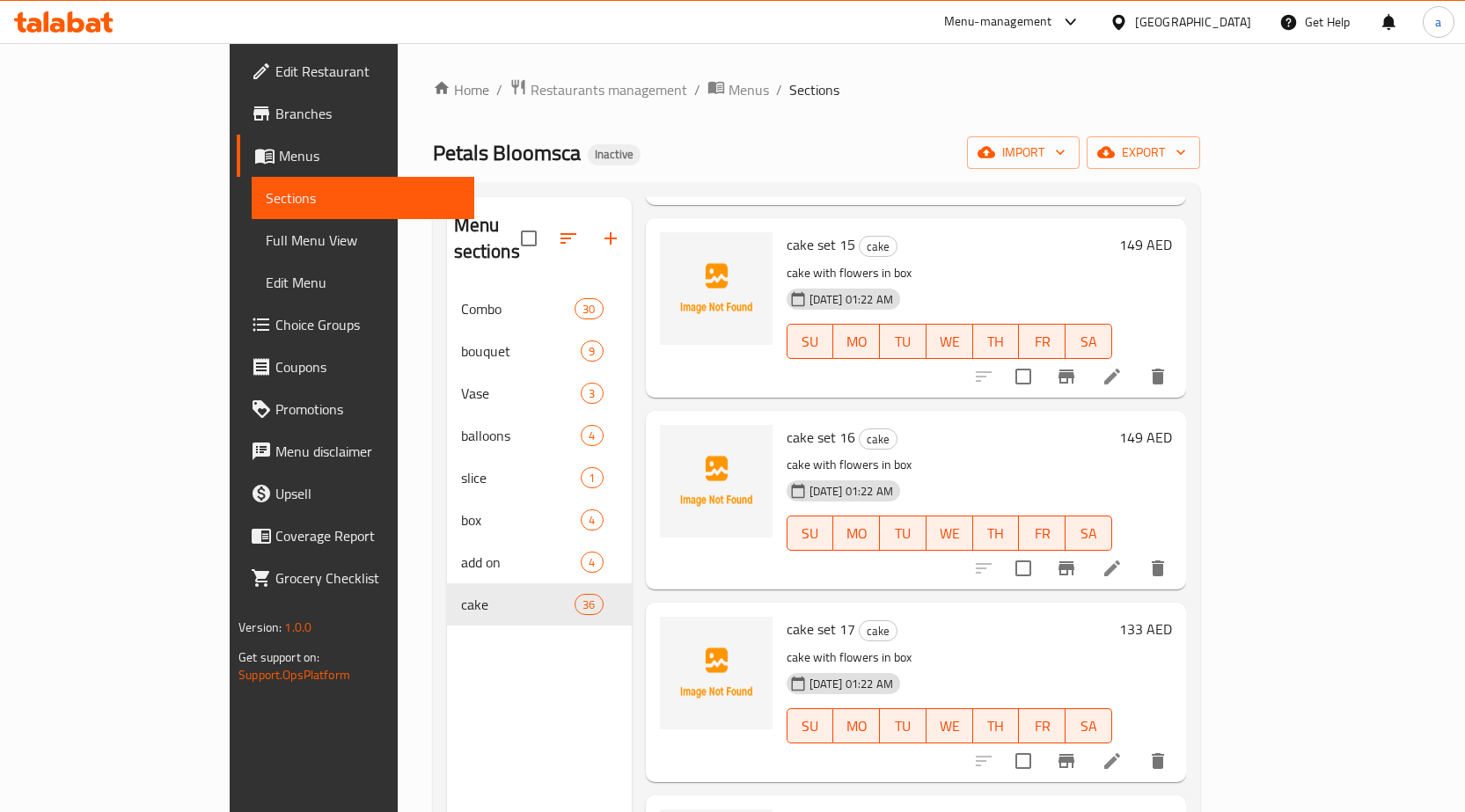
click at [1123, 751] on icon at bounding box center [1112, 761] width 21 height 21
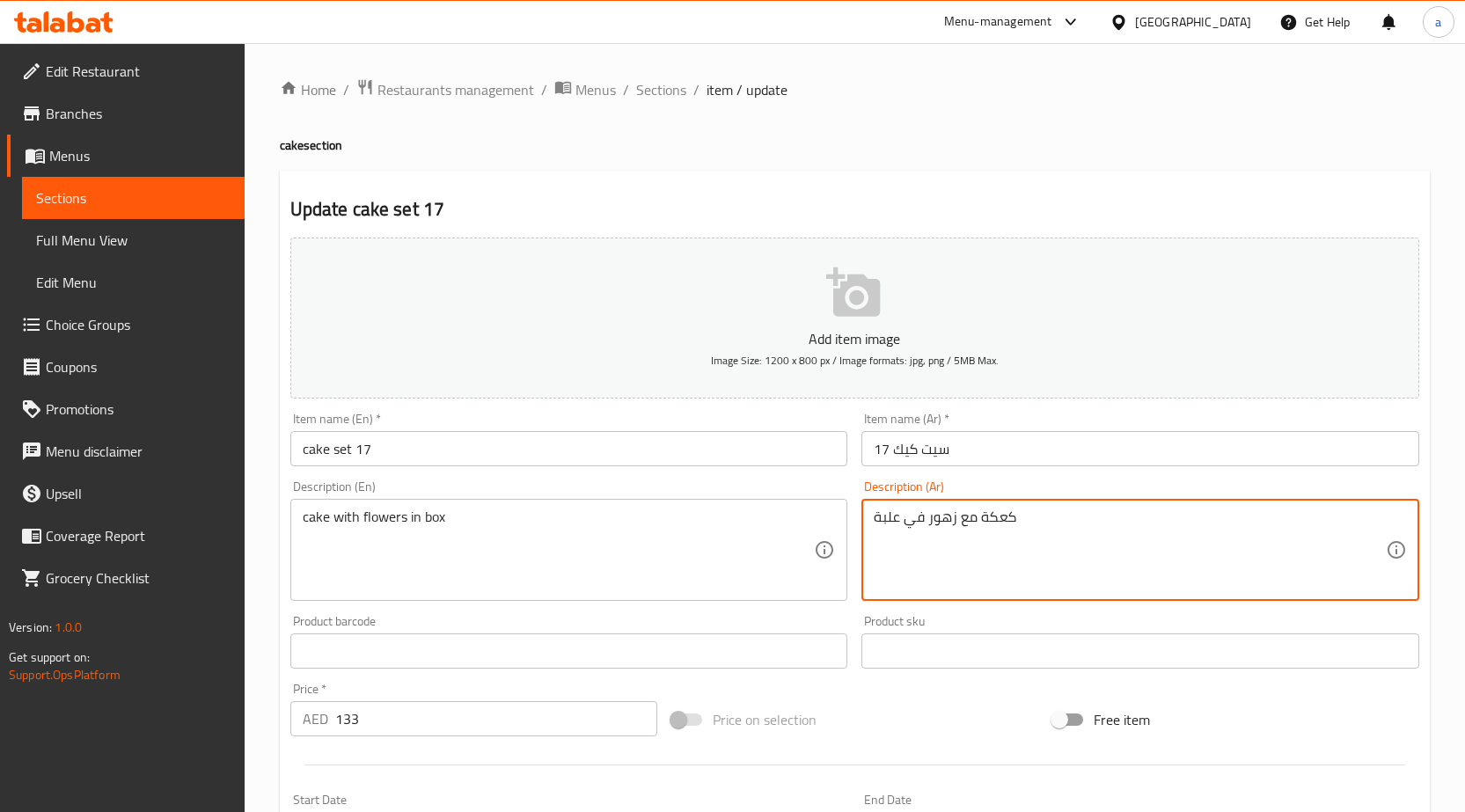
paste textarea "يك مع ورد فى بوكس"
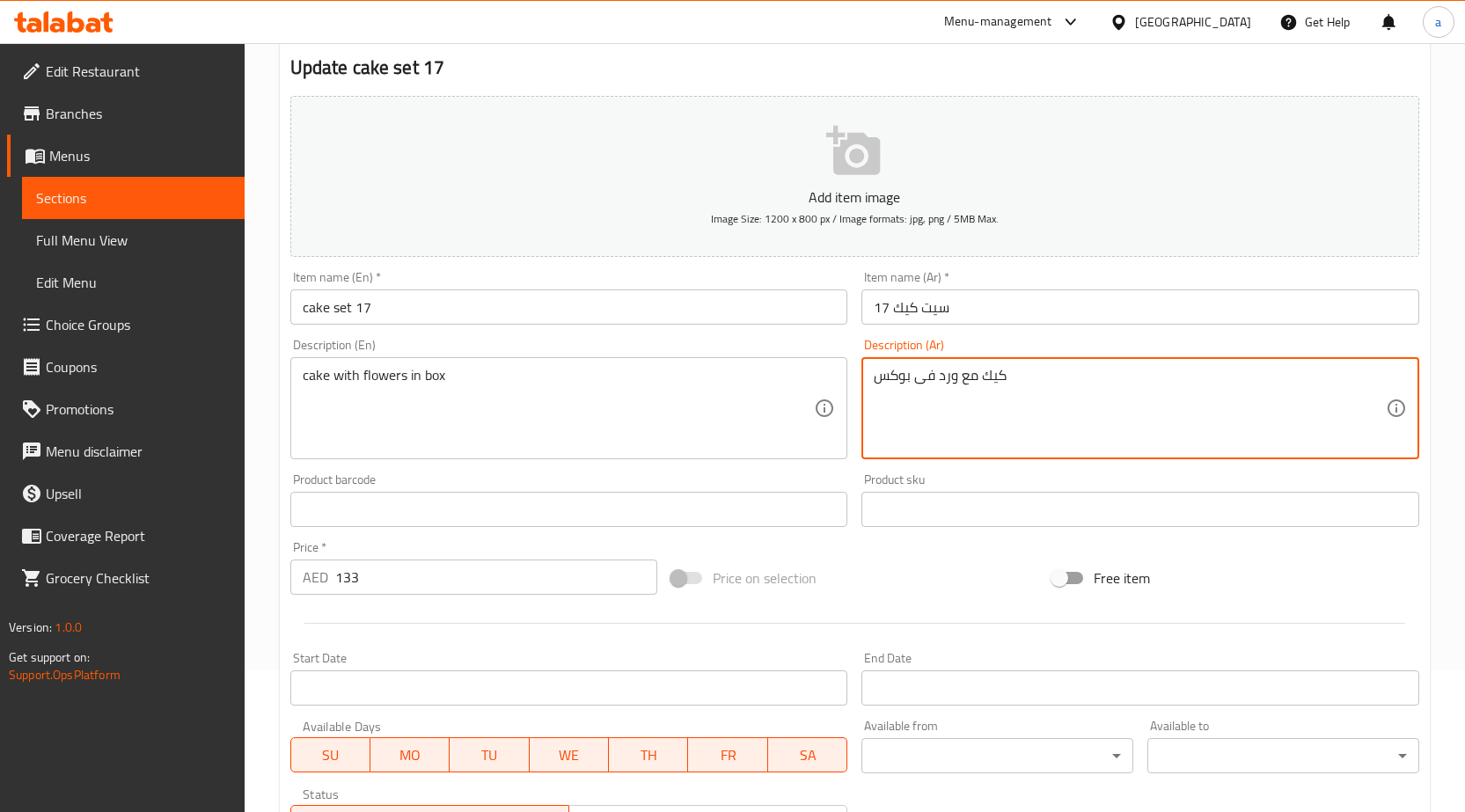
scroll to position [431, 0]
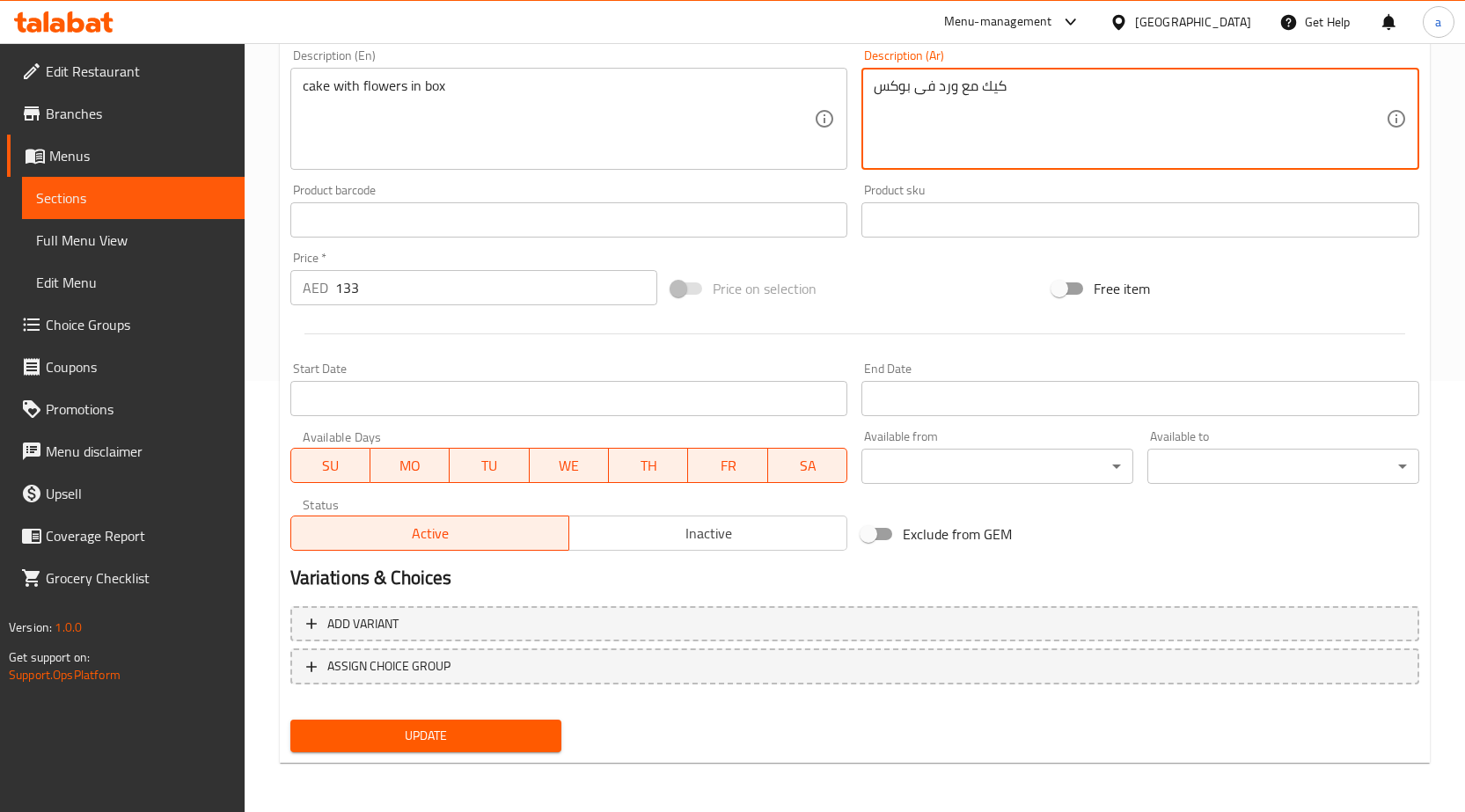
type textarea "كيك مع ورد فى بوكس"
click at [510, 732] on span "Update" at bounding box center [427, 736] width 244 height 22
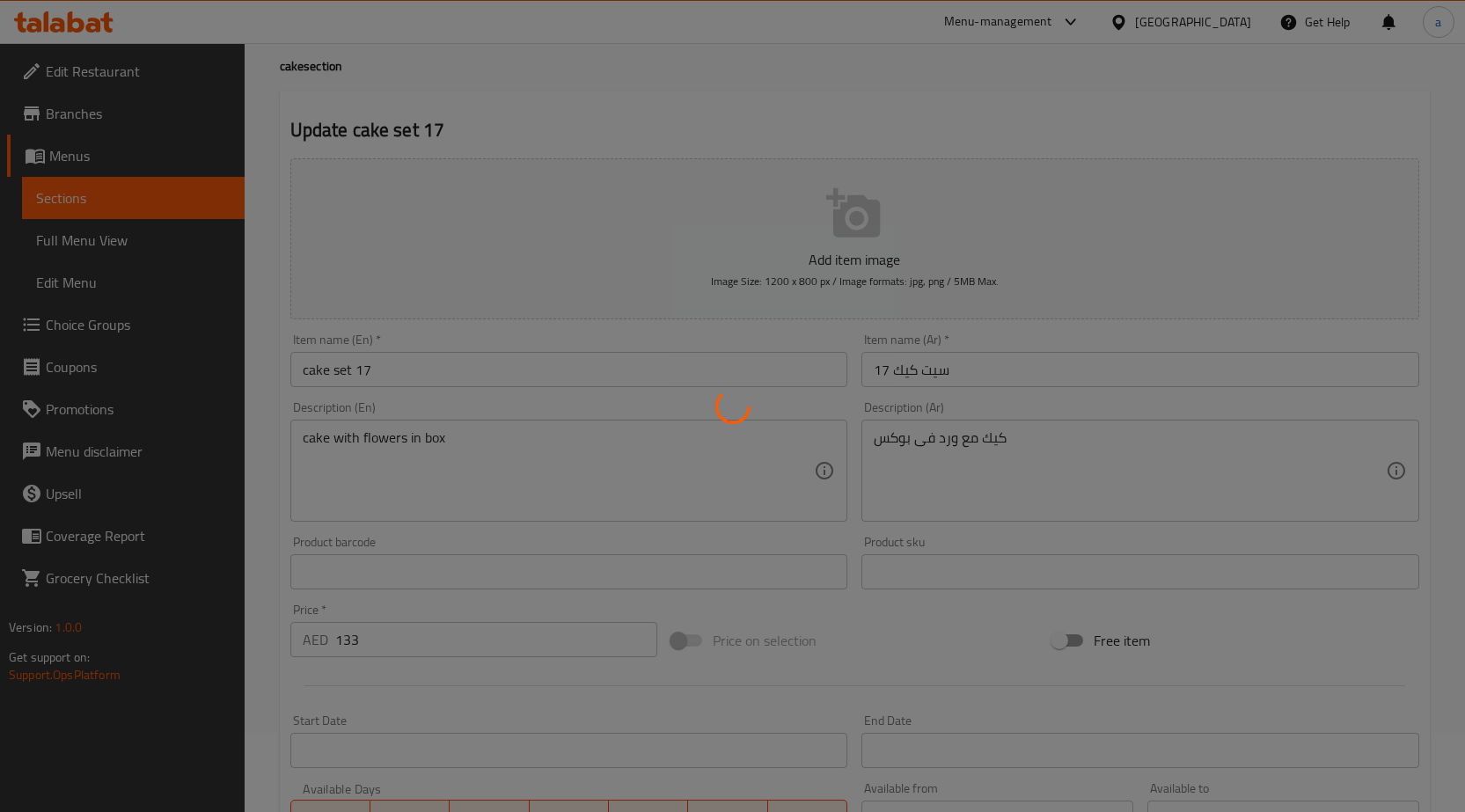
scroll to position [0, 0]
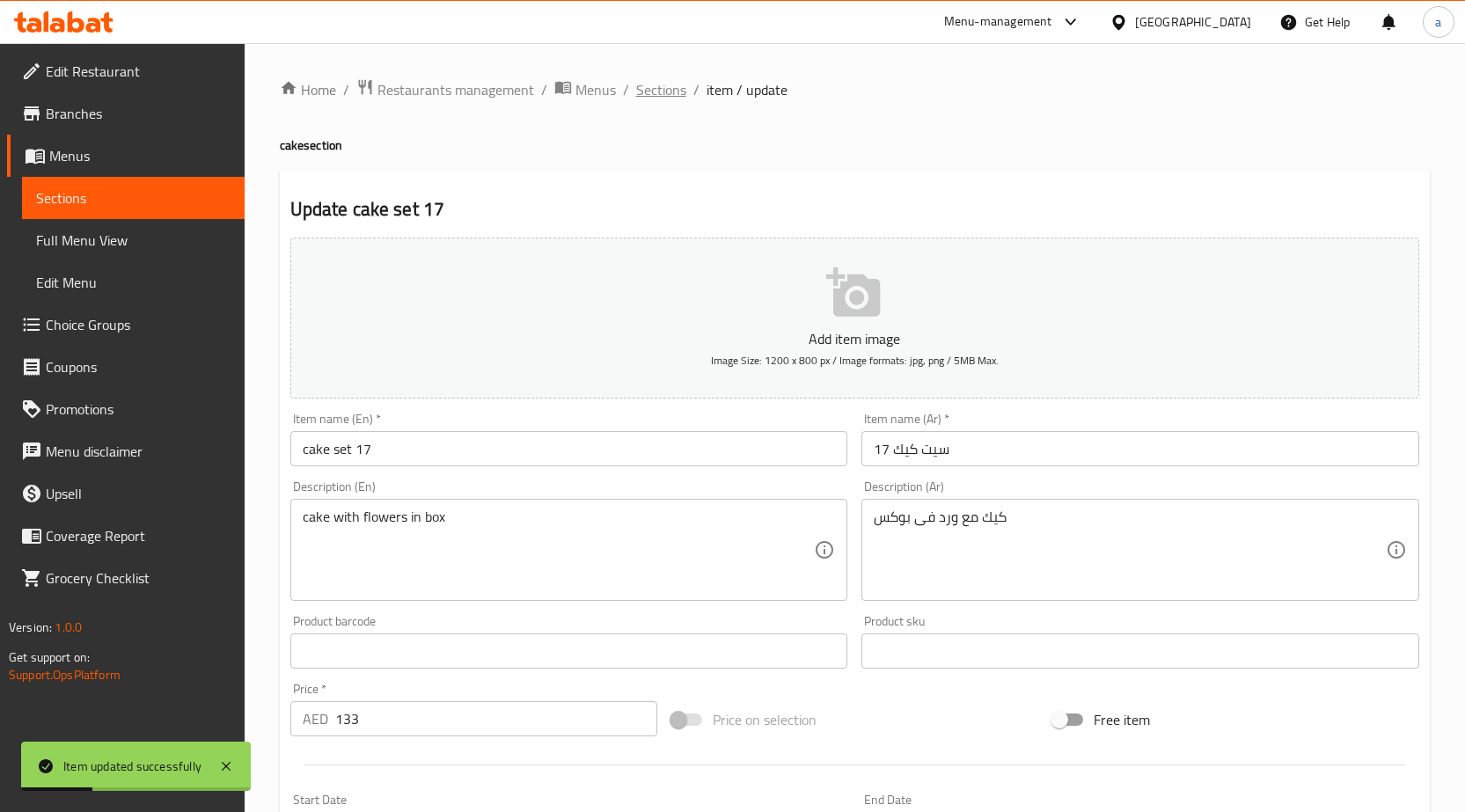
click at [665, 86] on span "Sections" at bounding box center [661, 89] width 50 height 21
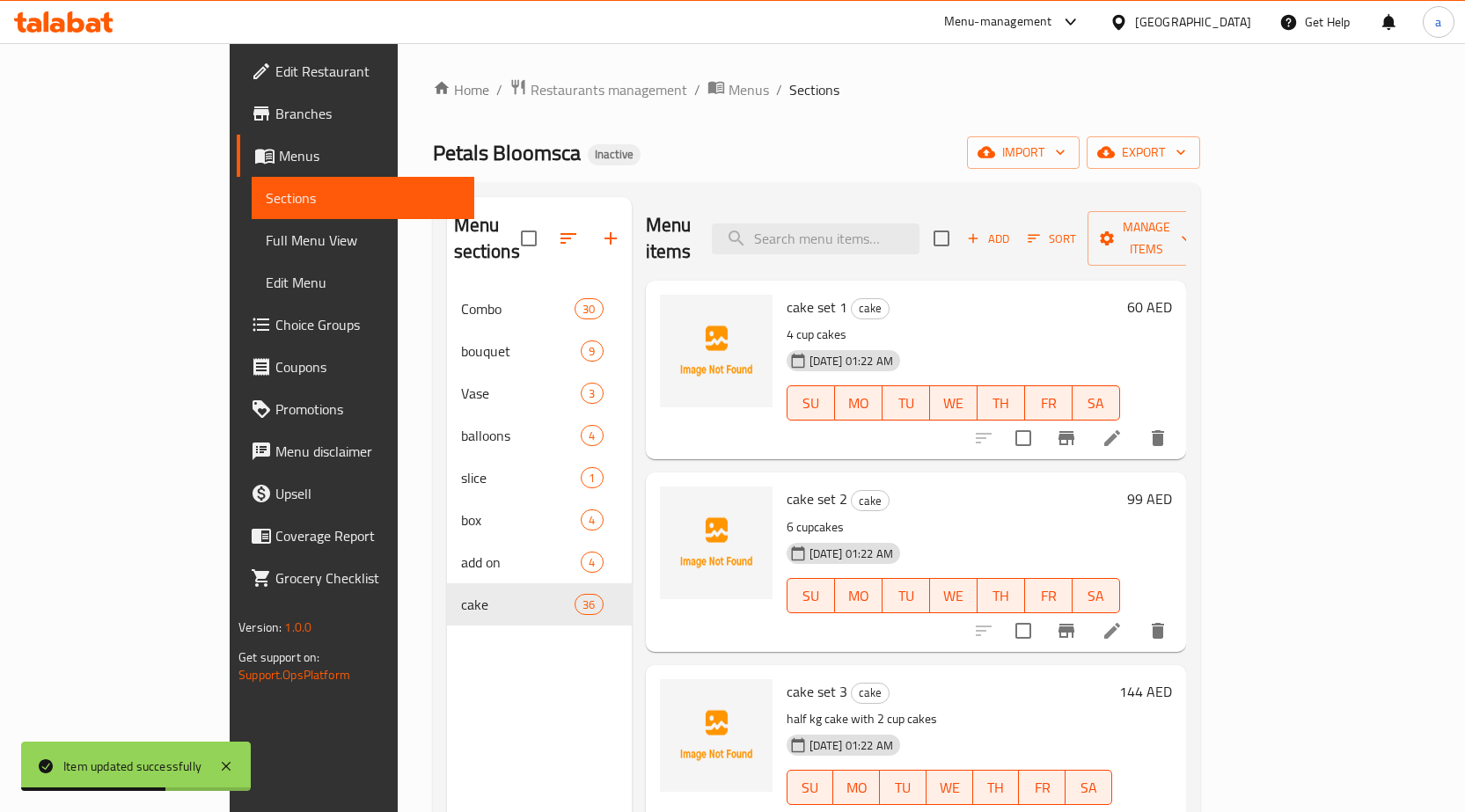
scroll to position [2944, 0]
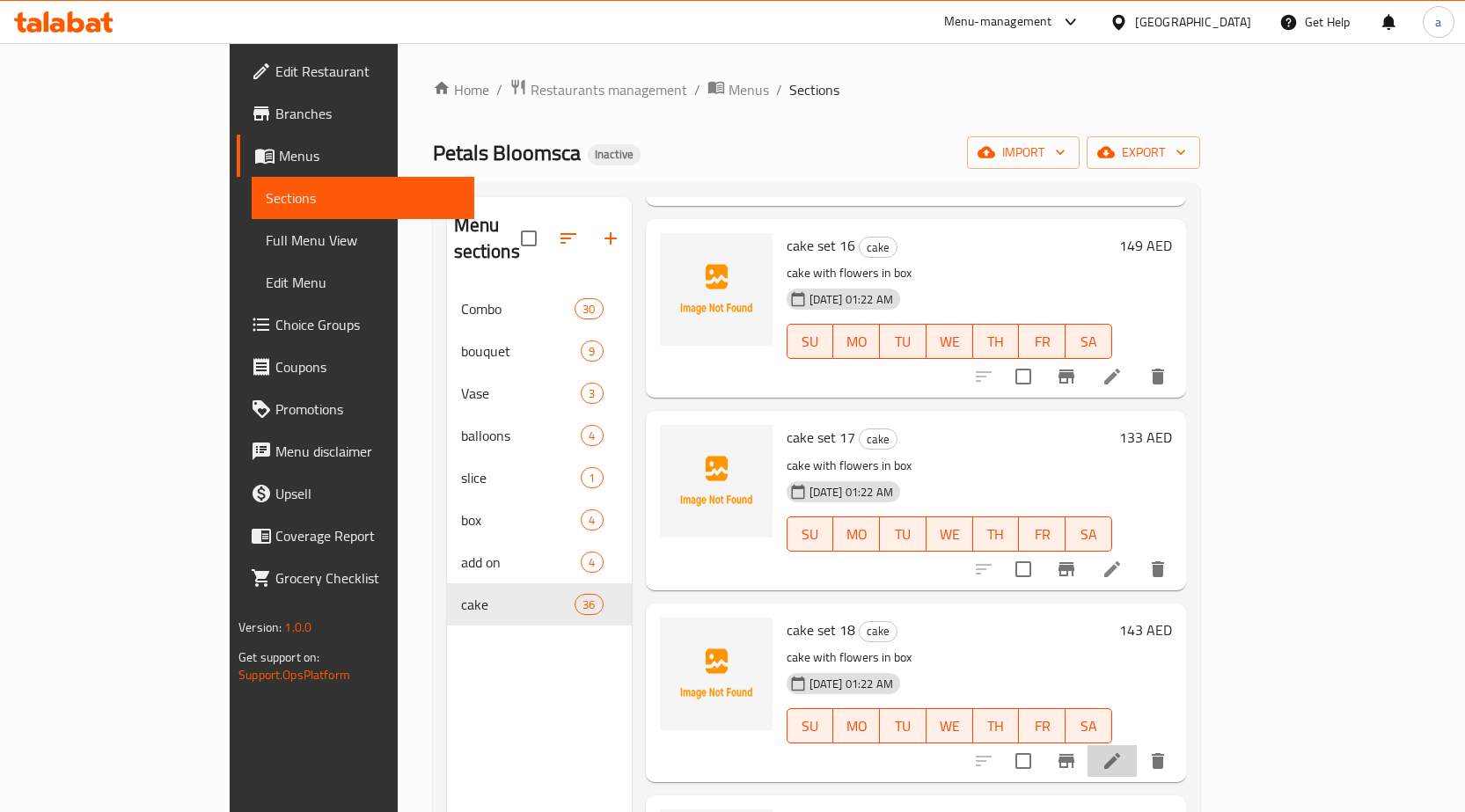
click at [1137, 745] on li at bounding box center [1113, 761] width 50 height 32
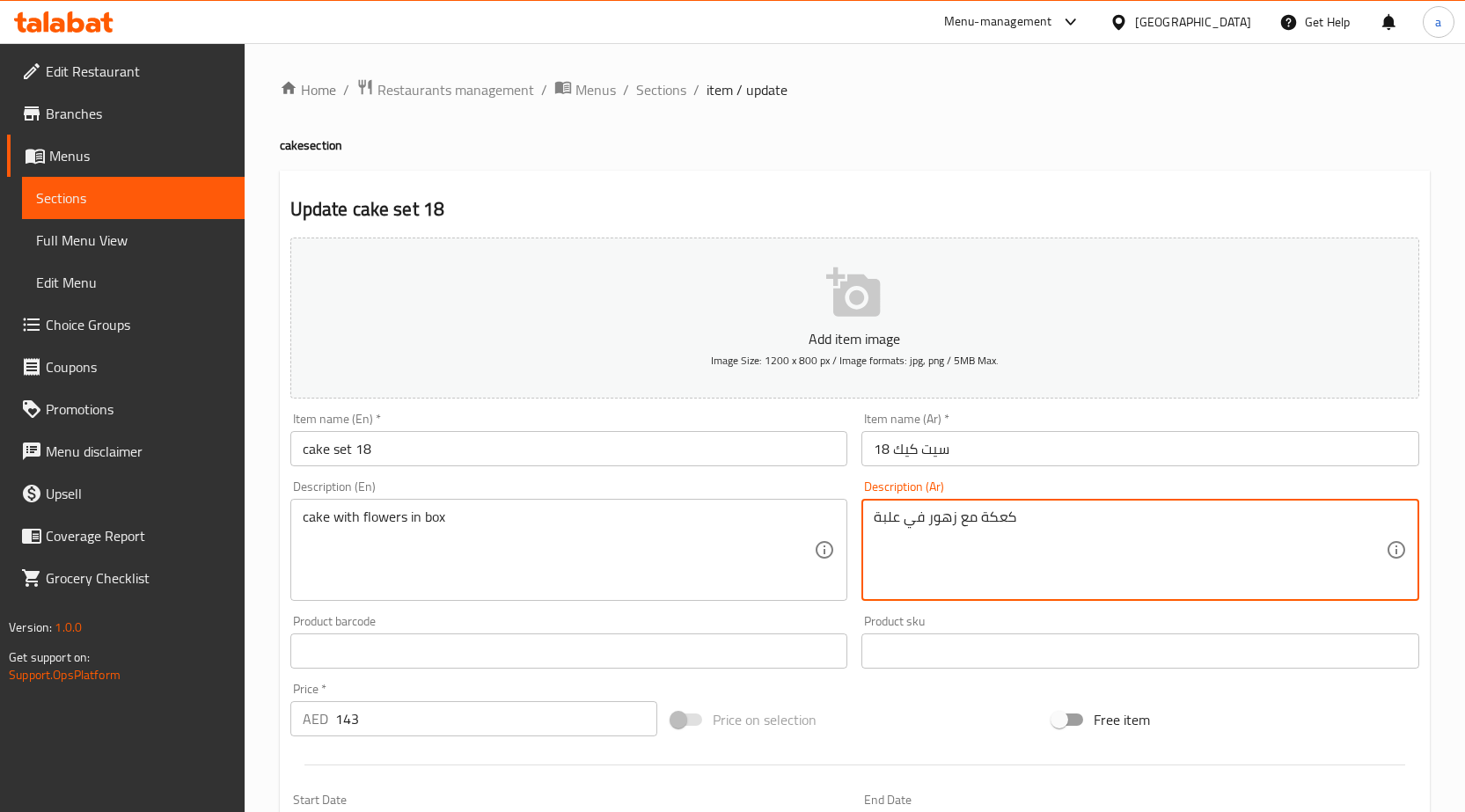
paste textarea "يك مع ورد فى بوكس"
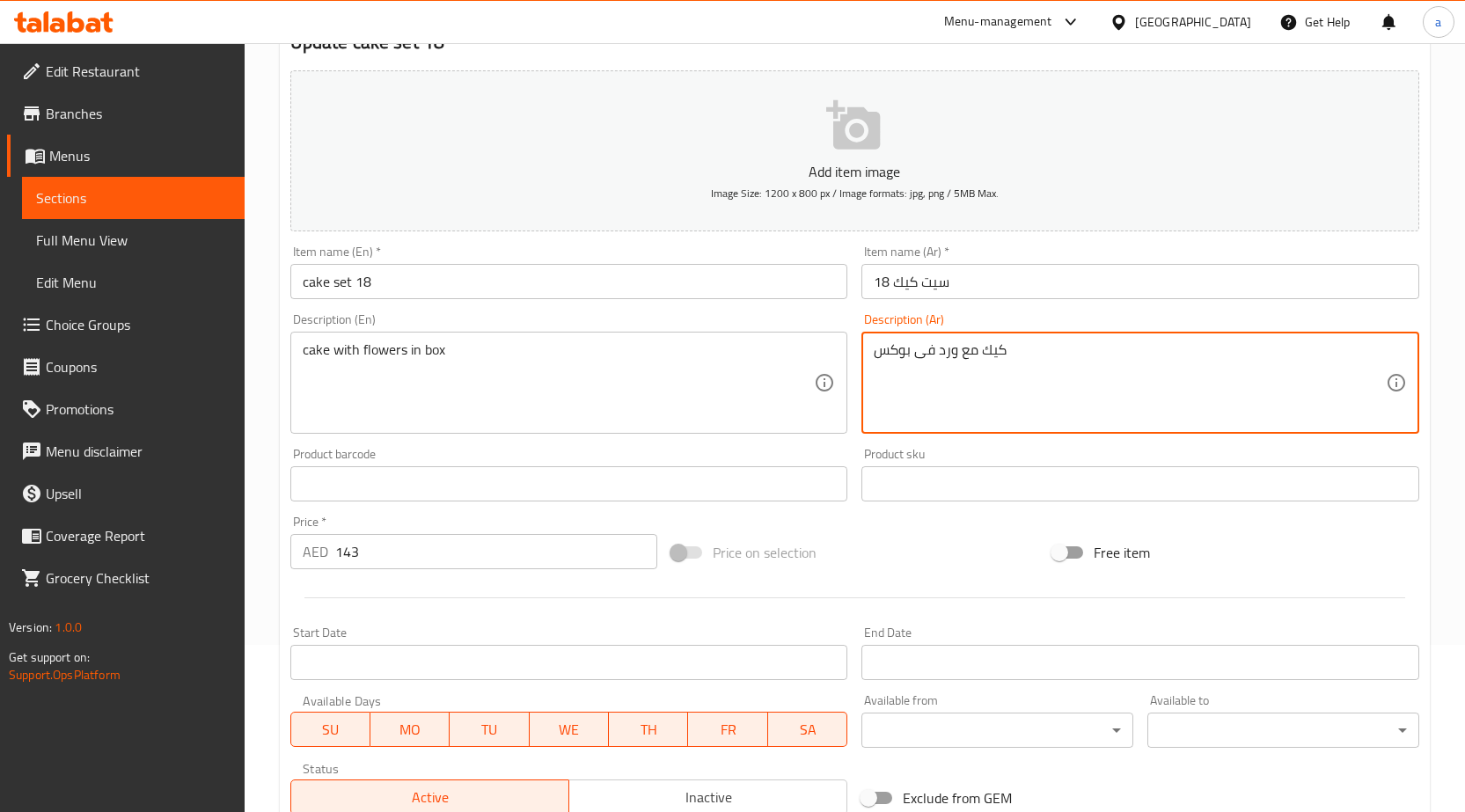
scroll to position [431, 0]
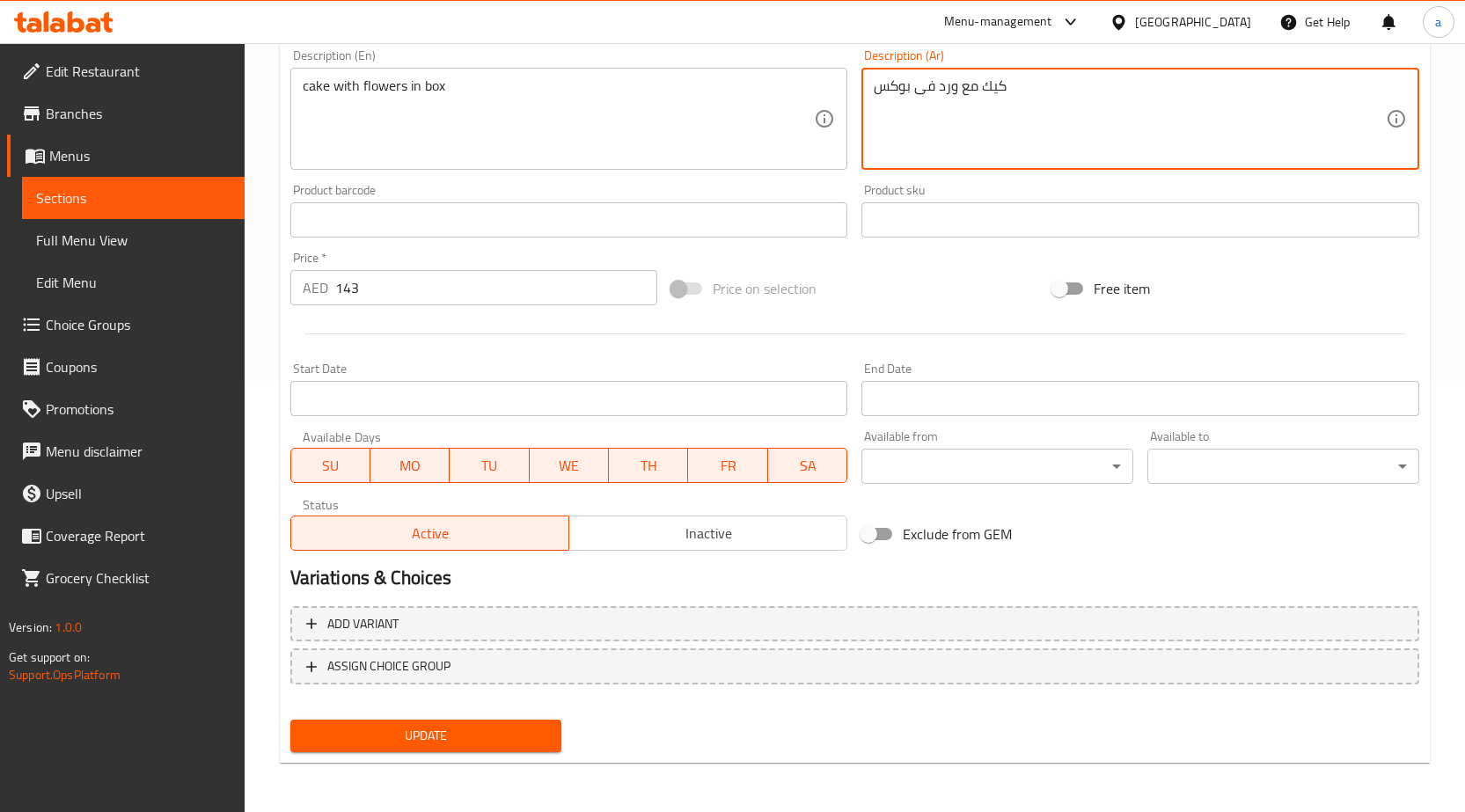
type textarea "كيك مع ورد فى بوكس"
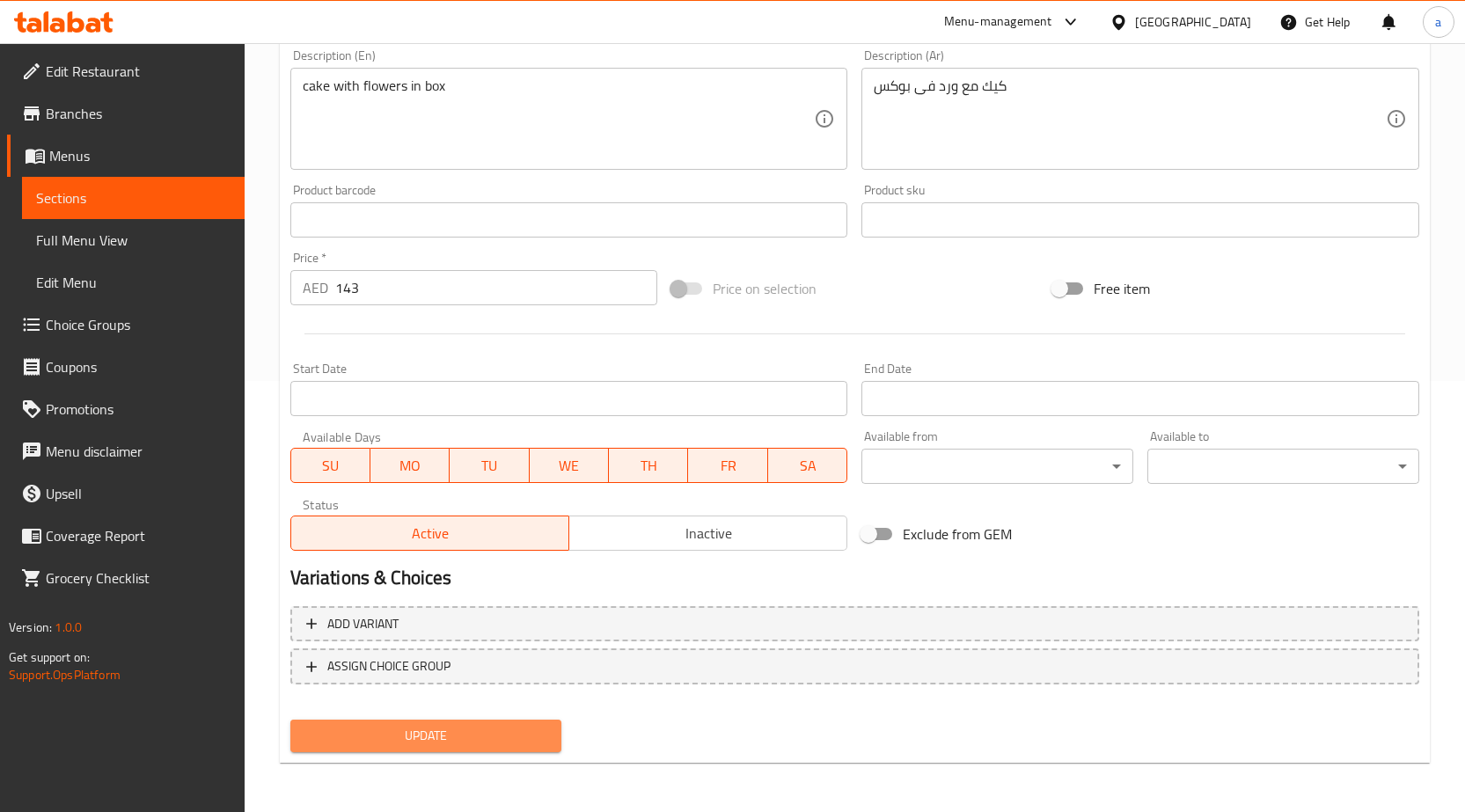
click at [502, 719] on button "Update" at bounding box center [426, 735] width 272 height 32
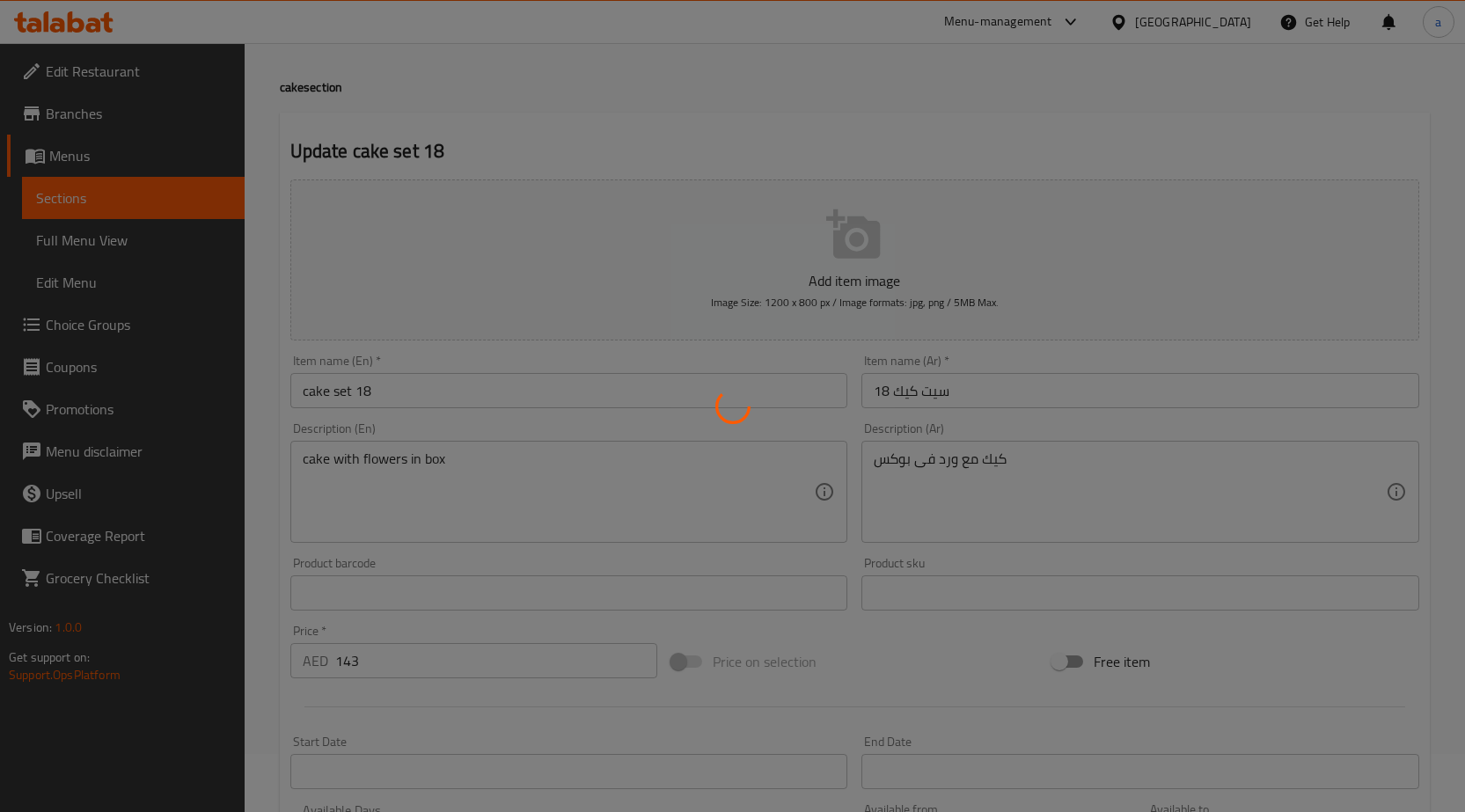
scroll to position [0, 0]
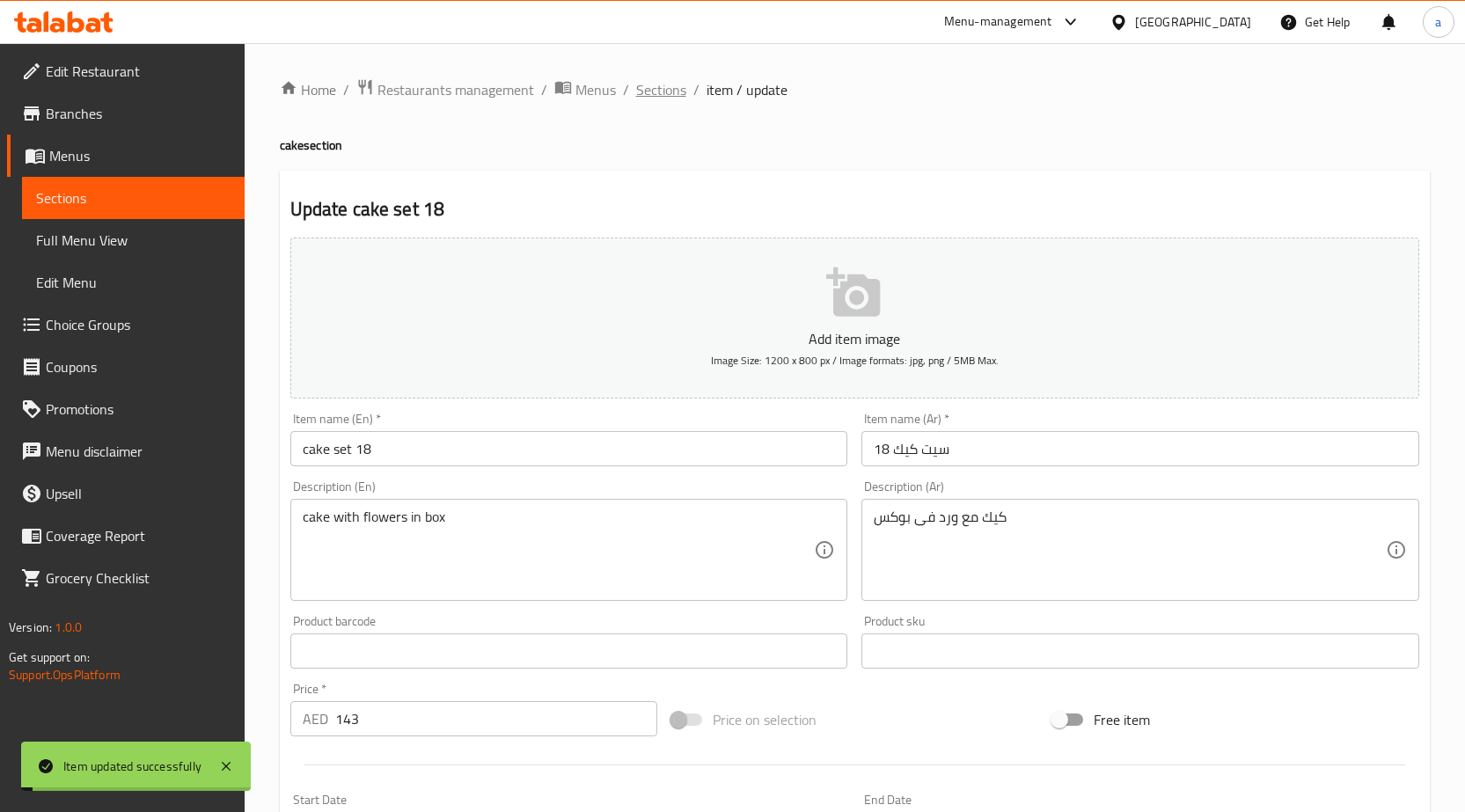
click at [671, 95] on span "Sections" at bounding box center [661, 89] width 50 height 21
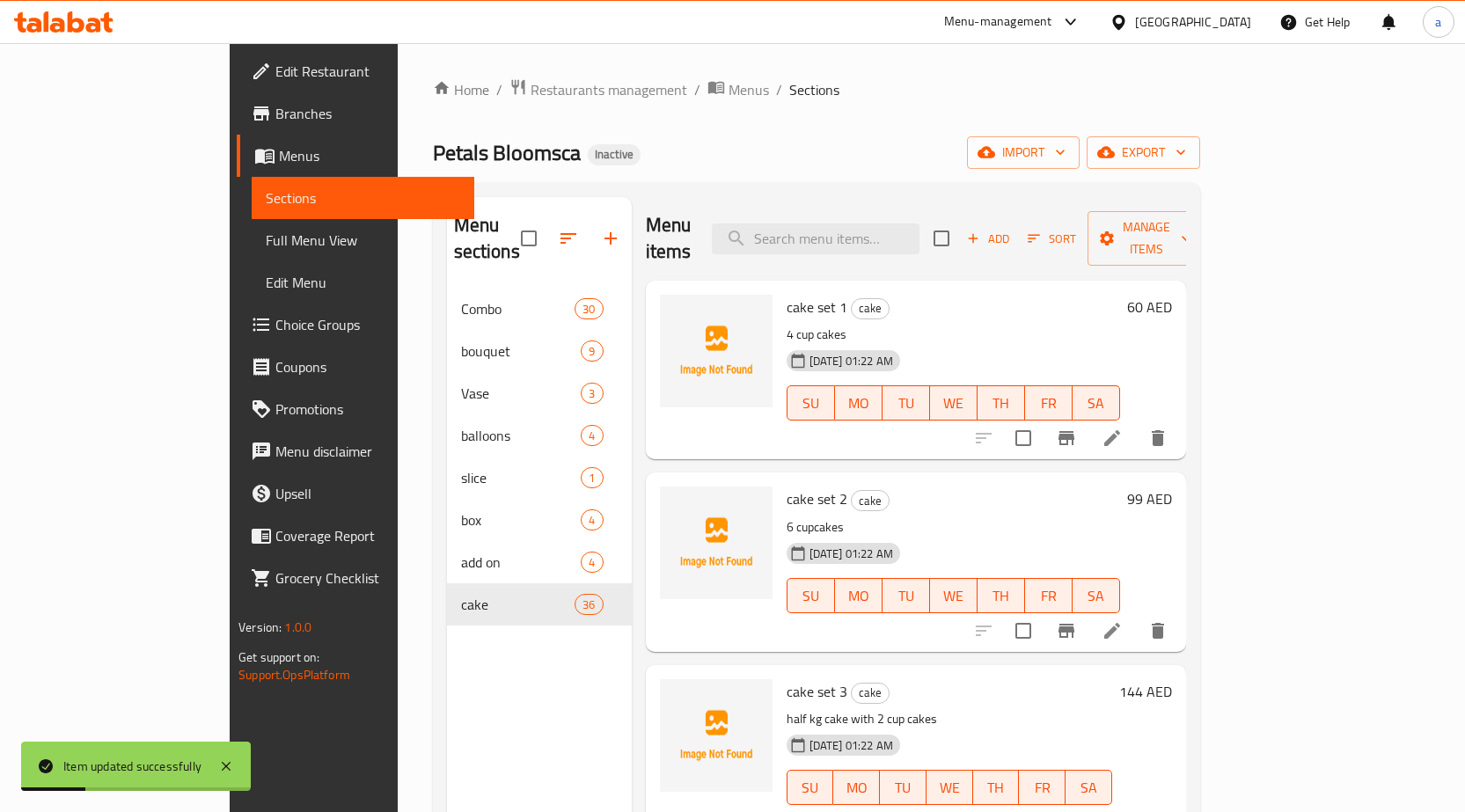
scroll to position [3137, 0]
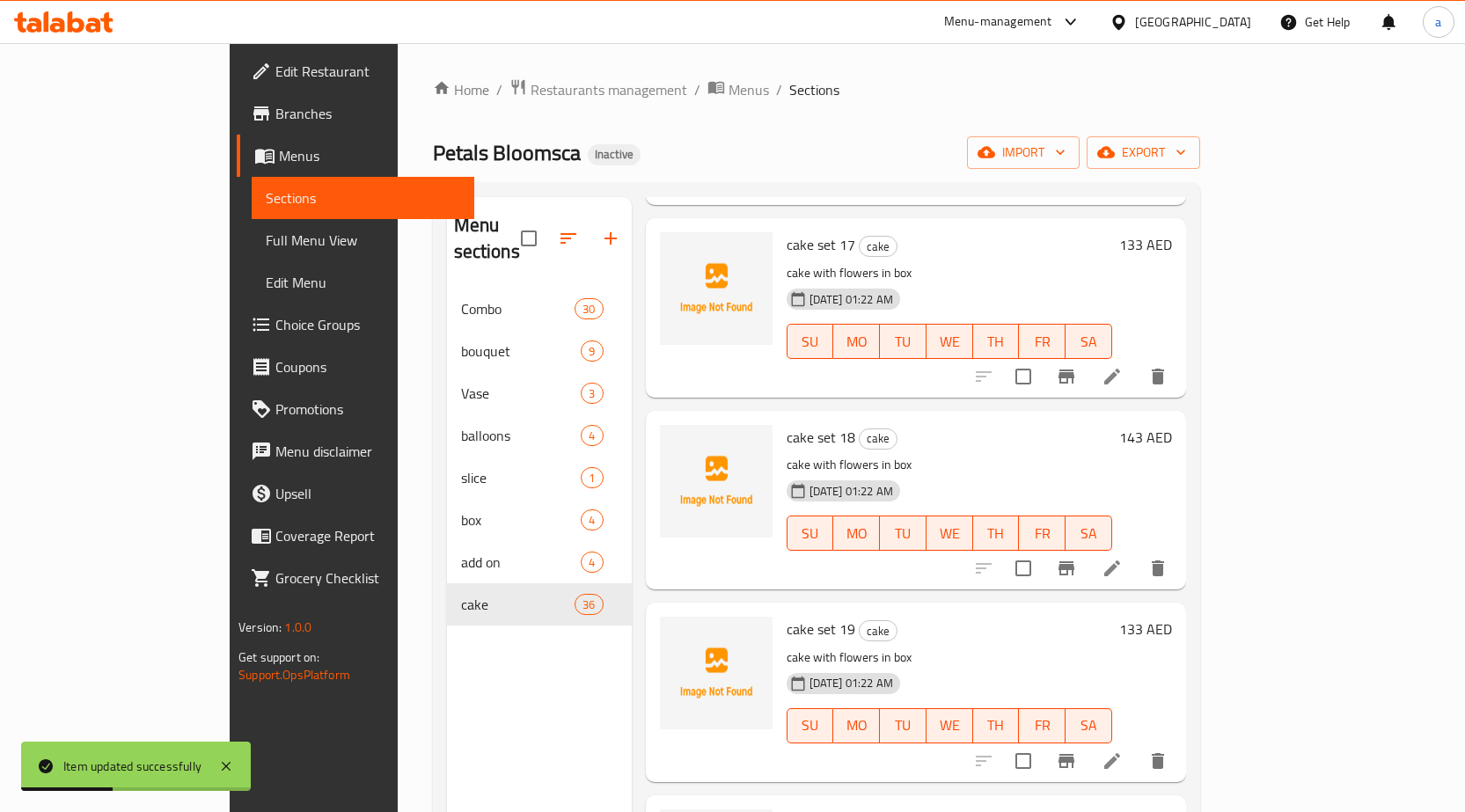
click at [1137, 746] on li at bounding box center [1113, 761] width 50 height 32
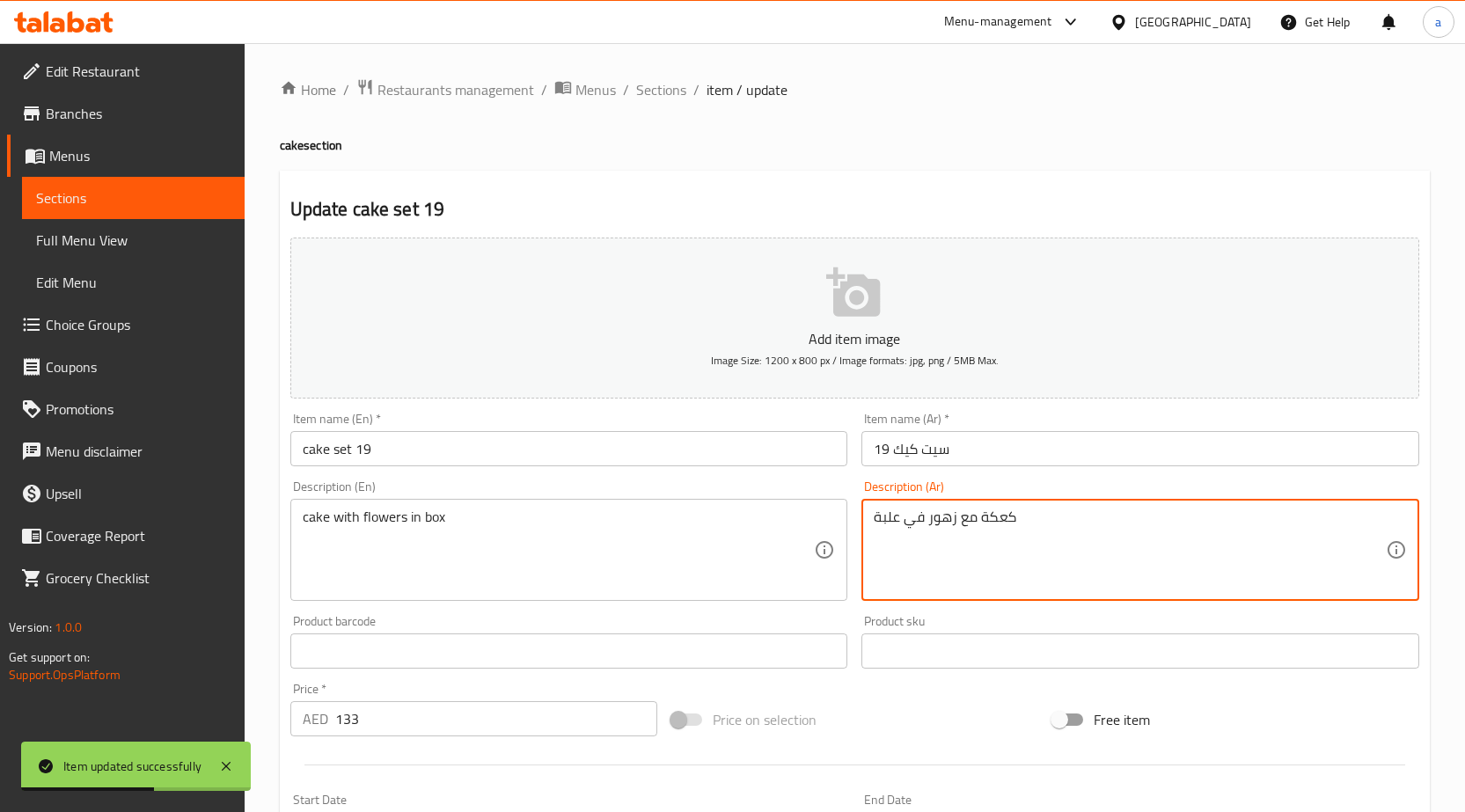
paste textarea "يك مع ورد فى بوكس"
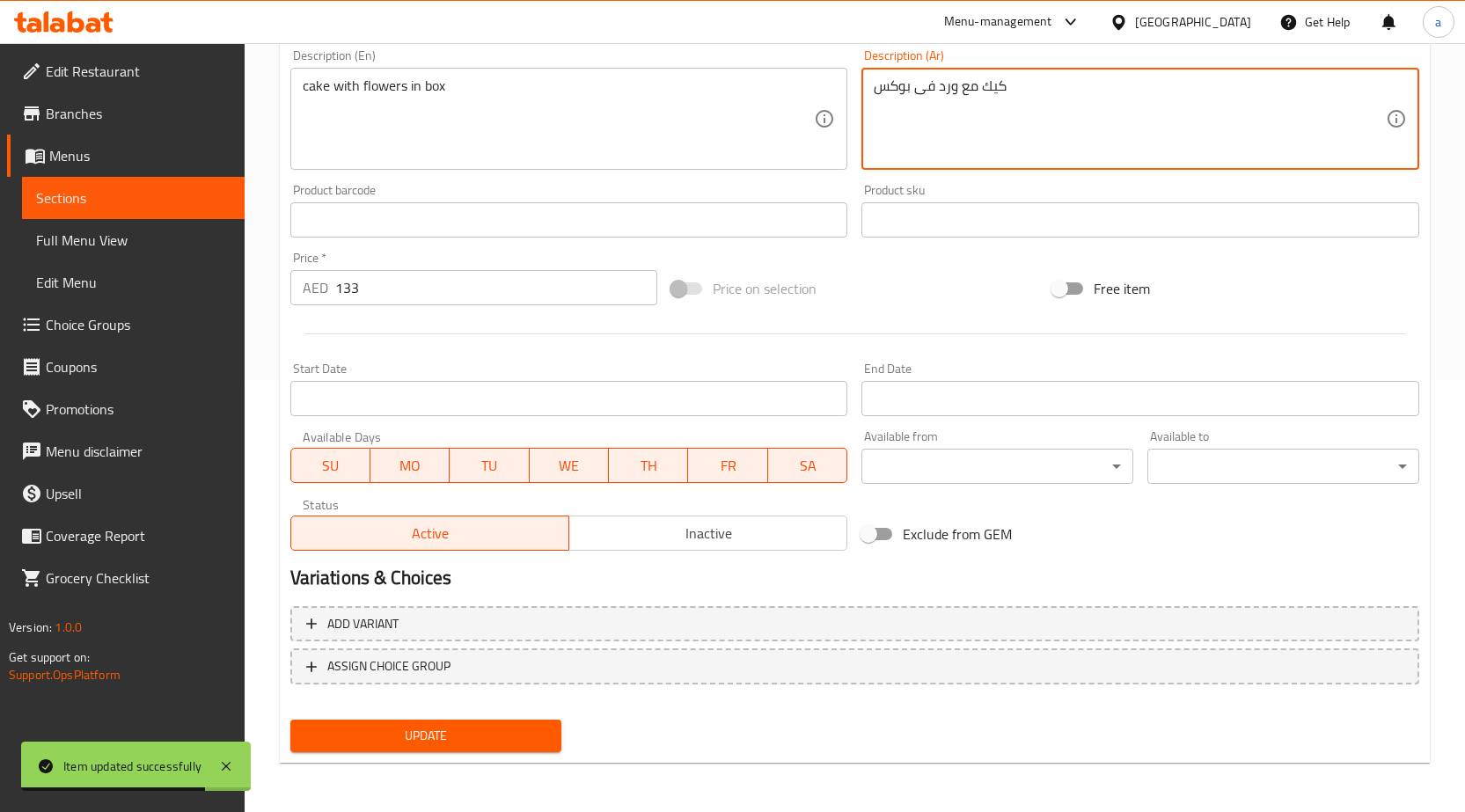
type textarea "كيك مع ورد فى بوكس"
click at [481, 751] on button "Update" at bounding box center [426, 735] width 272 height 32
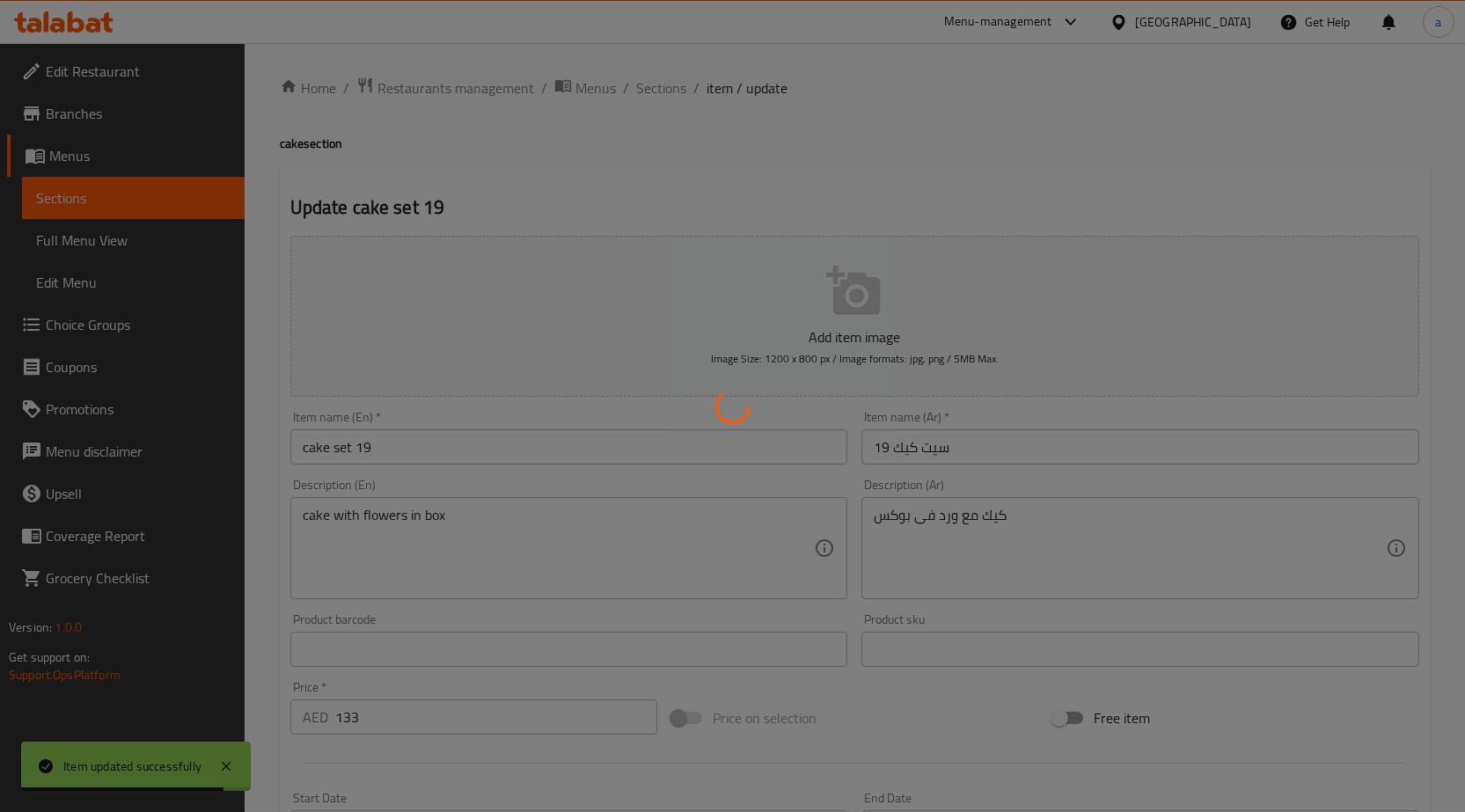
scroll to position [0, 0]
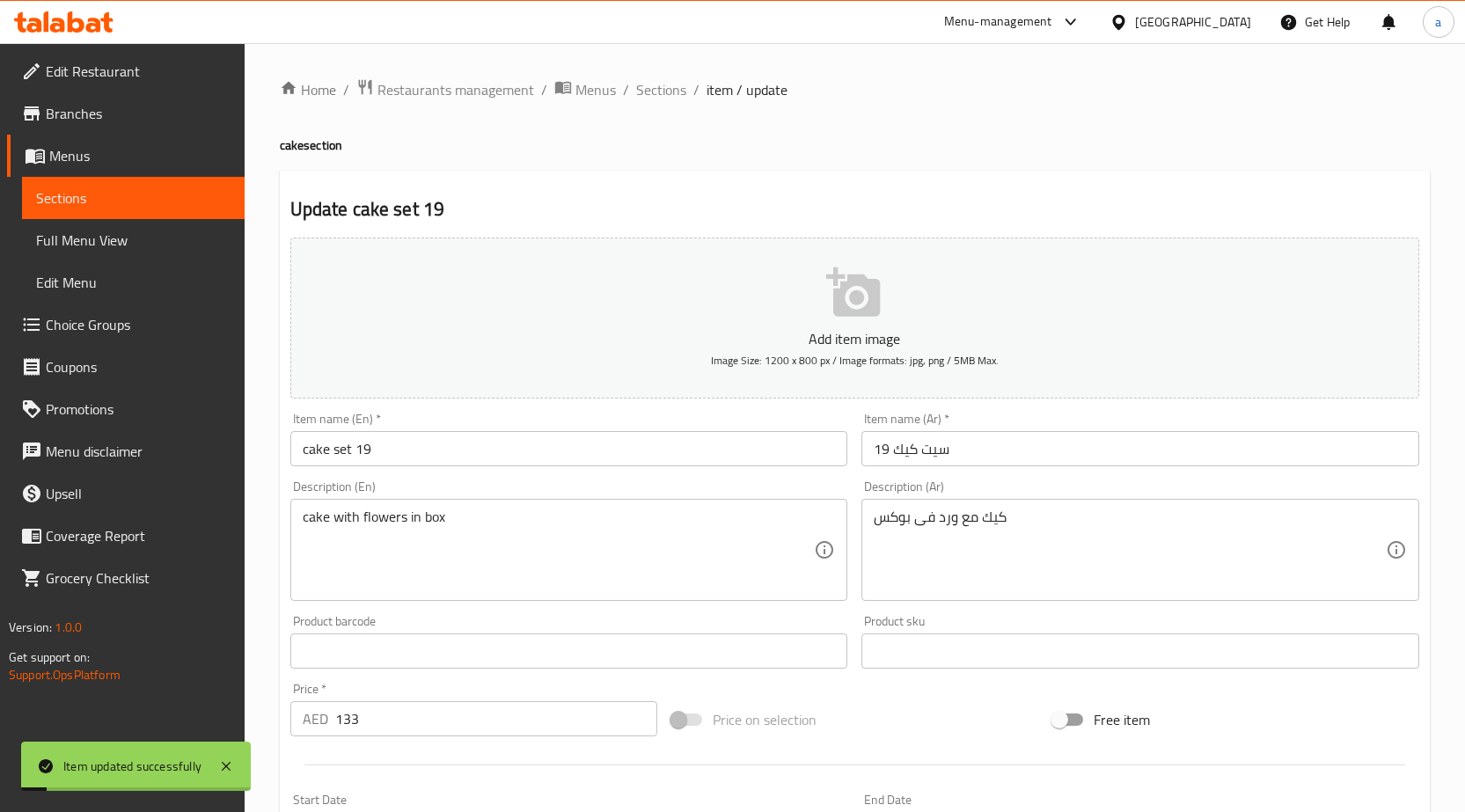
click at [647, 79] on span "Sections" at bounding box center [661, 89] width 50 height 21
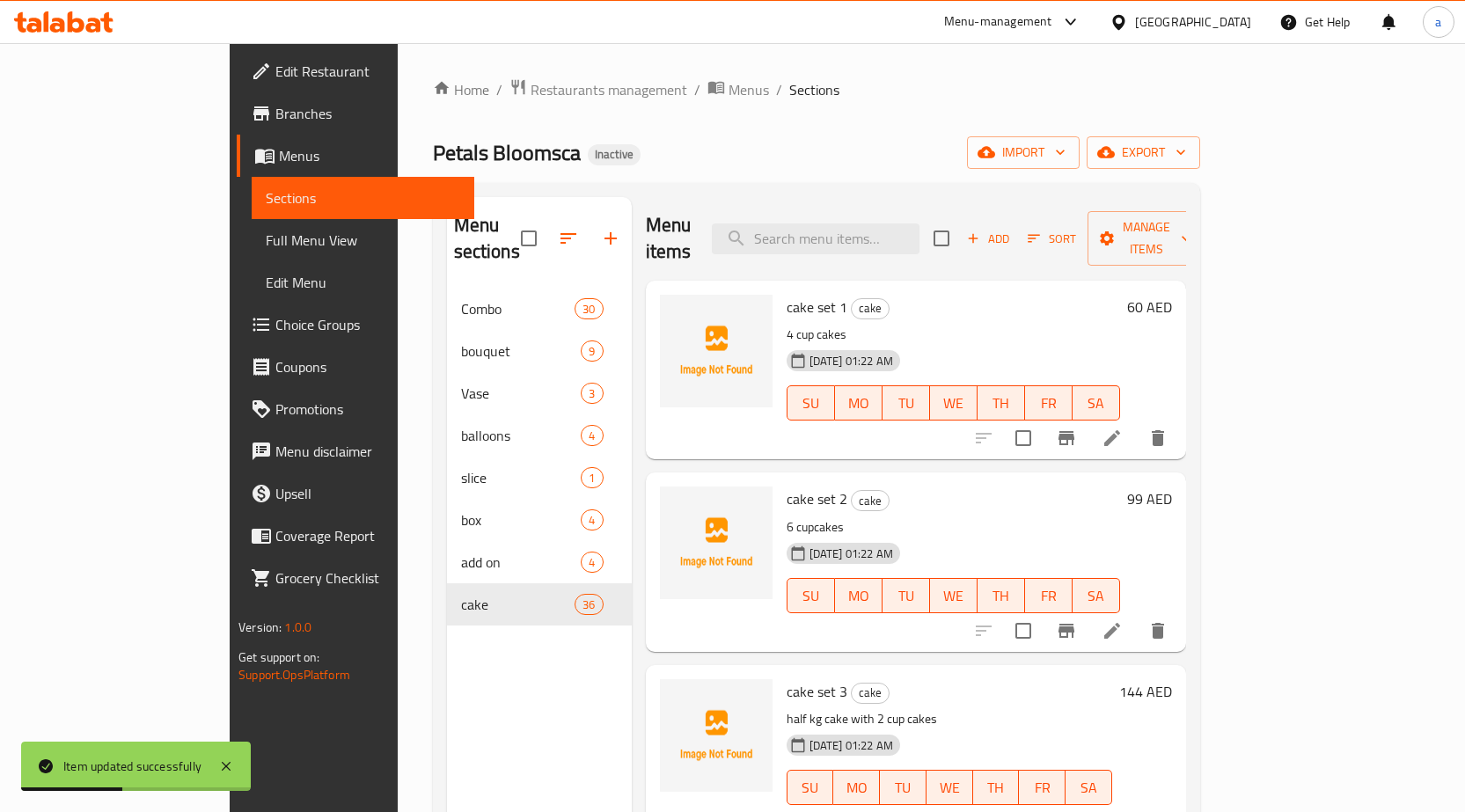
scroll to position [3329, 0]
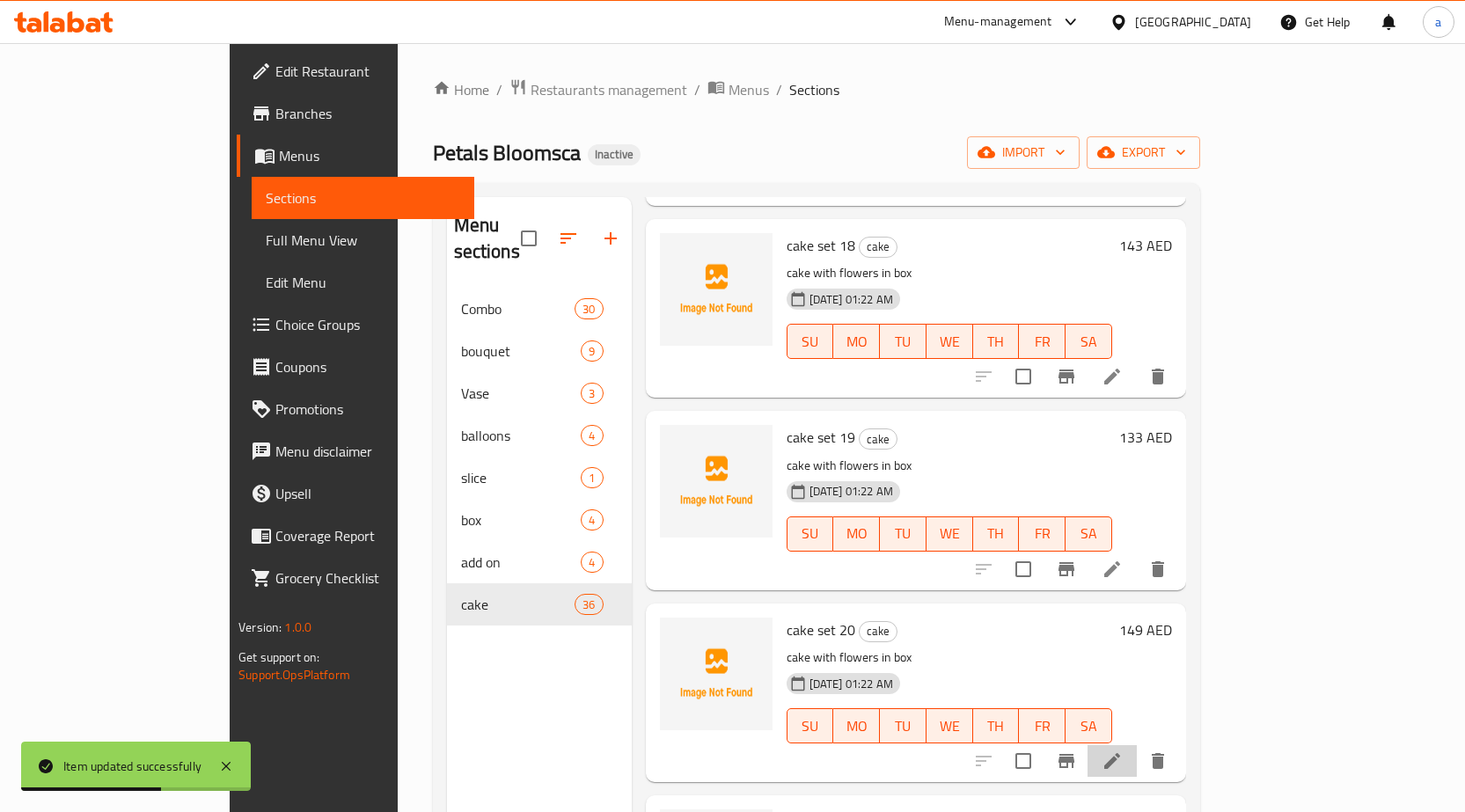
click at [1137, 745] on li at bounding box center [1113, 761] width 50 height 32
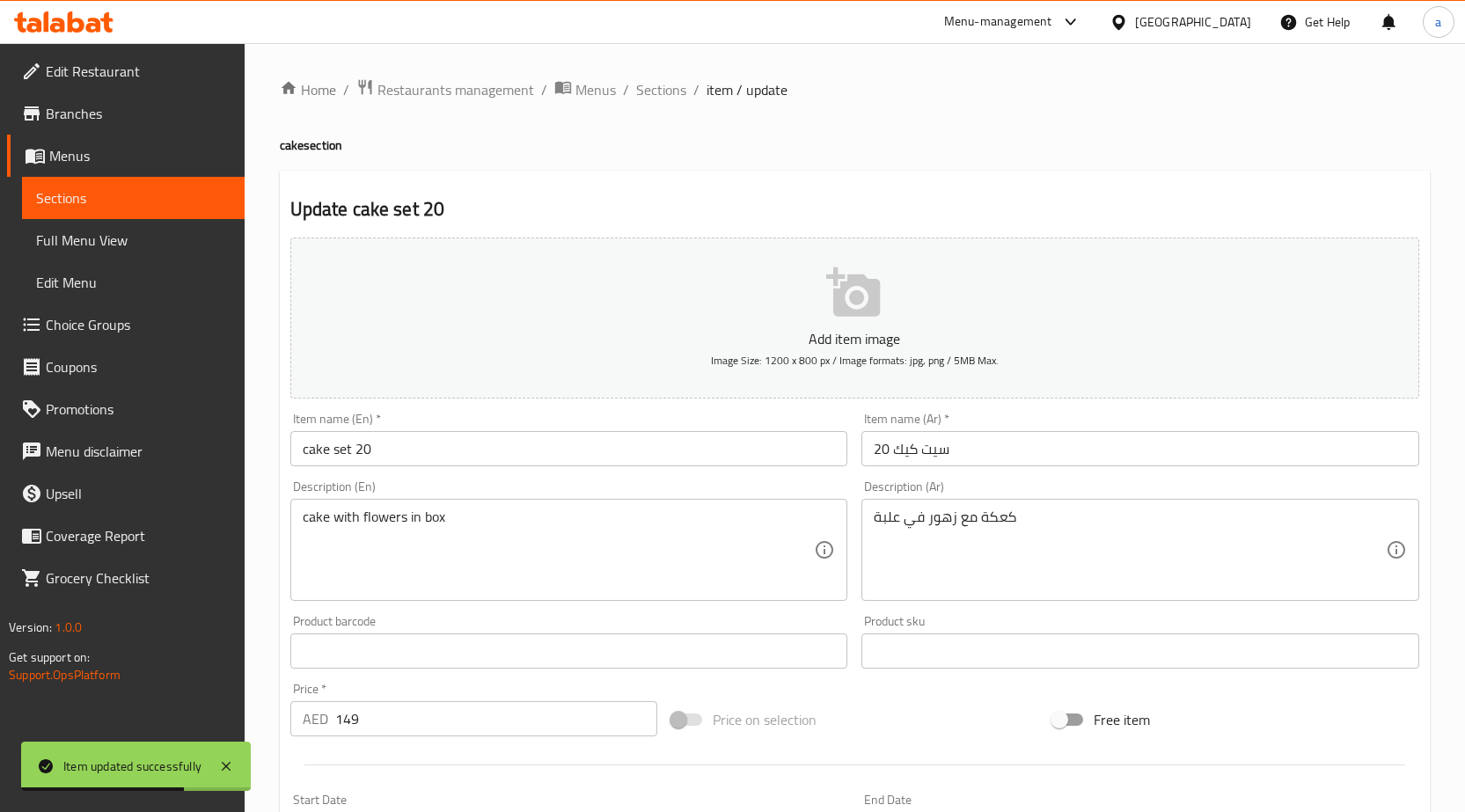
click at [946, 504] on div "كعكة مع زهور في علبة Description (Ar)" at bounding box center [1141, 550] width 558 height 102
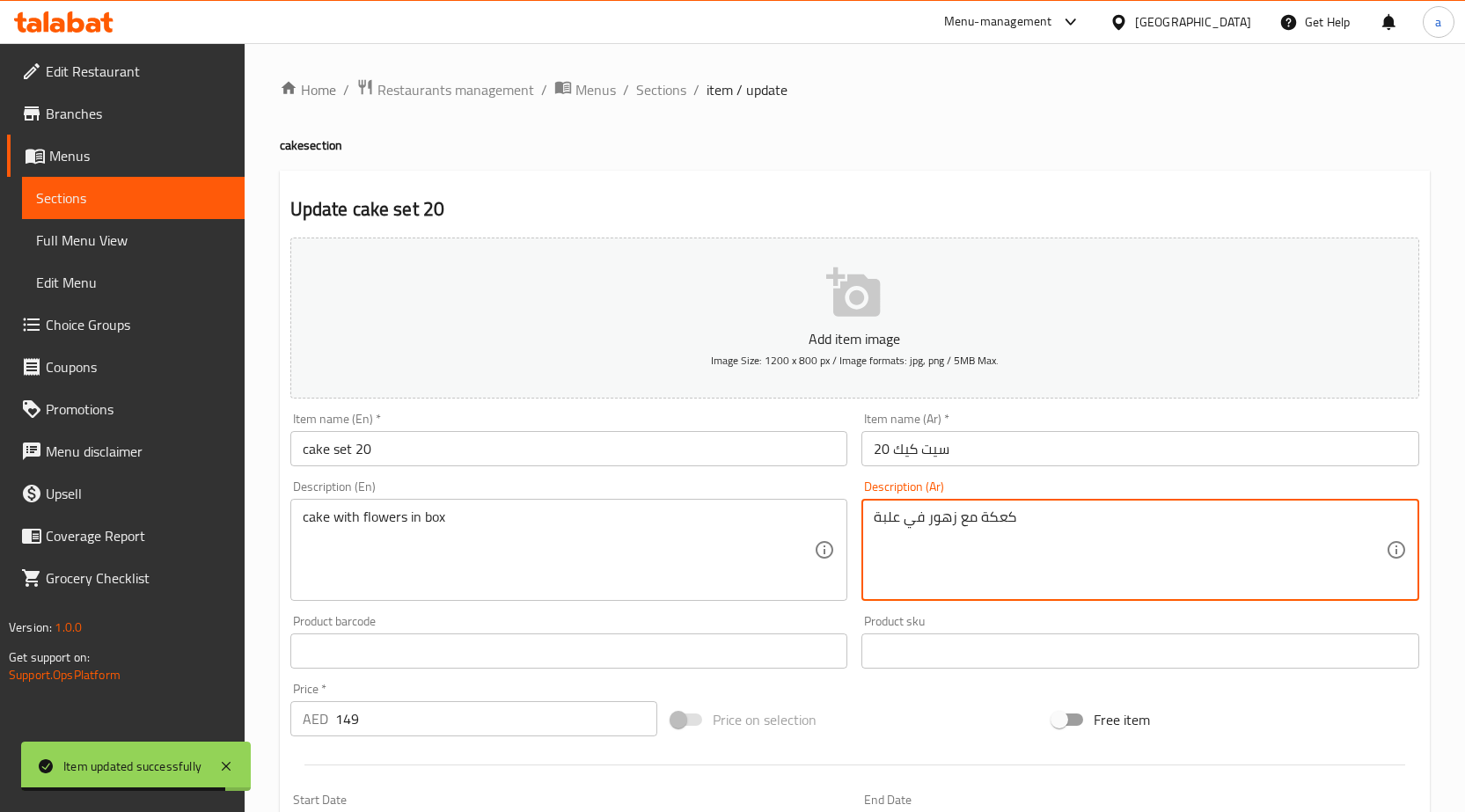
paste textarea "يك مع ورد فى بوكس"
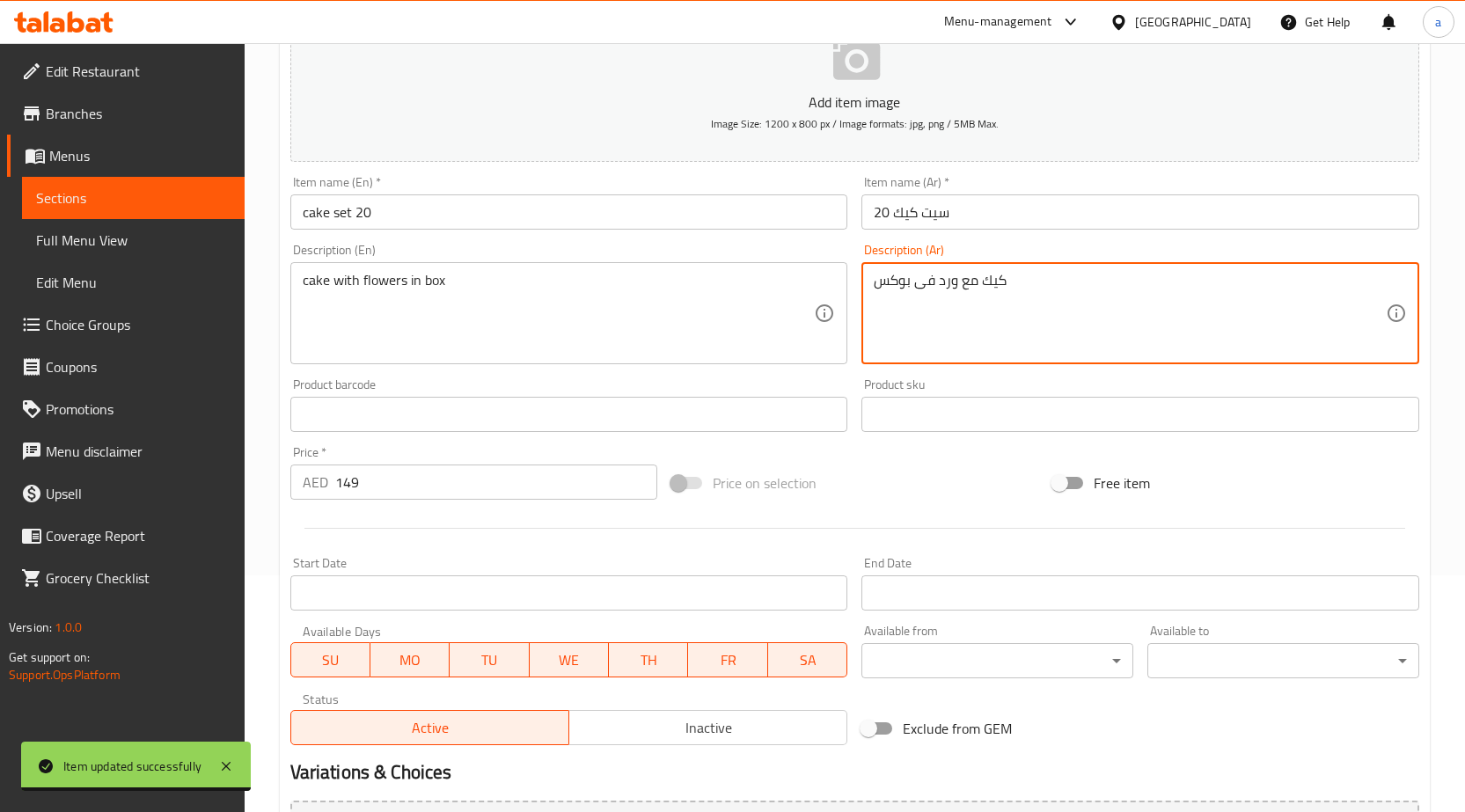
scroll to position [431, 0]
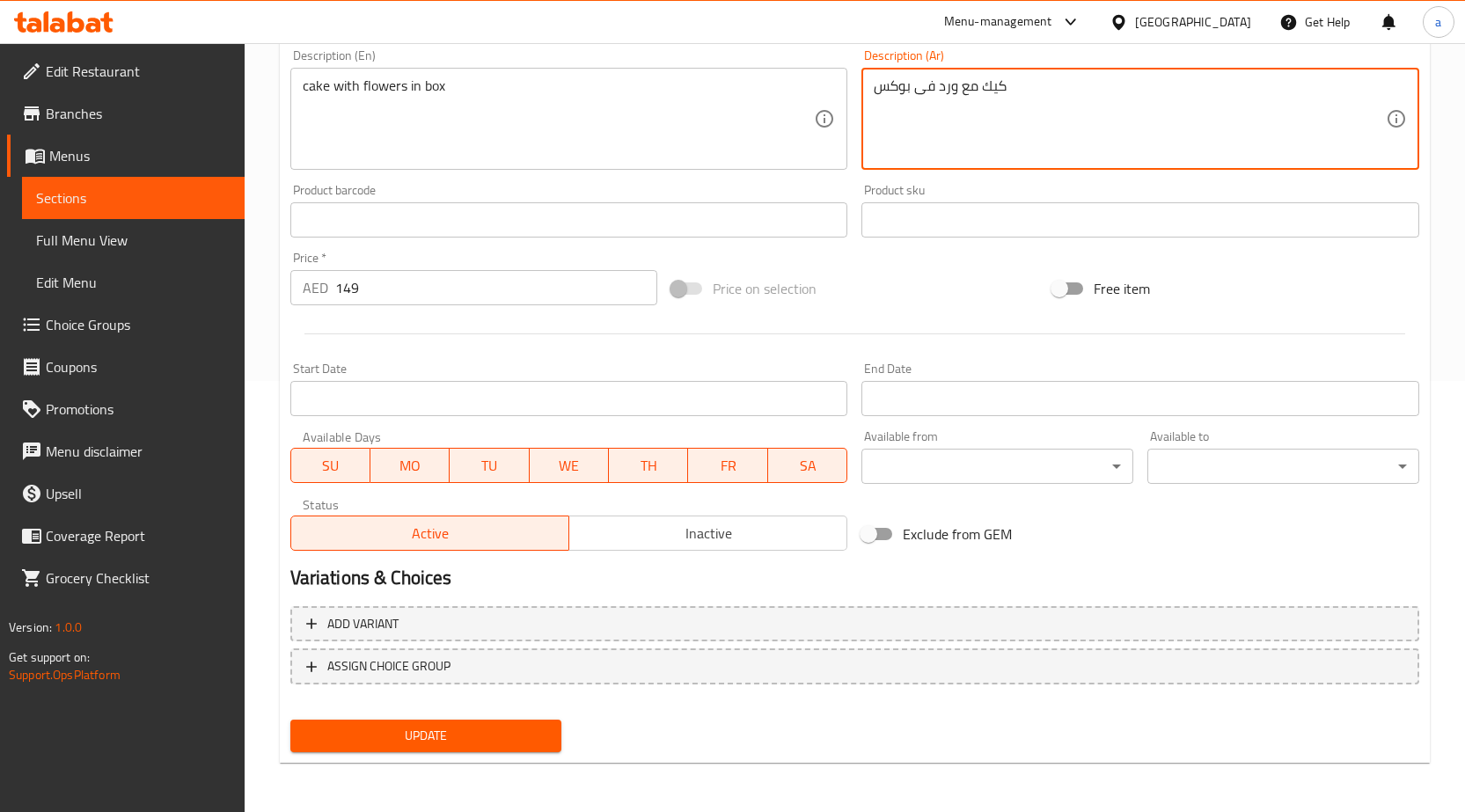
type textarea "كيك مع ورد فى بوكس"
click at [497, 733] on span "Update" at bounding box center [427, 736] width 244 height 22
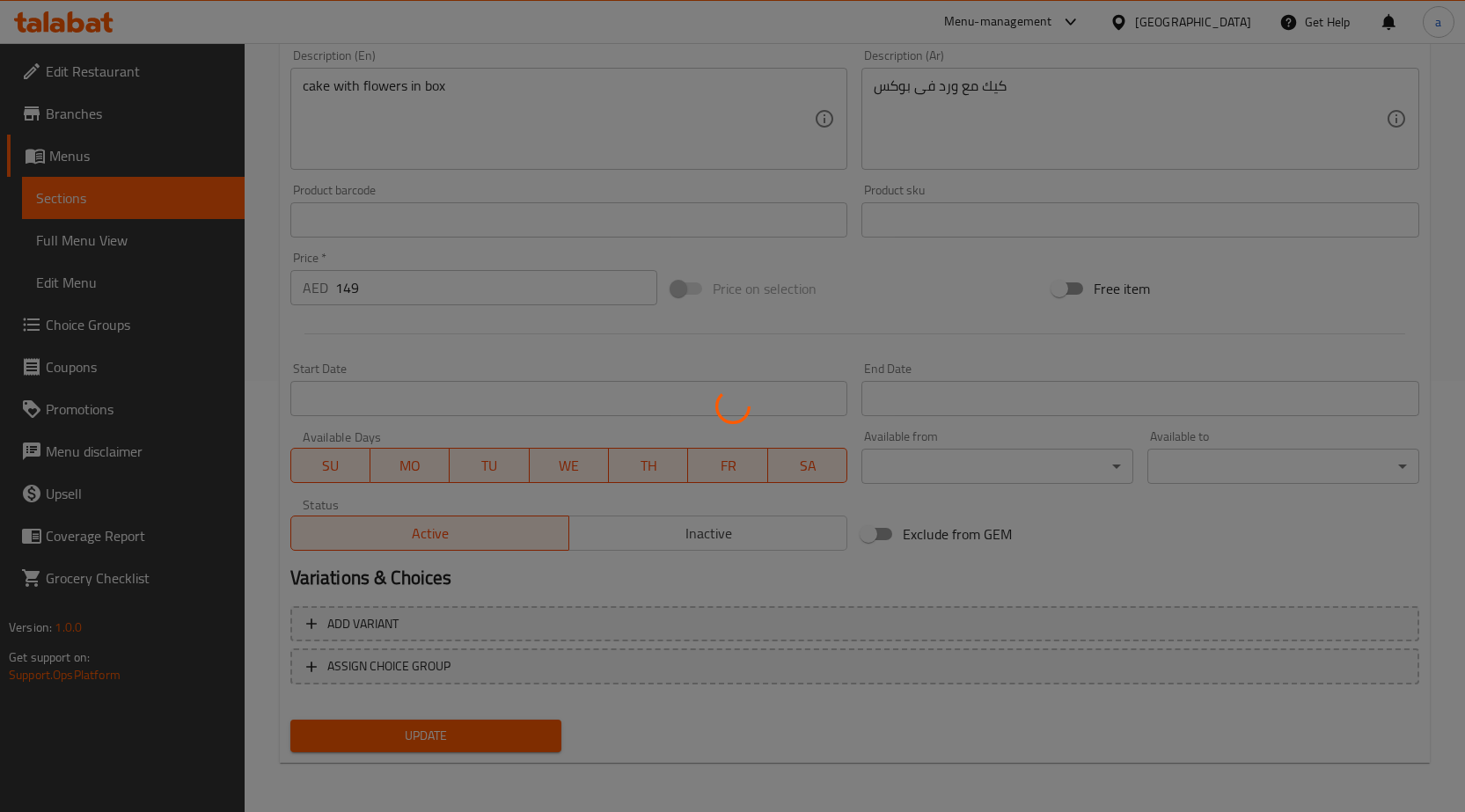
scroll to position [0, 0]
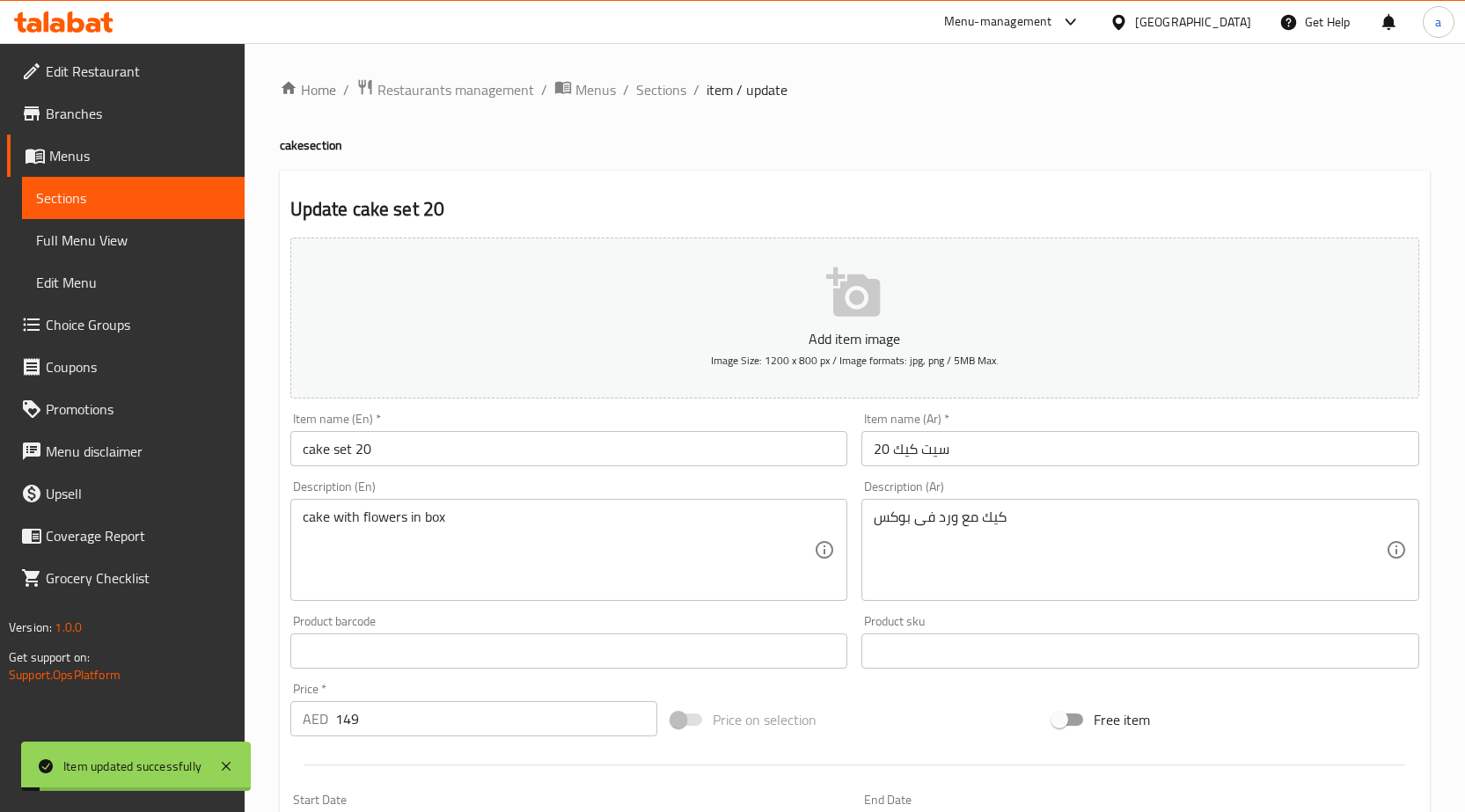
click at [666, 106] on div "Home / Restaurants management / Menus / Sections / item / update cake section U…" at bounding box center [855, 642] width 1150 height 1129
click at [661, 91] on span "Sections" at bounding box center [661, 89] width 50 height 21
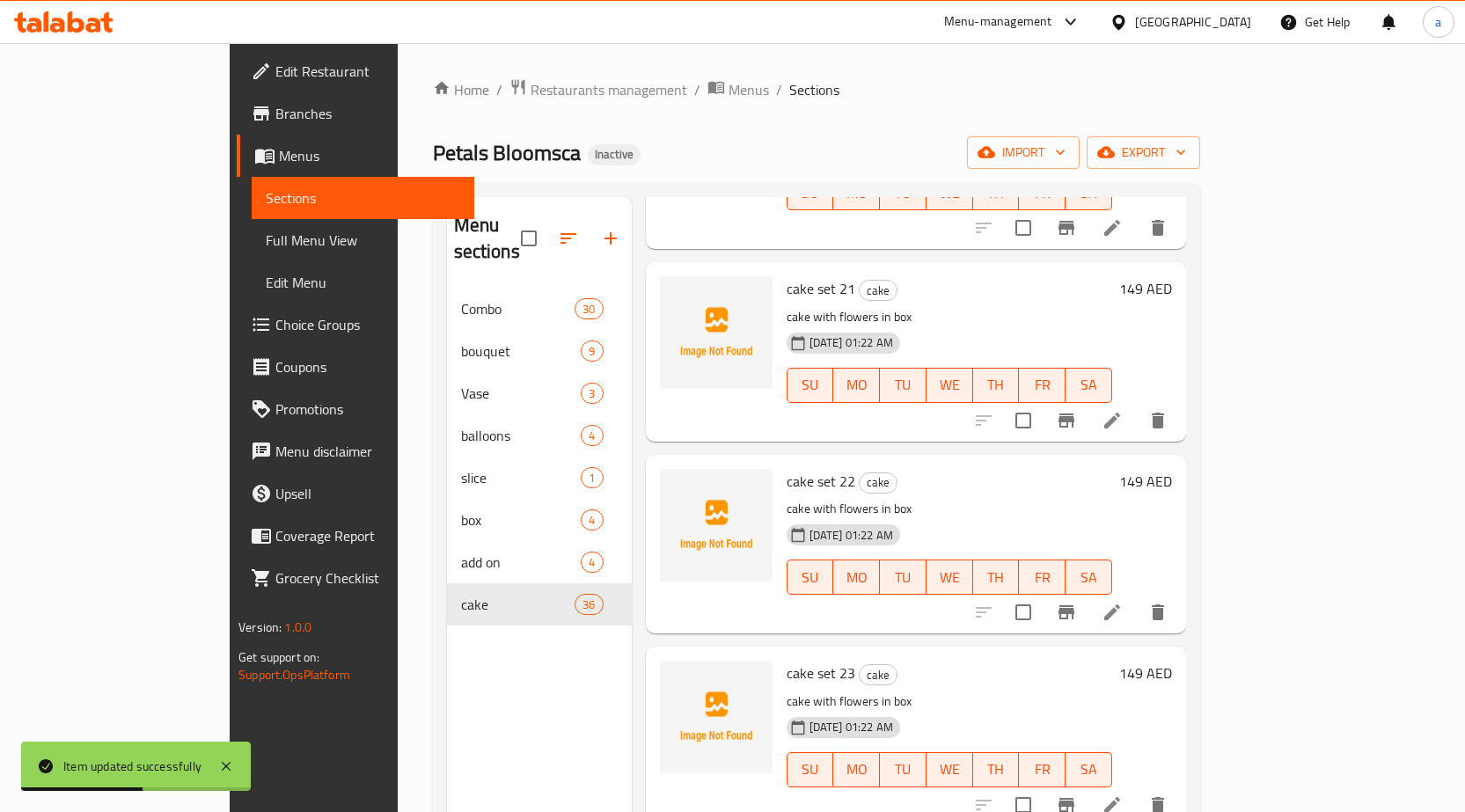
scroll to position [3874, 0]
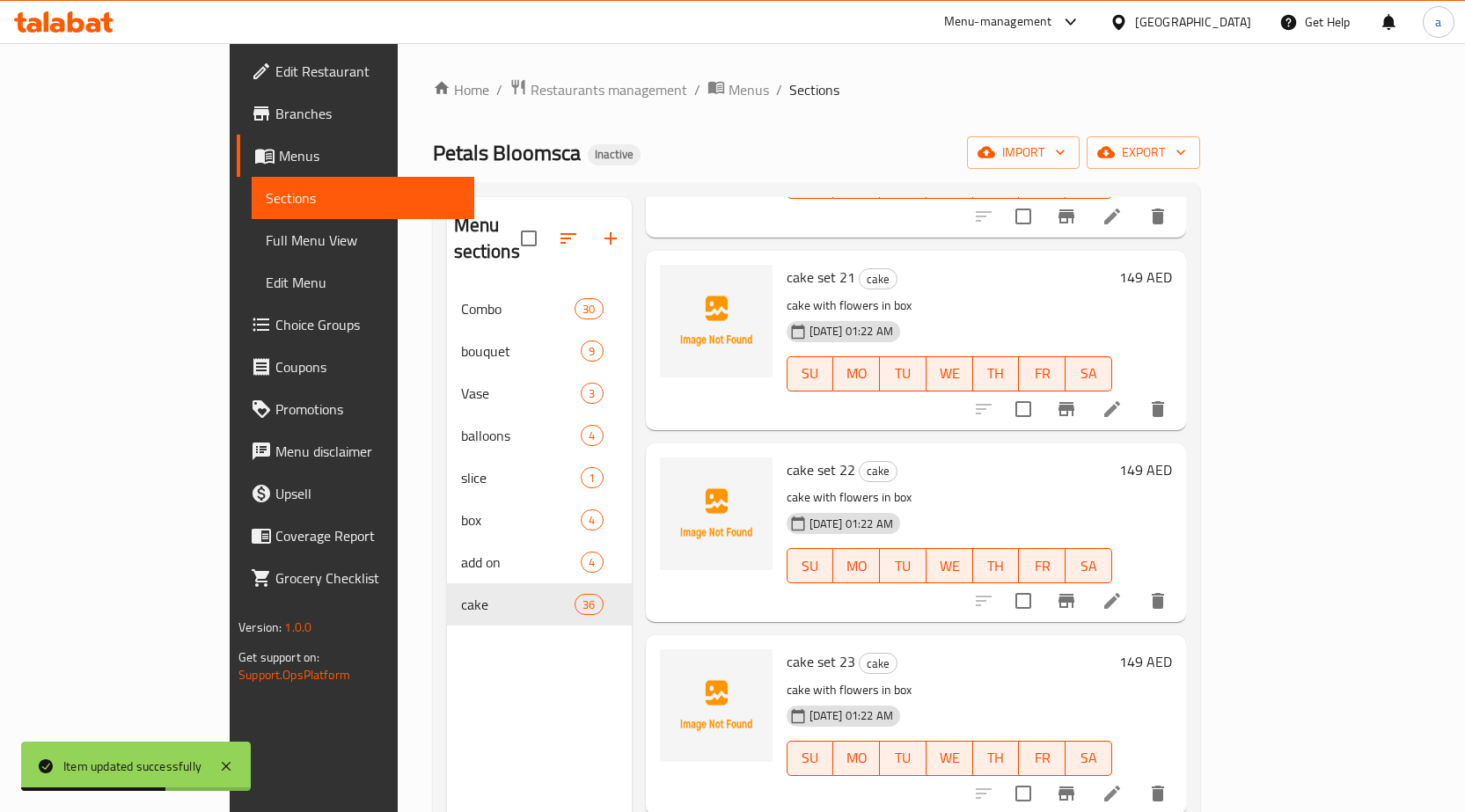
click at [1137, 585] on li at bounding box center [1113, 601] width 50 height 32
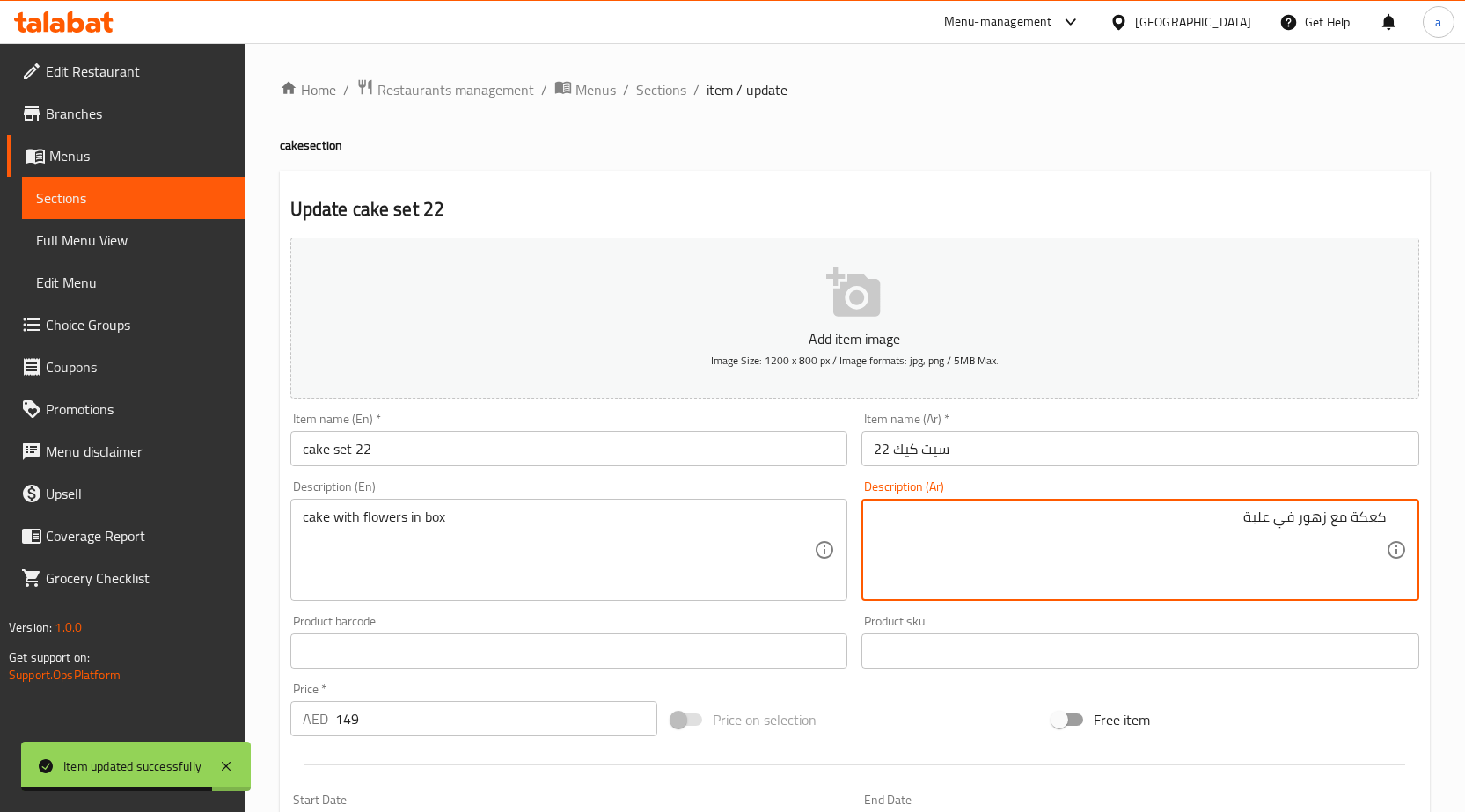
paste textarea "يك مع ورد فى بوكس"
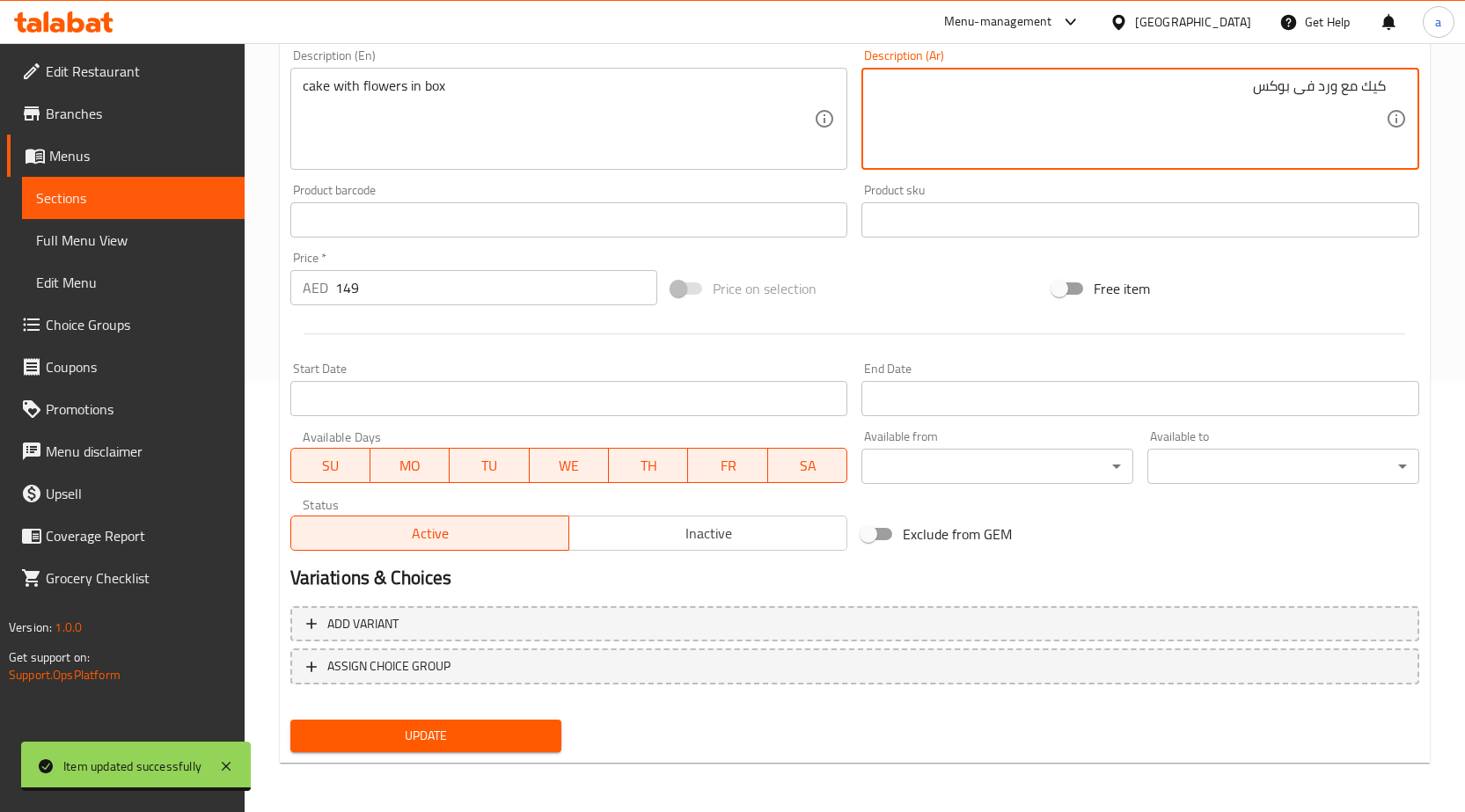
type textarea "كيك مع ورد فى بوكس"
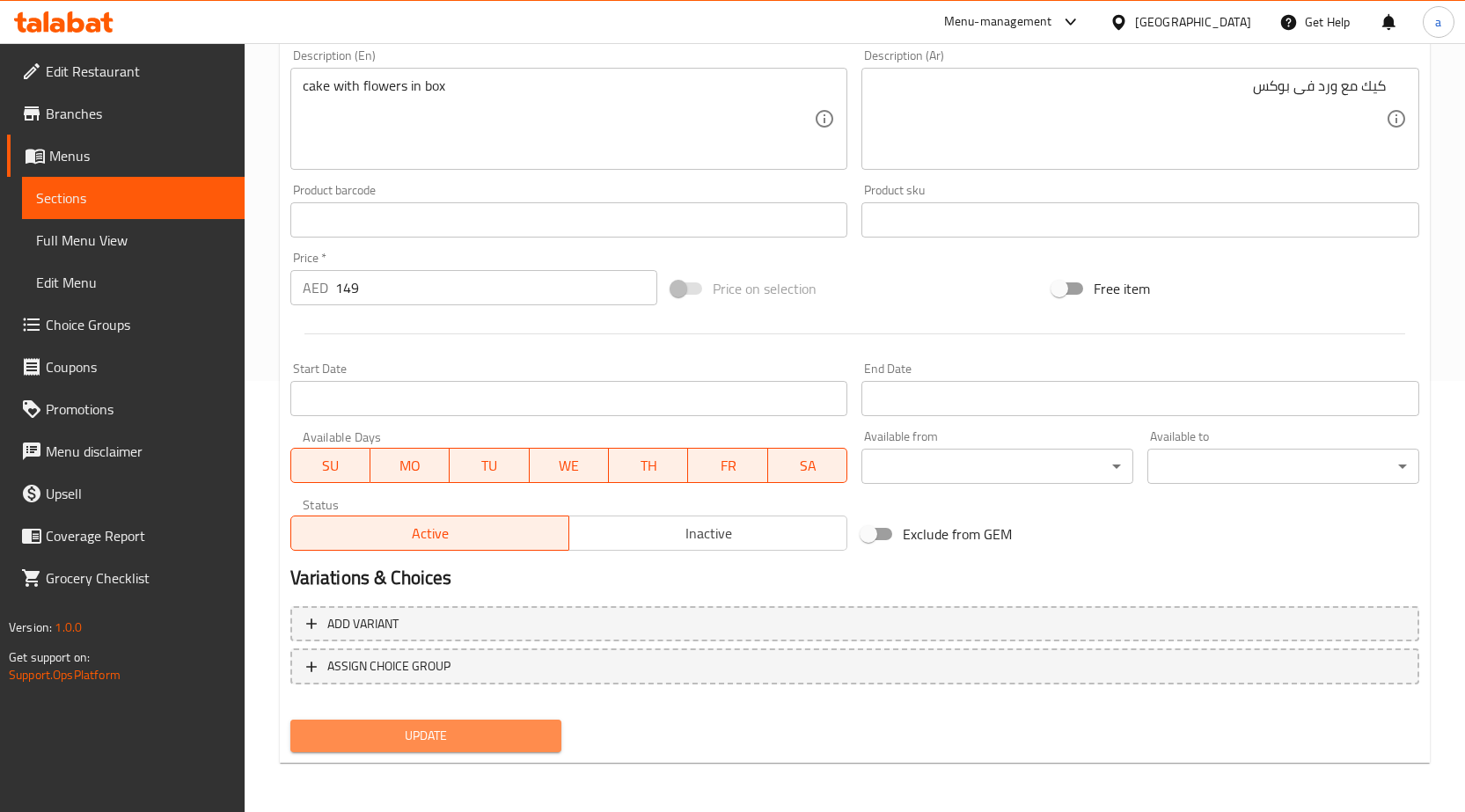
click at [546, 737] on span "Update" at bounding box center [427, 736] width 244 height 22
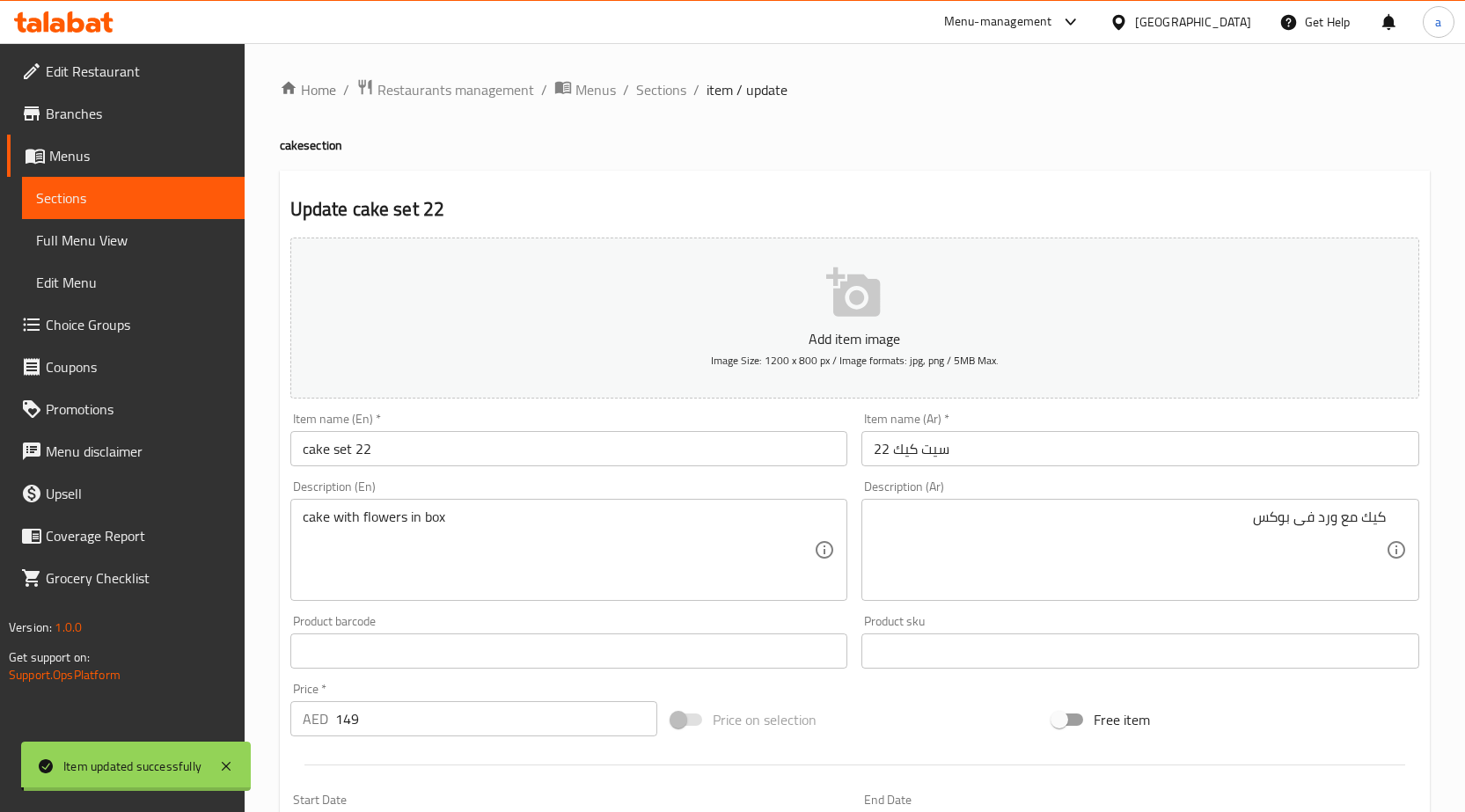
click at [437, 448] on input "cake set 22" at bounding box center [569, 449] width 558 height 35
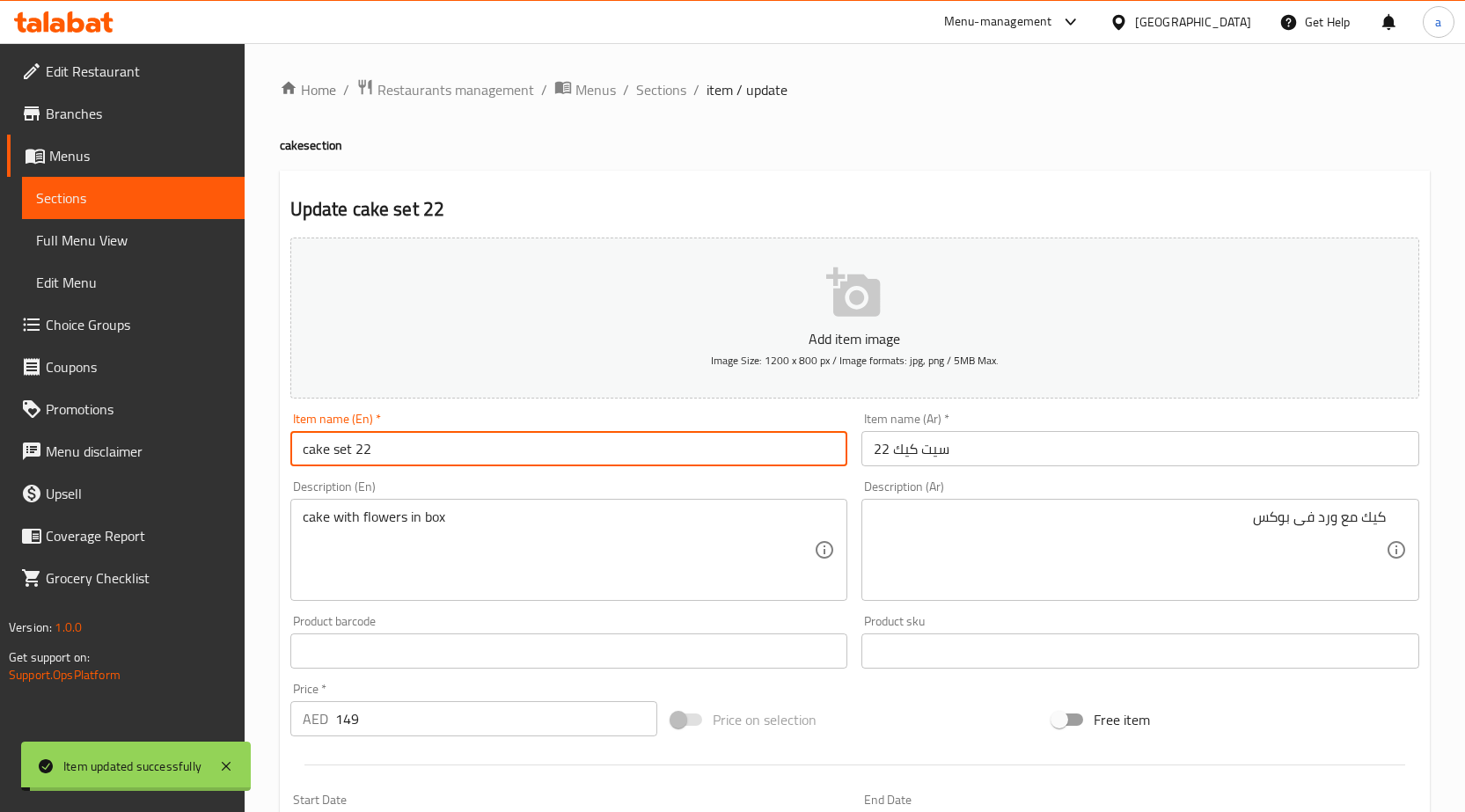
click at [437, 448] on input "cake set 22" at bounding box center [569, 449] width 558 height 35
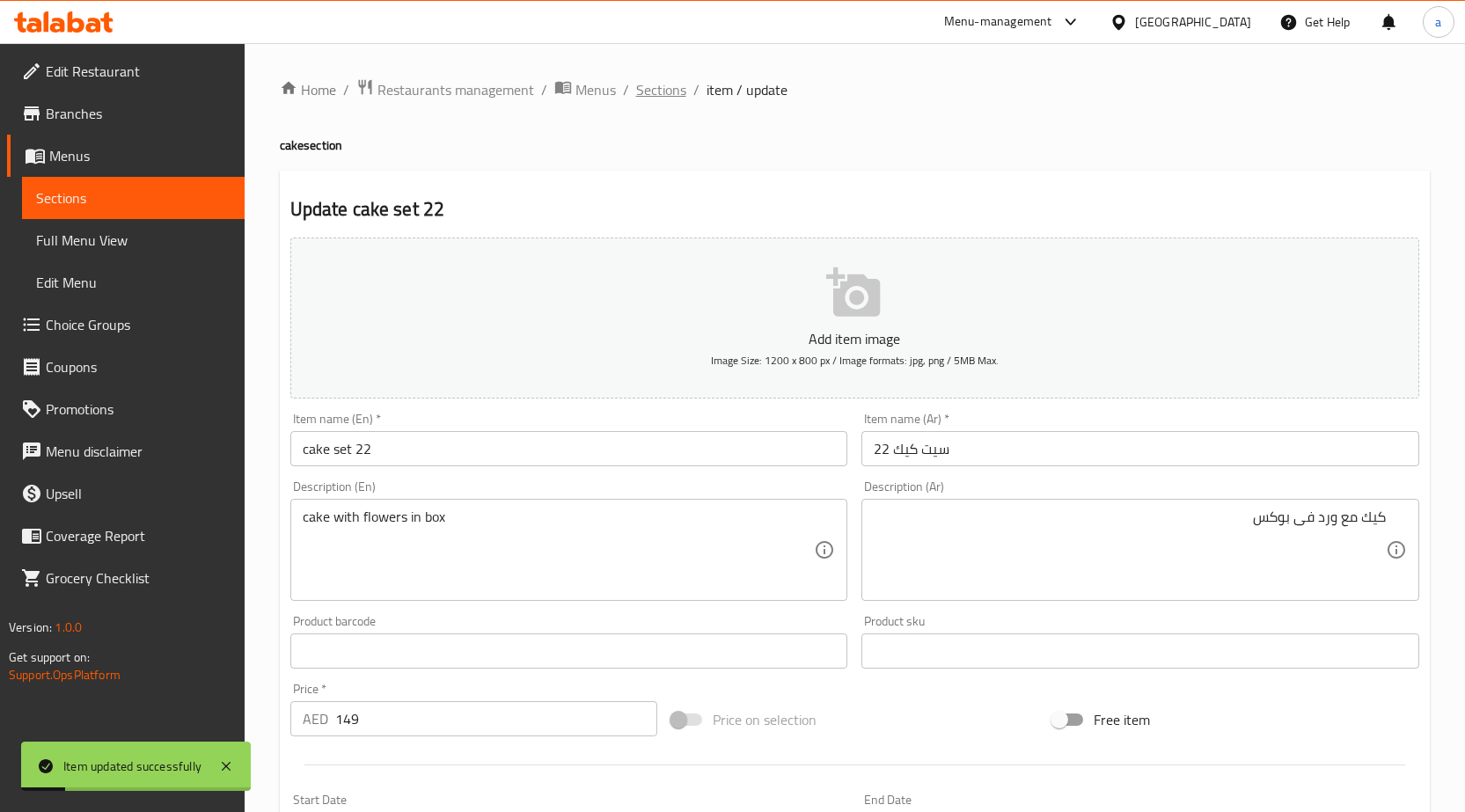
click at [673, 87] on span "Sections" at bounding box center [661, 89] width 50 height 21
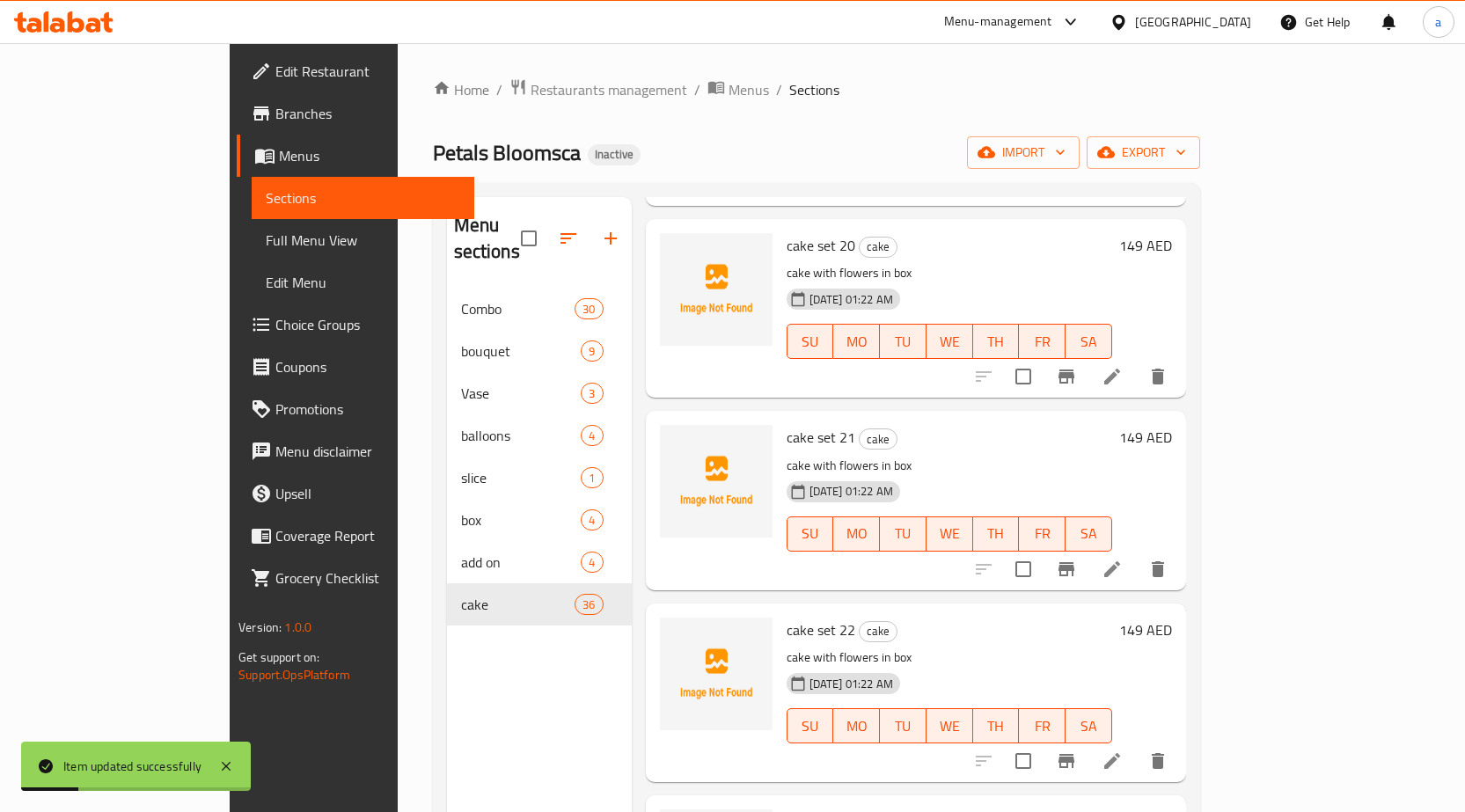
scroll to position [4066, 0]
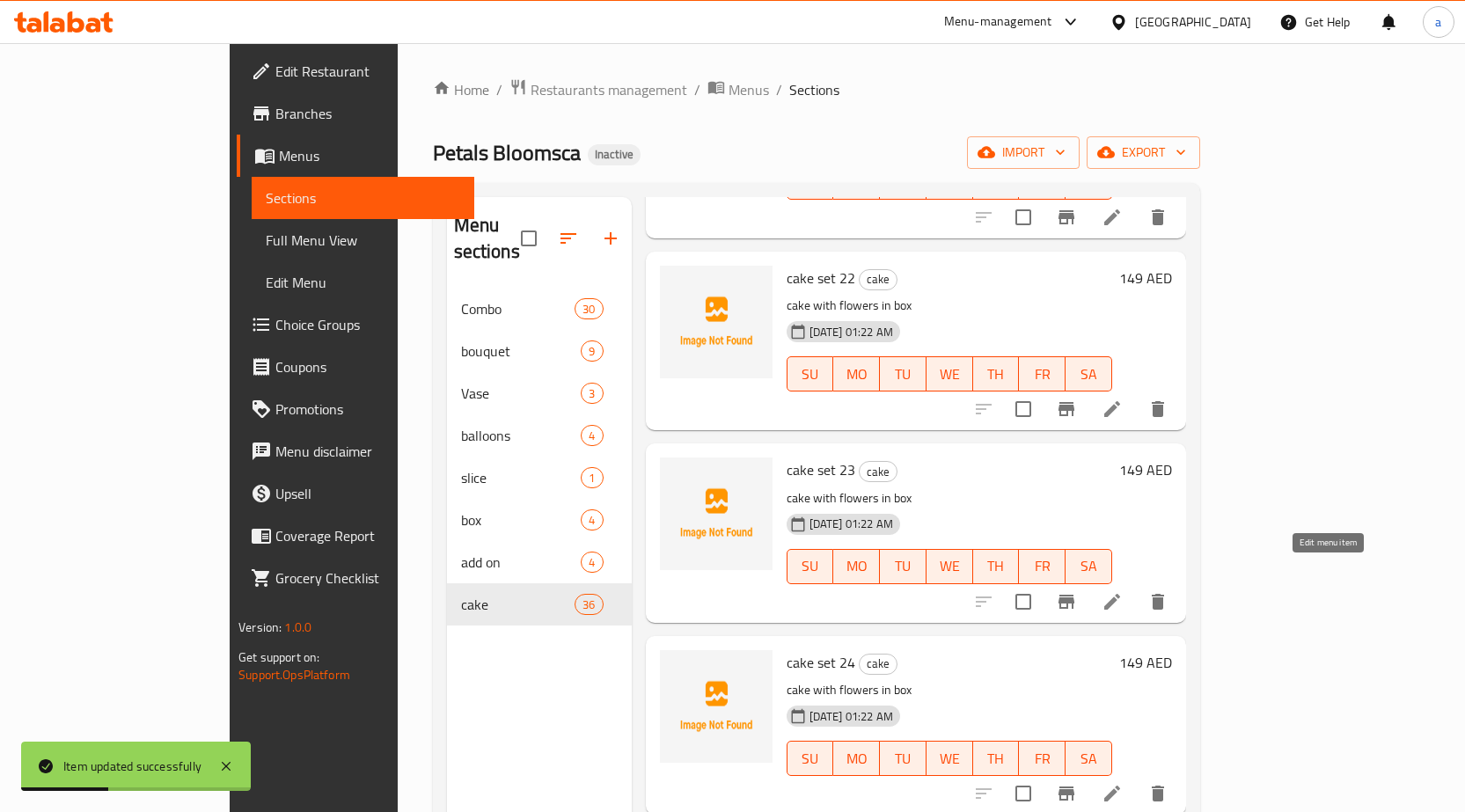
click at [1121, 594] on icon at bounding box center [1112, 601] width 16 height 16
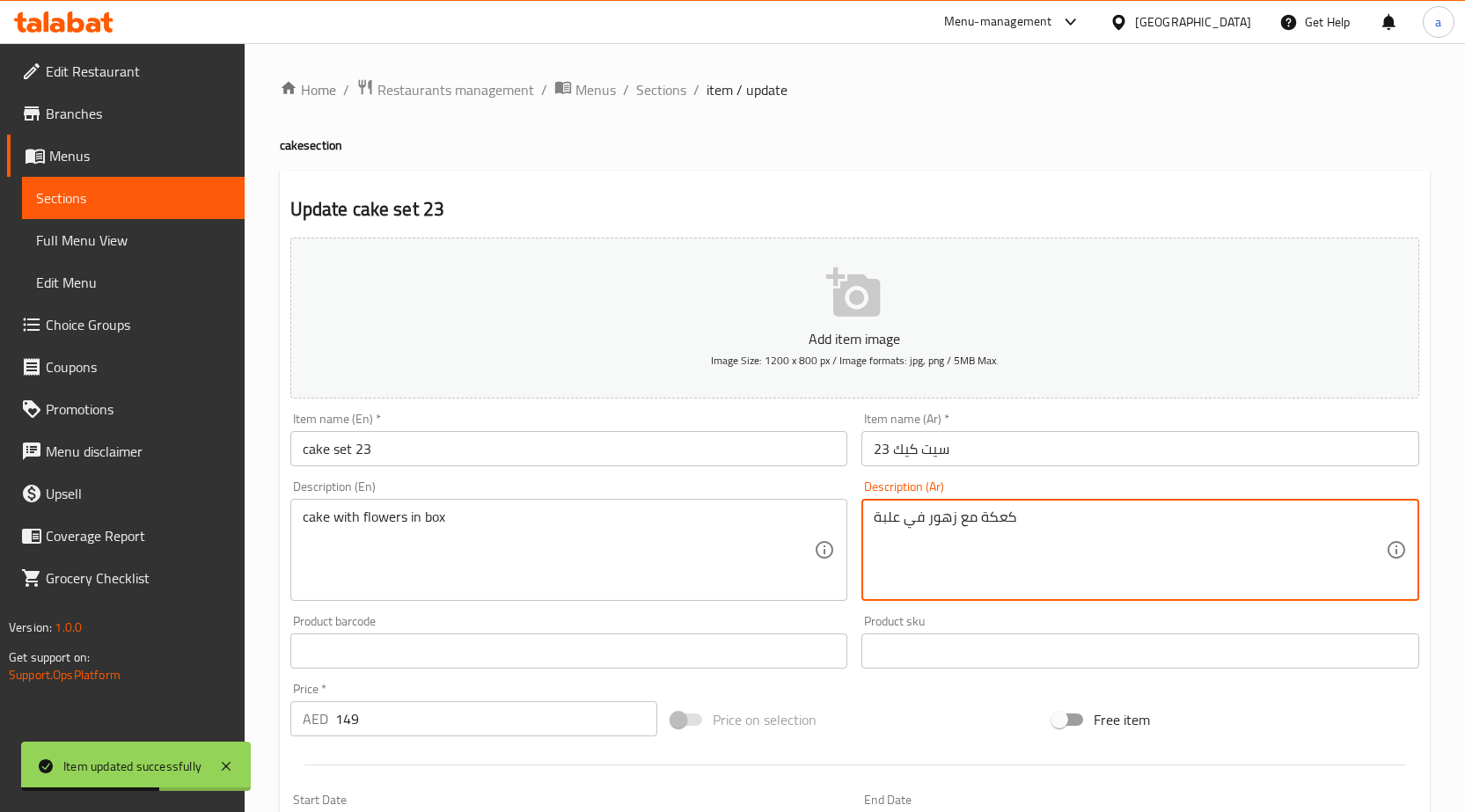
paste textarea "cake set 22"
type textarea "ر"
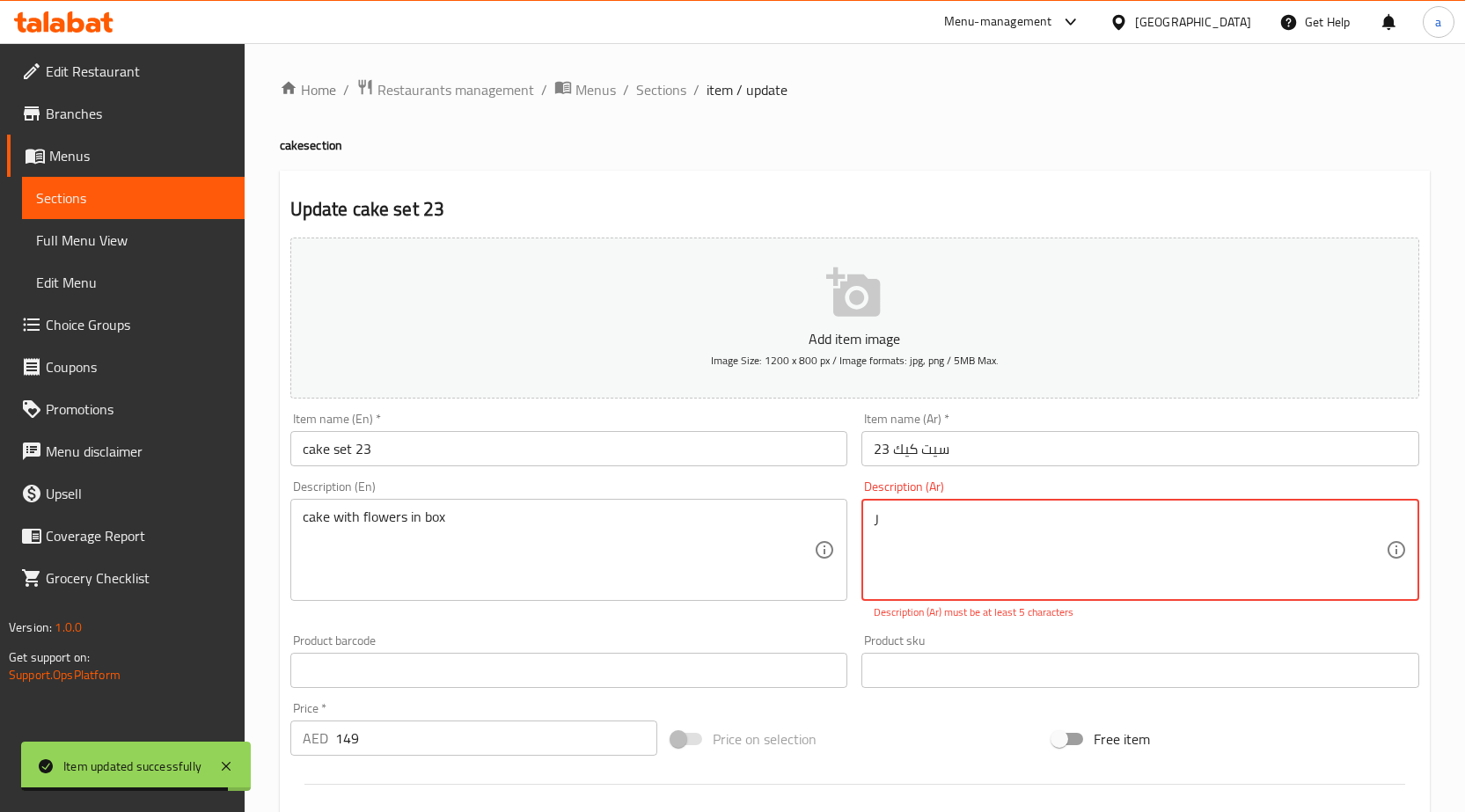
click at [1038, 558] on textarea "ر" at bounding box center [1130, 550] width 512 height 83
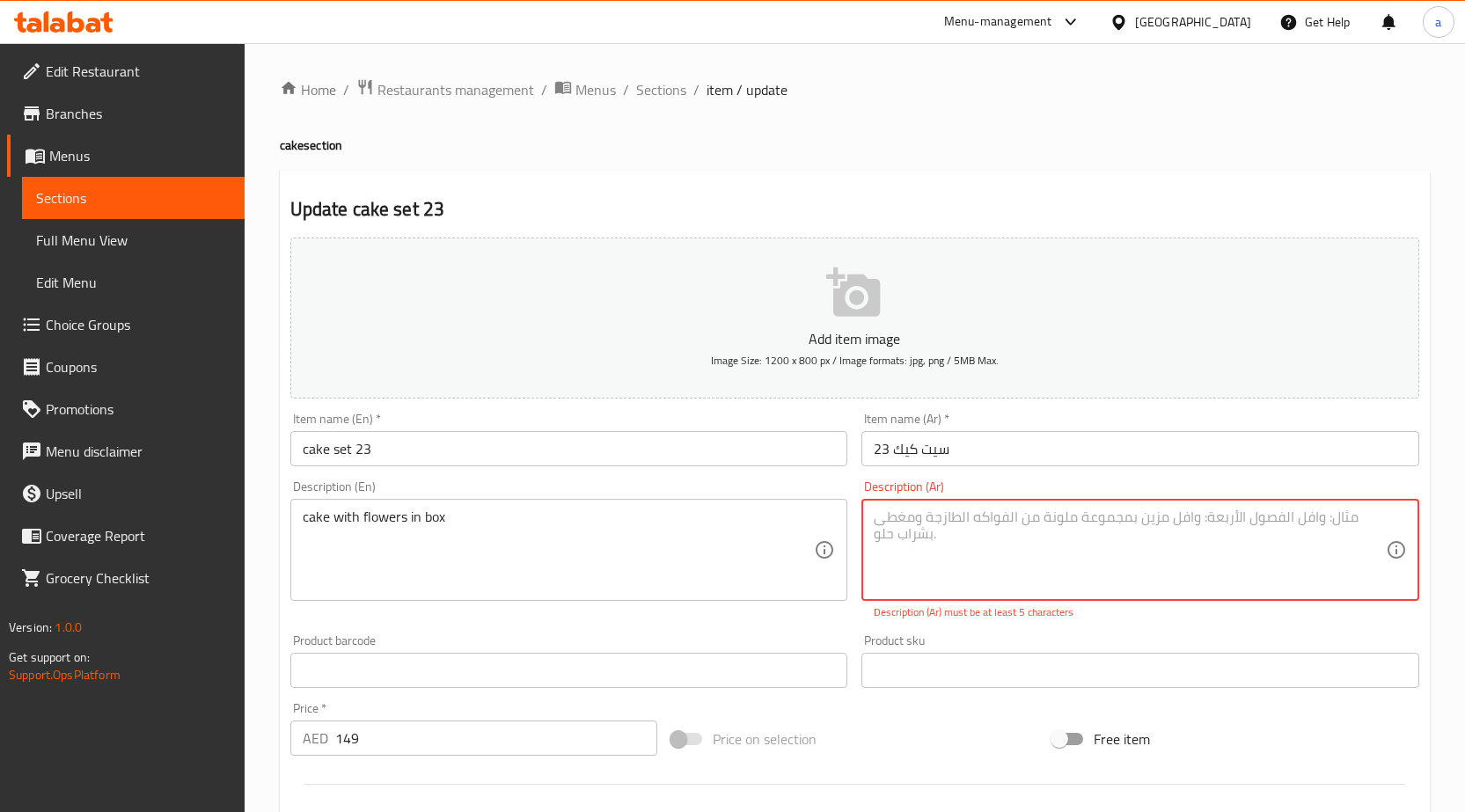
paste textarea "كيك مع ورد فى بوكس"
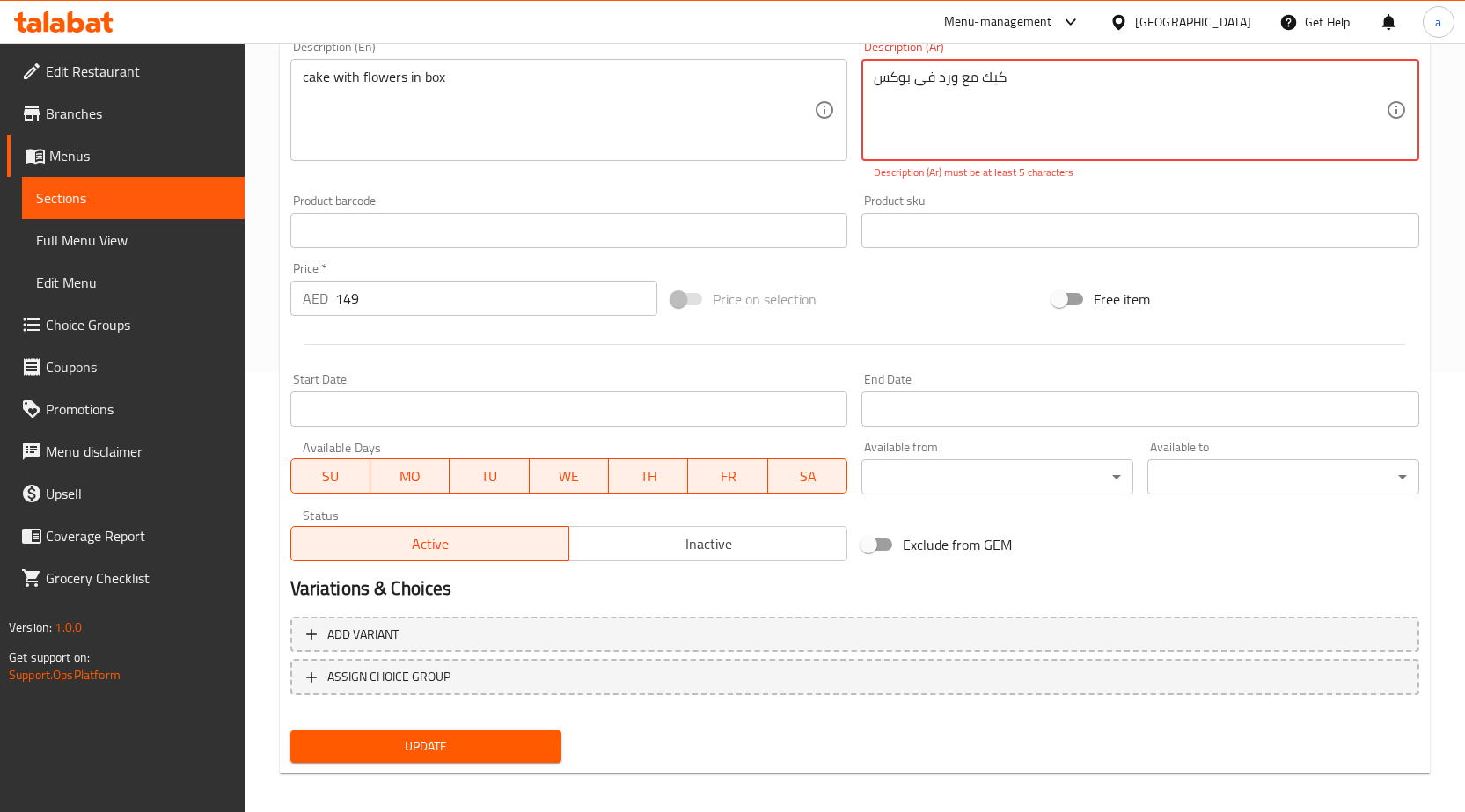
type textarea "كيك مع ورد فى بوكس"
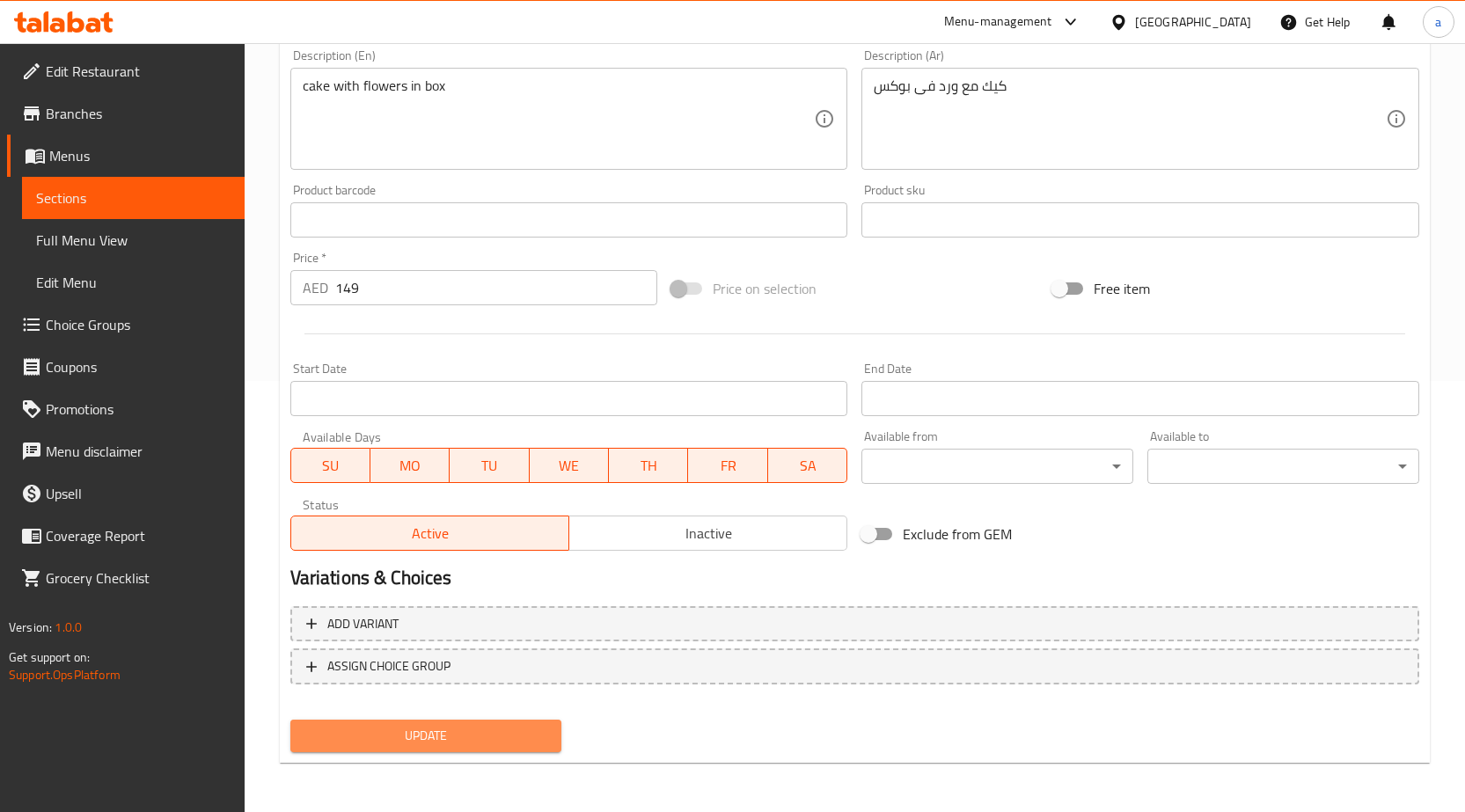
click at [527, 731] on button "Update" at bounding box center [426, 735] width 272 height 32
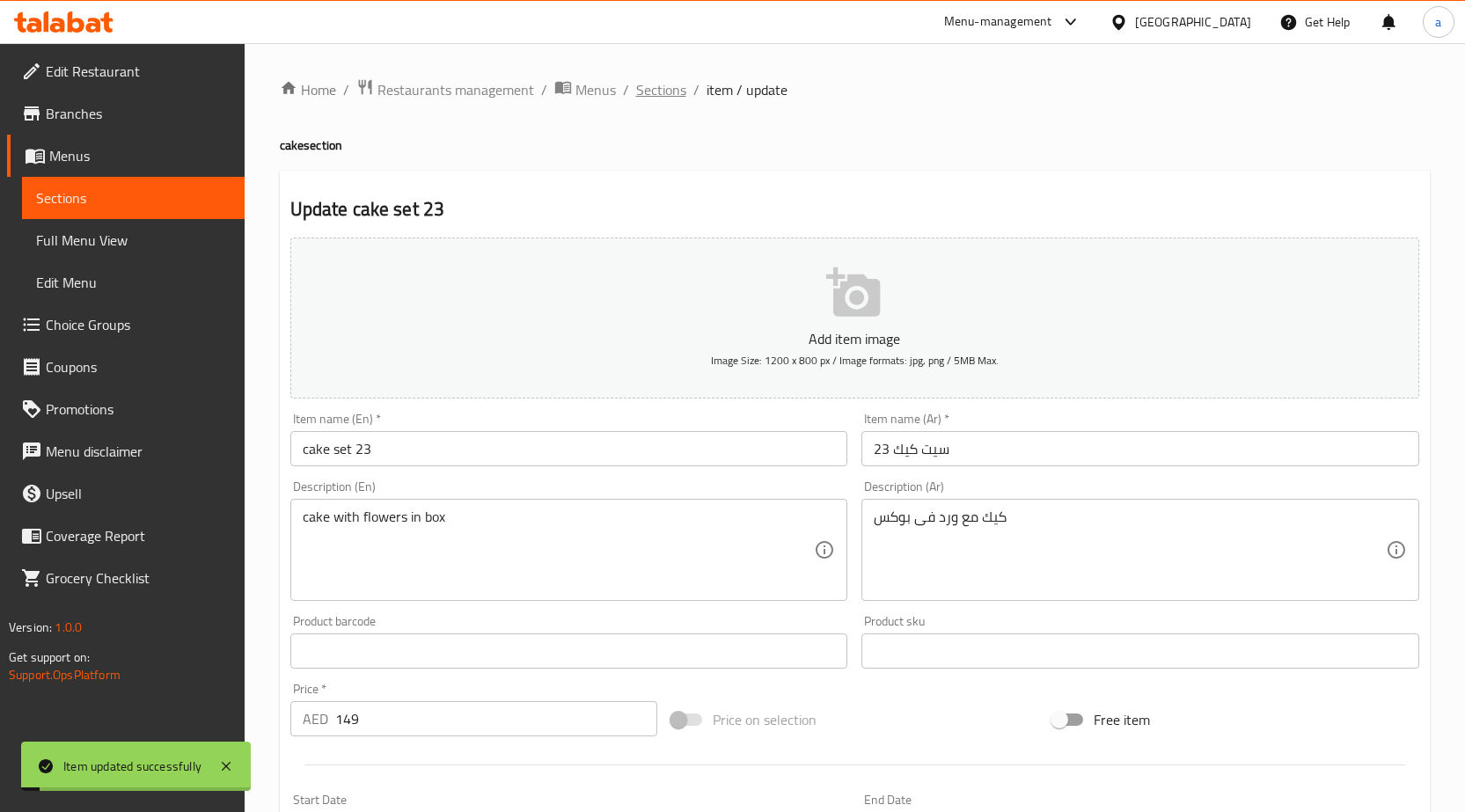
click at [664, 98] on span "Sections" at bounding box center [661, 89] width 50 height 21
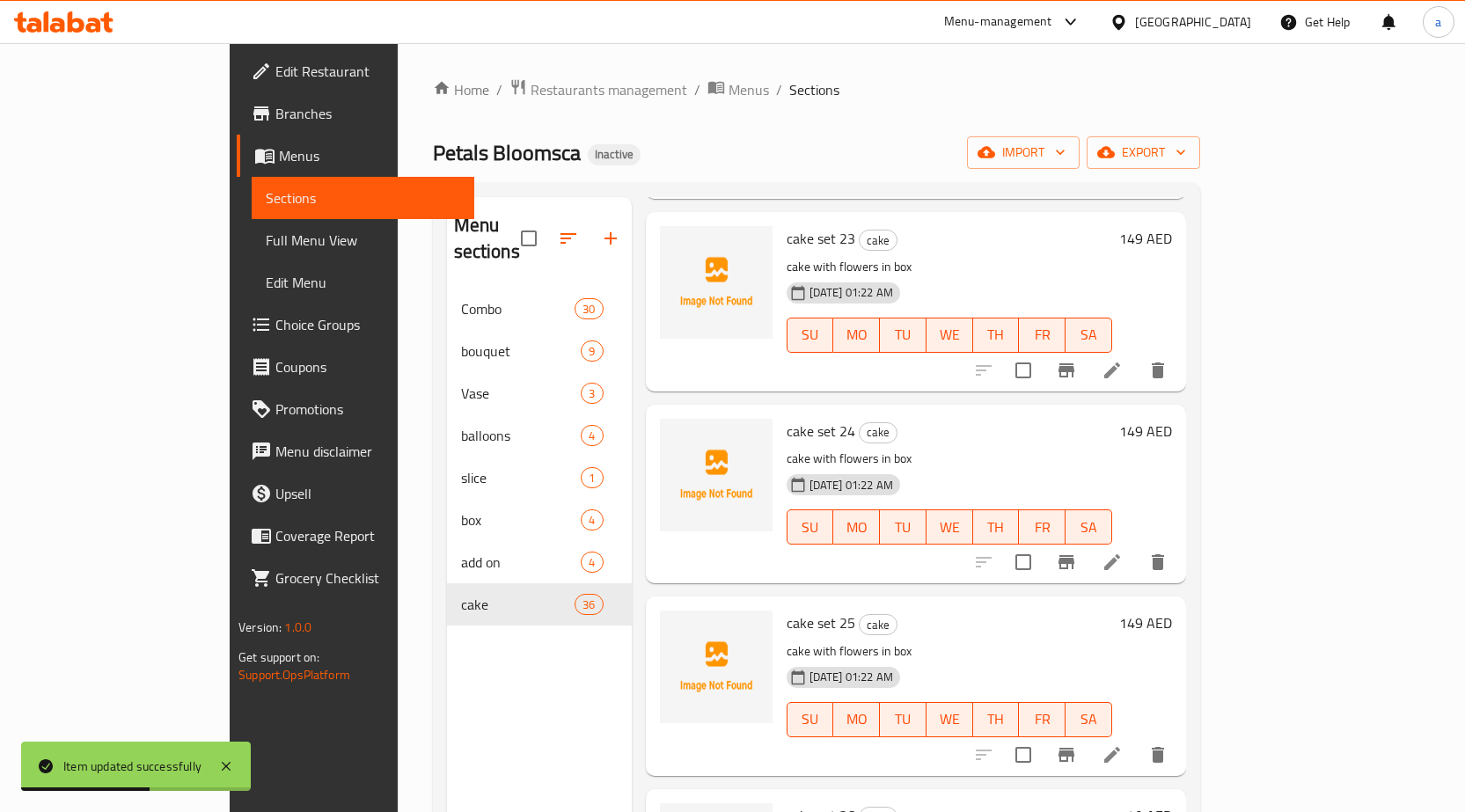
scroll to position [4329, 0]
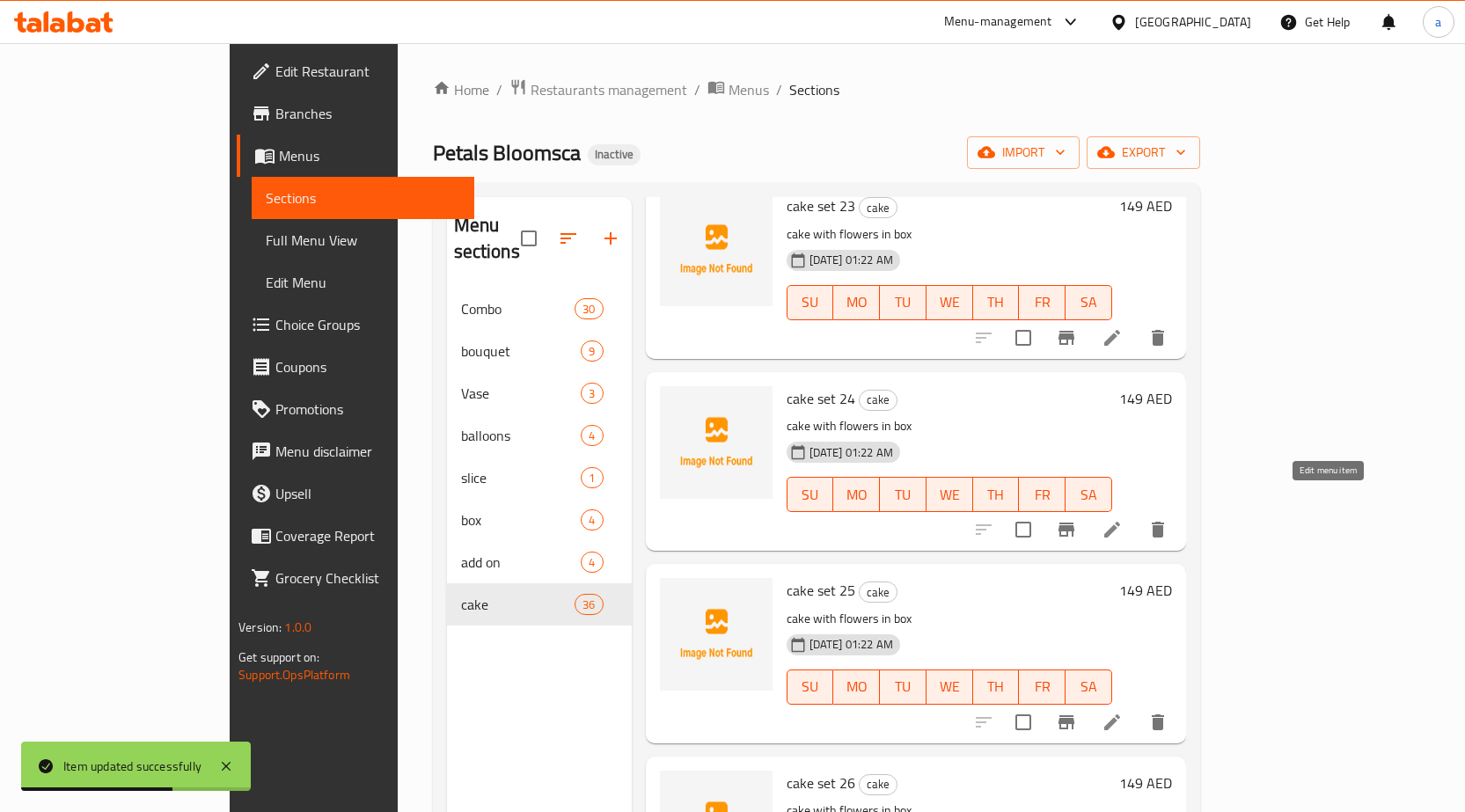
click at [1123, 519] on icon at bounding box center [1112, 529] width 21 height 21
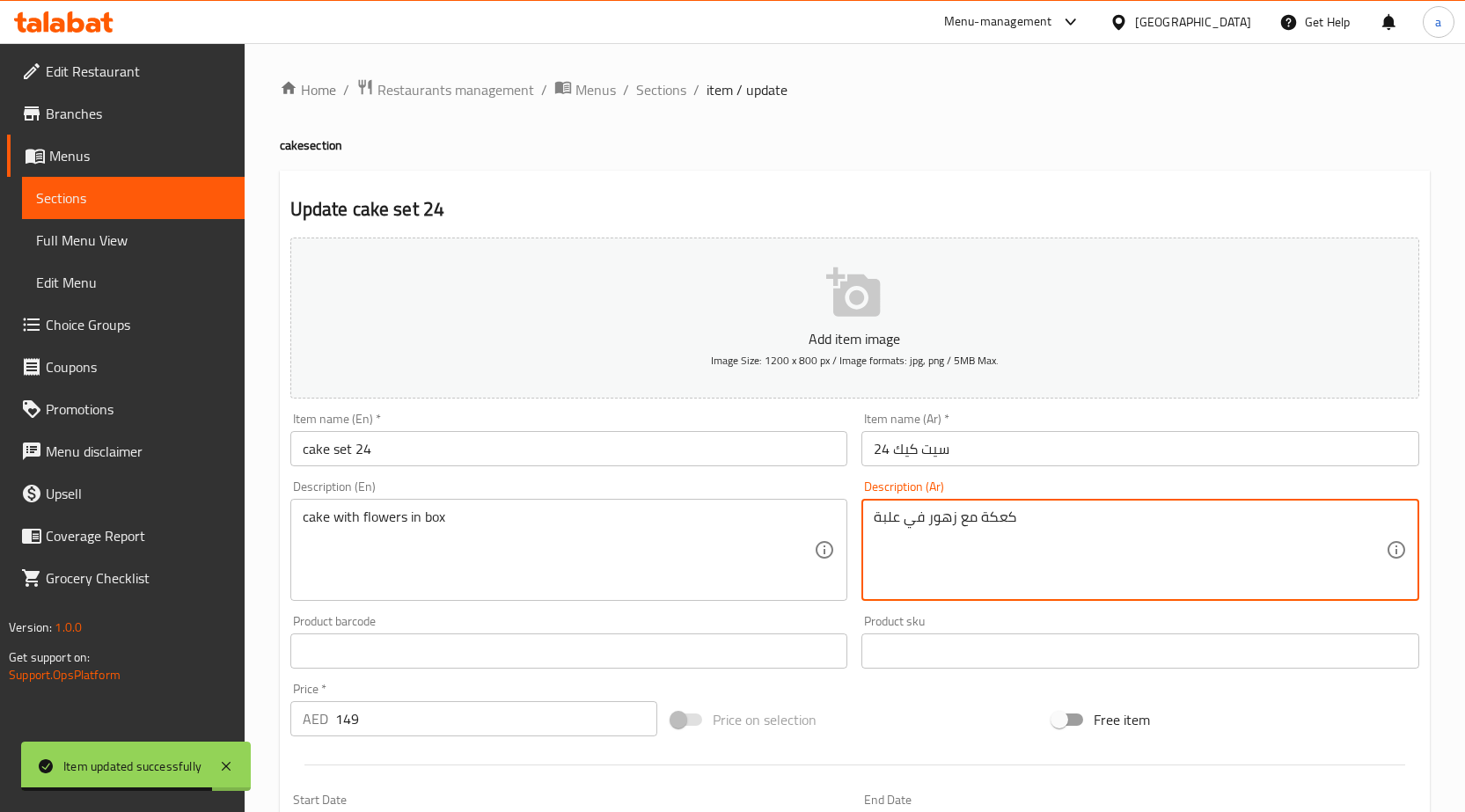
paste textarea "يك مع ورد فى بوكس"
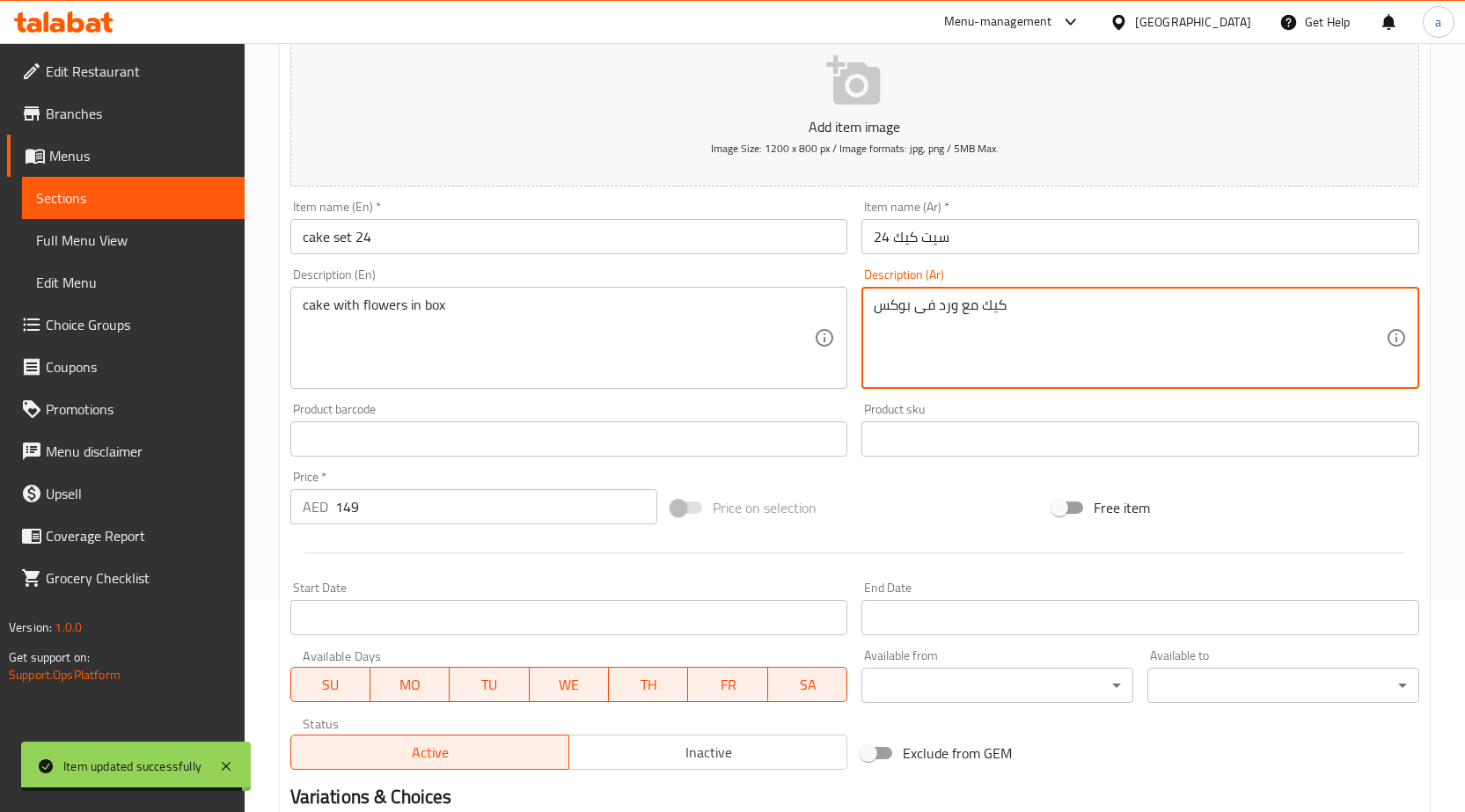
scroll to position [431, 0]
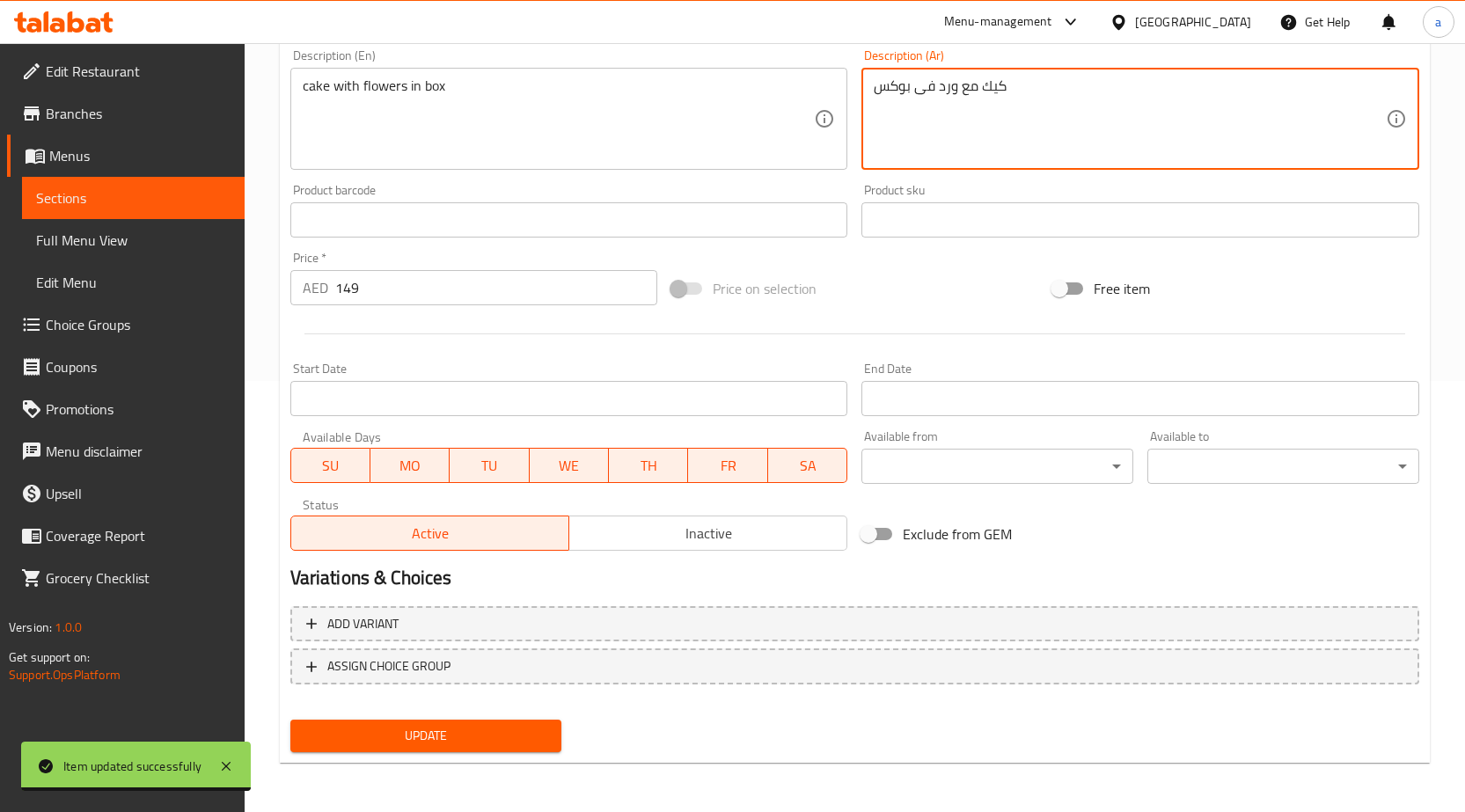
type textarea "كيك مع ورد فى بوكس"
click at [510, 727] on span "Update" at bounding box center [427, 736] width 244 height 22
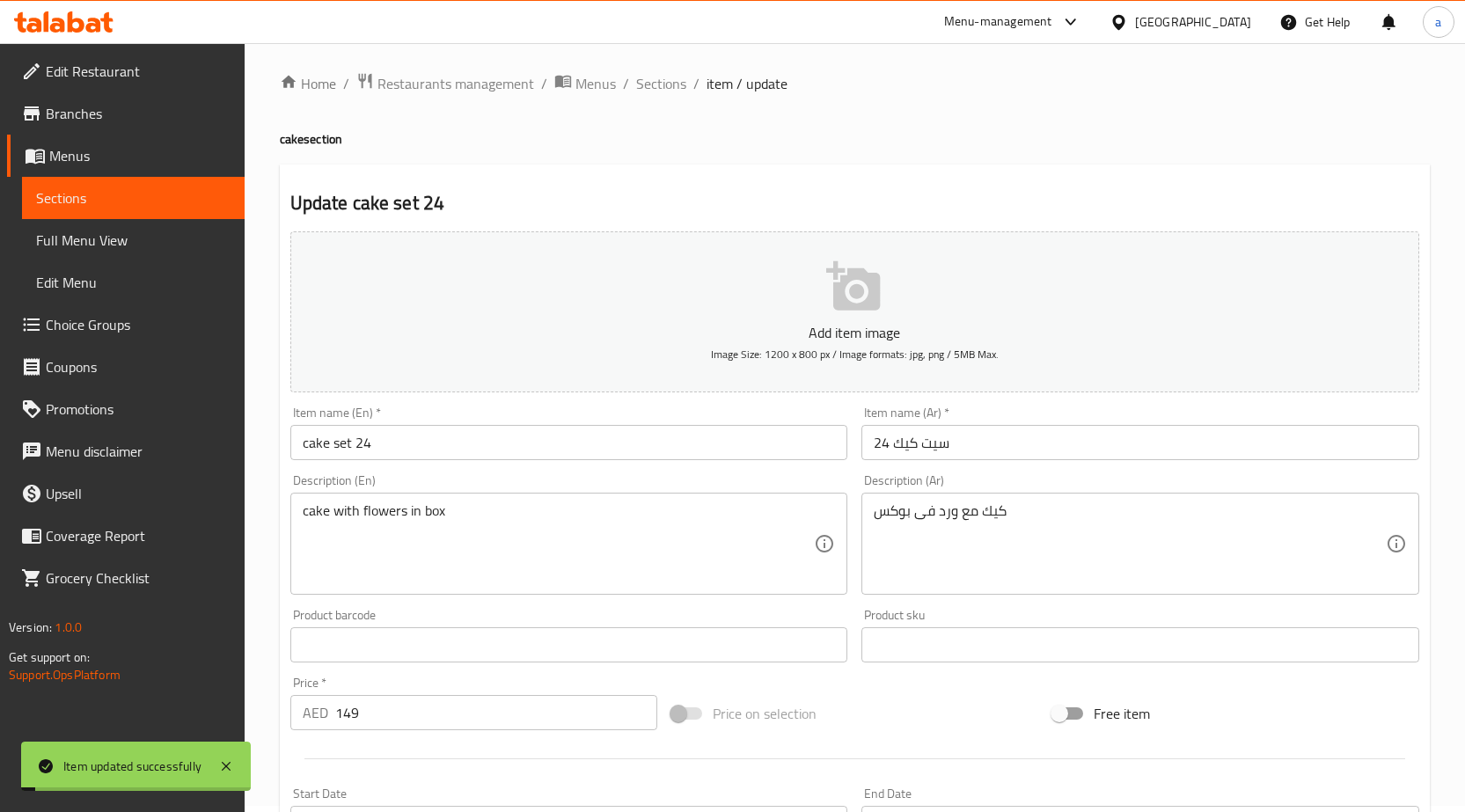
scroll to position [0, 0]
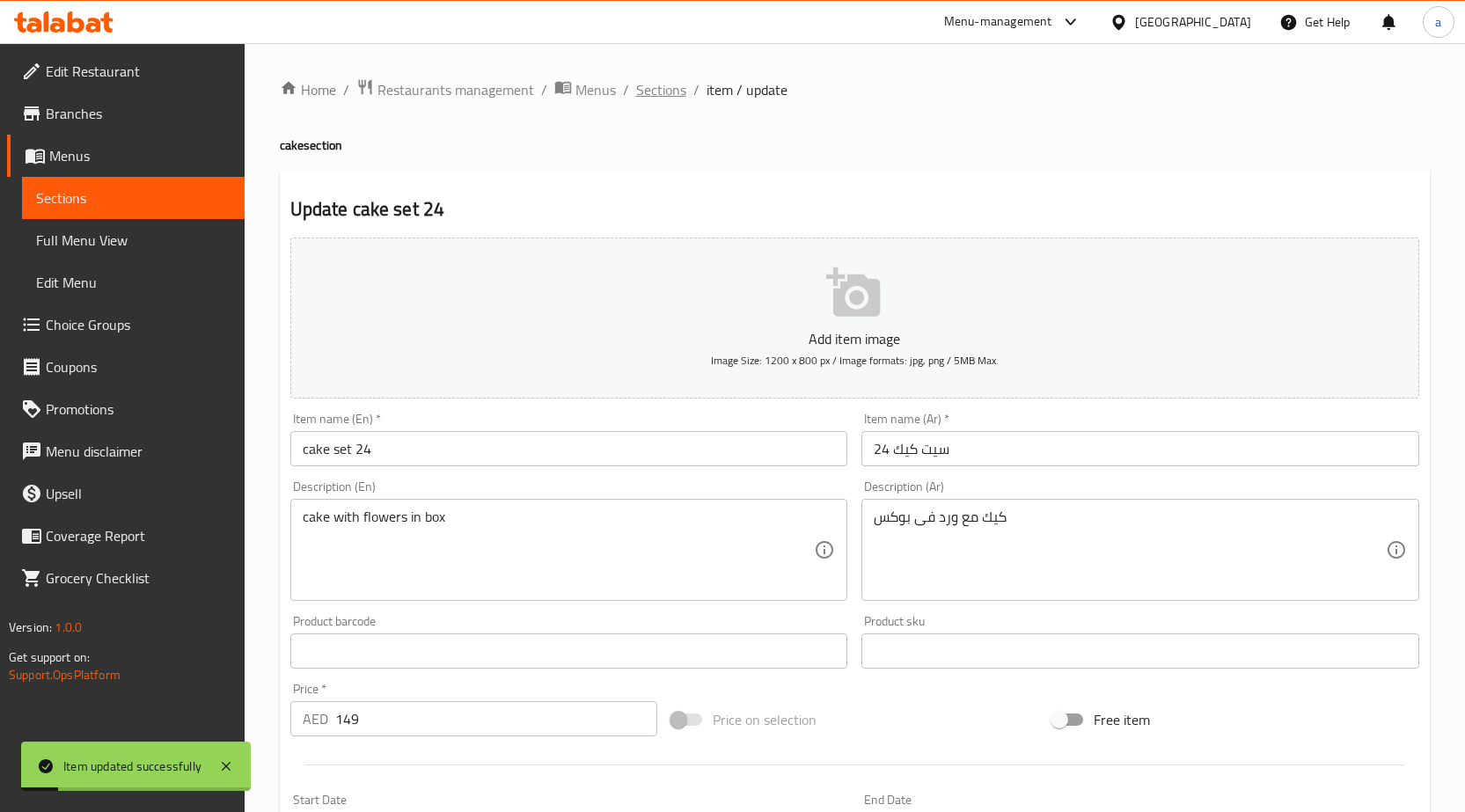
click at [684, 99] on span "Sections" at bounding box center [661, 89] width 50 height 21
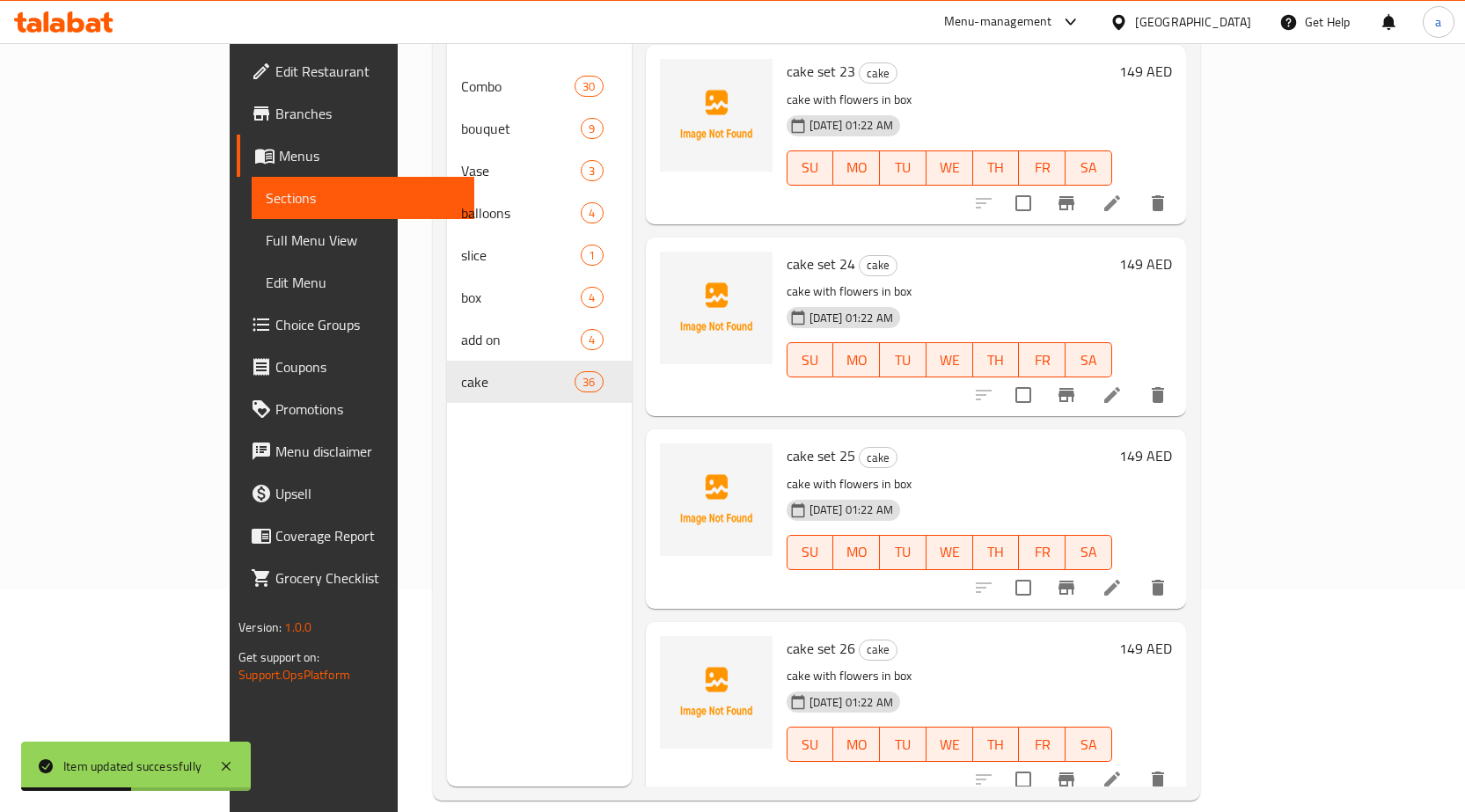
scroll to position [246, 0]
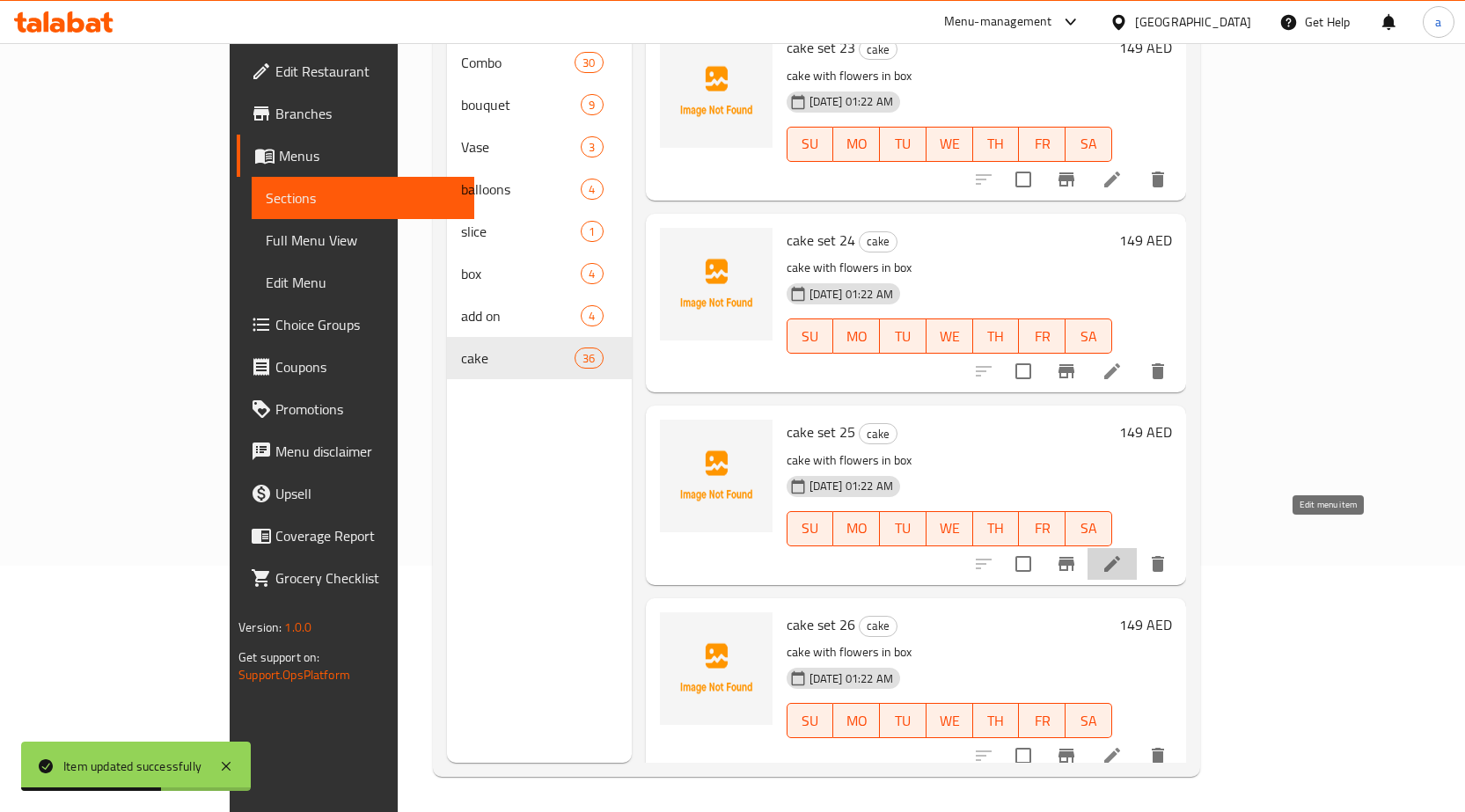
click at [1123, 553] on icon at bounding box center [1112, 563] width 21 height 21
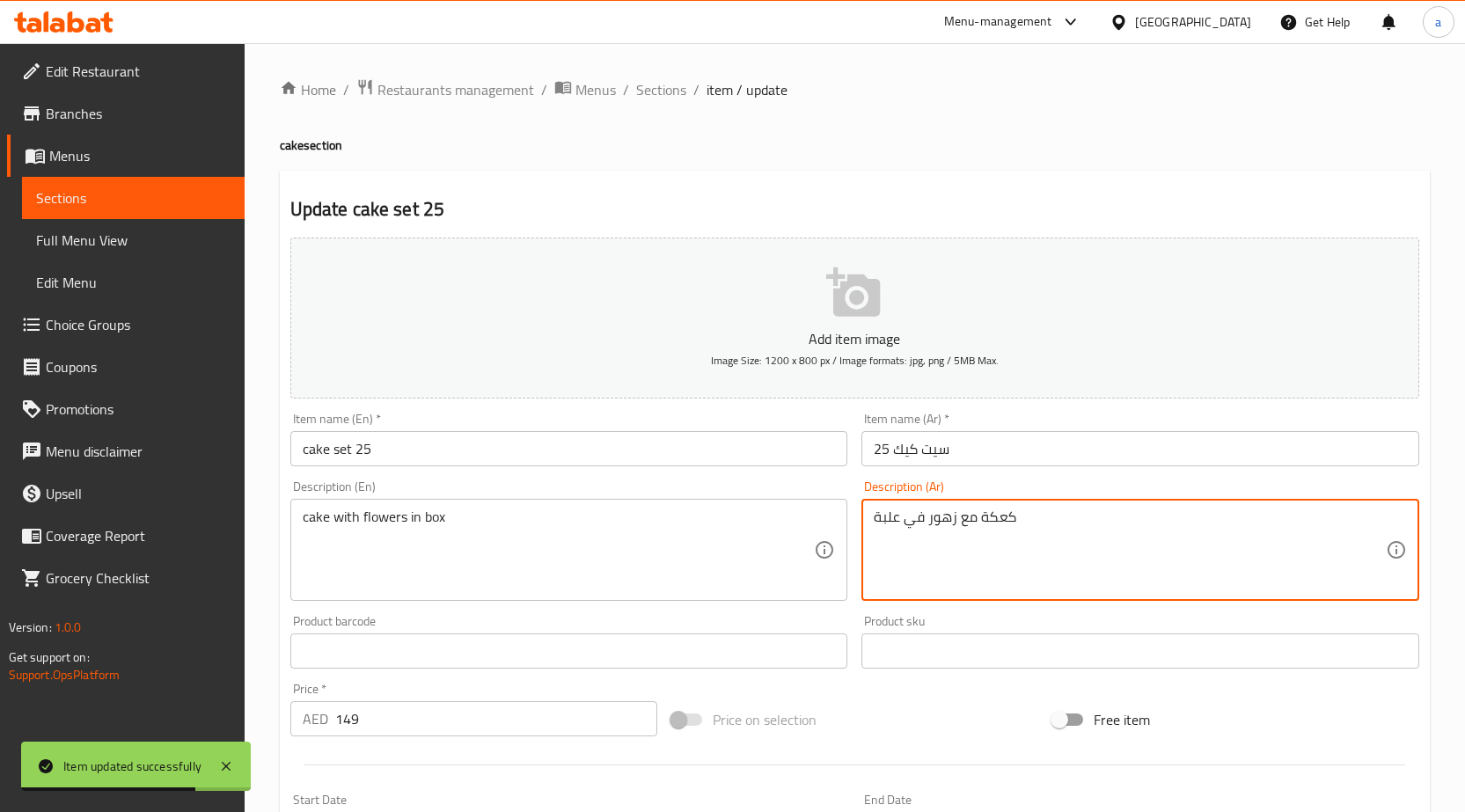
paste textarea "يك مع ورد فى بوكس"
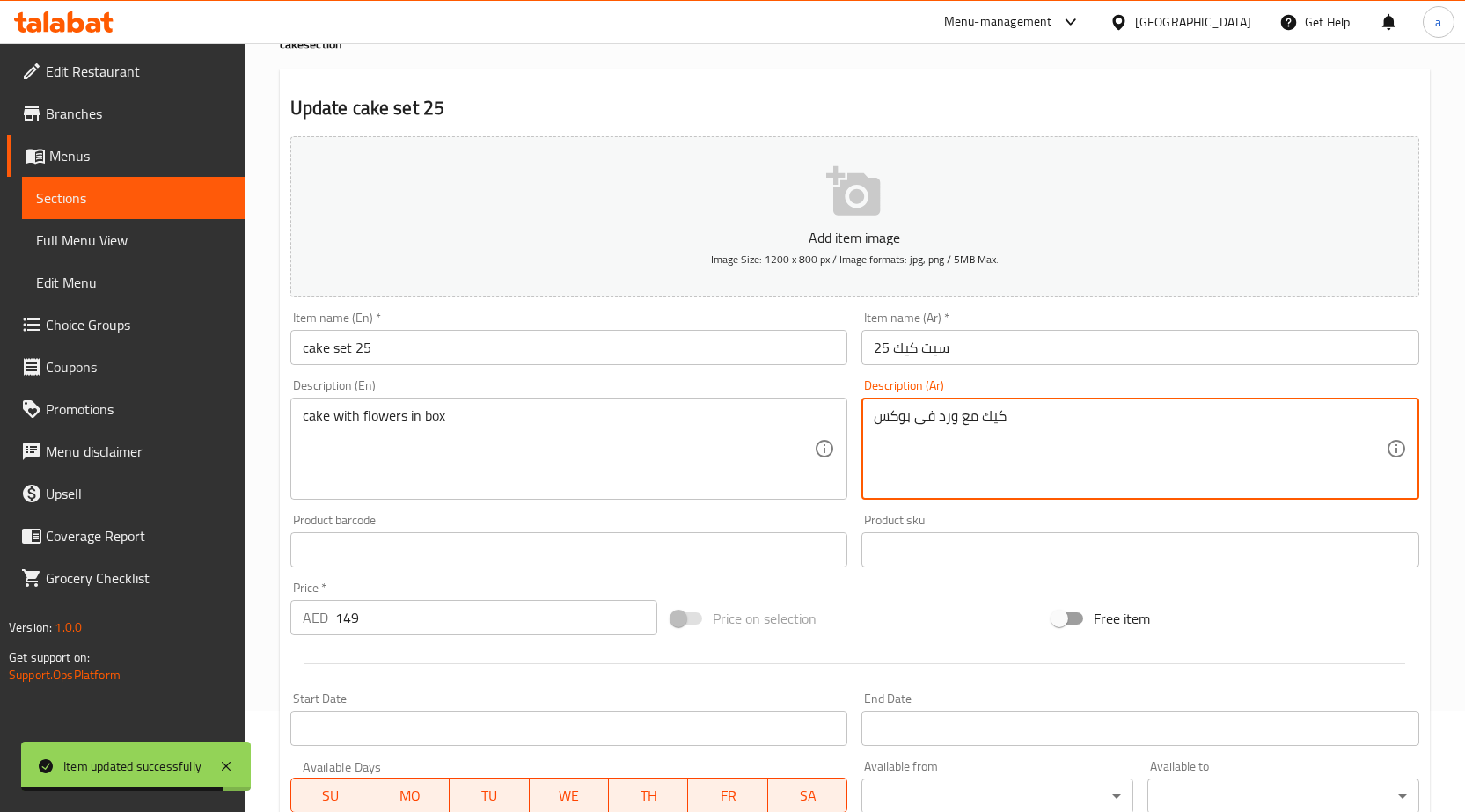
scroll to position [431, 0]
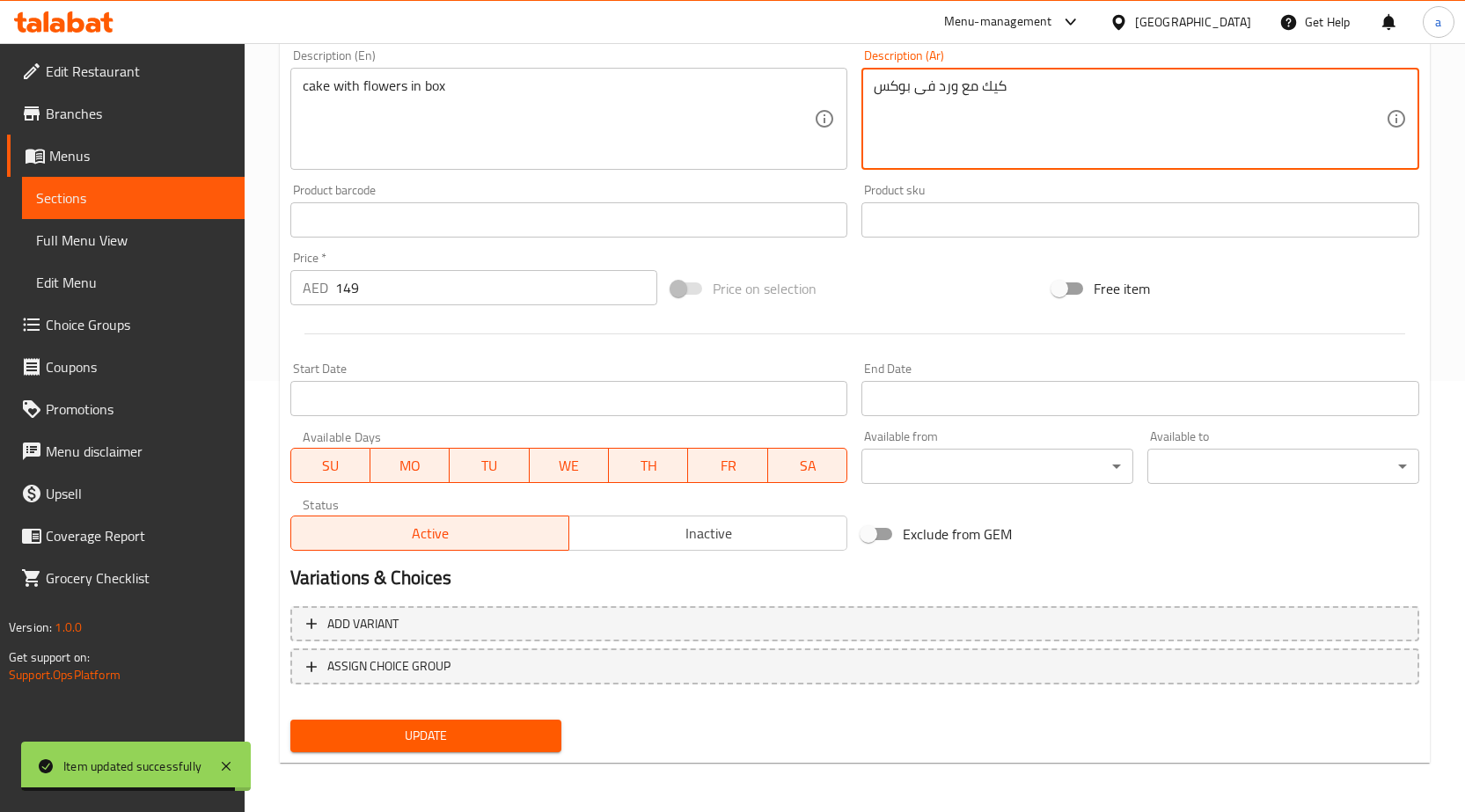
type textarea "كيك مع ورد فى بوكس"
click at [474, 719] on button "Update" at bounding box center [426, 735] width 272 height 32
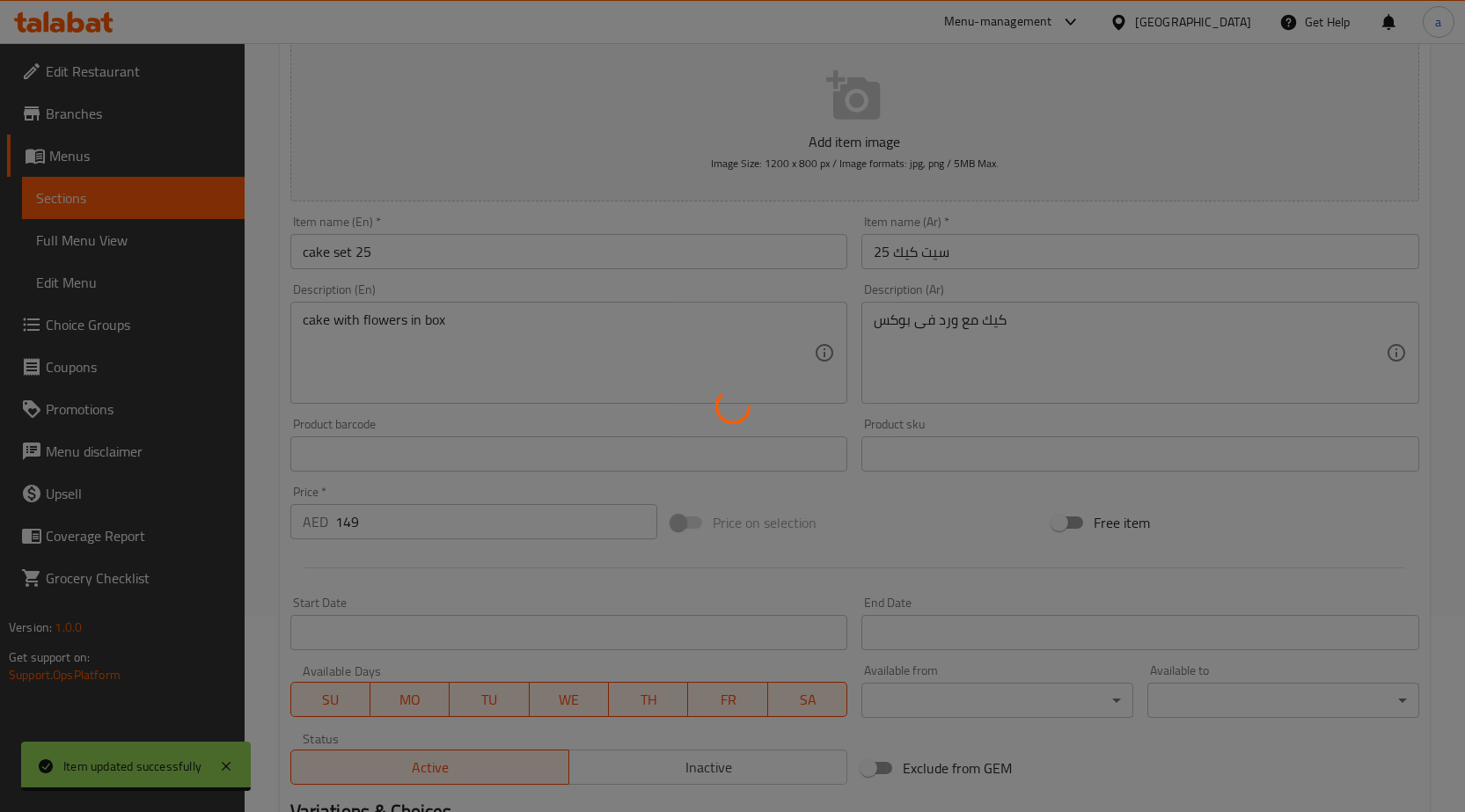
scroll to position [0, 0]
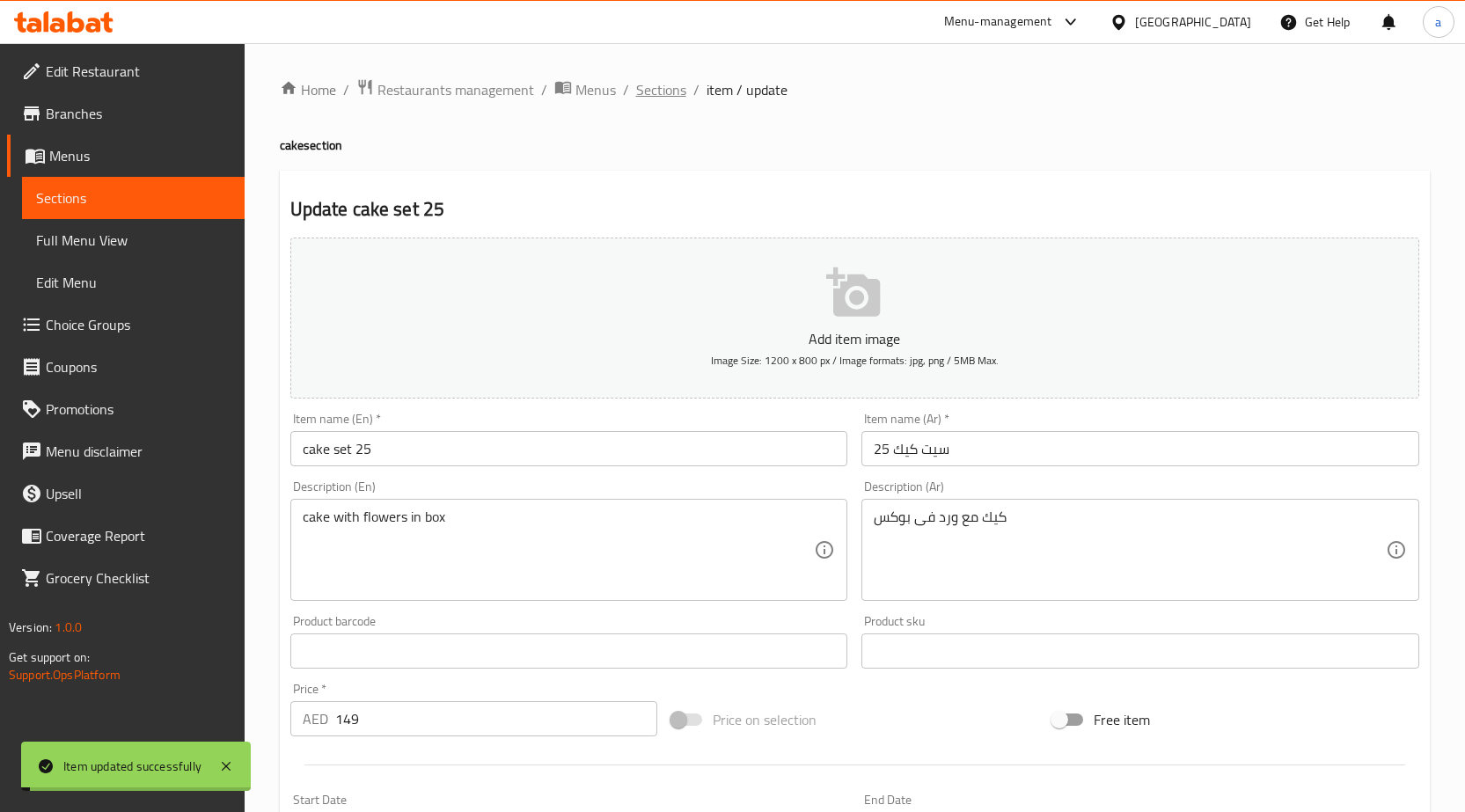
click at [654, 87] on span "Sections" at bounding box center [661, 89] width 50 height 21
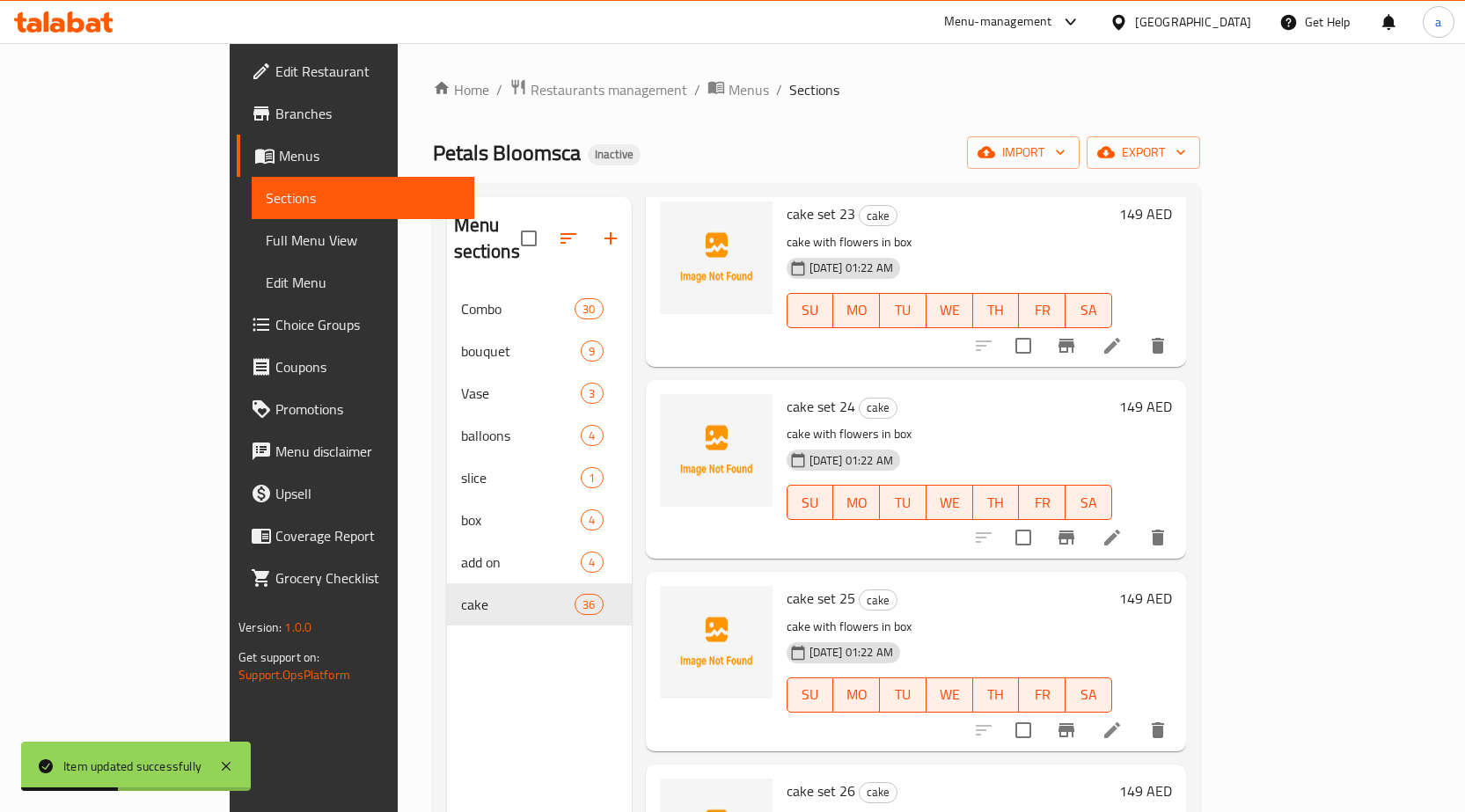
scroll to position [4329, 0]
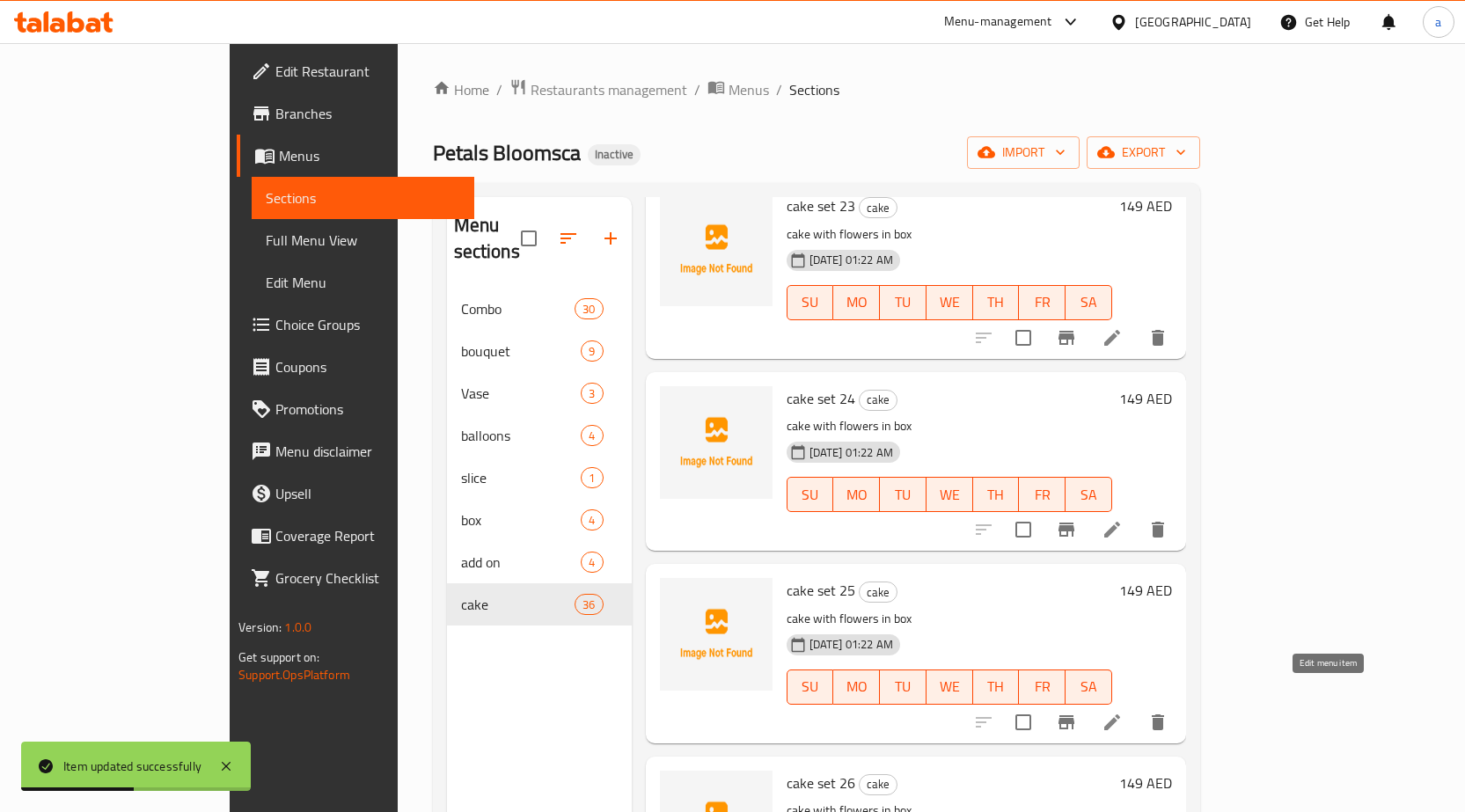
click at [1123, 712] on icon at bounding box center [1112, 722] width 21 height 21
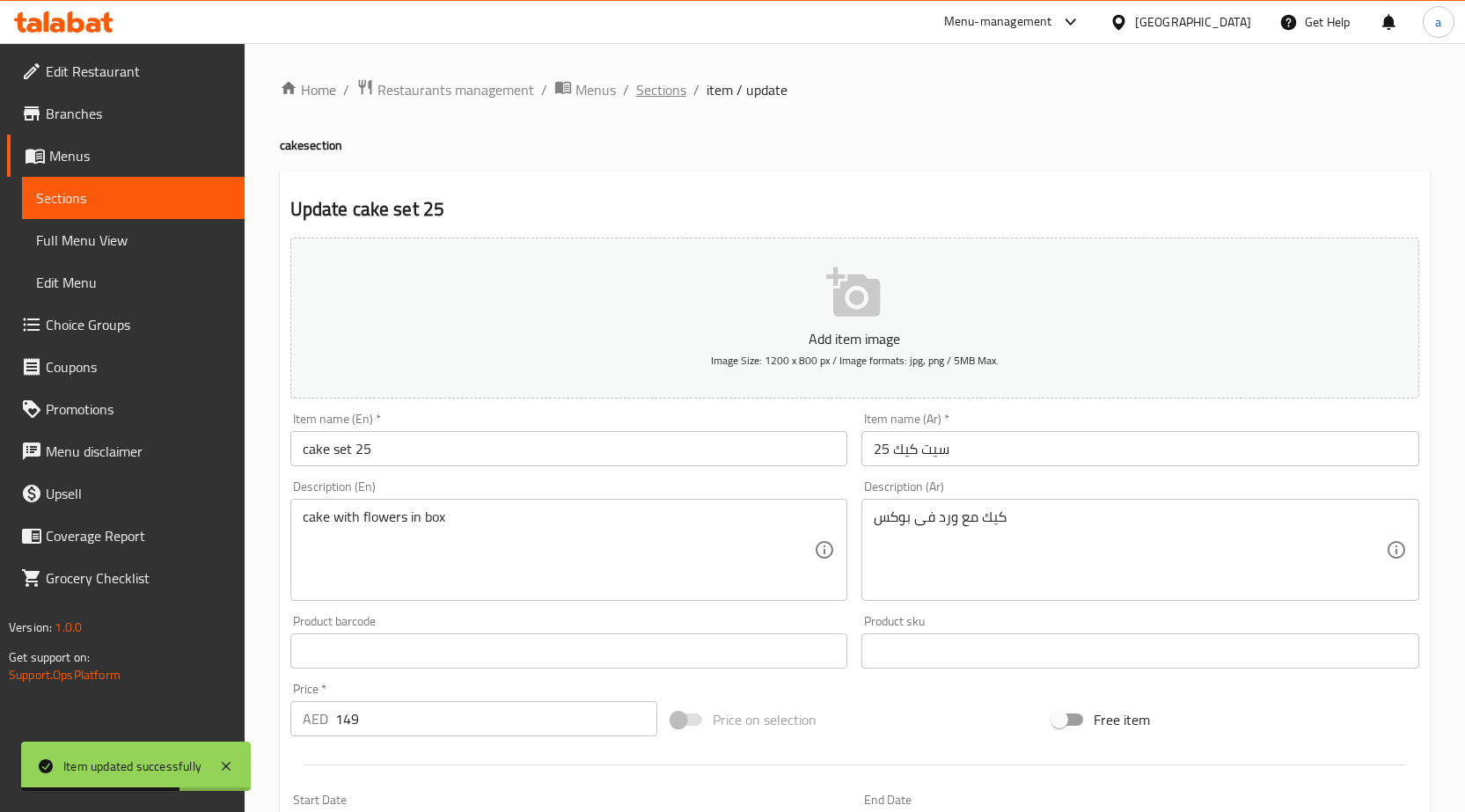
click at [657, 90] on span "Sections" at bounding box center [661, 89] width 50 height 21
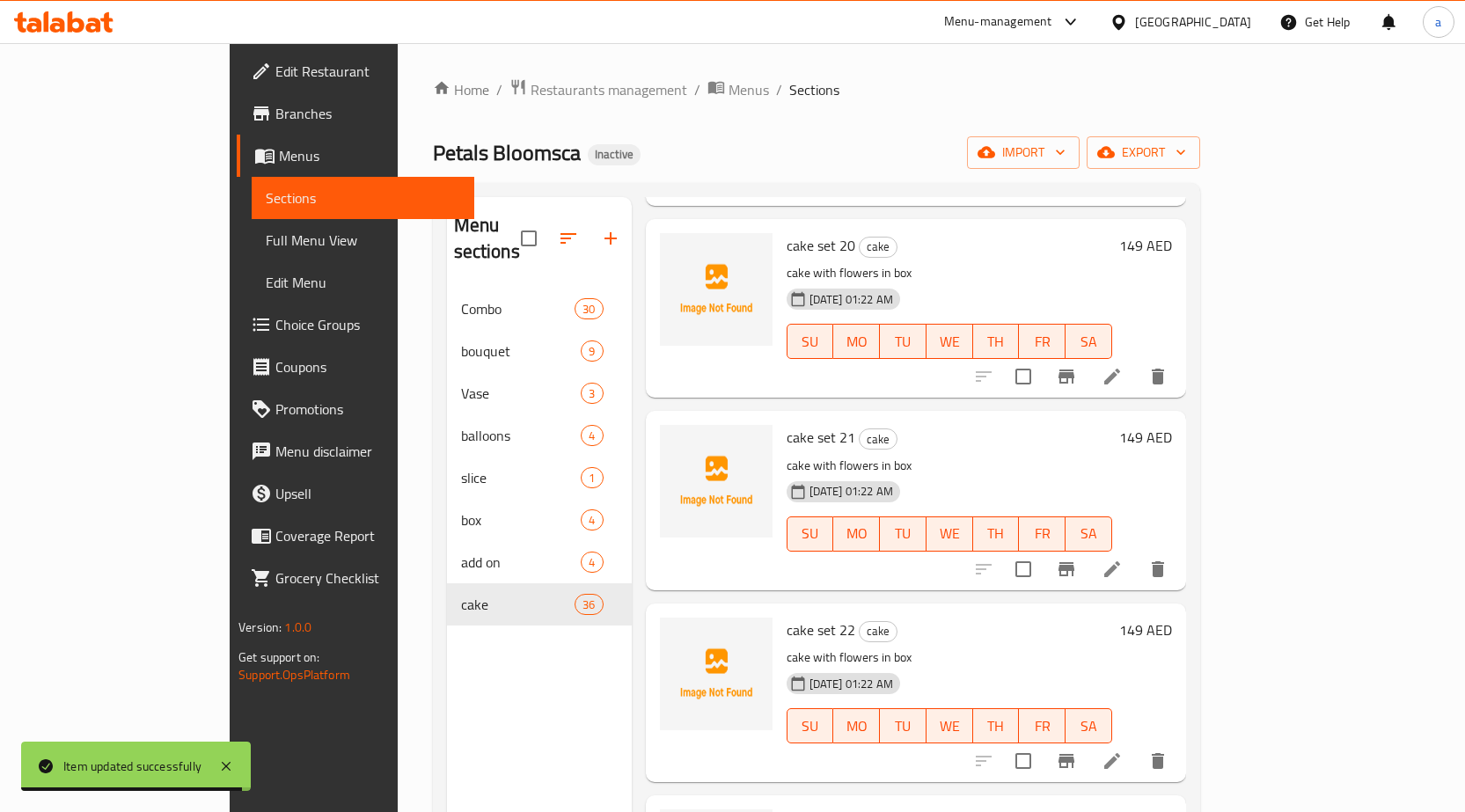
scroll to position [4482, 0]
click at [1137, 745] on li at bounding box center [1113, 761] width 50 height 32
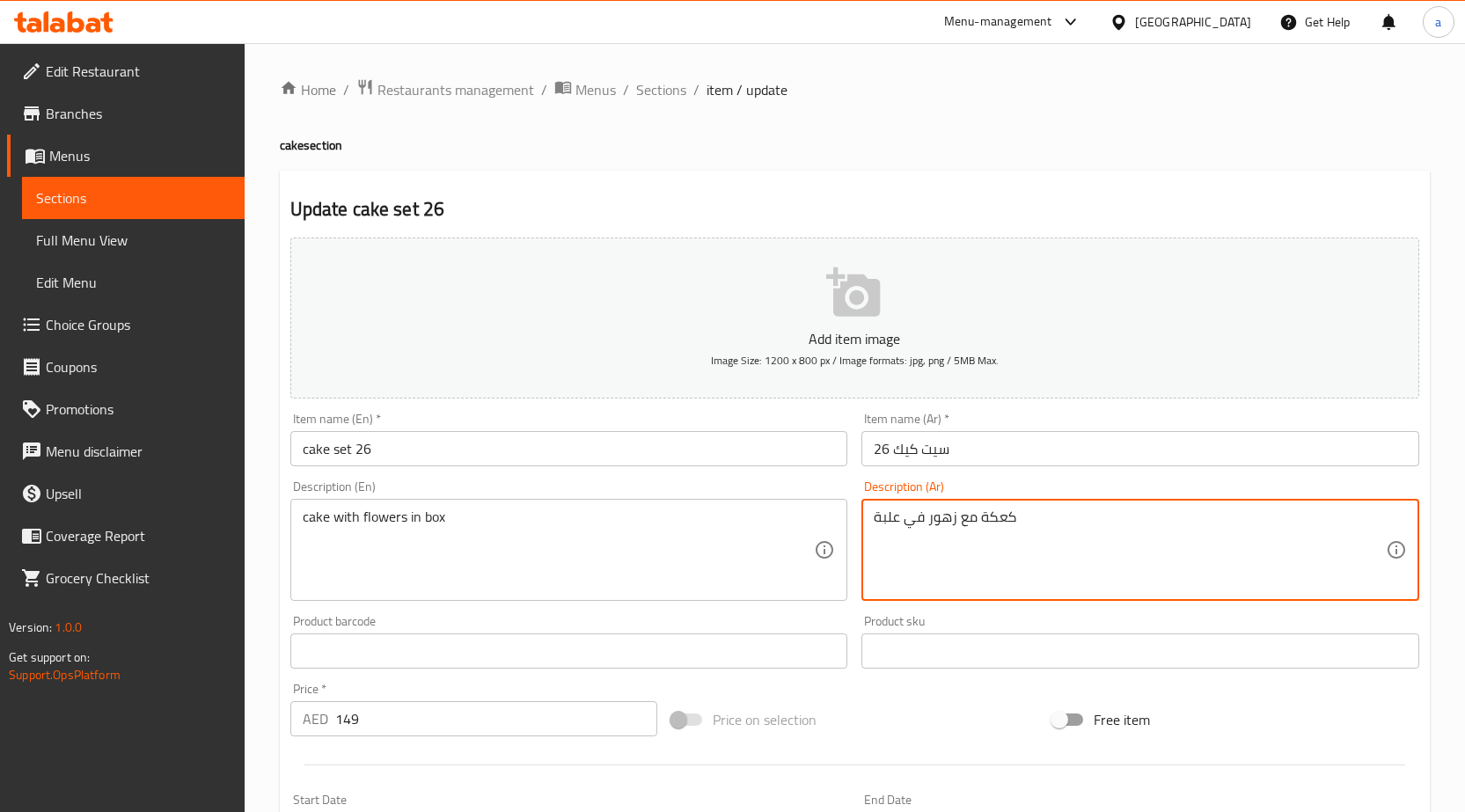
paste textarea "يك مع ورد فى بوكس"
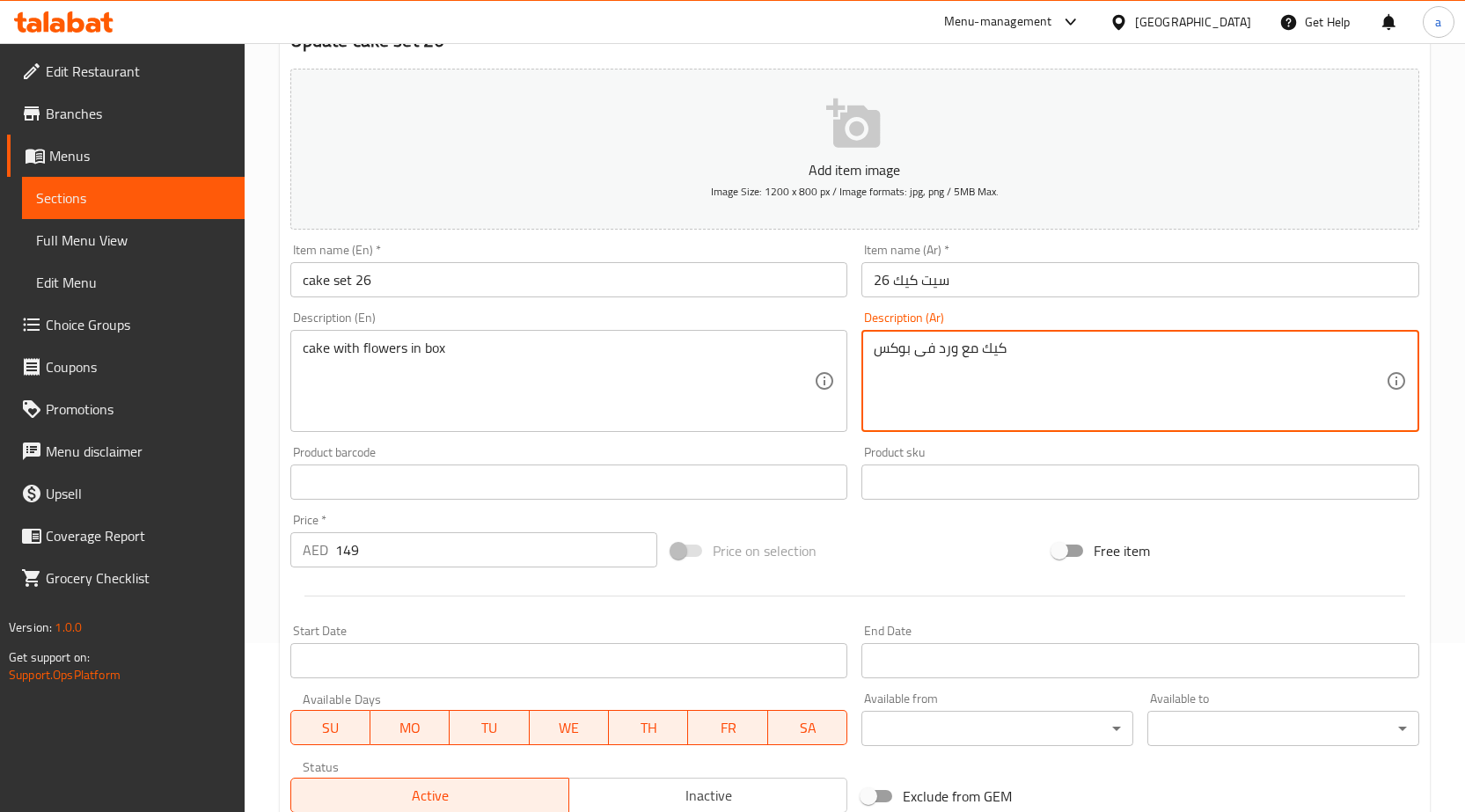
scroll to position [431, 0]
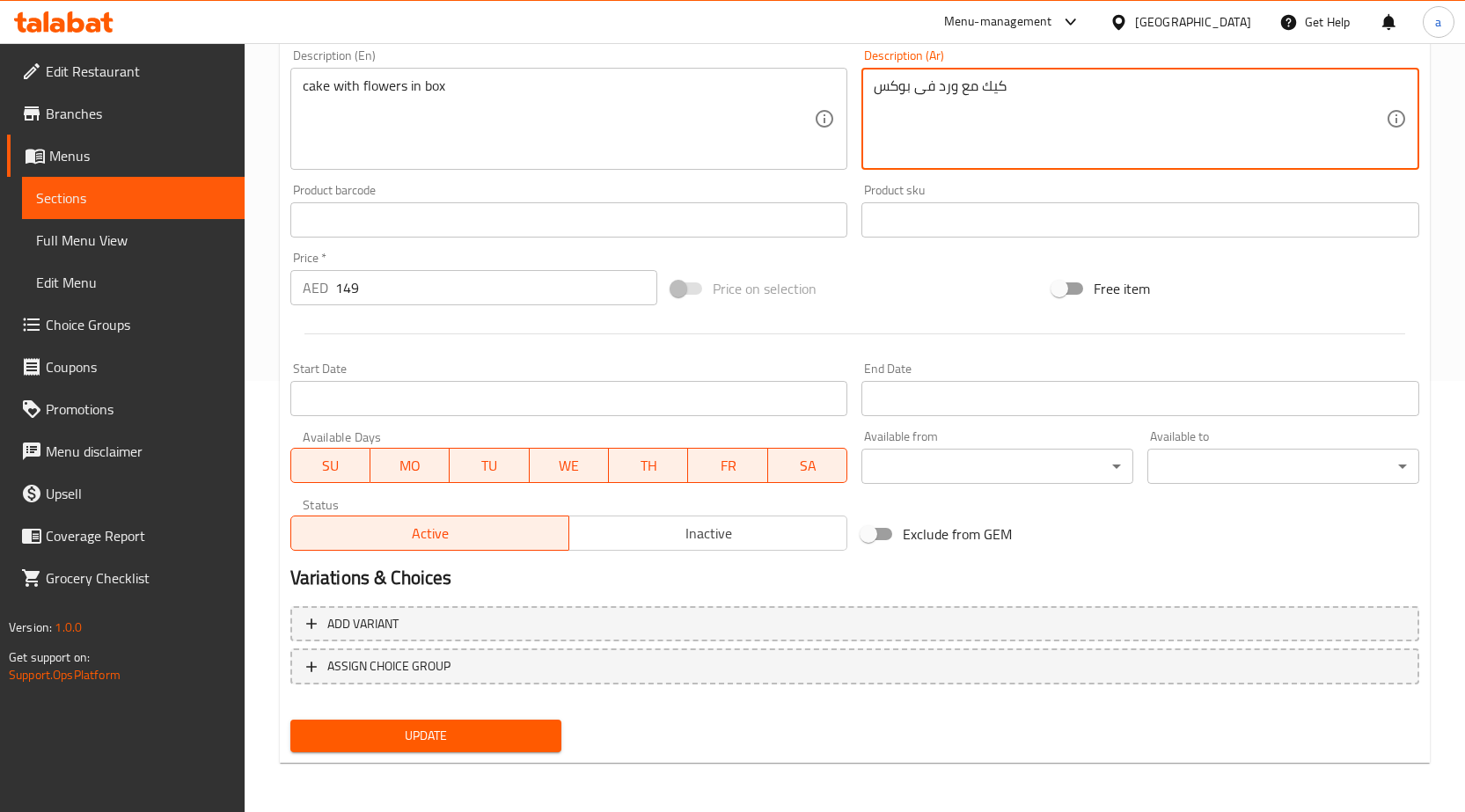
type textarea "كيك مع ورد فى بوكس"
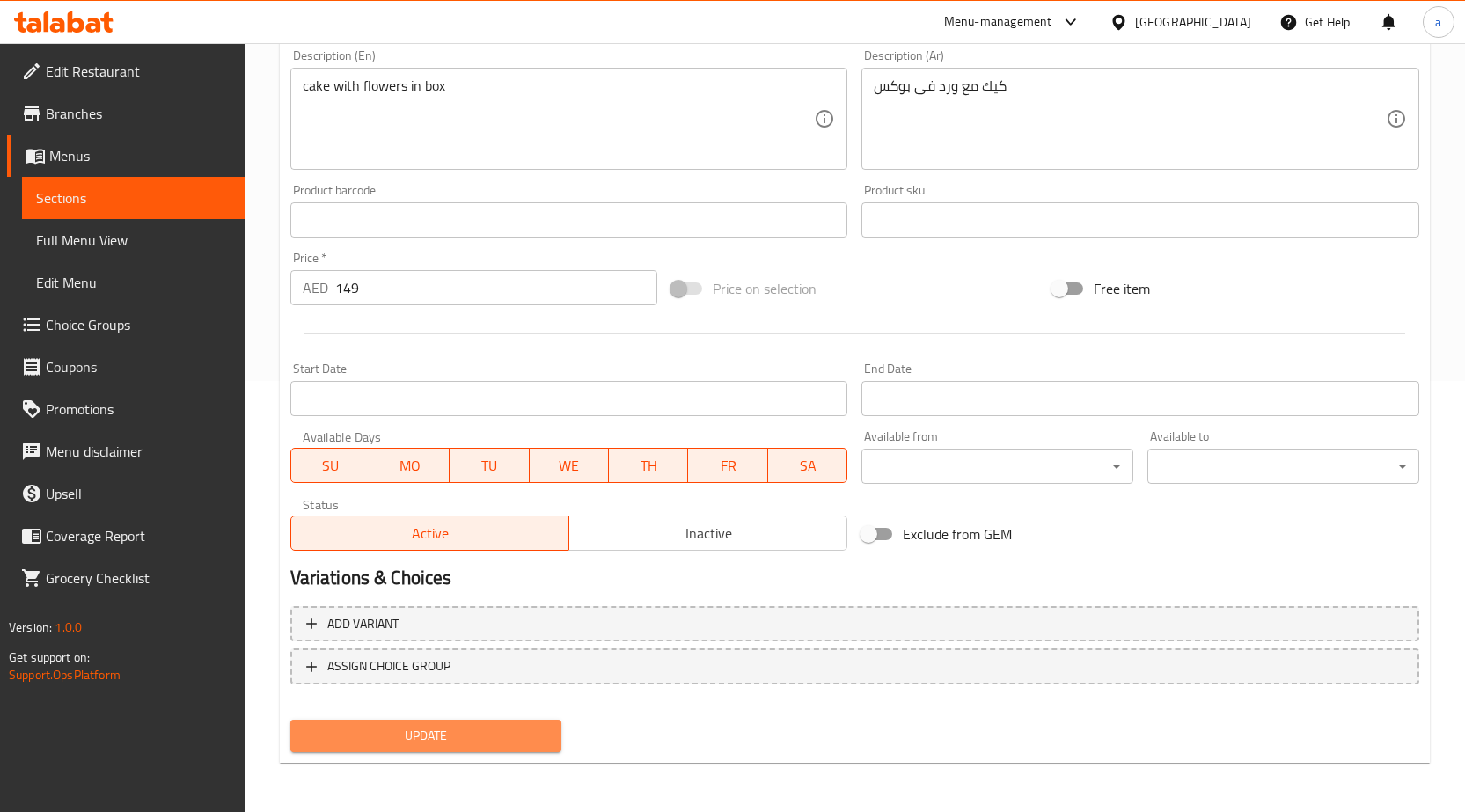
click at [494, 742] on span "Update" at bounding box center [427, 736] width 244 height 22
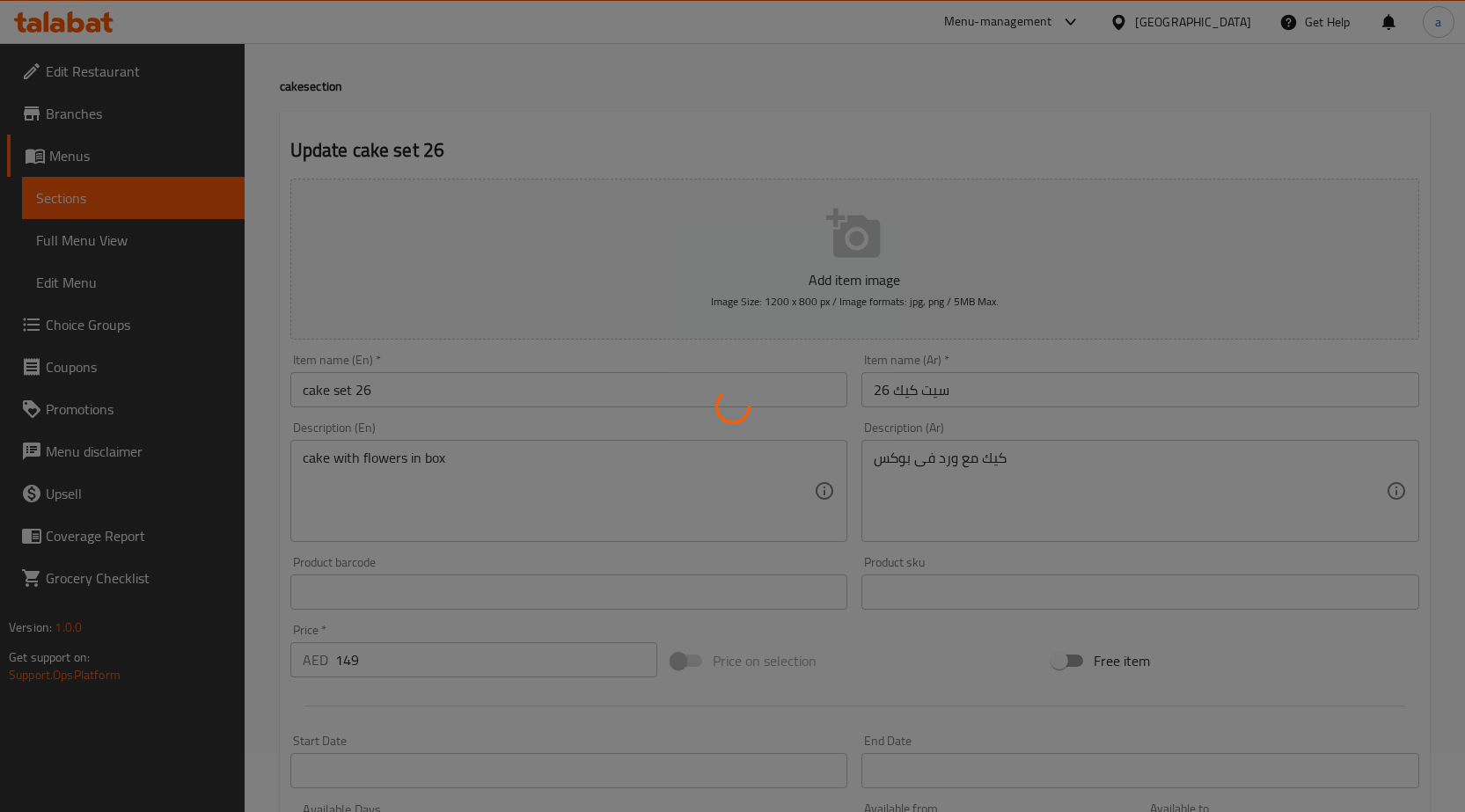
scroll to position [0, 0]
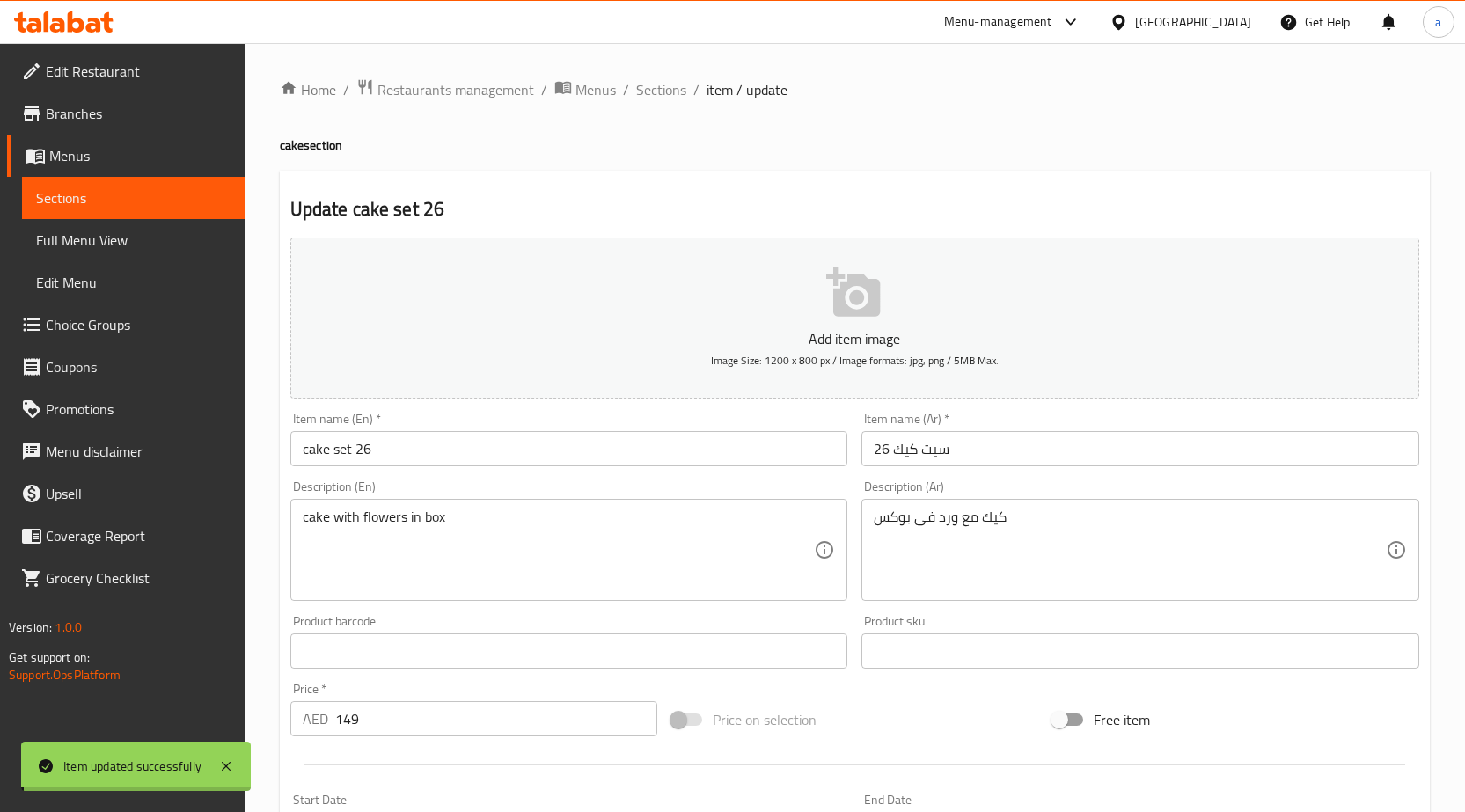
click at [666, 88] on span "Sections" at bounding box center [661, 89] width 50 height 21
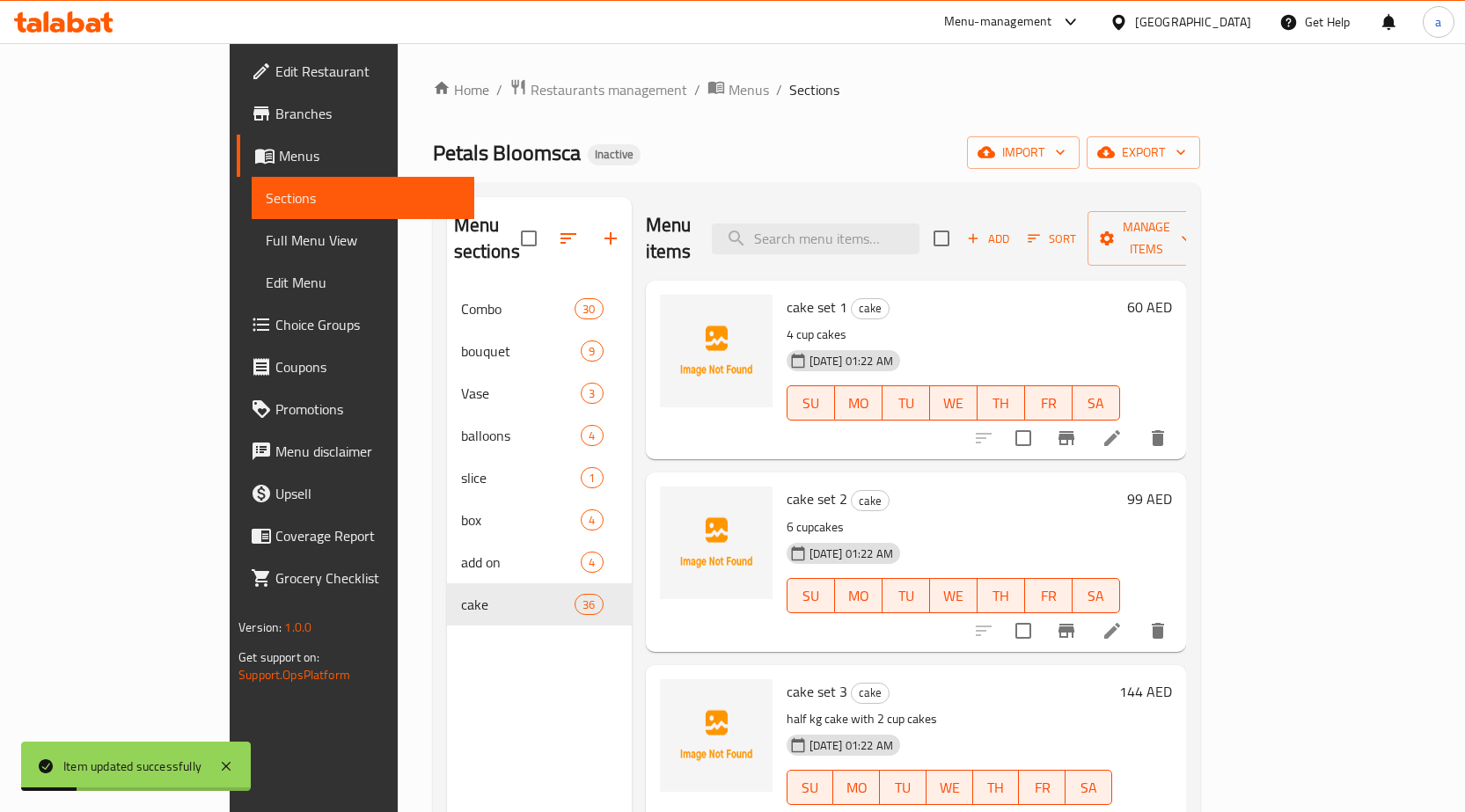
scroll to position [4675, 0]
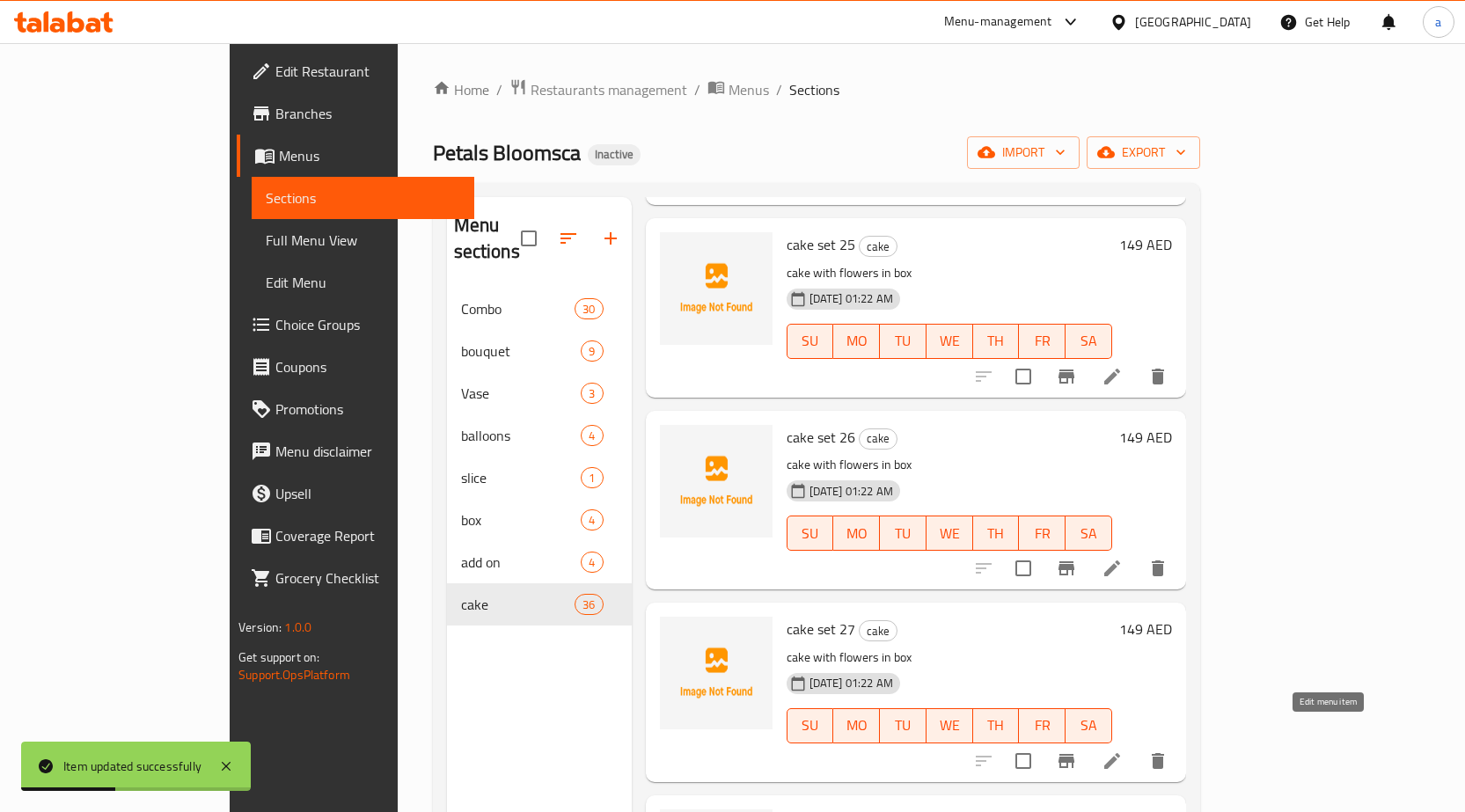
click at [1121, 753] on icon at bounding box center [1112, 761] width 16 height 16
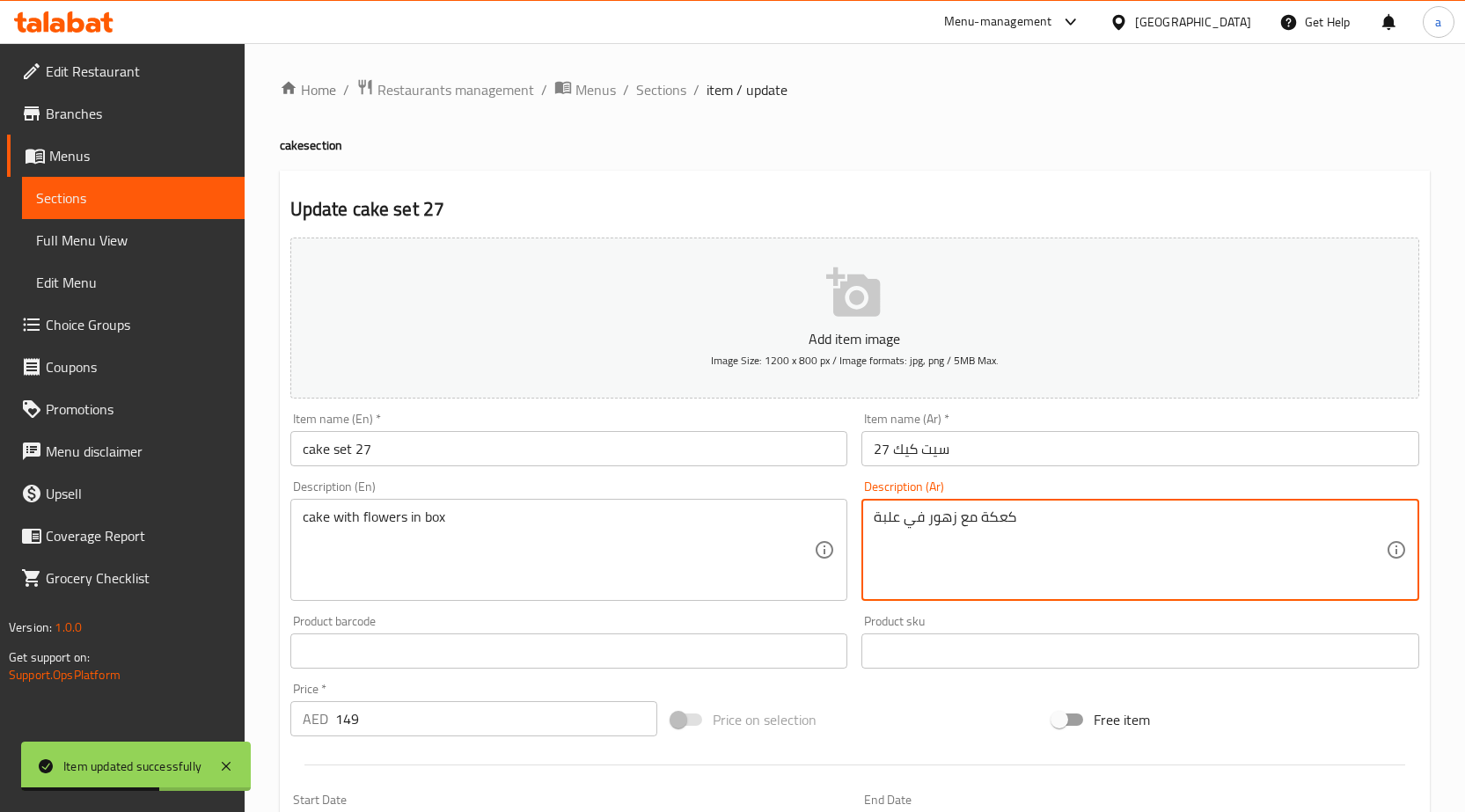
paste textarea "يك مع ورد فى بوكس"
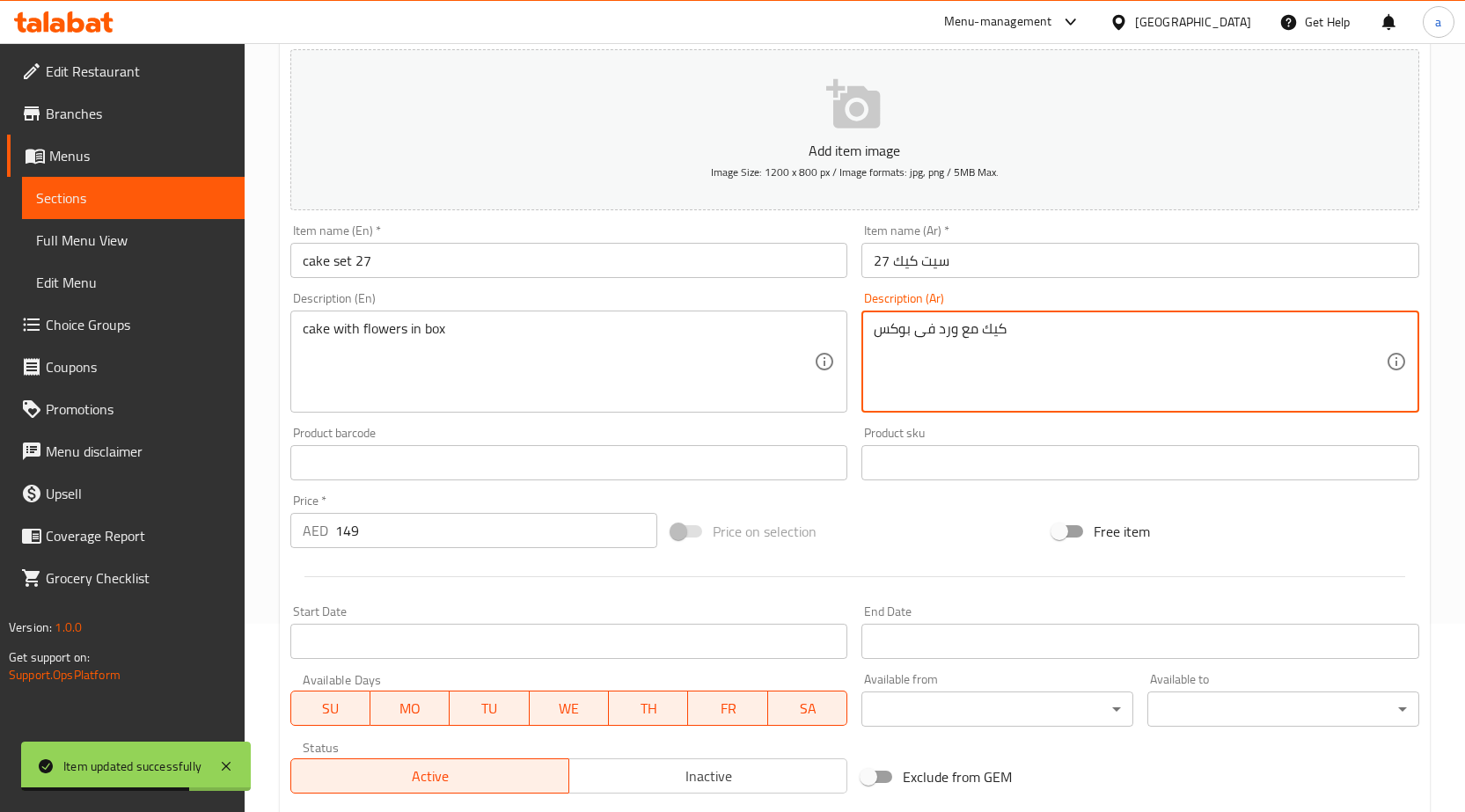
scroll to position [431, 0]
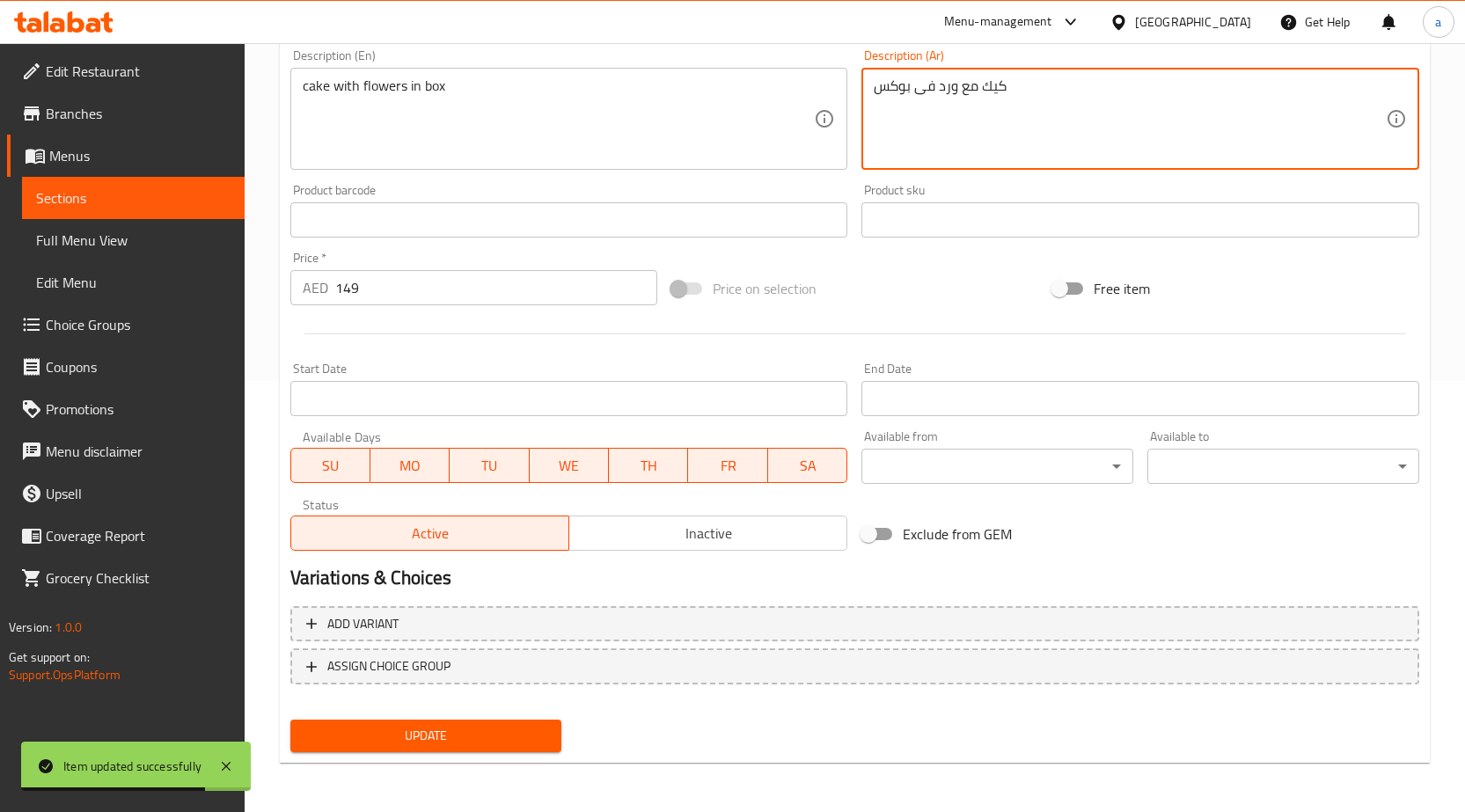
type textarea "كيك مع ورد فى بوكس"
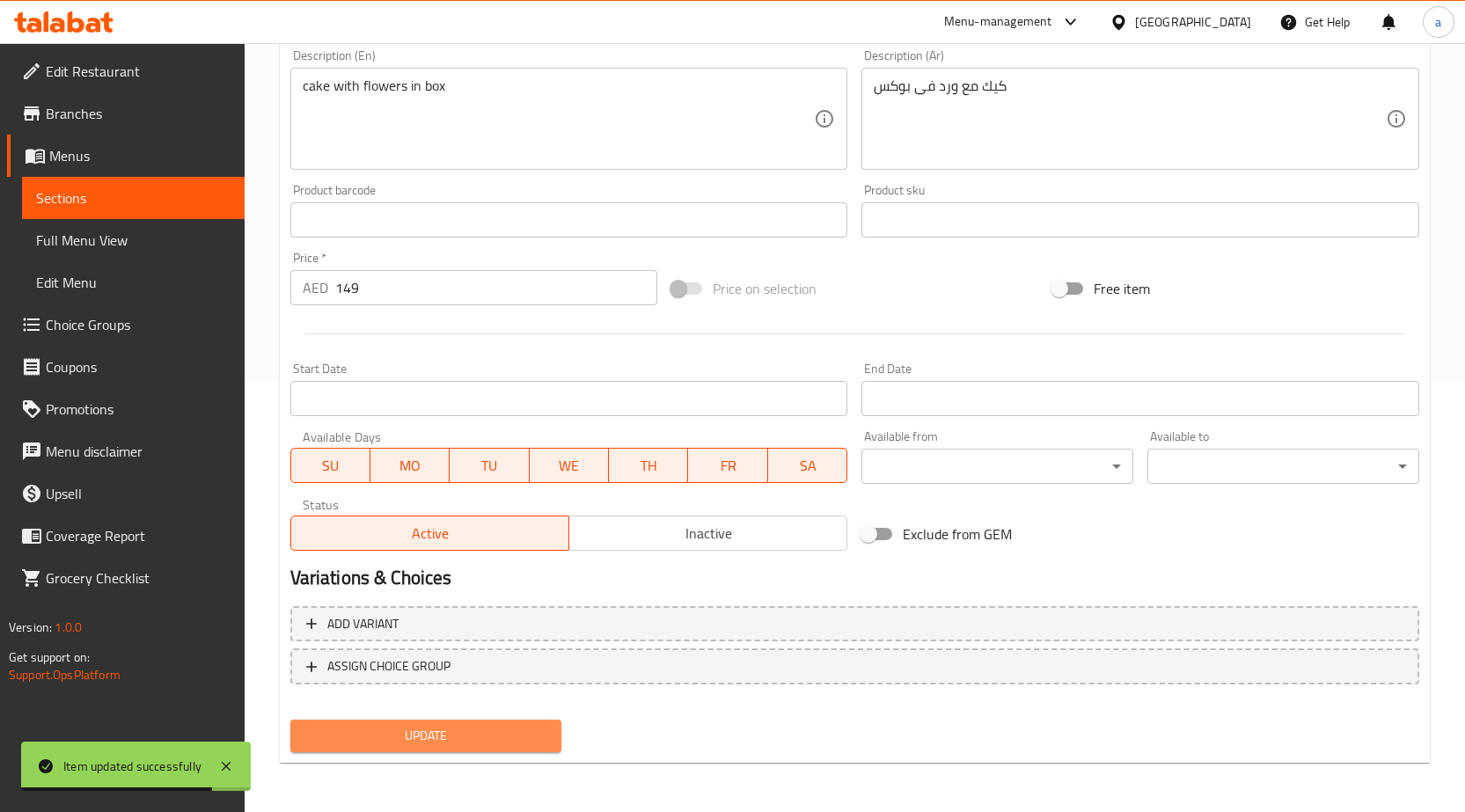
click at [479, 740] on span "Update" at bounding box center [427, 736] width 244 height 22
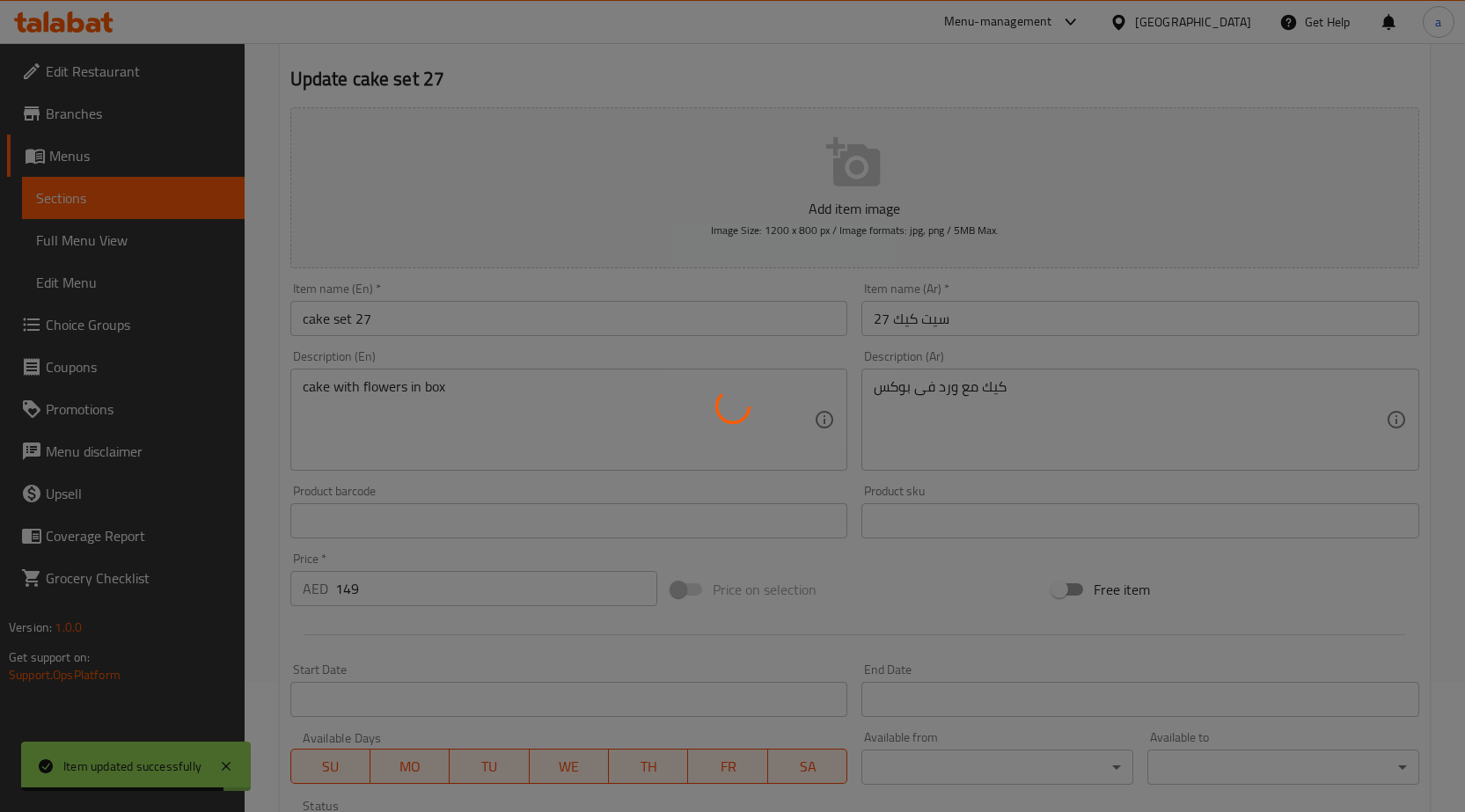
scroll to position [0, 0]
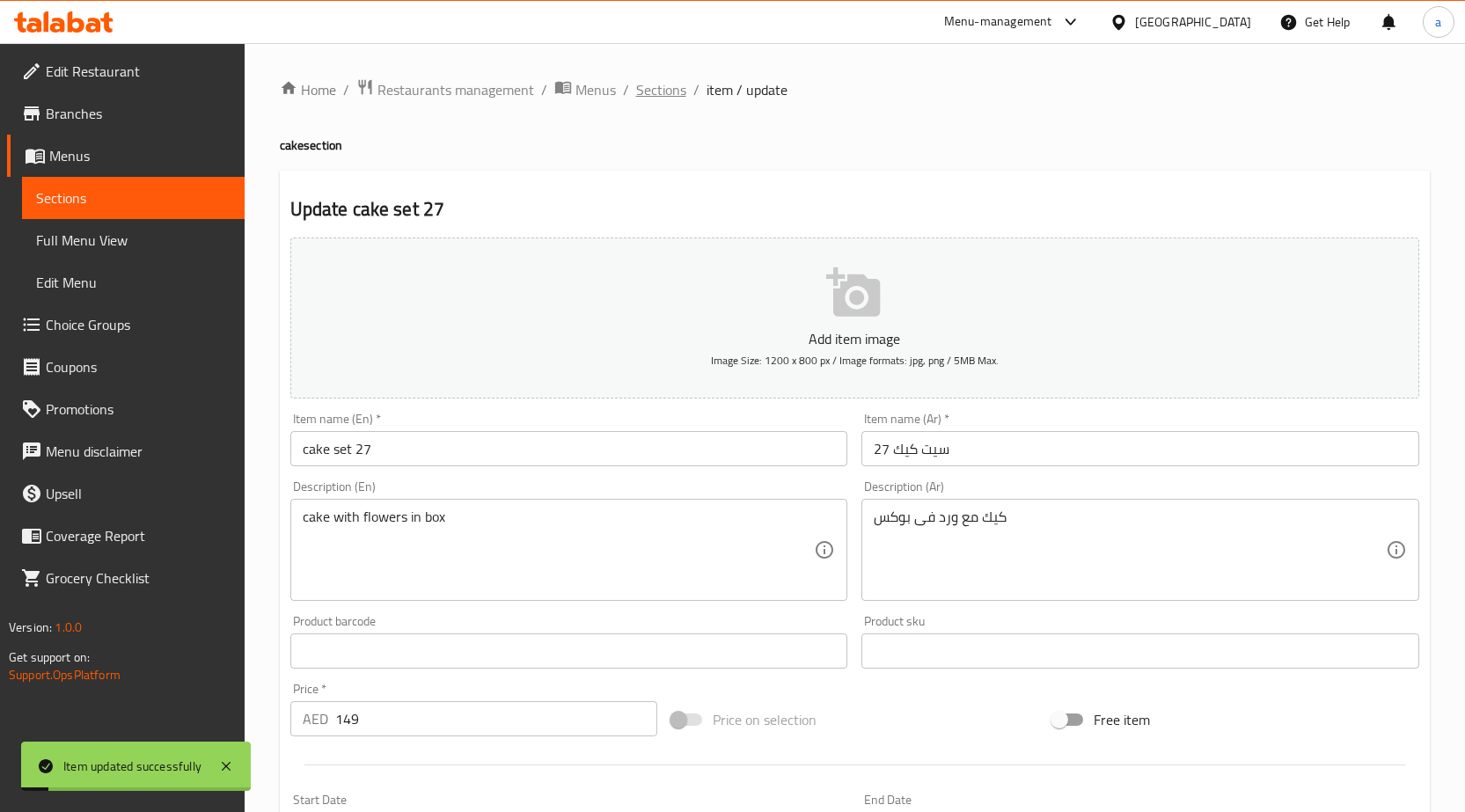
click at [639, 83] on span "Sections" at bounding box center [661, 89] width 50 height 21
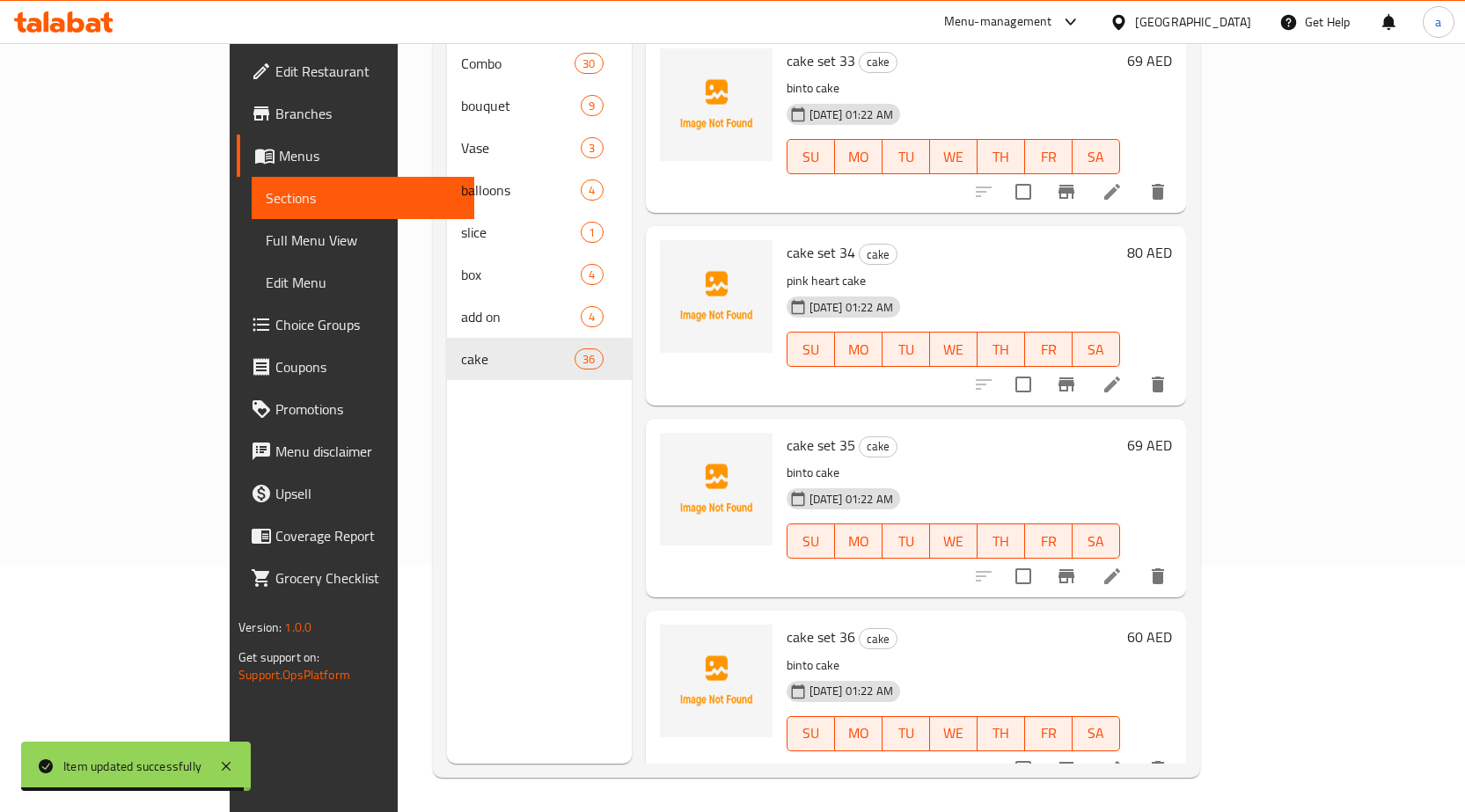
scroll to position [246, 0]
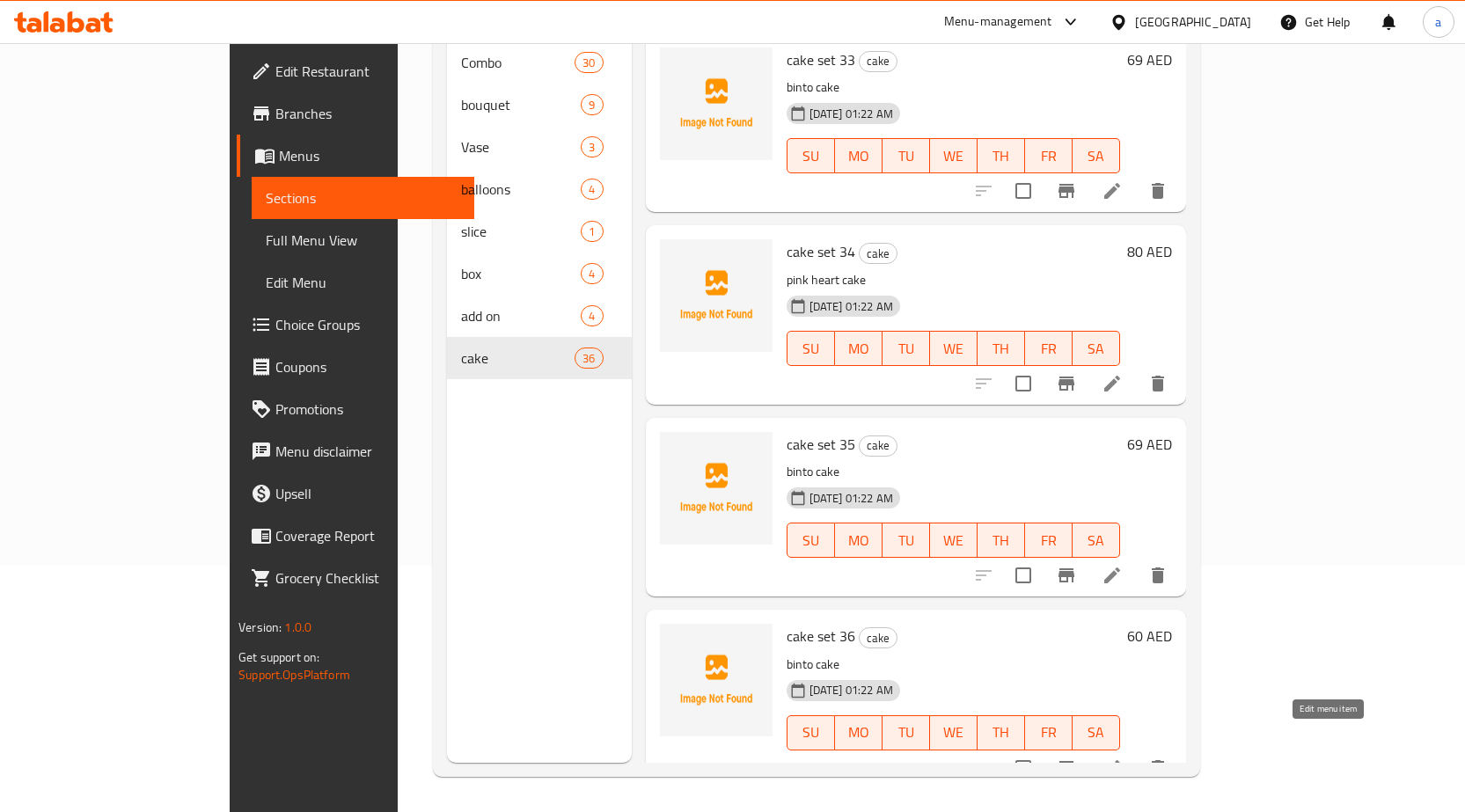
click at [1123, 758] on icon at bounding box center [1112, 768] width 21 height 21
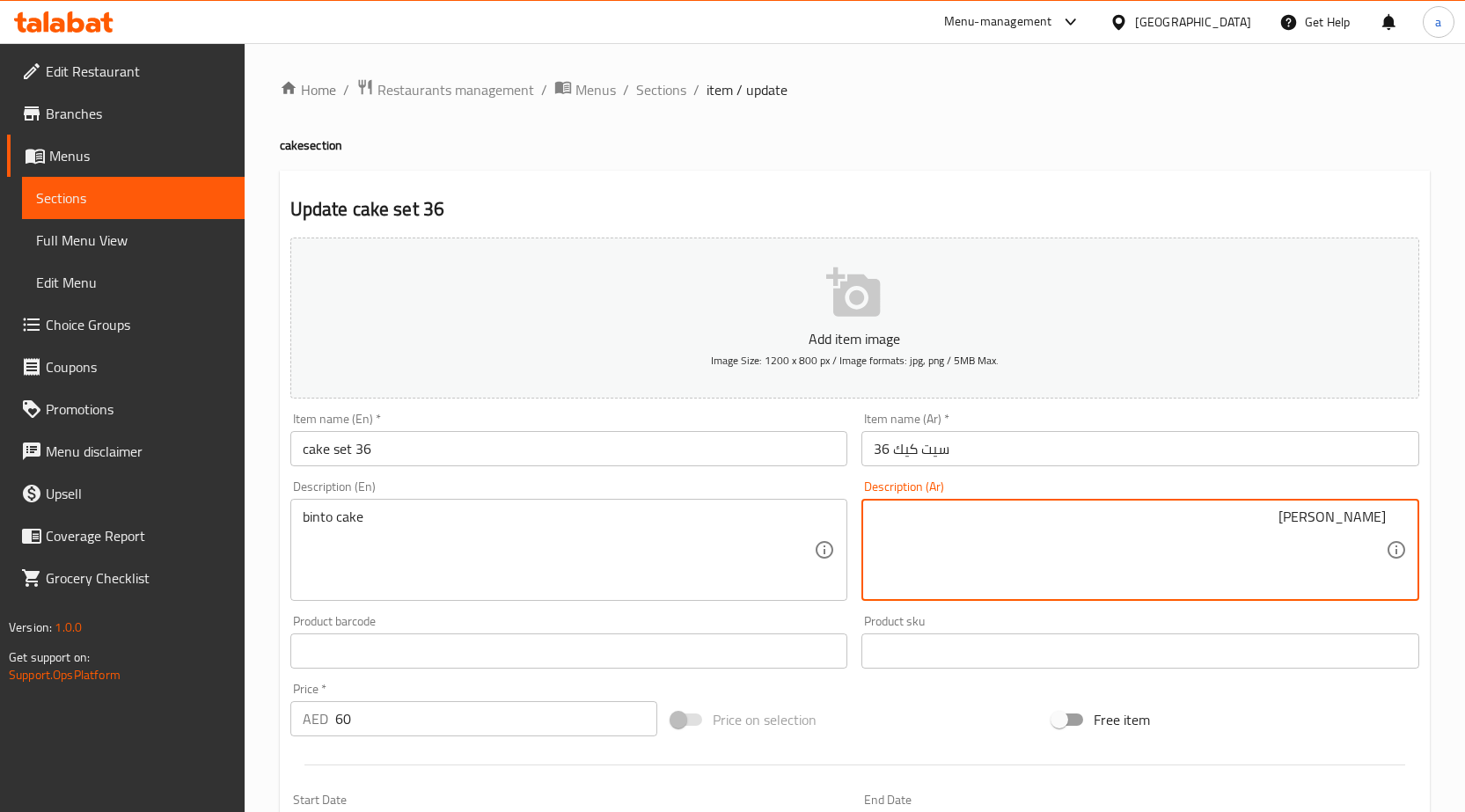
scroll to position [431, 0]
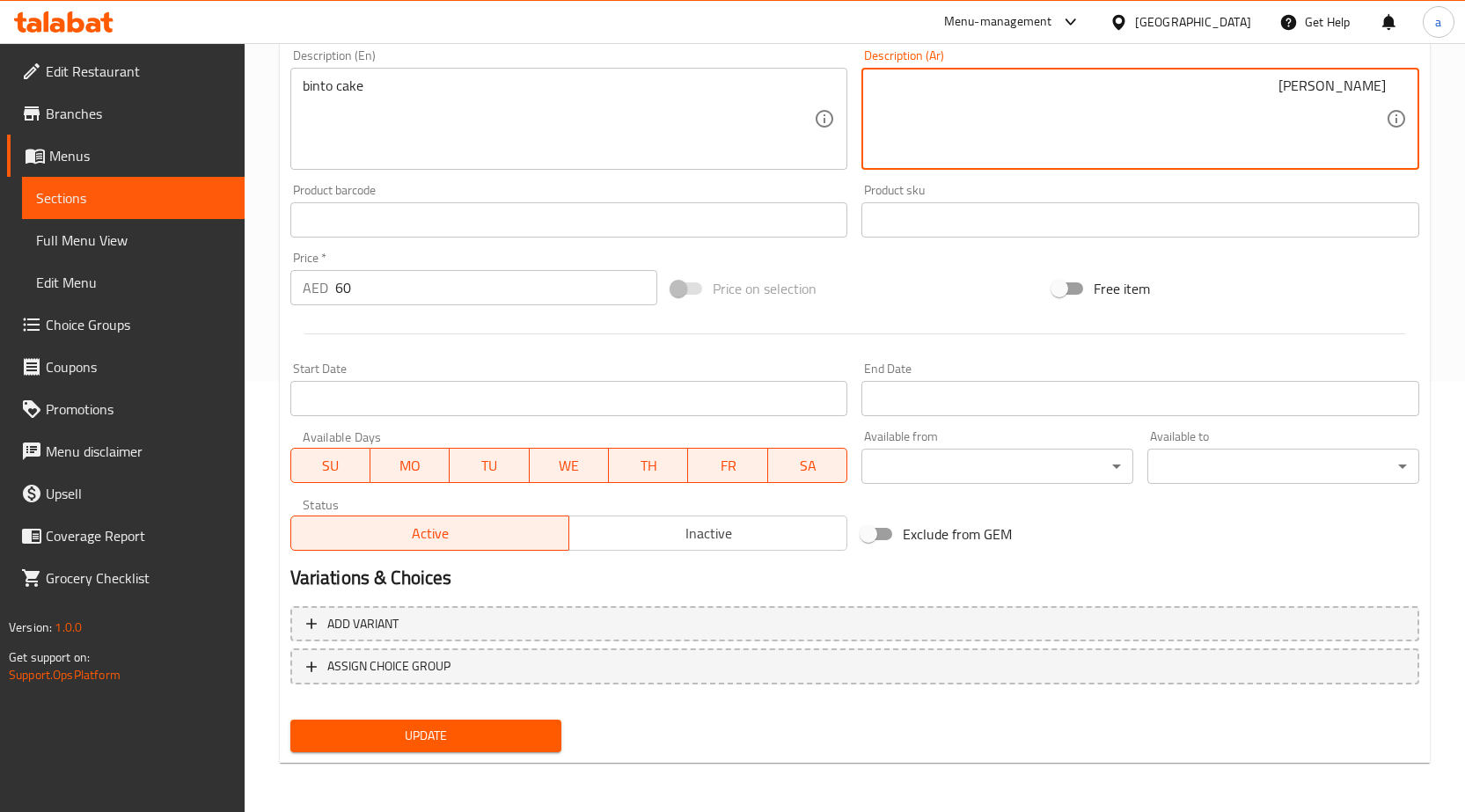
type textarea "بينتو كيك"
click at [461, 722] on button "Update" at bounding box center [426, 735] width 272 height 32
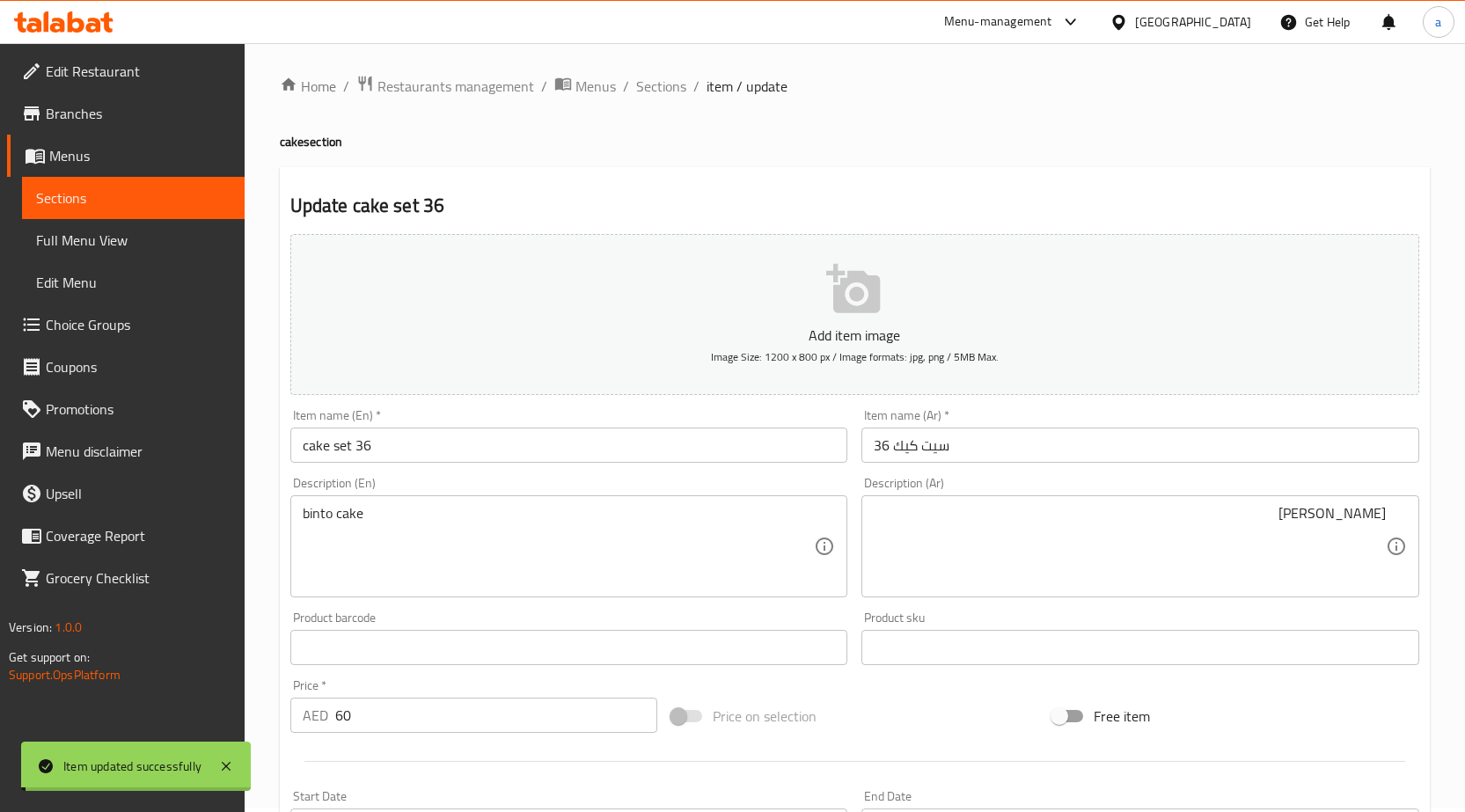
scroll to position [0, 0]
click at [685, 88] on ol "Home / Restaurants management / Menus / Sections / item / update" at bounding box center [855, 89] width 1150 height 23
click at [670, 95] on span "Sections" at bounding box center [661, 89] width 50 height 21
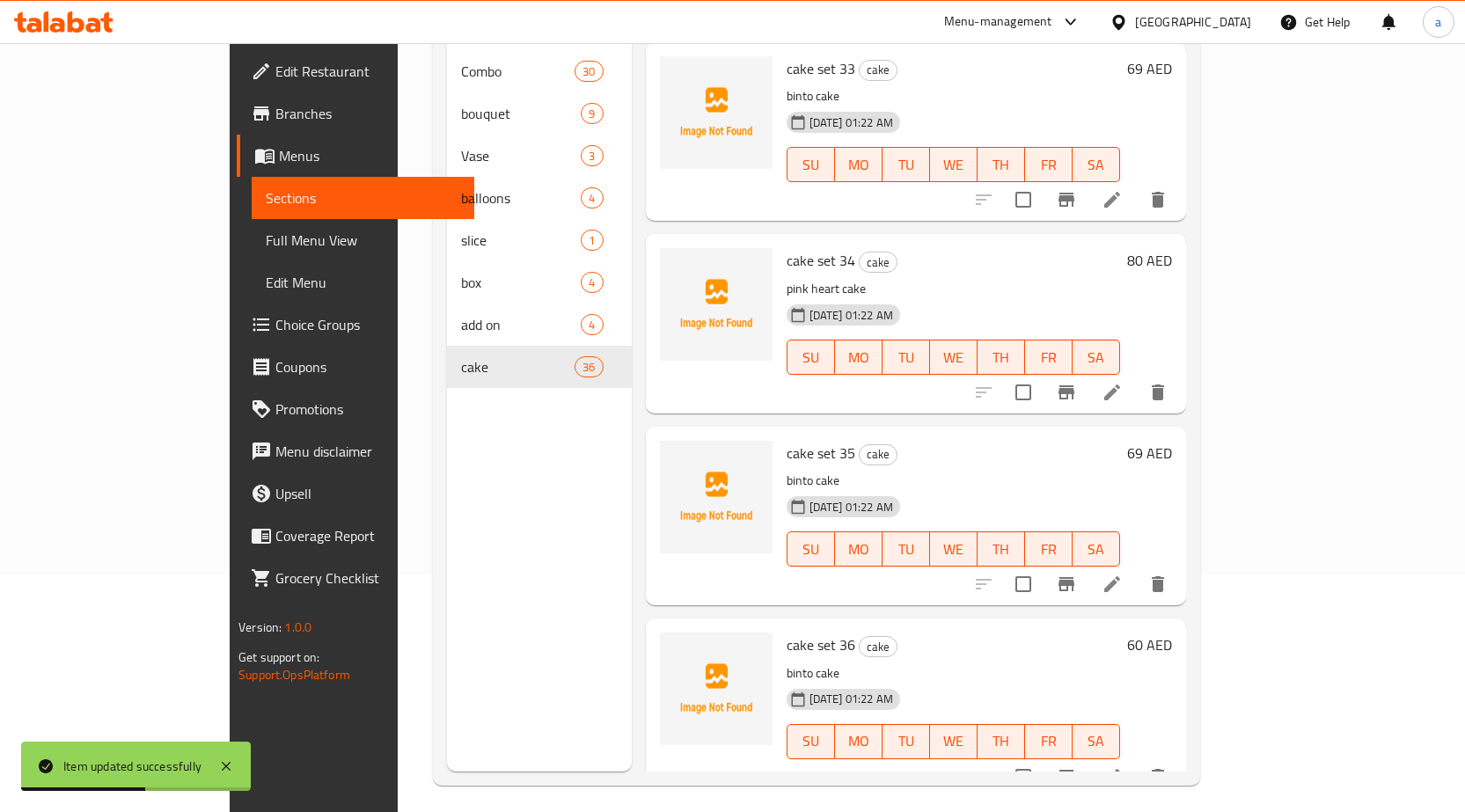
scroll to position [246, 0]
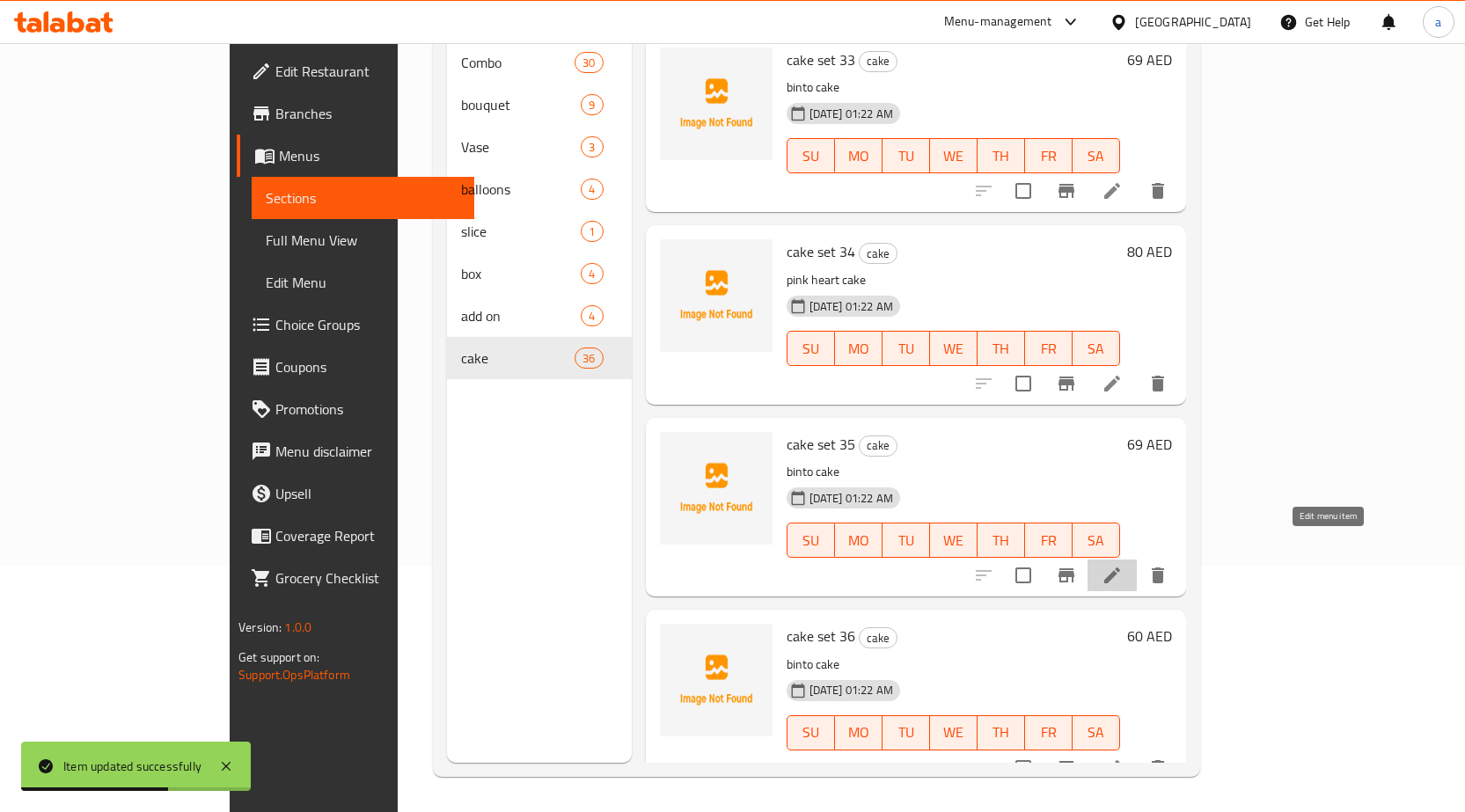
click at [1123, 565] on icon at bounding box center [1112, 575] width 21 height 21
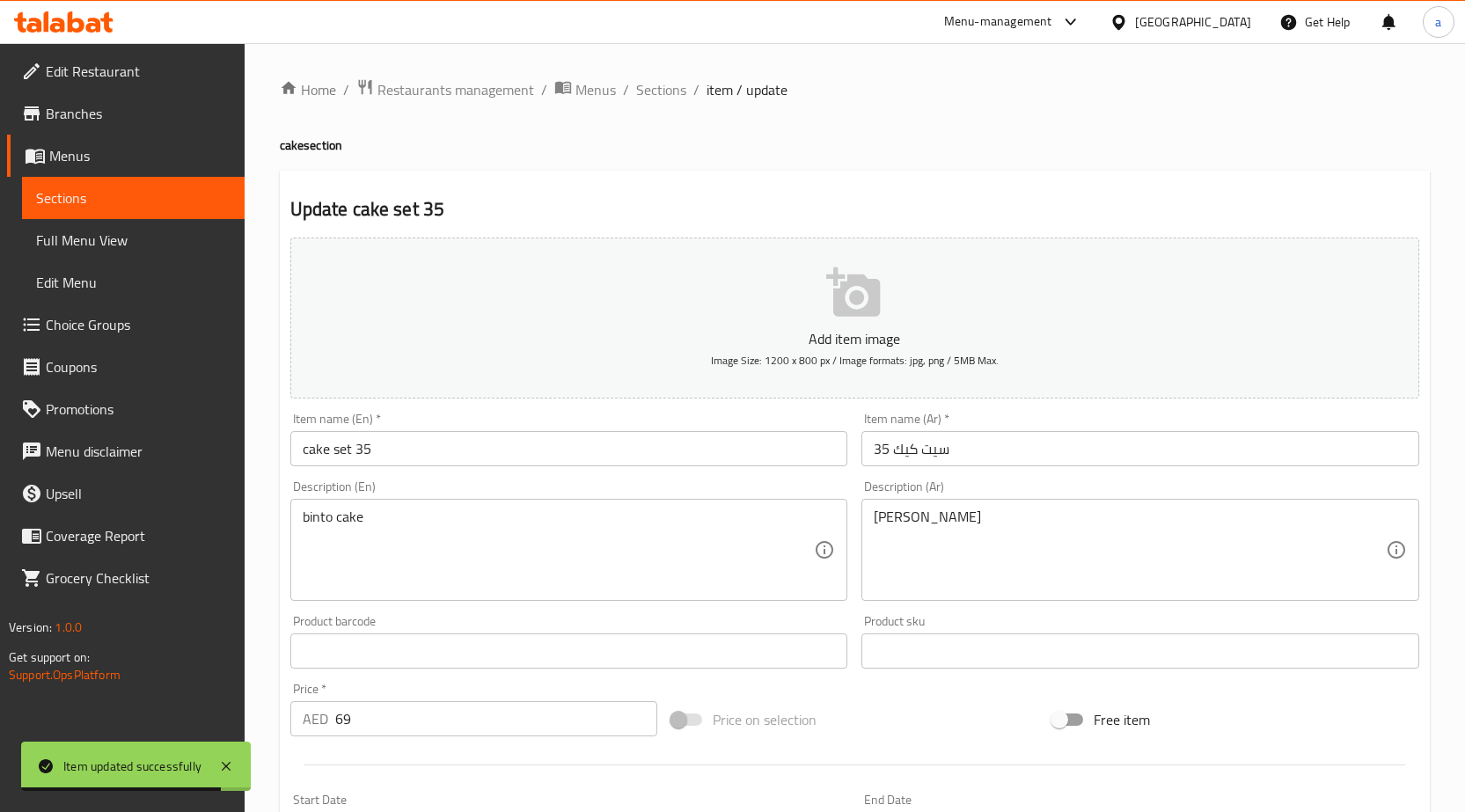
click at [1057, 547] on textarea "كيك بينتو" at bounding box center [1130, 550] width 512 height 83
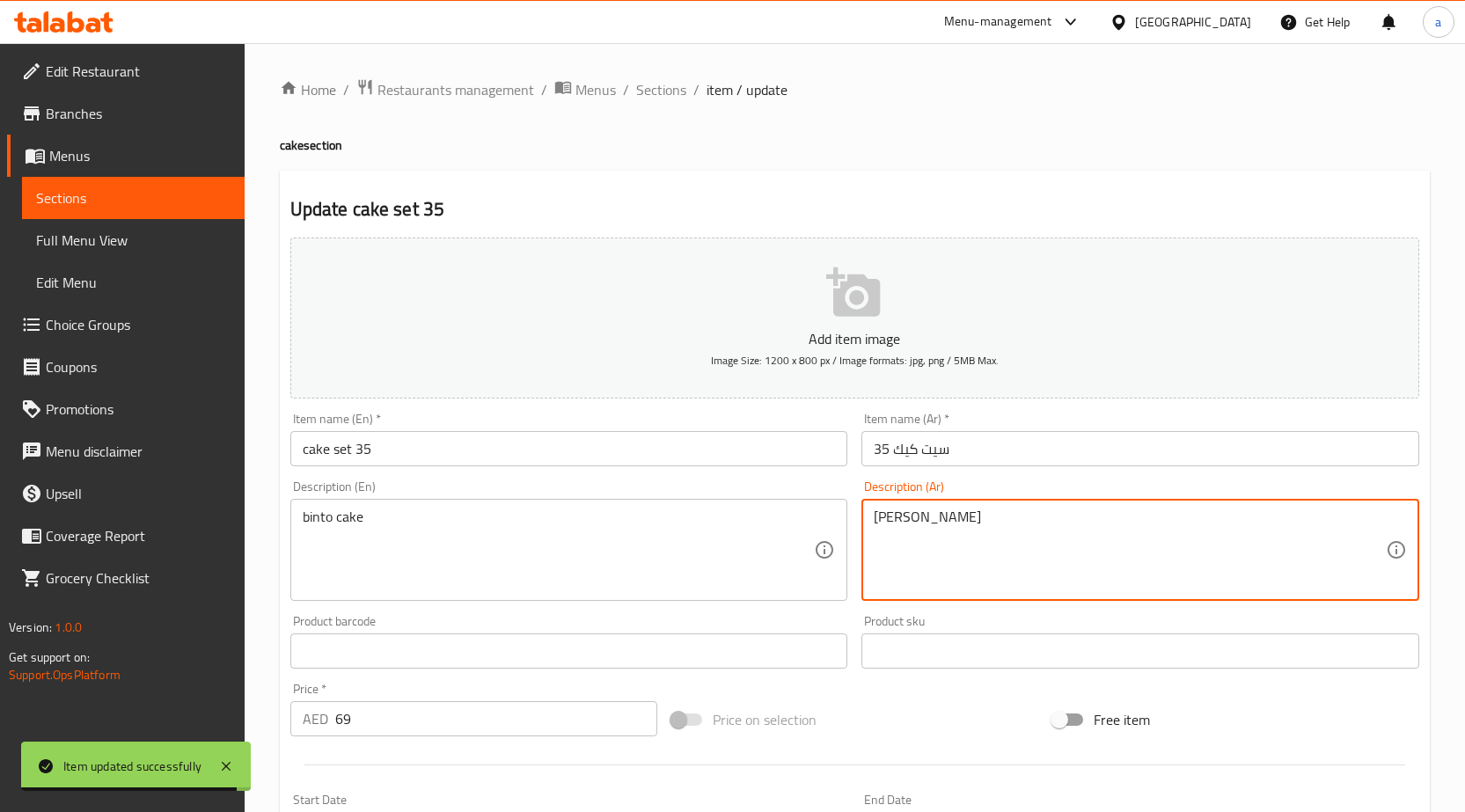
paste textarea "بينتو كيك"
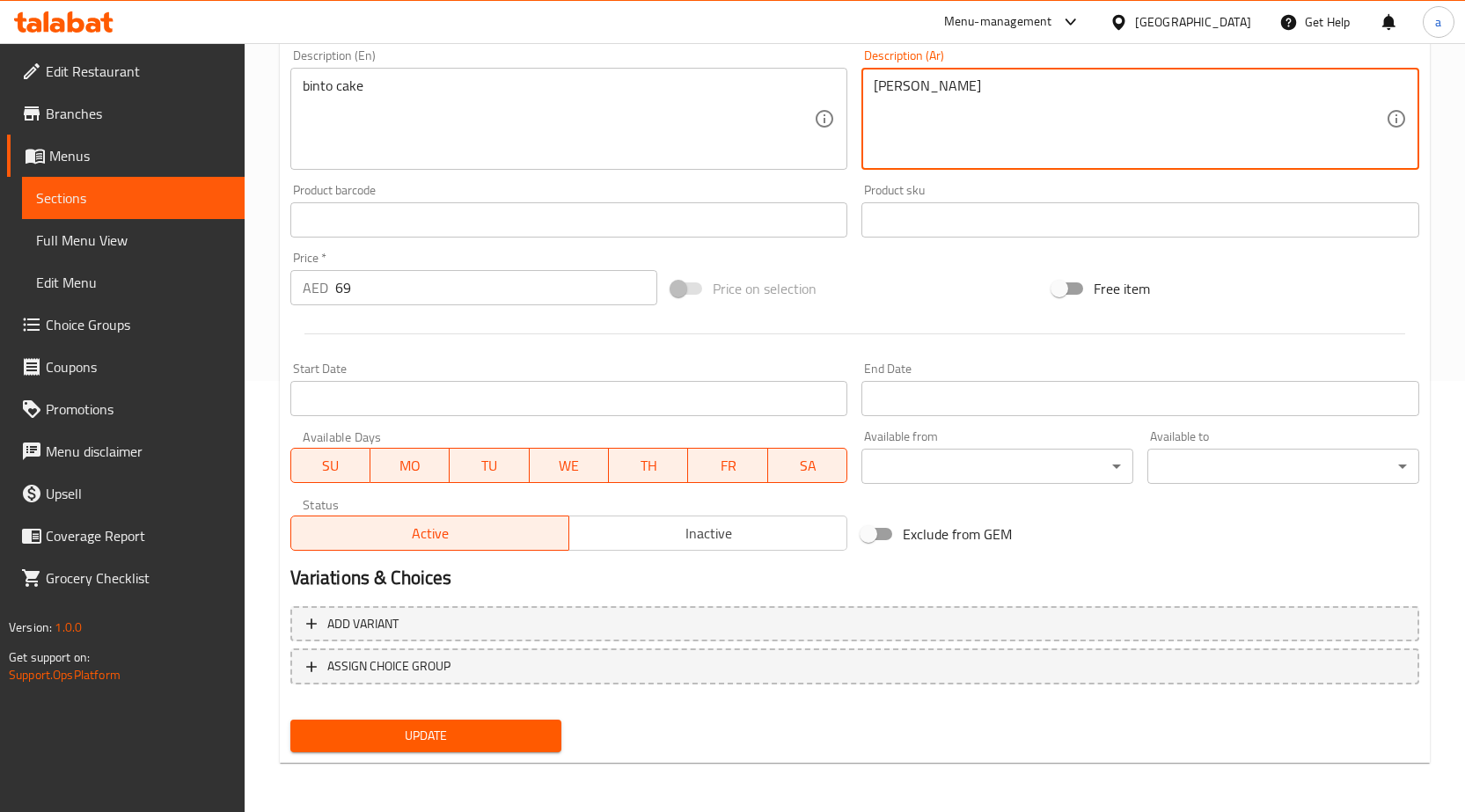
type textarea "بينتو كيك"
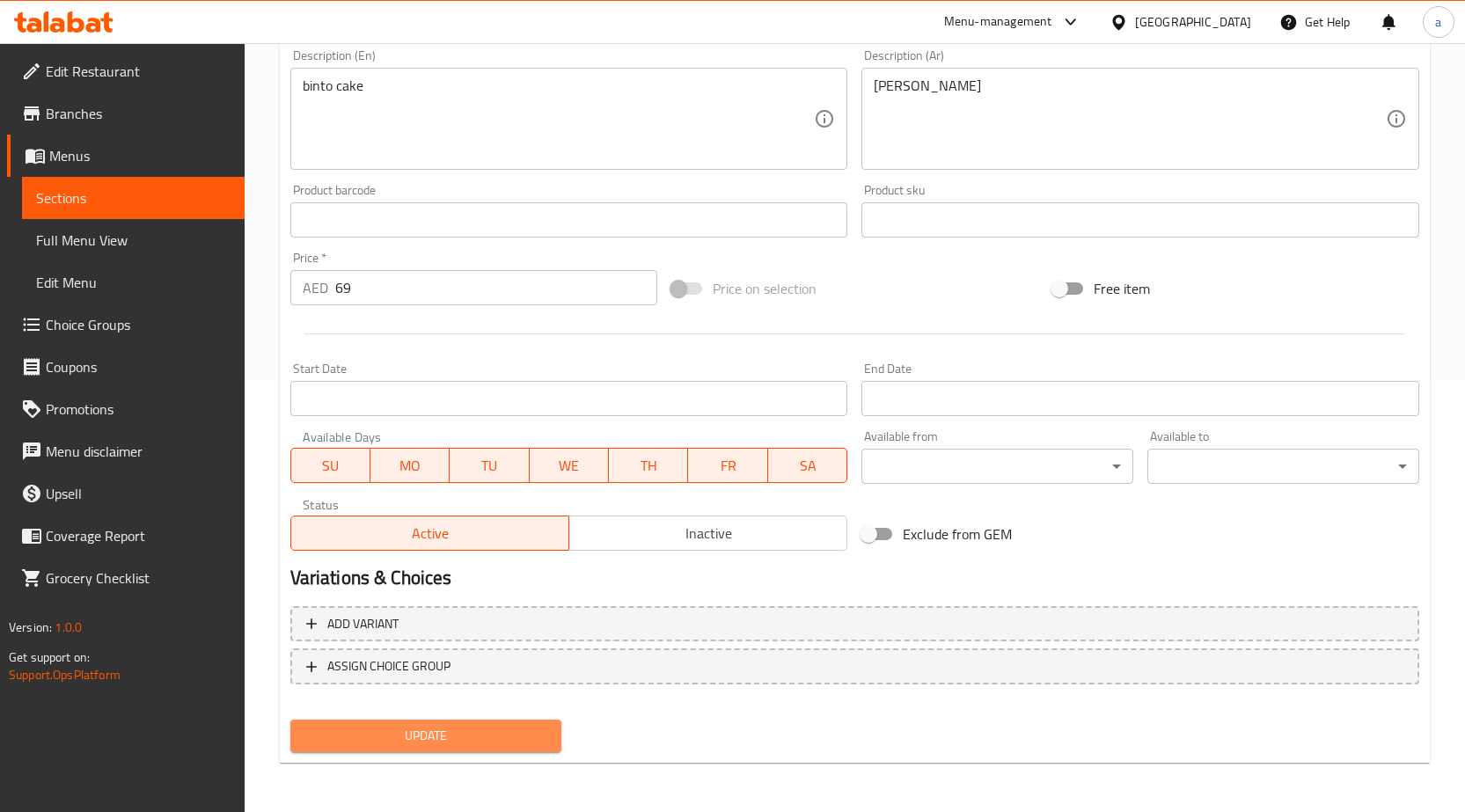
click at [507, 737] on span "Update" at bounding box center [427, 736] width 244 height 22
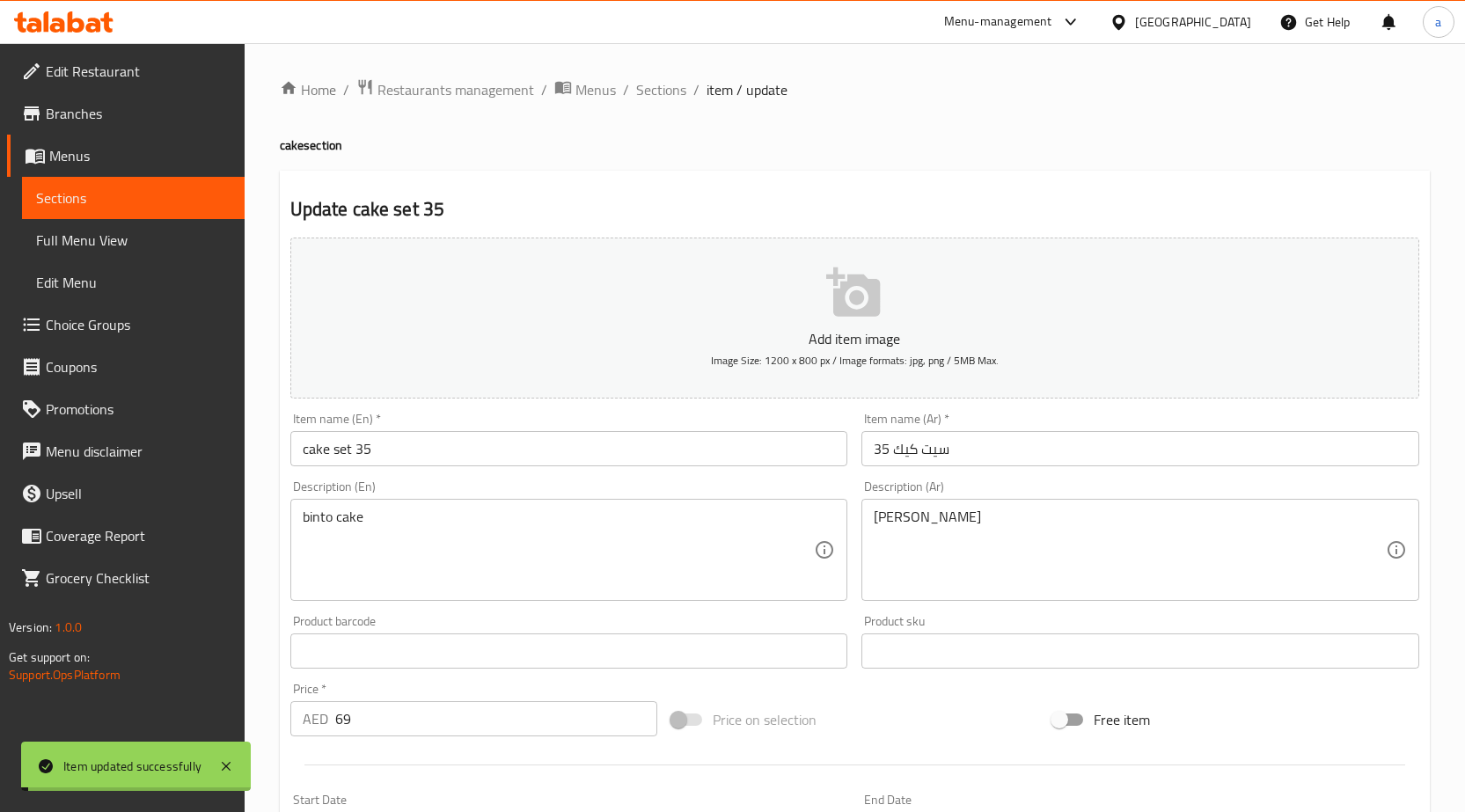
click at [652, 87] on span "Sections" at bounding box center [661, 89] width 50 height 21
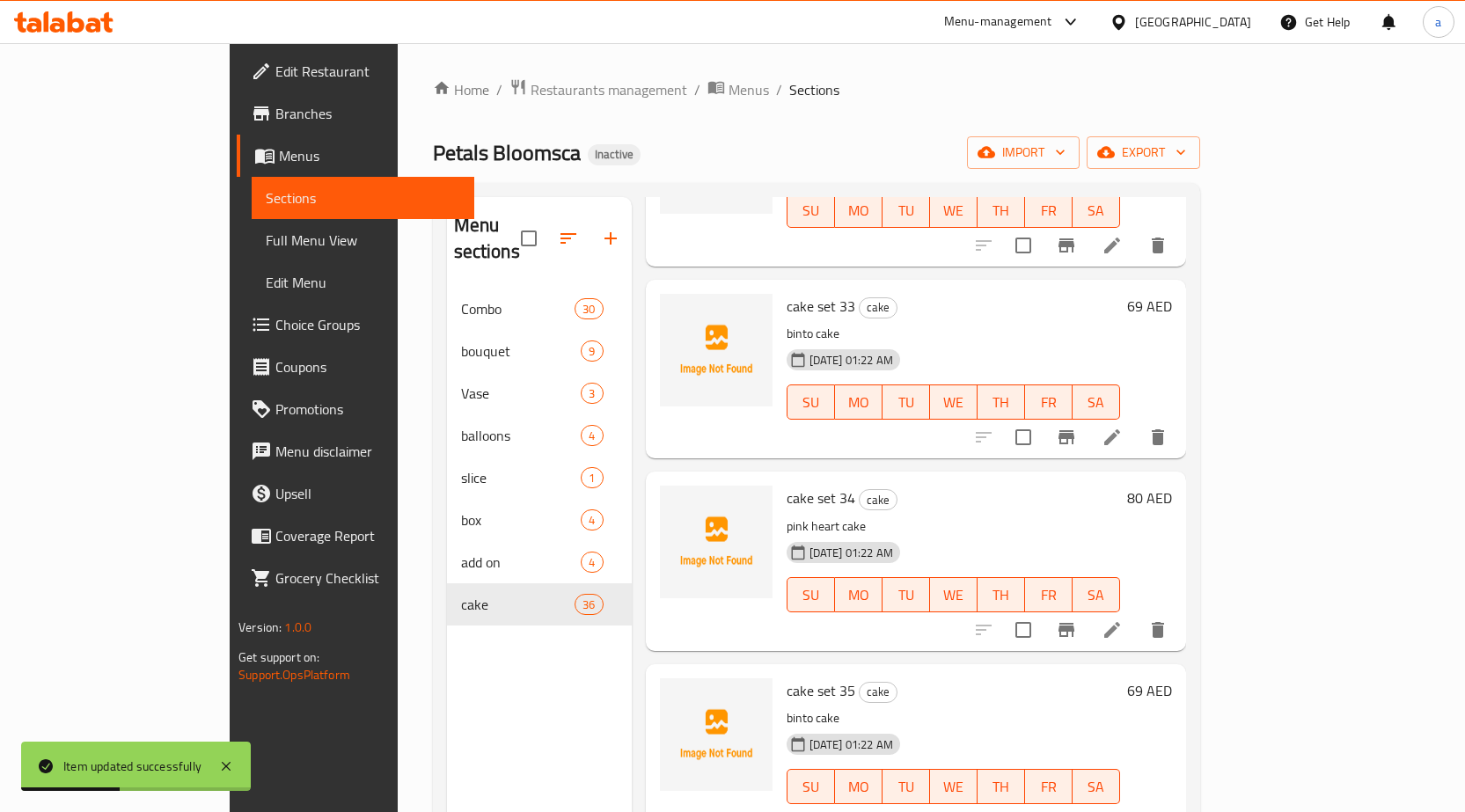
scroll to position [246, 0]
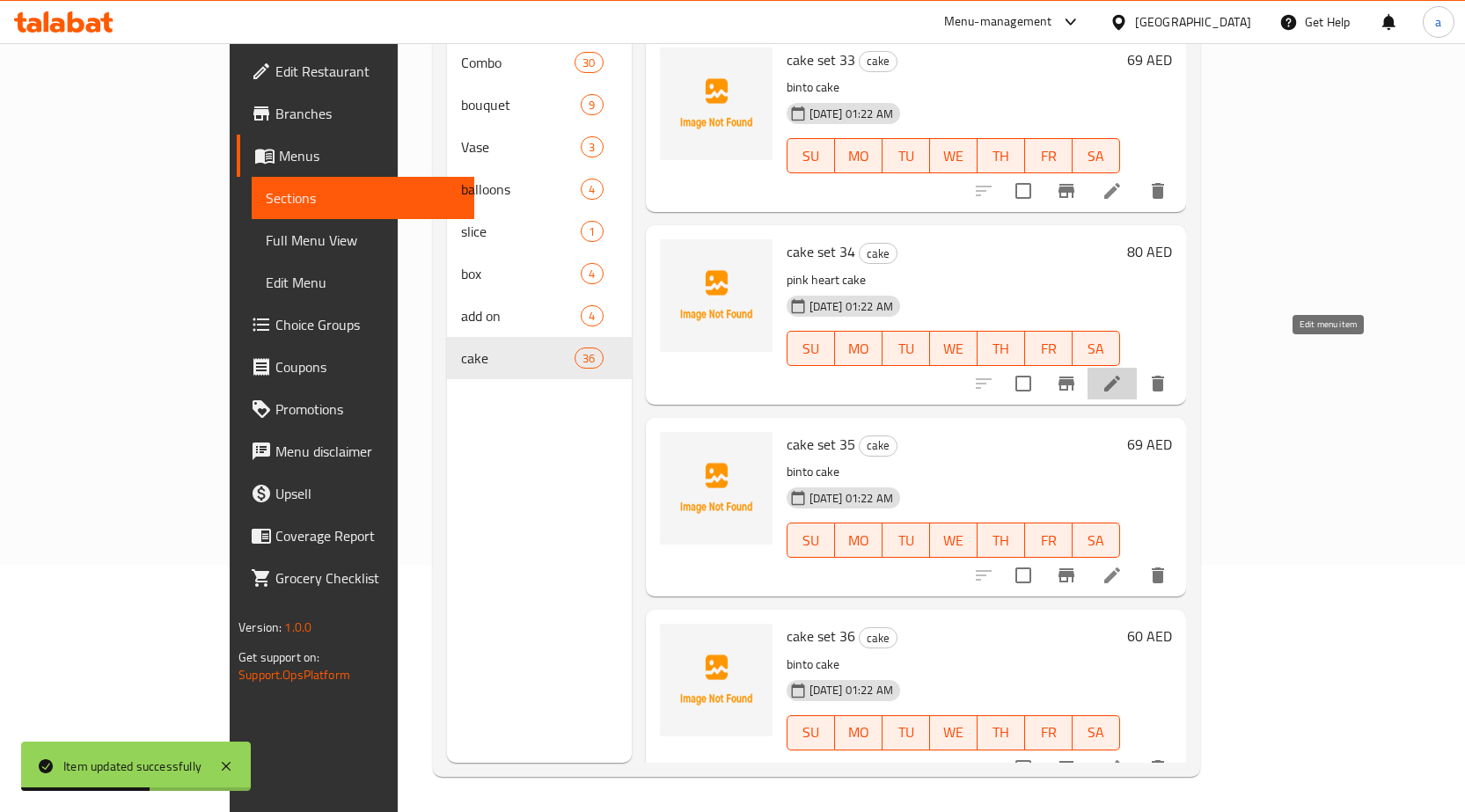
click at [1121, 375] on icon at bounding box center [1112, 383] width 16 height 16
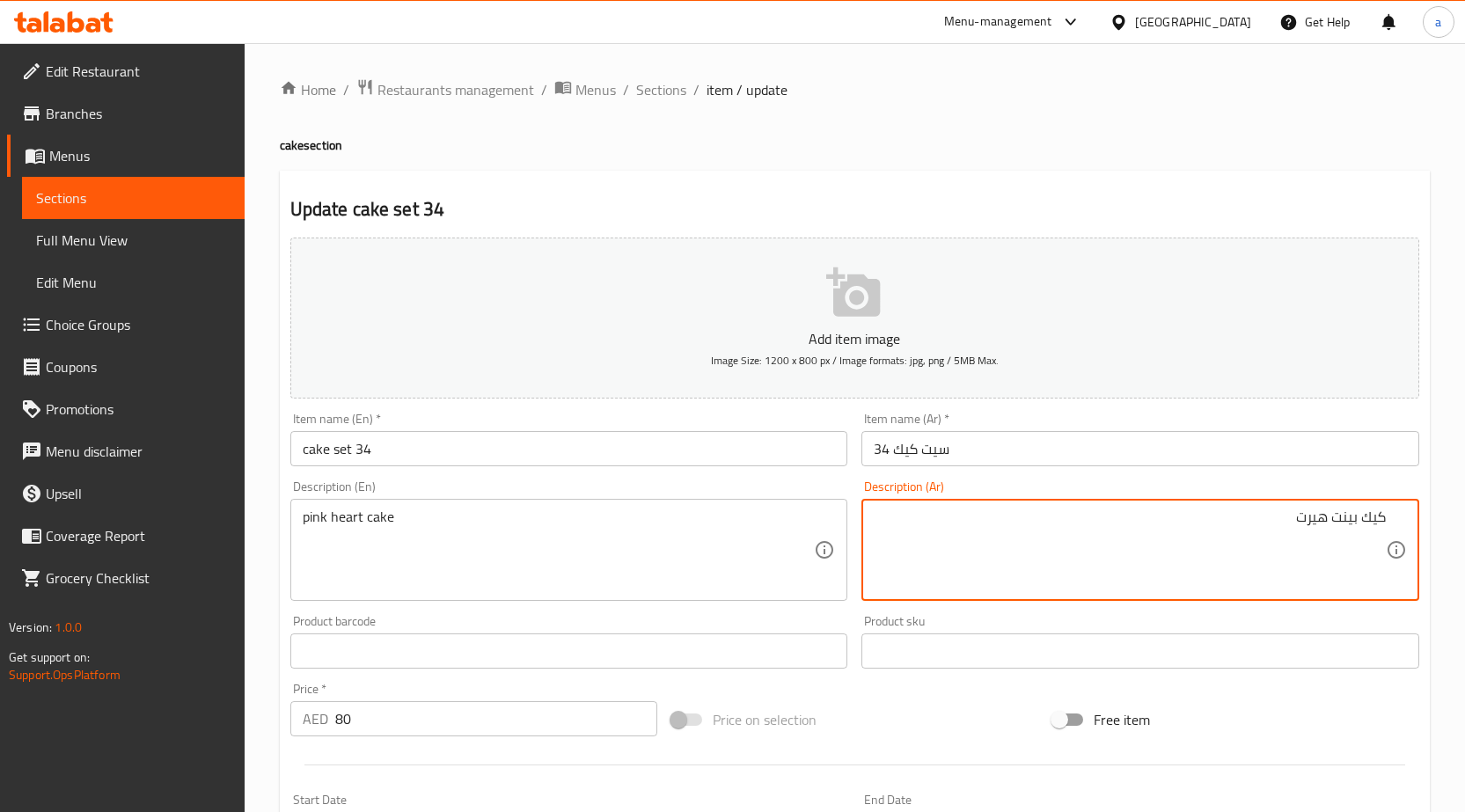
click at [1330, 522] on textarea "كيك بينت هيرت" at bounding box center [1130, 550] width 512 height 83
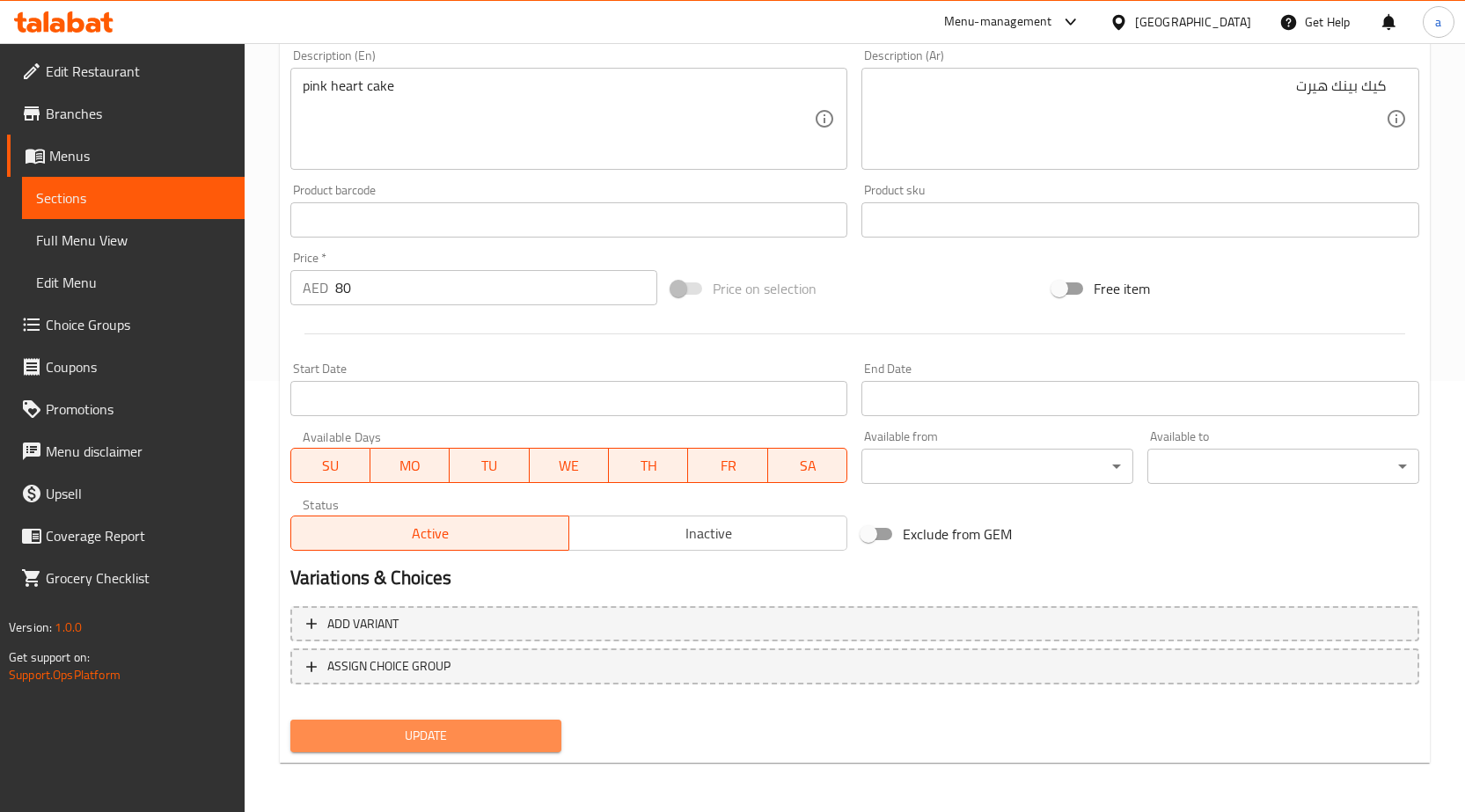
click at [527, 747] on span "Update" at bounding box center [427, 736] width 244 height 22
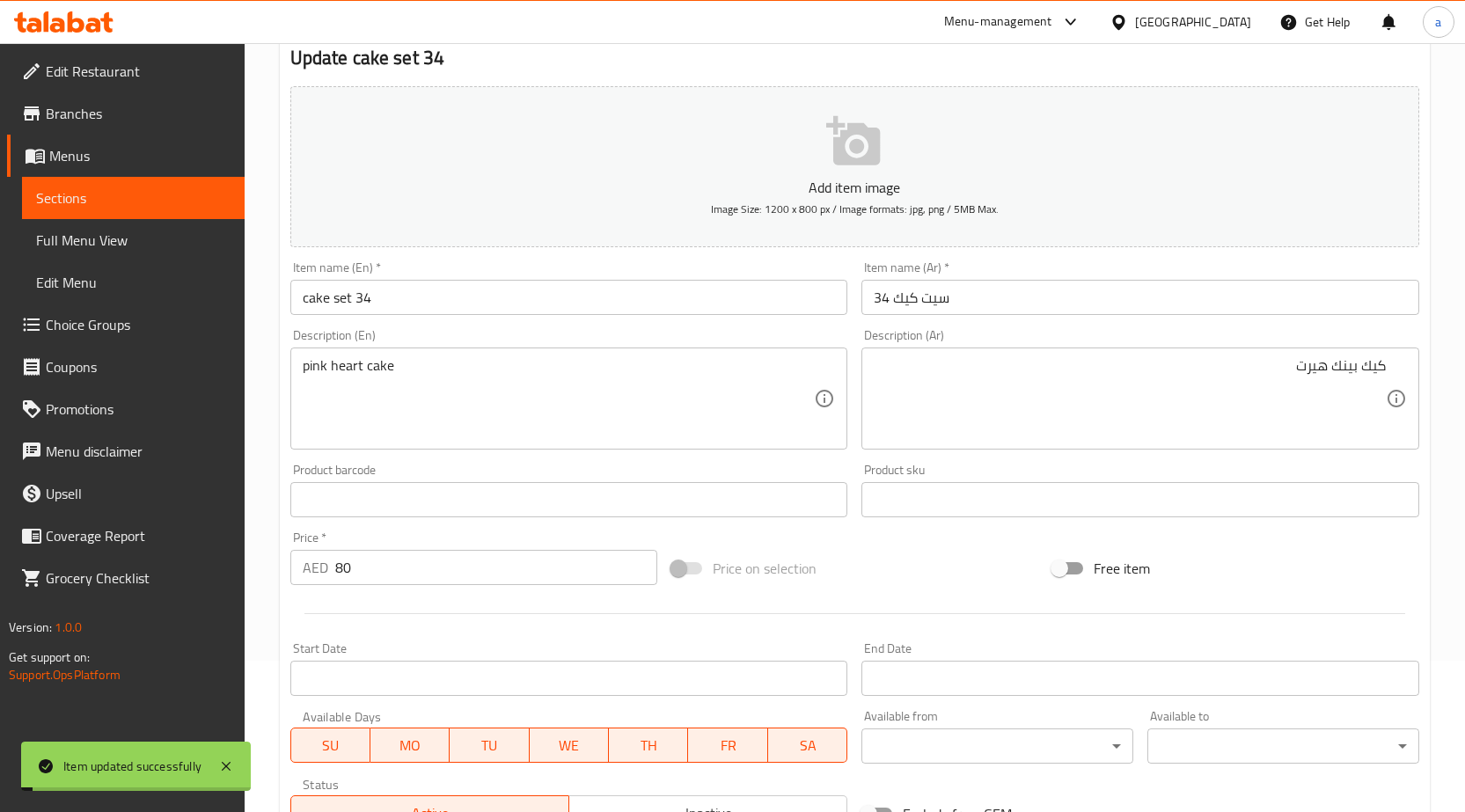
scroll to position [0, 0]
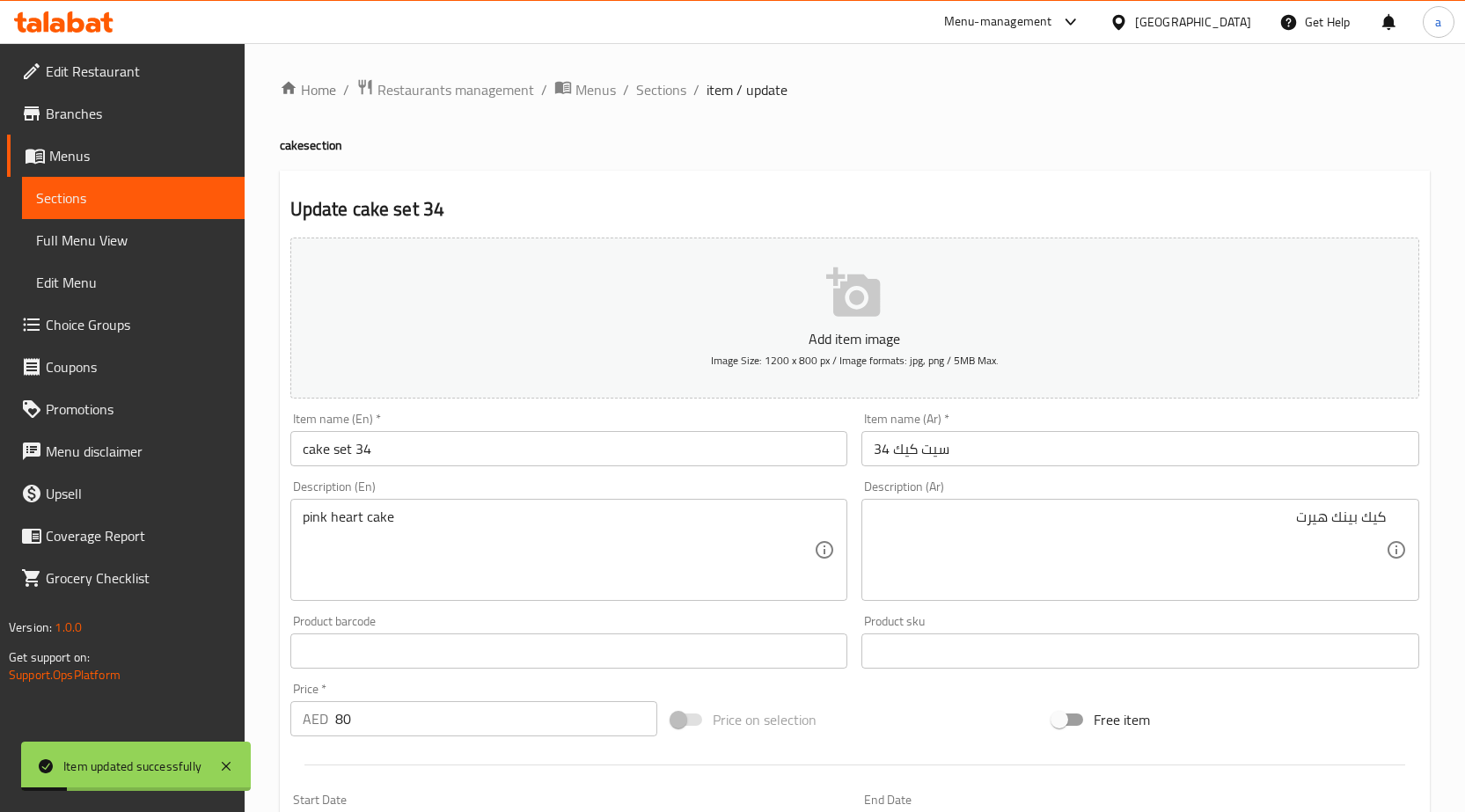
click at [1339, 502] on div "كيك بينك هيرت Description (Ar)" at bounding box center [1141, 550] width 558 height 102
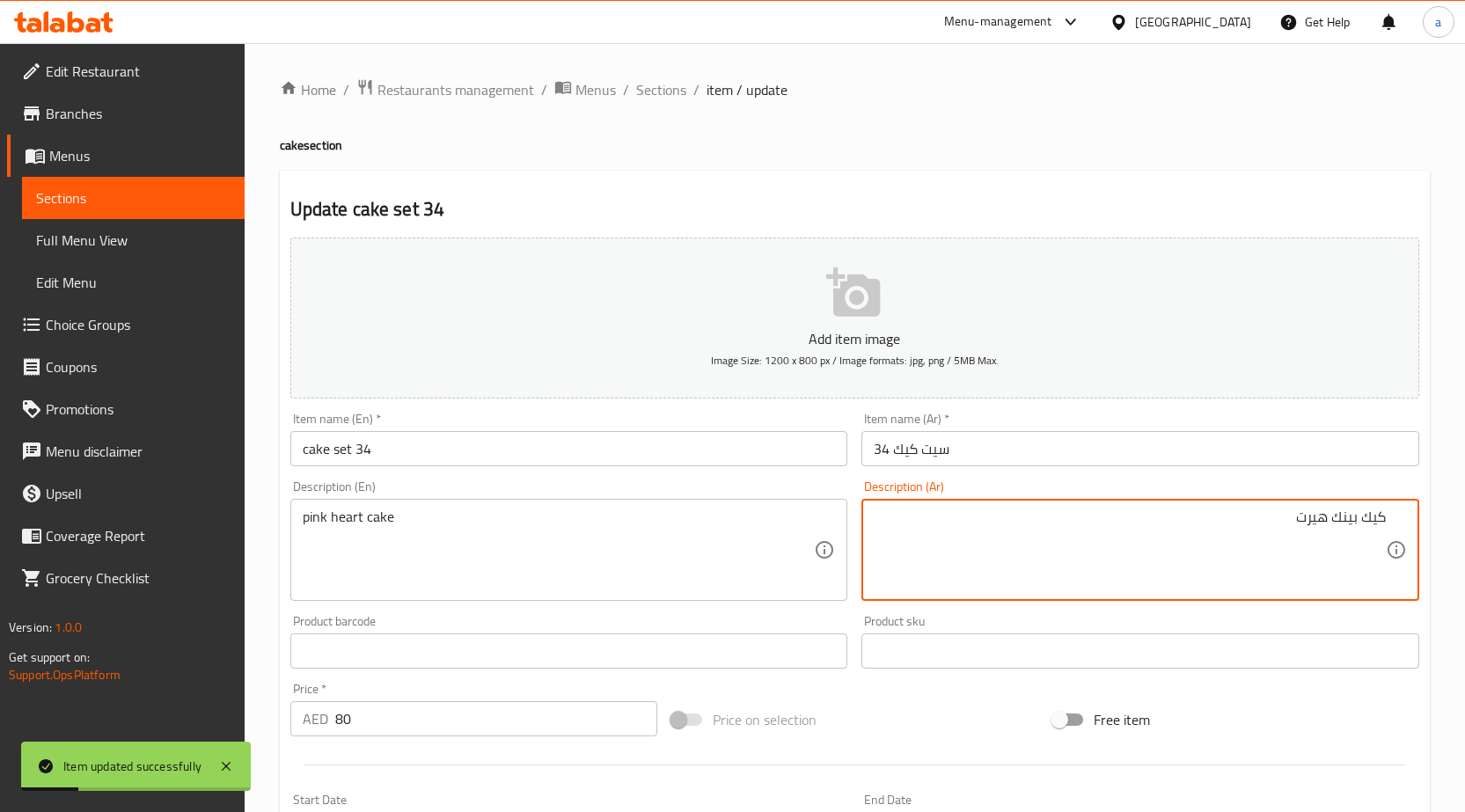
click at [1340, 511] on textarea "كيك بينك هيرت" at bounding box center [1130, 550] width 512 height 83
paste textarea "بينك"
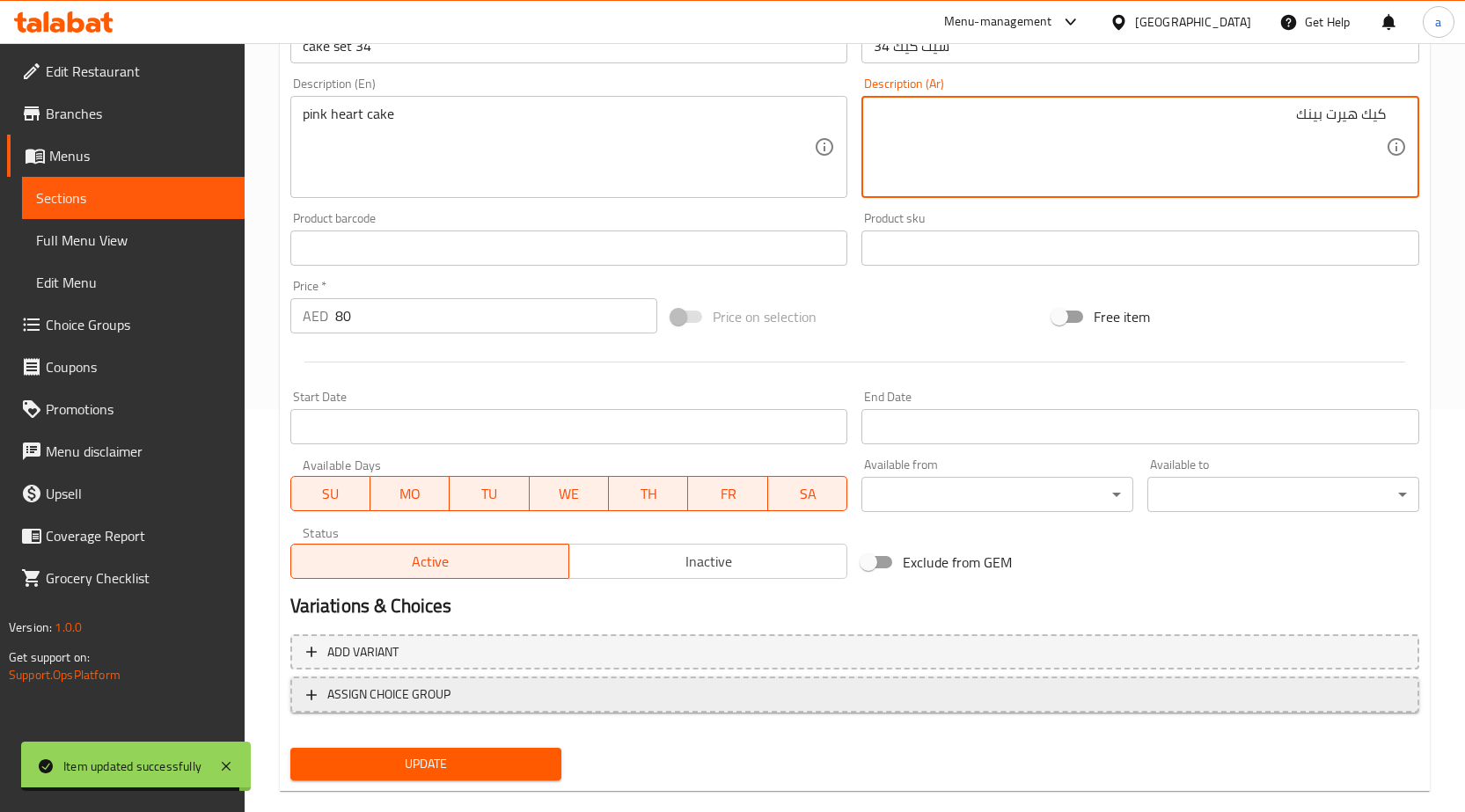
scroll to position [431, 0]
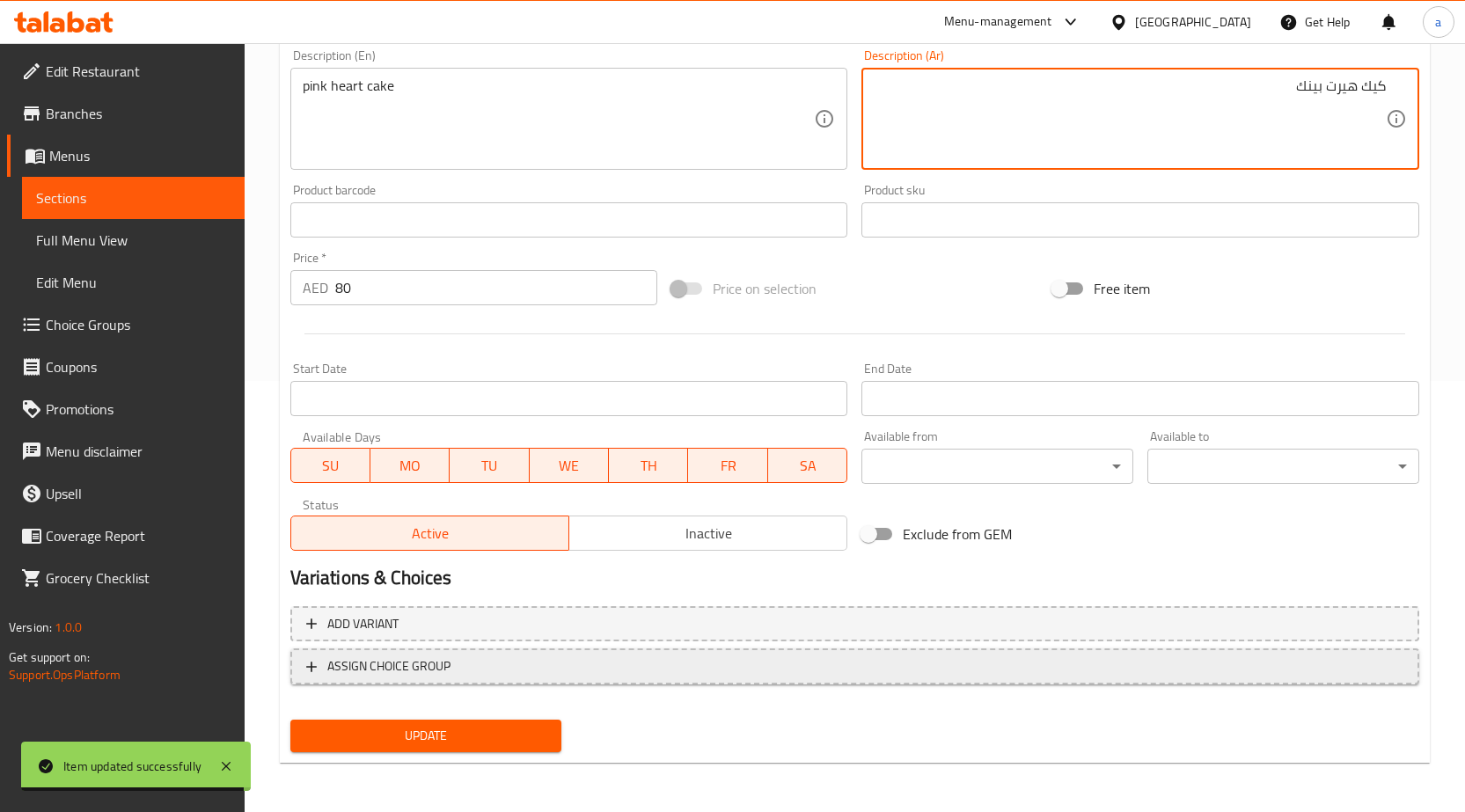
type textarea "كيك هيرت بينك"
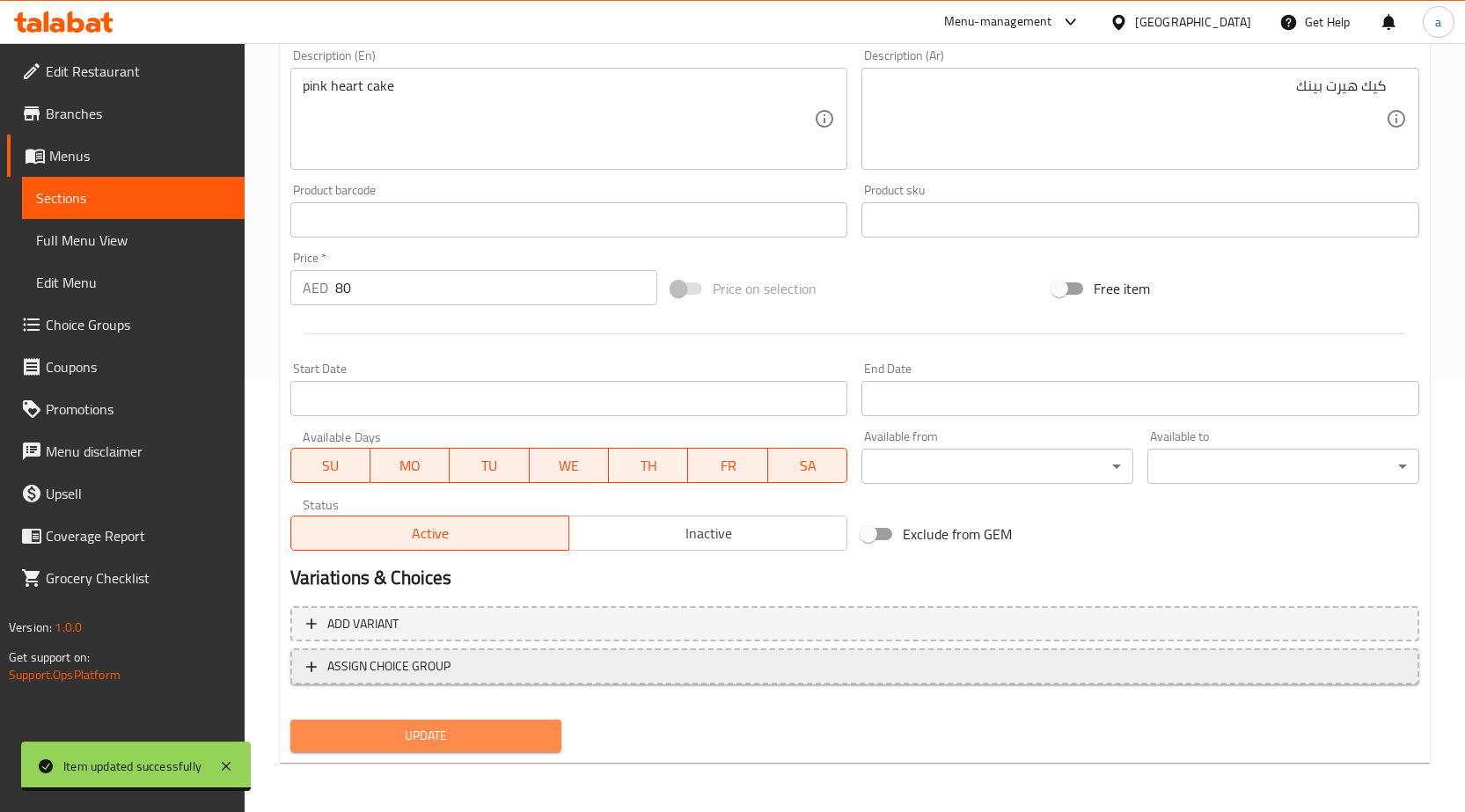
click at [513, 746] on span "Update" at bounding box center [427, 736] width 244 height 22
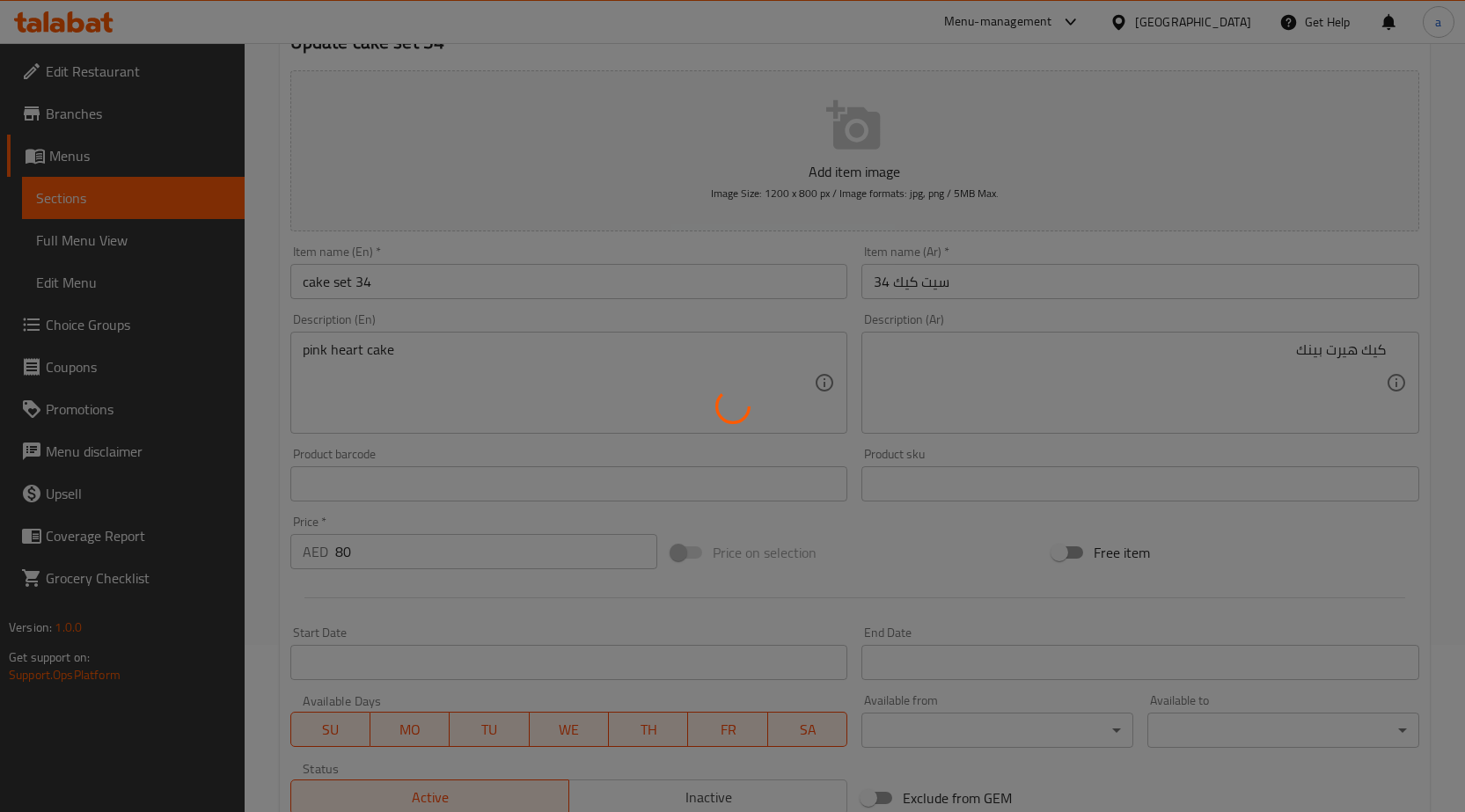
scroll to position [0, 0]
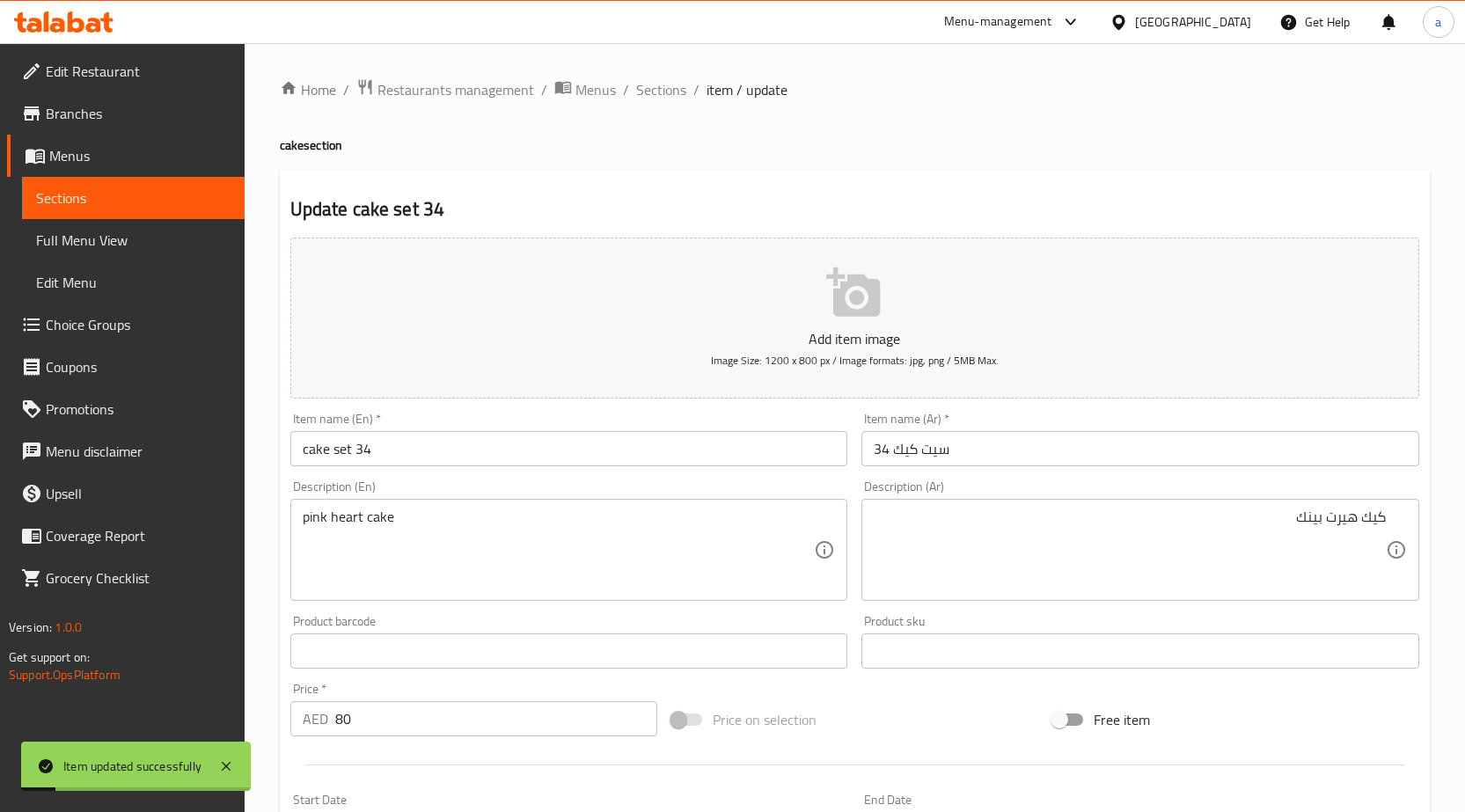
click at [667, 87] on span "Sections" at bounding box center [661, 89] width 50 height 21
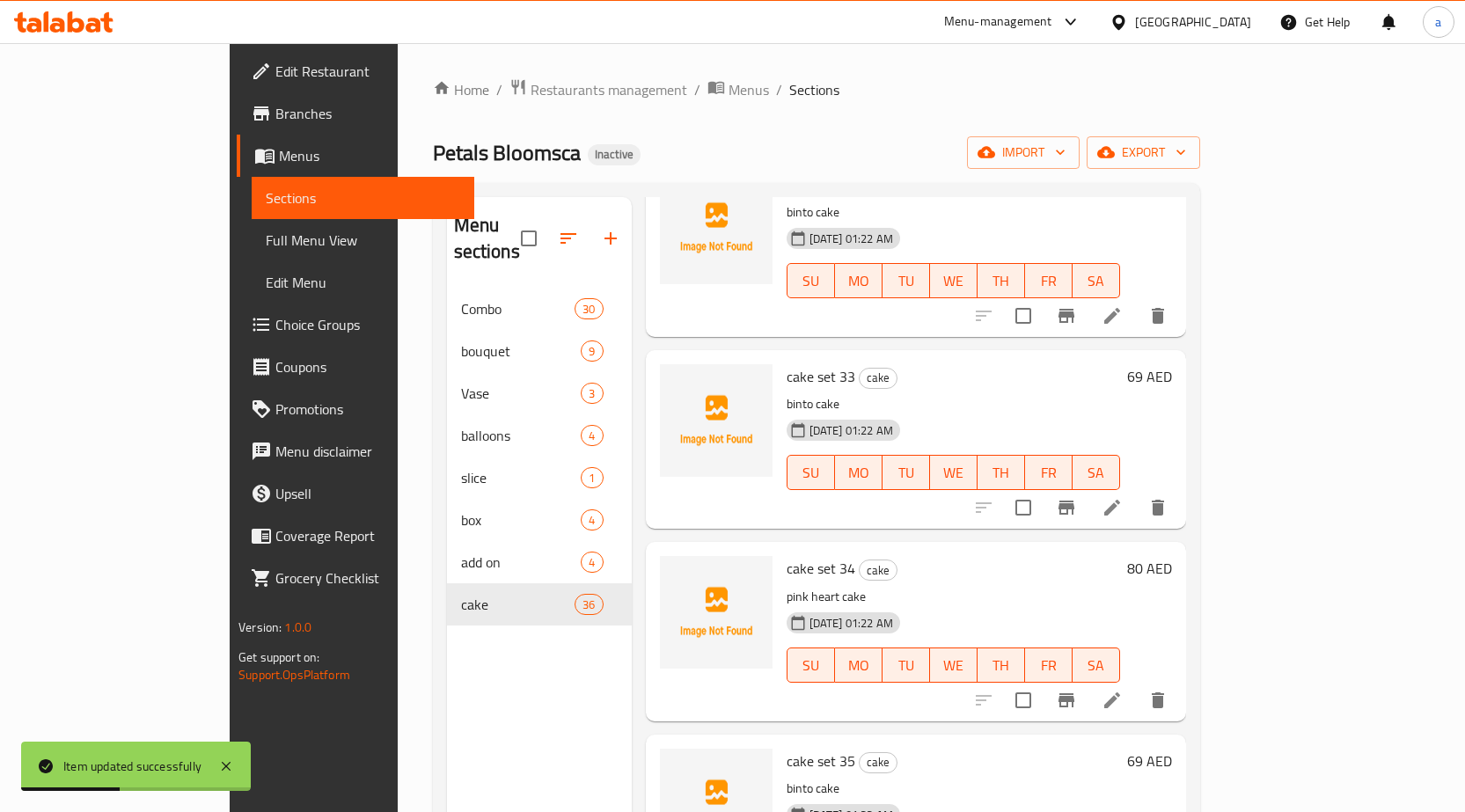
scroll to position [6082, 0]
click at [1121, 498] on icon at bounding box center [1112, 506] width 16 height 16
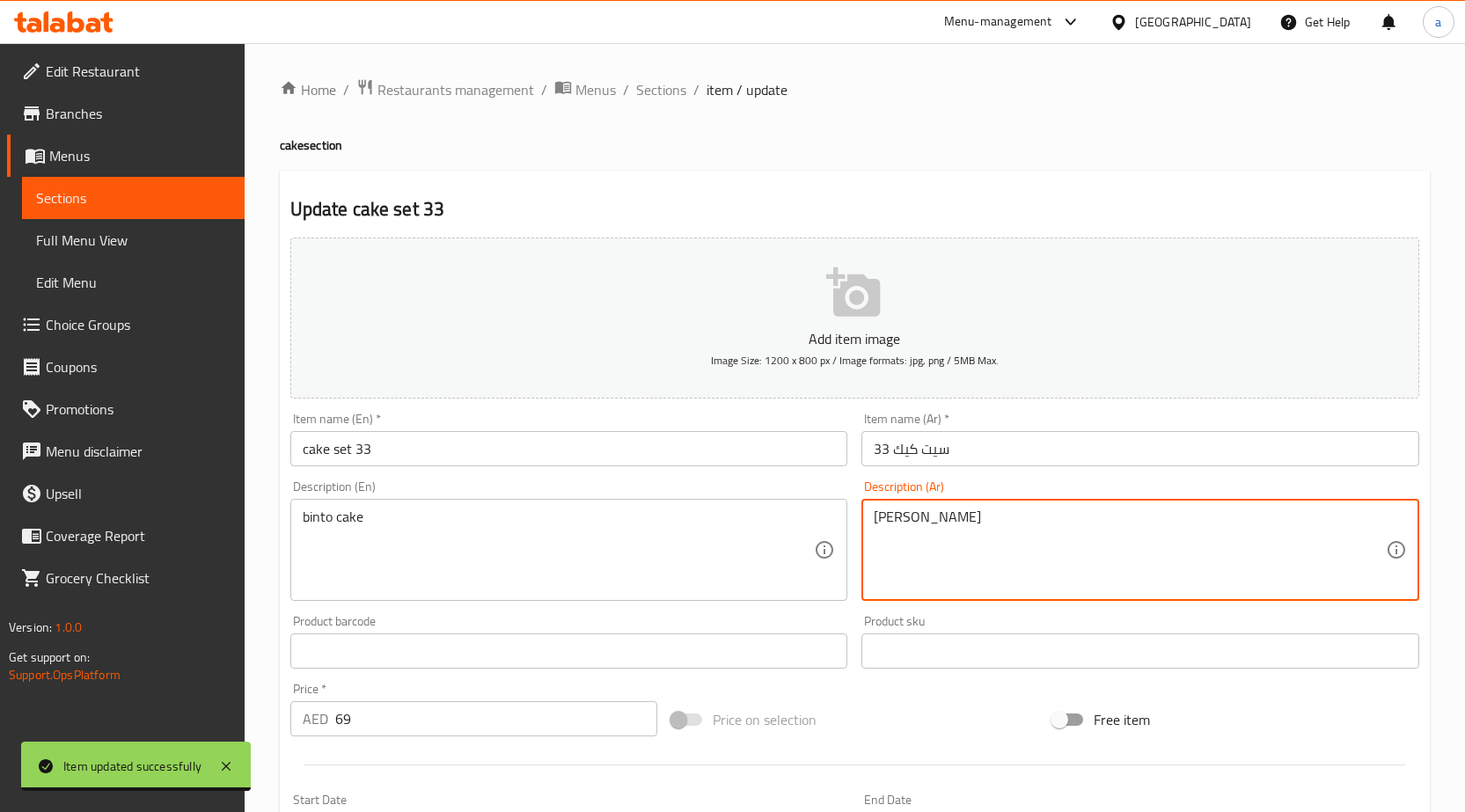
paste textarea "بينتو كيك"
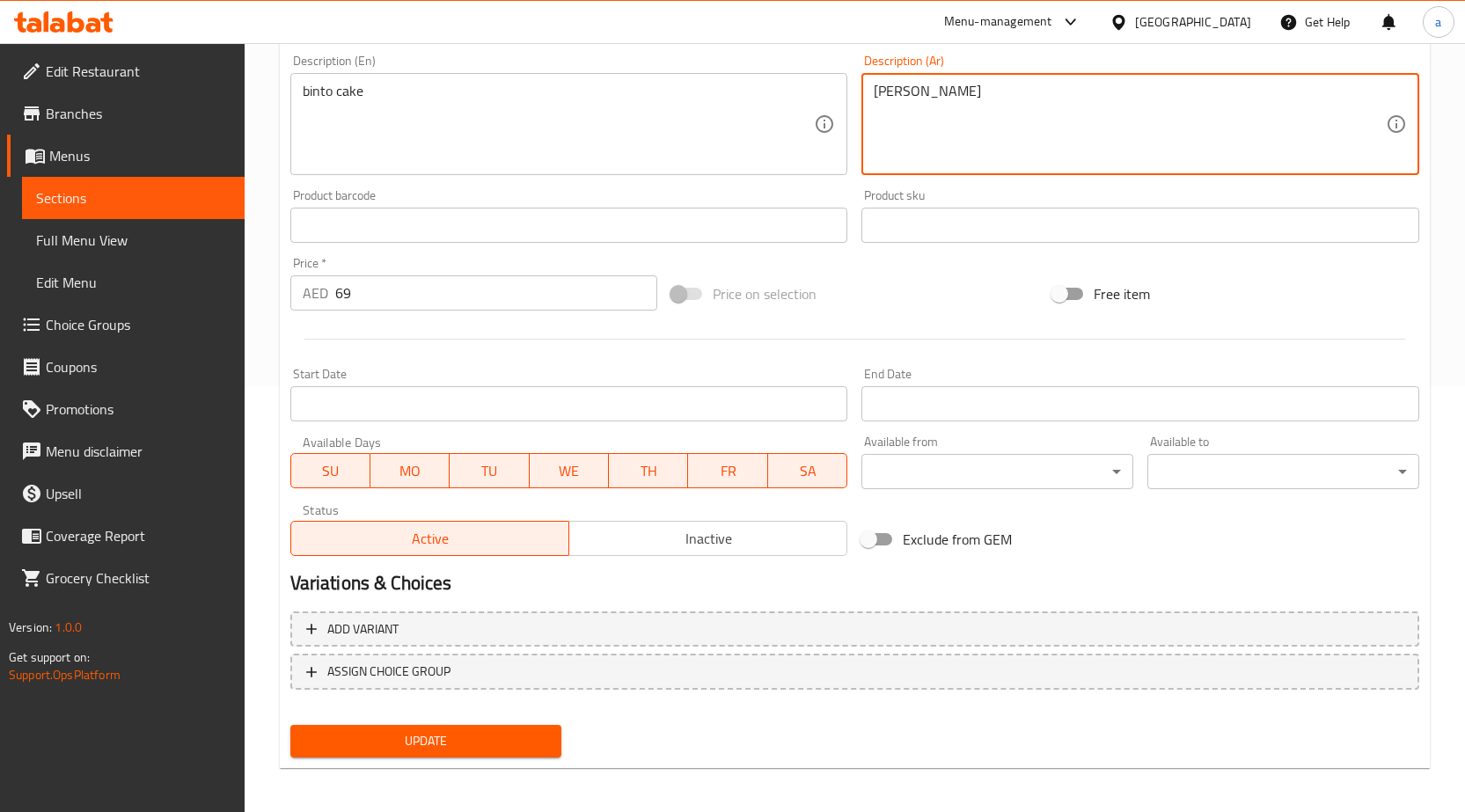
scroll to position [431, 0]
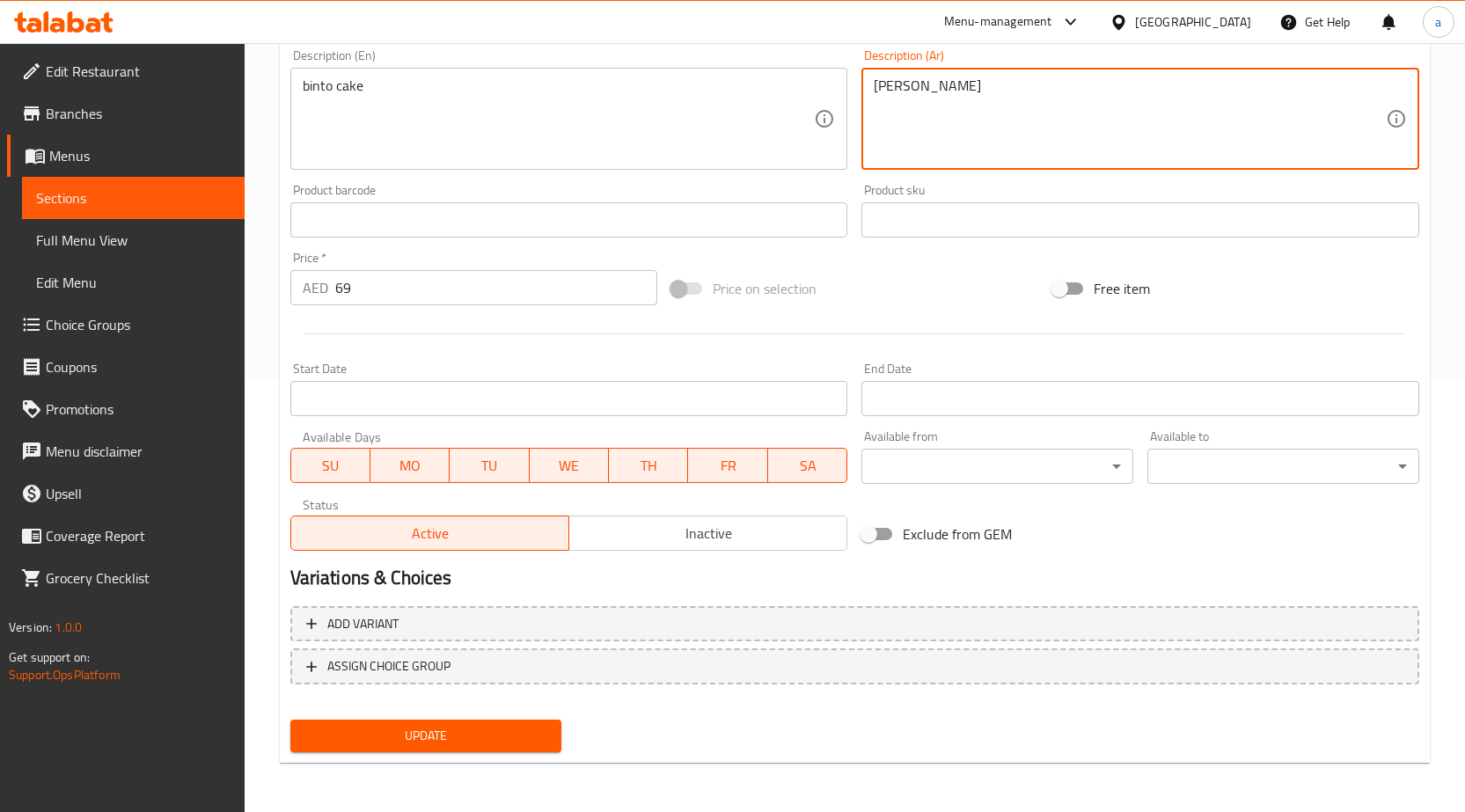
type textarea "بينتو كيك"
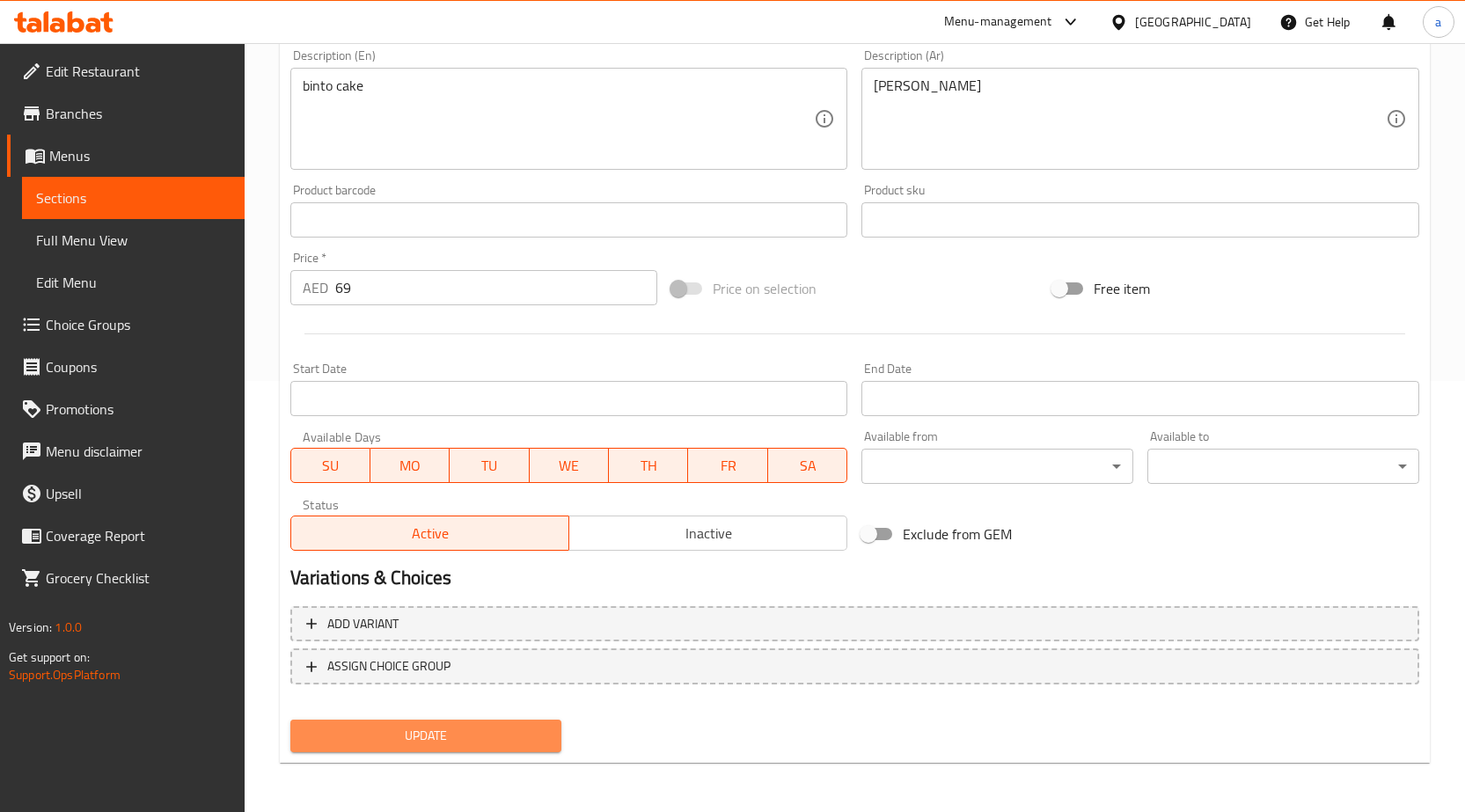
click at [515, 740] on span "Update" at bounding box center [427, 736] width 244 height 22
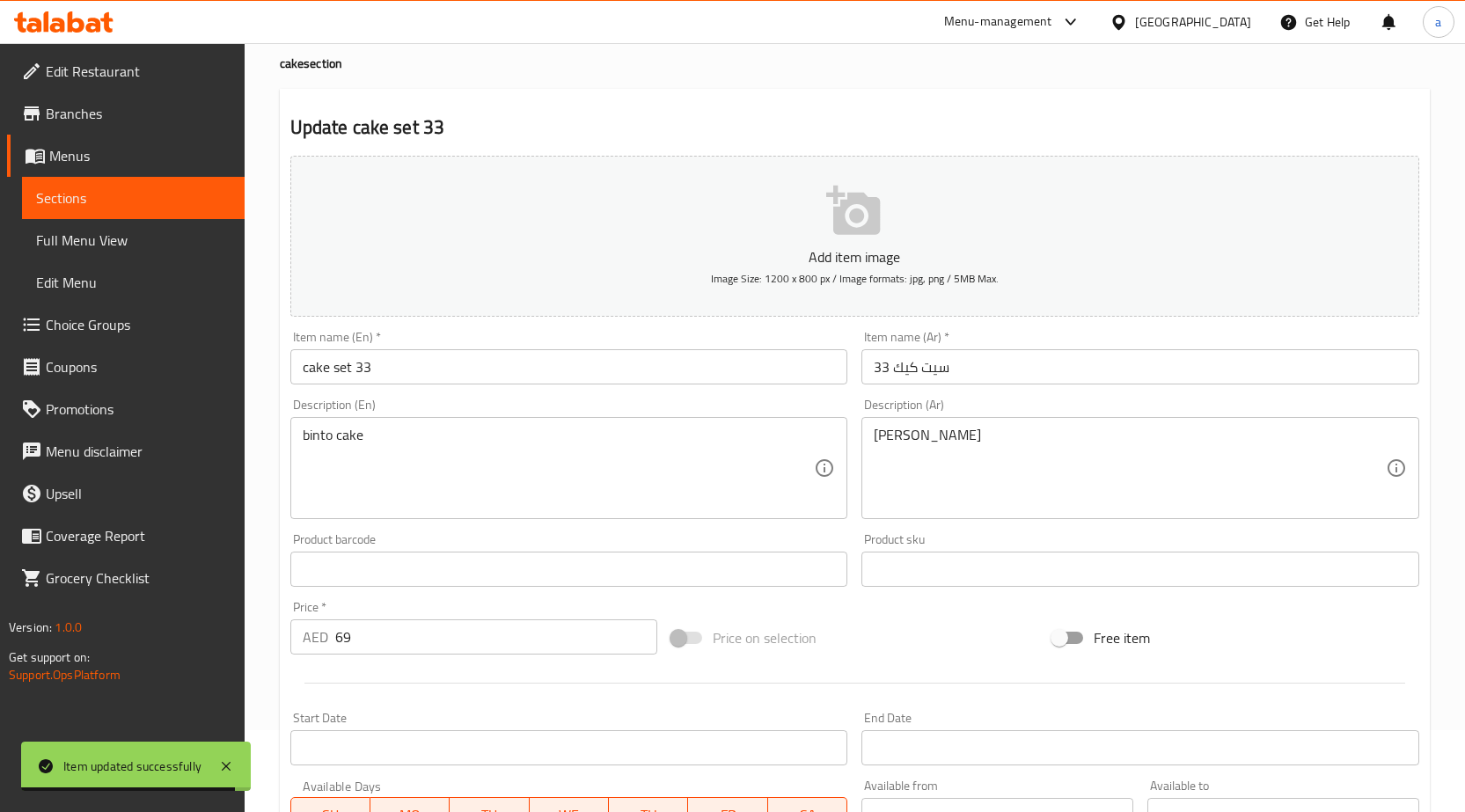
scroll to position [0, 0]
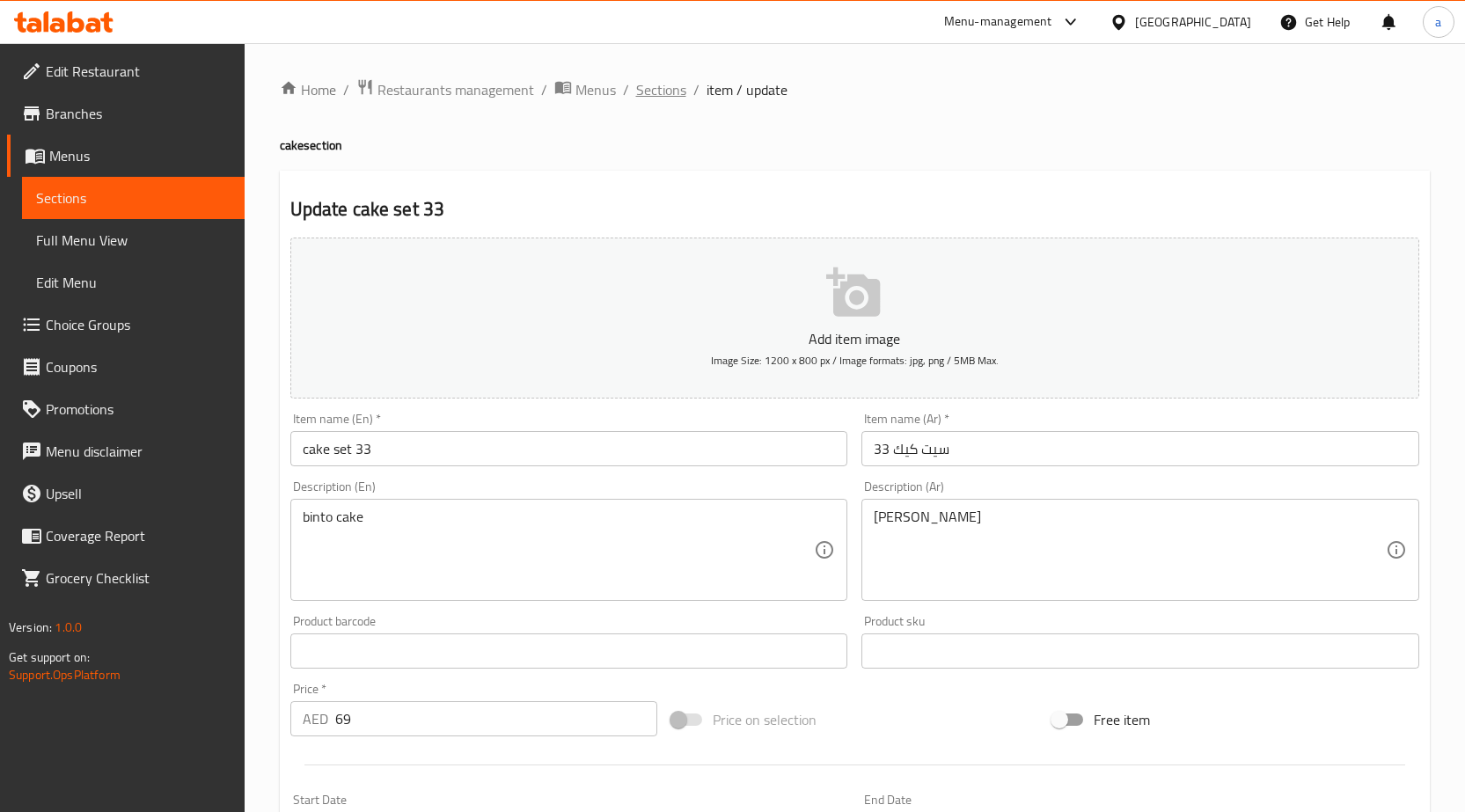
click at [659, 95] on span "Sections" at bounding box center [661, 89] width 50 height 21
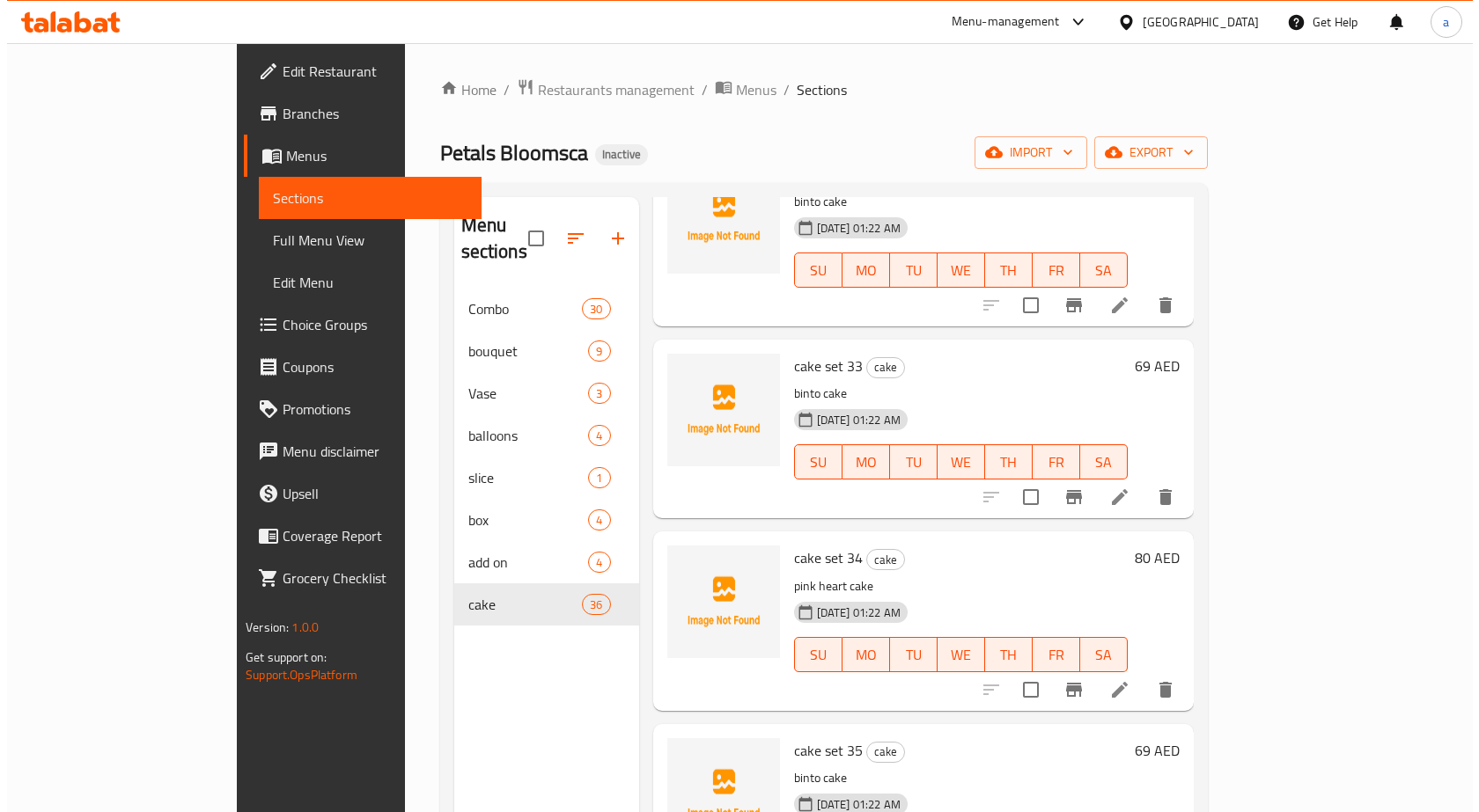
scroll to position [5739, 0]
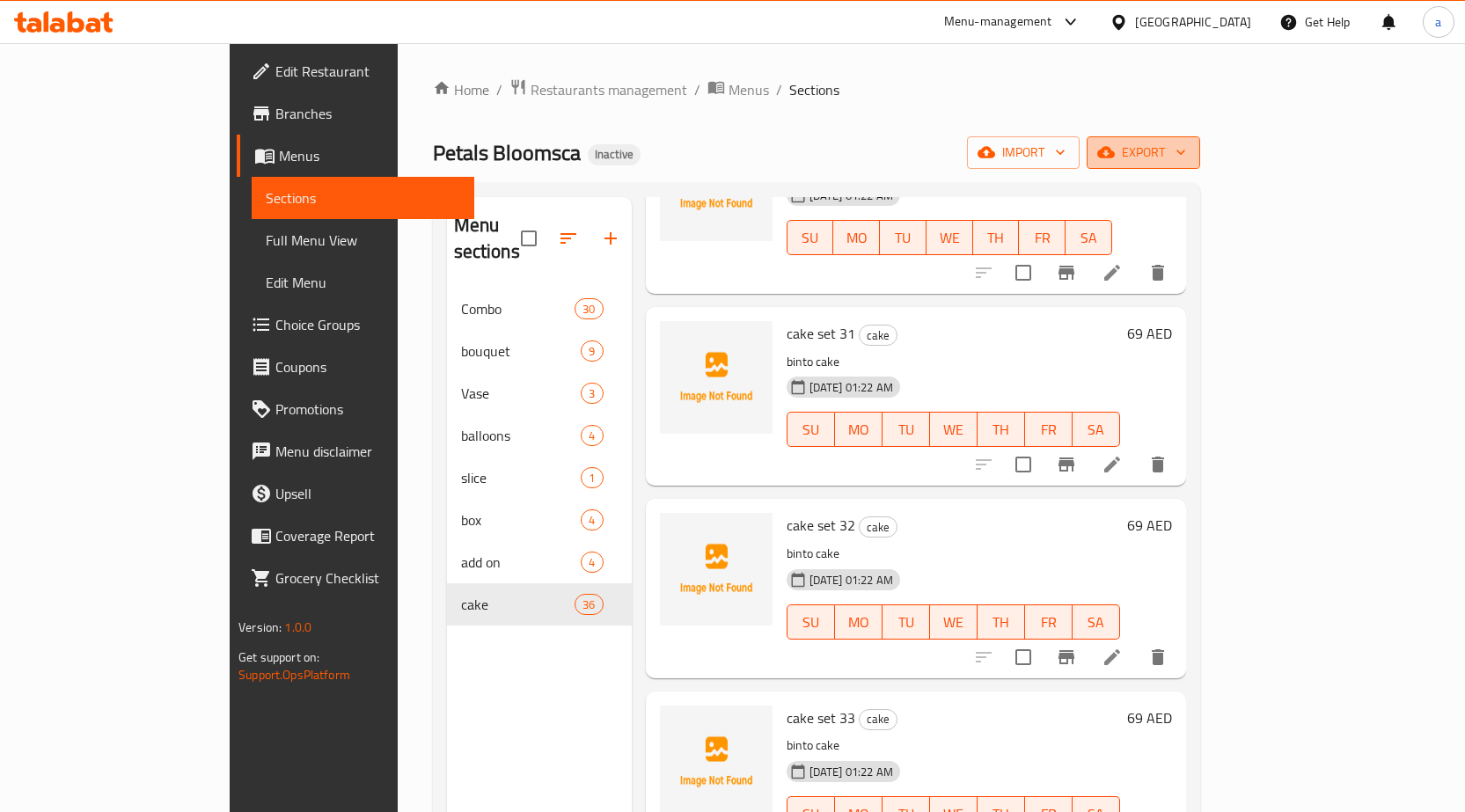
click at [1186, 150] on span "export" at bounding box center [1143, 152] width 85 height 22
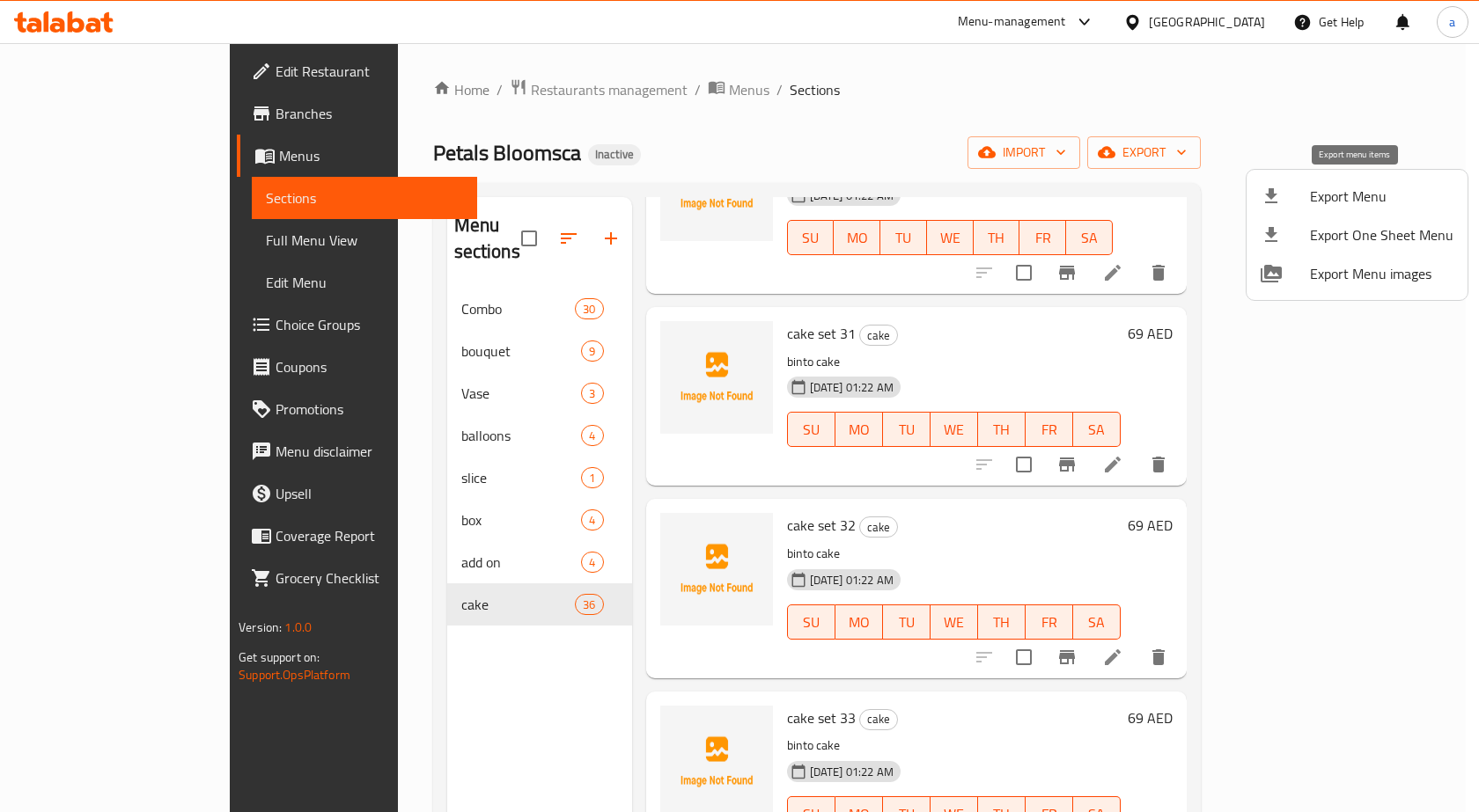
click at [1286, 191] on div at bounding box center [1285, 195] width 50 height 21
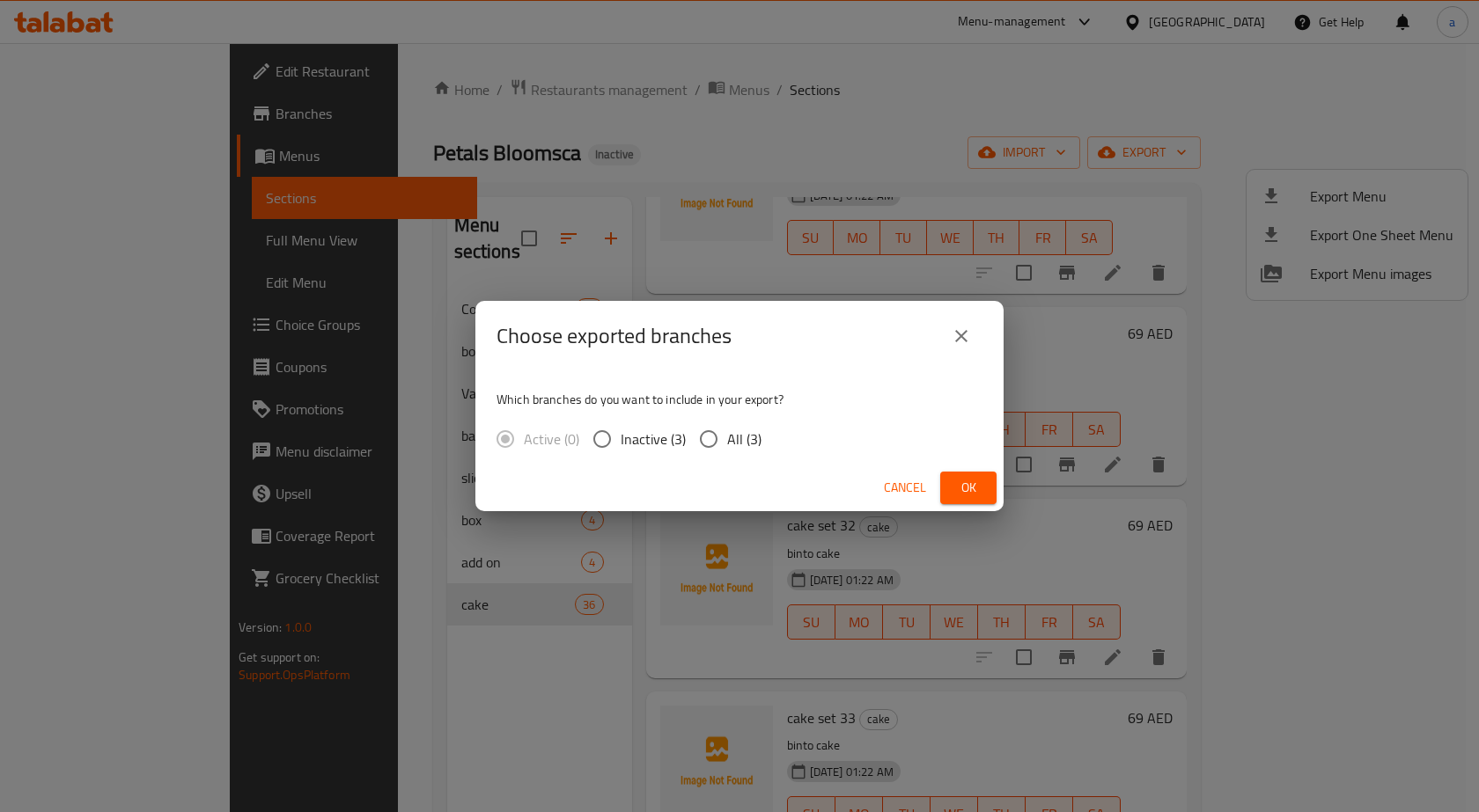
click at [716, 463] on div "Which branches do you want to include in your export? Active (0) Inactive (3) A…" at bounding box center [739, 418] width 528 height 94
click at [717, 459] on div "Which branches do you want to include in your export? Active (0) Inactive (3) A…" at bounding box center [739, 418] width 528 height 94
click at [731, 438] on span "All (3)" at bounding box center [744, 439] width 34 height 21
click at [727, 438] on input "All (3)" at bounding box center [709, 439] width 37 height 37
radio input "true"
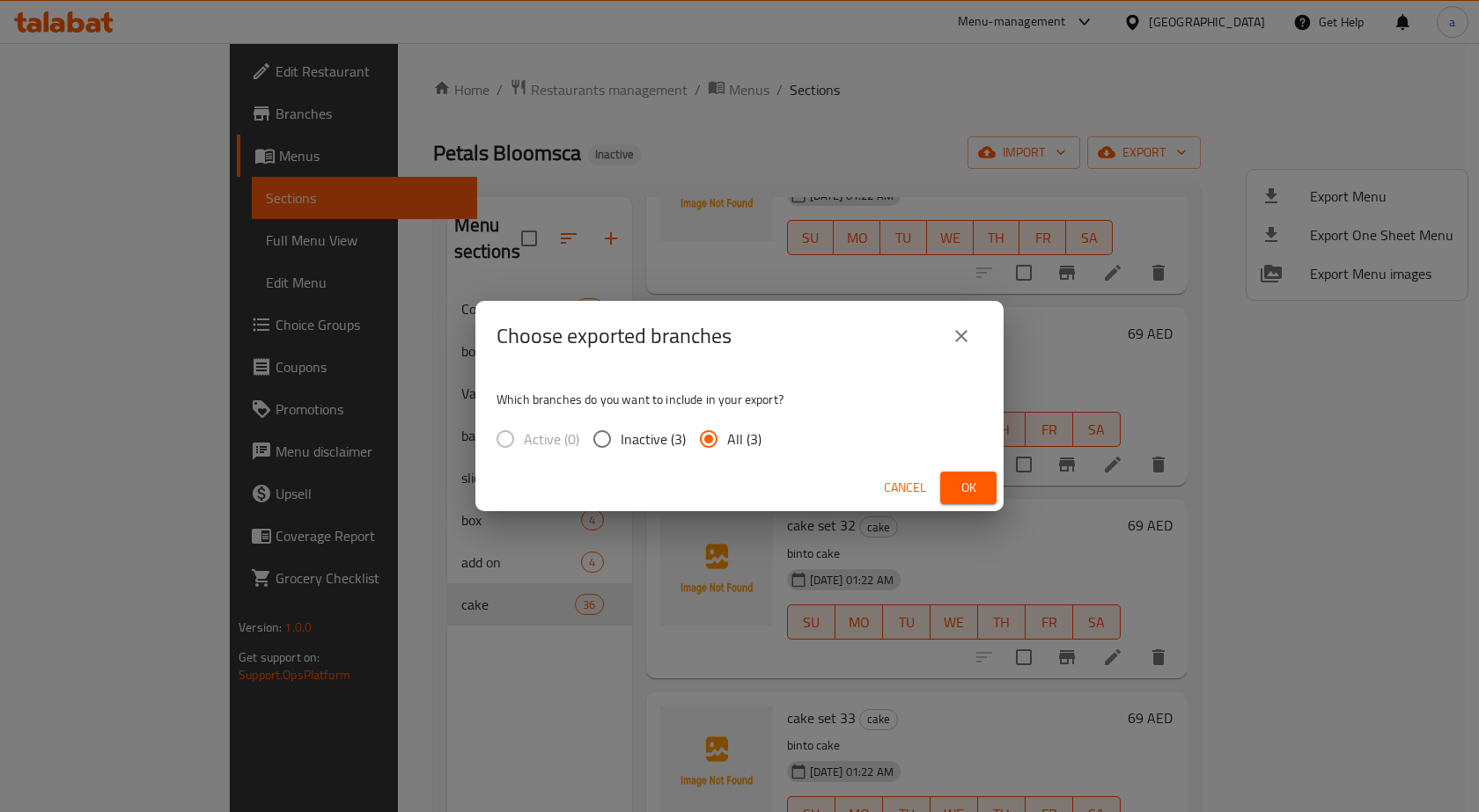
click at [968, 486] on span "Ok" at bounding box center [968, 488] width 28 height 22
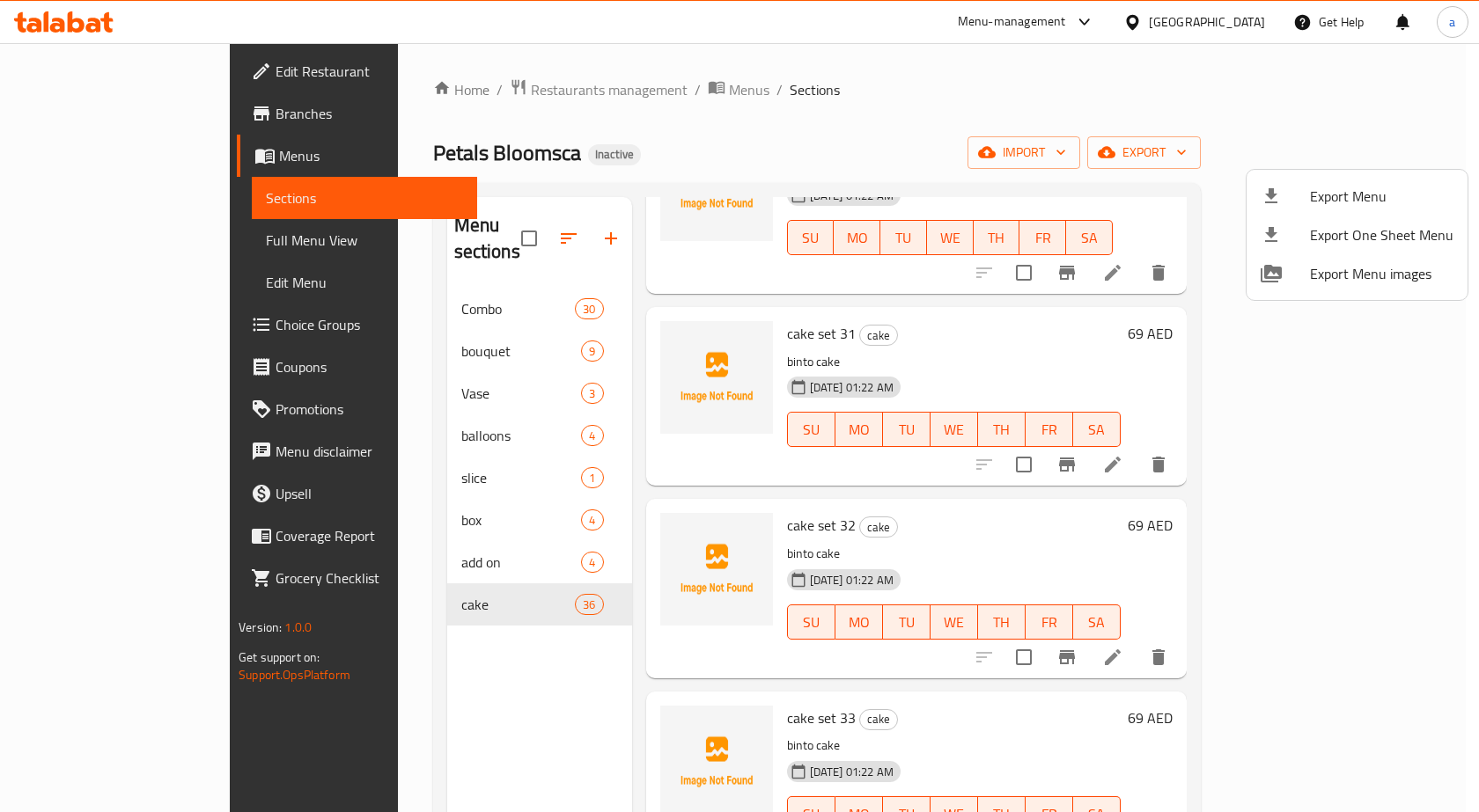
click at [178, 148] on div at bounding box center [739, 406] width 1479 height 812
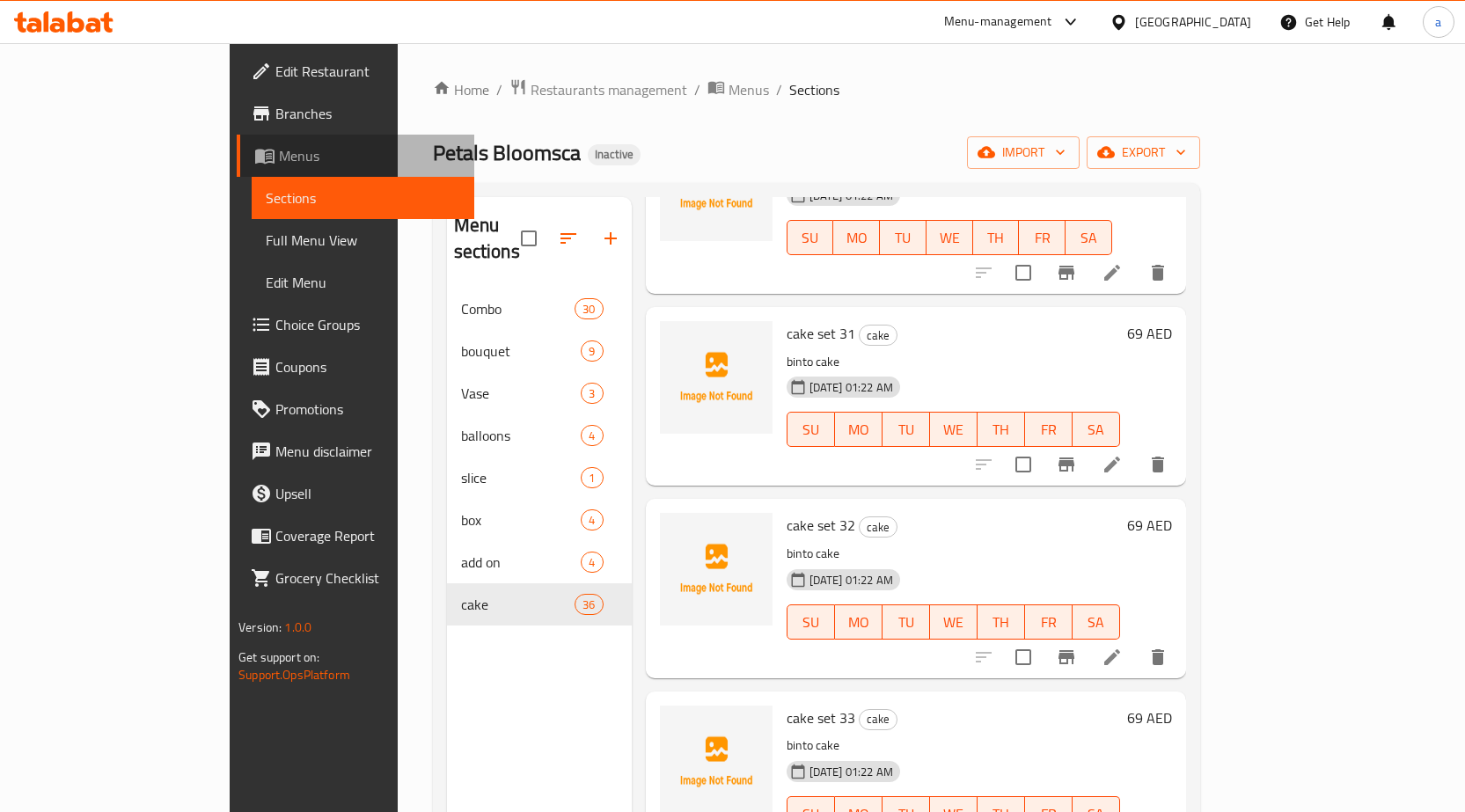
click at [237, 166] on link "Menus" at bounding box center [355, 156] width 238 height 42
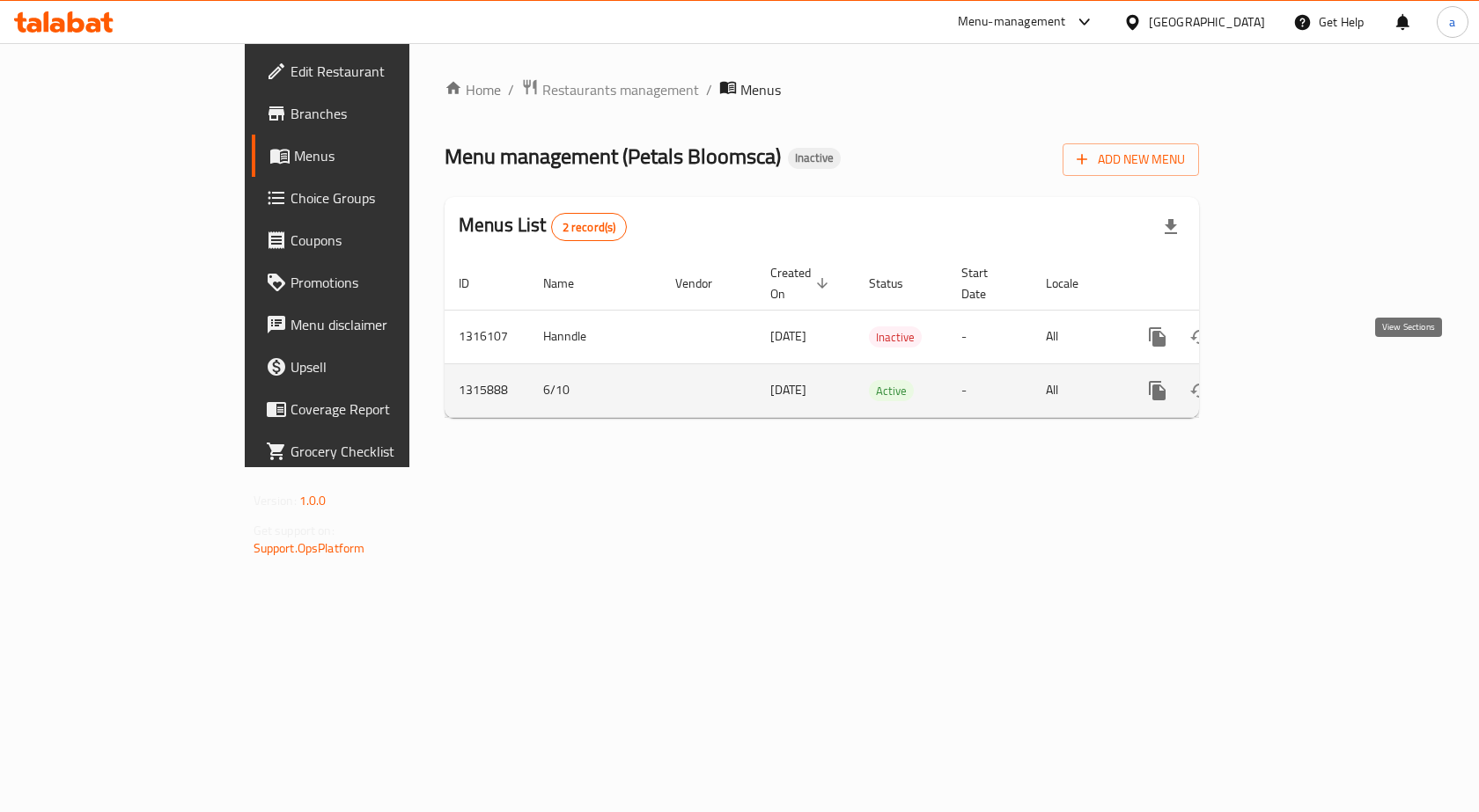
click at [1294, 380] on icon "enhanced table" at bounding box center [1283, 390] width 21 height 21
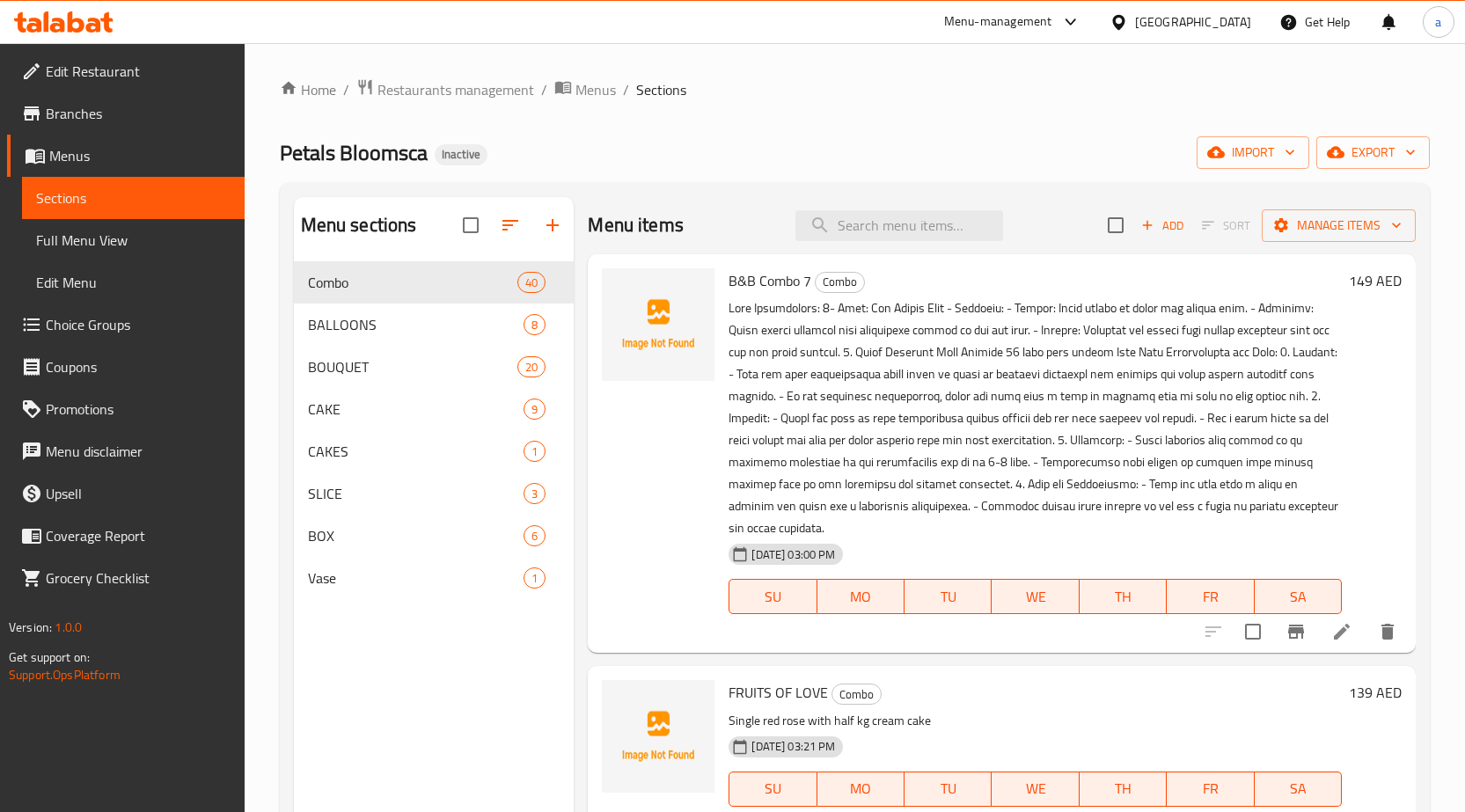
click at [134, 243] on span "Full Menu View" at bounding box center [133, 239] width 195 height 21
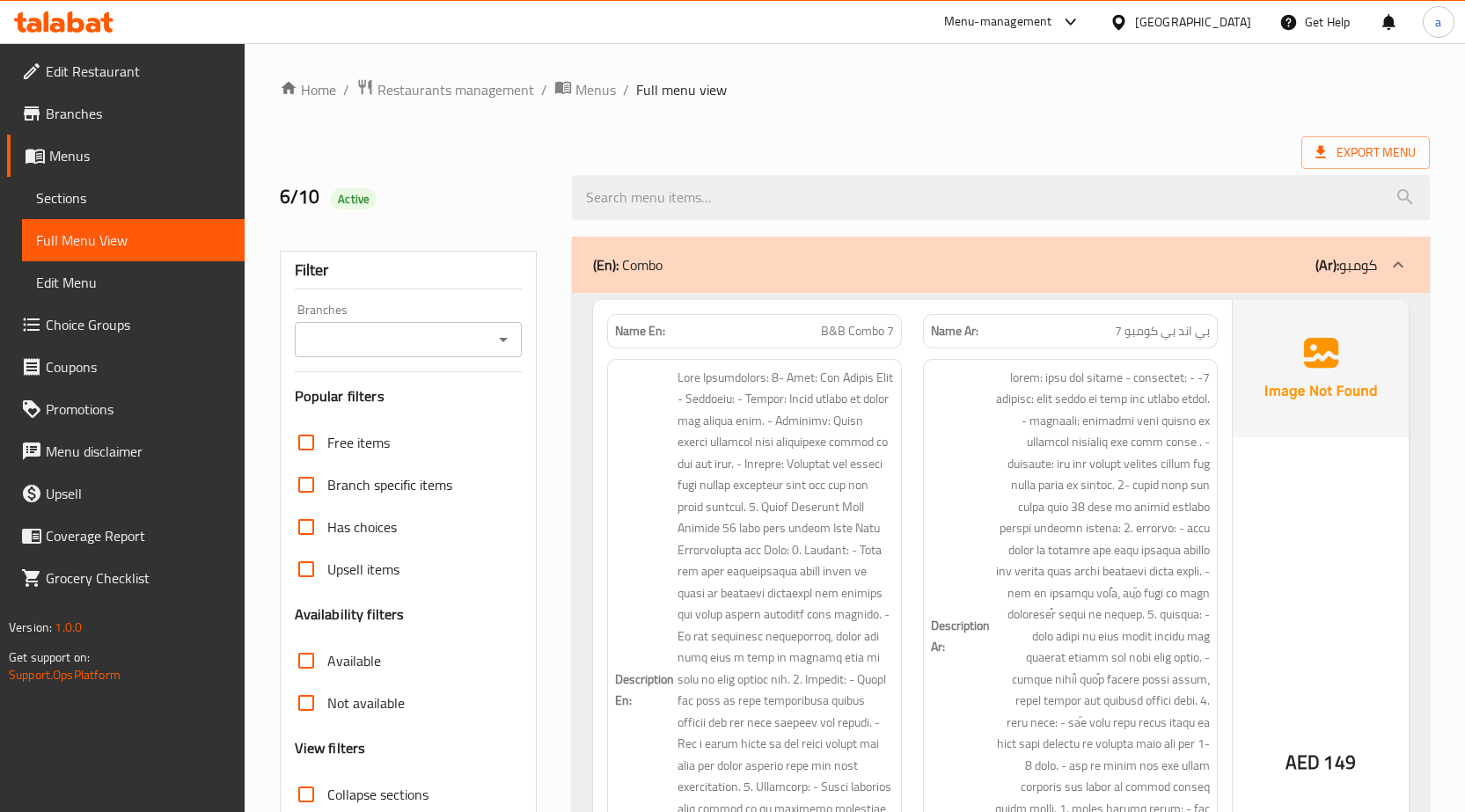
click at [56, 146] on span "Menus" at bounding box center [140, 155] width 182 height 21
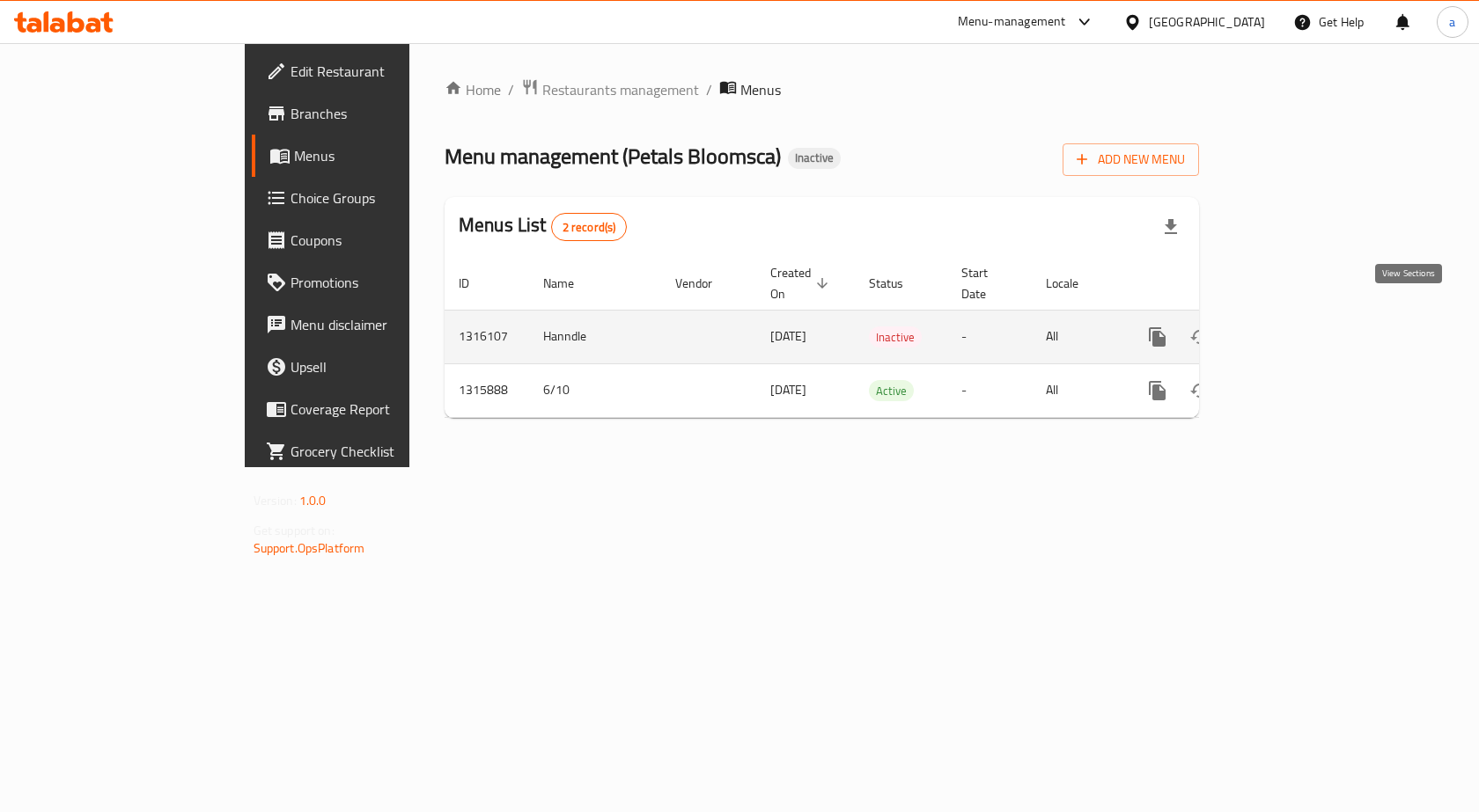
click at [1294, 327] on icon "enhanced table" at bounding box center [1283, 337] width 21 height 21
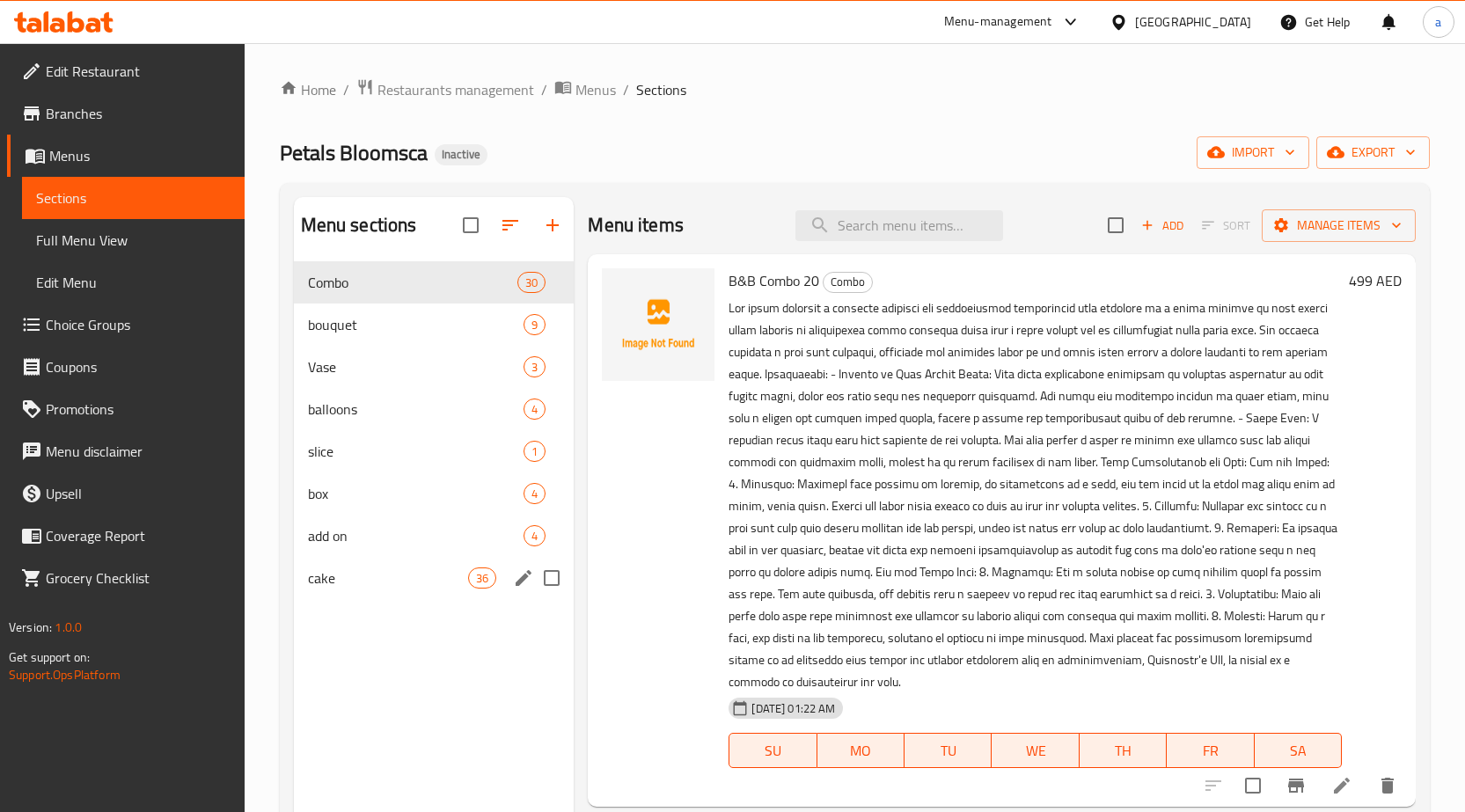
click at [400, 561] on div "cake 36" at bounding box center [434, 578] width 281 height 42
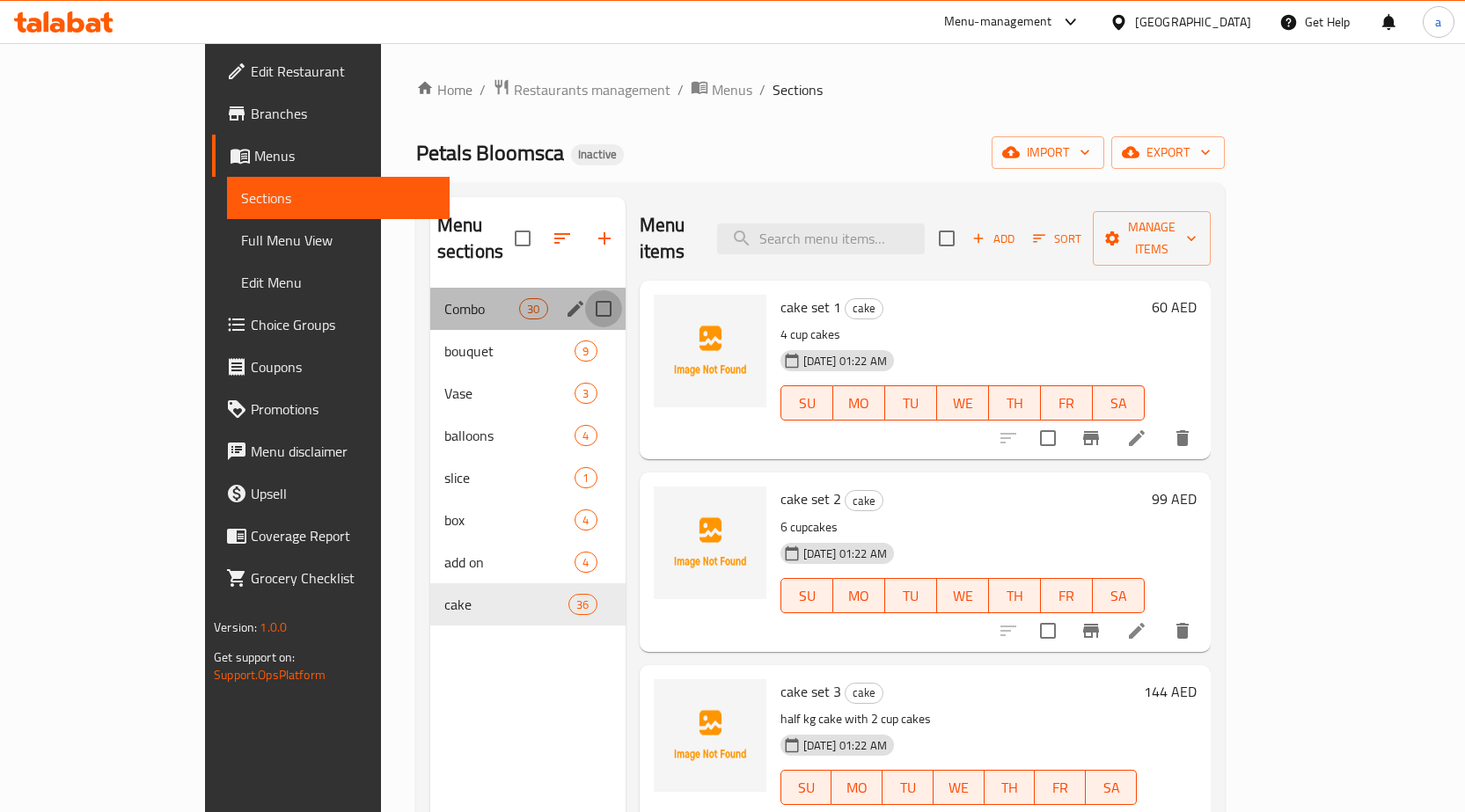
click at [586, 290] on input "Menu sections" at bounding box center [604, 308] width 37 height 37
checkbox input "true"
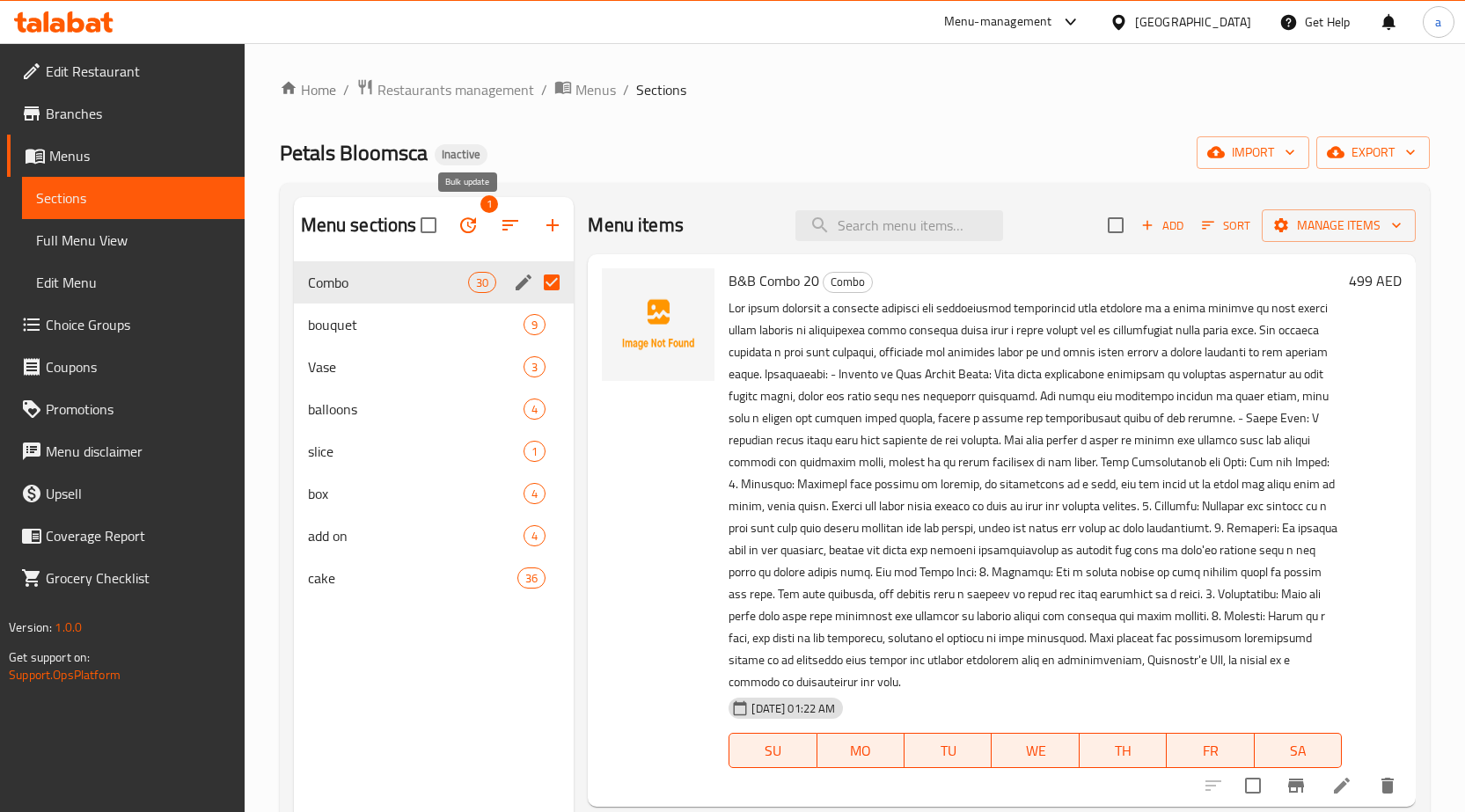
click at [475, 235] on icon "button" at bounding box center [468, 225] width 21 height 21
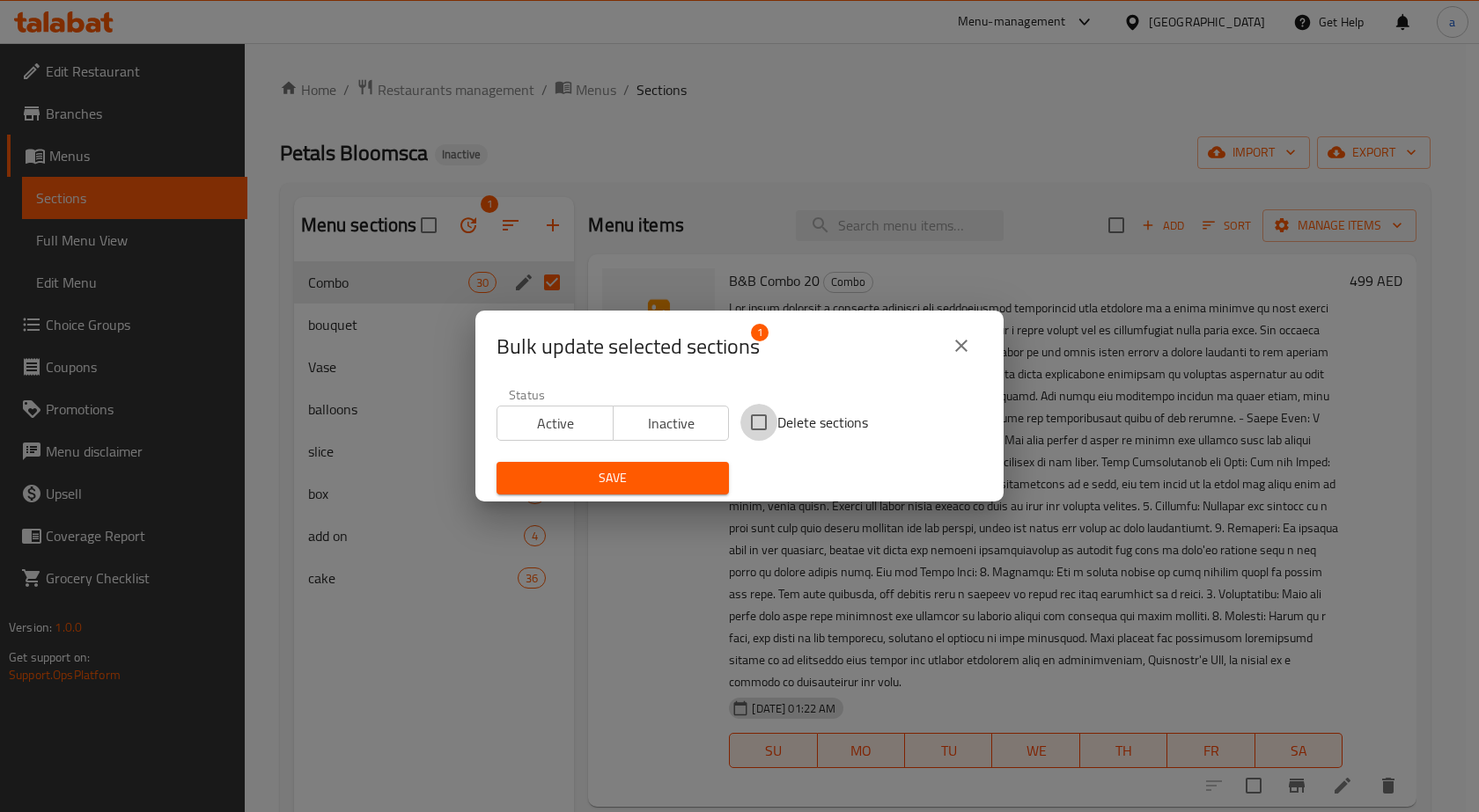
click at [759, 430] on input "Delete sections" at bounding box center [758, 422] width 37 height 37
checkbox input "true"
click at [687, 471] on span "Save" at bounding box center [612, 478] width 204 height 22
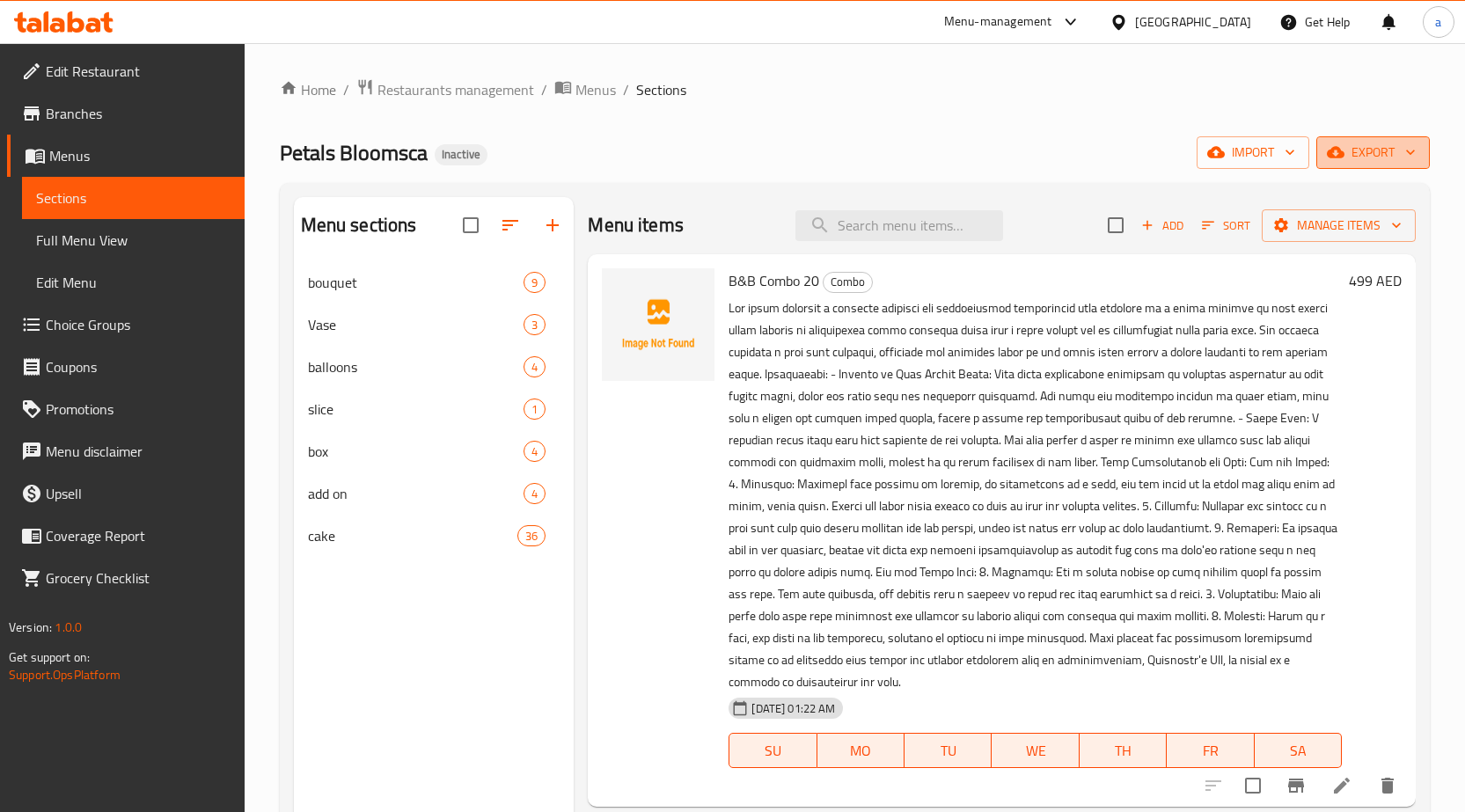
click at [1360, 161] on span "export" at bounding box center [1373, 152] width 85 height 22
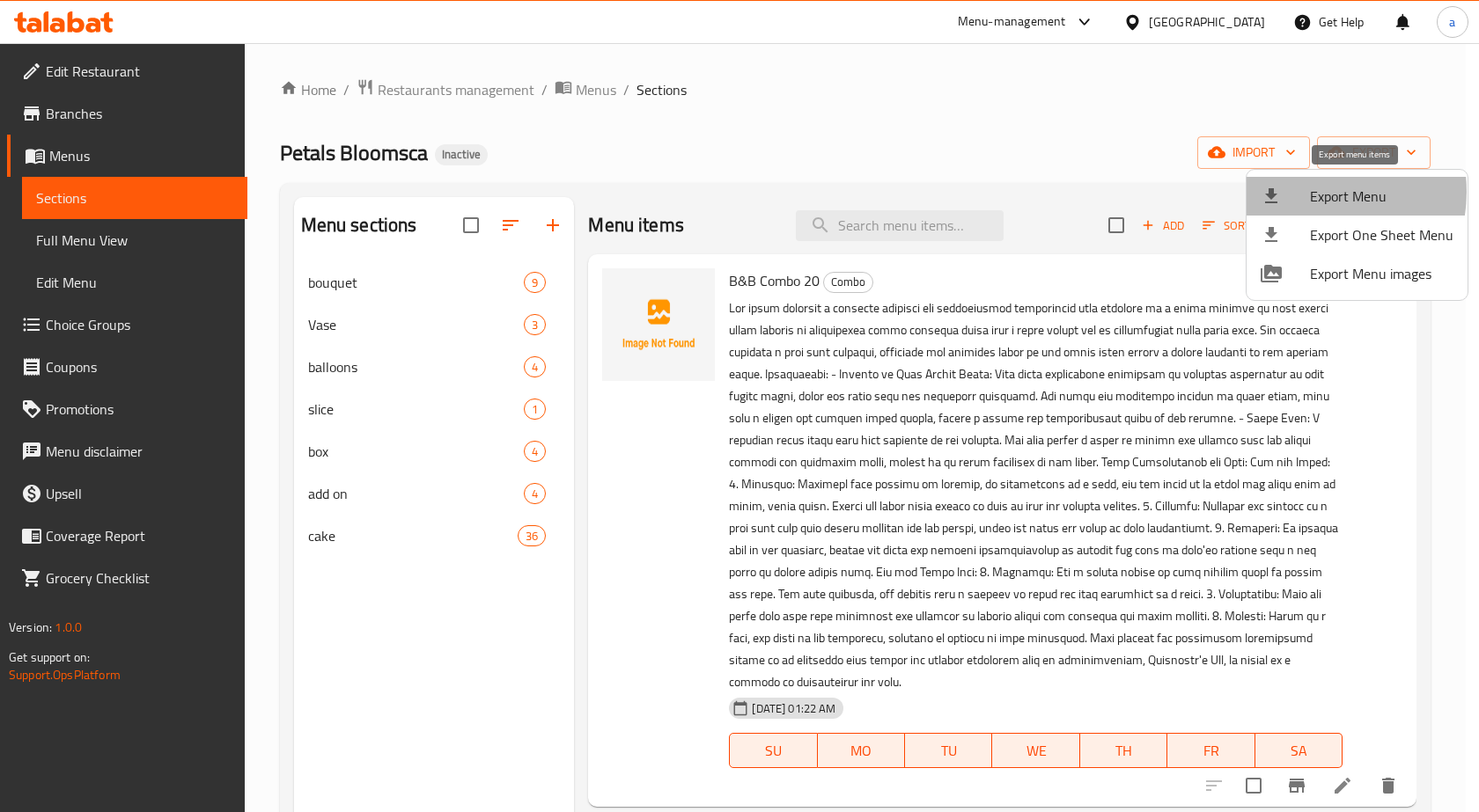
click at [1312, 192] on span "Export Menu" at bounding box center [1382, 195] width 143 height 21
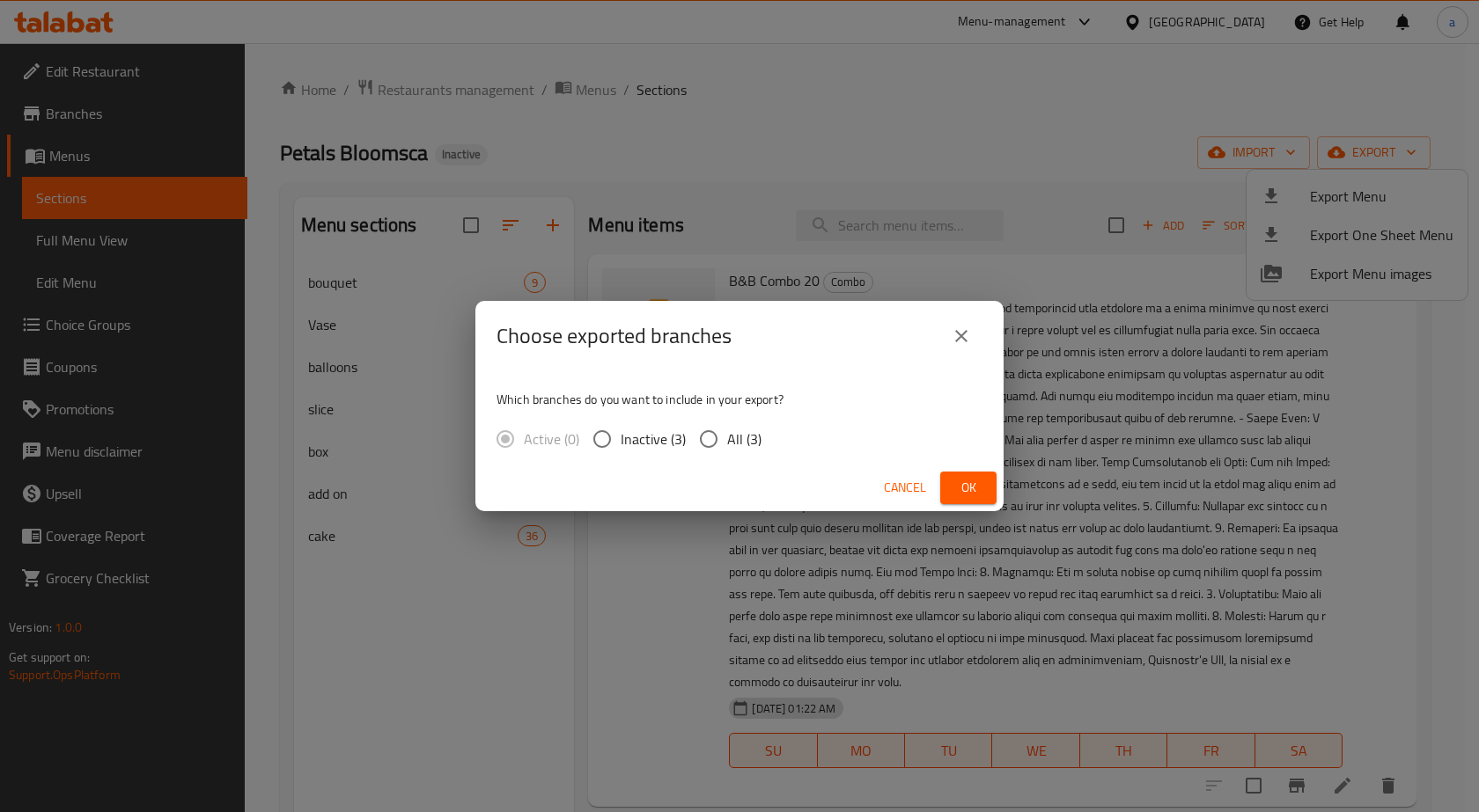
click at [714, 435] on input "All (3)" at bounding box center [709, 439] width 37 height 37
radio input "true"
click at [964, 482] on span "Ok" at bounding box center [968, 488] width 28 height 22
